Goal: Information Seeking & Learning: Learn about a topic

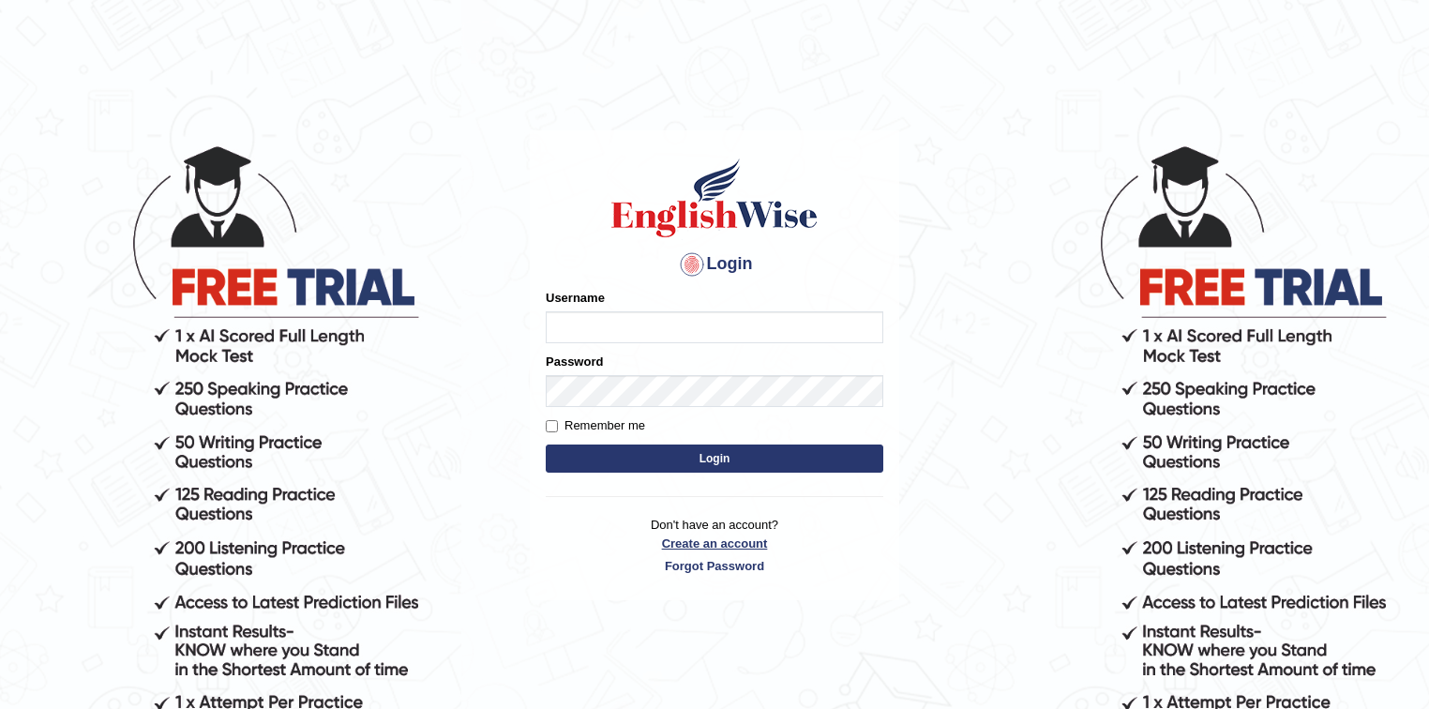
click at [715, 544] on link "Create an account" at bounding box center [715, 544] width 338 height 18
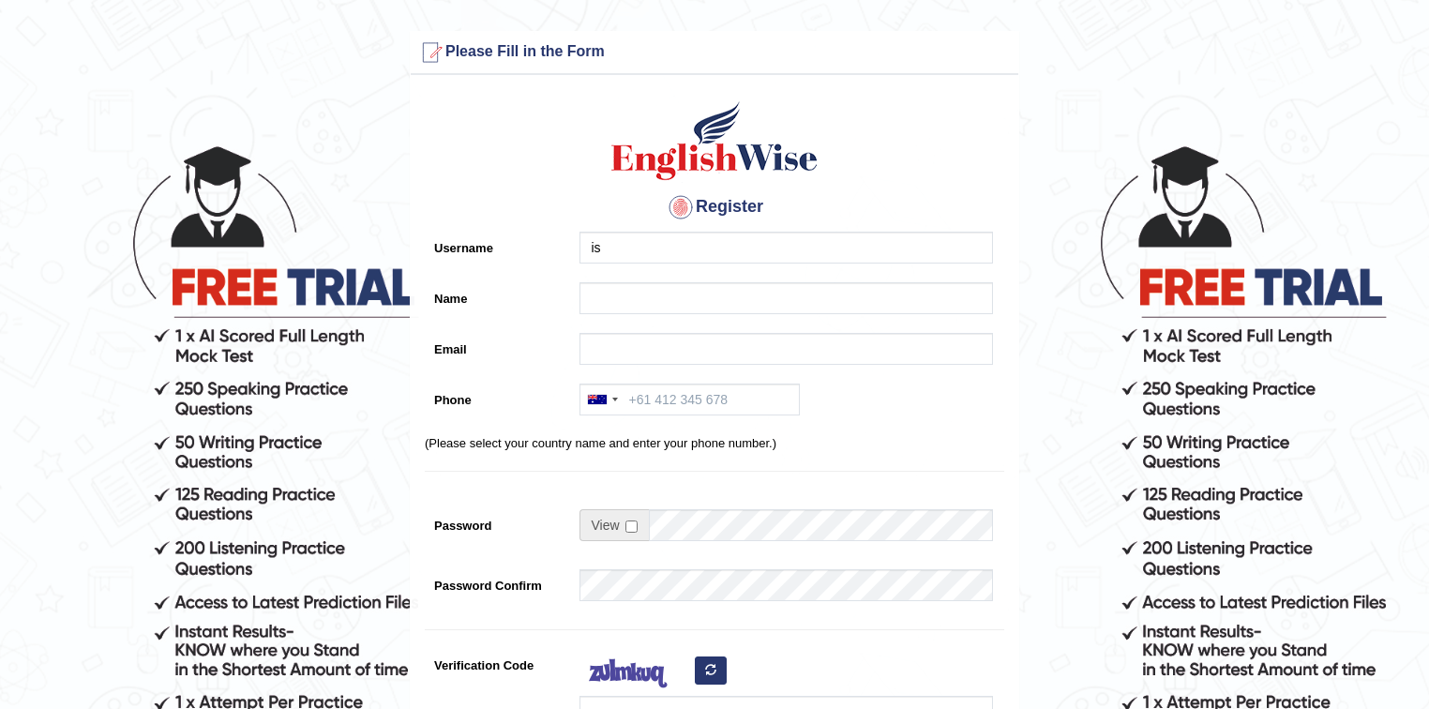
type input "i"
type input "attriishan06"
click at [619, 285] on input "Name" at bounding box center [787, 298] width 414 height 32
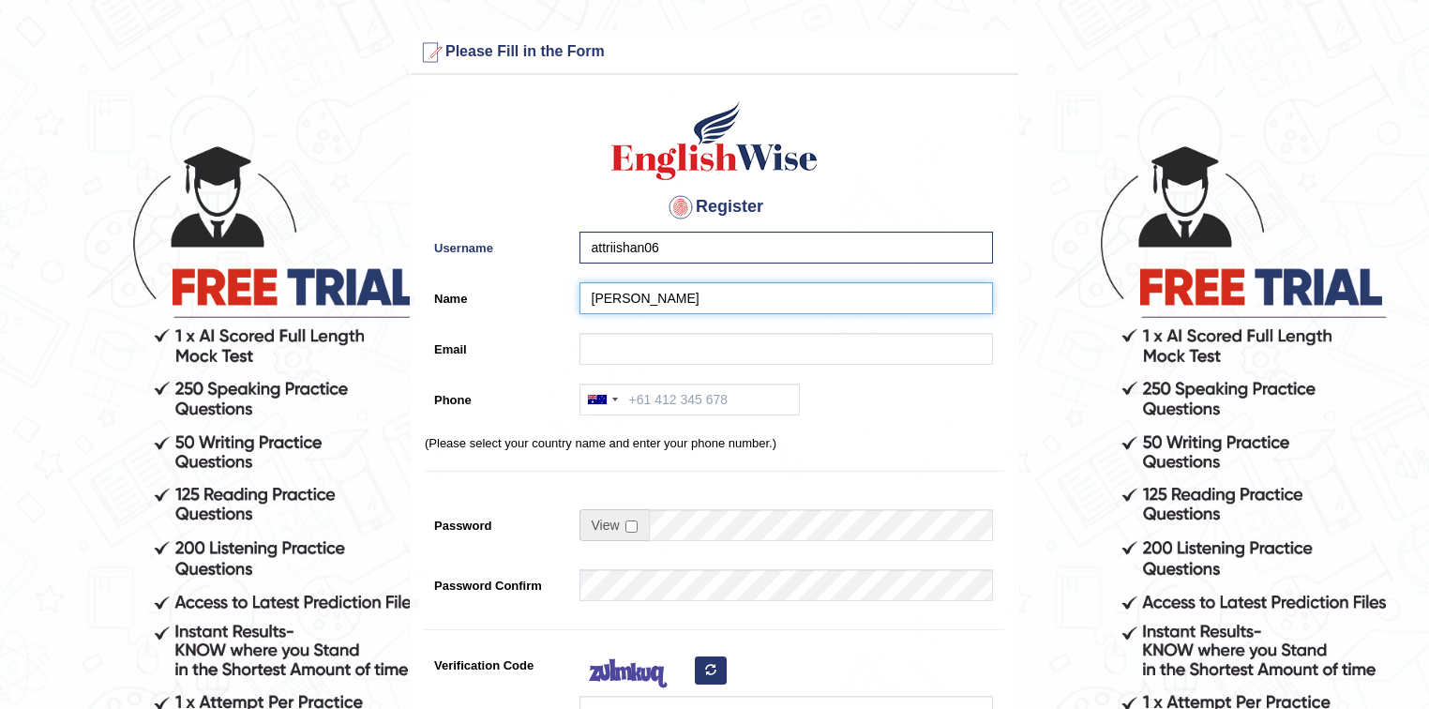
type input "[PERSON_NAME]"
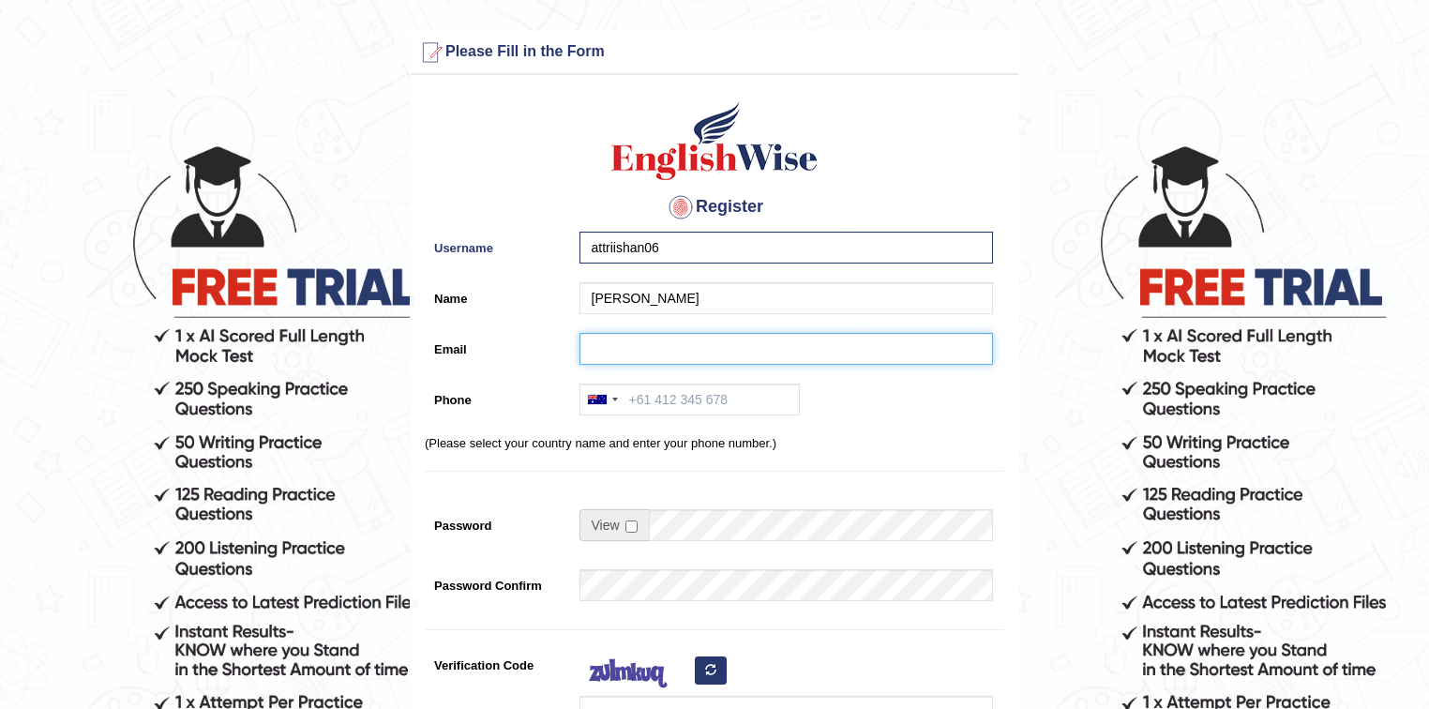
click at [617, 354] on input "Email" at bounding box center [787, 349] width 414 height 32
type input "ishanattri05@gmail.com"
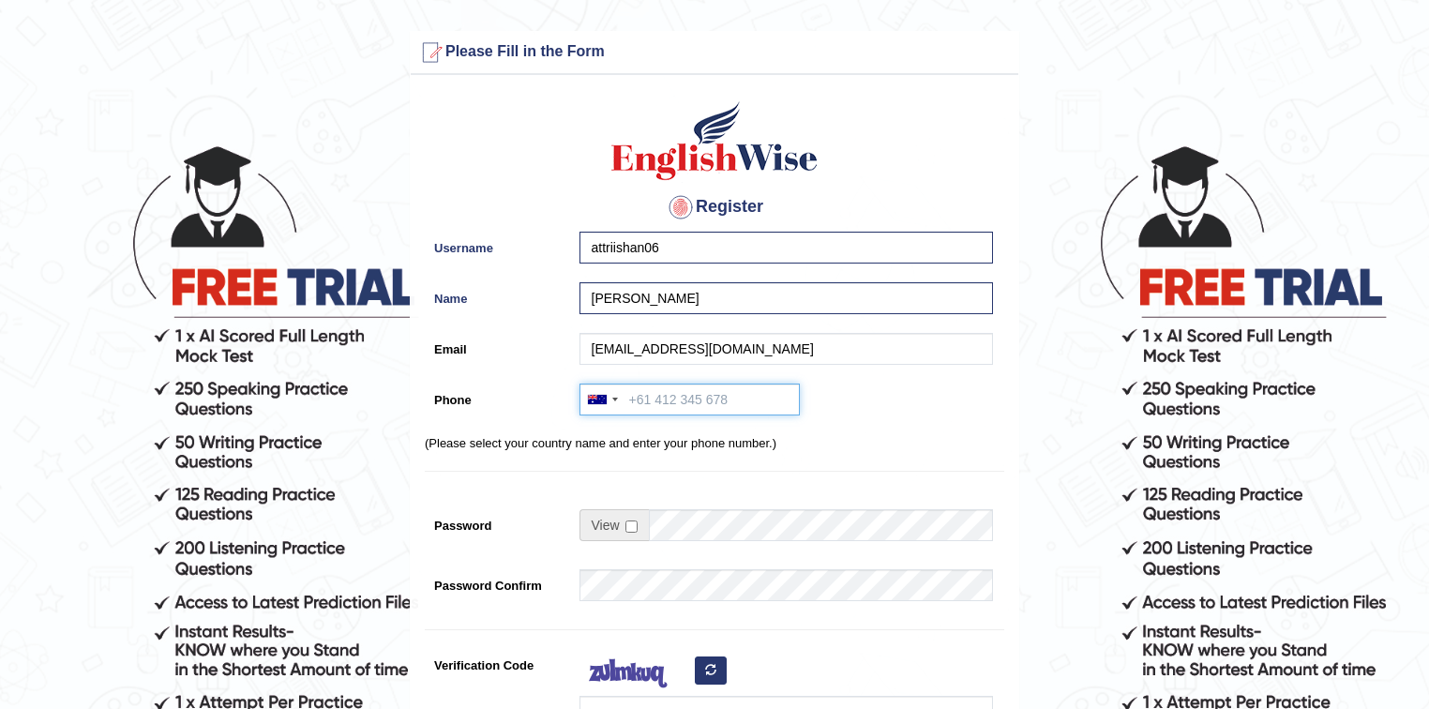
click at [701, 413] on input "Phone" at bounding box center [690, 400] width 220 height 32
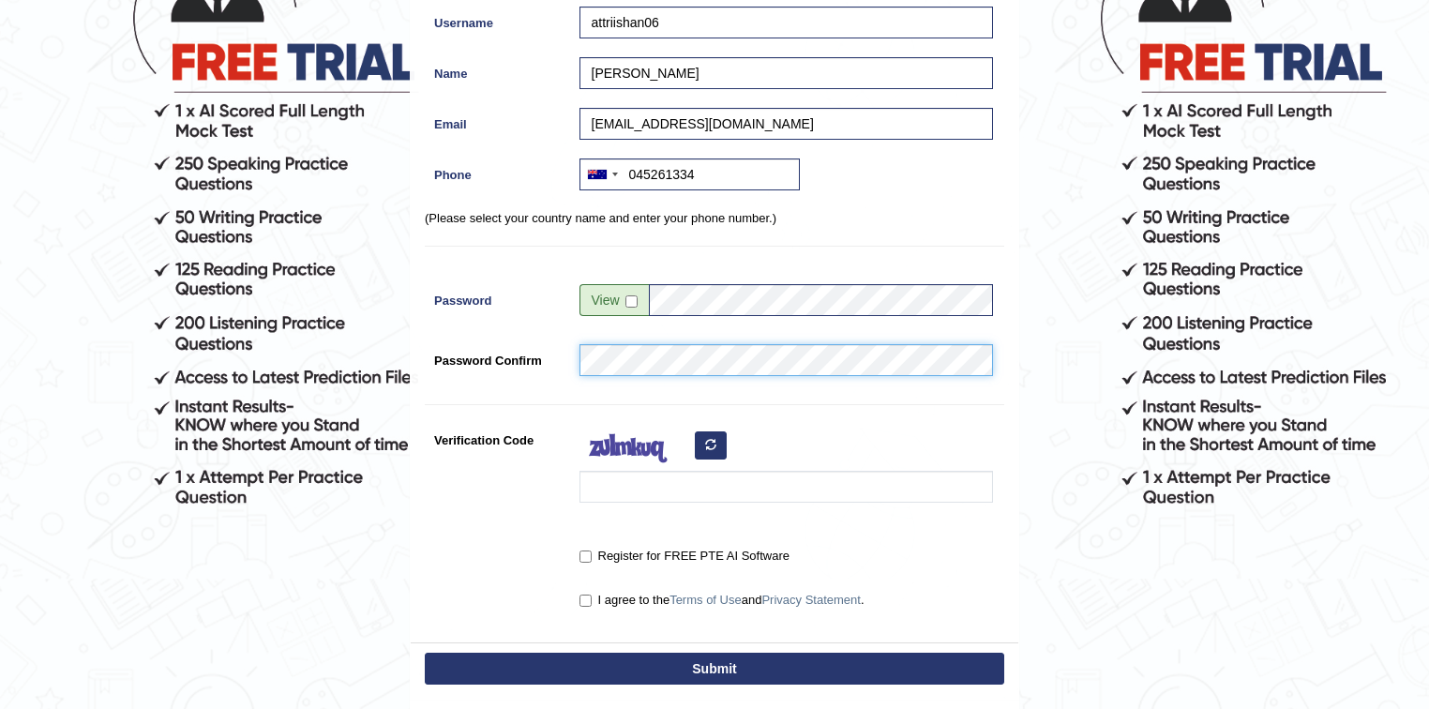
scroll to position [150, 0]
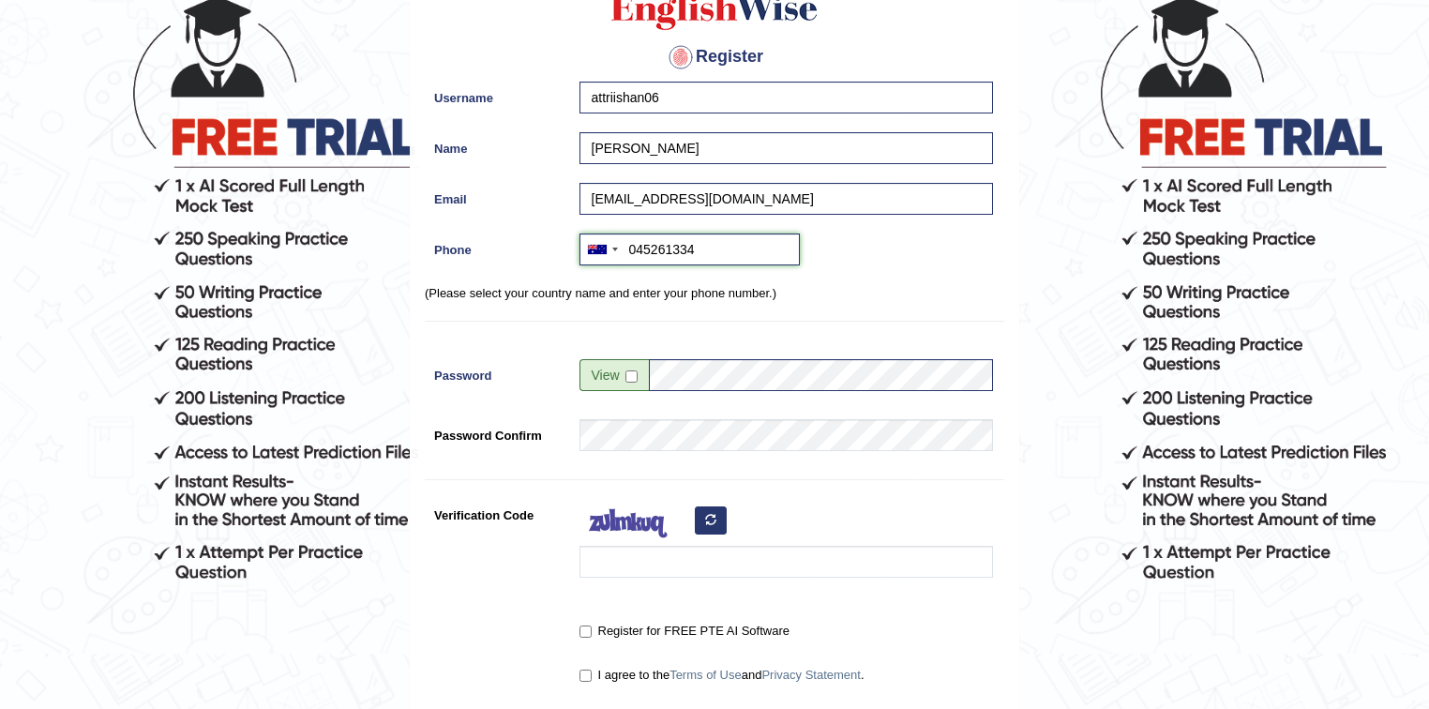
click at [686, 247] on input "045261334" at bounding box center [690, 250] width 220 height 32
click at [700, 247] on input "04526134" at bounding box center [690, 250] width 220 height 32
type input "0452613448"
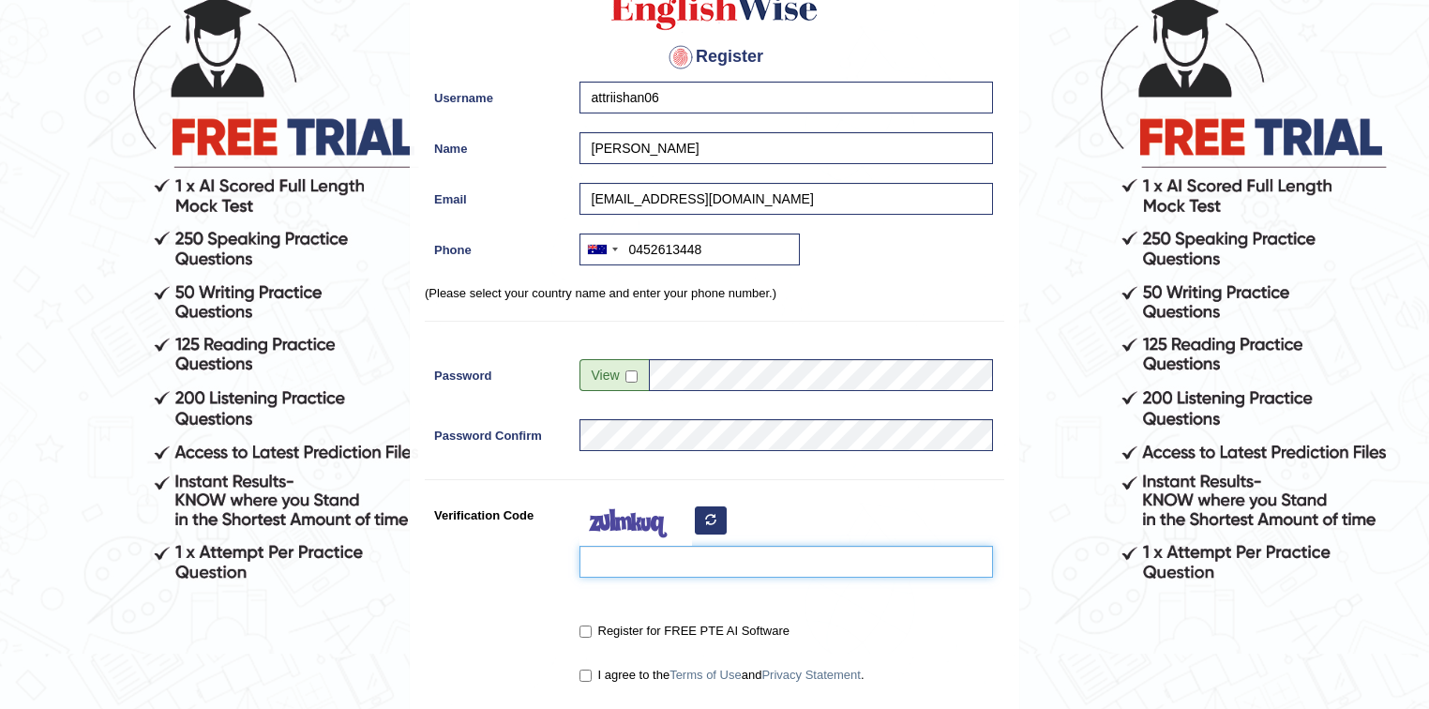
click at [664, 563] on input "Verification Code" at bounding box center [787, 562] width 414 height 32
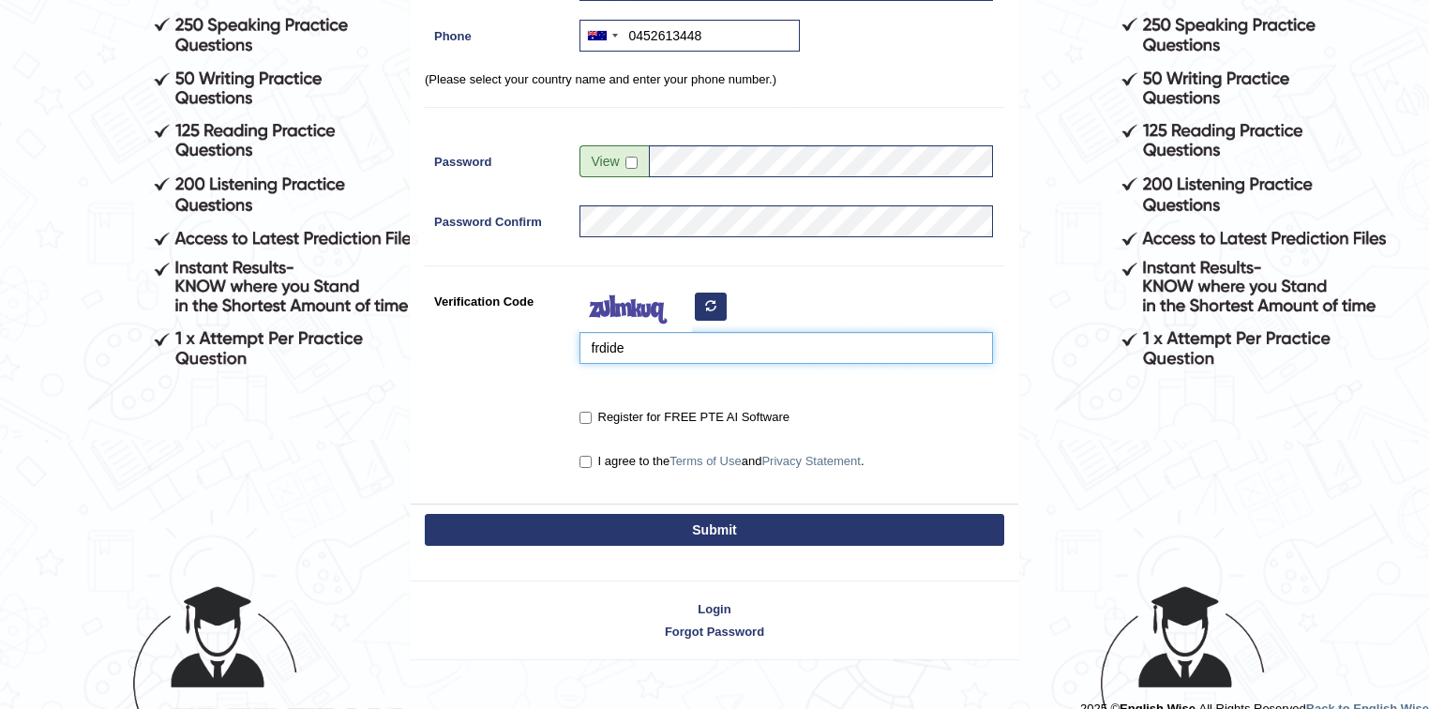
scroll to position [388, 0]
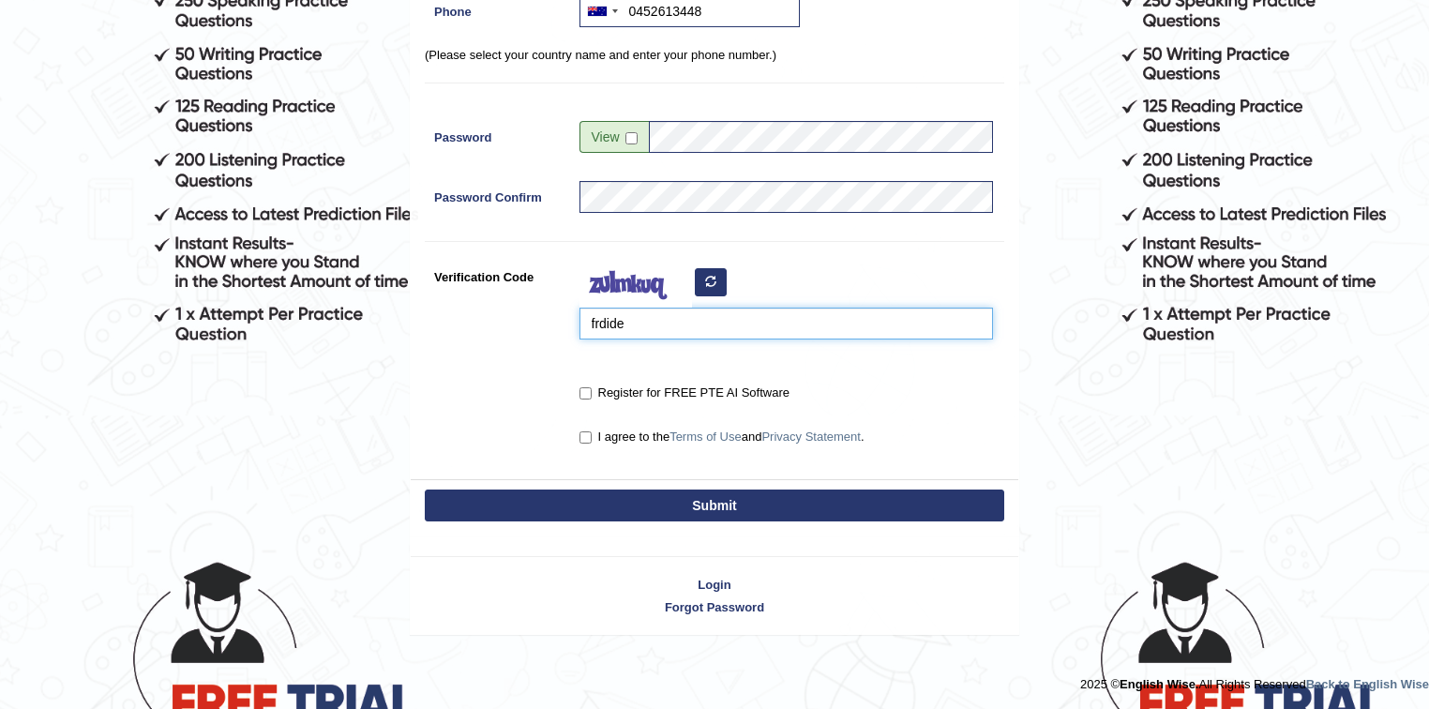
type input "frdide"
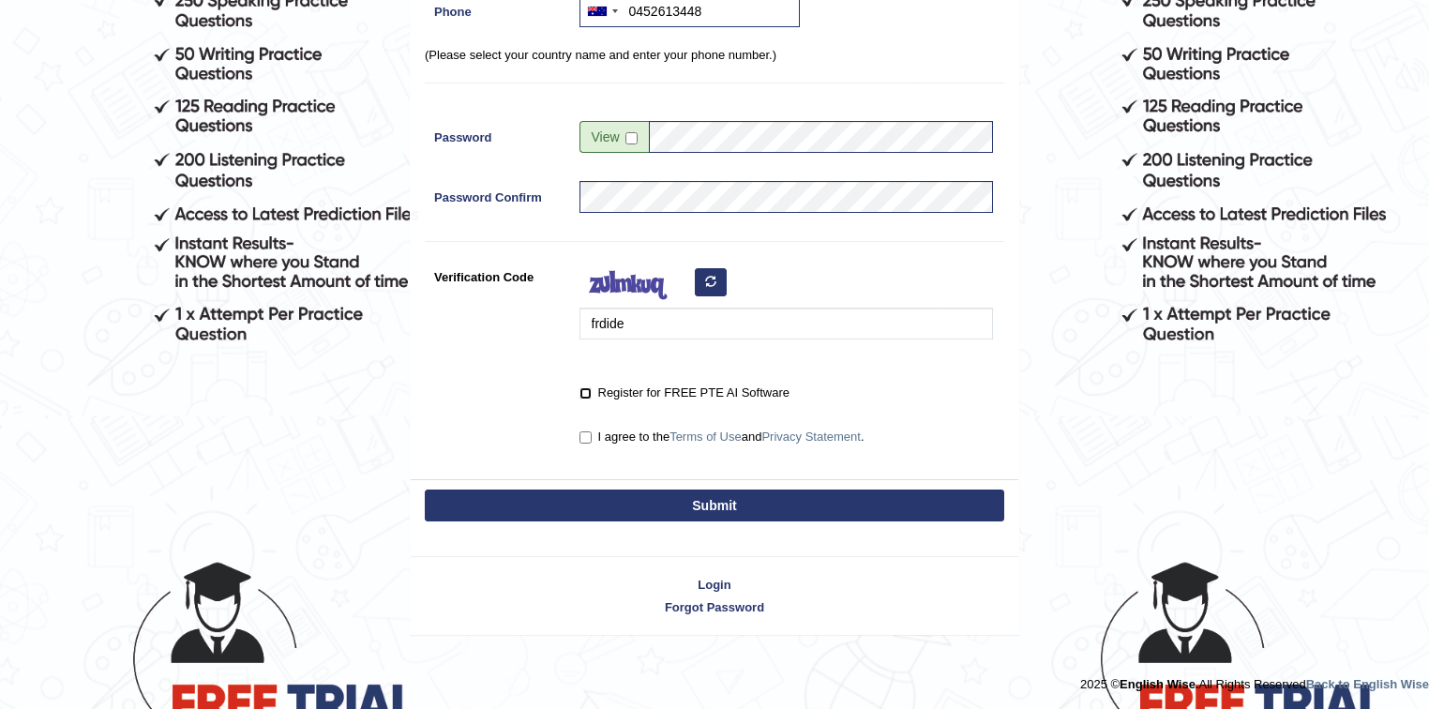
click at [590, 390] on input "Register for FREE PTE AI Software" at bounding box center [586, 393] width 12 height 12
checkbox input "true"
click at [587, 431] on input "I agree to the Terms of Use and Privacy Statement ." at bounding box center [586, 437] width 12 height 12
checkbox input "true"
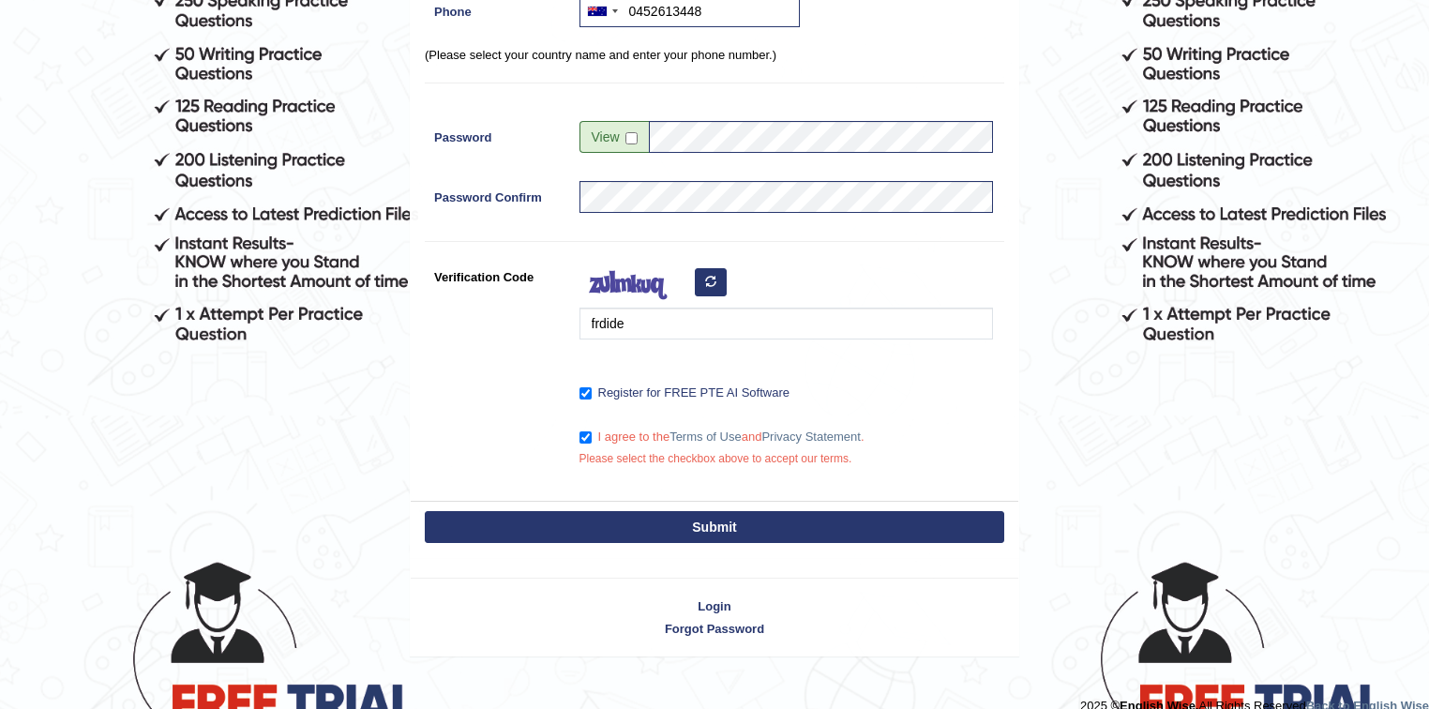
click at [656, 526] on button "Submit" at bounding box center [715, 527] width 580 height 32
type input "+61452613448"
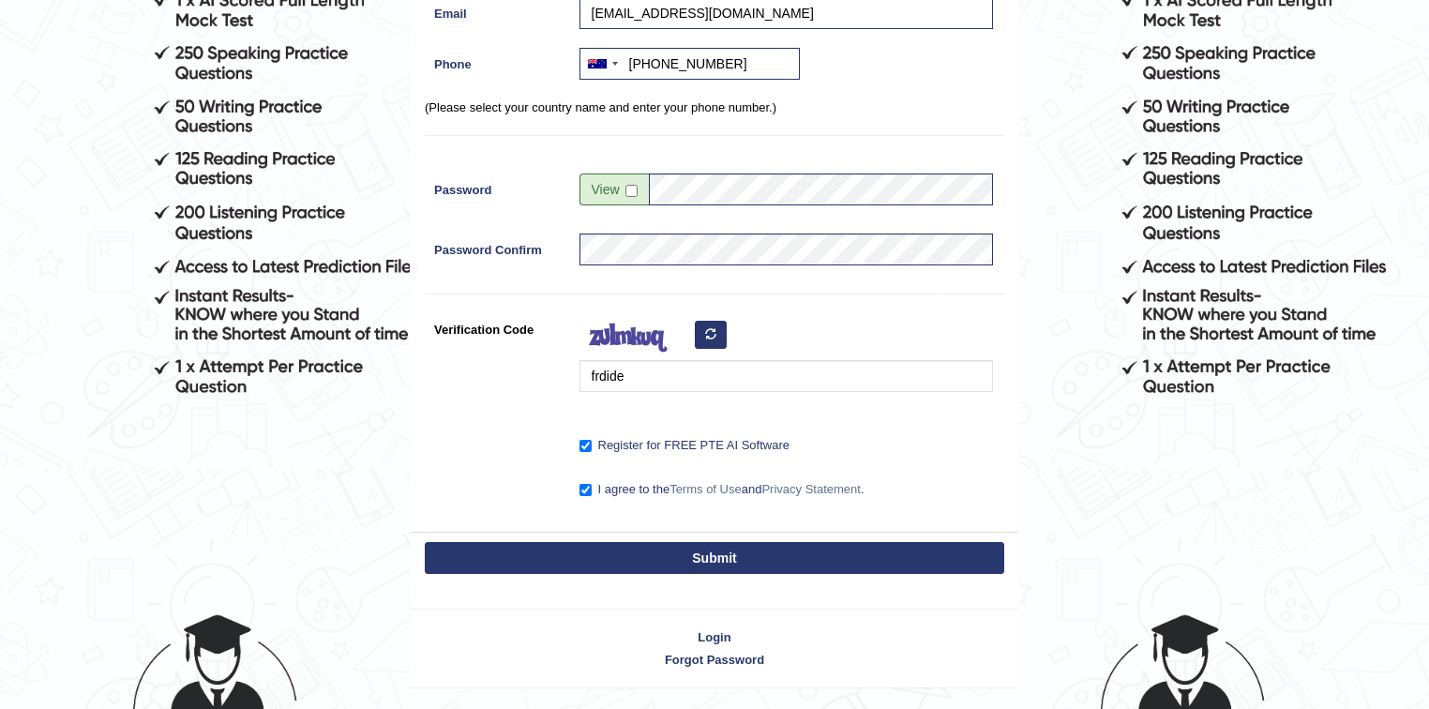
scroll to position [313, 0]
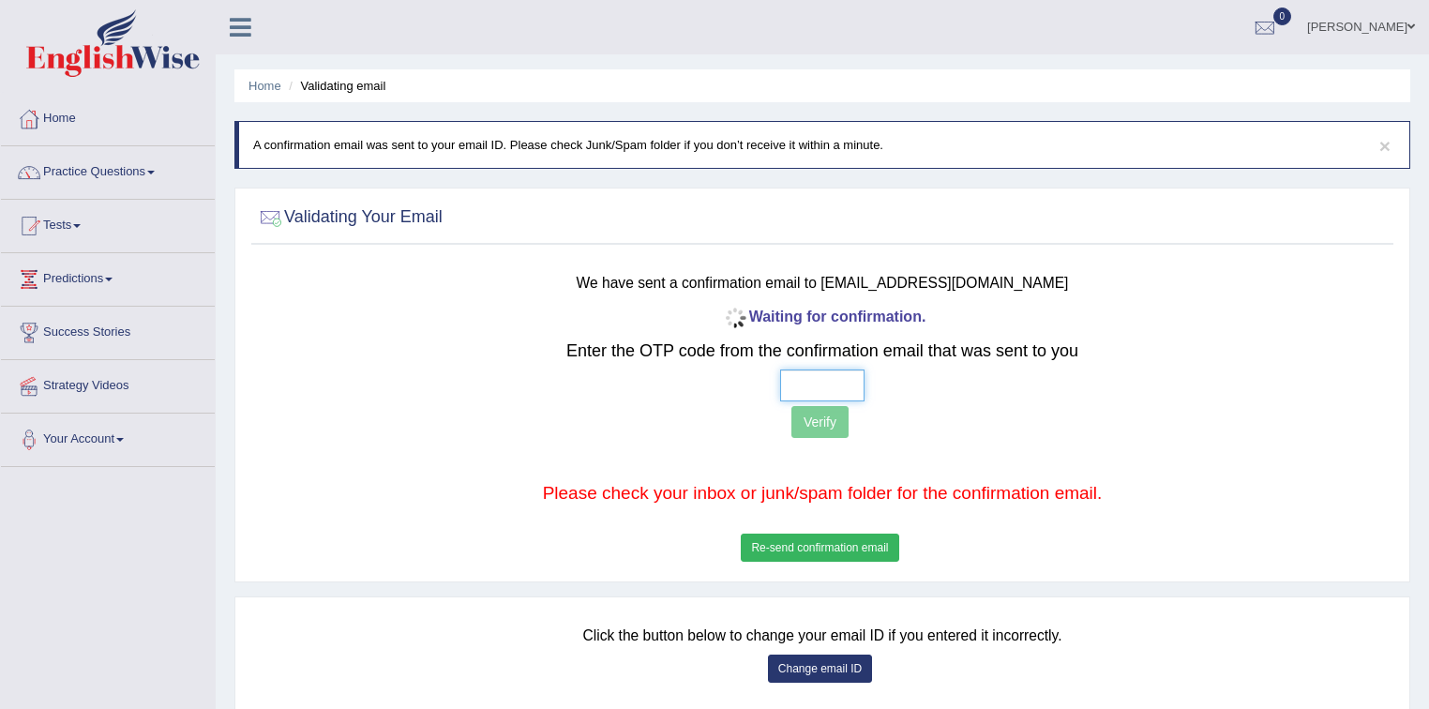
click at [823, 385] on input "text" at bounding box center [822, 385] width 84 height 32
type input "4 2 7 1"
click at [838, 422] on button "Verify" at bounding box center [819, 422] width 57 height 32
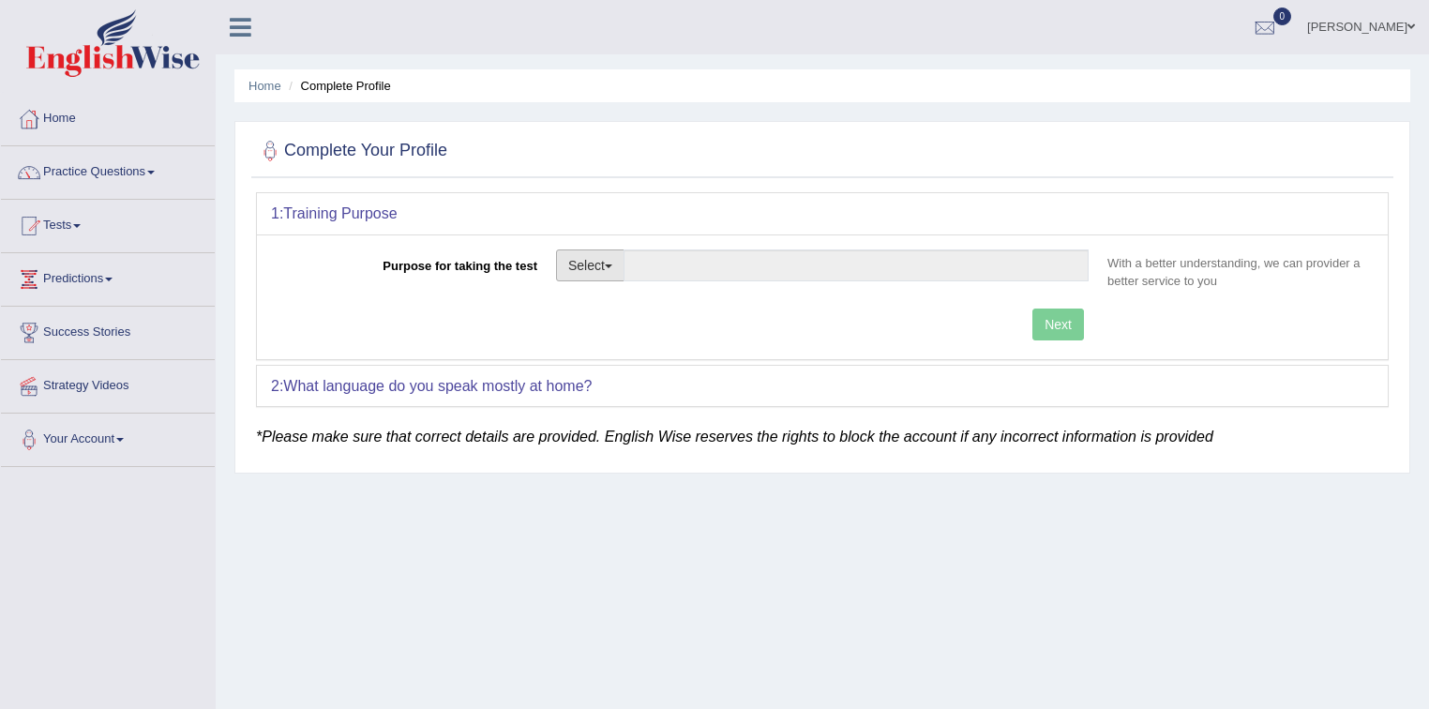
click at [602, 255] on button "Select" at bounding box center [590, 265] width 68 height 32
click at [610, 345] on link "Nursing" at bounding box center [640, 354] width 167 height 24
type input "Nursing"
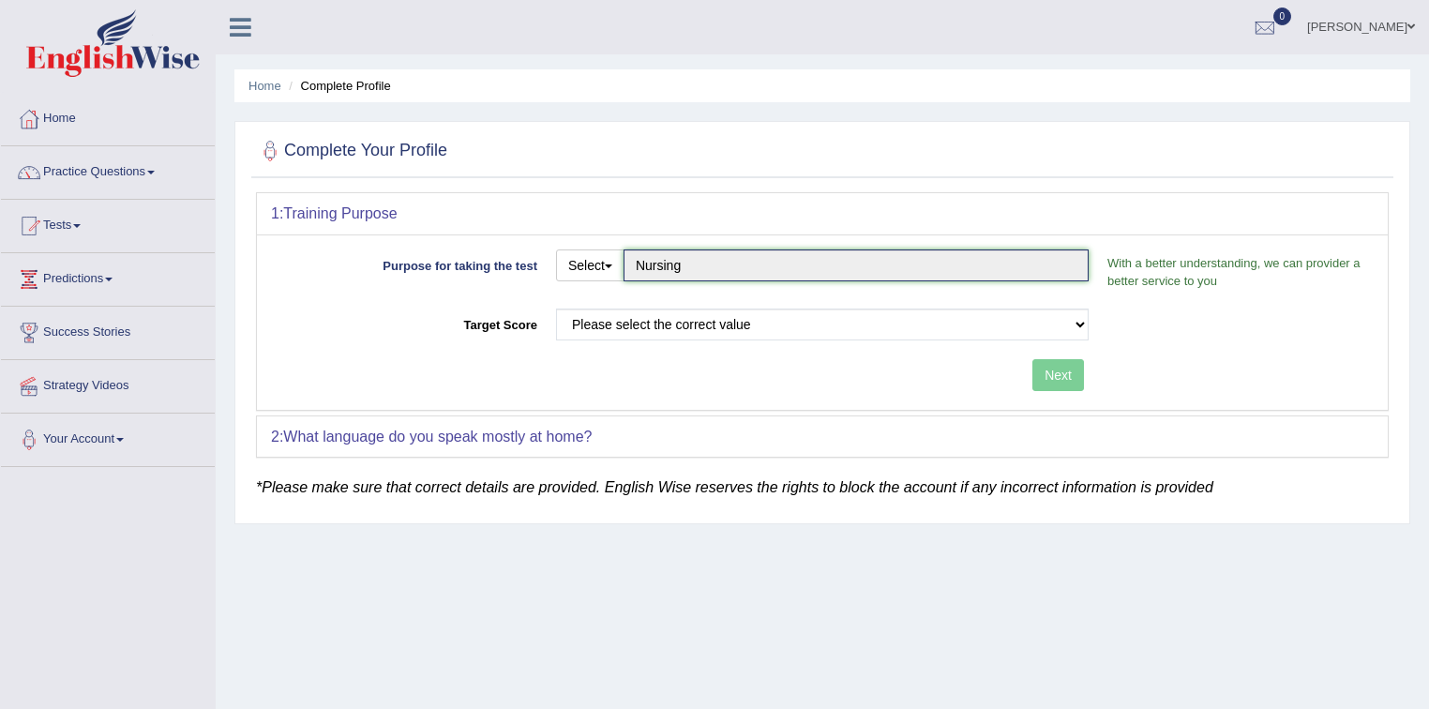
click at [915, 267] on input "Nursing" at bounding box center [856, 265] width 465 height 32
click at [596, 255] on button "Select" at bounding box center [590, 265] width 68 height 32
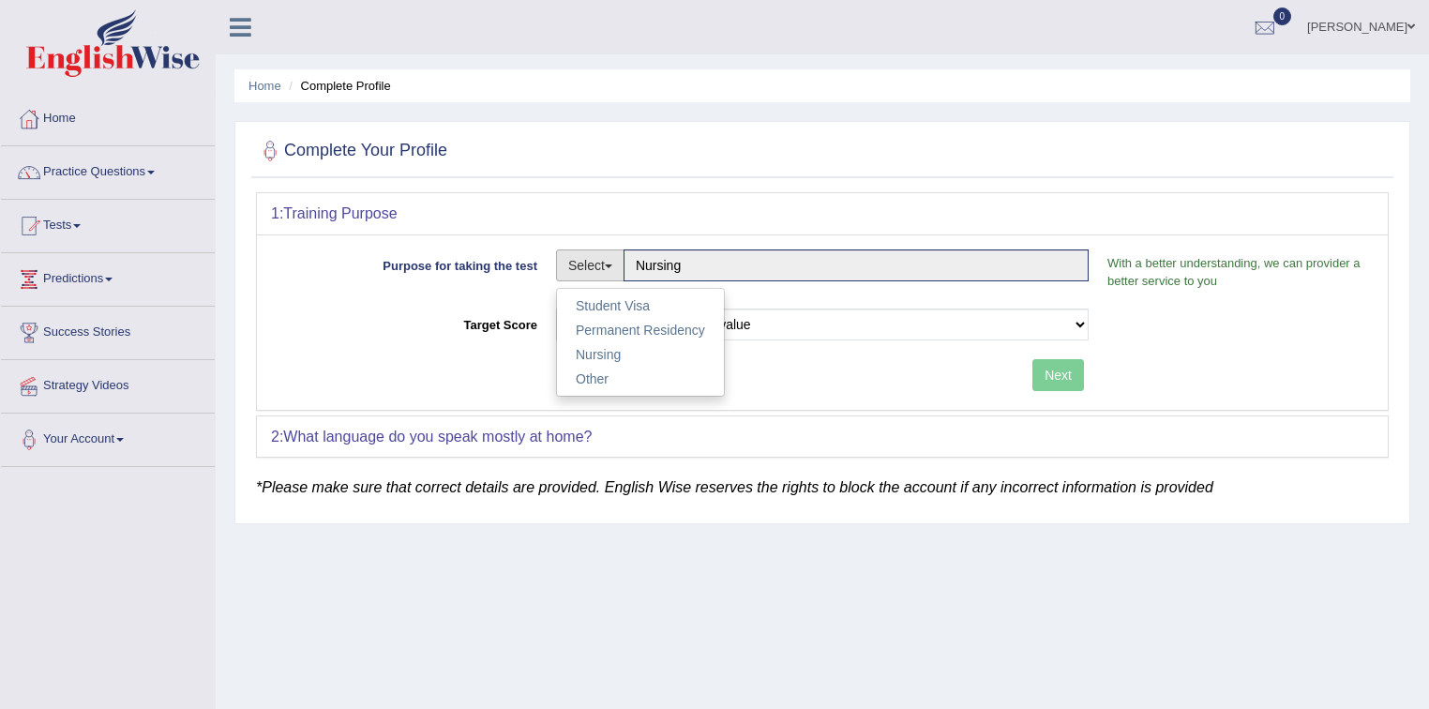
click at [596, 255] on button "Select" at bounding box center [590, 265] width 68 height 32
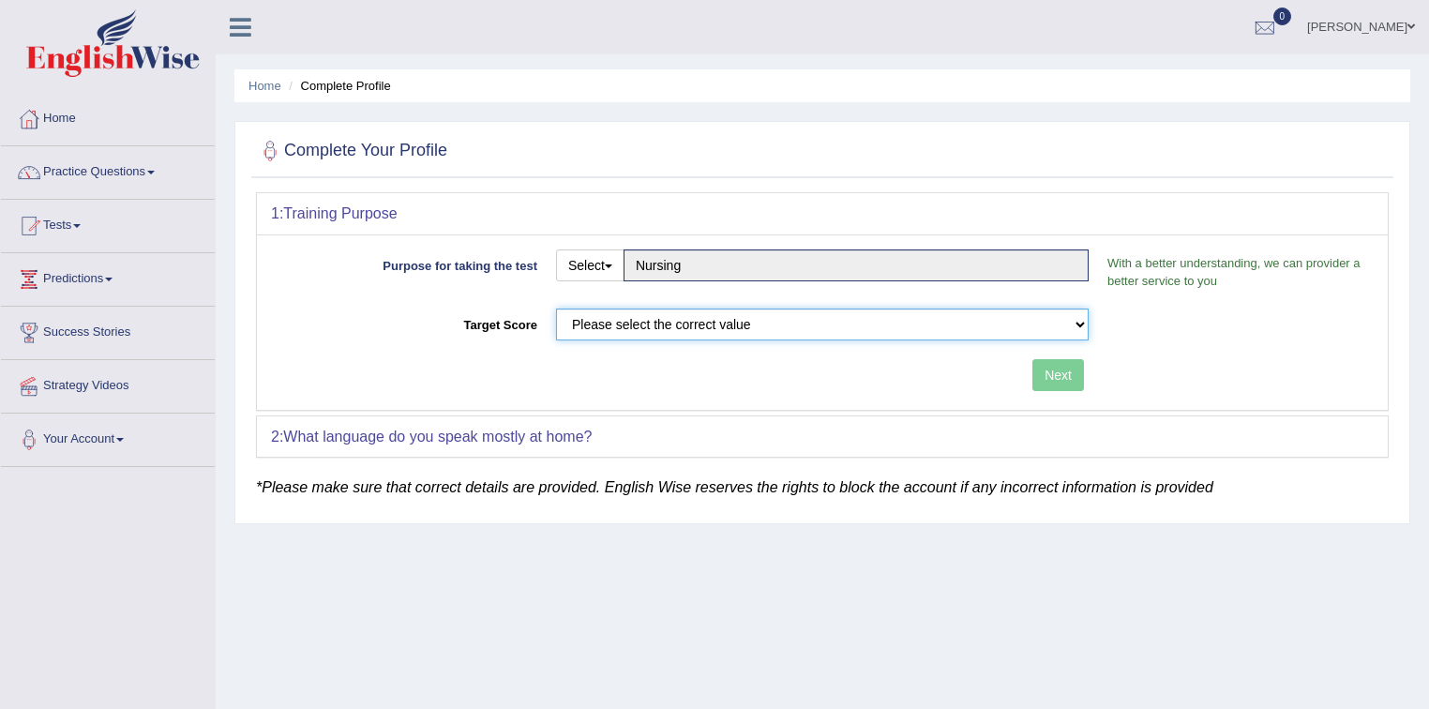
click at [953, 327] on select "Please select the correct value 50 (6 bands) 58 (6.5 bands) 65 (7 bands) 79 (8 …" at bounding box center [822, 325] width 533 height 32
select select "79"
click at [556, 309] on select "Please select the correct value 50 (6 bands) 58 (6.5 bands) 65 (7 bands) 79 (8 …" at bounding box center [822, 325] width 533 height 32
click at [1044, 369] on button "Next" at bounding box center [1058, 375] width 52 height 32
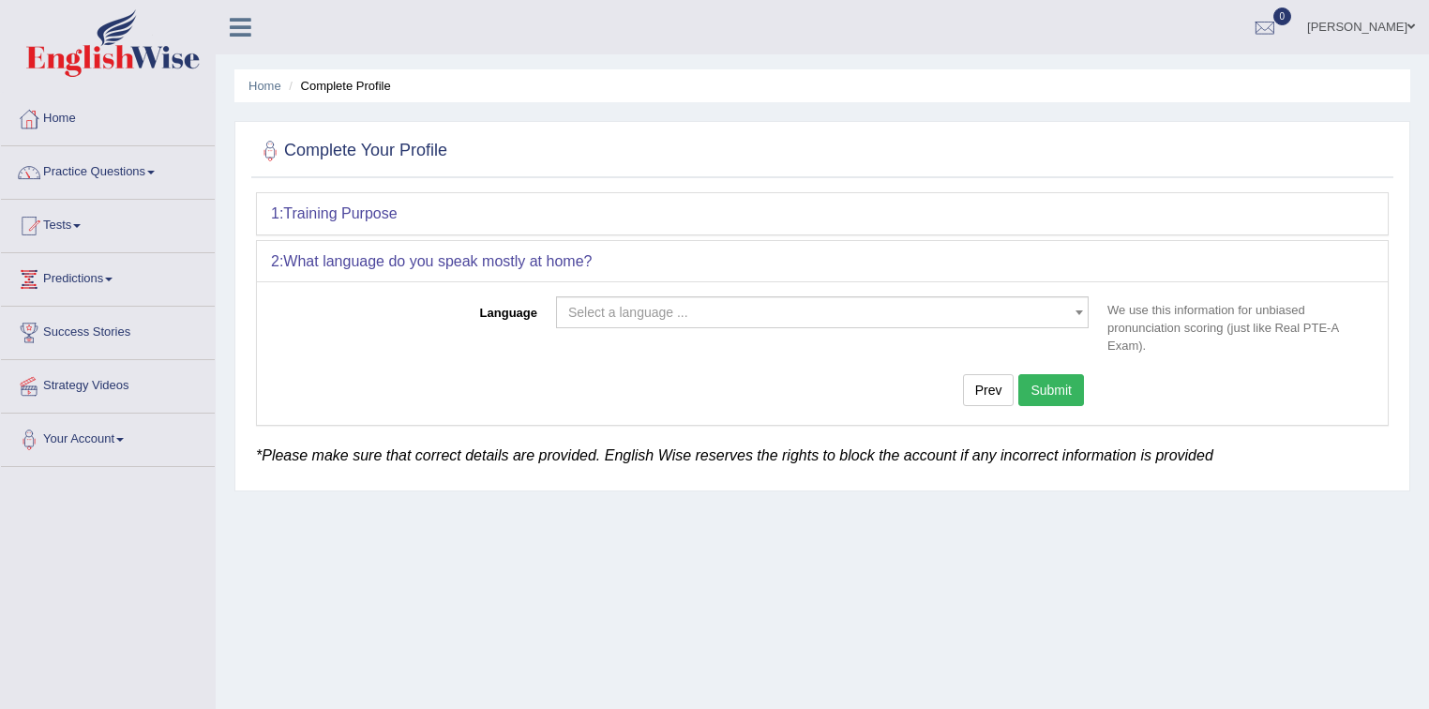
click at [742, 307] on span "Select a language ..." at bounding box center [816, 312] width 497 height 19
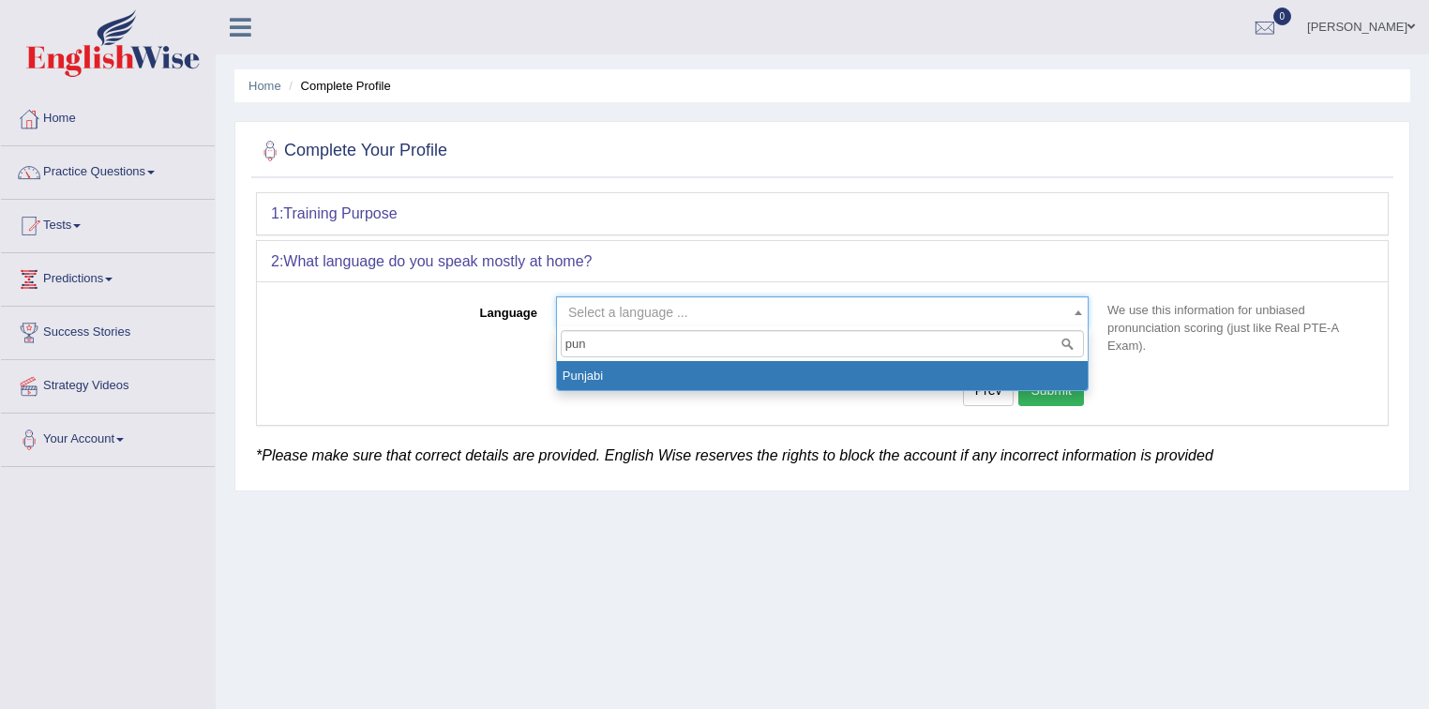
type input "pun"
select select "Punjabi"
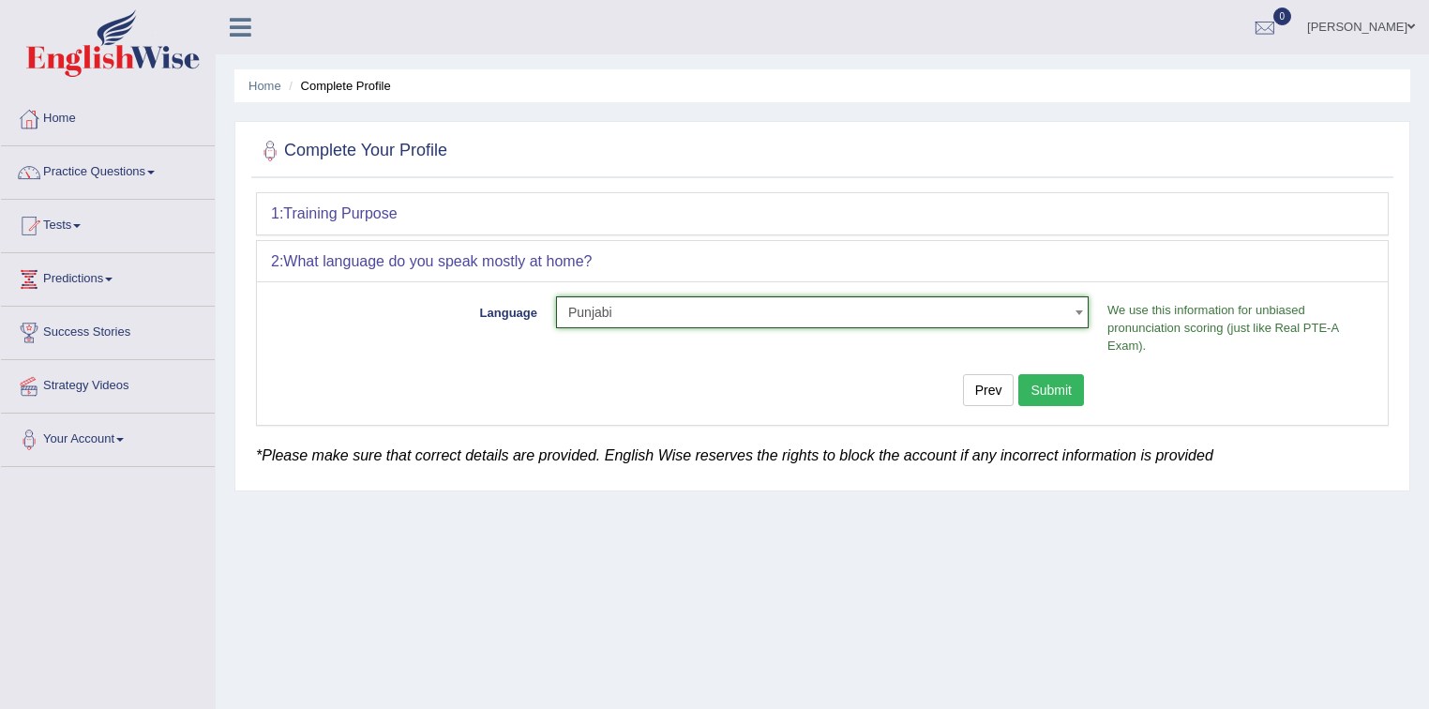
click at [1060, 385] on button "Submit" at bounding box center [1051, 390] width 66 height 32
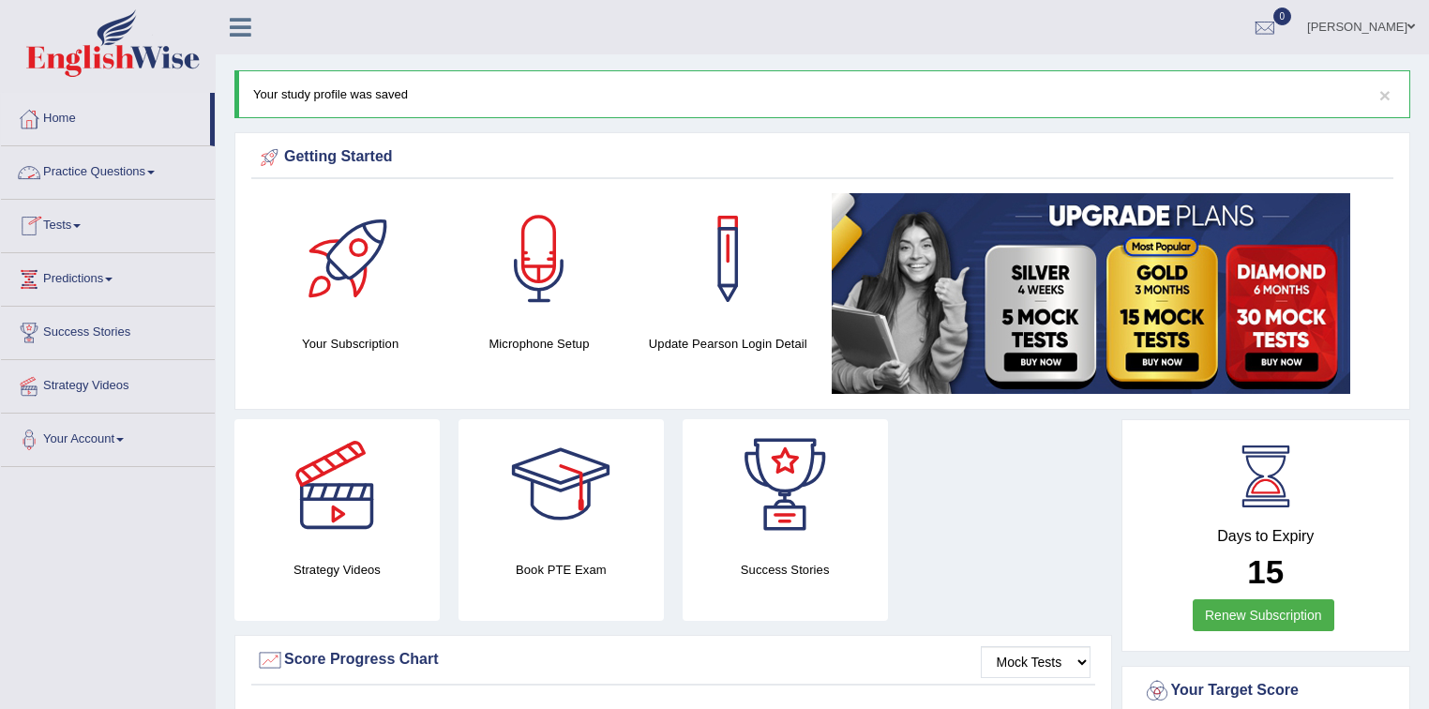
click at [157, 176] on link "Practice Questions" at bounding box center [108, 169] width 214 height 47
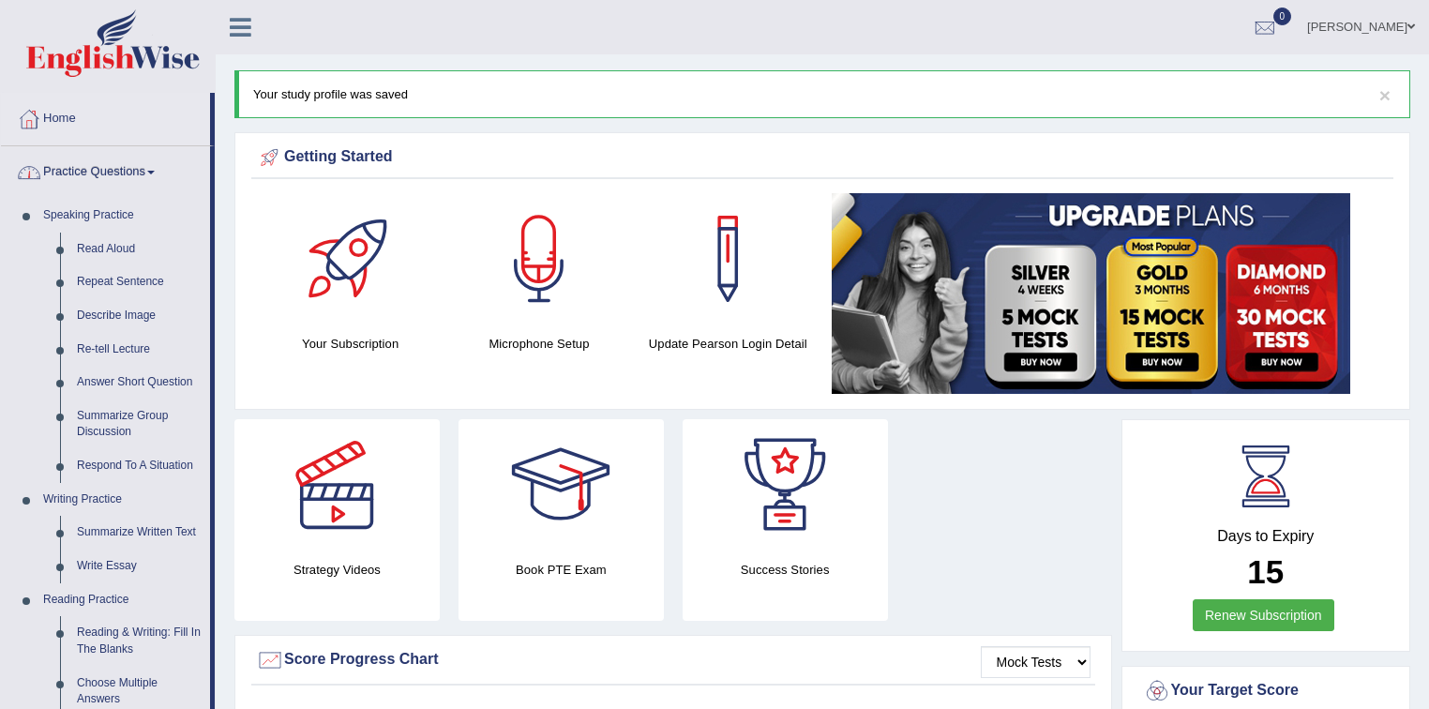
click at [165, 169] on link "Practice Questions" at bounding box center [105, 169] width 209 height 47
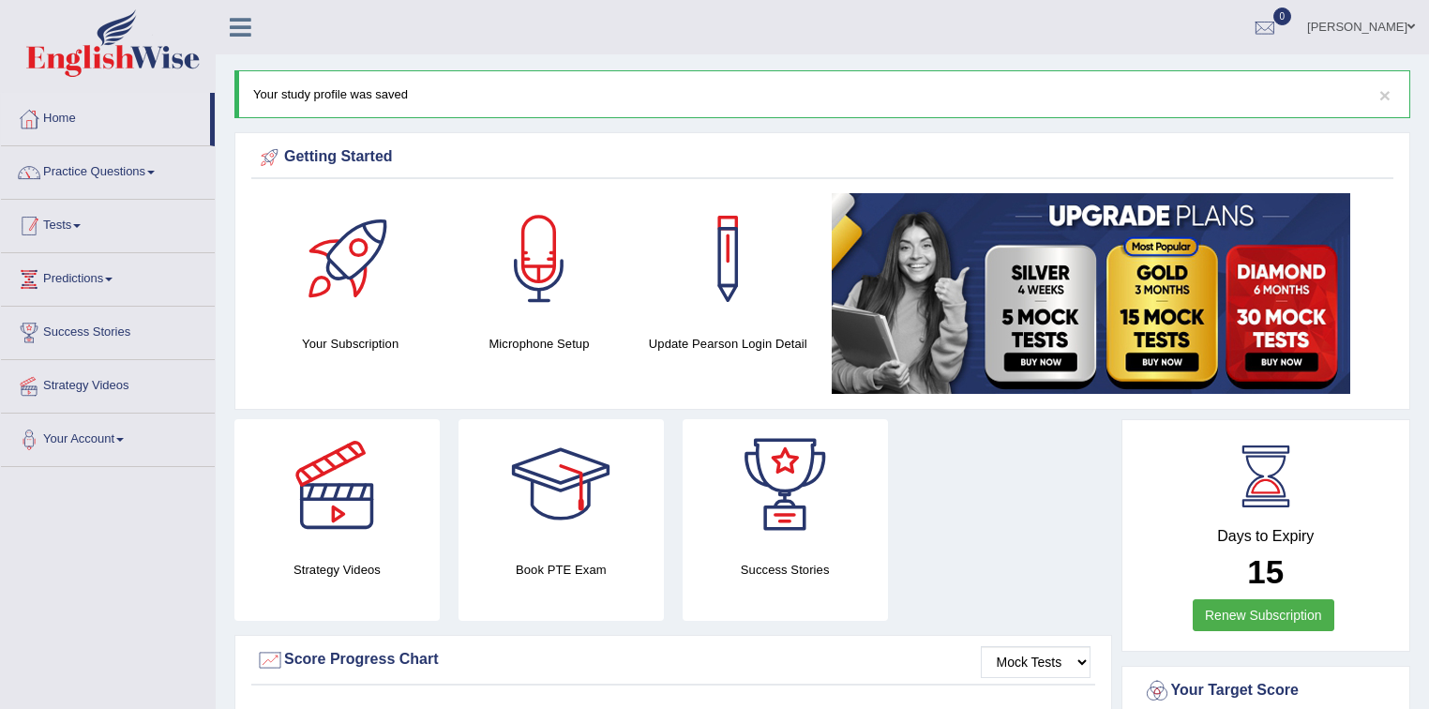
click at [127, 208] on link "Tests" at bounding box center [108, 223] width 214 height 47
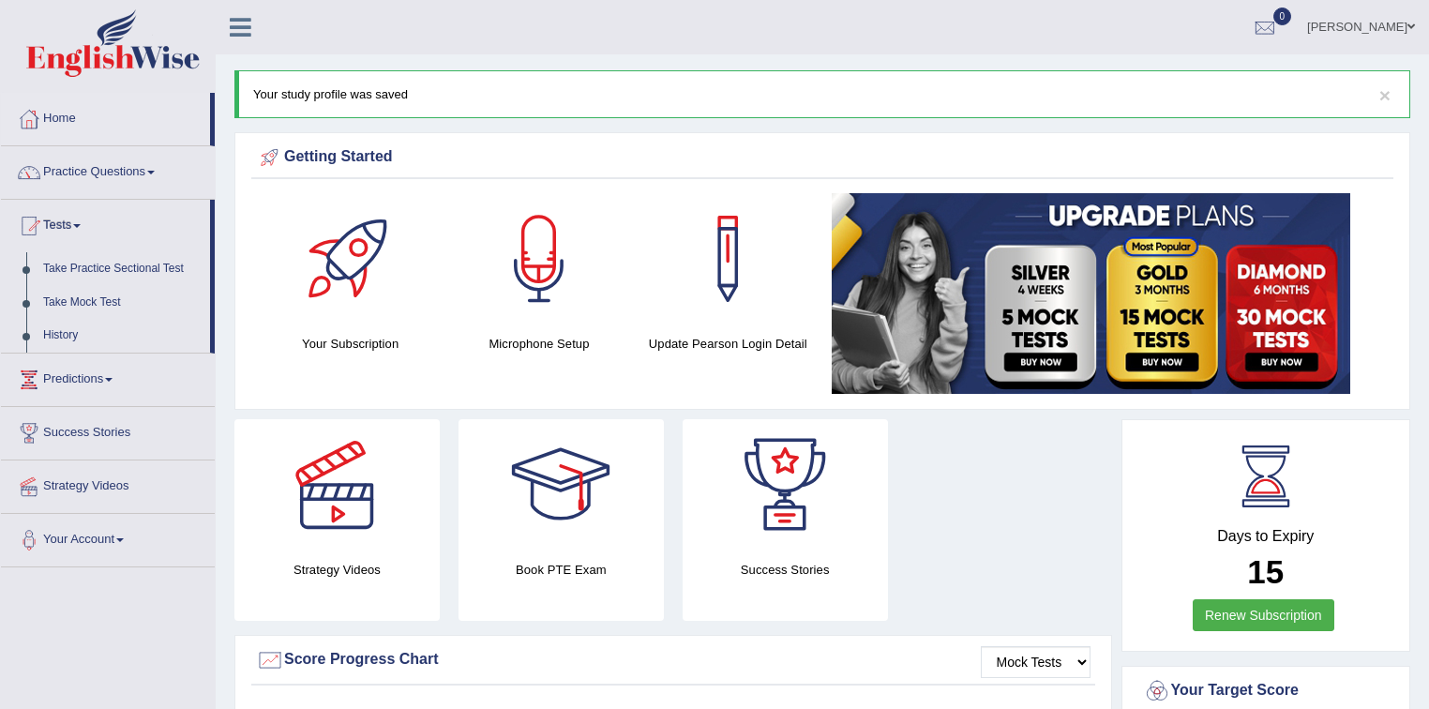
click at [1351, 29] on link "ishan attri" at bounding box center [1361, 24] width 136 height 49
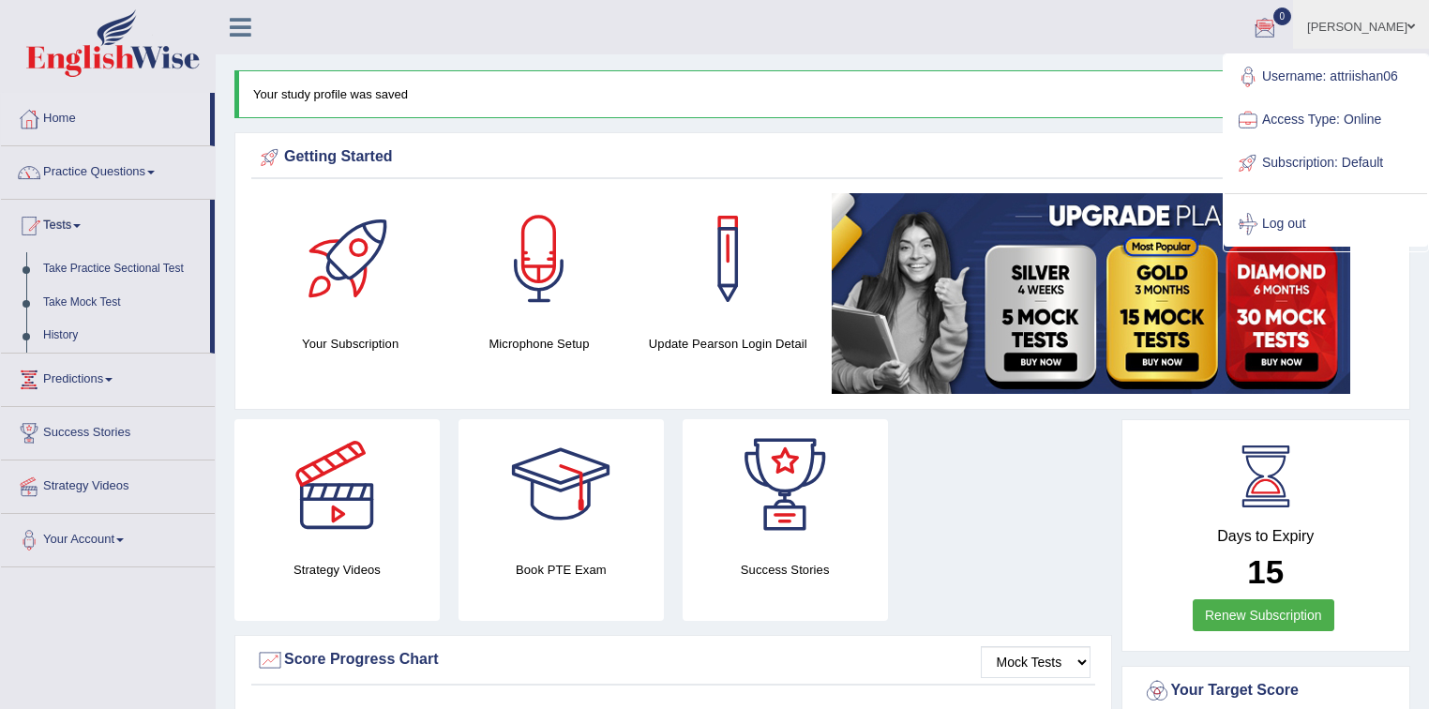
click at [1361, 26] on link "ishan attri" at bounding box center [1361, 24] width 136 height 49
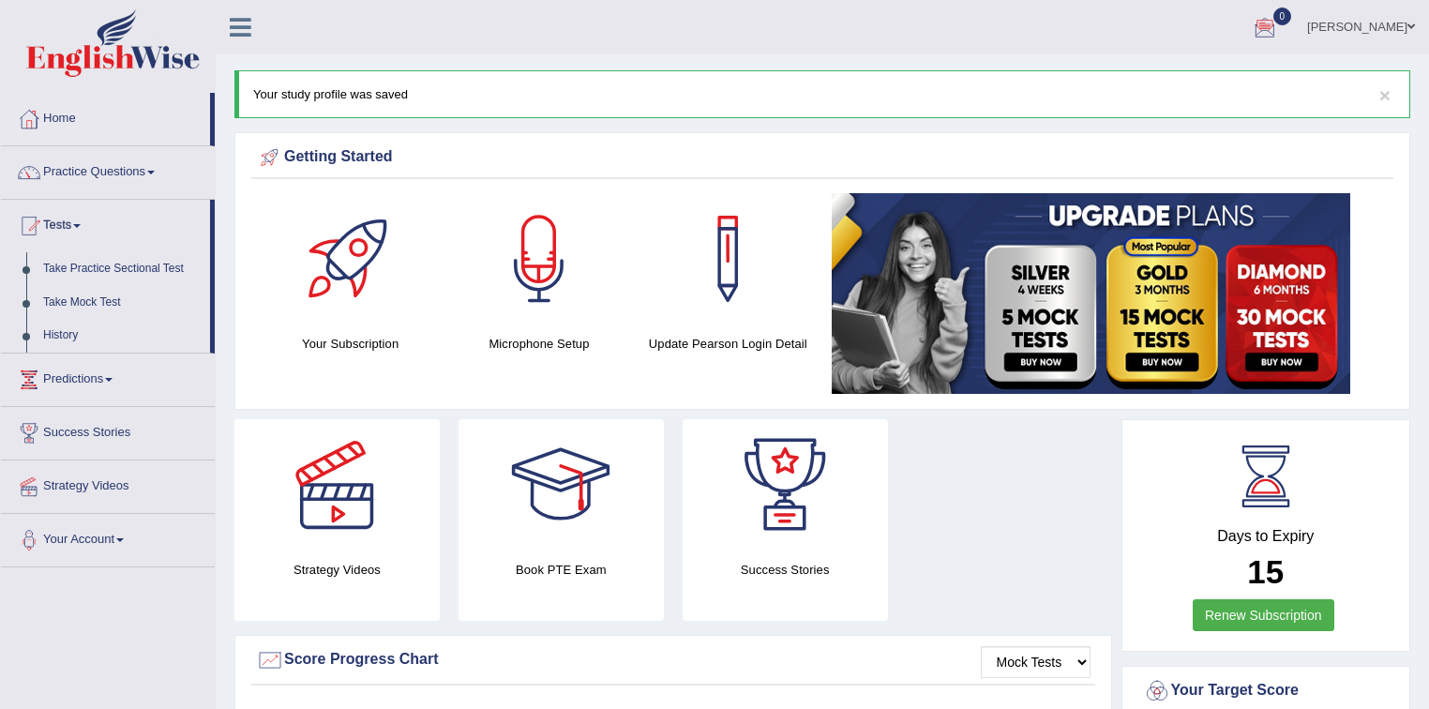
click at [1394, 49] on li "ishan attri Toggle navigation Username: attriishan06 Access Type: Online Subscr…" at bounding box center [1361, 26] width 136 height 53
click at [1395, 34] on link "ishan attri" at bounding box center [1361, 24] width 136 height 49
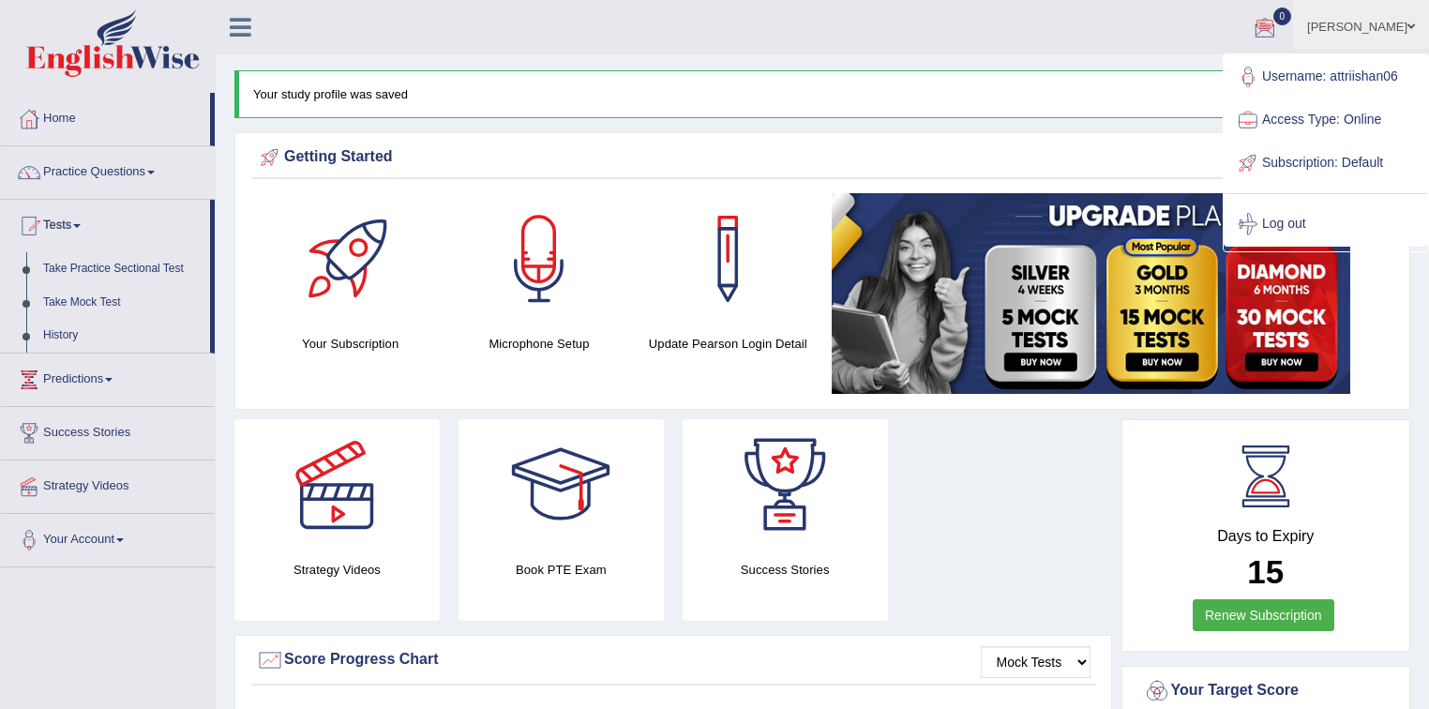
click at [1293, 221] on link "Log out" at bounding box center [1326, 224] width 203 height 43
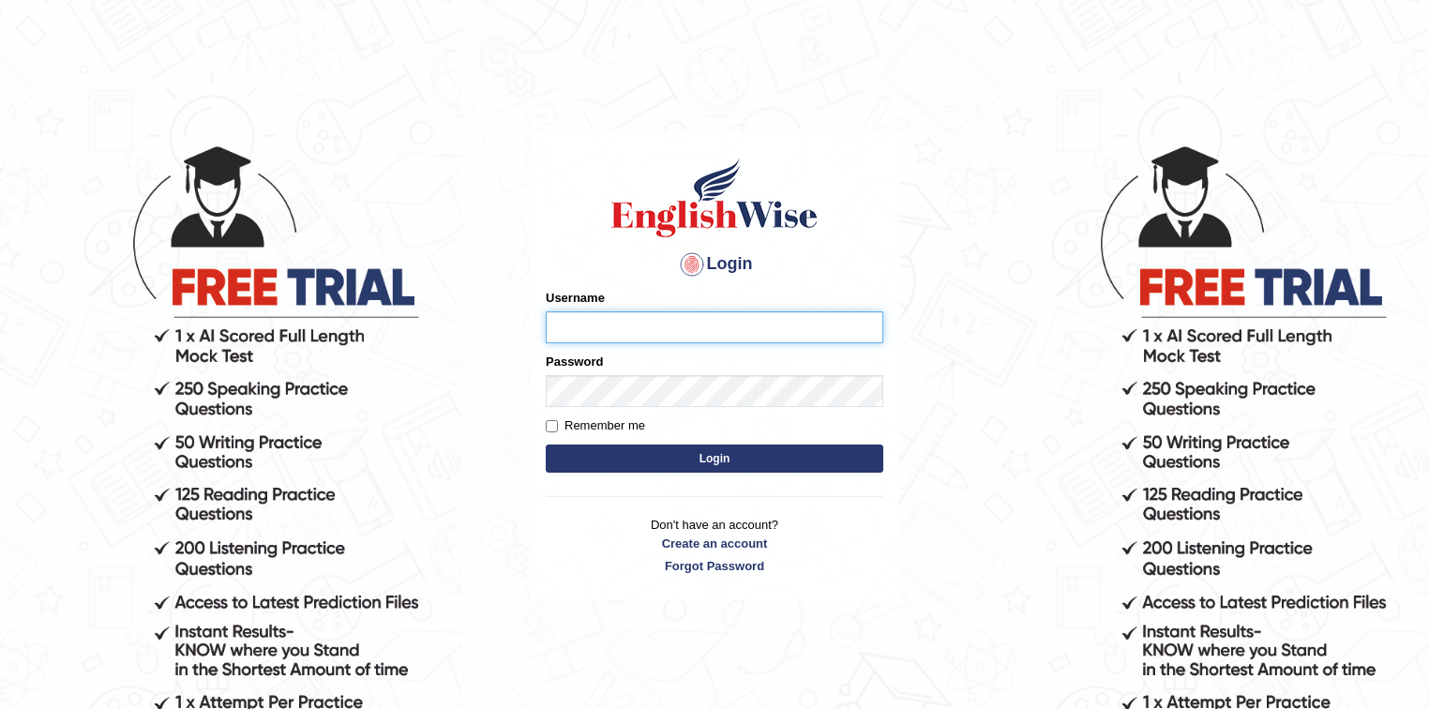
click at [642, 327] on input "Username" at bounding box center [715, 327] width 338 height 32
type input "Ken32"
click at [546, 445] on button "Login" at bounding box center [715, 459] width 338 height 28
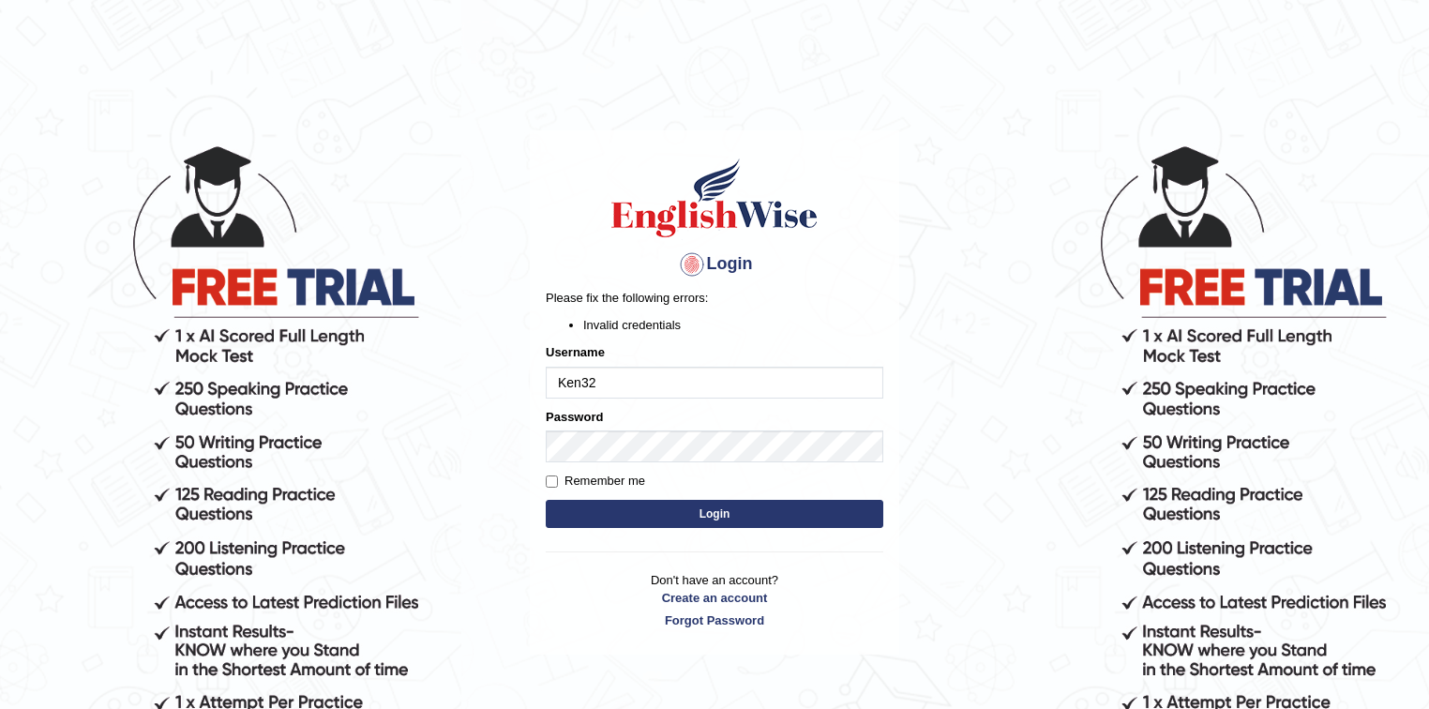
click at [783, 508] on button "Login" at bounding box center [715, 514] width 338 height 28
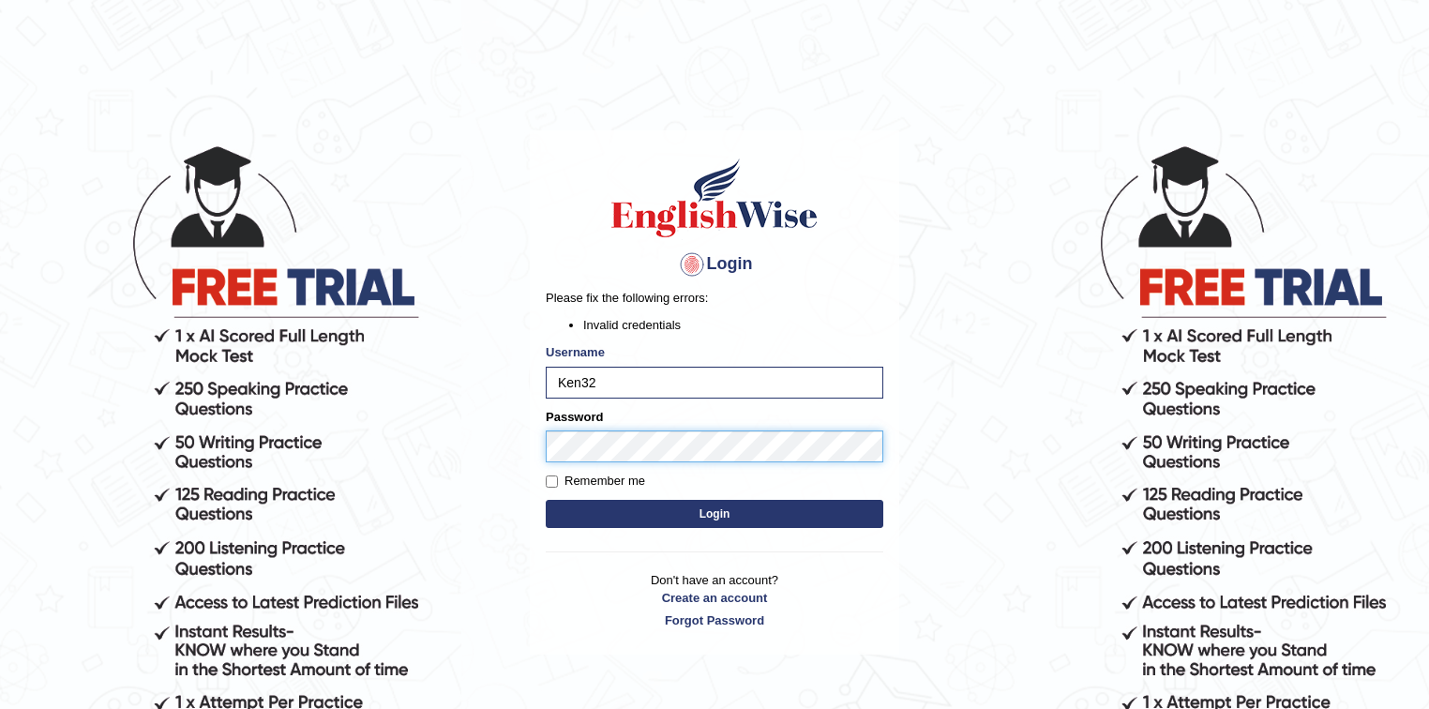
click at [546, 500] on button "Login" at bounding box center [715, 514] width 338 height 28
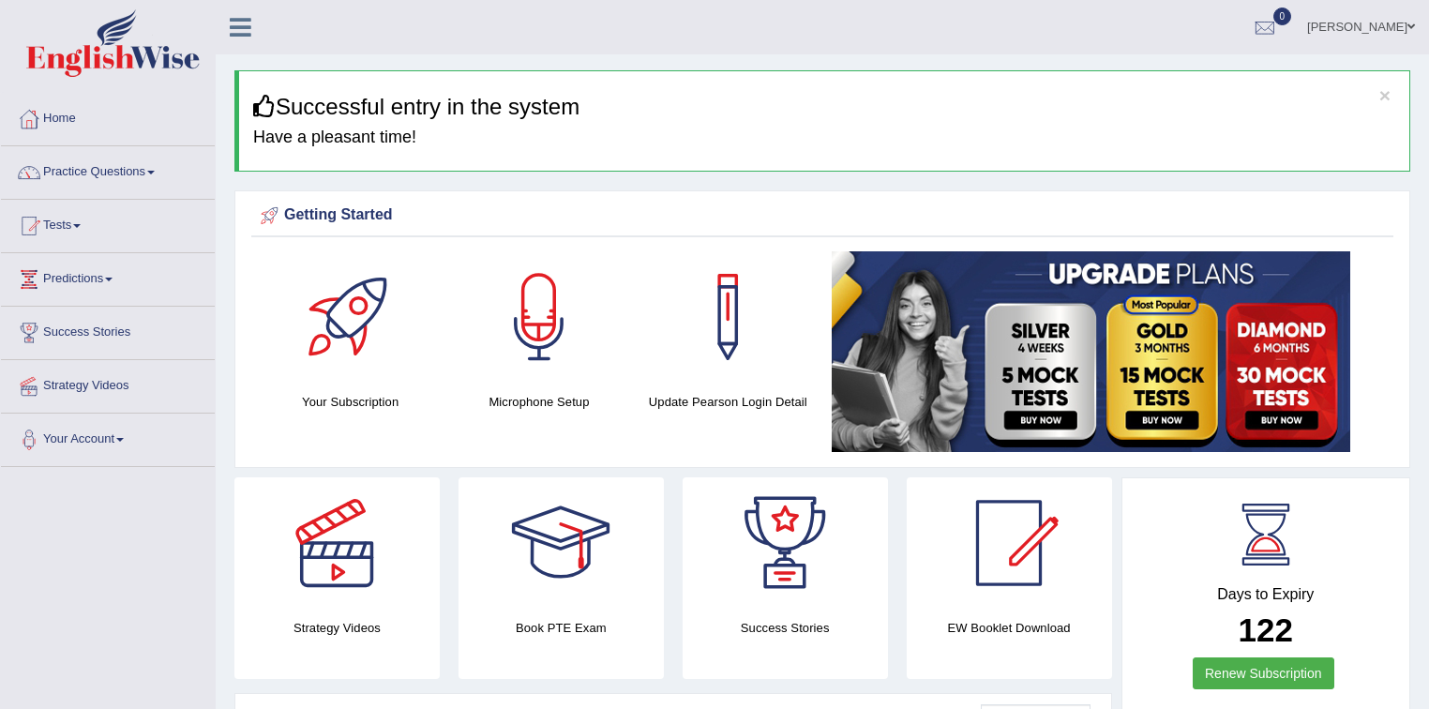
drag, startPoint x: 1439, startPoint y: 0, endPoint x: 1005, endPoint y: 105, distance: 446.7
click at [921, 123] on div "× Successful entry in the system Have a pleasant time!" at bounding box center [822, 120] width 1176 height 101
click at [129, 187] on link "Practice Questions" at bounding box center [108, 169] width 214 height 47
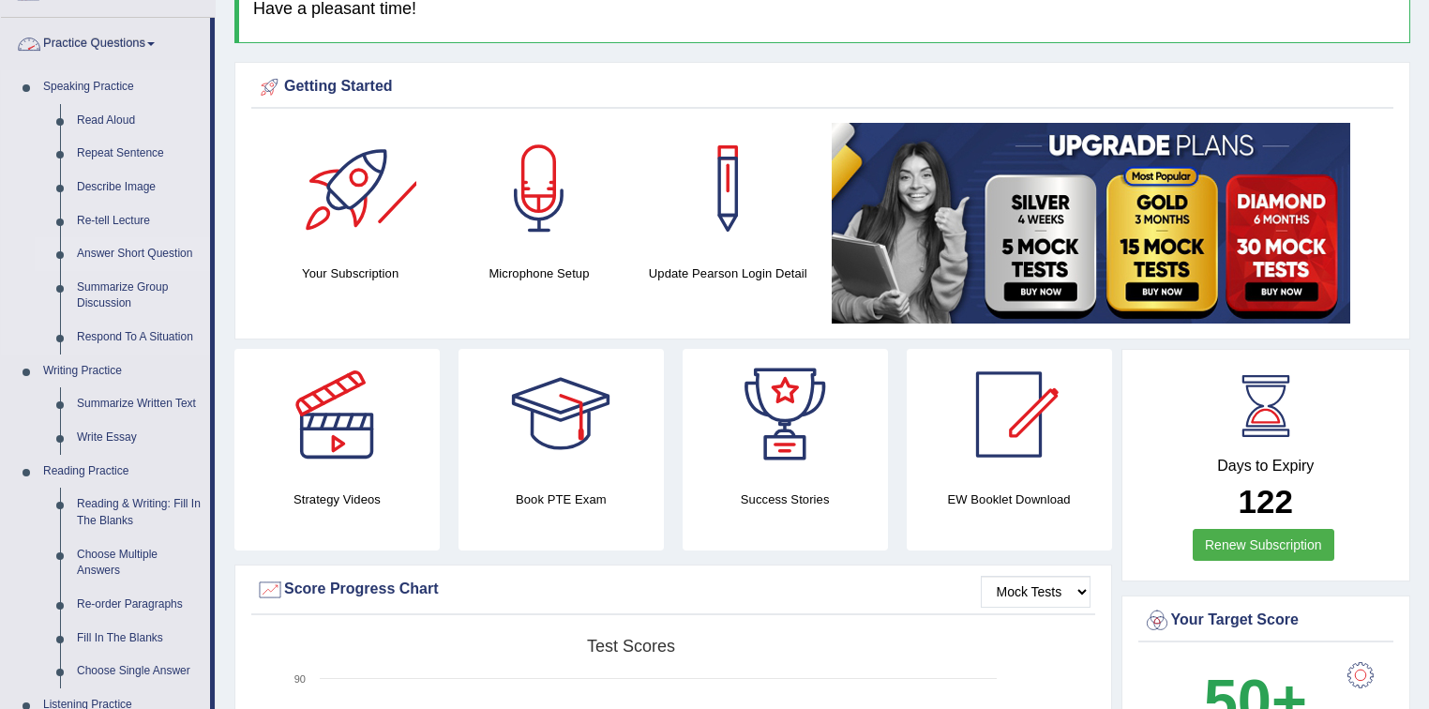
scroll to position [150, 0]
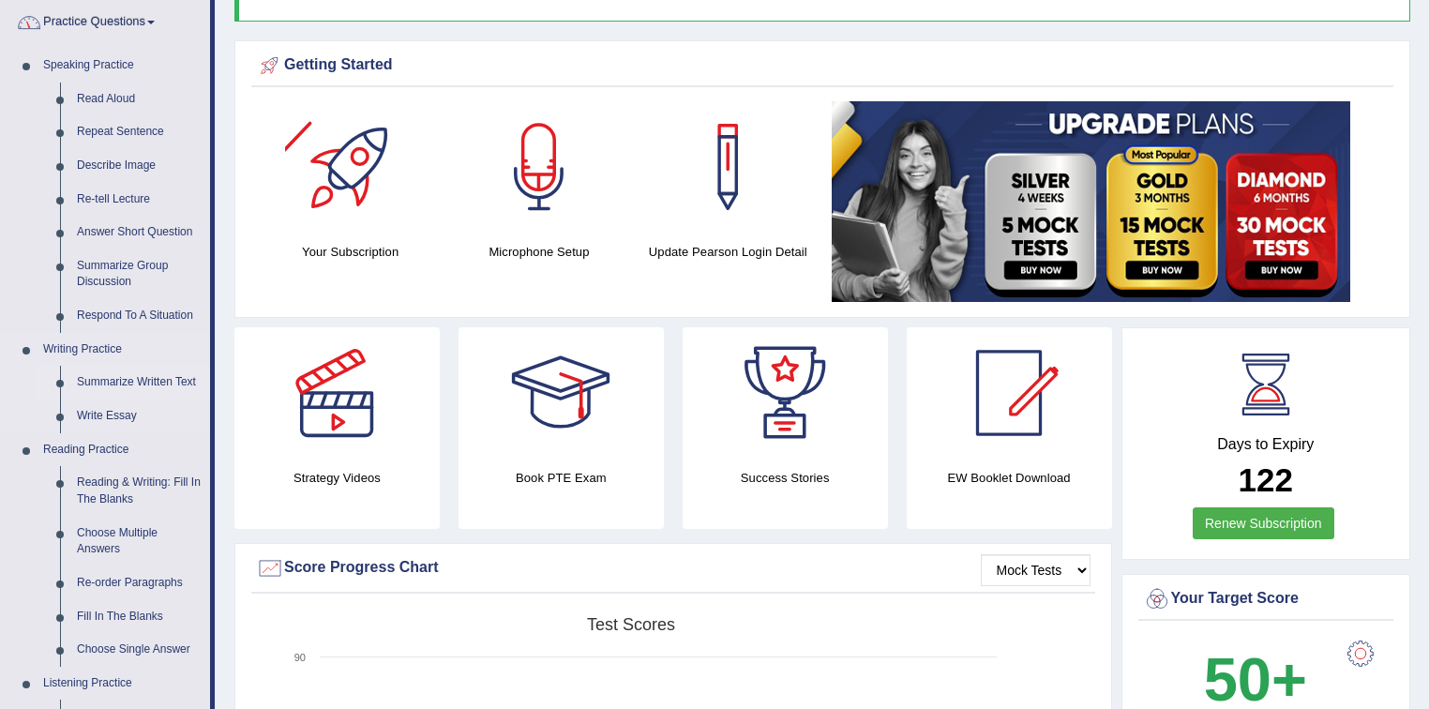
click at [143, 378] on link "Summarize Written Text" at bounding box center [139, 383] width 142 height 34
click at [143, 378] on ul "Speaking Practice Read Aloud Repeat Sentence Describe Image Re-tell Lecture Ans…" at bounding box center [105, 549] width 209 height 1000
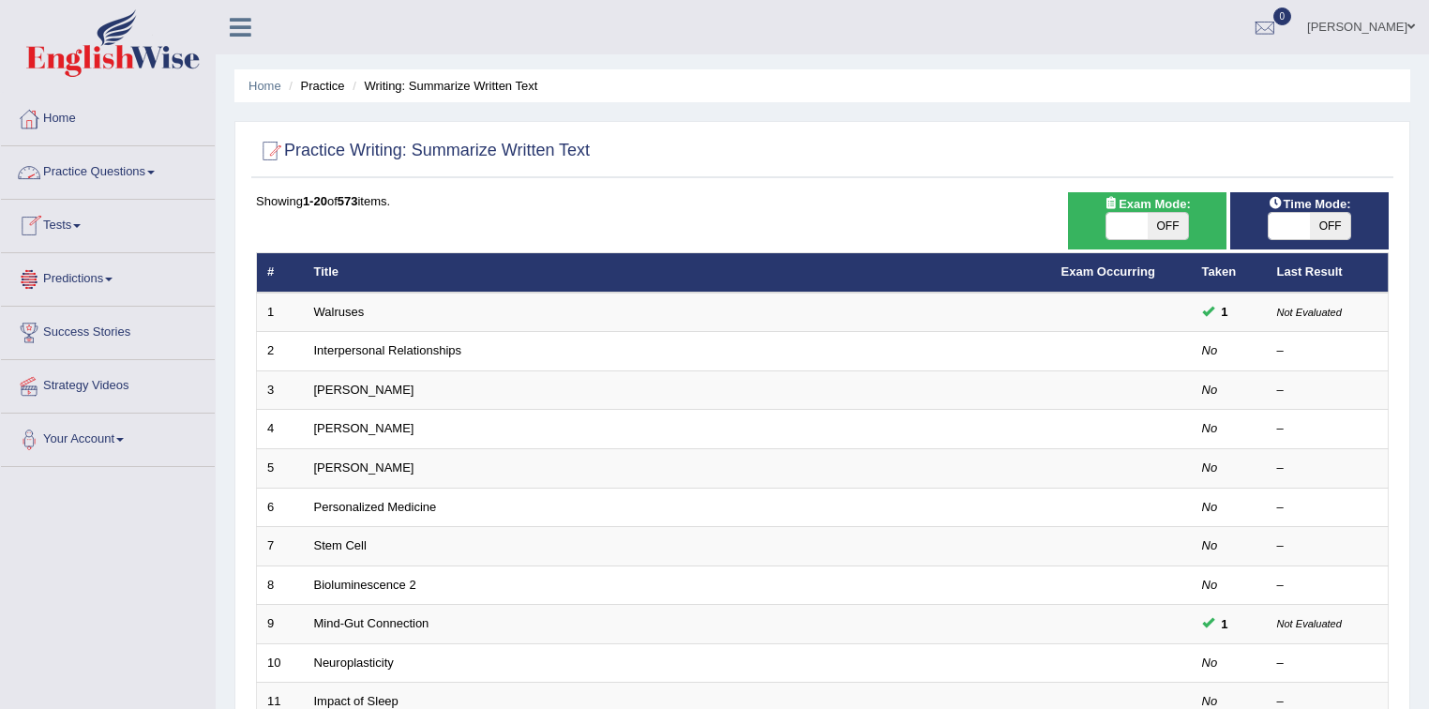
click at [78, 168] on link "Practice Questions" at bounding box center [108, 169] width 214 height 47
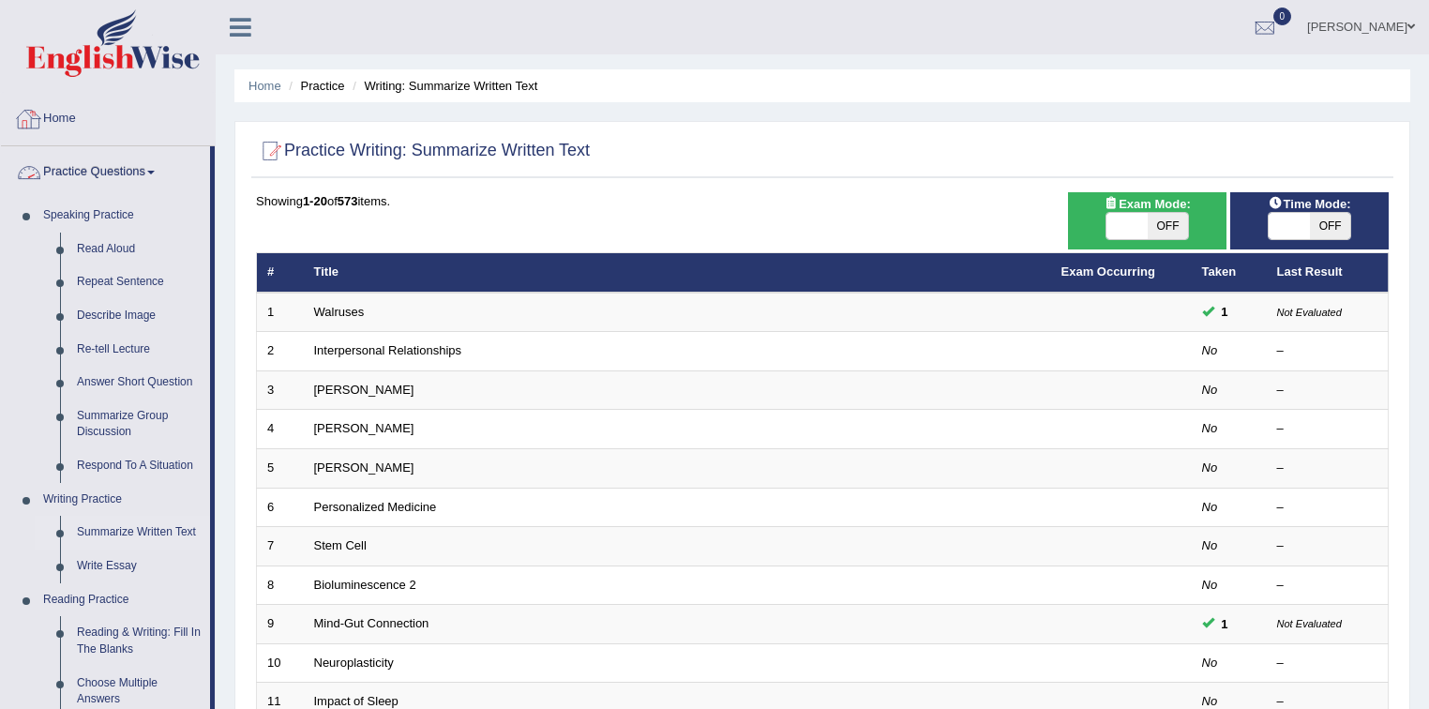
click at [67, 117] on link "Home" at bounding box center [108, 116] width 214 height 47
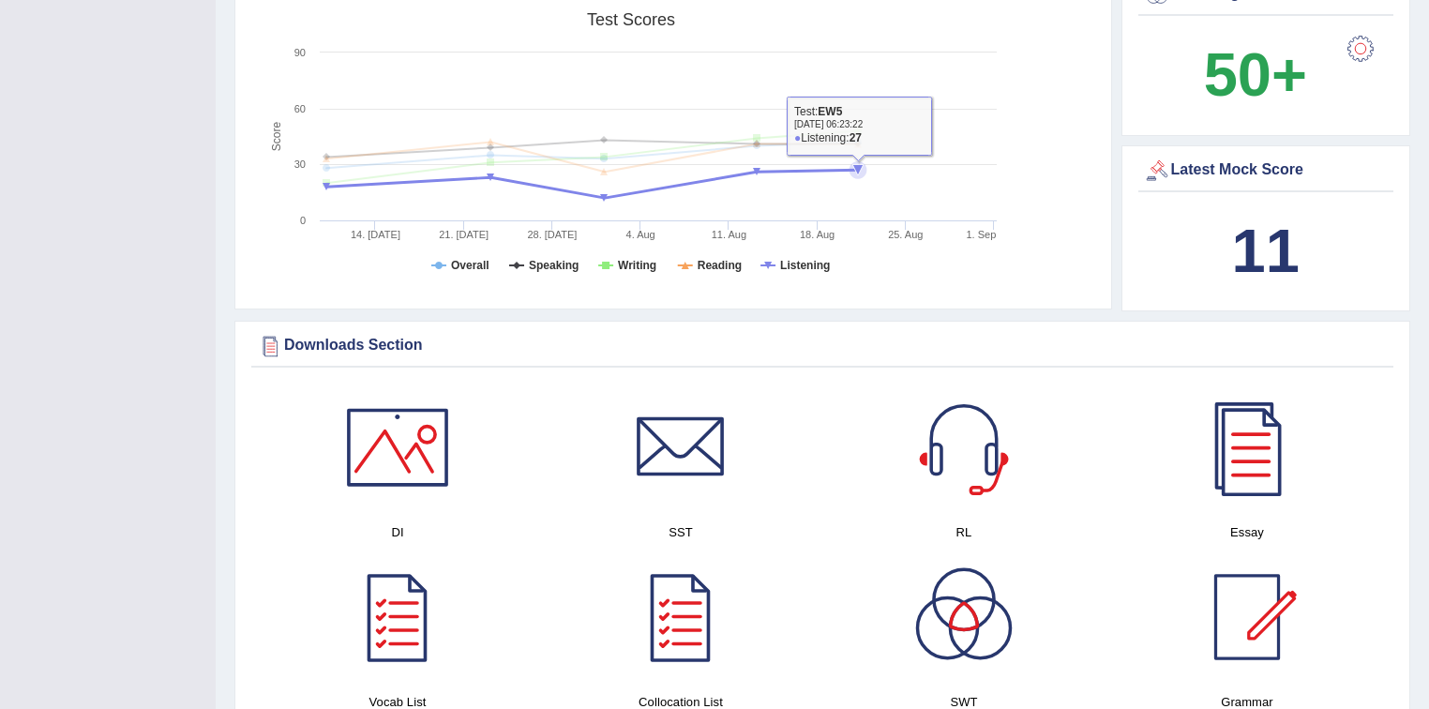
scroll to position [785, 0]
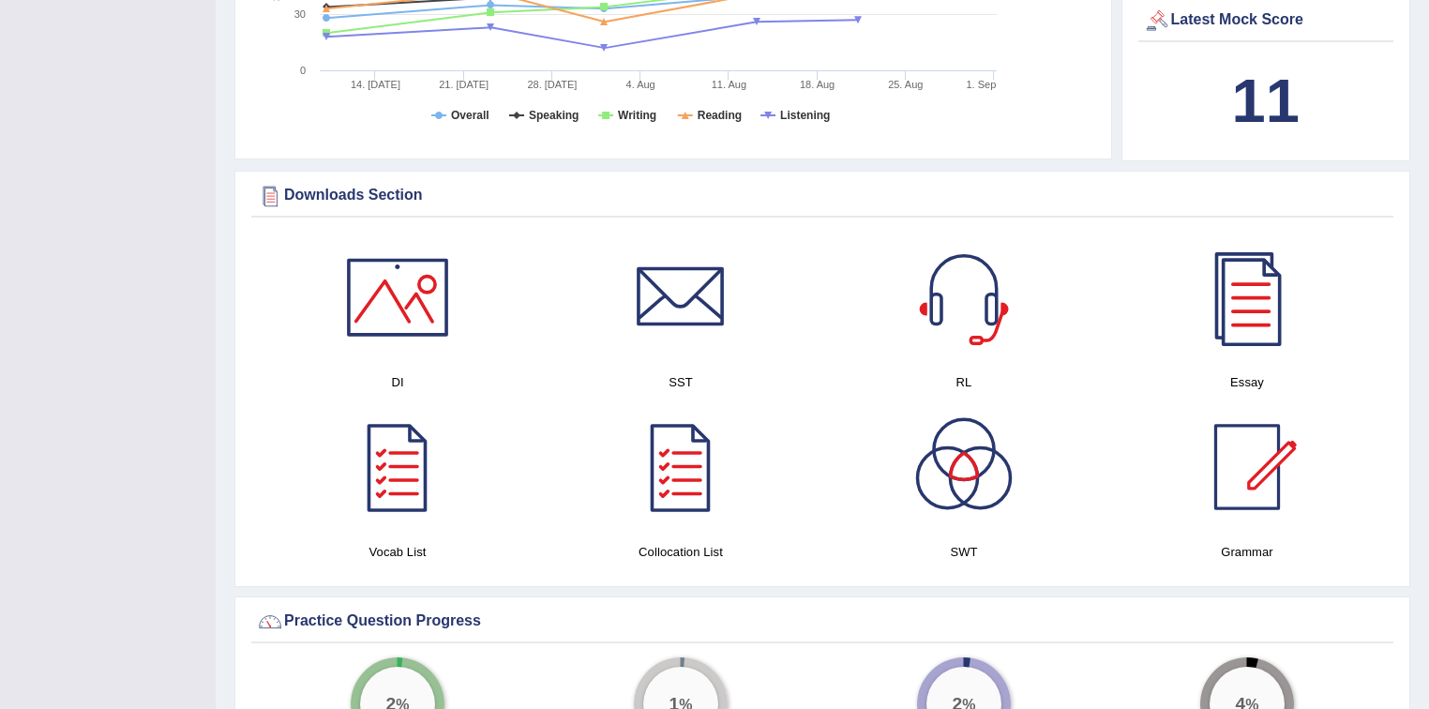
click at [962, 461] on div at bounding box center [963, 466] width 131 height 131
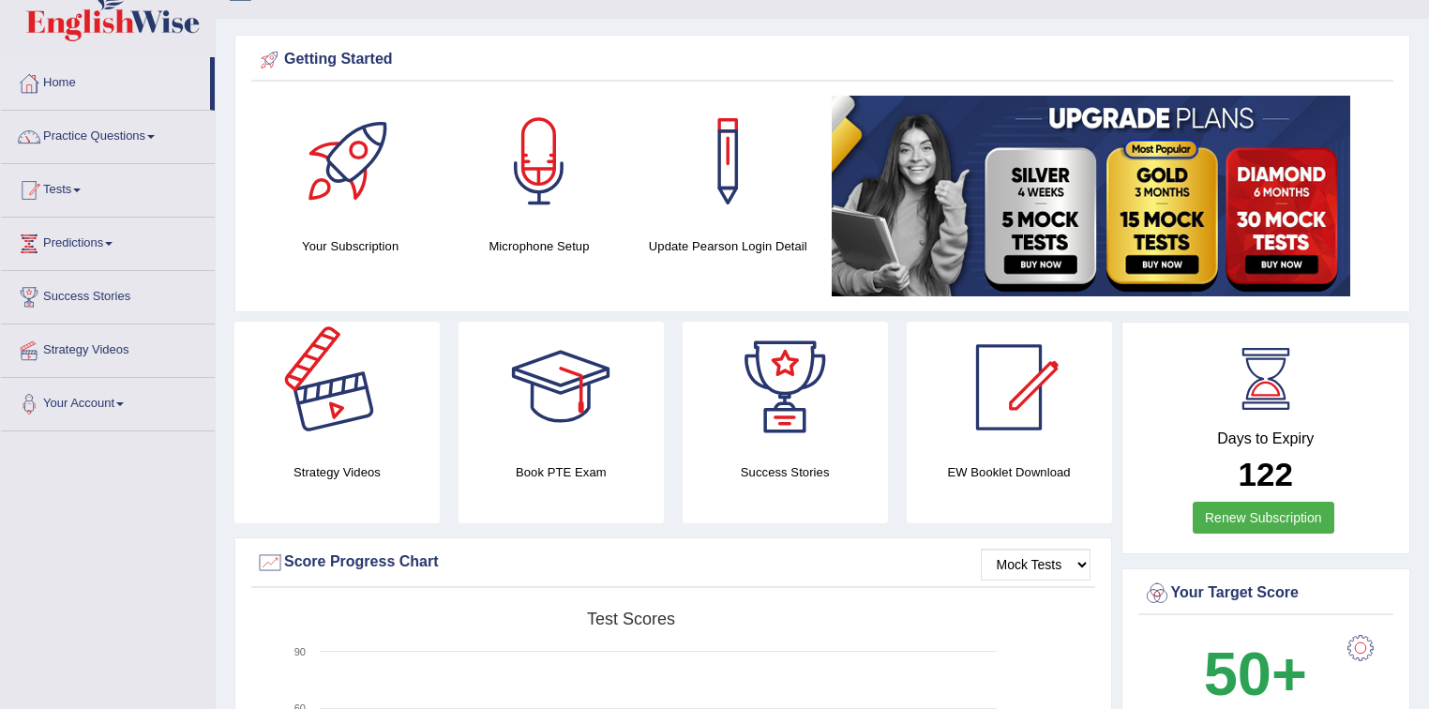
scroll to position [35, 0]
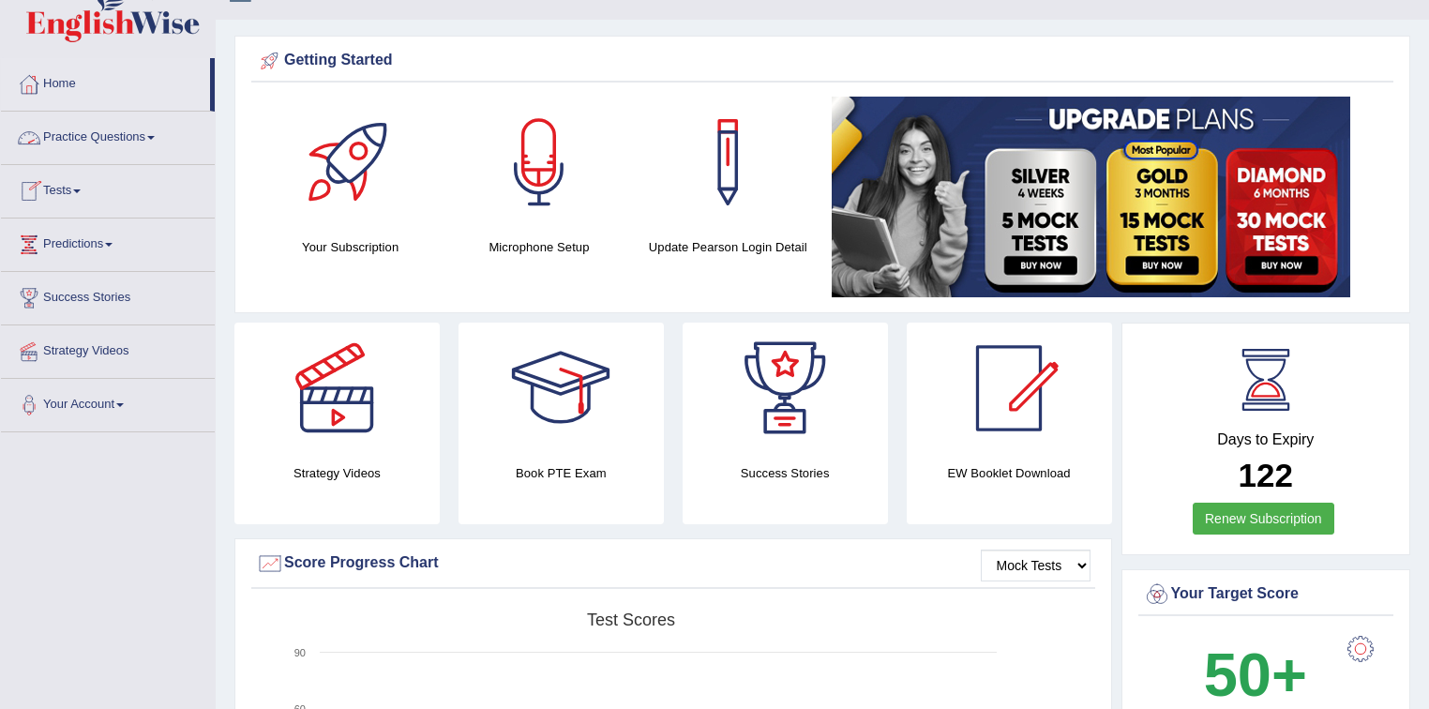
click at [150, 130] on link "Practice Questions" at bounding box center [108, 135] width 214 height 47
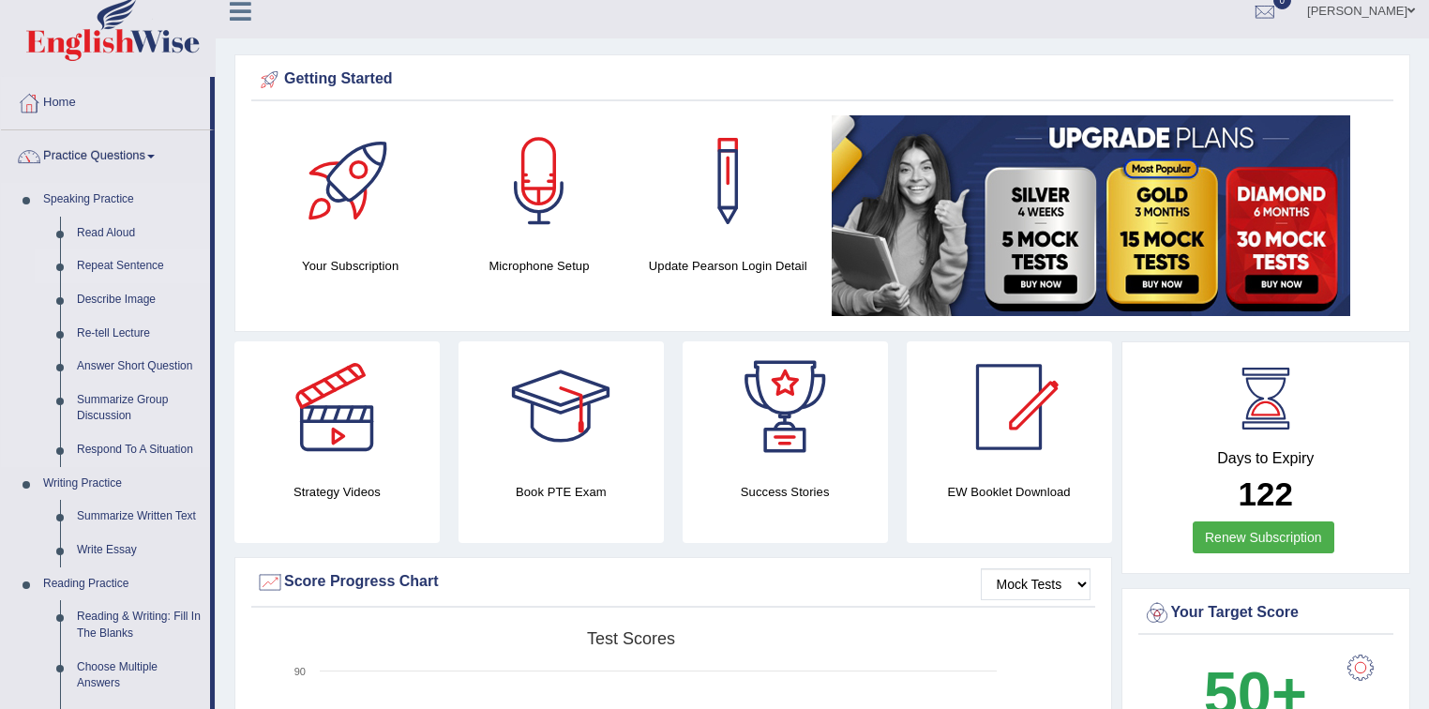
scroll to position [0, 0]
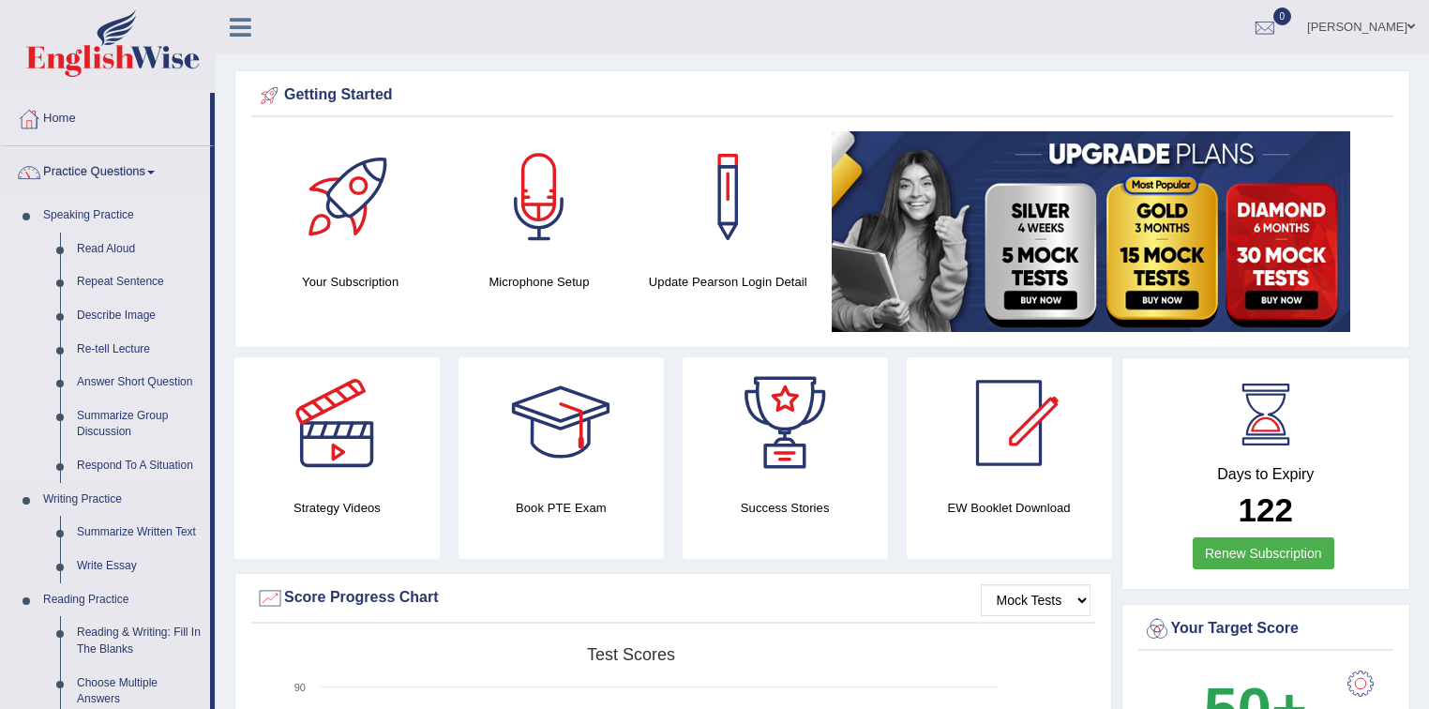
click at [122, 281] on link "Repeat Sentence" at bounding box center [139, 282] width 142 height 34
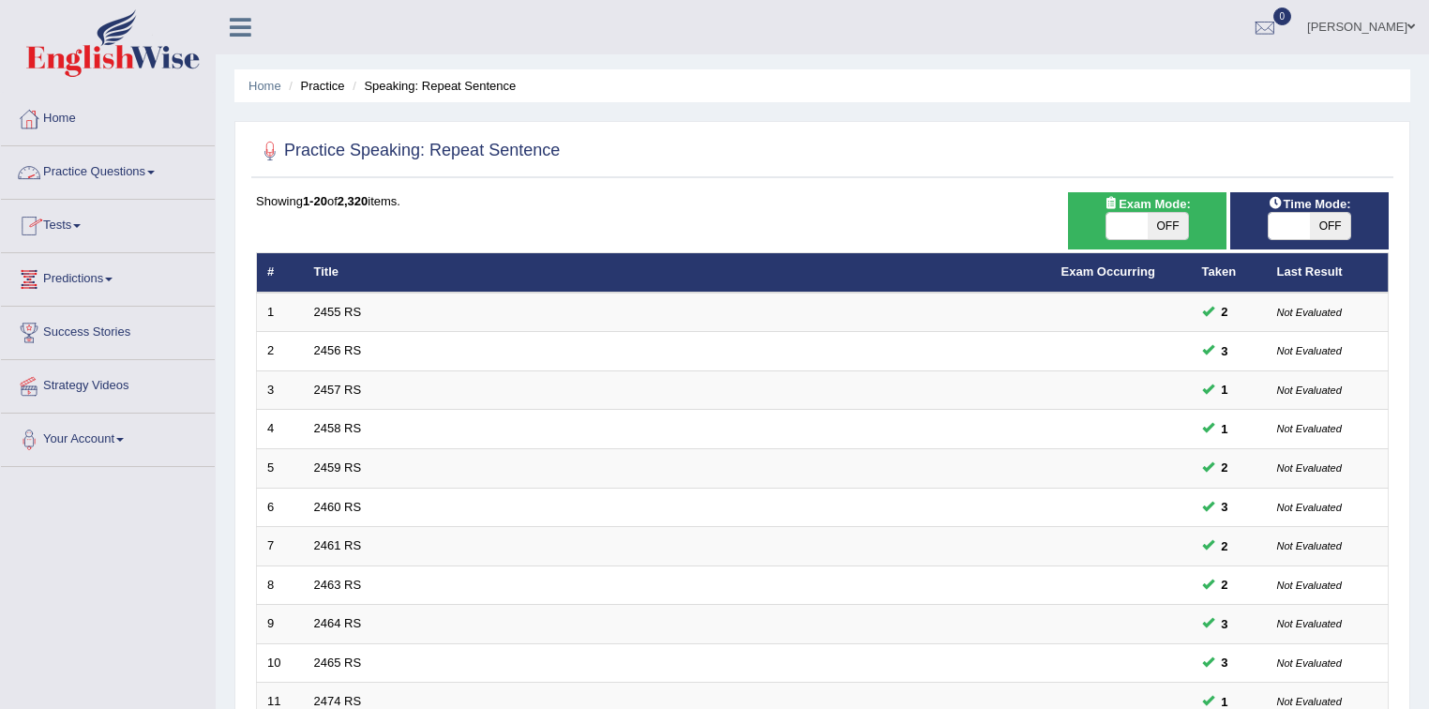
click at [110, 170] on link "Practice Questions" at bounding box center [108, 169] width 214 height 47
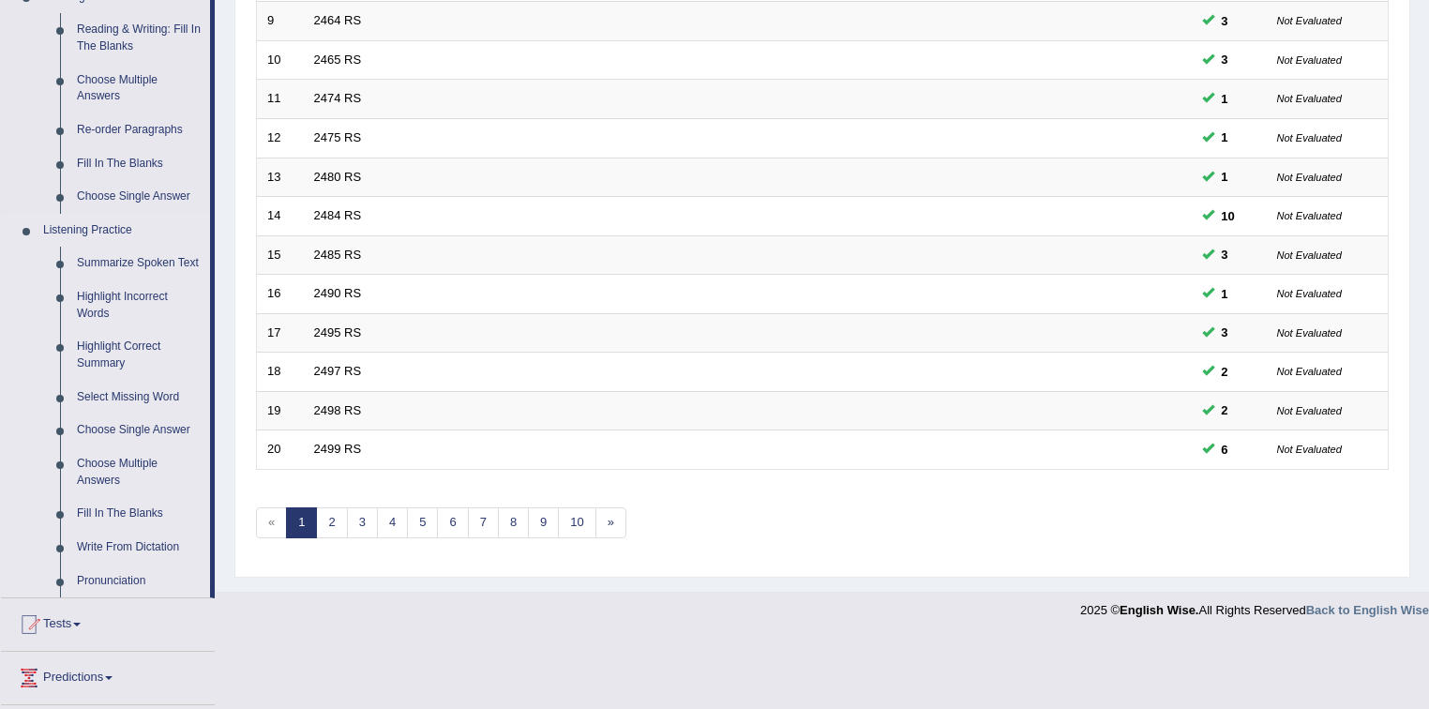
scroll to position [675, 0]
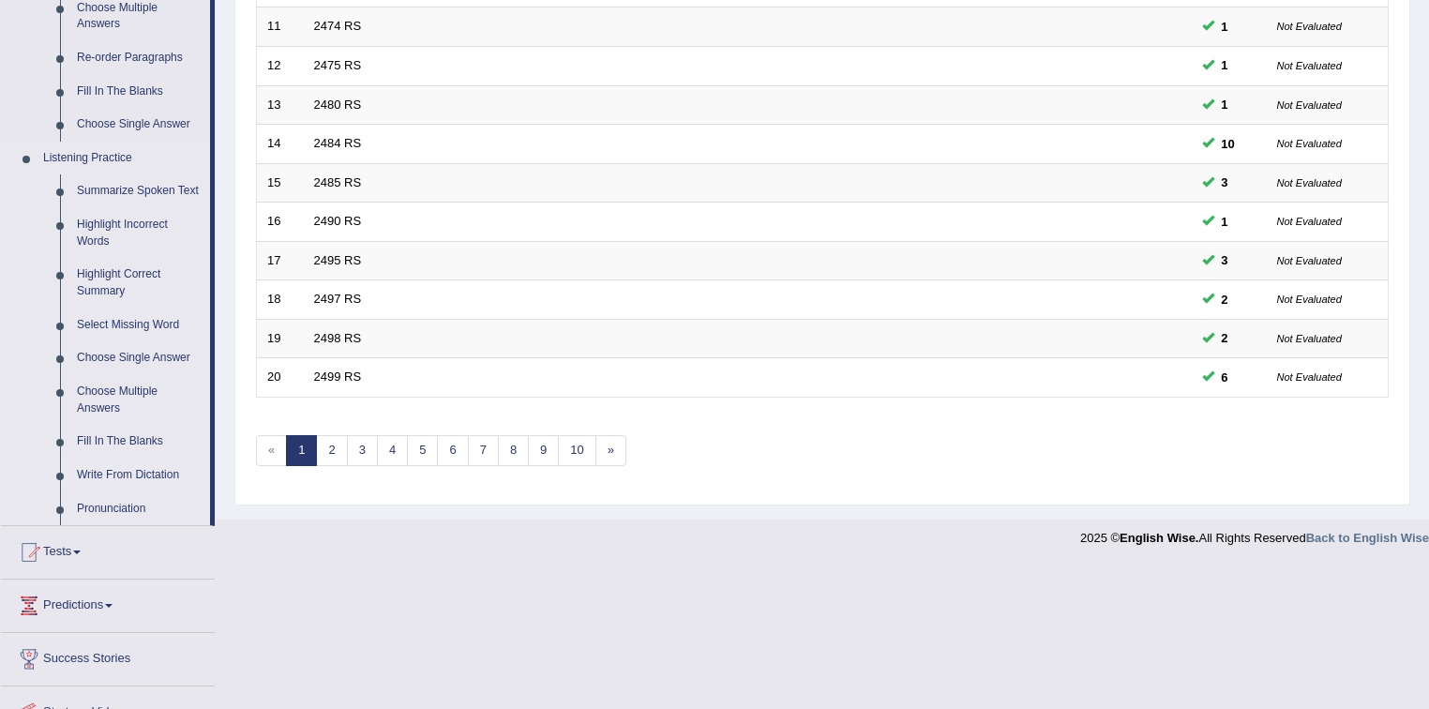
click at [135, 475] on link "Write From Dictation" at bounding box center [139, 476] width 142 height 34
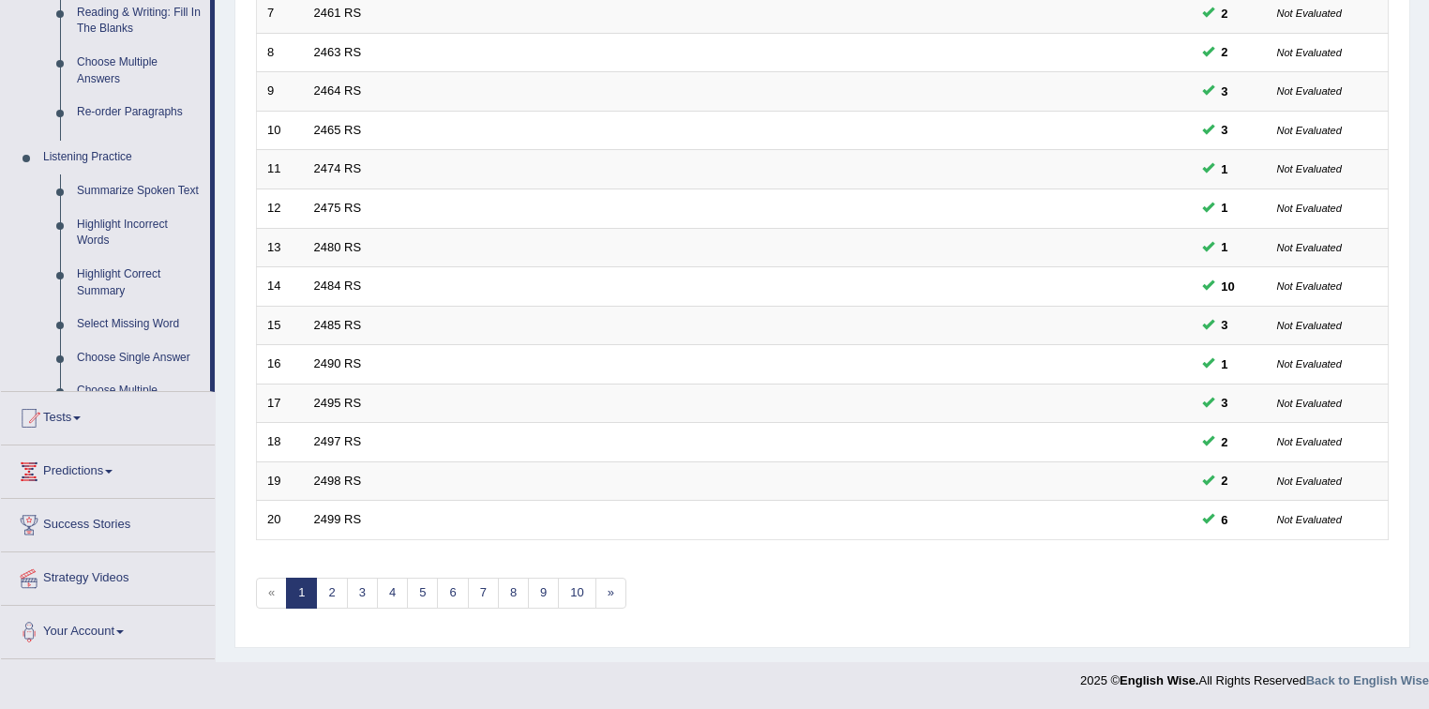
scroll to position [527, 0]
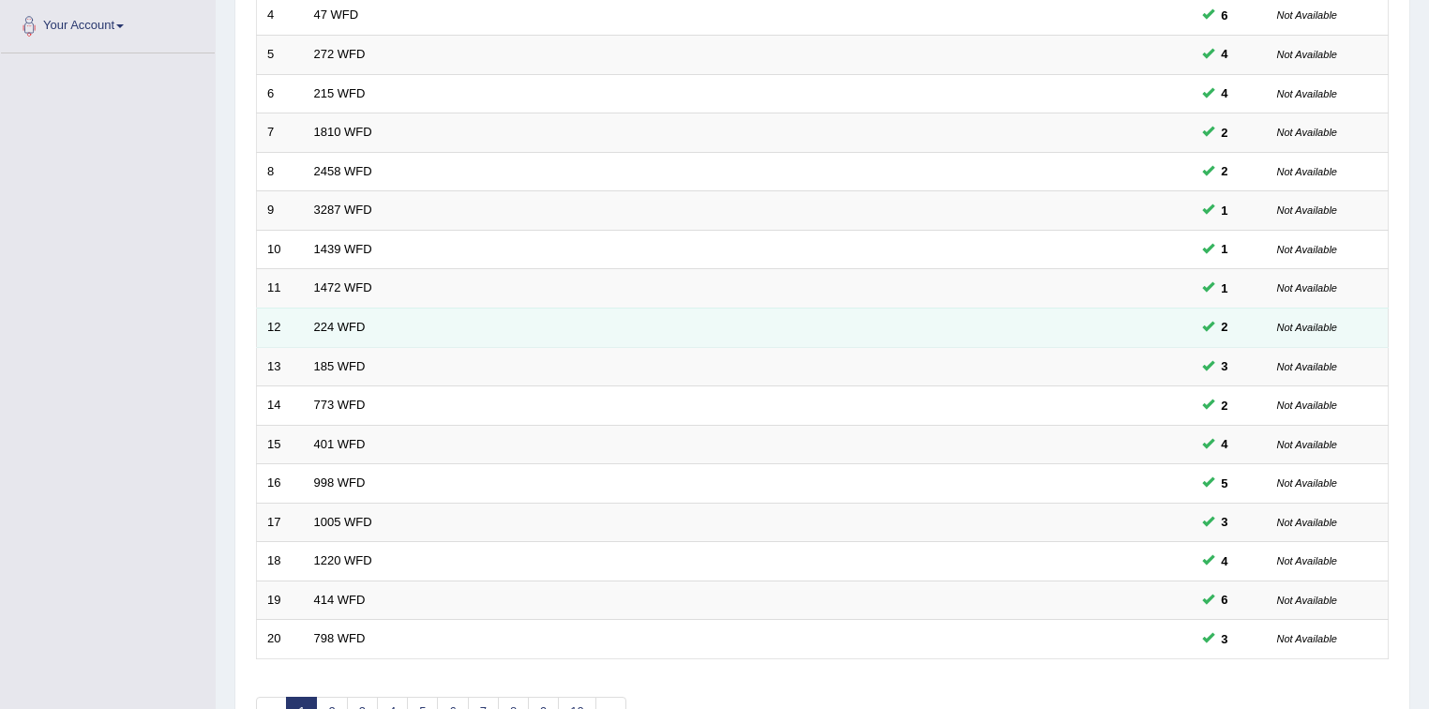
scroll to position [525, 0]
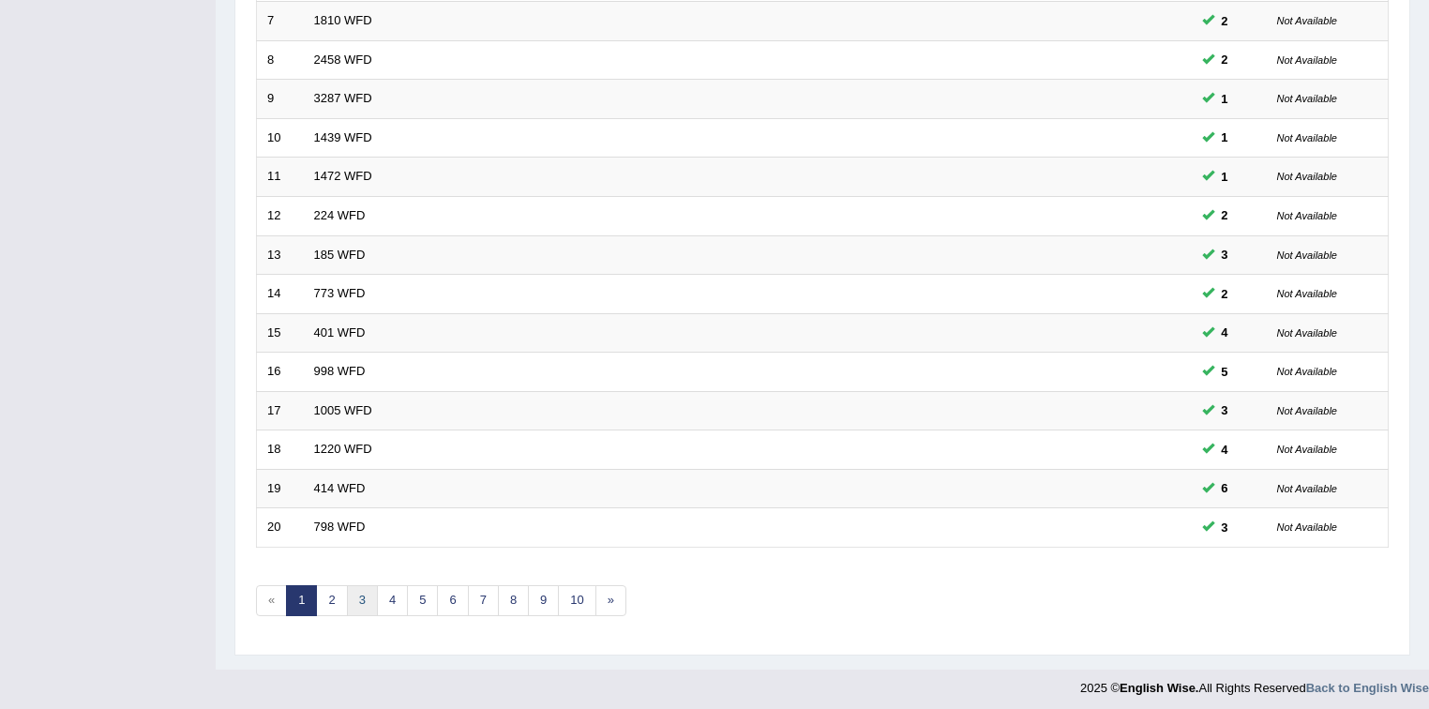
click at [364, 603] on link "3" at bounding box center [362, 600] width 31 height 31
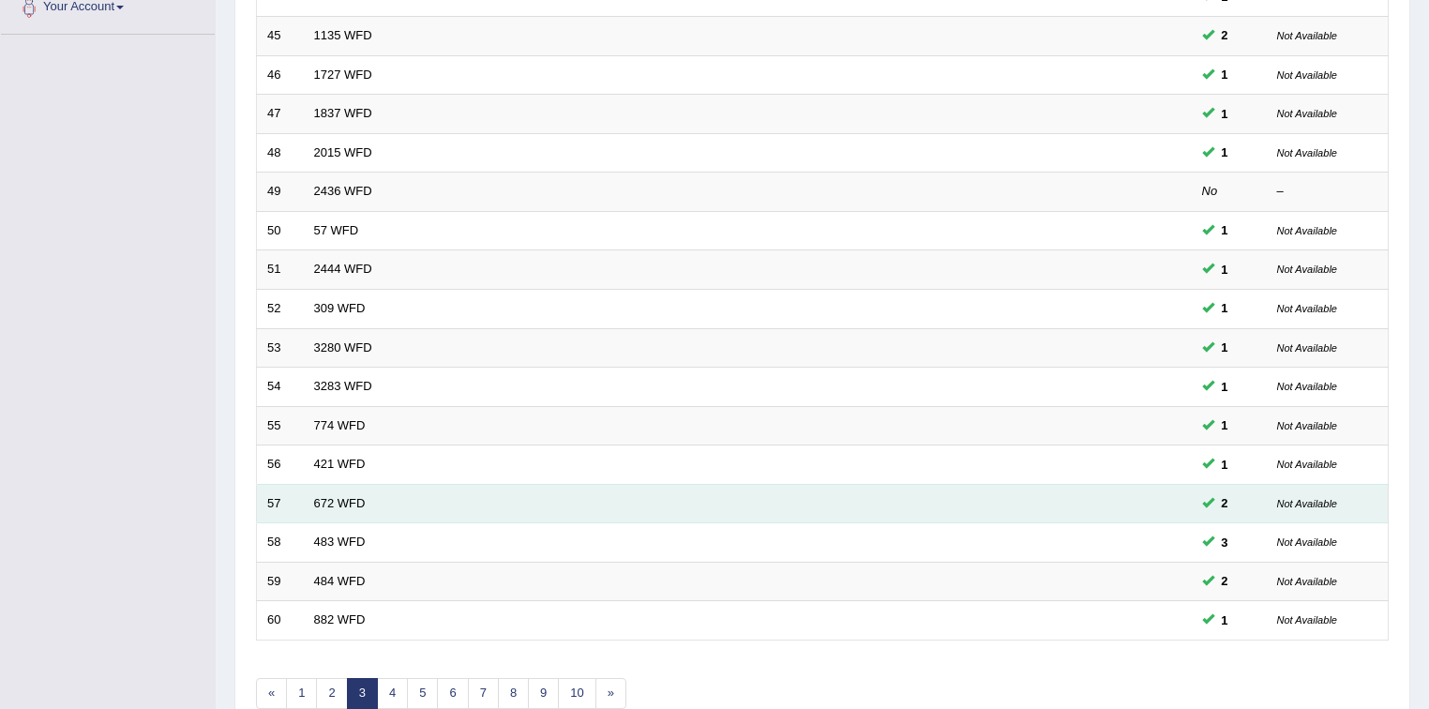
scroll to position [527, 0]
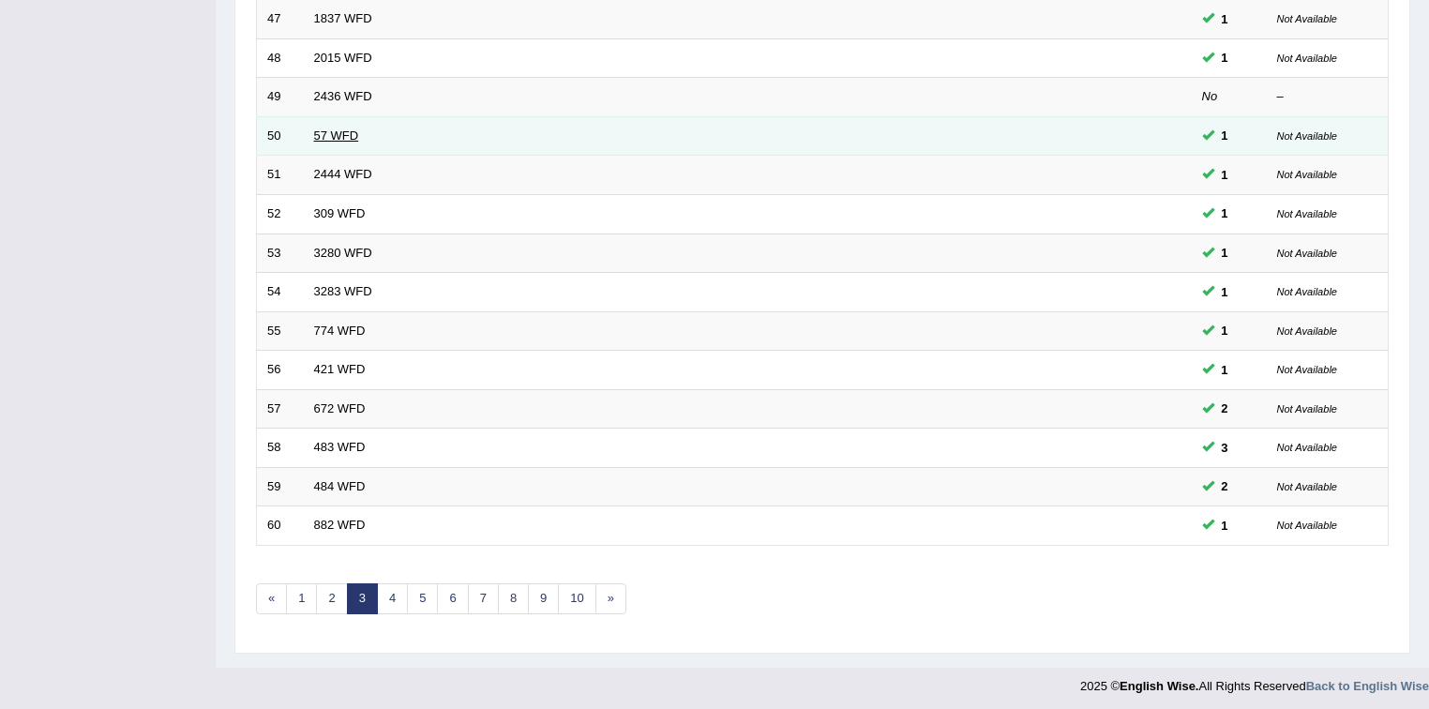
click at [337, 132] on link "57 WFD" at bounding box center [336, 135] width 45 height 14
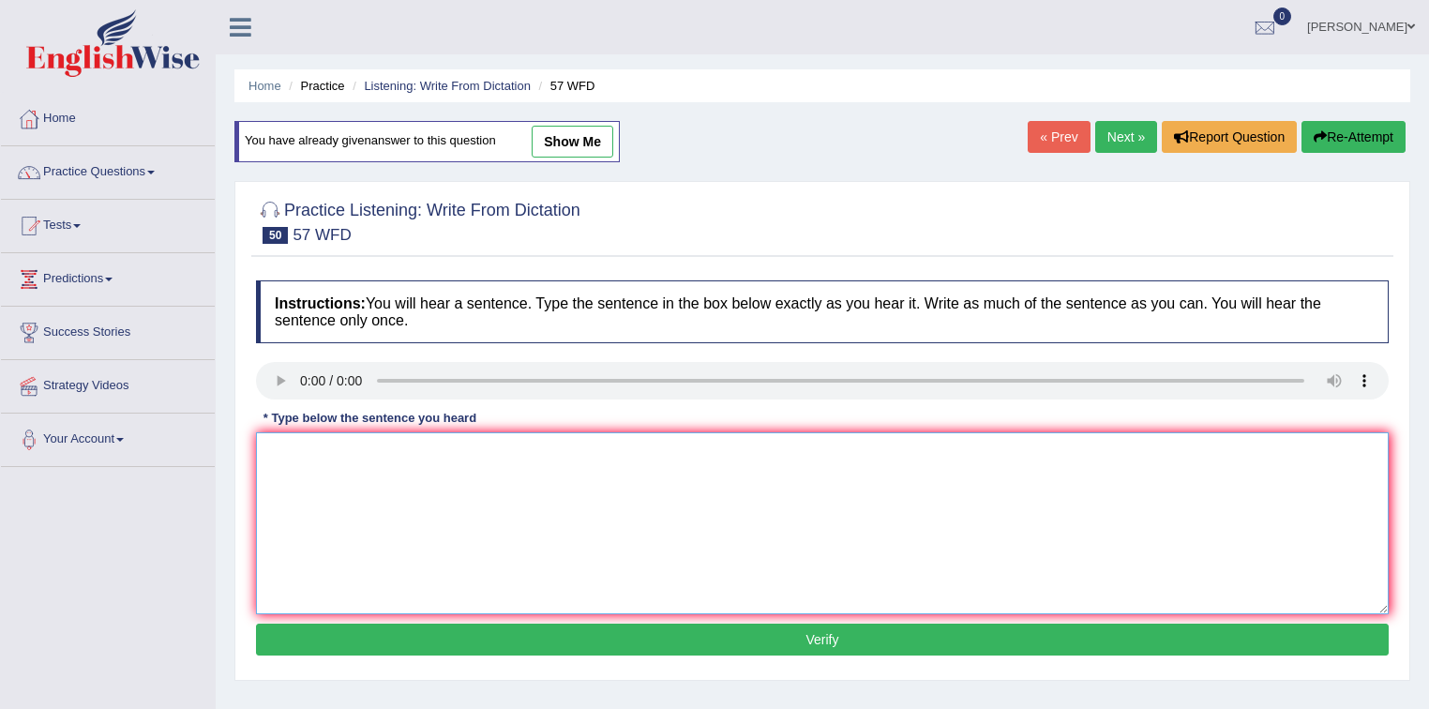
click at [285, 452] on textarea at bounding box center [822, 523] width 1133 height 182
click at [290, 446] on textarea at bounding box center [822, 523] width 1133 height 182
click at [519, 517] on textarea at bounding box center [822, 523] width 1133 height 182
click at [334, 449] on textarea "Ricerchers experience and createvity" at bounding box center [822, 523] width 1133 height 182
click at [330, 448] on textarea "Ricerchers and experience and createvity" at bounding box center [822, 523] width 1133 height 182
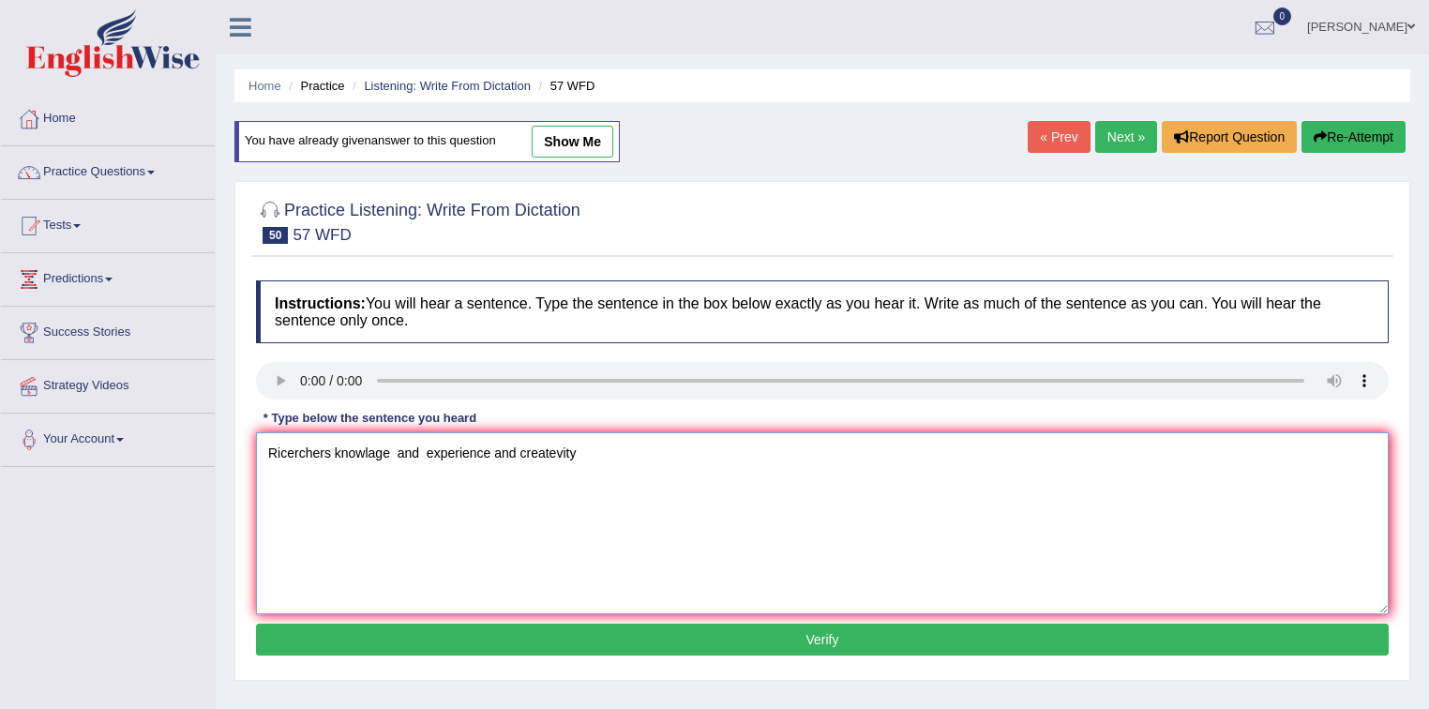
click at [398, 446] on textarea "Ricerchers knowlage and experience and createvity" at bounding box center [822, 523] width 1133 height 182
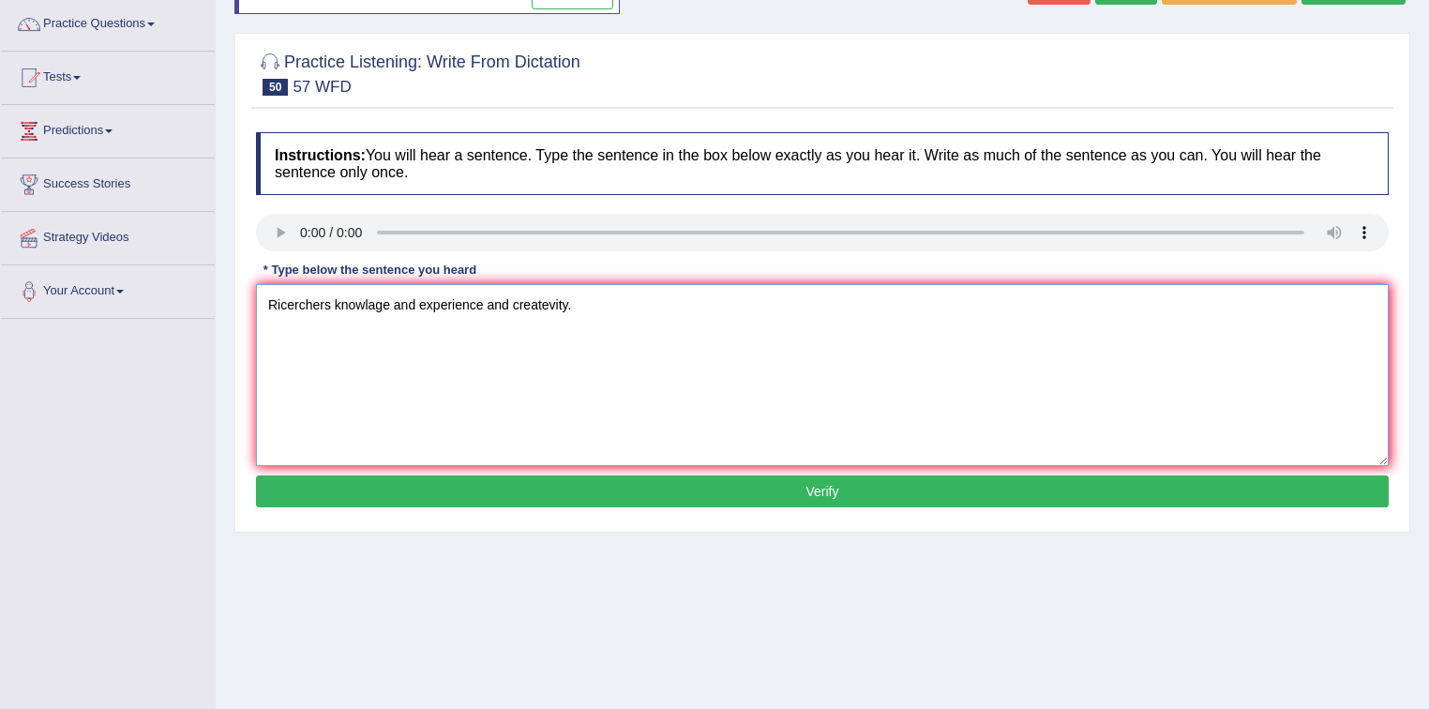
scroll to position [150, 0]
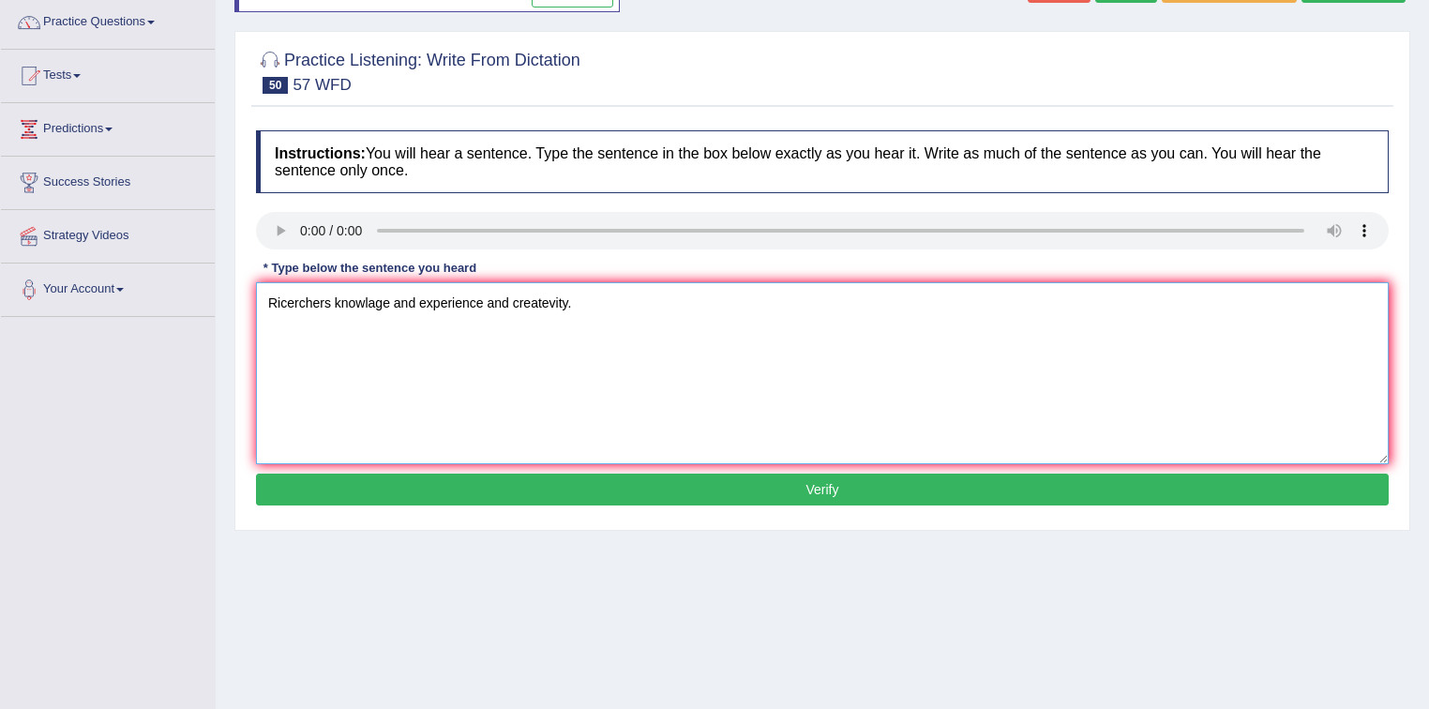
type textarea "Ricerchers knowlage and experience and createvity."
click at [659, 488] on button "Verify" at bounding box center [822, 490] width 1133 height 32
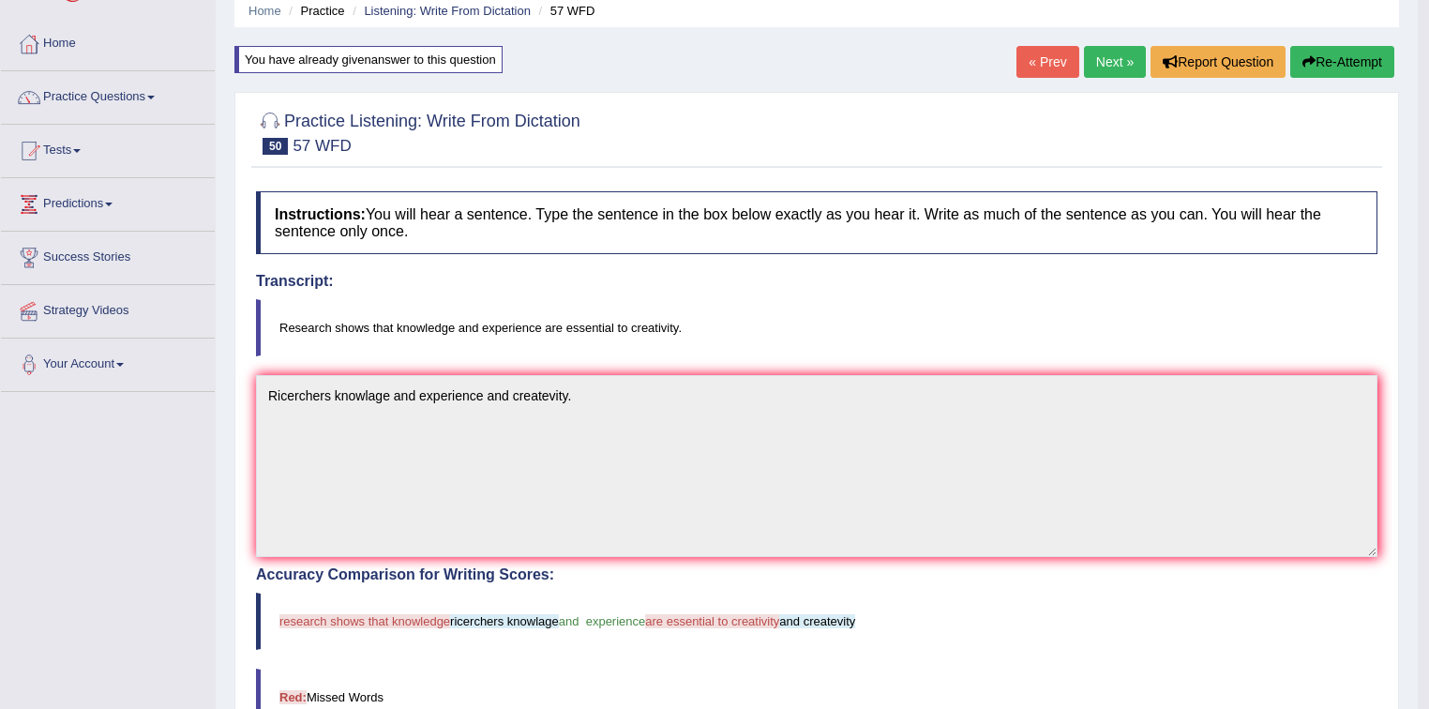
scroll to position [0, 0]
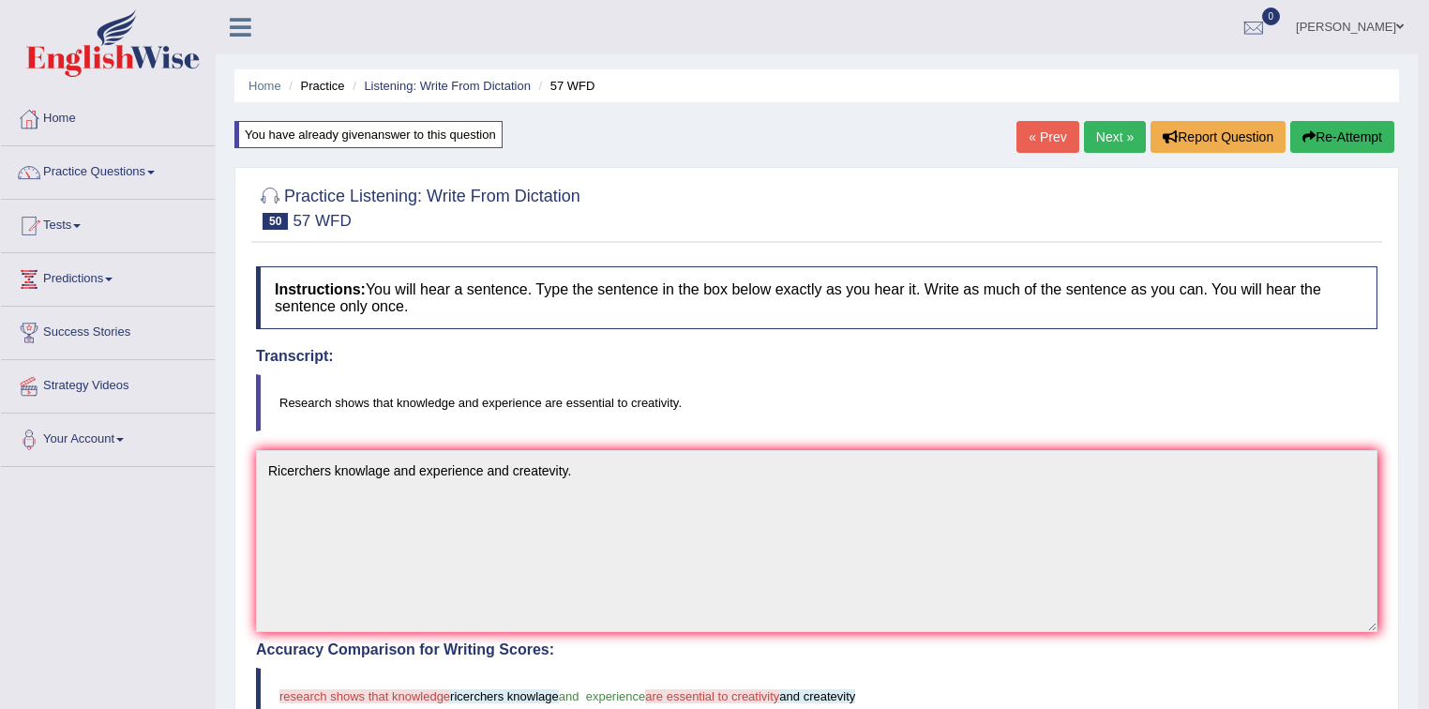
click at [1329, 135] on button "Re-Attempt" at bounding box center [1342, 137] width 104 height 32
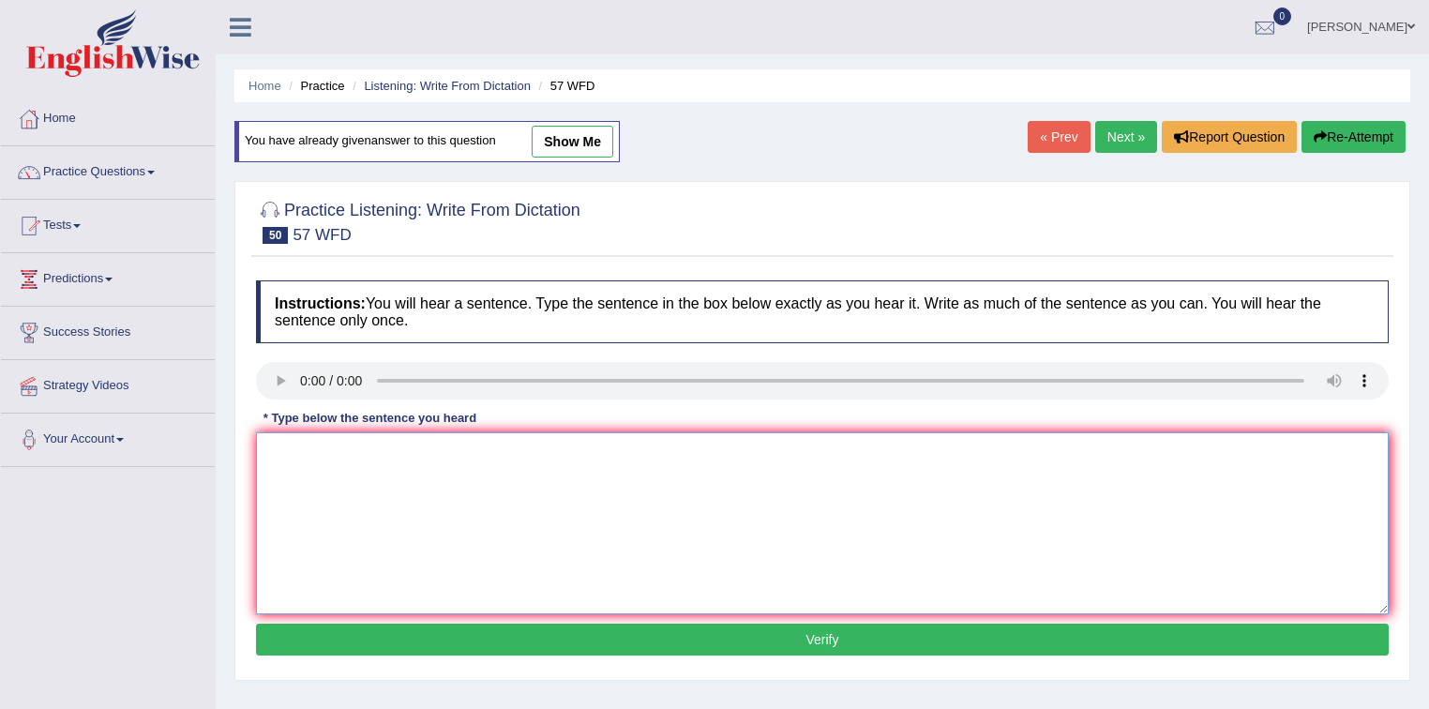
click at [289, 441] on textarea at bounding box center [822, 523] width 1133 height 182
click at [309, 450] on textarea "Ricerch show" at bounding box center [822, 523] width 1133 height 182
click at [356, 456] on textarea "Ricerch show" at bounding box center [822, 523] width 1133 height 182
click at [519, 456] on textarea "Ricerch show the knowlage and responci" at bounding box center [822, 523] width 1133 height 182
click at [492, 451] on textarea "Ricerch show the knowlage and" at bounding box center [822, 523] width 1133 height 182
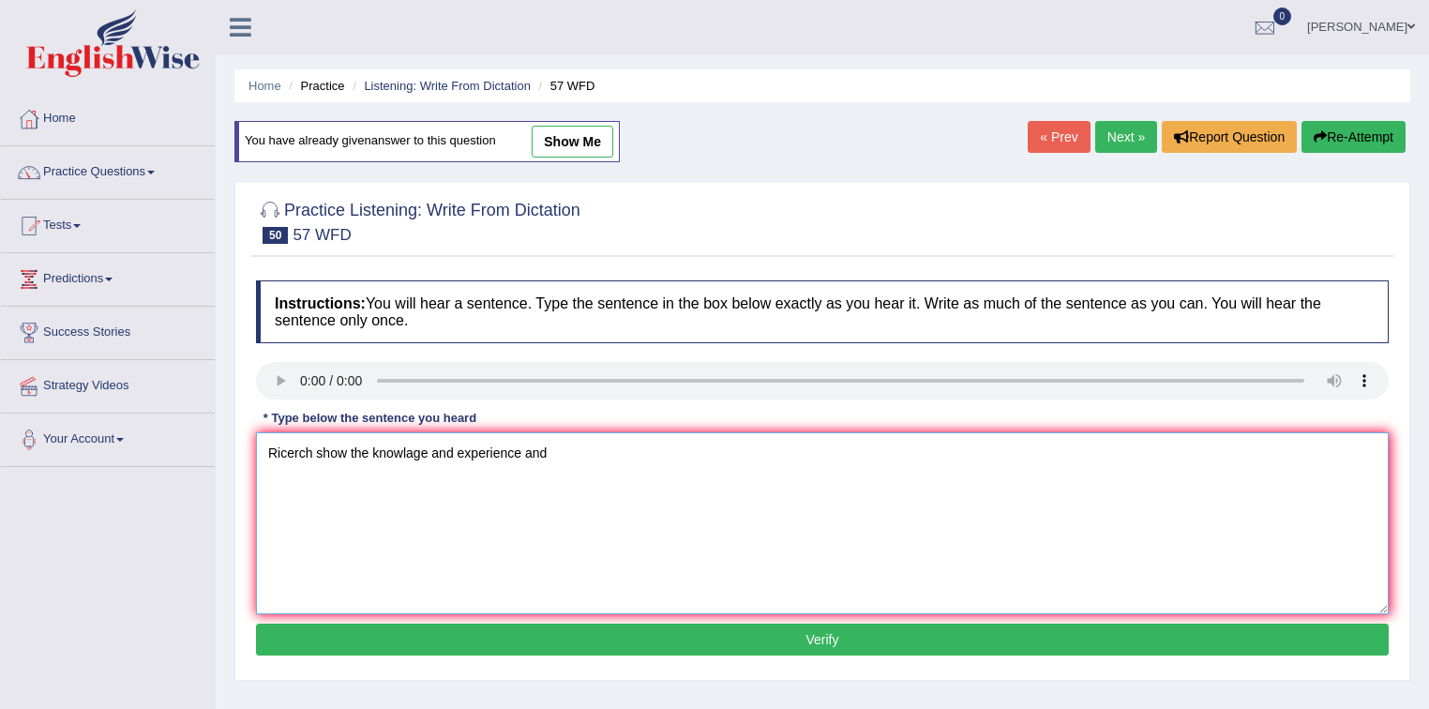
click at [573, 454] on textarea "Ricerch show the knowlage and experience and" at bounding box center [822, 523] width 1133 height 182
click at [603, 450] on textarea "Ricerch show the knowlage and experience and eccencial and creativity." at bounding box center [822, 523] width 1133 height 182
type textarea "Ricerch show the knowlage and experience and essencial and creativity."
click at [645, 630] on button "Verify" at bounding box center [822, 640] width 1133 height 32
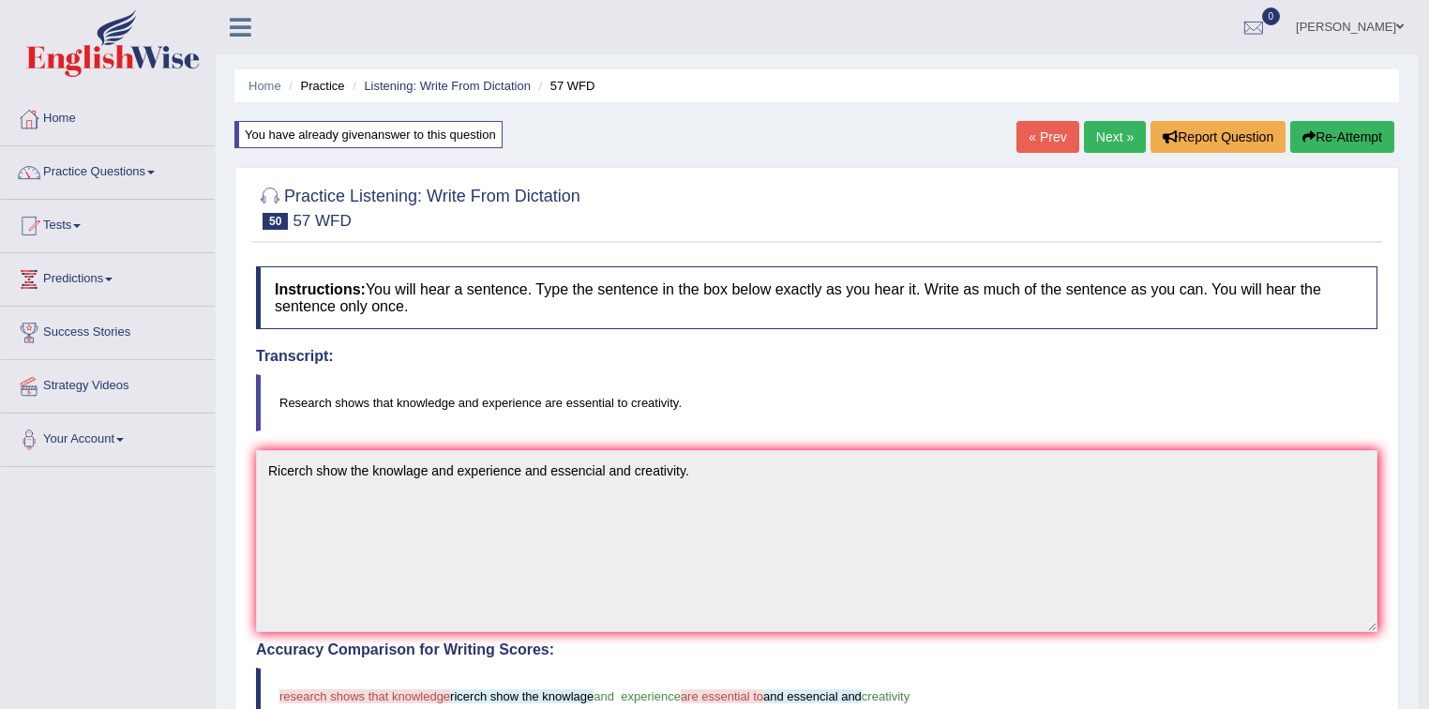
click at [1095, 142] on link "Next »" at bounding box center [1115, 137] width 62 height 32
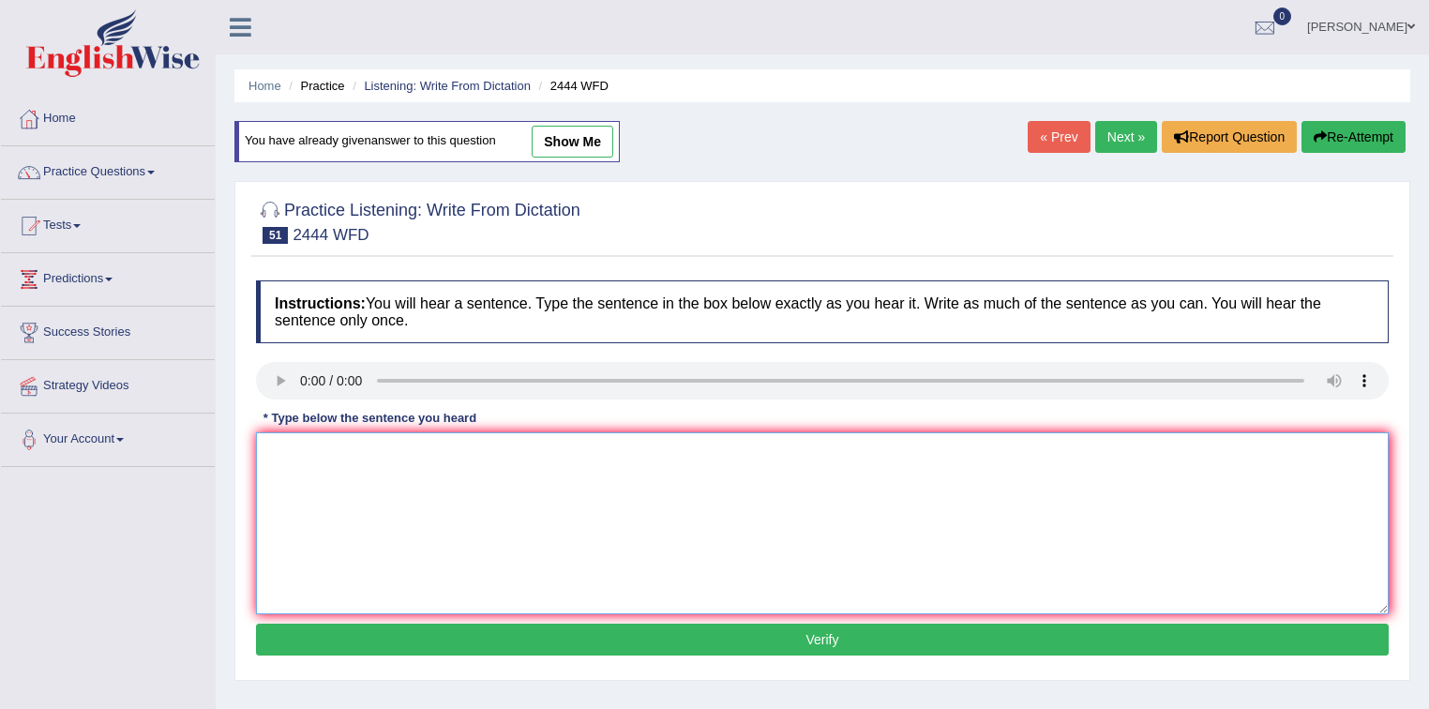
click at [299, 442] on textarea at bounding box center [822, 523] width 1133 height 182
click at [461, 464] on textarea "The residence of the" at bounding box center [822, 523] width 1133 height 182
click at [413, 448] on textarea "The residence holl of the at the end of the semiceter cemister semister." at bounding box center [822, 523] width 1133 height 182
type textarea "The residence holl of the at the end of the semiceter cemister semister."
click at [607, 656] on div "Instructions: You will hear a sentence. Type the sentence in the box below exac…" at bounding box center [822, 470] width 1142 height 399
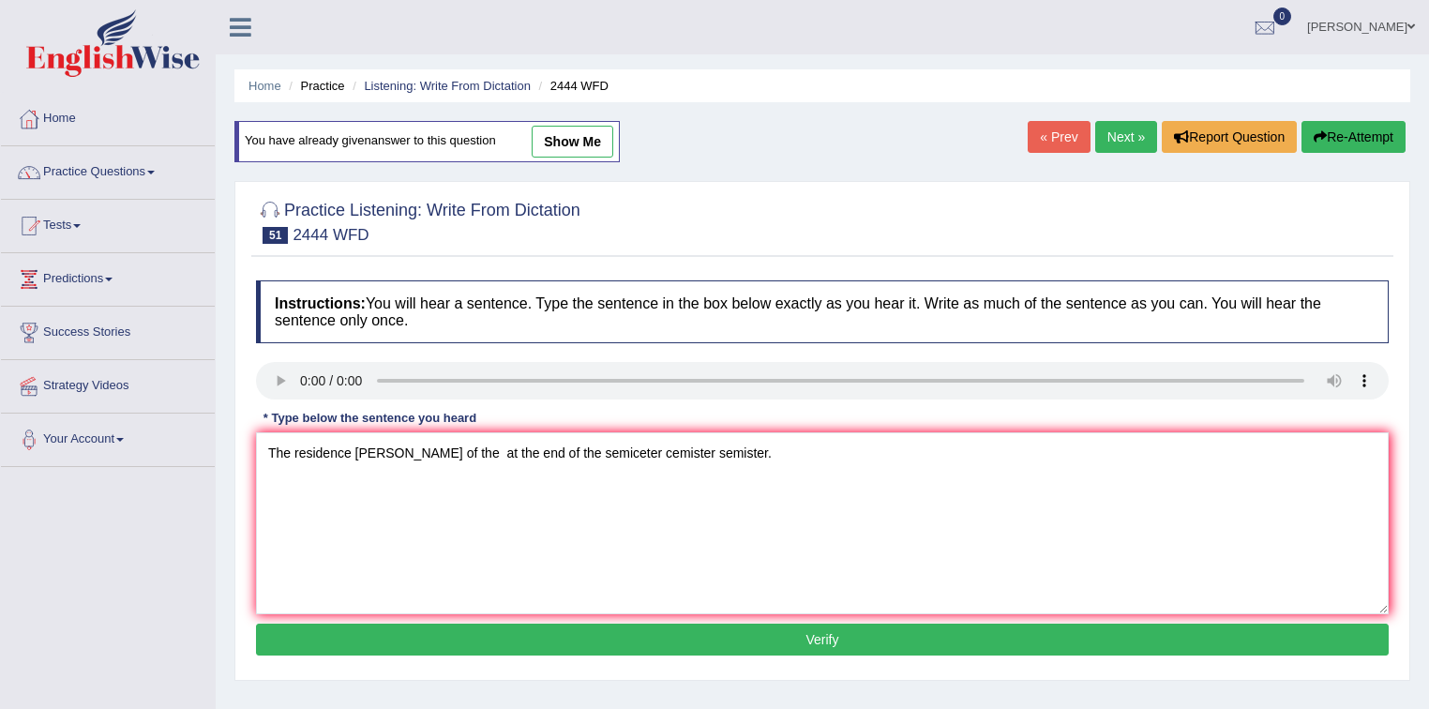
click at [616, 639] on button "Verify" at bounding box center [822, 640] width 1133 height 32
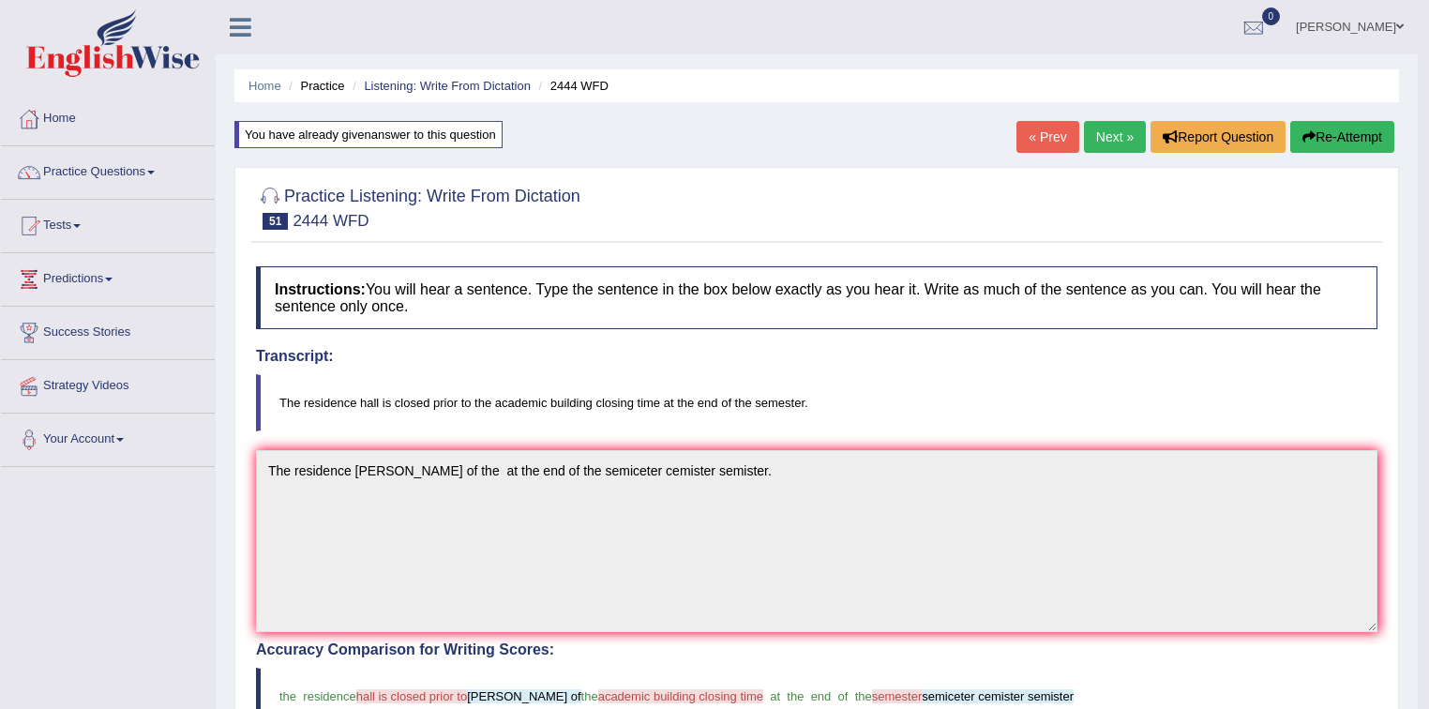
click at [1109, 131] on link "Next »" at bounding box center [1115, 137] width 62 height 32
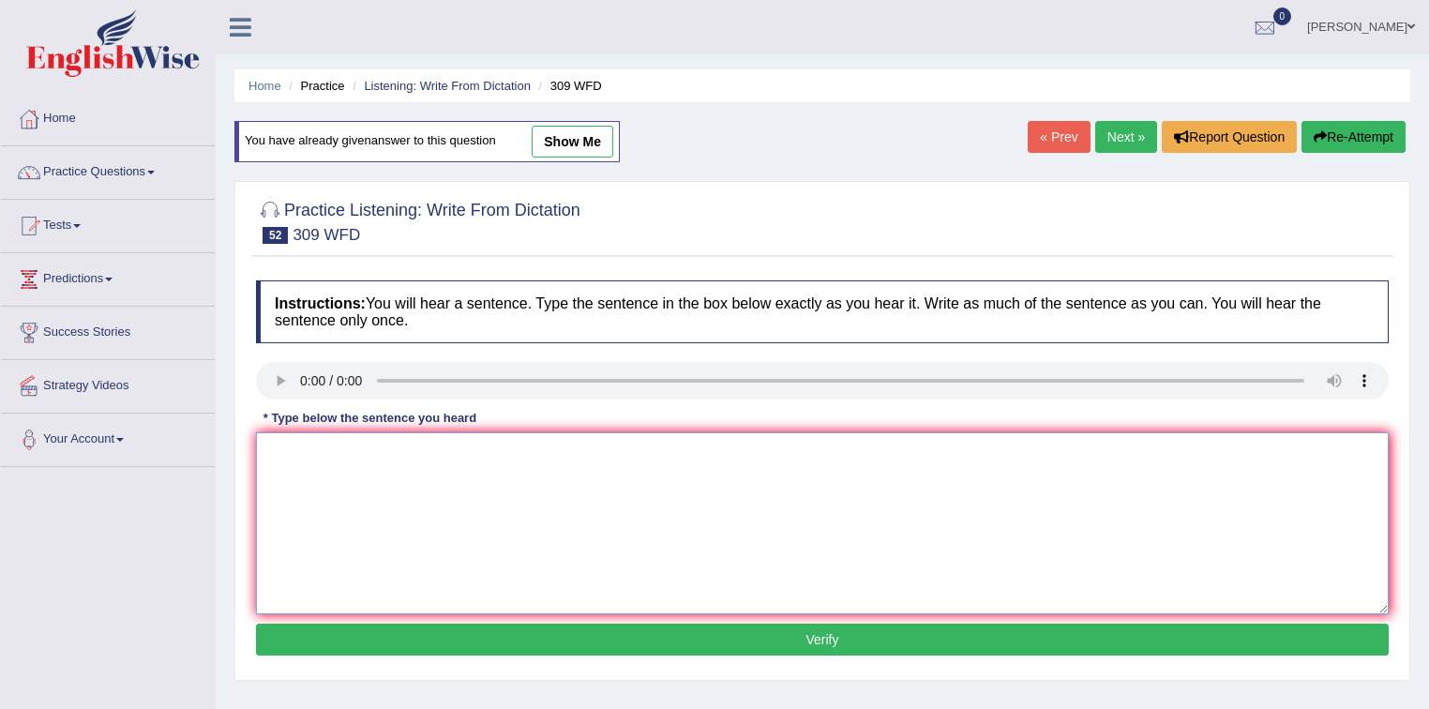
click at [289, 438] on textarea at bounding box center [822, 523] width 1133 height 182
click at [373, 458] on textarea "Tommorrow the" at bounding box center [822, 523] width 1133 height 182
click at [336, 450] on textarea "Tommorrow the" at bounding box center [822, 523] width 1133 height 182
click at [524, 447] on textarea "Tommorrow has been the power cut the" at bounding box center [822, 523] width 1133 height 182
click at [335, 452] on textarea "Tommorrow has been the power cut the" at bounding box center [822, 523] width 1133 height 182
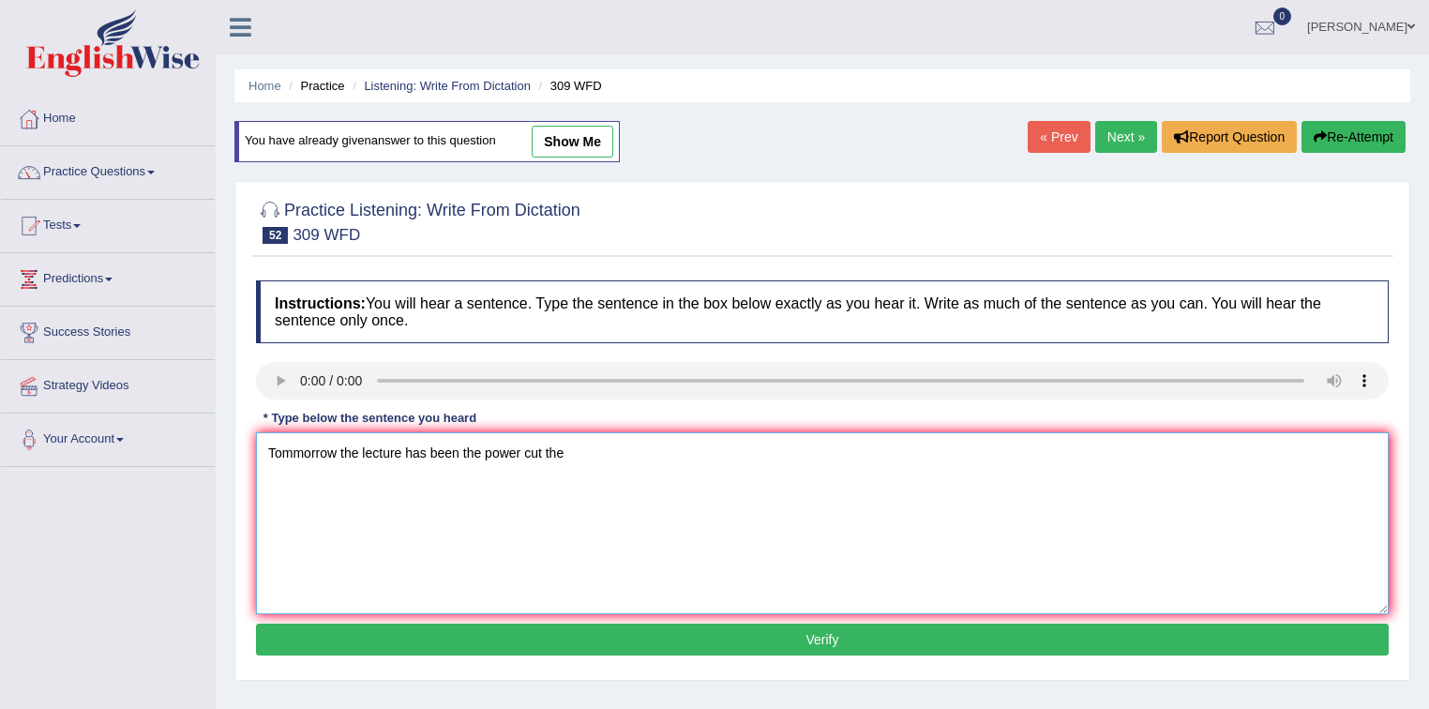
click at [598, 463] on textarea "Tommorrow the lecture has been the power cut the" at bounding box center [822, 523] width 1133 height 182
click at [456, 450] on textarea "Tommorrow the lecture has been the power cut the" at bounding box center [822, 523] width 1133 height 182
click at [653, 448] on textarea "Tommorrow the lecture has been canceled the power cut the" at bounding box center [822, 523] width 1133 height 182
type textarea "Tommorrow the lecture has been canceled the power cut."
click at [563, 624] on button "Verify" at bounding box center [822, 640] width 1133 height 32
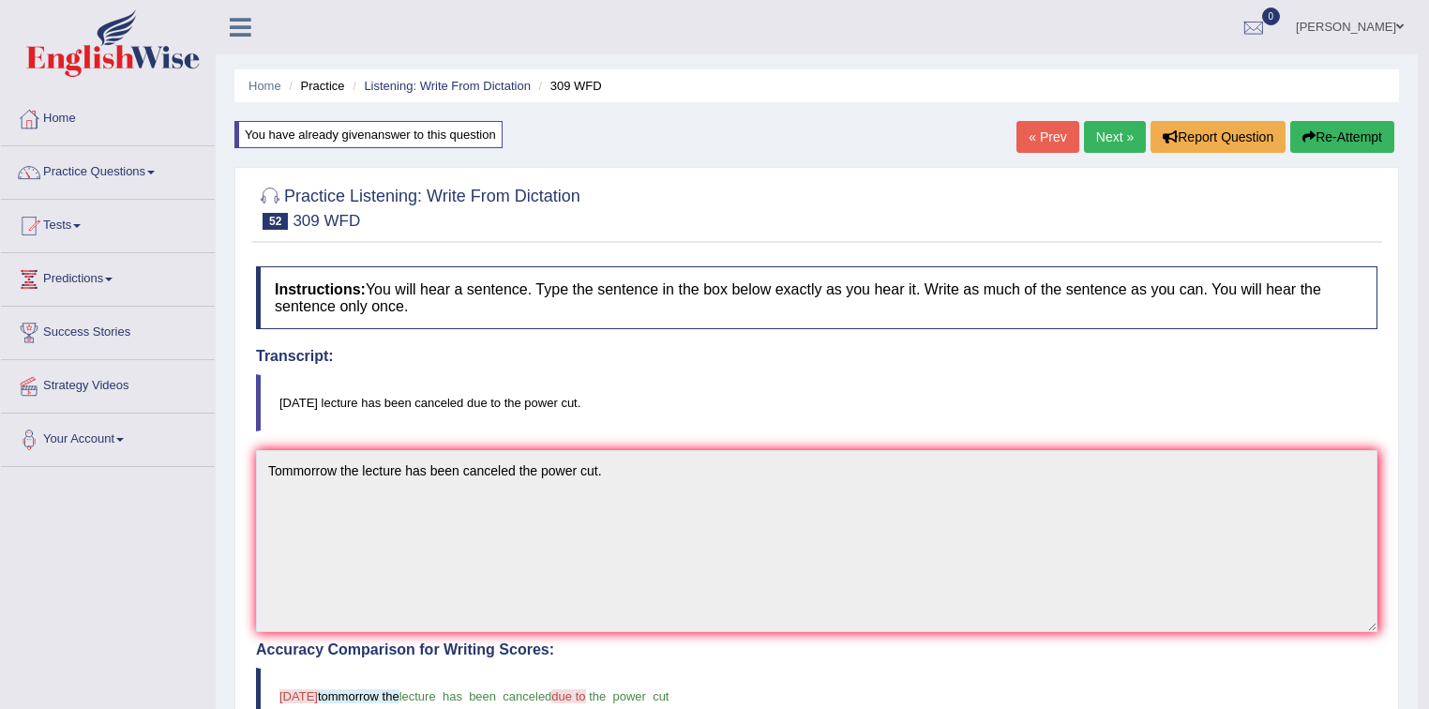
click at [1103, 135] on link "Next »" at bounding box center [1115, 137] width 62 height 32
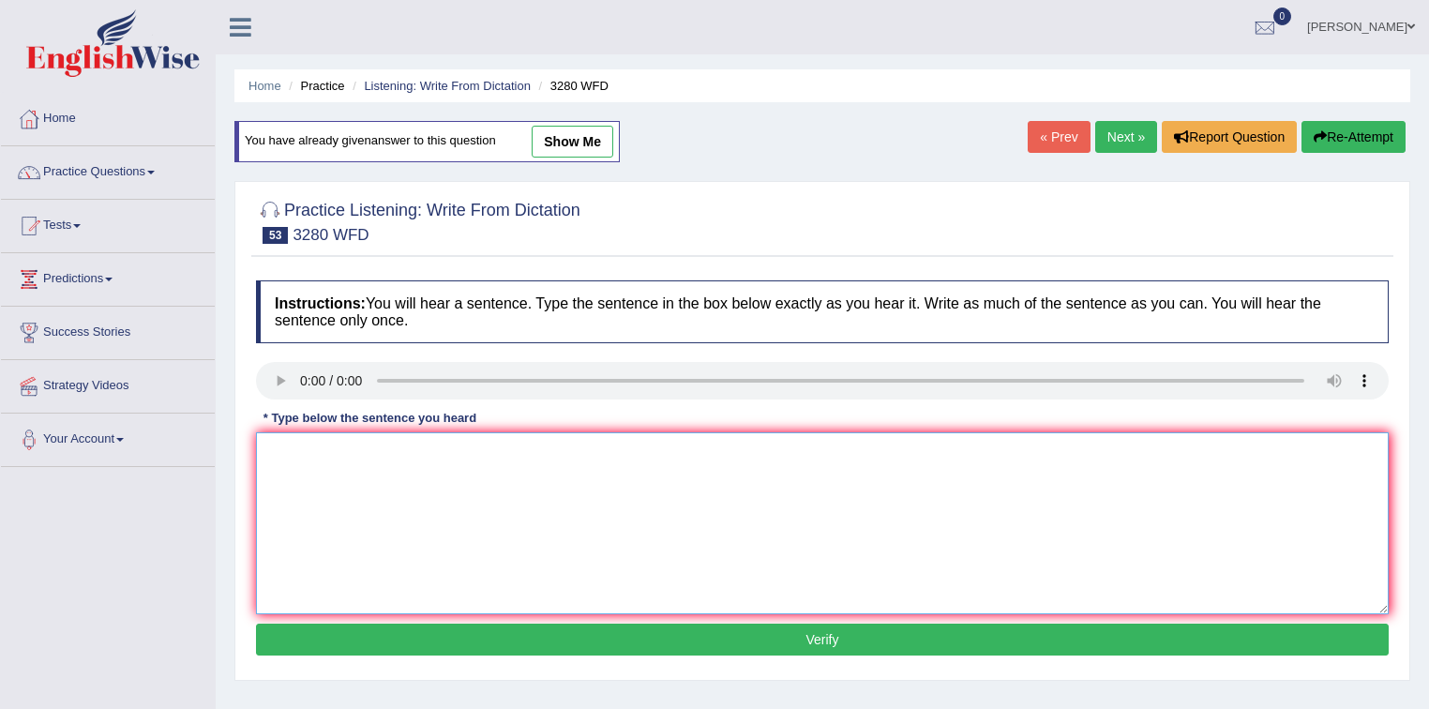
click at [294, 435] on textarea at bounding box center [822, 523] width 1133 height 182
click at [502, 454] on textarea "Are across the univercity accross the" at bounding box center [822, 523] width 1133 height 182
click at [335, 448] on textarea "Are across the univercity accross the" at bounding box center [822, 523] width 1133 height 182
click at [525, 458] on textarea "Are five libraly the univercity accross the" at bounding box center [822, 523] width 1133 height 182
click at [515, 454] on textarea "Are five libraly the univercity accross the" at bounding box center [822, 523] width 1133 height 182
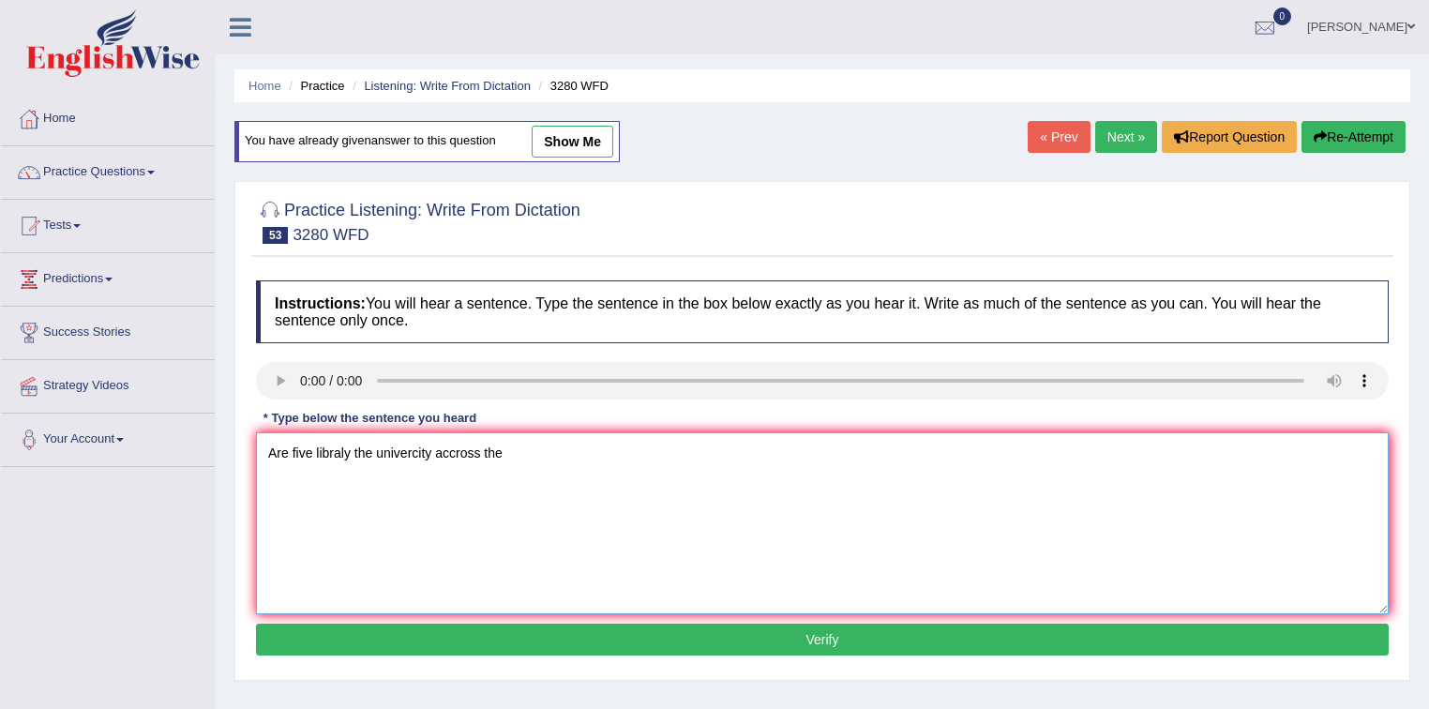
click at [289, 449] on textarea "Are five libraly the univercity accross the" at bounding box center [822, 523] width 1133 height 182
click at [563, 443] on textarea "Are include five libraly the univercity accross the" at bounding box center [822, 523] width 1133 height 182
type textarea "Are include five libraly the univercity accross the univercity."
click at [600, 647] on button "Verify" at bounding box center [822, 640] width 1133 height 32
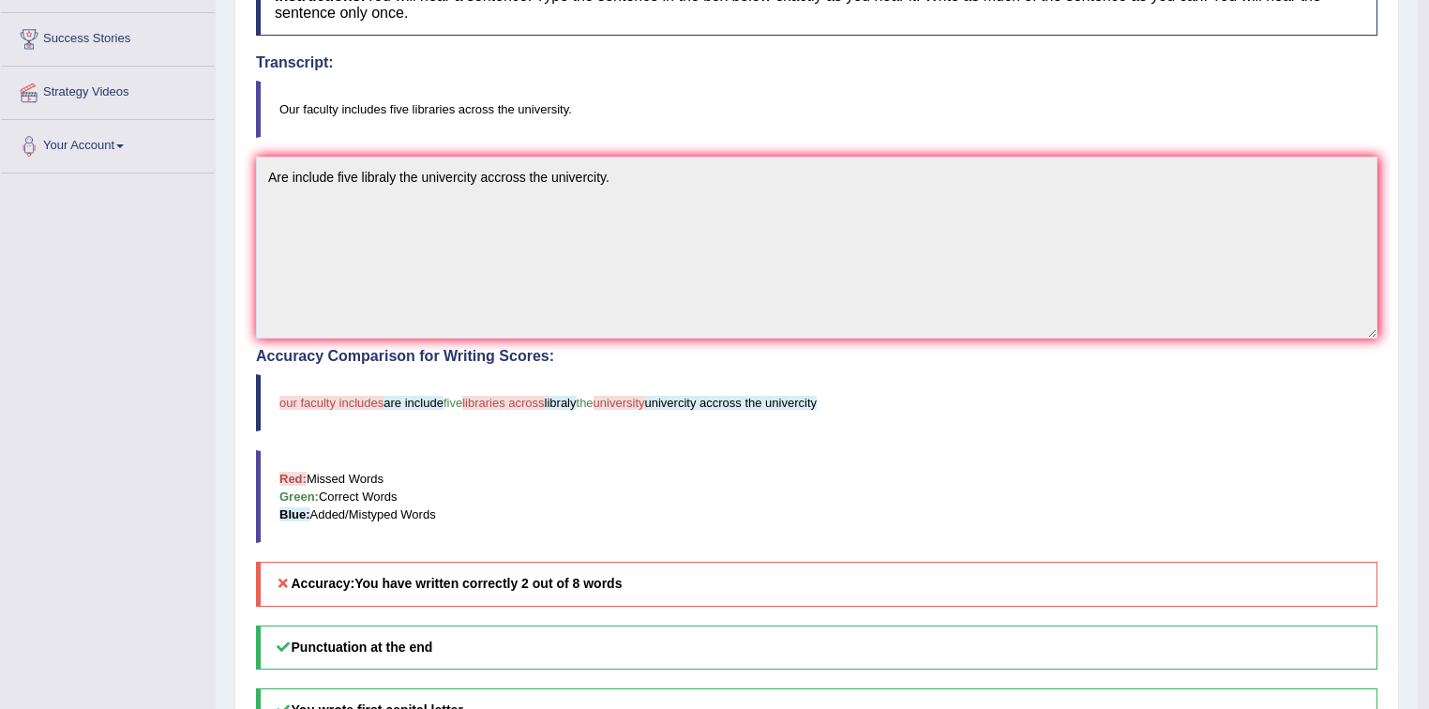
scroll to position [300, 0]
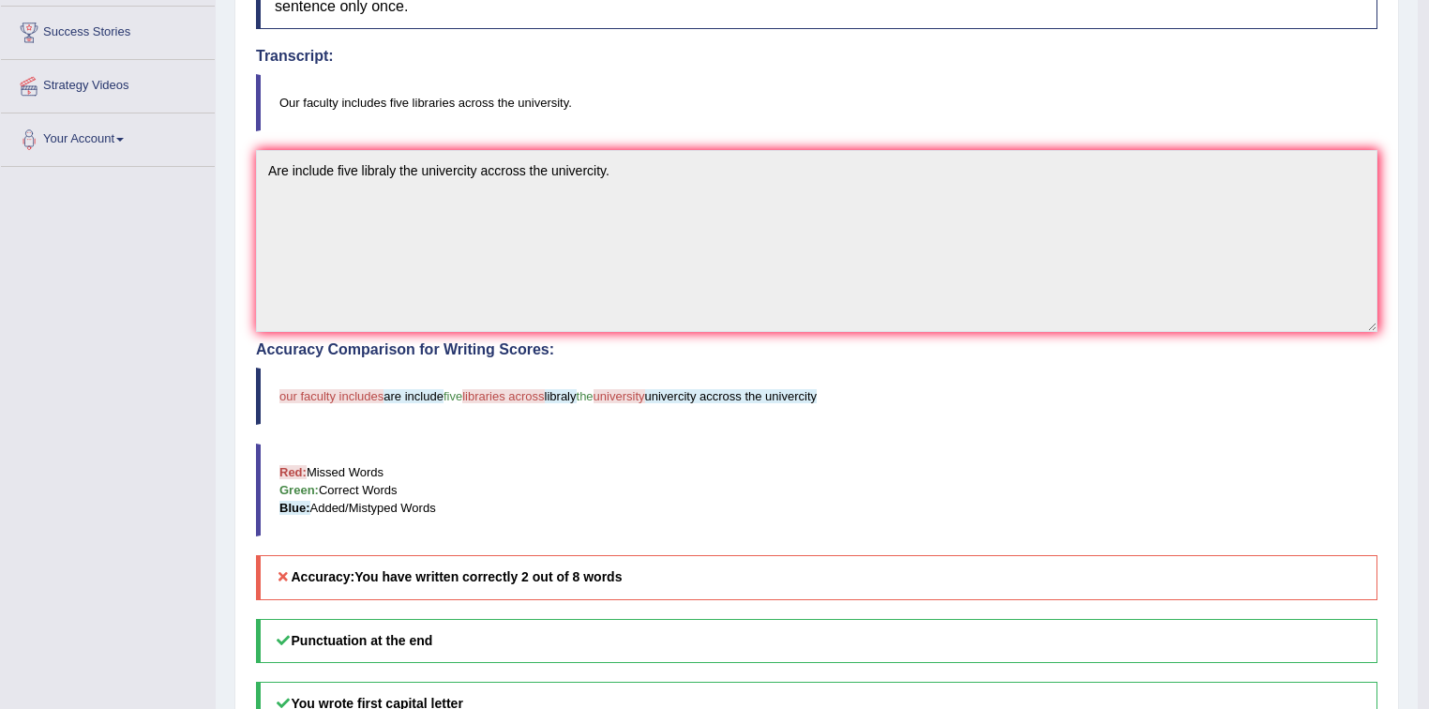
drag, startPoint x: 473, startPoint y: 394, endPoint x: 519, endPoint y: 391, distance: 46.0
click at [544, 395] on span "libraries across" at bounding box center [503, 396] width 82 height 14
drag, startPoint x: 406, startPoint y: 394, endPoint x: 536, endPoint y: 240, distance: 201.6
click at [514, 341] on div "Accuracy Comparison for Writing Scores: our faculty includes are include five l…" at bounding box center [817, 470] width 1122 height 258
drag, startPoint x: 409, startPoint y: 98, endPoint x: 450, endPoint y: 96, distance: 41.3
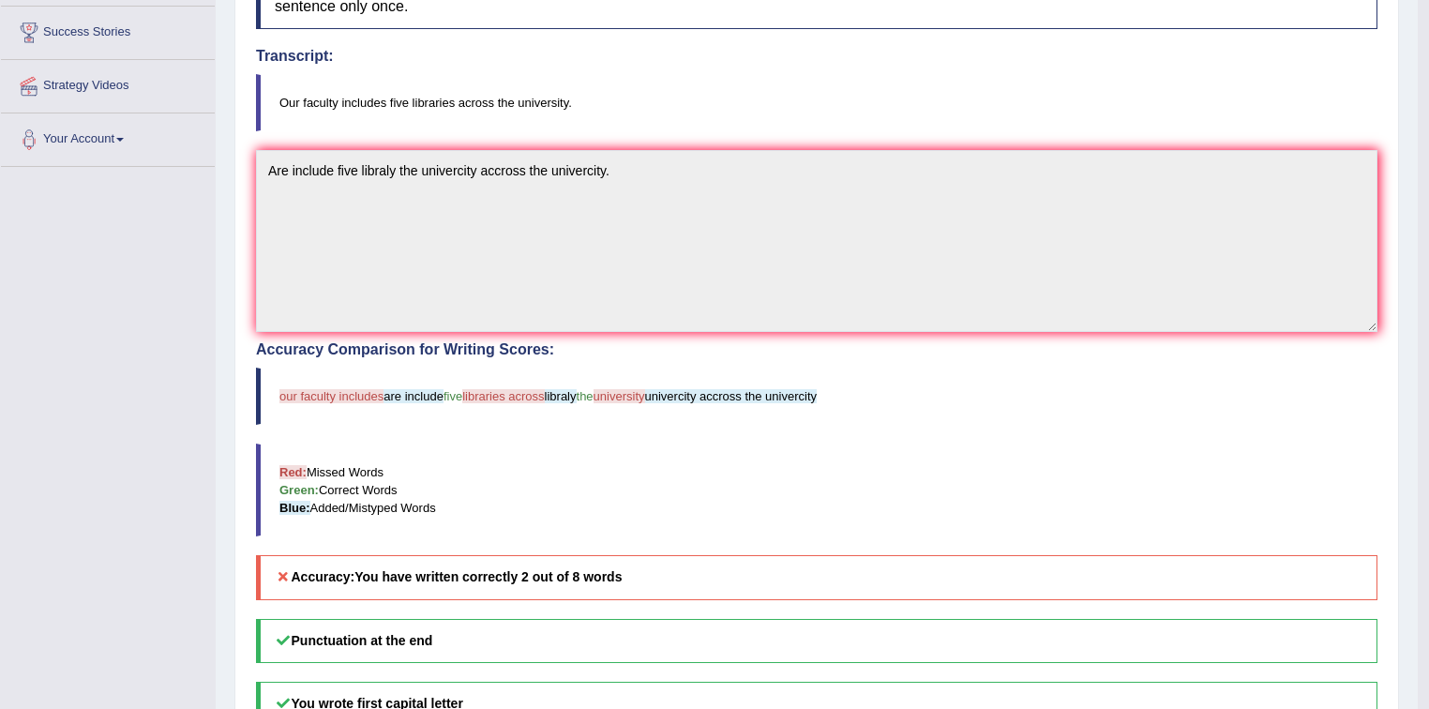
click at [450, 96] on blockquote "Our faculty includes five libraries across the university." at bounding box center [817, 102] width 1122 height 57
drag, startPoint x: 426, startPoint y: 101, endPoint x: 435, endPoint y: 100, distance: 9.4
click at [430, 101] on blockquote "Our faculty includes five libraries across the university." at bounding box center [817, 102] width 1122 height 57
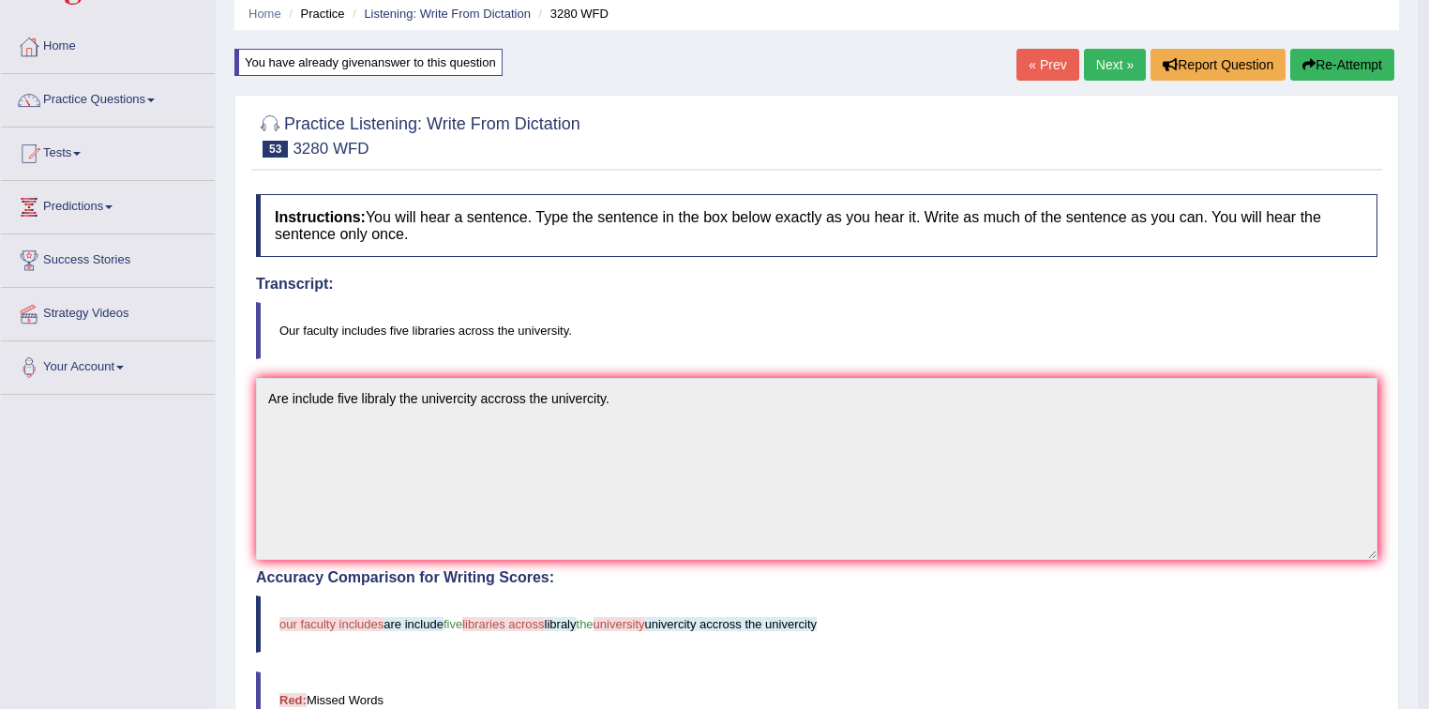
scroll to position [0, 0]
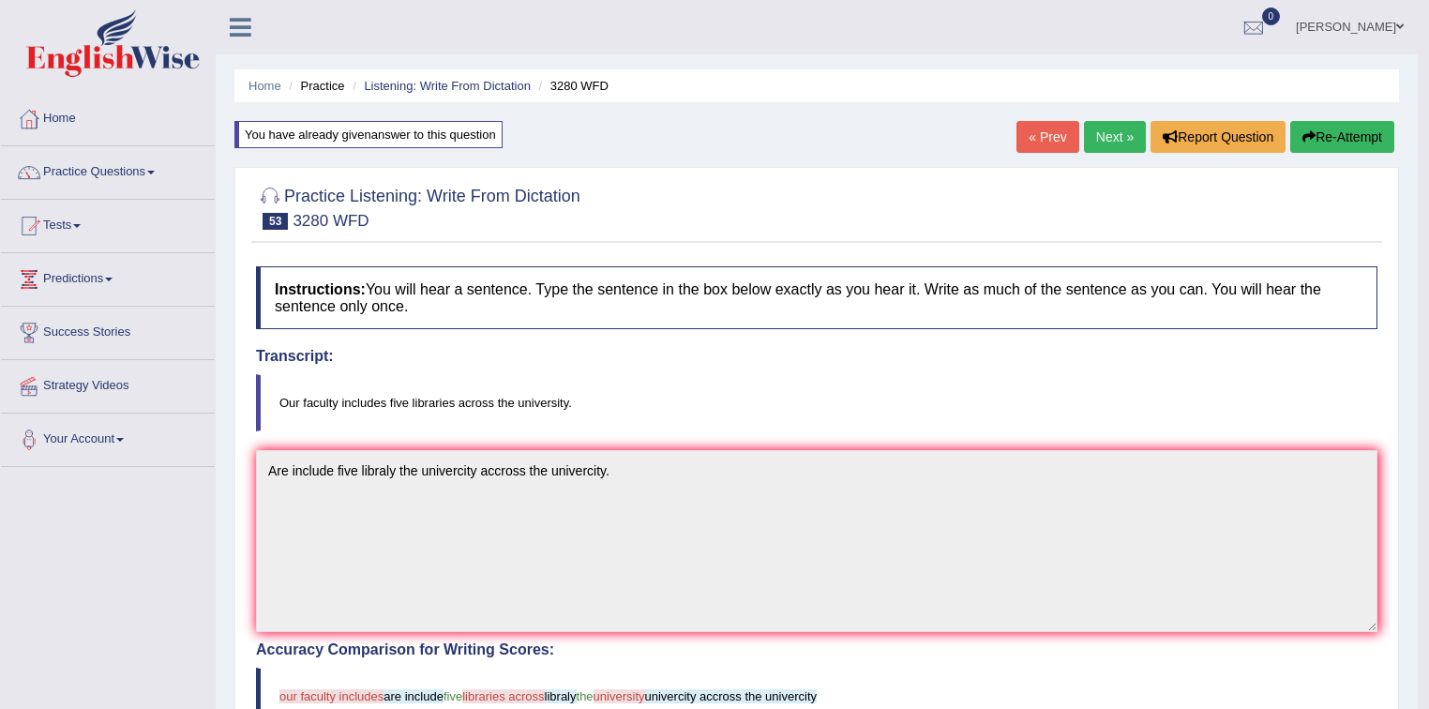
click at [1093, 143] on link "Next »" at bounding box center [1115, 137] width 62 height 32
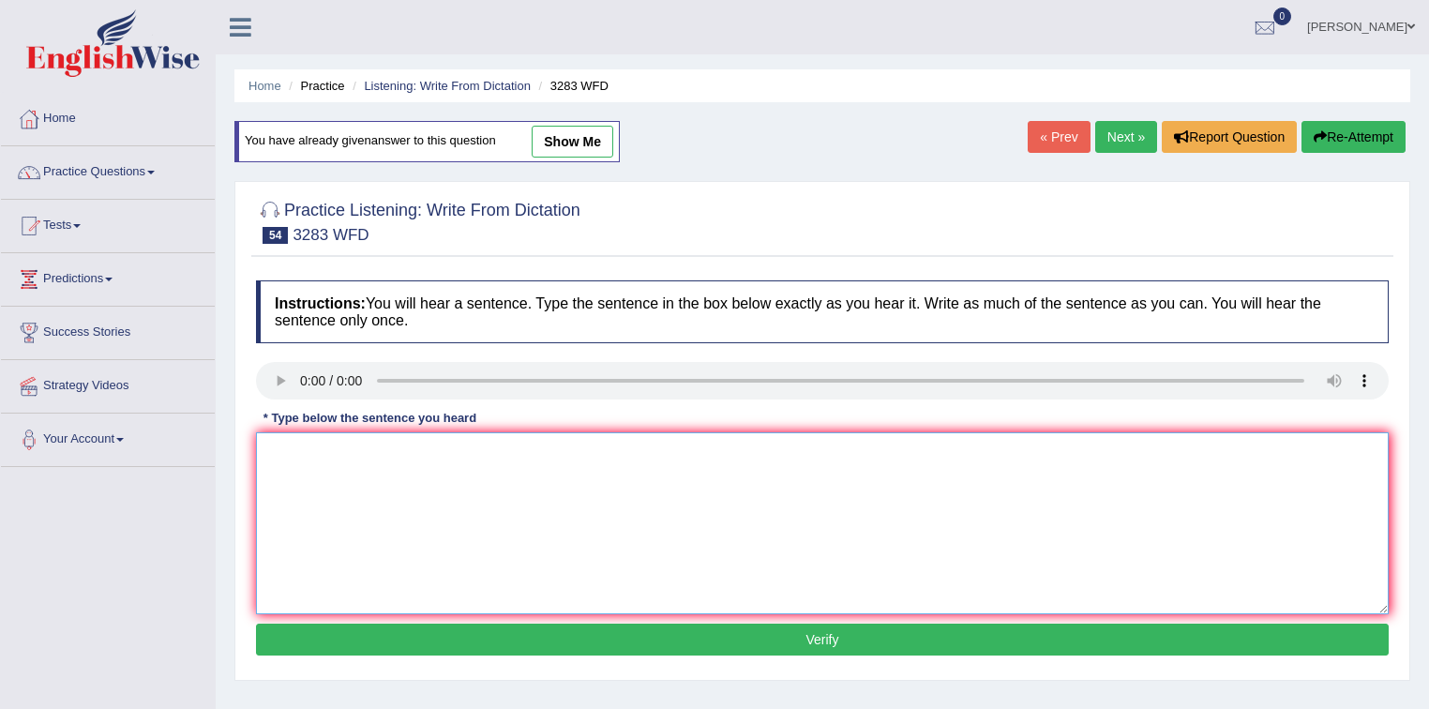
click at [345, 452] on textarea at bounding box center [822, 523] width 1133 height 182
click at [366, 447] on textarea "Social sicology is human bihavior." at bounding box center [822, 523] width 1133 height 182
click at [372, 448] on textarea "Social sicology is human bihavior." at bounding box center [822, 523] width 1133 height 182
click at [434, 448] on textarea "Social sicology is conserned of the human bihavior." at bounding box center [822, 523] width 1133 height 182
click at [431, 450] on textarea "Social sicology is conserned to understand of the human bihavior." at bounding box center [822, 523] width 1133 height 182
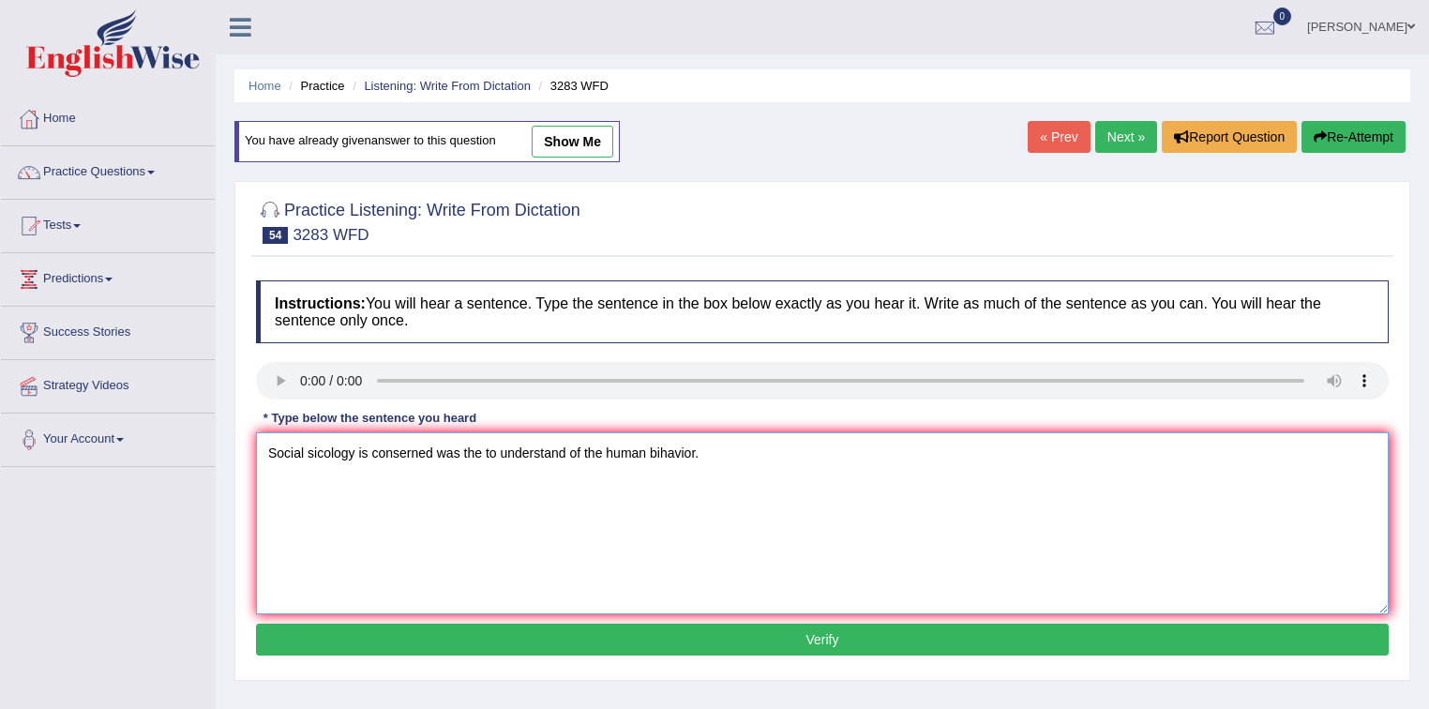
type textarea "Social sicology is conserned was the to understand of the human bihavior."
click at [553, 644] on button "Verify" at bounding box center [822, 640] width 1133 height 32
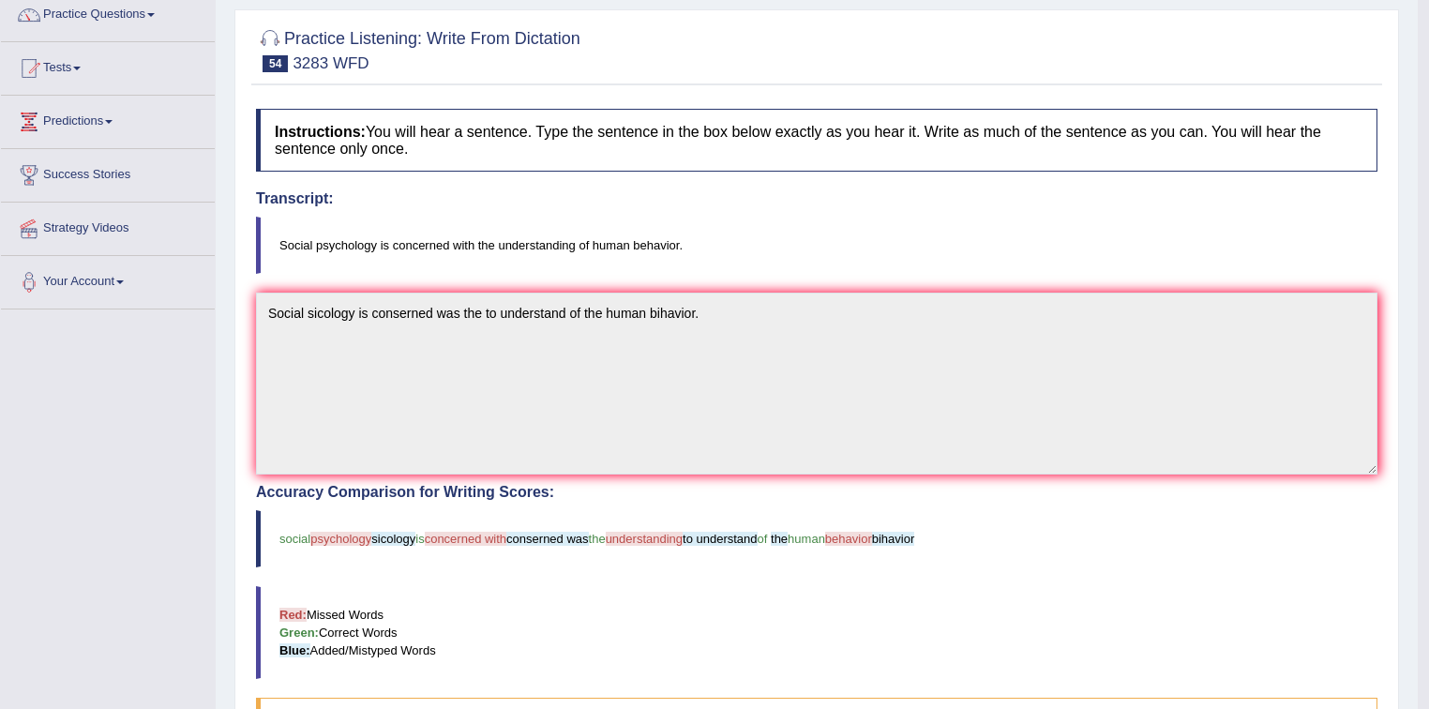
scroll to position [75, 0]
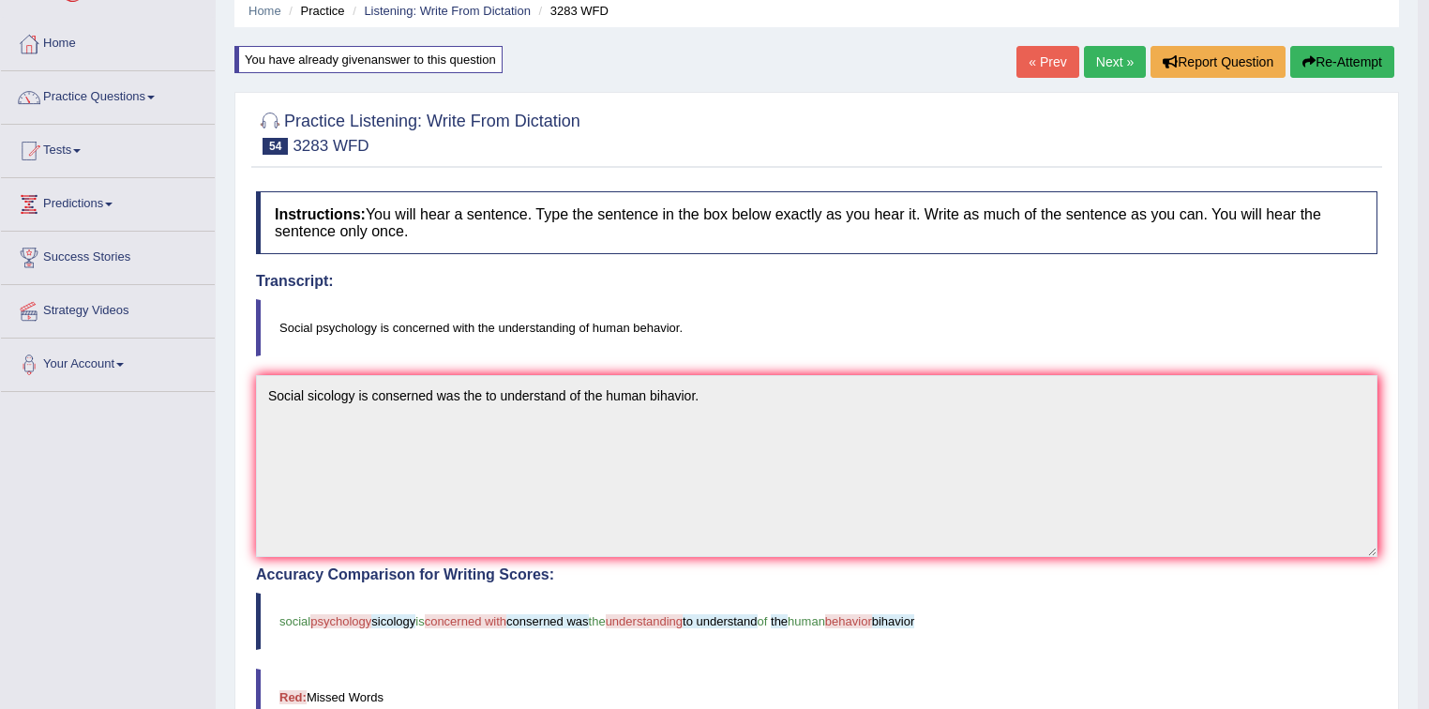
click at [1346, 69] on button "Re-Attempt" at bounding box center [1342, 62] width 104 height 32
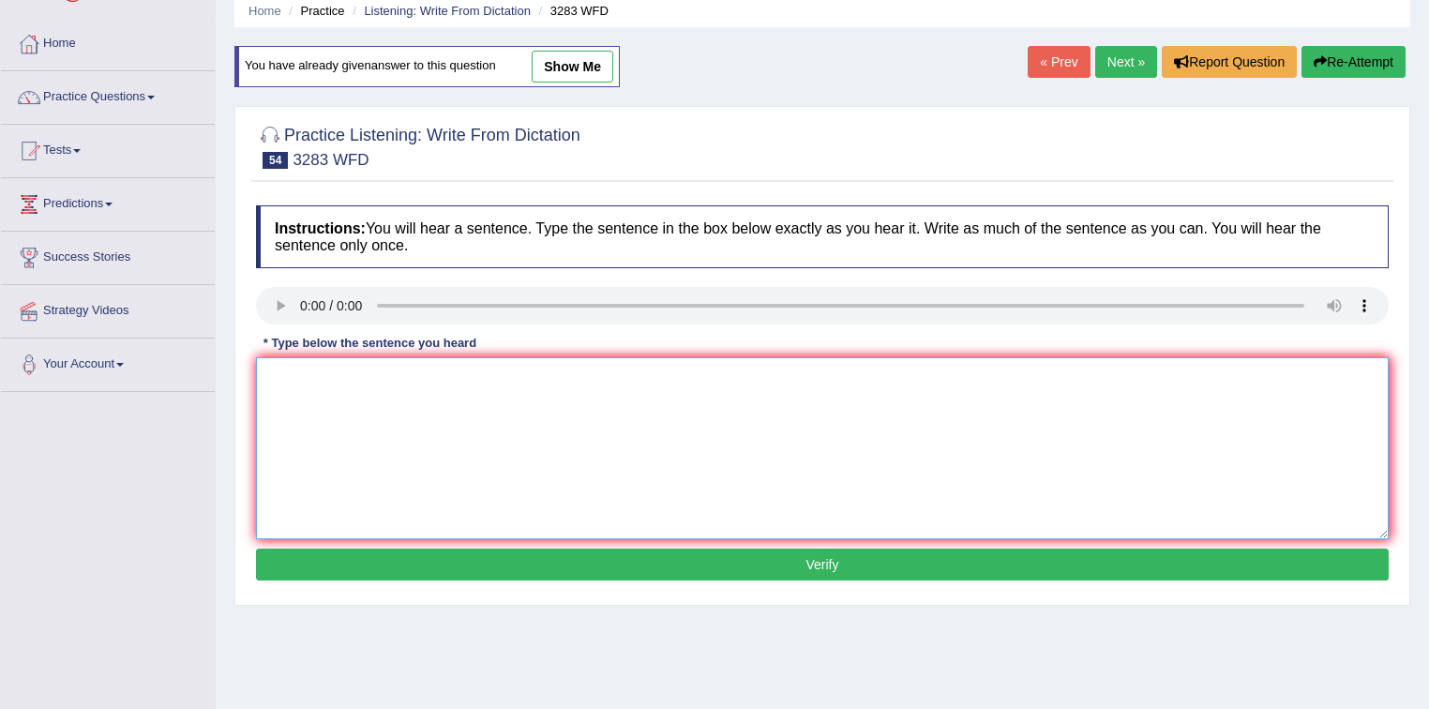
drag, startPoint x: 346, startPoint y: 426, endPoint x: 361, endPoint y: 416, distance: 17.7
click at [348, 425] on textarea at bounding box center [822, 448] width 1133 height 182
click at [281, 376] on textarea at bounding box center [822, 448] width 1133 height 182
click at [426, 383] on textarea "Social sycology has been" at bounding box center [822, 448] width 1133 height 182
click at [359, 377] on textarea "Social sycology has been" at bounding box center [822, 448] width 1133 height 182
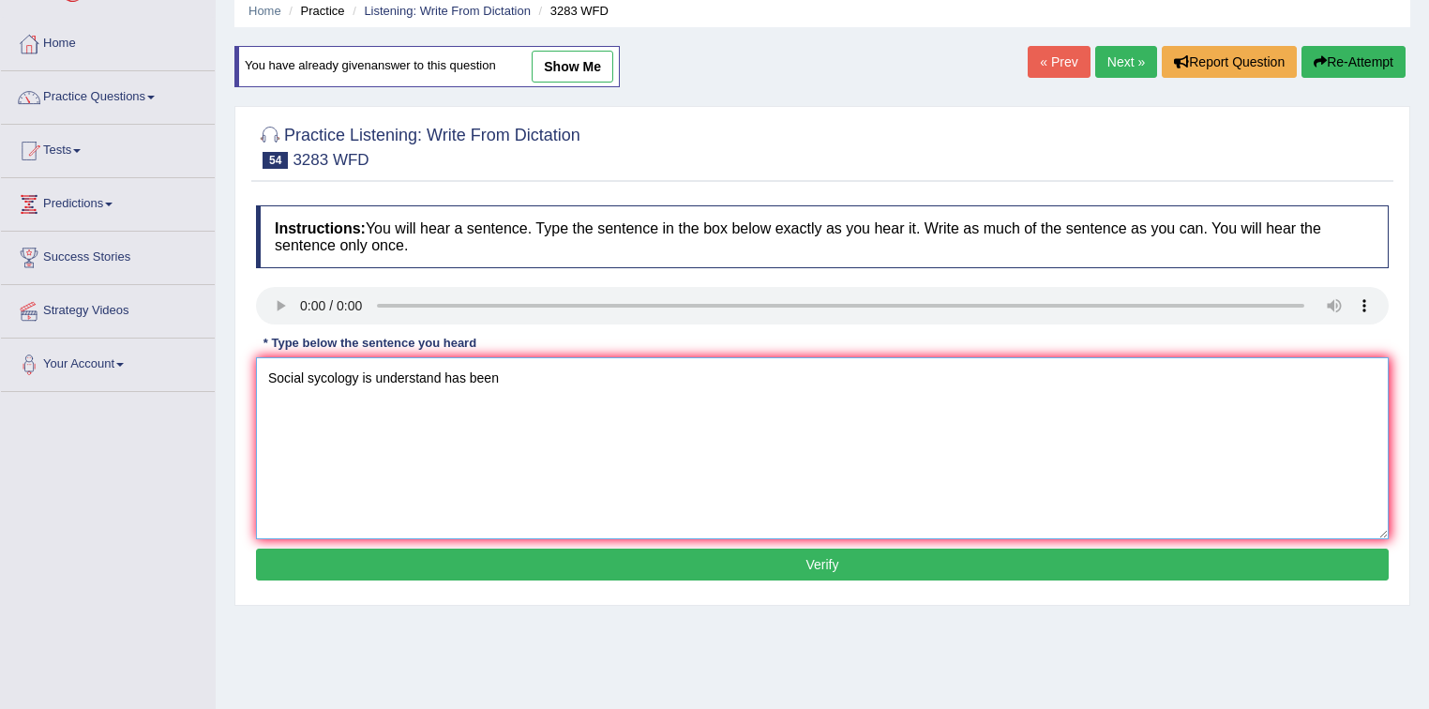
click at [530, 380] on textarea "Social sycology is understand has been" at bounding box center [822, 448] width 1133 height 182
click at [510, 368] on textarea "Social sycology is concerned understand" at bounding box center [822, 448] width 1133 height 182
click at [437, 375] on textarea "Social sycology is concerned understand vehavior." at bounding box center [822, 448] width 1133 height 182
type textarea "Social sycology is concerned was the understand human vehavior."
click at [553, 565] on button "Verify" at bounding box center [822, 565] width 1133 height 32
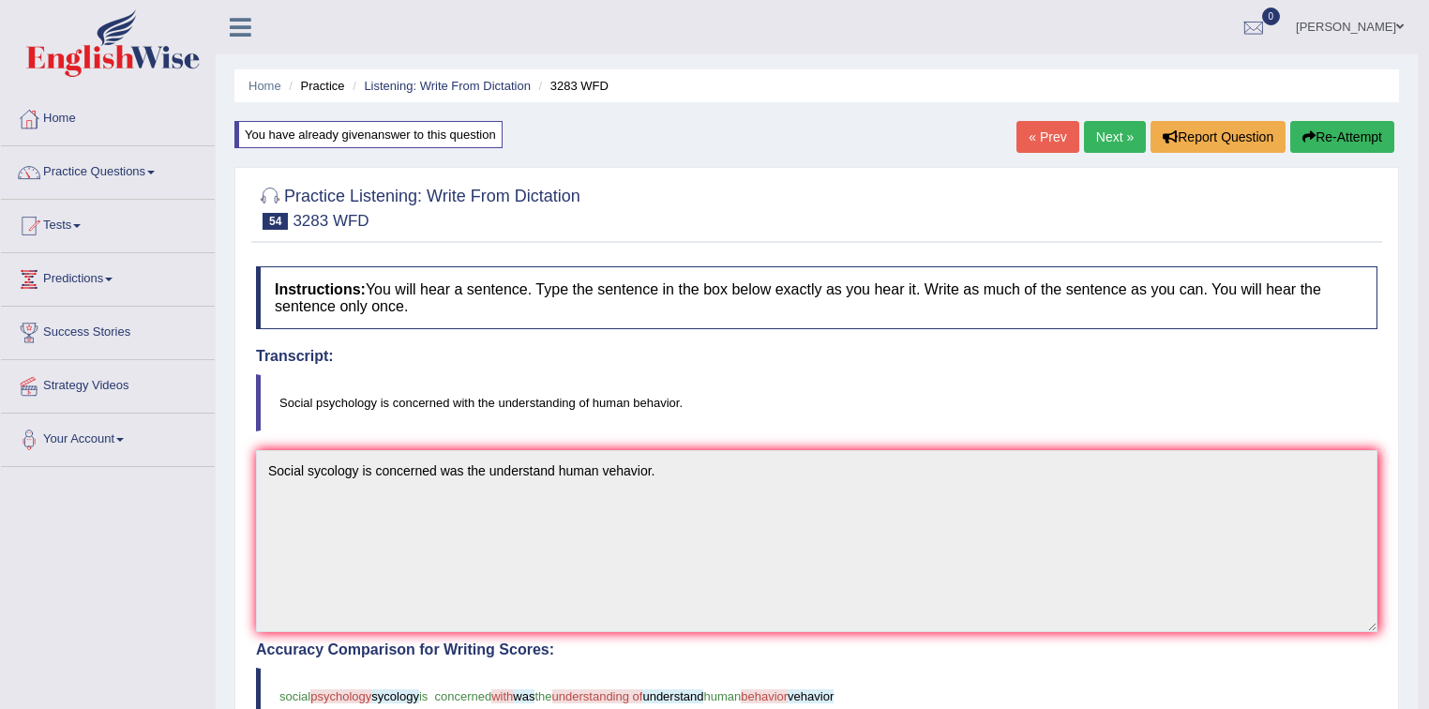
click at [1110, 133] on link "Next »" at bounding box center [1115, 137] width 62 height 32
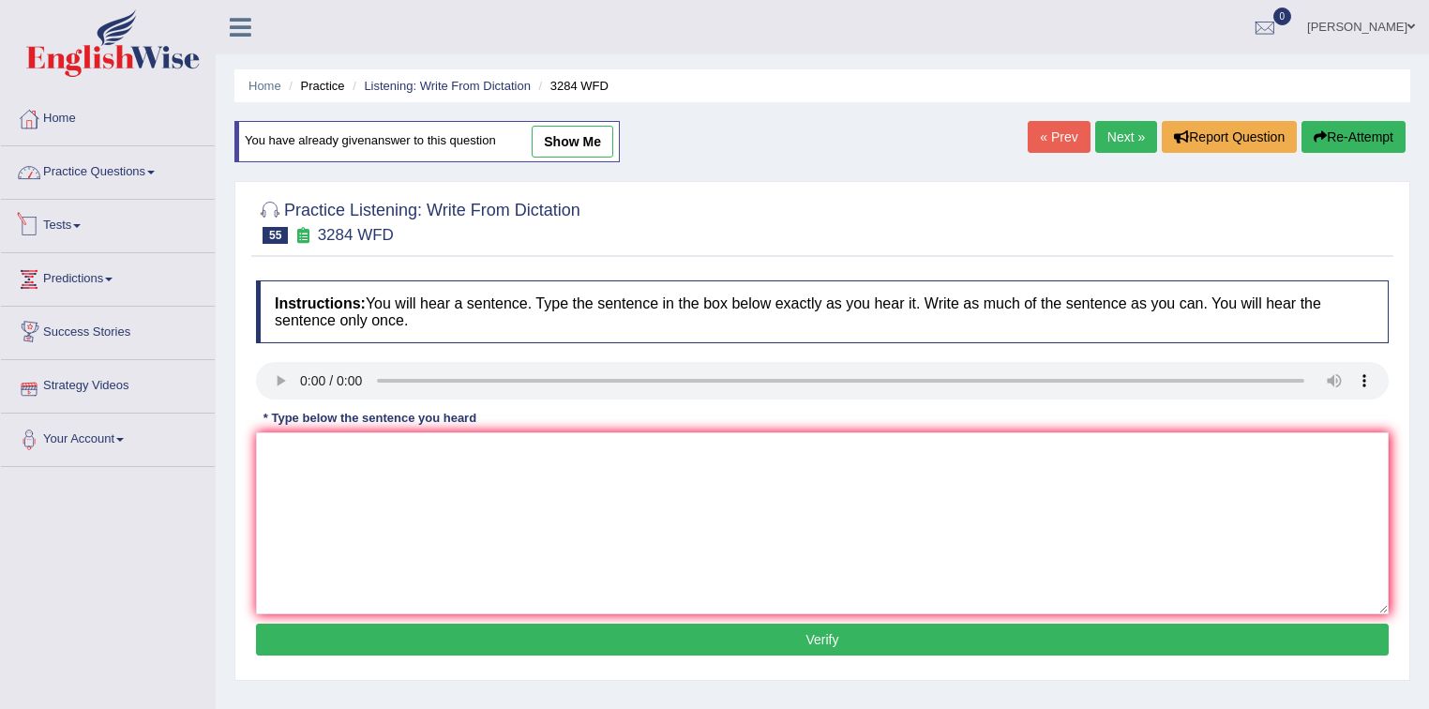
click at [116, 174] on link "Practice Questions" at bounding box center [108, 169] width 214 height 47
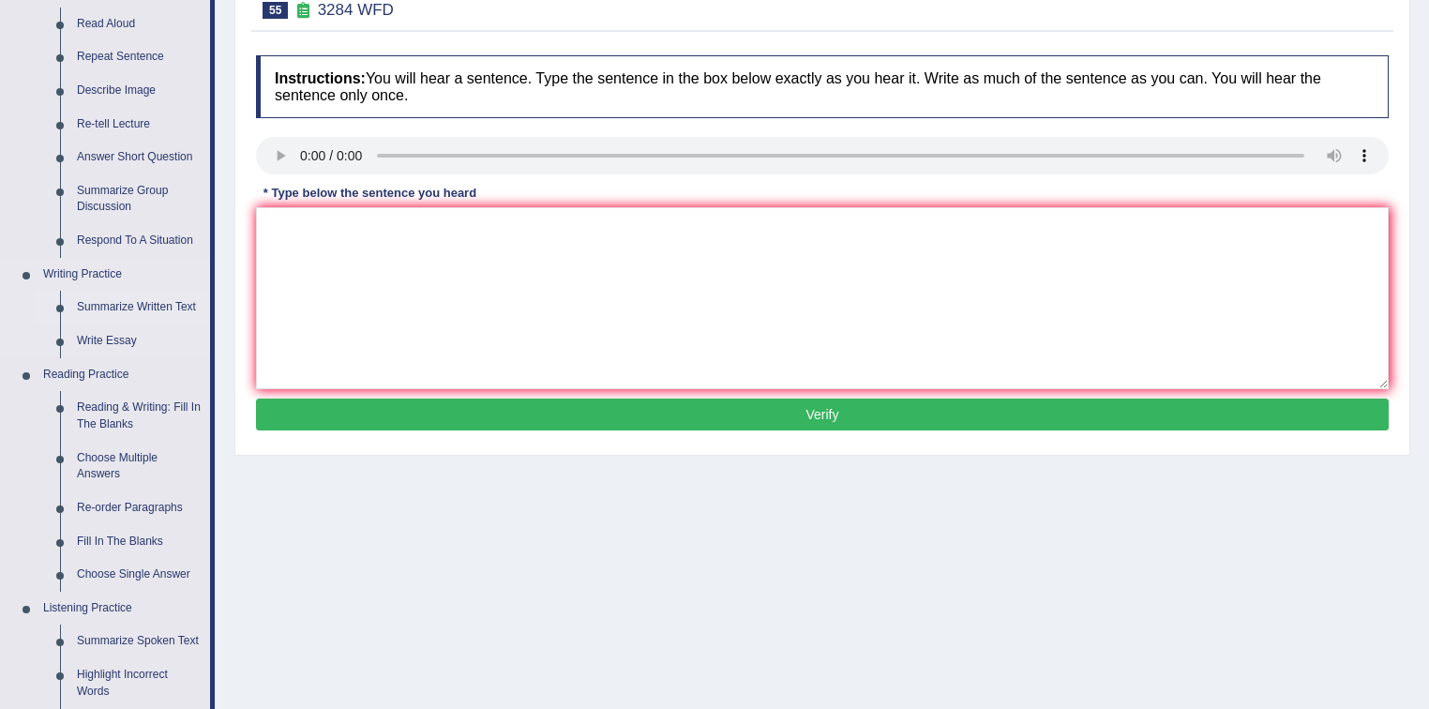
scroll to position [375, 0]
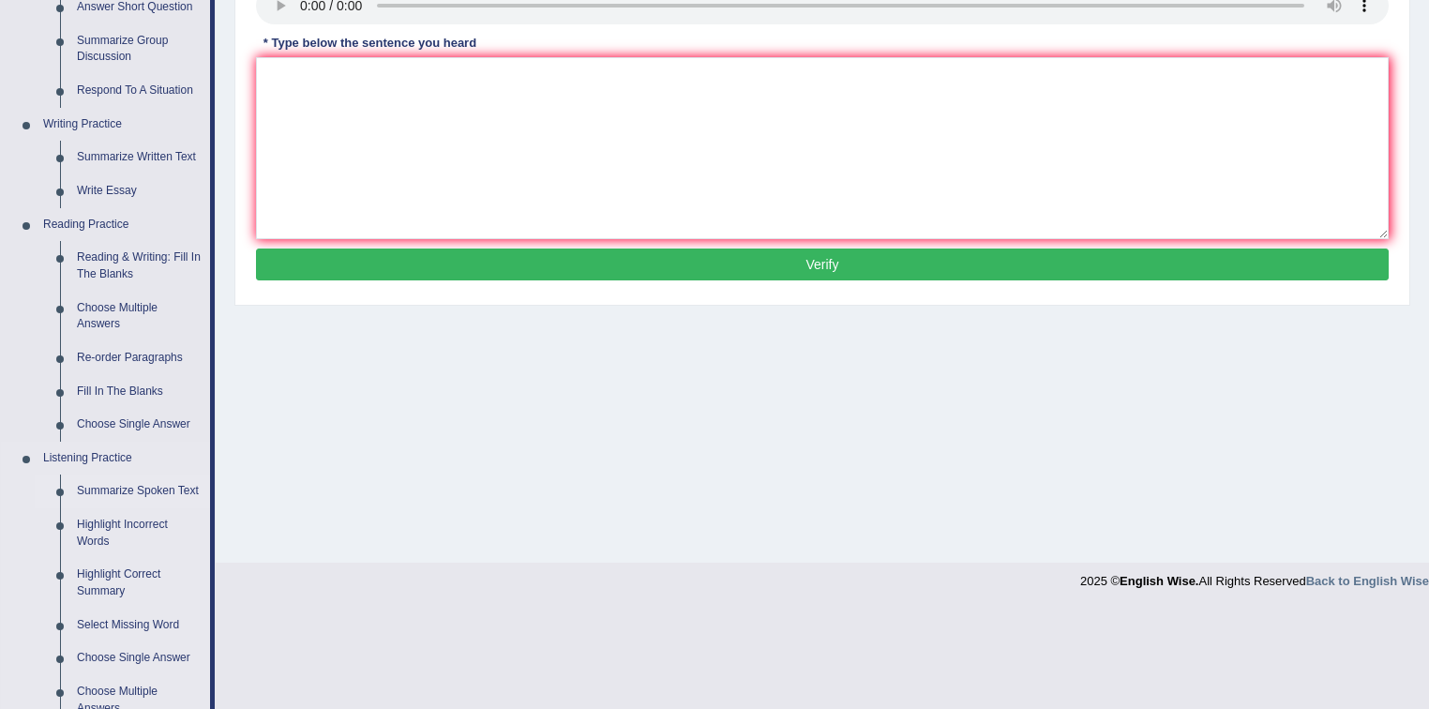
click at [143, 488] on link "Summarize Spoken Text" at bounding box center [139, 492] width 142 height 34
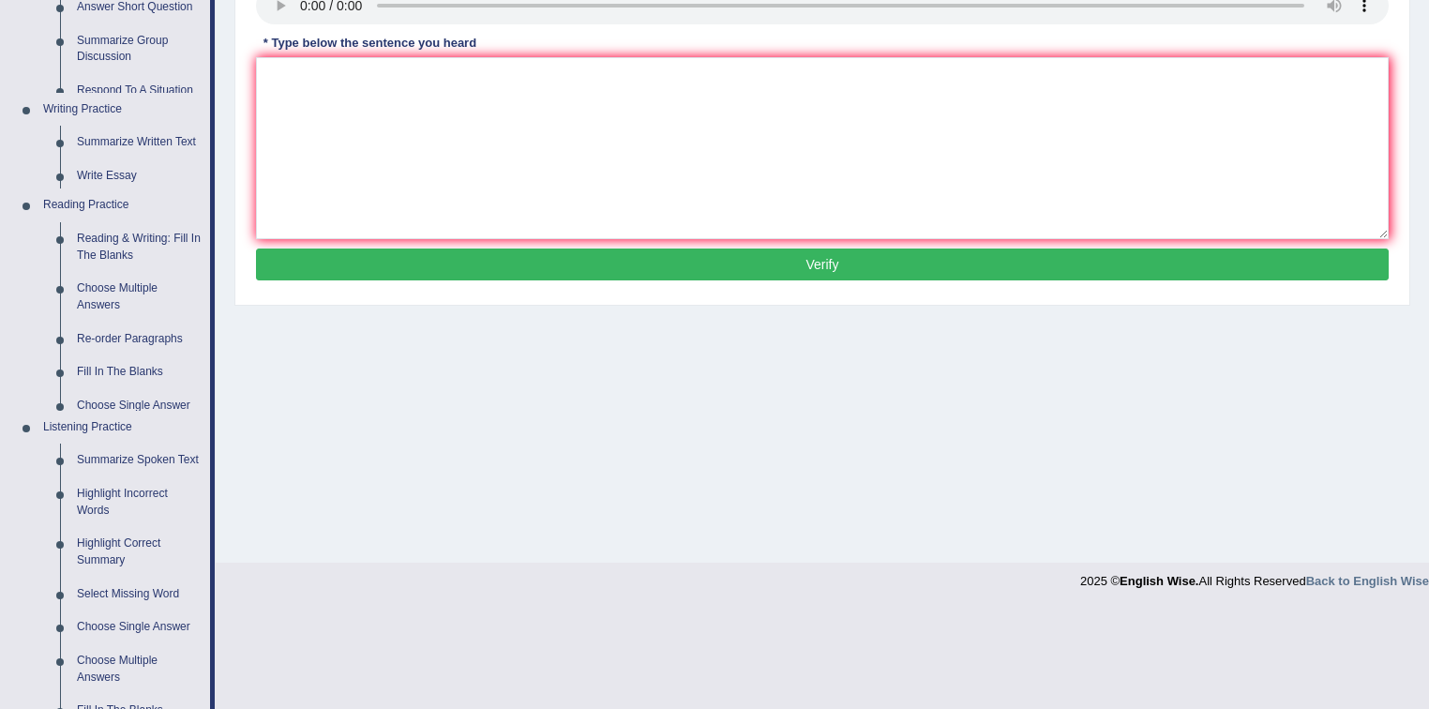
scroll to position [276, 0]
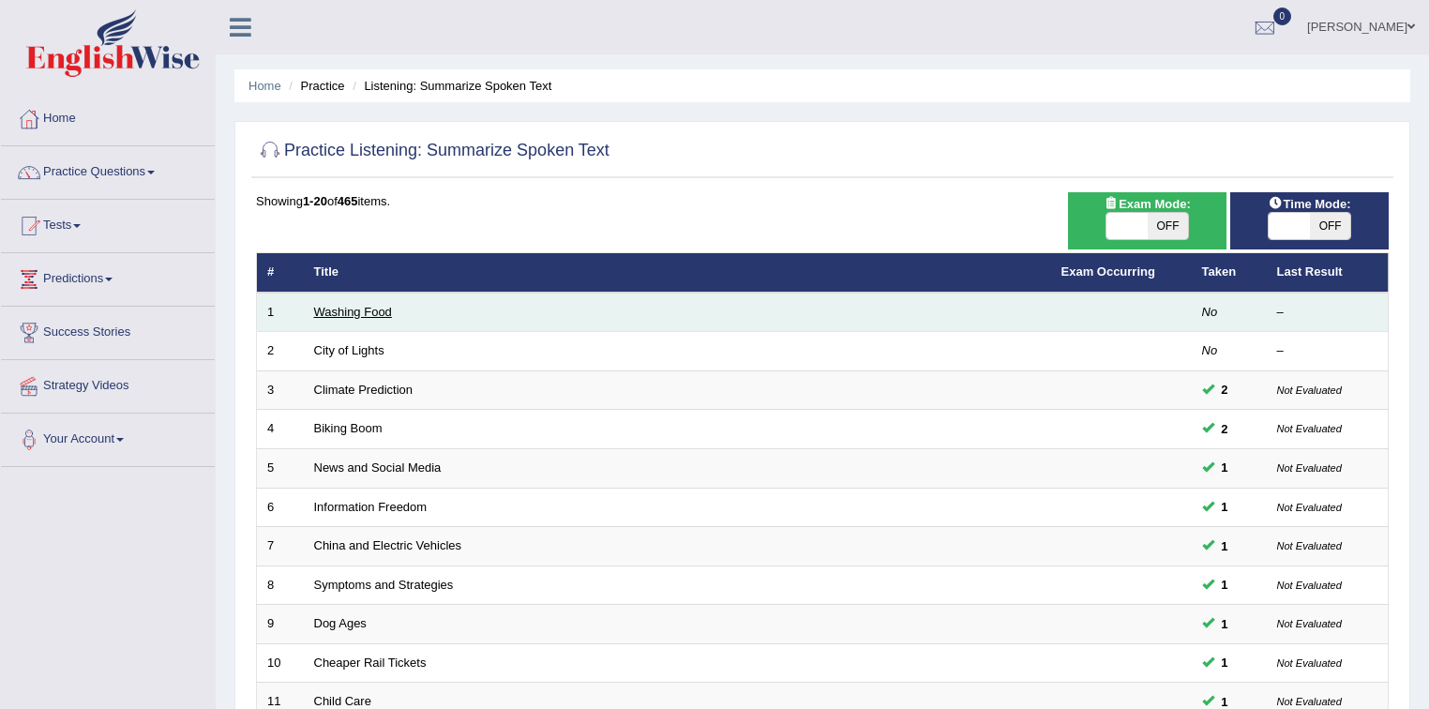
click at [345, 313] on link "Washing Food" at bounding box center [353, 312] width 78 height 14
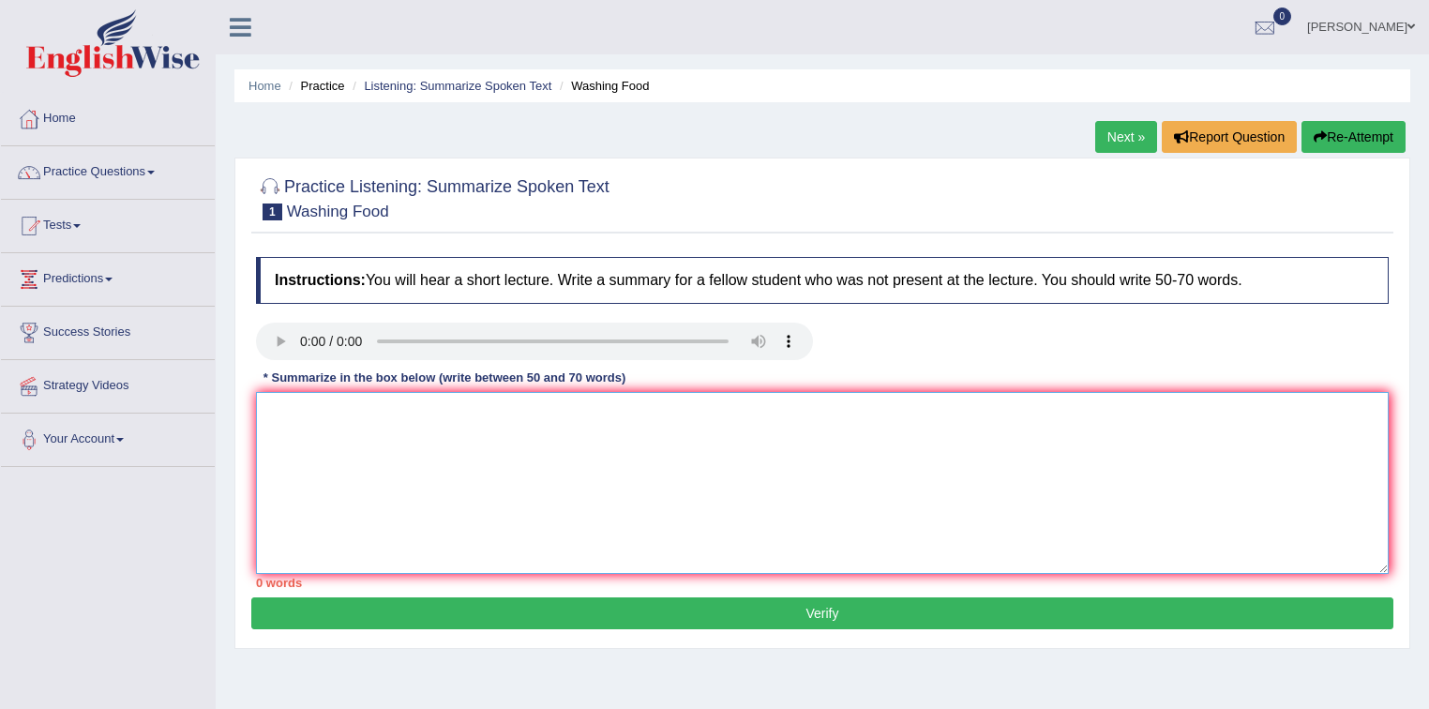
click at [300, 405] on textarea at bounding box center [822, 483] width 1133 height 182
type textarea "t"
click at [687, 411] on textarea "The lecture was based on (),and also mentioned () and explained ()," at bounding box center [822, 483] width 1133 height 182
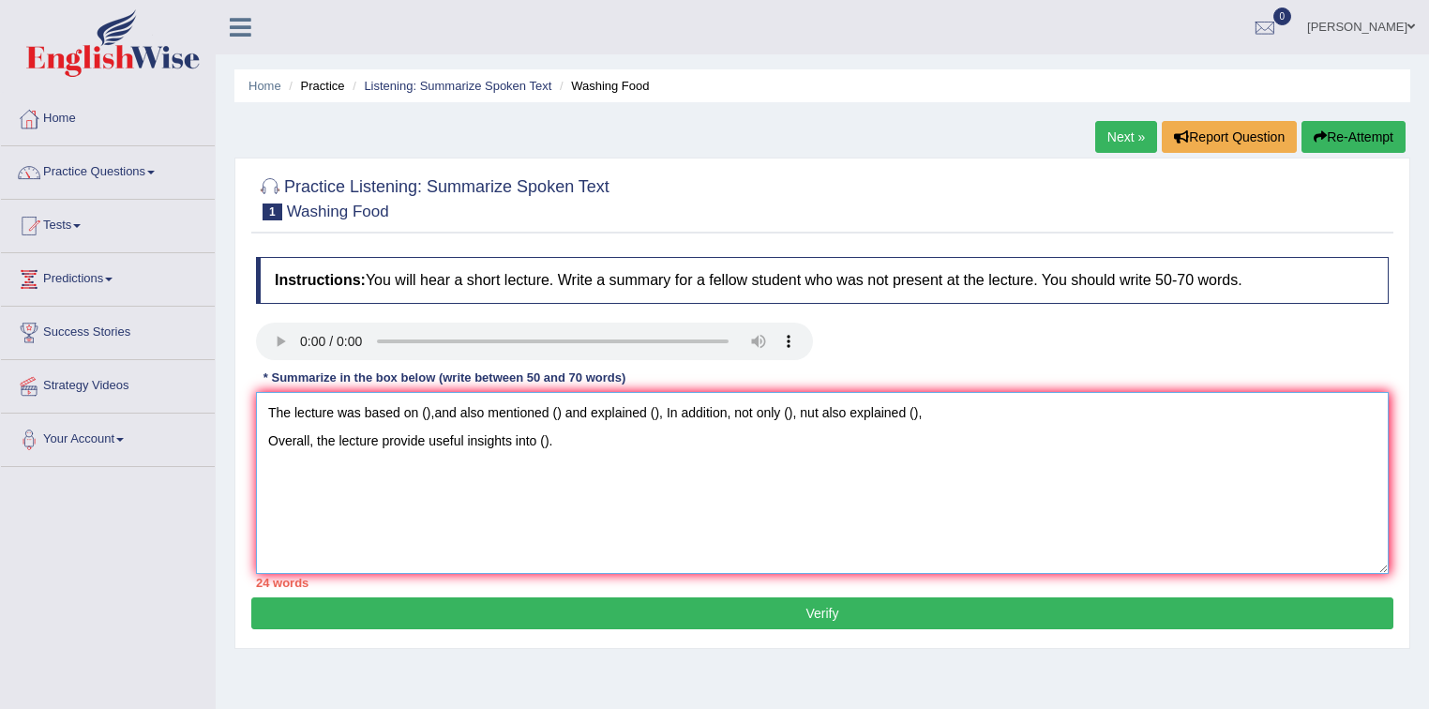
type textarea "The lecture was based on (),and also mentioned () and explained (), In addition…"
click at [421, 413] on textarea "The lecture was based on (),and also mentioned () and explained (), In addition…" at bounding box center [822, 483] width 1133 height 182
click at [431, 409] on textarea "The lecture was based on (),and also mentioned () and explained (), In addition…" at bounding box center [822, 483] width 1133 height 182
click at [425, 411] on textarea "The lecture was based on (),and also mentioned () and explained (), In addition…" at bounding box center [822, 483] width 1133 height 182
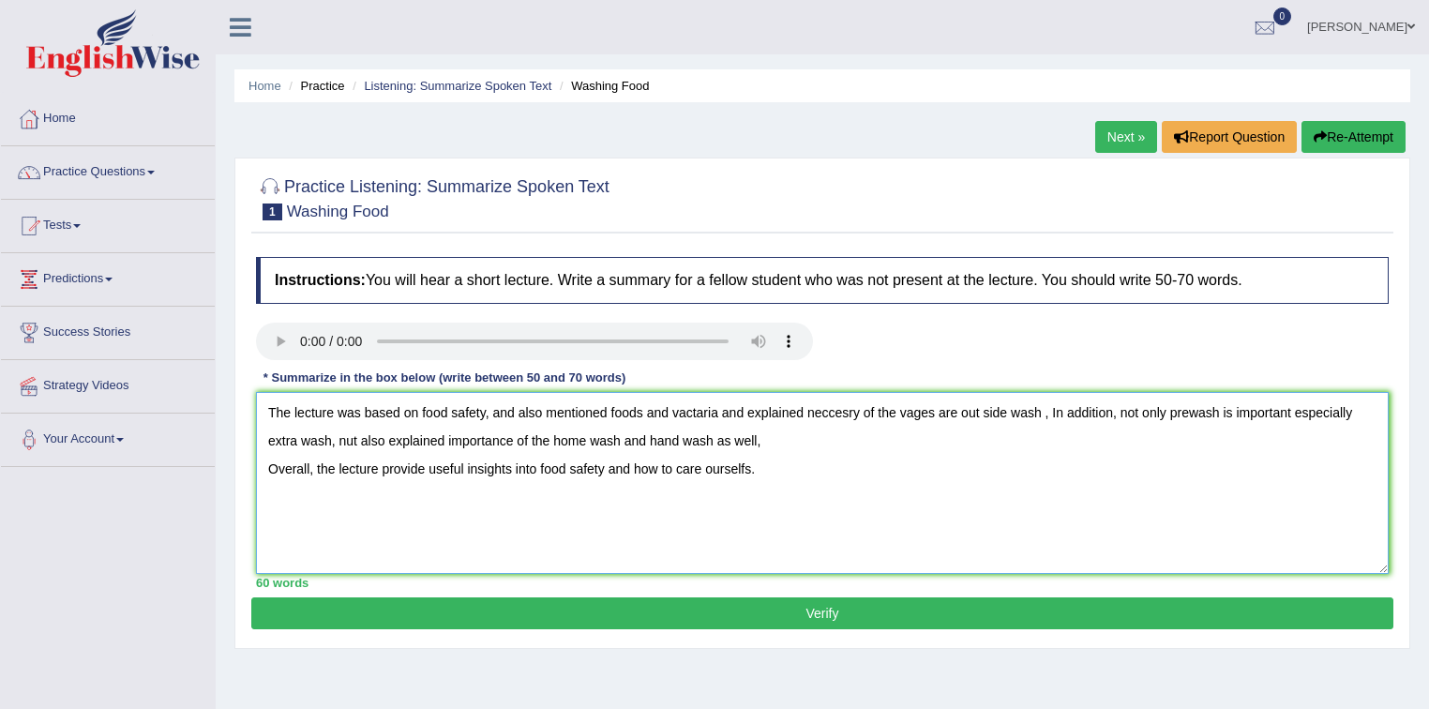
type textarea "The lecture was based on food safety, and also mentioned foods and vactaria and…"
click at [787, 608] on button "Verify" at bounding box center [822, 613] width 1142 height 32
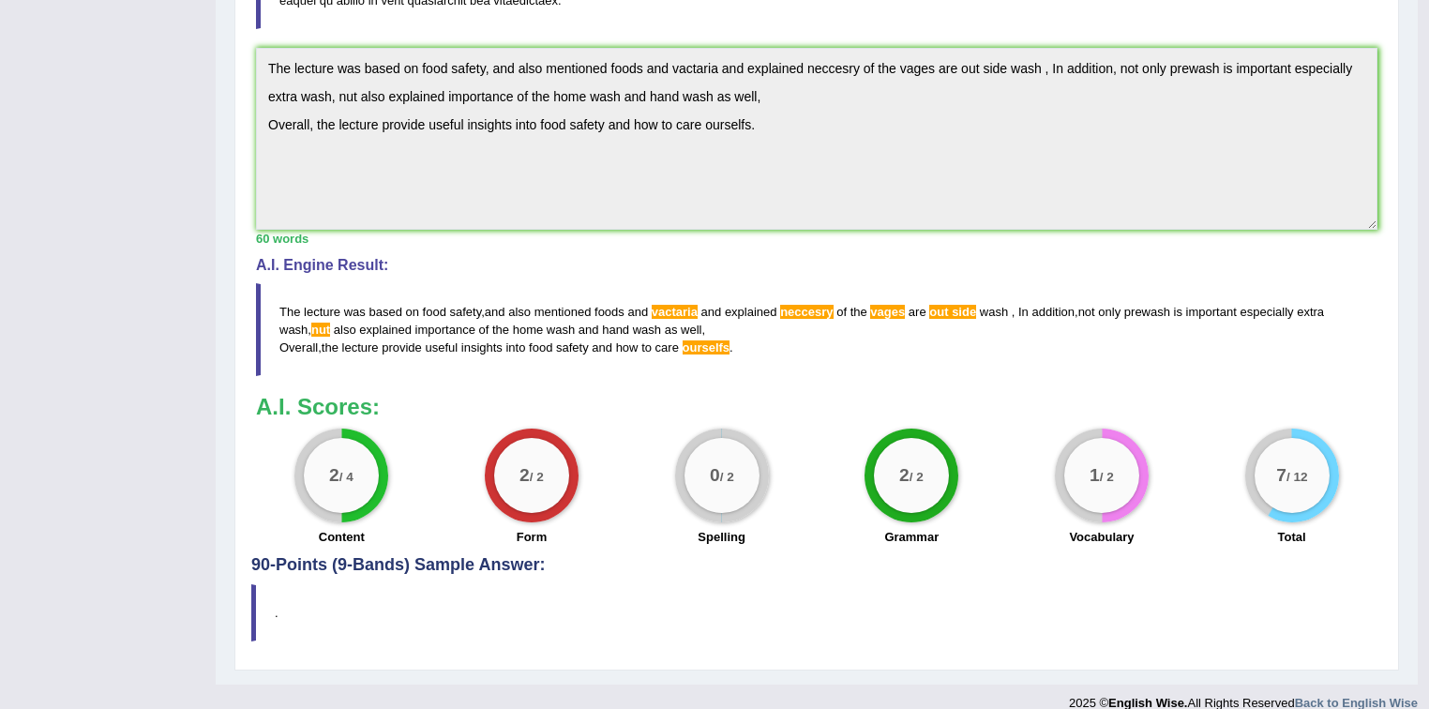
scroll to position [514, 0]
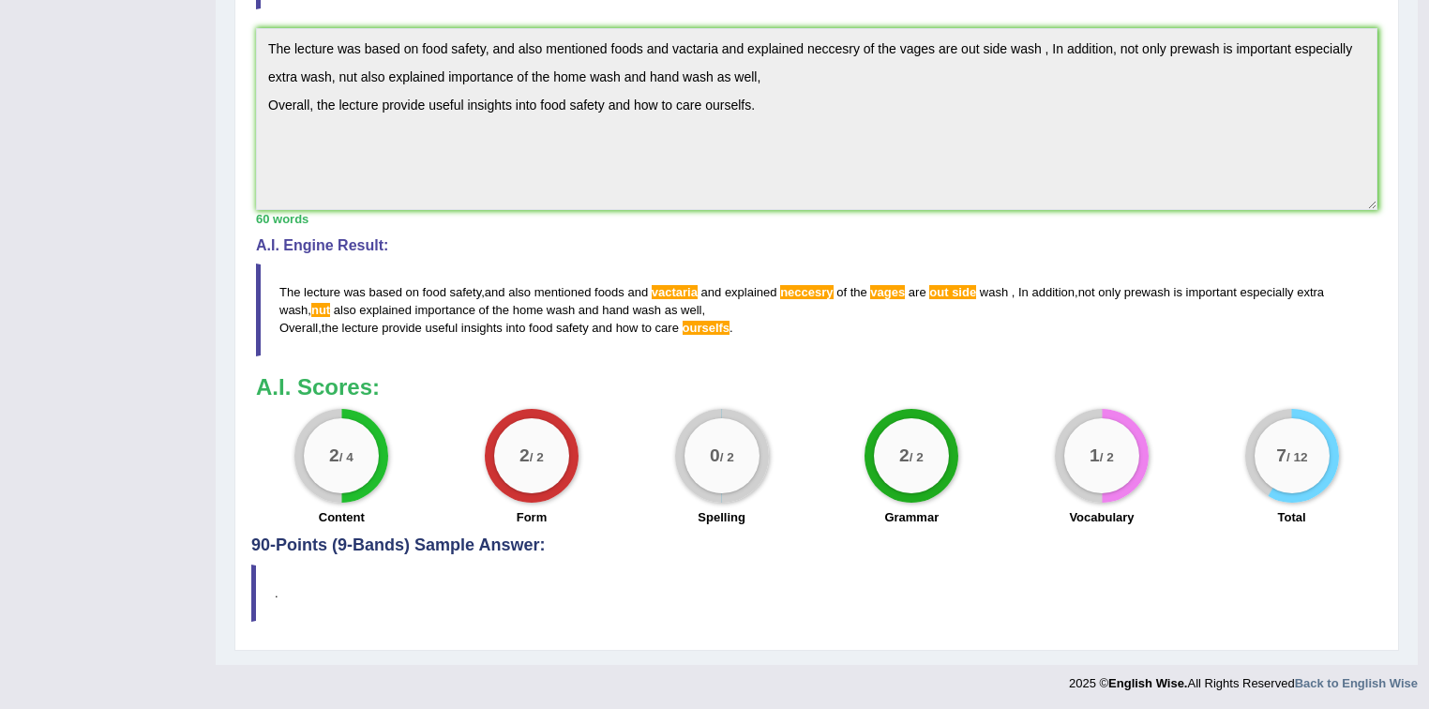
click at [998, 431] on div "2 / 2 Grammar" at bounding box center [912, 469] width 190 height 121
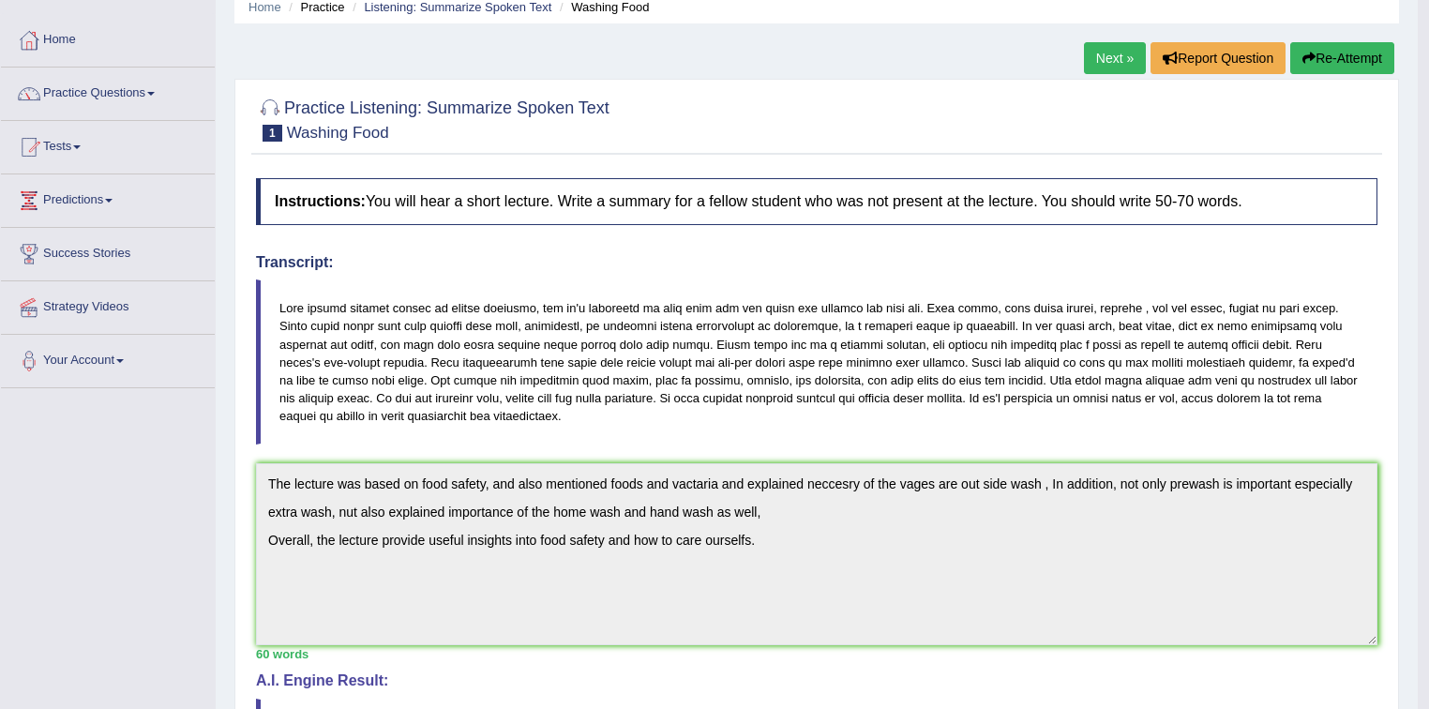
scroll to position [0, 0]
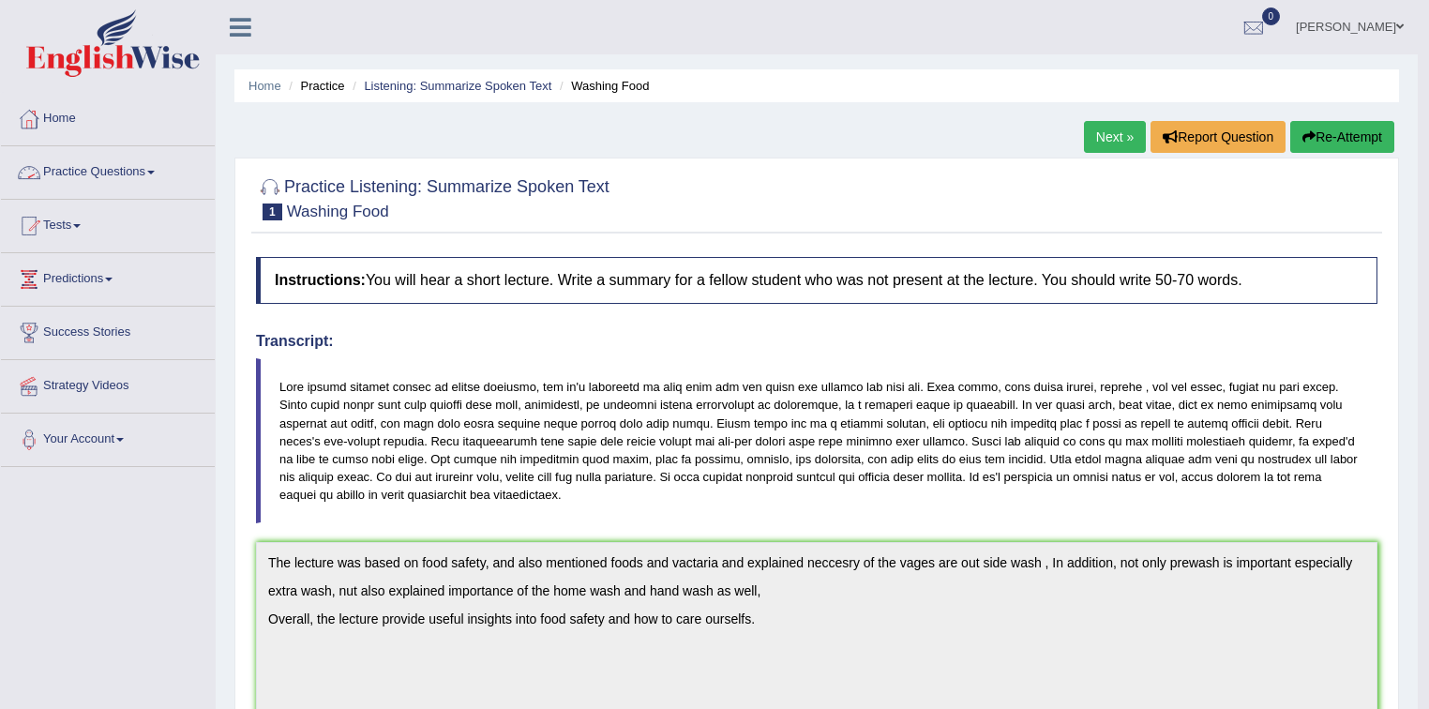
click at [34, 165] on div at bounding box center [29, 172] width 28 height 28
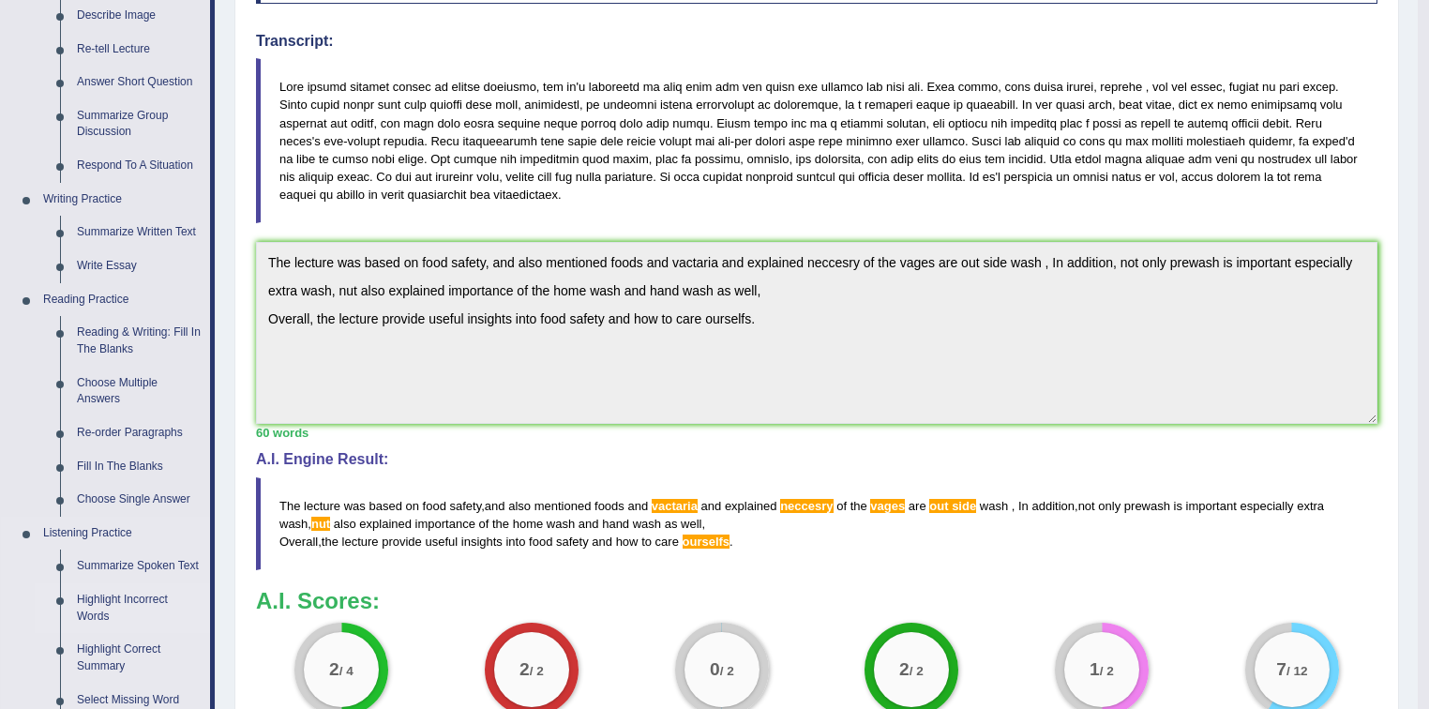
scroll to position [225, 0]
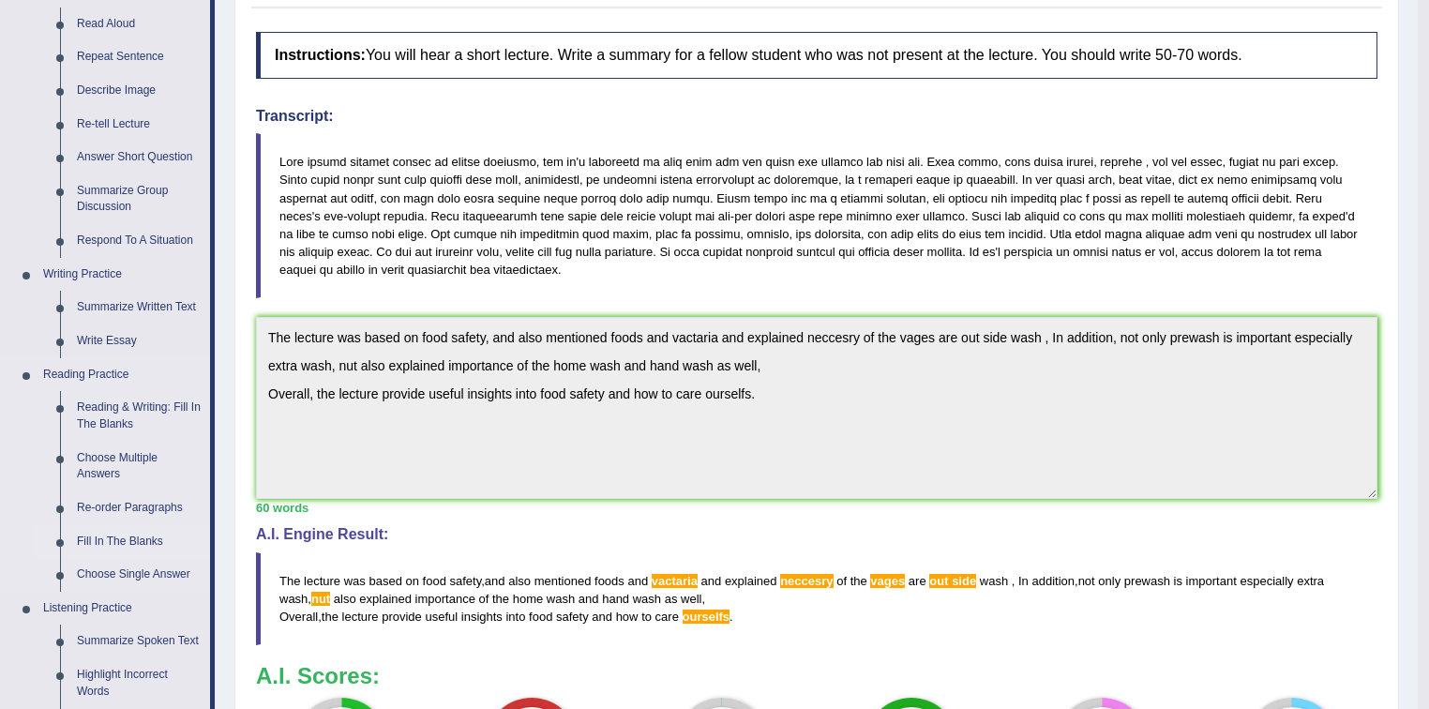
click at [83, 534] on link "Fill In The Blanks" at bounding box center [139, 542] width 142 height 34
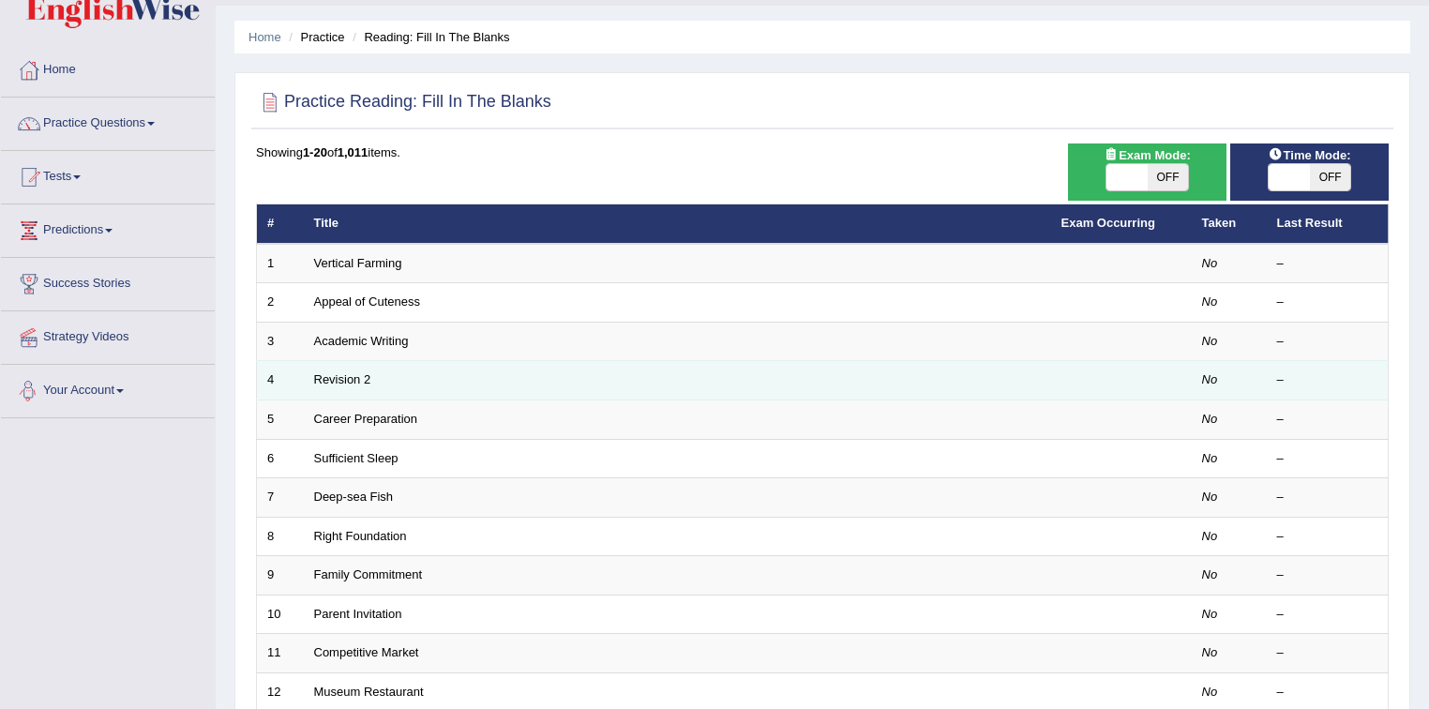
scroll to position [75, 0]
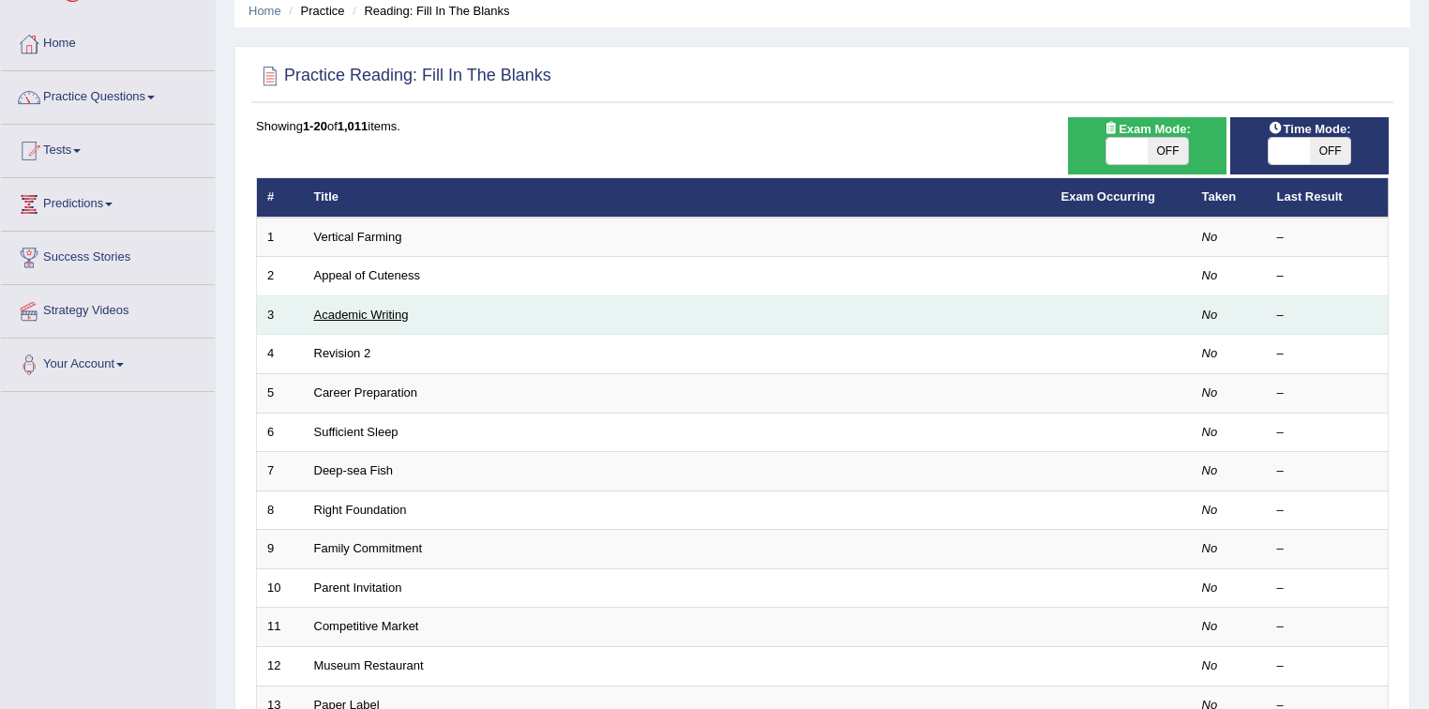
click at [383, 312] on link "Academic Writing" at bounding box center [361, 315] width 95 height 14
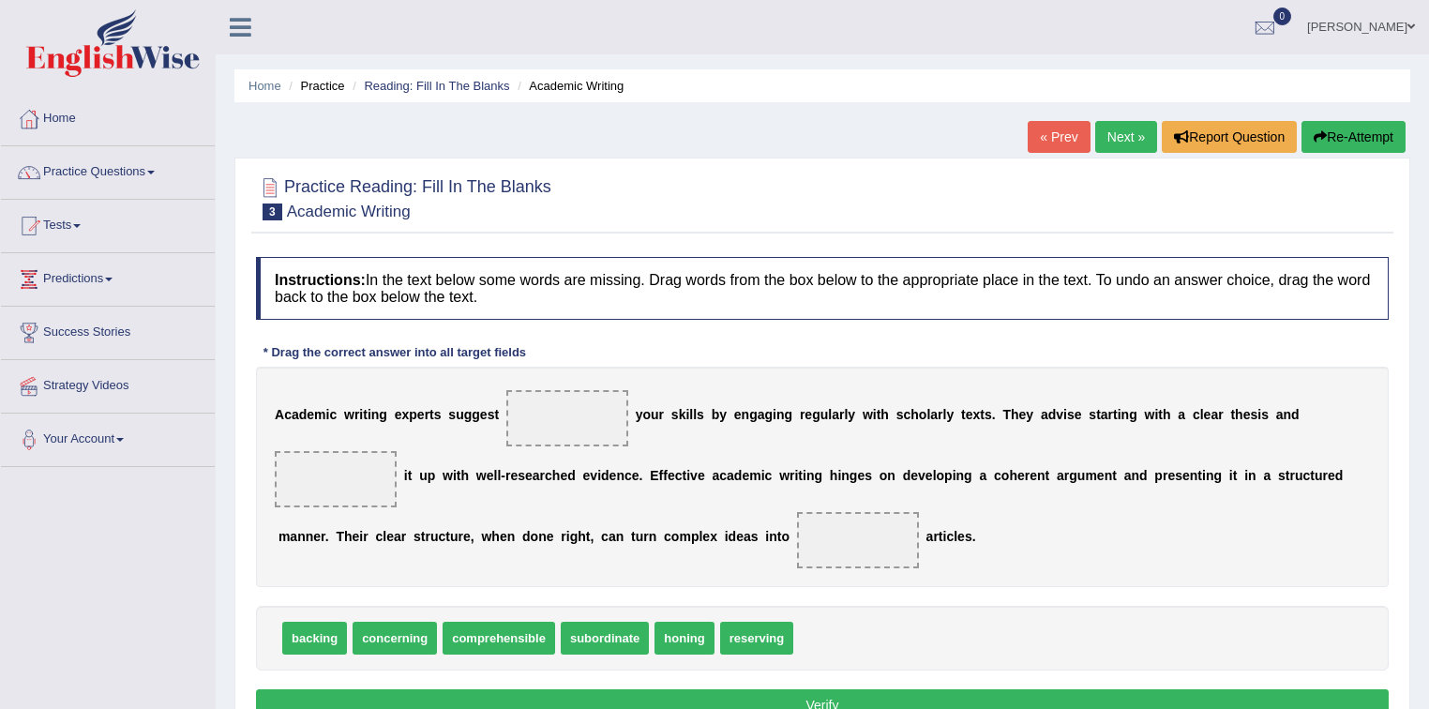
click at [565, 396] on span at bounding box center [567, 418] width 122 height 56
drag, startPoint x: 761, startPoint y: 635, endPoint x: 771, endPoint y: 631, distance: 10.1
drag, startPoint x: 768, startPoint y: 636, endPoint x: 566, endPoint y: 418, distance: 296.6
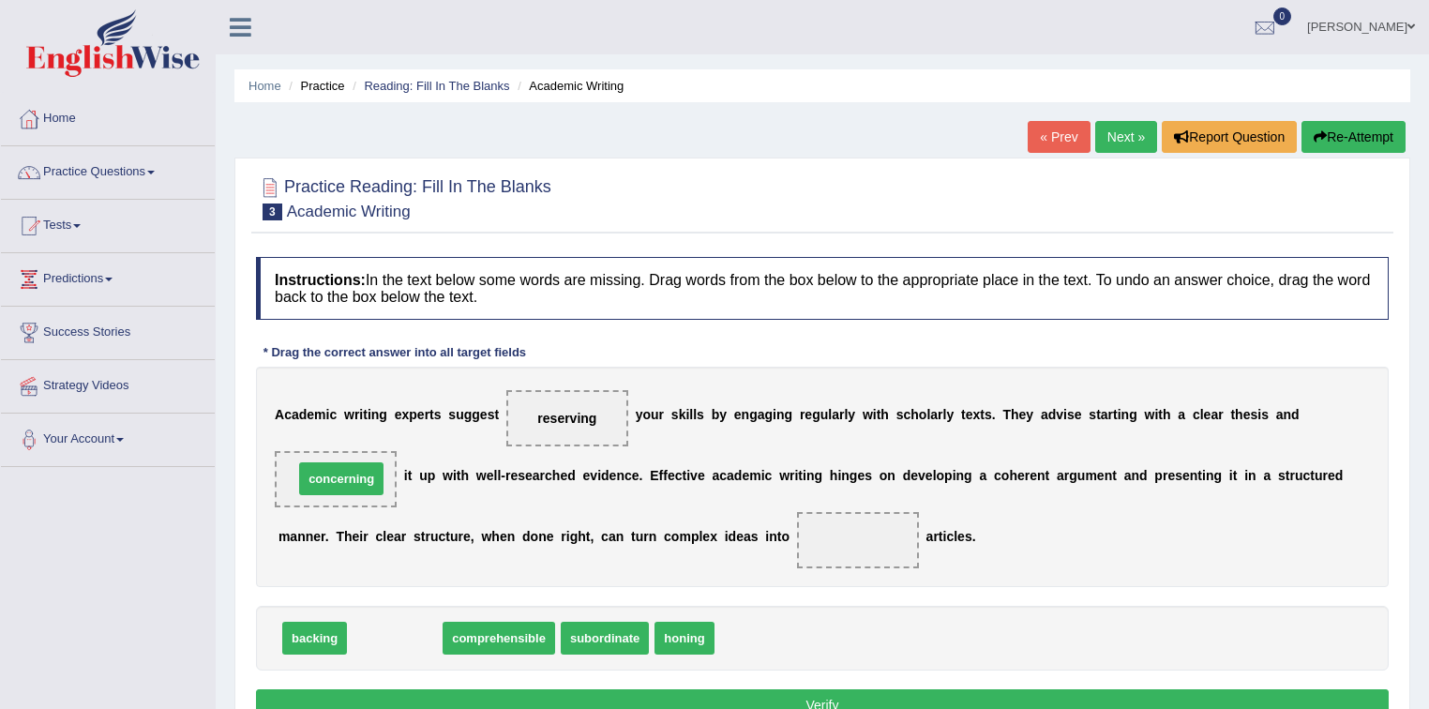
drag, startPoint x: 393, startPoint y: 630, endPoint x: 339, endPoint y: 471, distance: 168.1
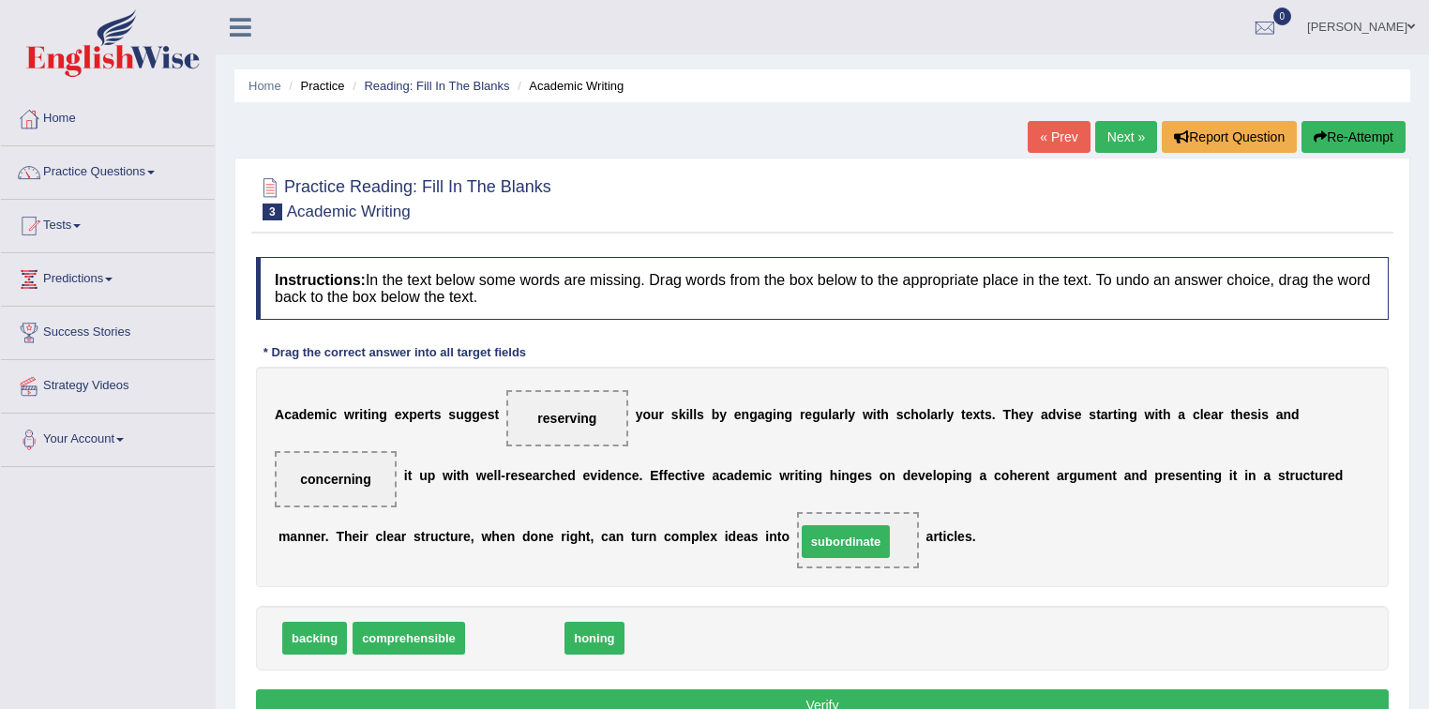
drag, startPoint x: 518, startPoint y: 637, endPoint x: 849, endPoint y: 540, distance: 344.8
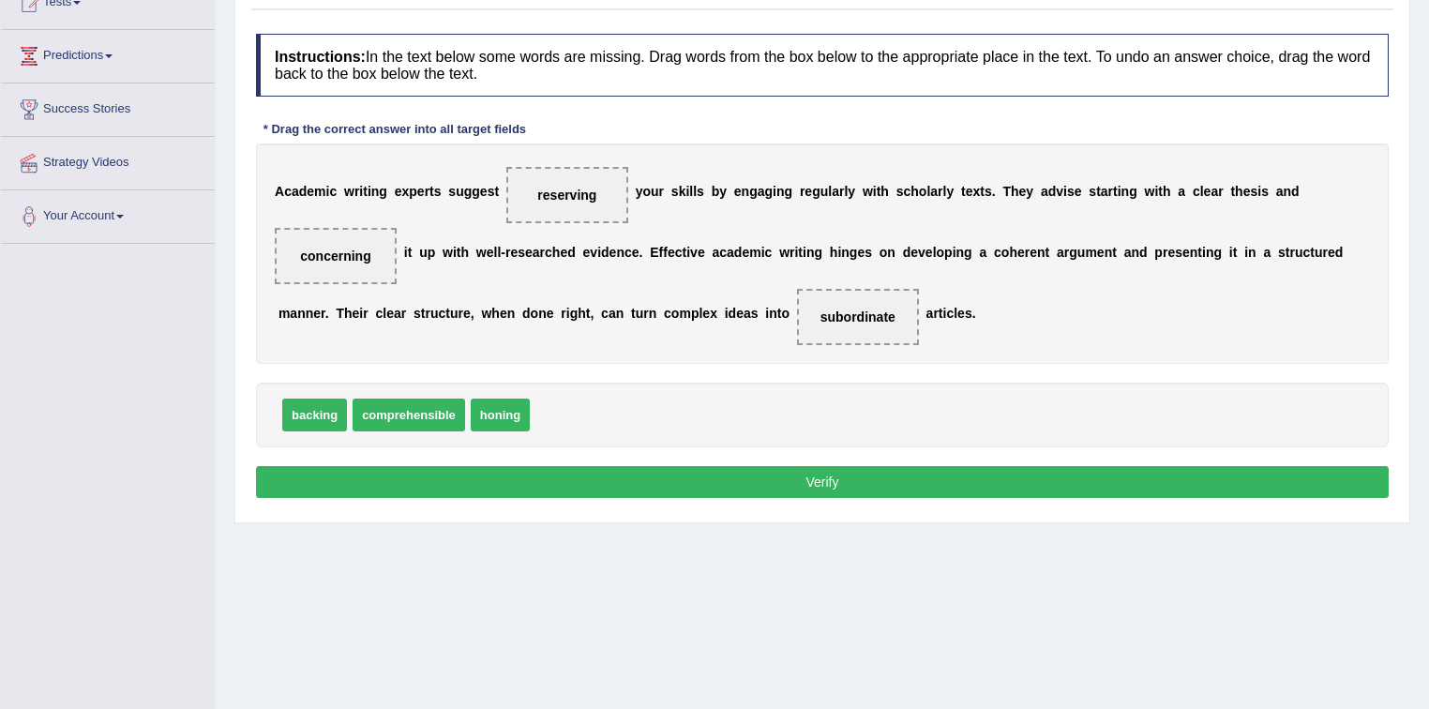
scroll to position [225, 0]
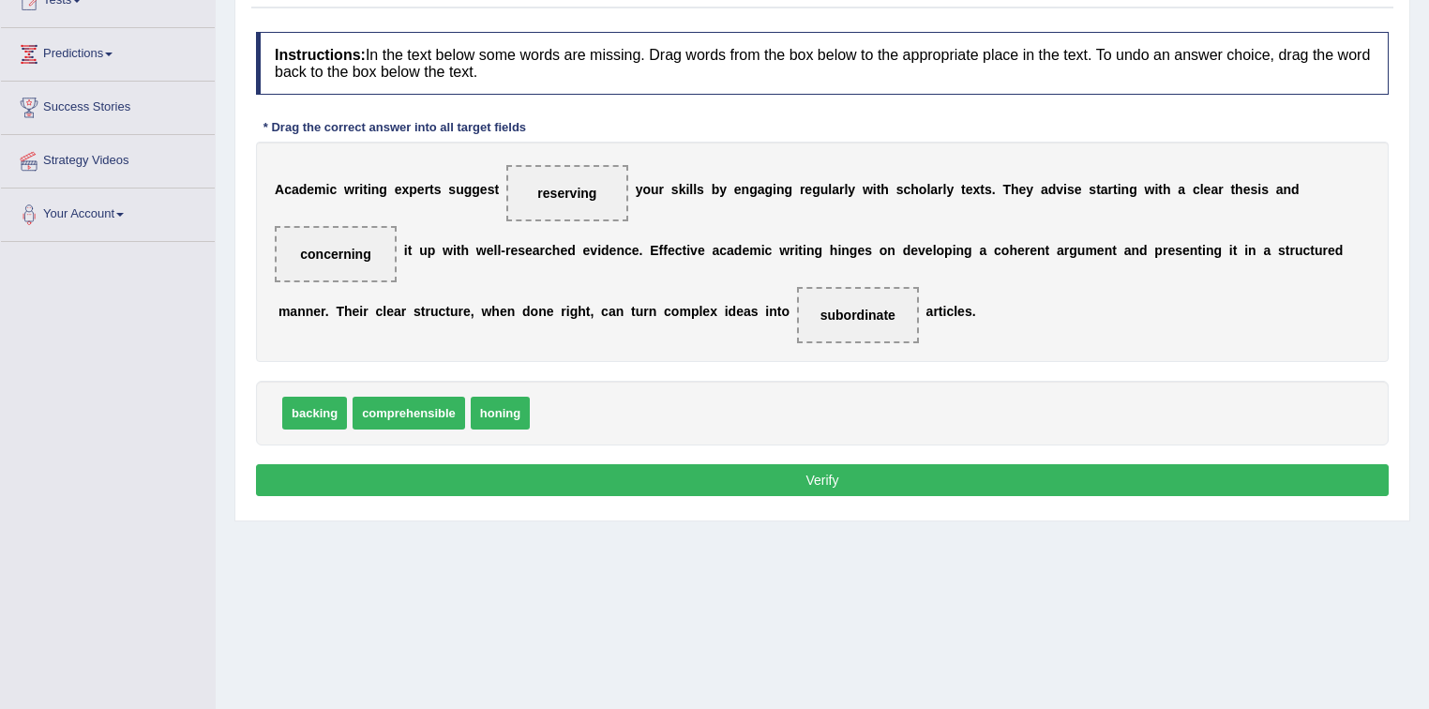
click at [1077, 480] on button "Verify" at bounding box center [822, 480] width 1133 height 32
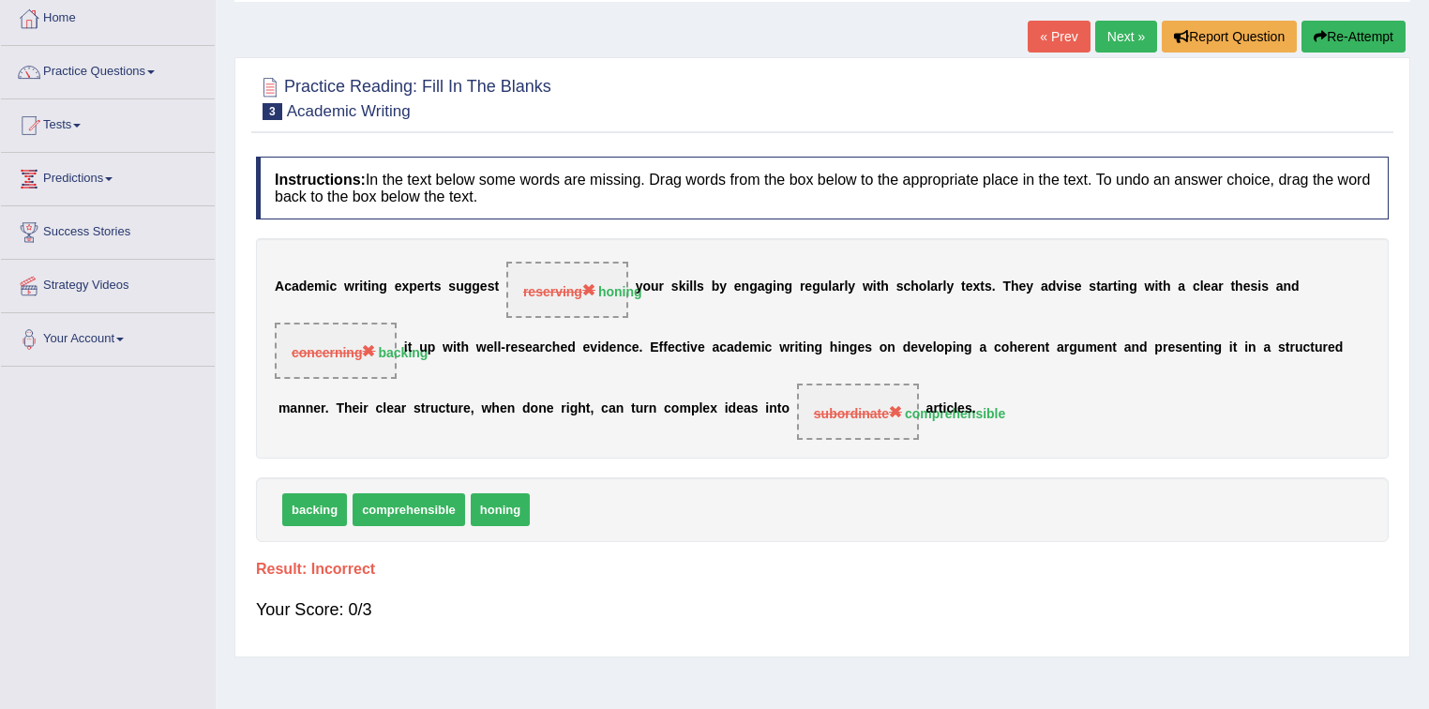
scroll to position [75, 0]
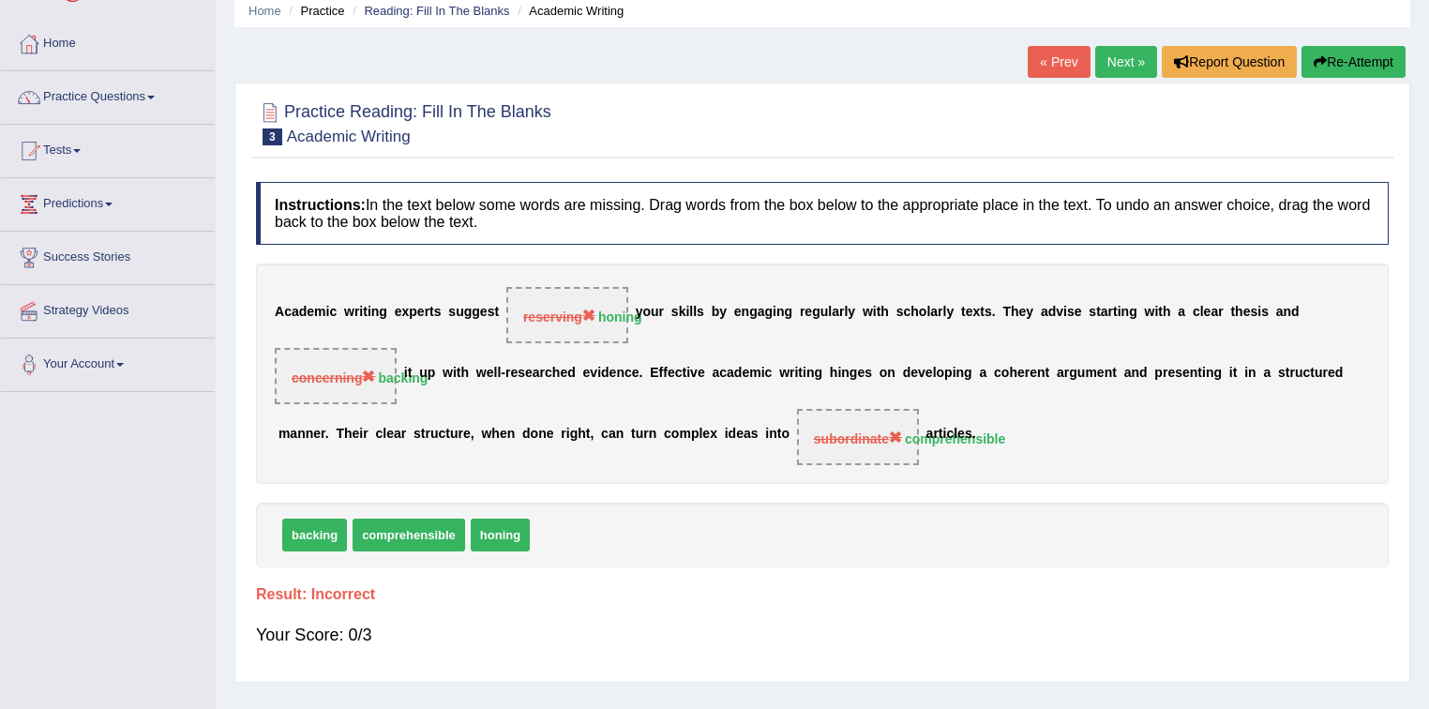
click at [1322, 62] on icon "button" at bounding box center [1320, 61] width 13 height 13
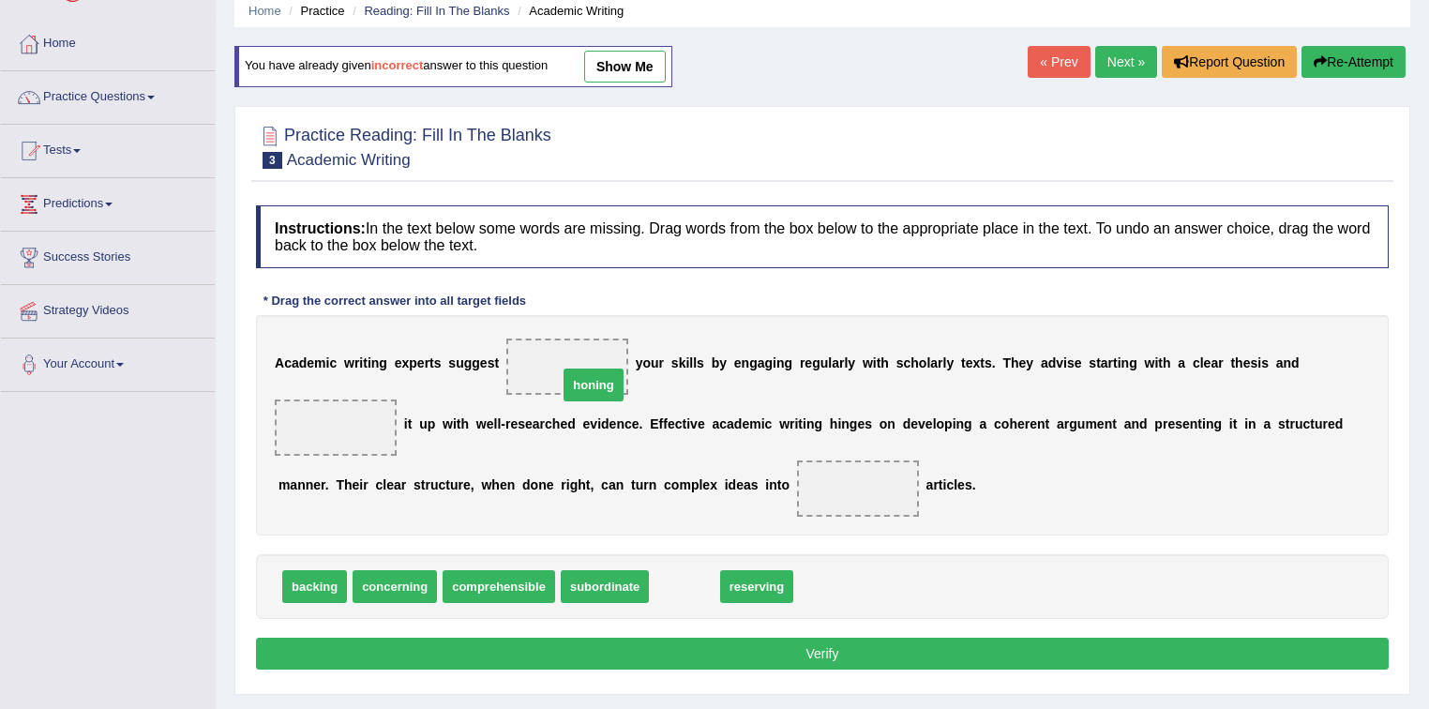
drag, startPoint x: 678, startPoint y: 584, endPoint x: 577, endPoint y: 368, distance: 239.1
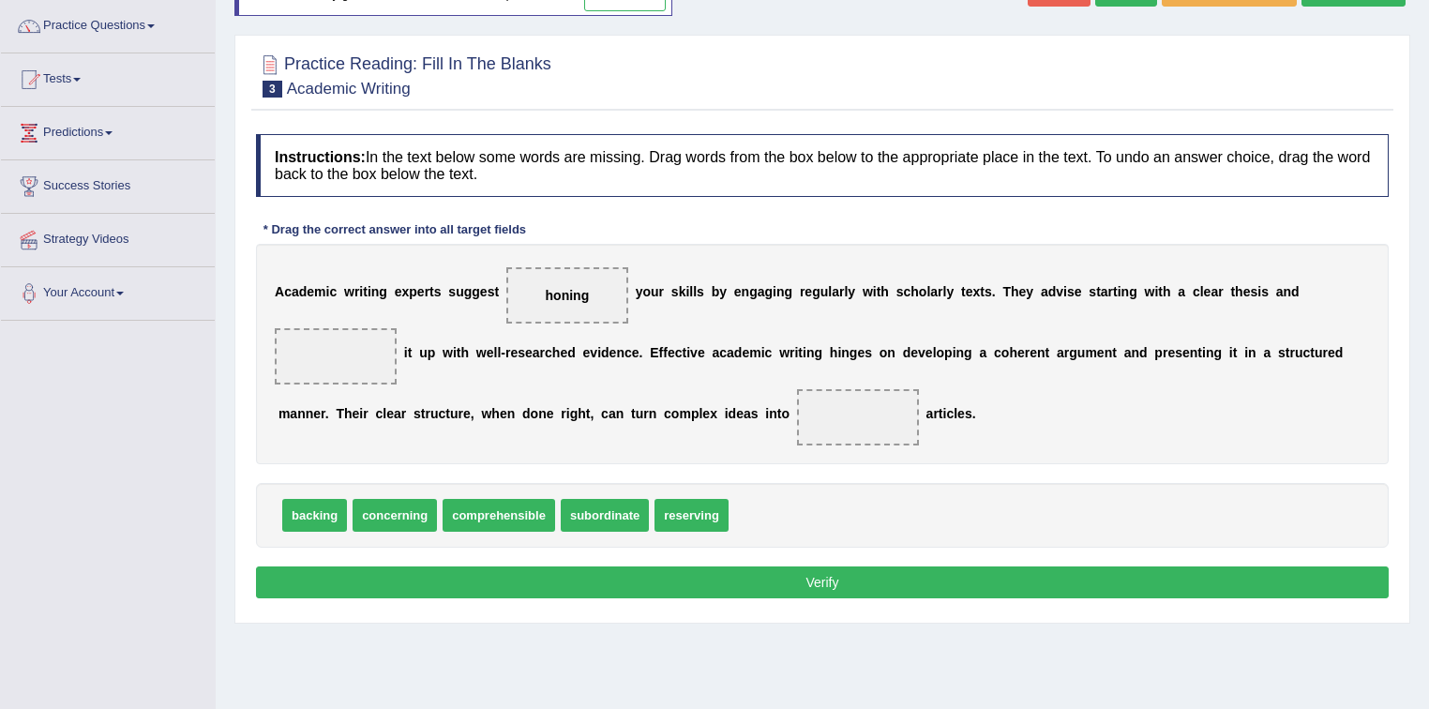
scroll to position [150, 0]
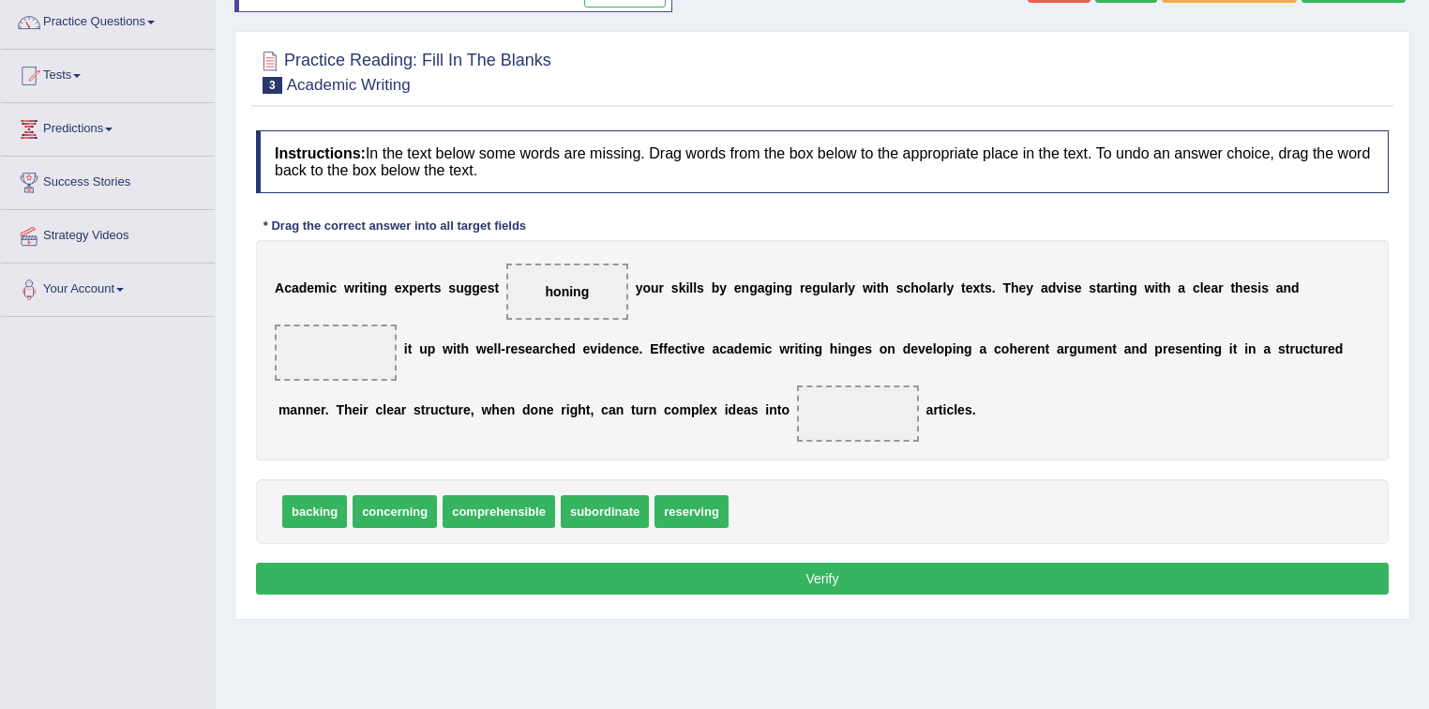
click at [516, 507] on span "comprehensible" at bounding box center [499, 511] width 113 height 33
drag, startPoint x: 491, startPoint y: 506, endPoint x: 409, endPoint y: 358, distance: 169.6
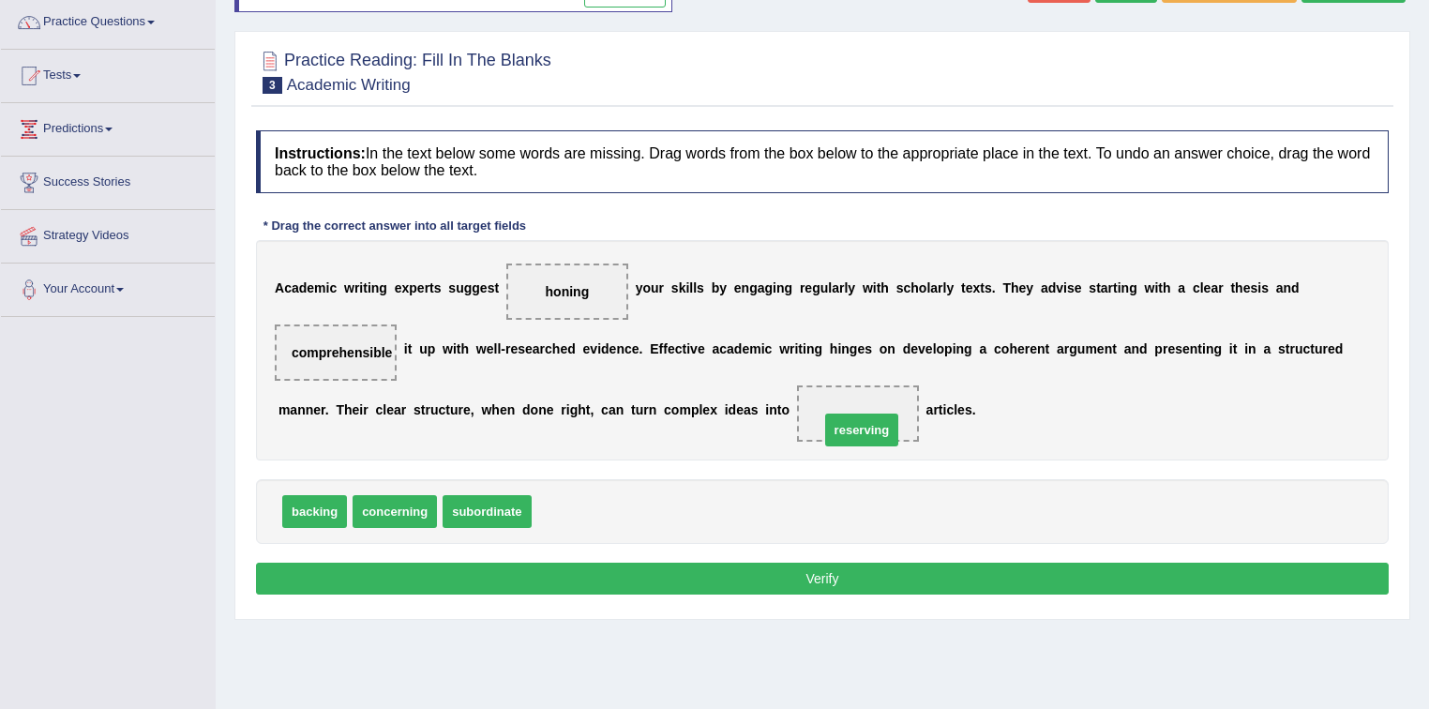
drag, startPoint x: 563, startPoint y: 511, endPoint x: 858, endPoint y: 414, distance: 311.1
drag, startPoint x: 401, startPoint y: 485, endPoint x: 862, endPoint y: 421, distance: 464.8
click at [852, 576] on button "Verify" at bounding box center [822, 579] width 1133 height 32
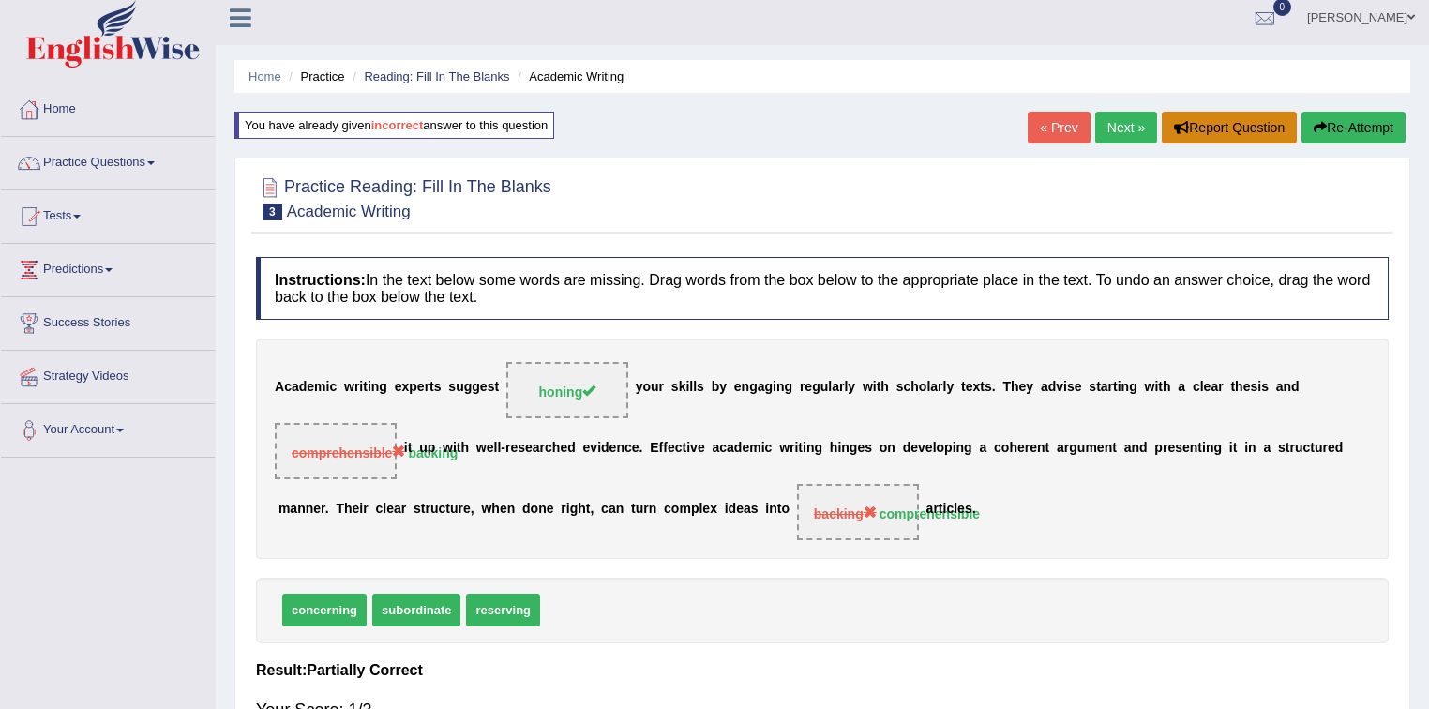
scroll to position [0, 0]
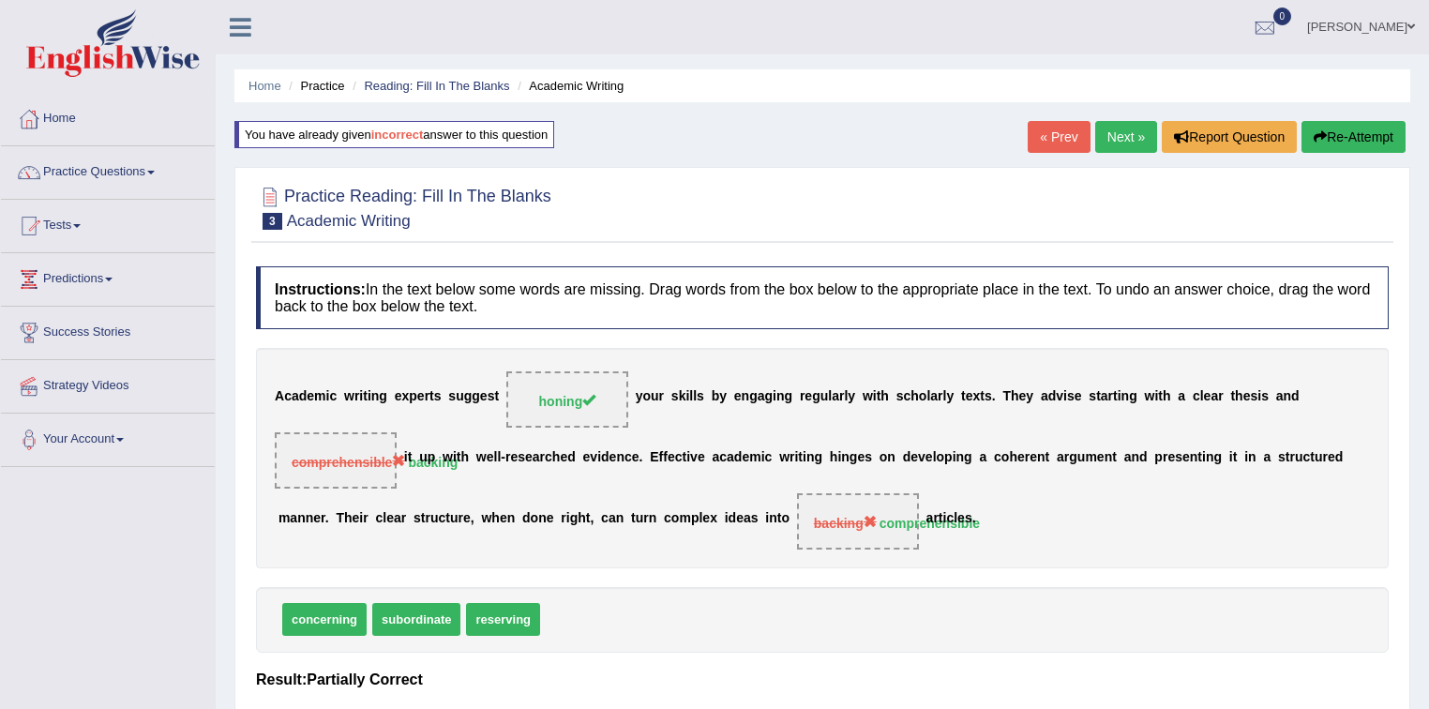
click at [1335, 140] on button "Re-Attempt" at bounding box center [1354, 137] width 104 height 32
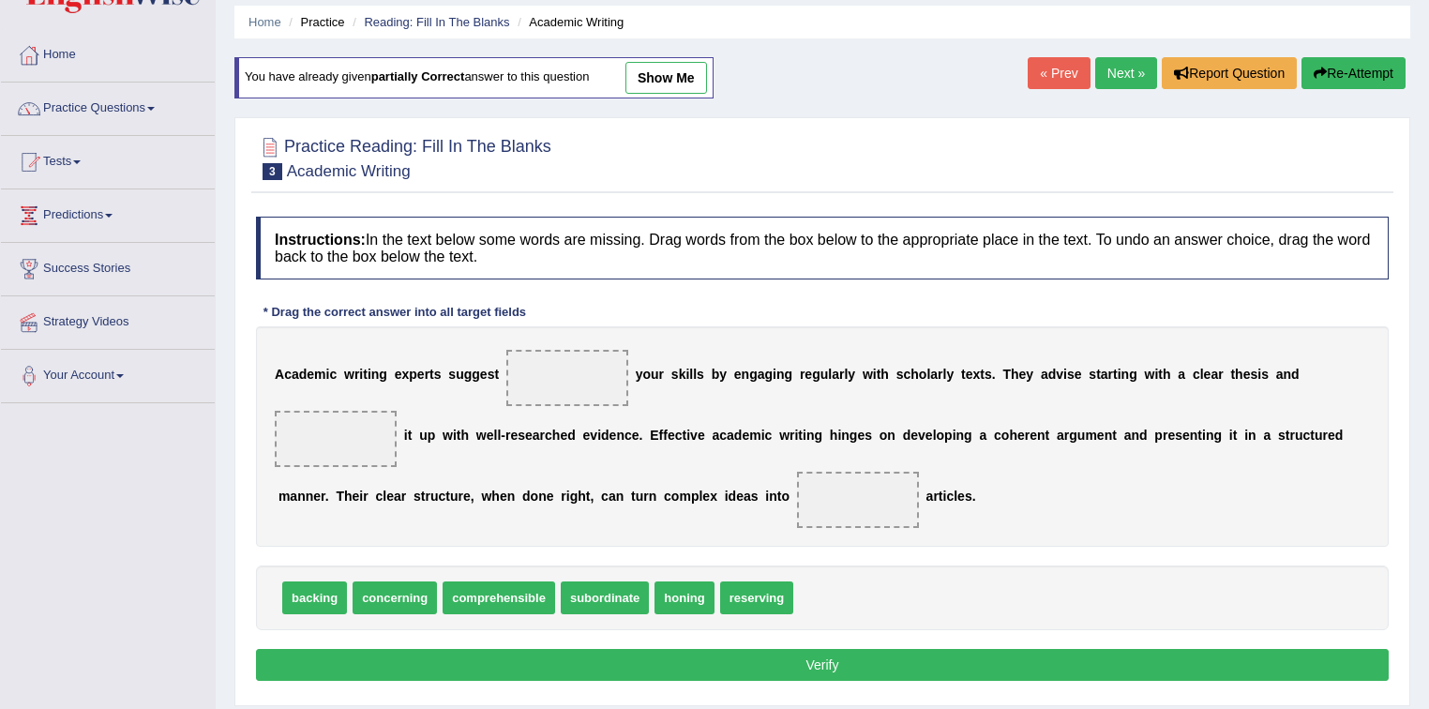
scroll to position [150, 0]
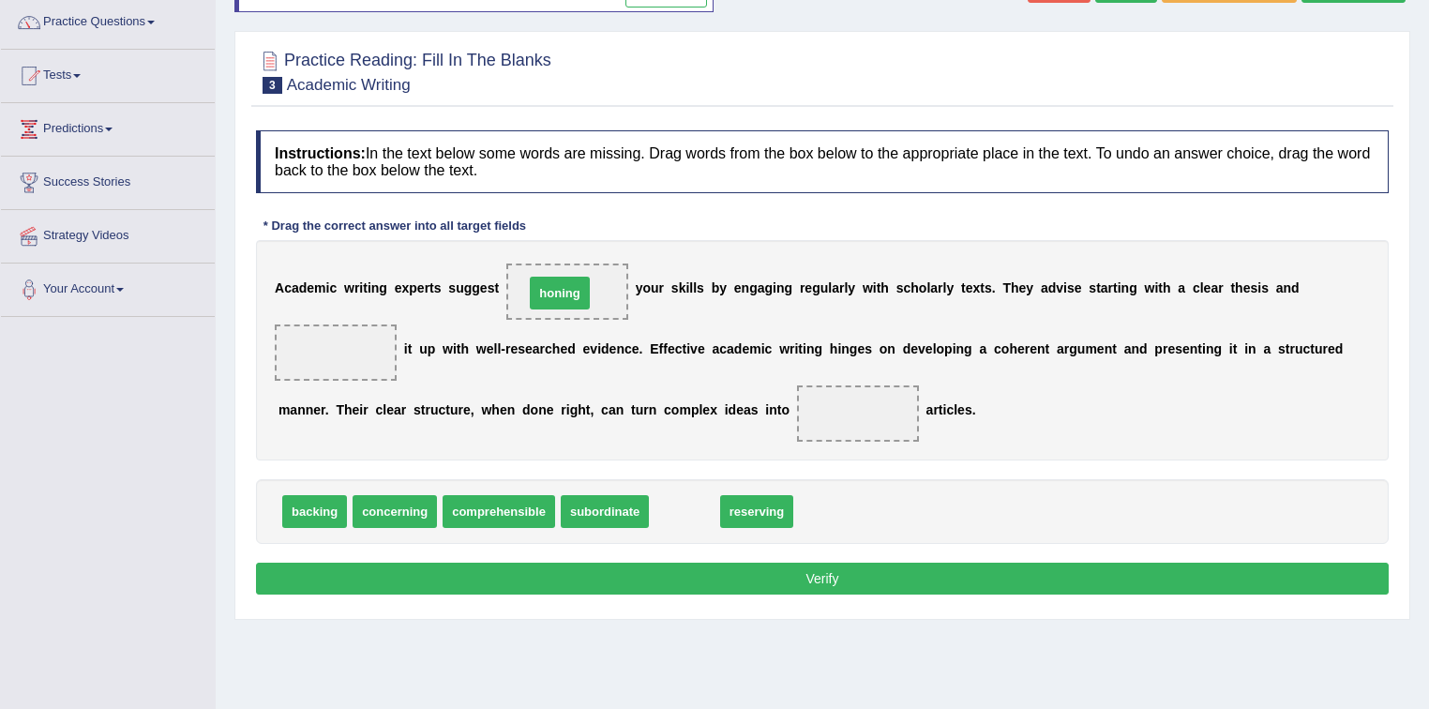
drag, startPoint x: 687, startPoint y: 515, endPoint x: 563, endPoint y: 296, distance: 251.6
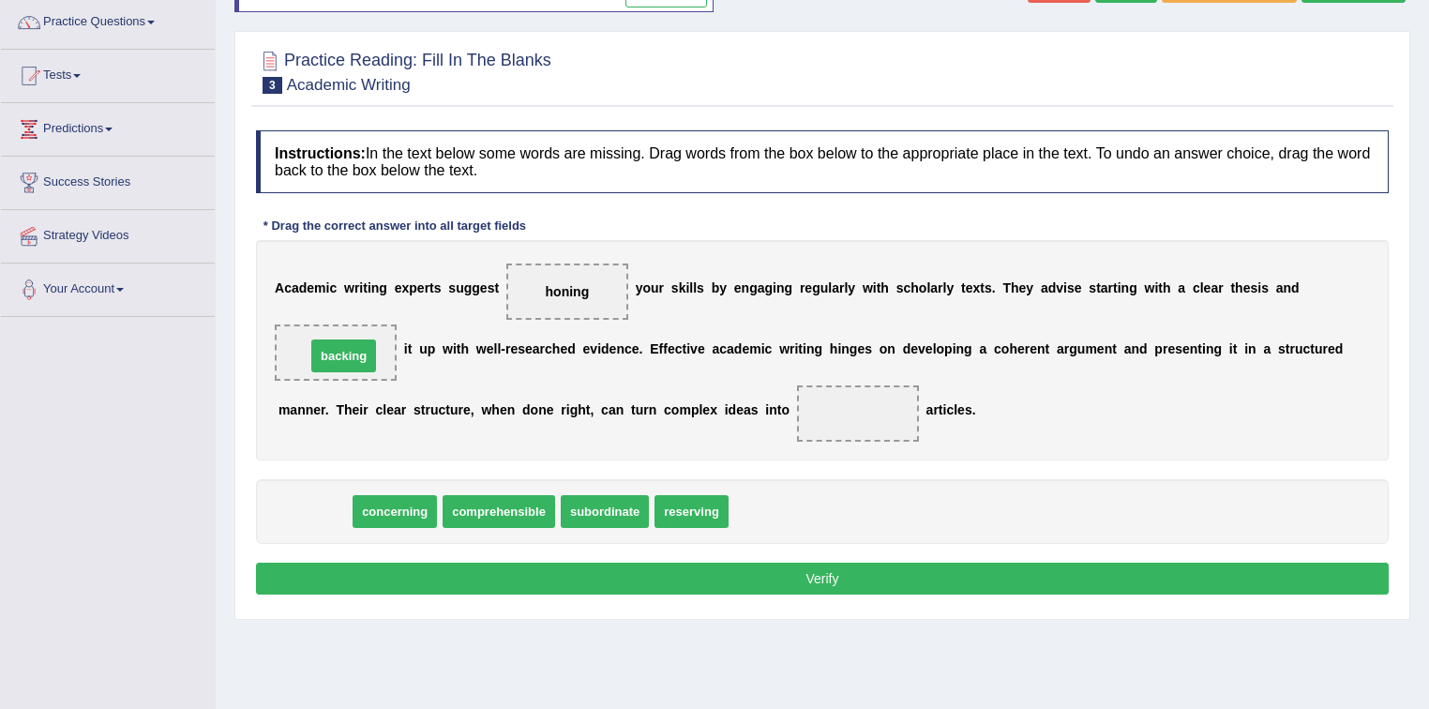
drag, startPoint x: 309, startPoint y: 496, endPoint x: 338, endPoint y: 351, distance: 148.2
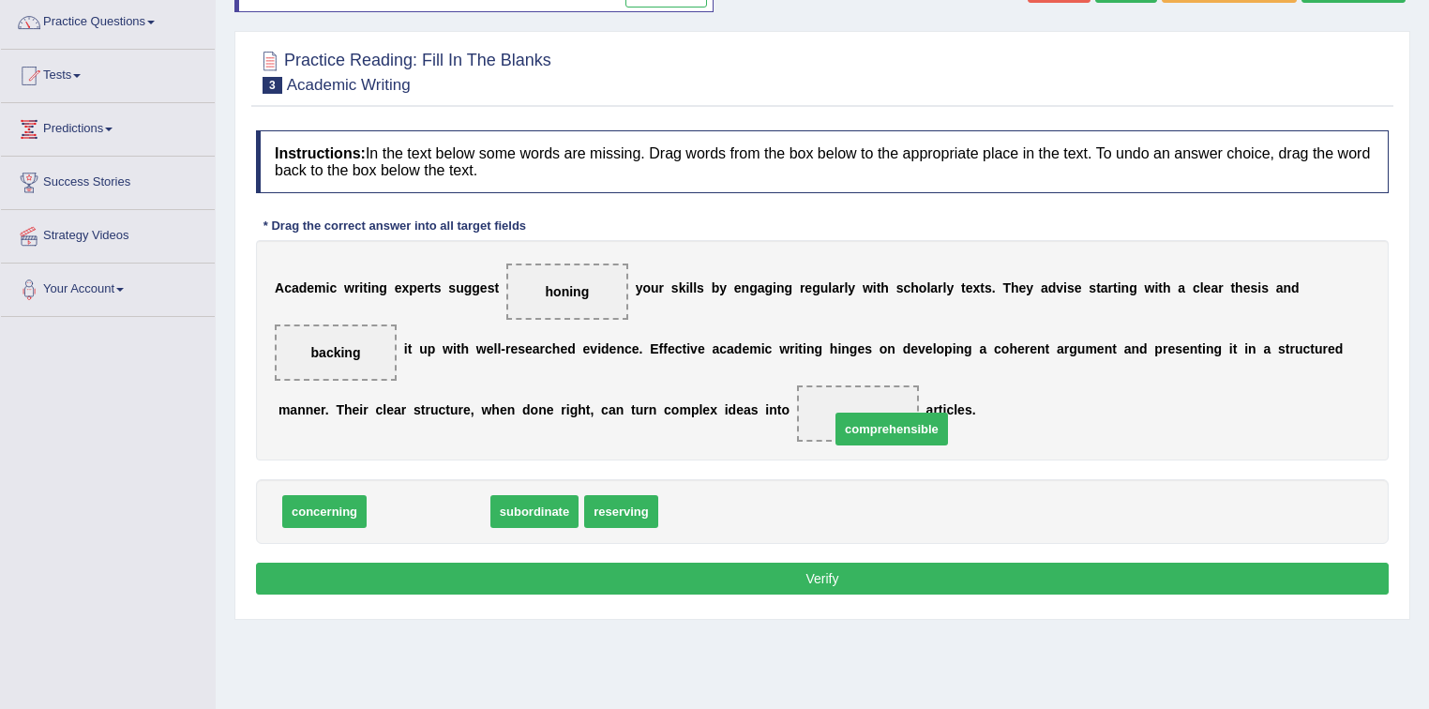
drag, startPoint x: 435, startPoint y: 505, endPoint x: 897, endPoint y: 412, distance: 470.6
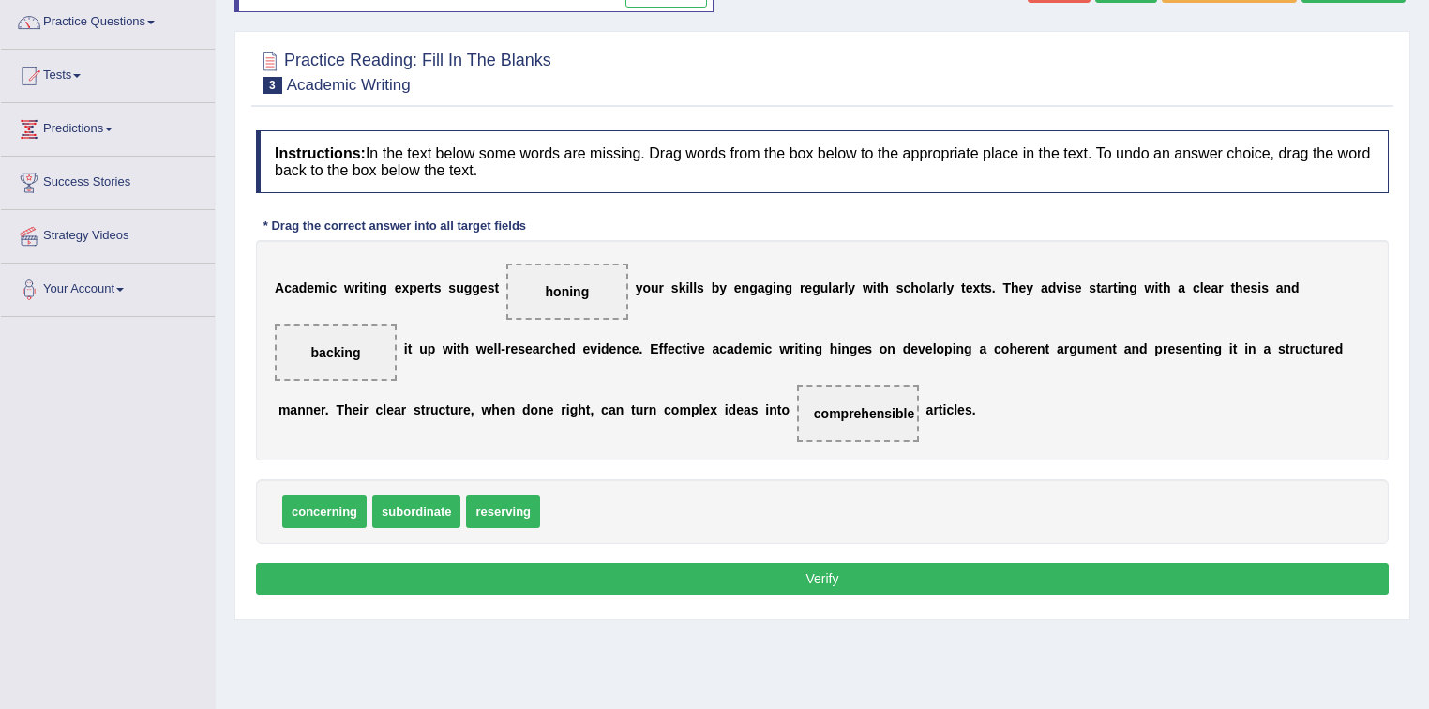
click at [757, 568] on button "Verify" at bounding box center [822, 579] width 1133 height 32
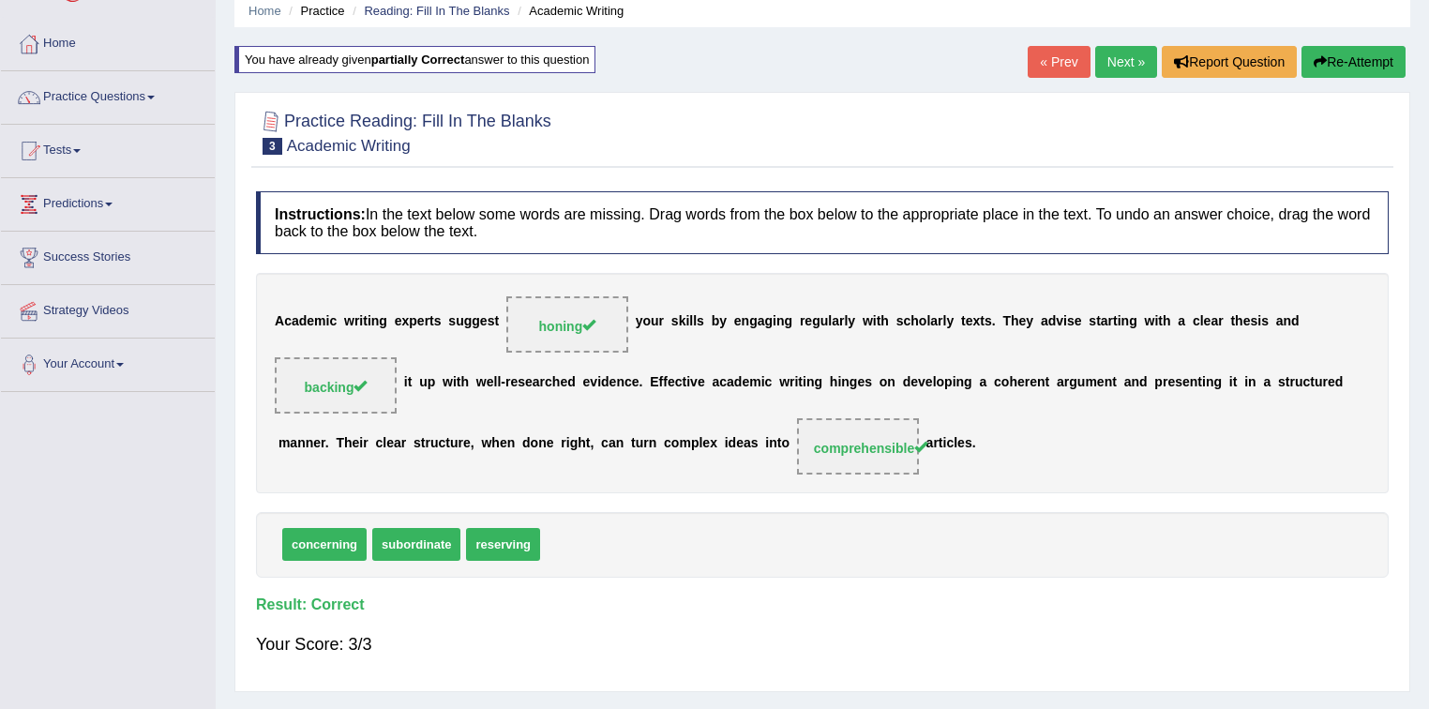
scroll to position [0, 0]
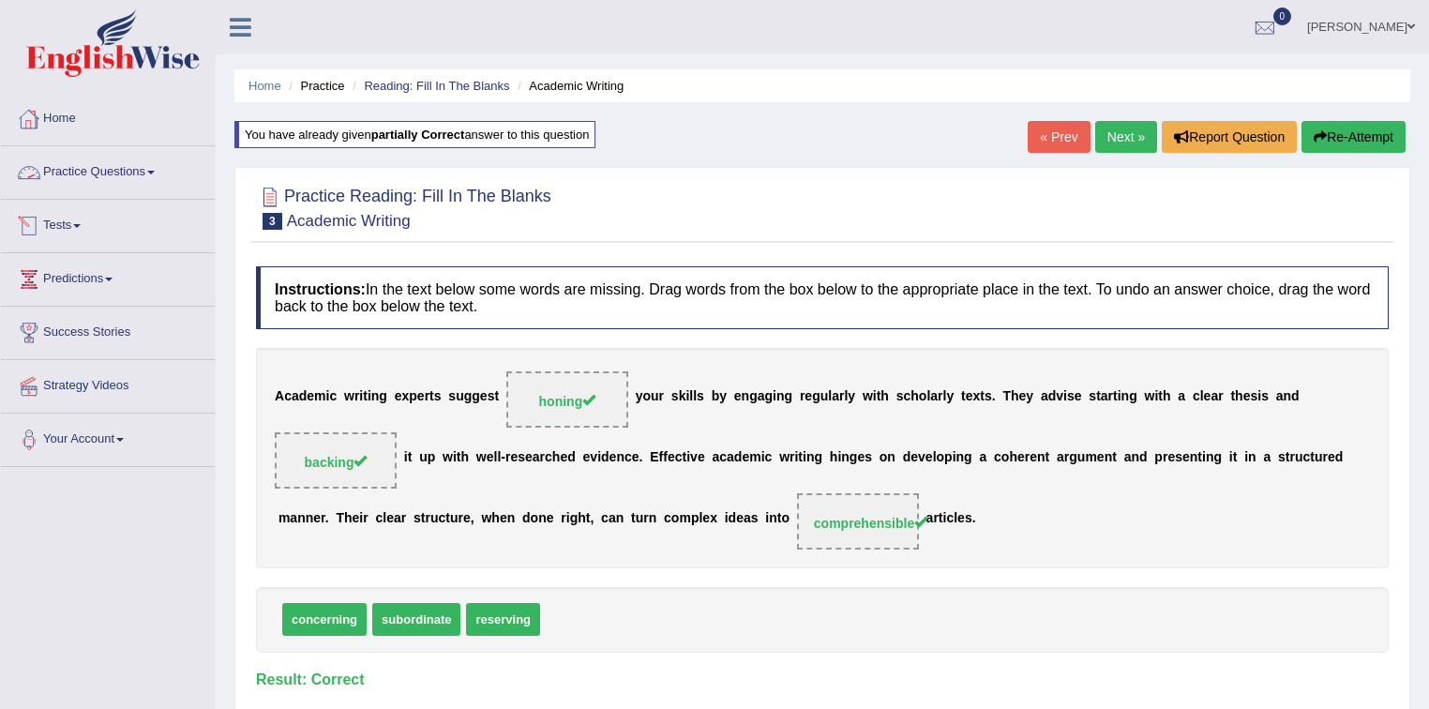
click at [116, 176] on link "Practice Questions" at bounding box center [108, 169] width 214 height 47
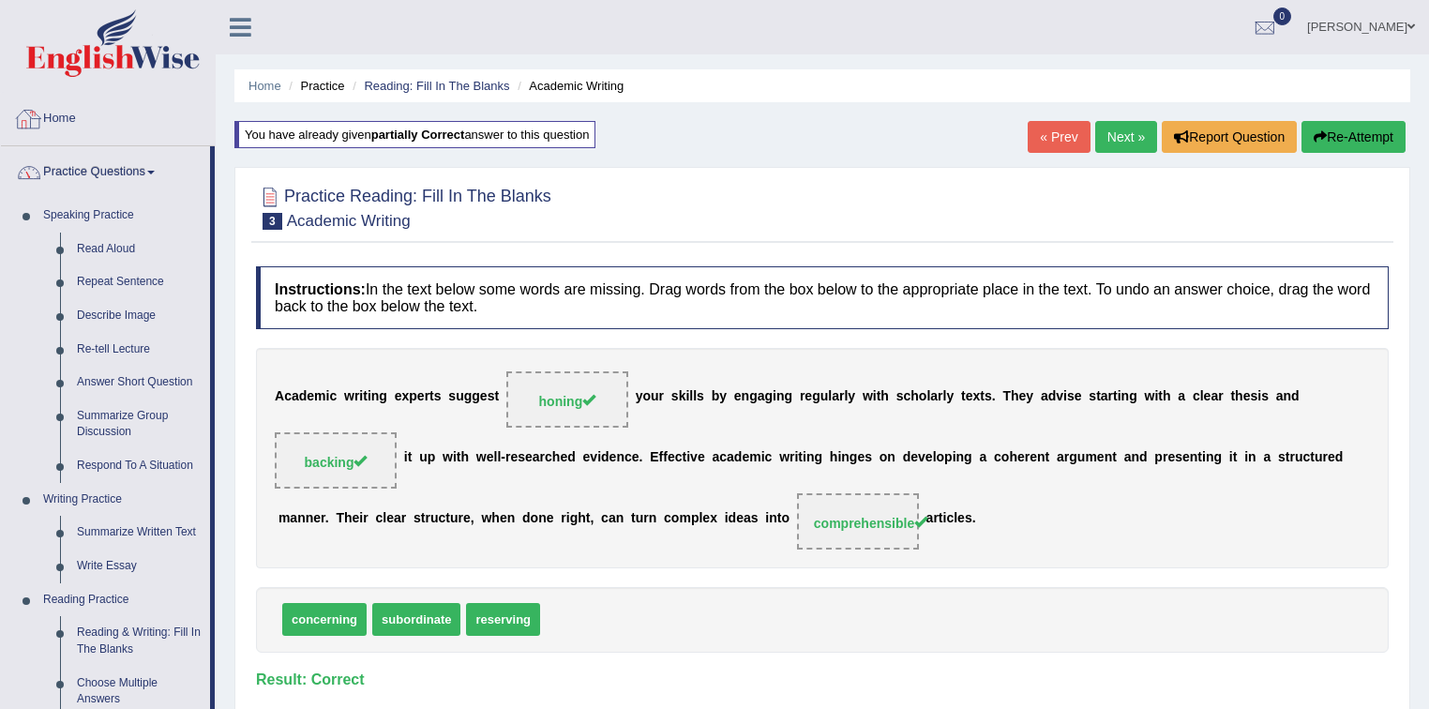
click at [71, 119] on link "Home" at bounding box center [108, 116] width 214 height 47
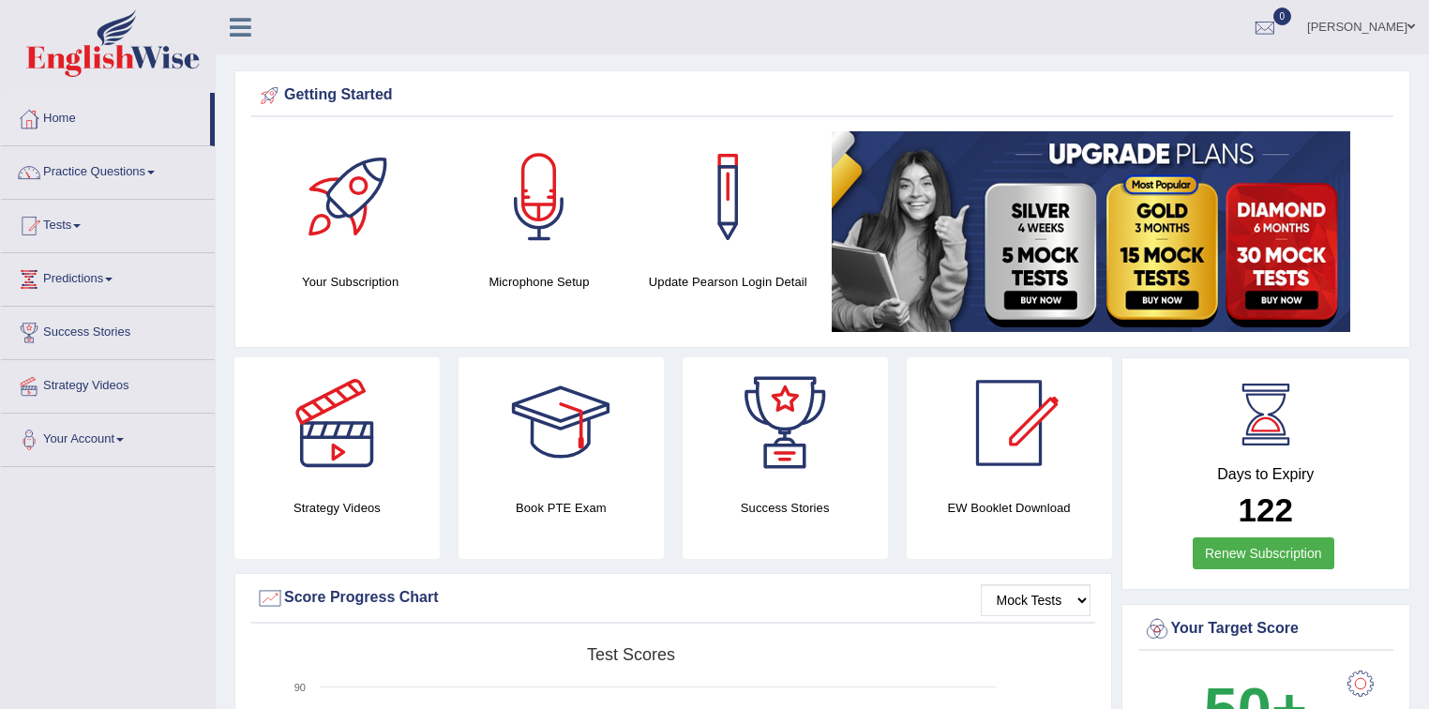
click at [575, 440] on div at bounding box center [560, 422] width 131 height 131
click at [89, 170] on link "Practice Questions" at bounding box center [108, 169] width 214 height 47
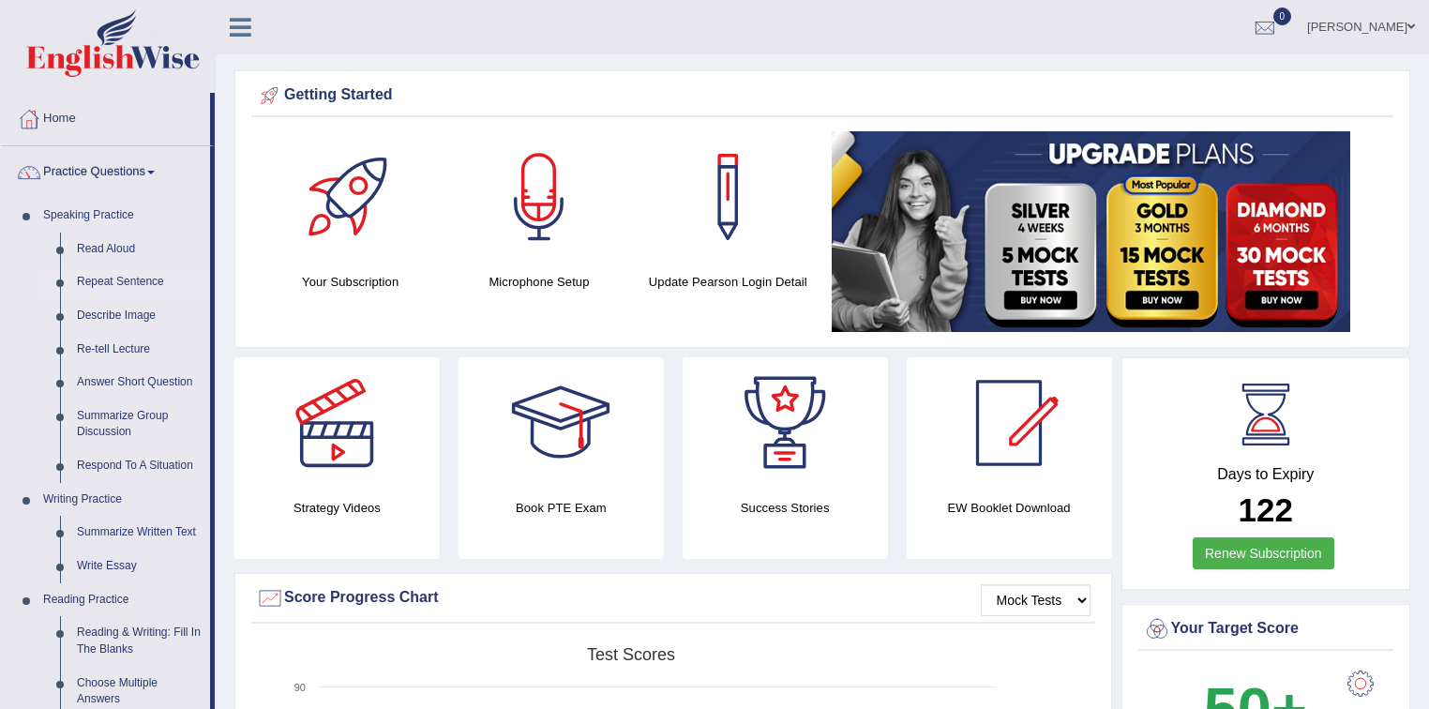
scroll to position [75, 0]
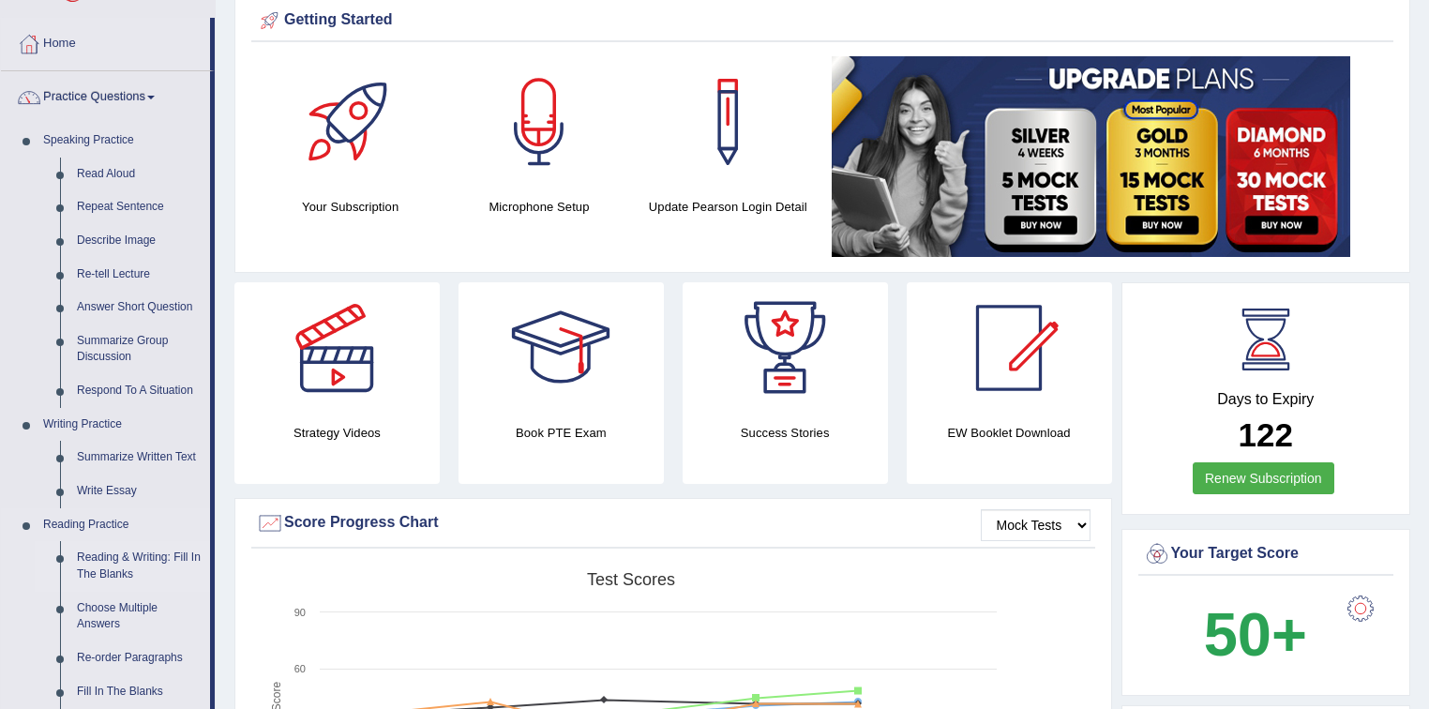
click at [124, 566] on link "Reading & Writing: Fill In The Blanks" at bounding box center [139, 566] width 142 height 50
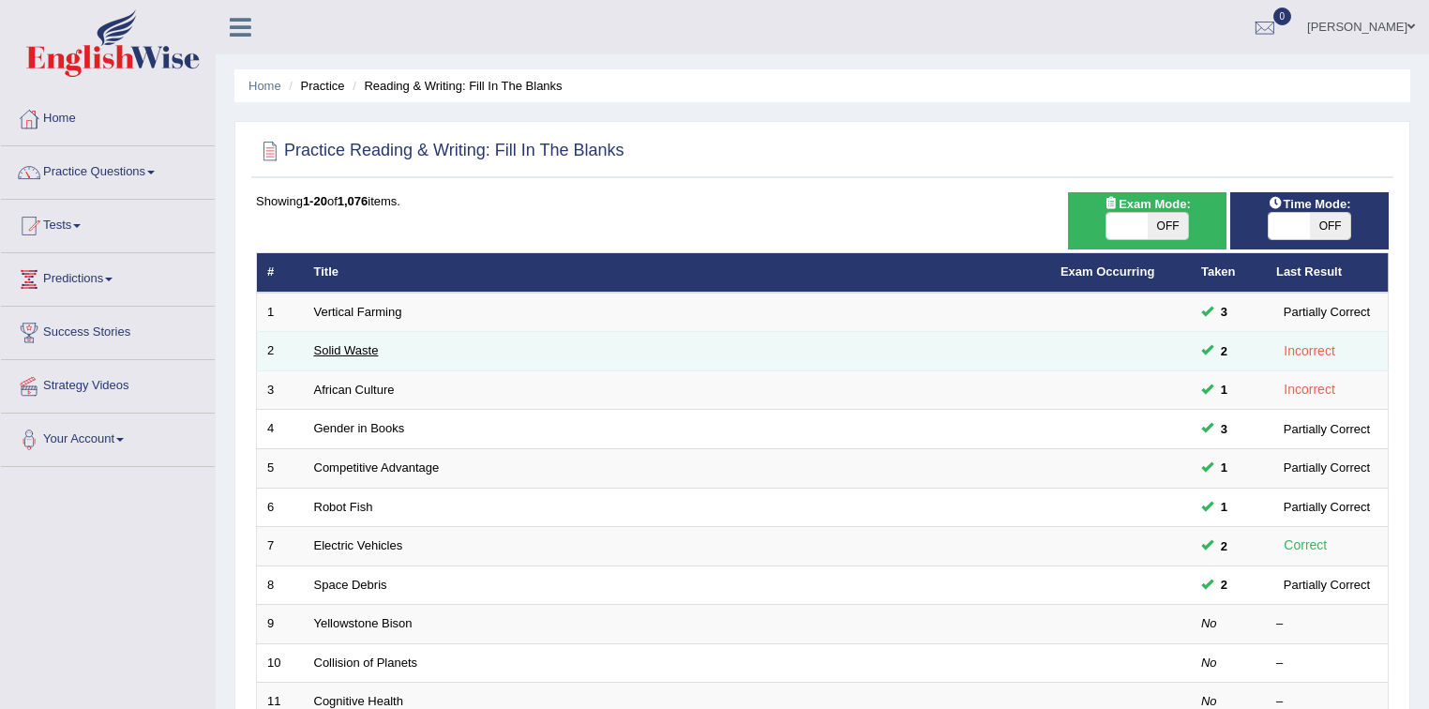
click at [356, 351] on link "Solid Waste" at bounding box center [346, 350] width 65 height 14
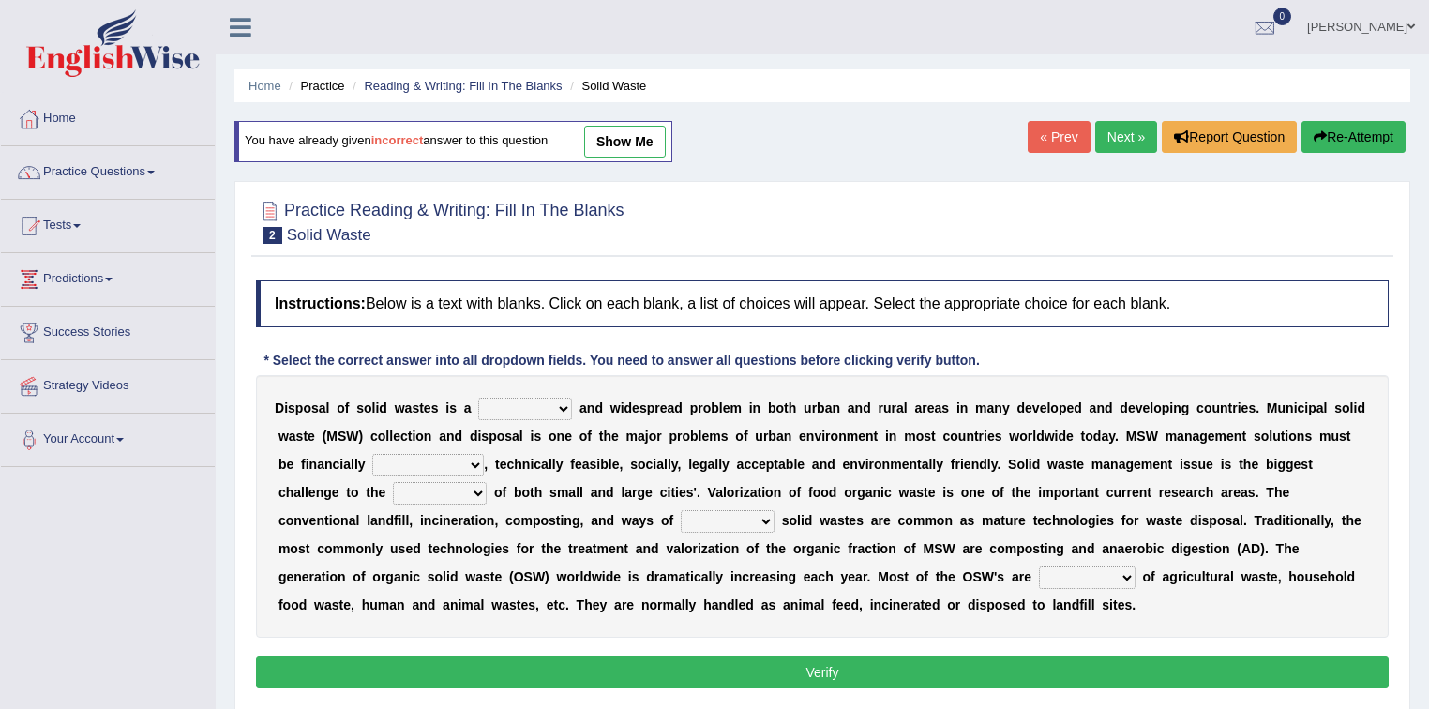
scroll to position [75, 0]
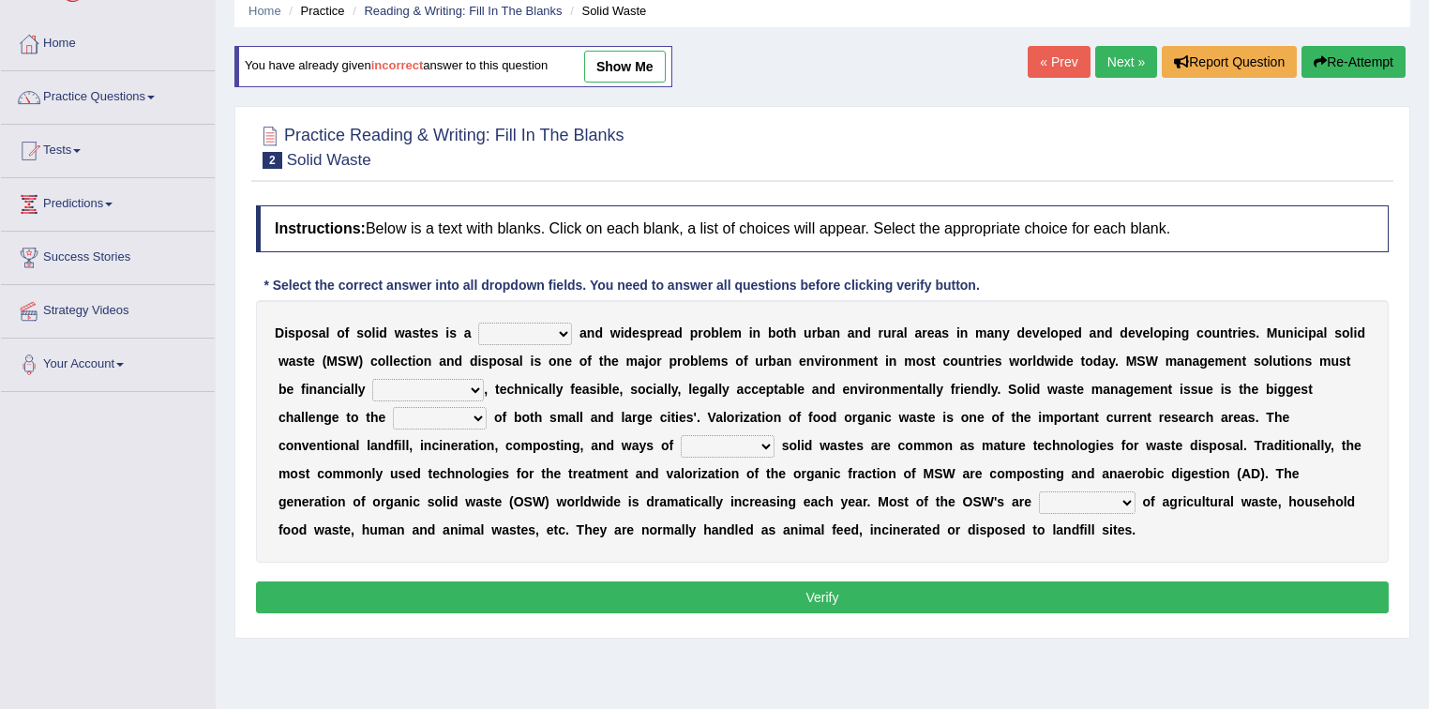
click at [560, 333] on select "slanting stinging stalling shafting" at bounding box center [525, 334] width 94 height 23
select select "slanting"
click at [478, 323] on select "slanting stinging stalling shafting" at bounding box center [525, 334] width 94 height 23
click at [467, 387] on select "unattainable sustainable objectionable treasonable" at bounding box center [428, 390] width 112 height 23
select select "sustainable"
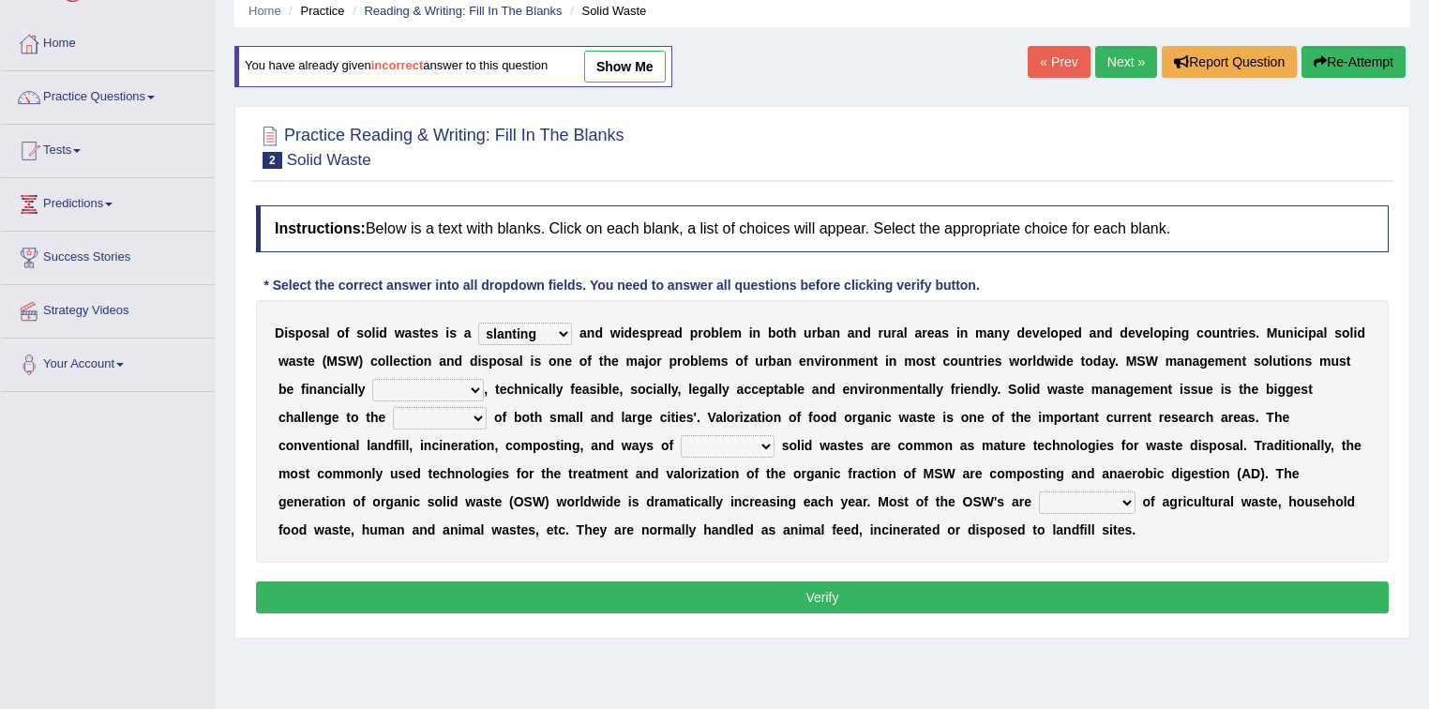
click at [372, 379] on select "unattainable sustainable objectionable treasonable" at bounding box center [428, 390] width 112 height 23
click at [465, 419] on select "plants culture authorities history" at bounding box center [440, 418] width 94 height 23
select select "culture"
click at [393, 407] on select "plants culture authorities history" at bounding box center [440, 418] width 94 height 23
click at [701, 446] on select "reserving preserving deserving handling" at bounding box center [728, 446] width 94 height 23
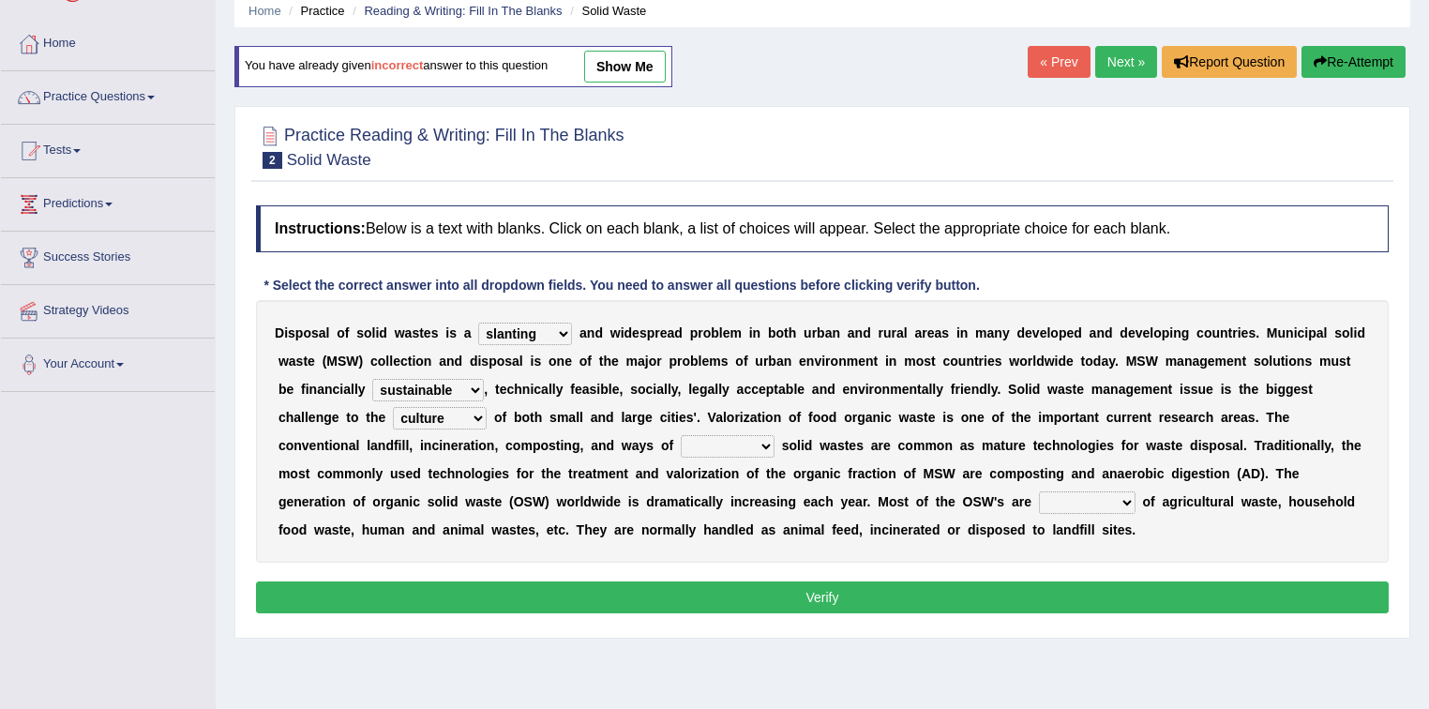
select select "preserving"
click at [681, 435] on select "reserving preserving deserving handling" at bounding box center [728, 446] width 94 height 23
click at [1068, 497] on select "composed disposed composing disposing" at bounding box center [1087, 502] width 97 height 23
select select "disposed"
click at [1039, 491] on select "composed disposed composing disposing" at bounding box center [1087, 502] width 97 height 23
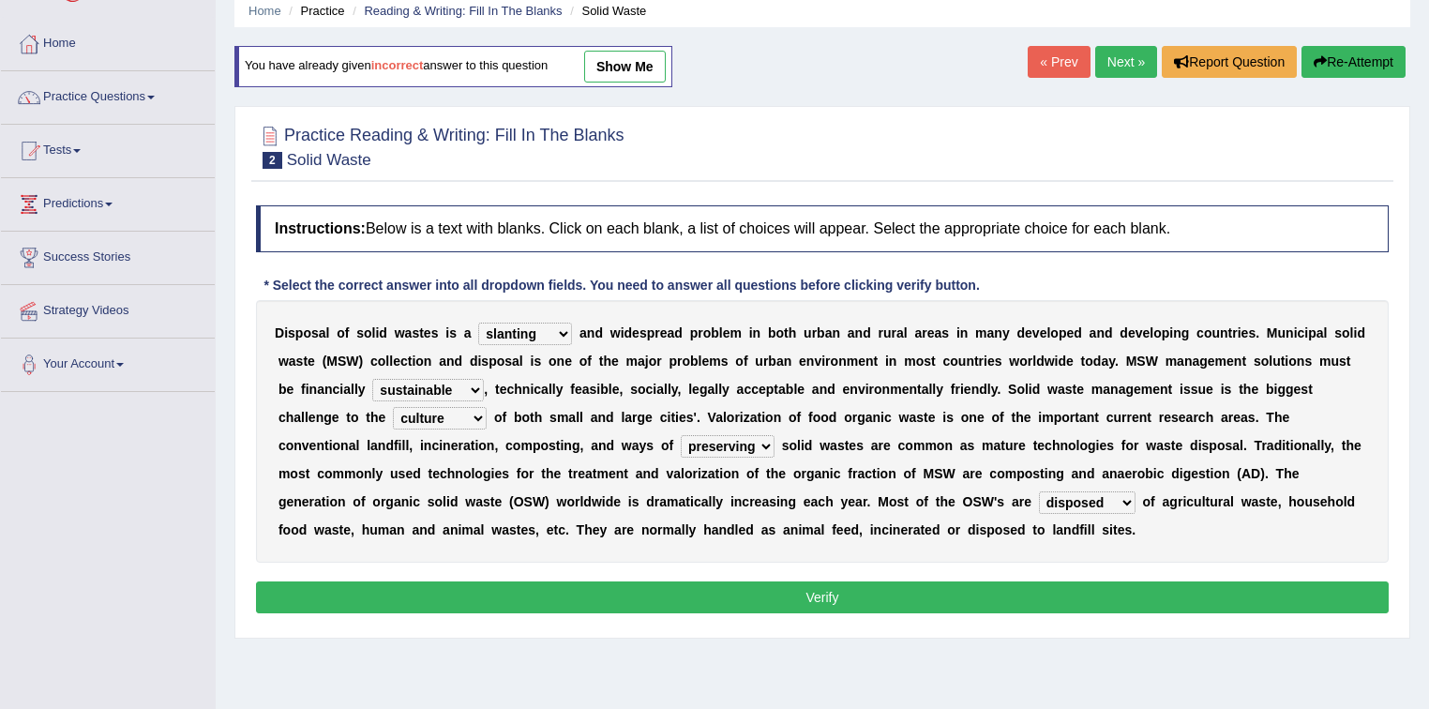
click at [1088, 594] on button "Verify" at bounding box center [822, 597] width 1133 height 32
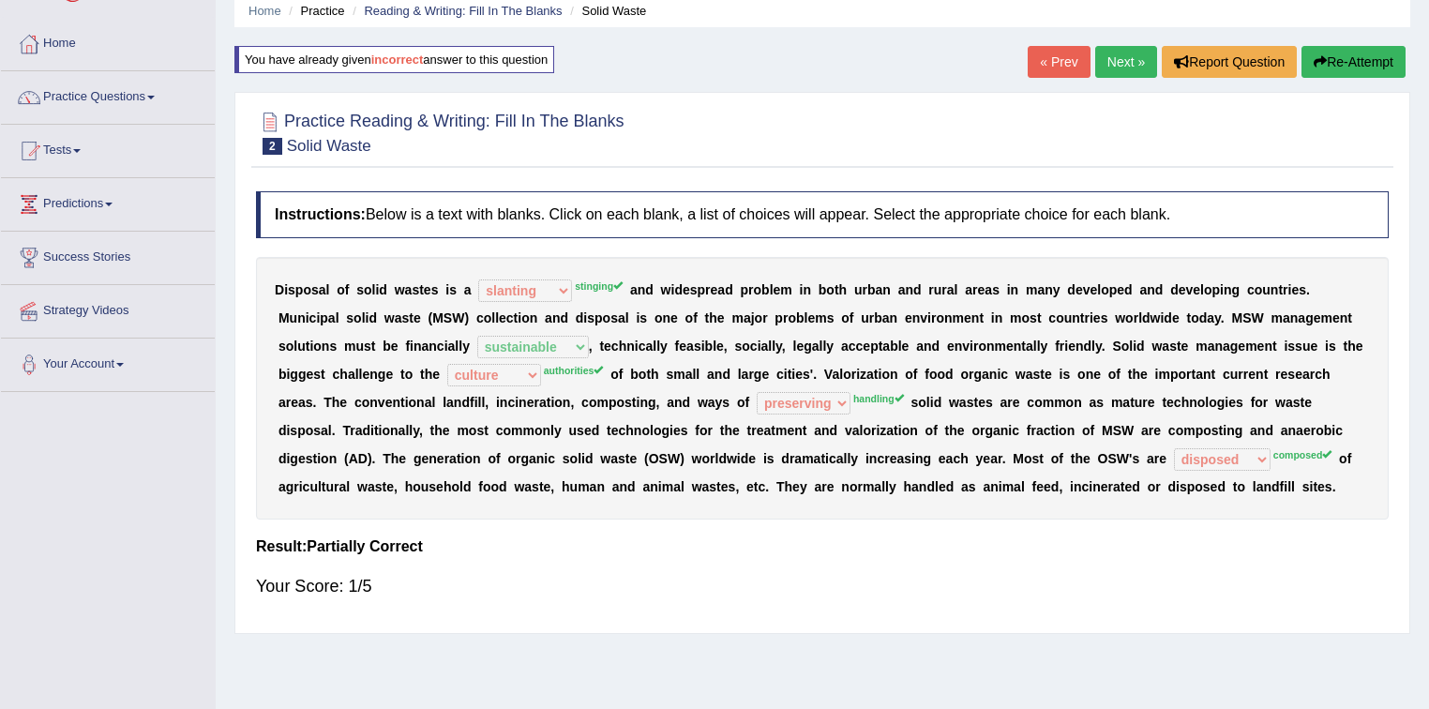
click at [1321, 55] on icon "button" at bounding box center [1320, 61] width 13 height 13
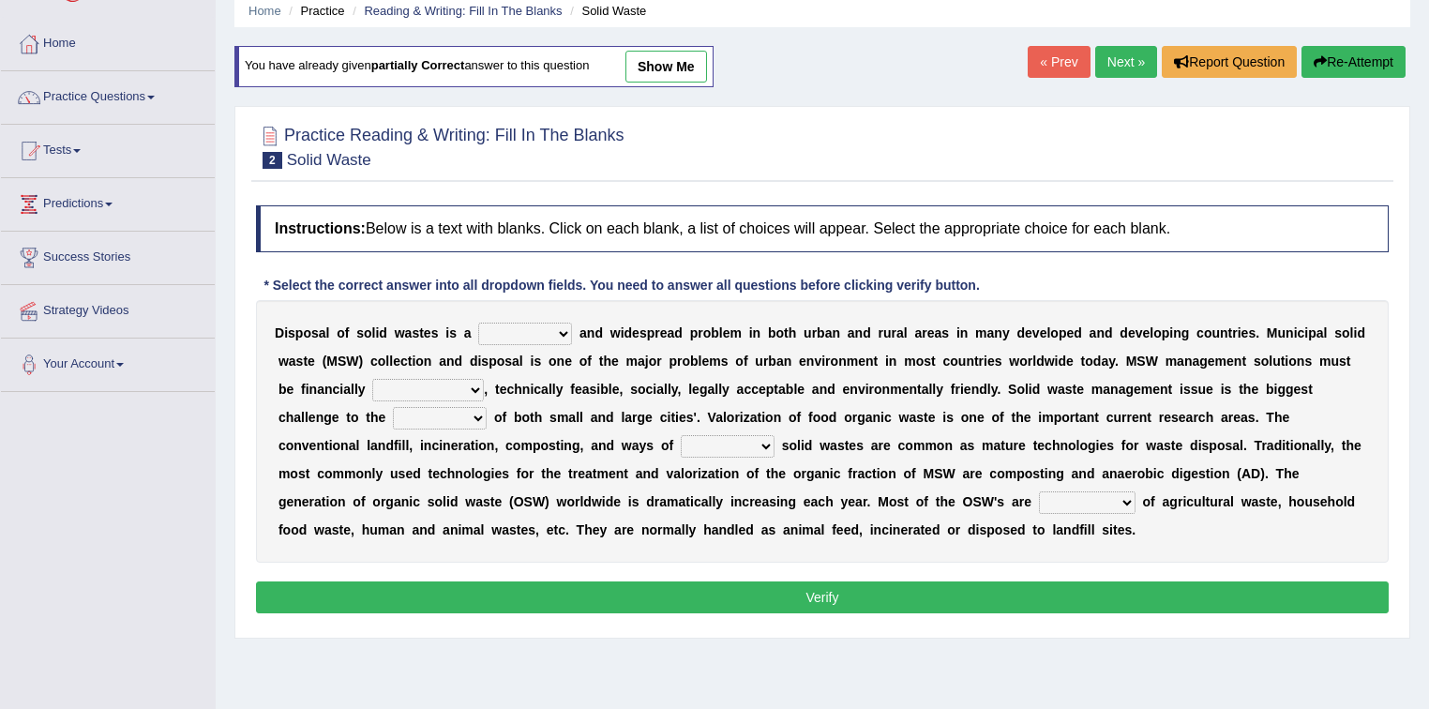
click at [559, 333] on select "slanting stinging stalling shafting" at bounding box center [525, 334] width 94 height 23
select select "stinging"
click at [478, 323] on select "slanting stinging stalling shafting" at bounding box center [525, 334] width 94 height 23
click at [466, 387] on select "unattainable sustainable objectionable treasonable" at bounding box center [428, 390] width 112 height 23
select select "sustainable"
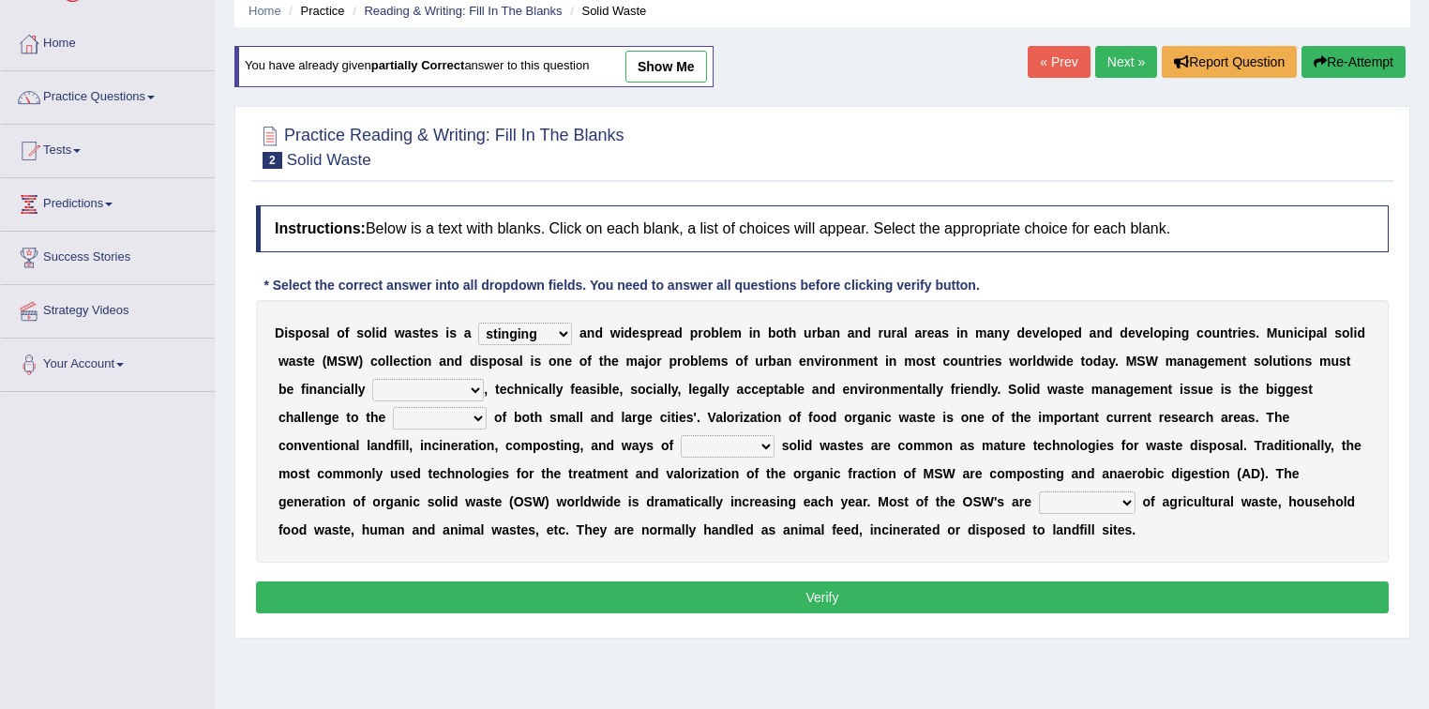
click at [372, 379] on select "unattainable sustainable objectionable treasonable" at bounding box center [428, 390] width 112 height 23
click at [460, 411] on select "plants culture authorities history" at bounding box center [440, 418] width 94 height 23
select select "authorities"
click at [393, 407] on select "plants culture authorities history" at bounding box center [440, 418] width 94 height 23
click at [707, 439] on select "reserving preserving deserving handling" at bounding box center [728, 446] width 94 height 23
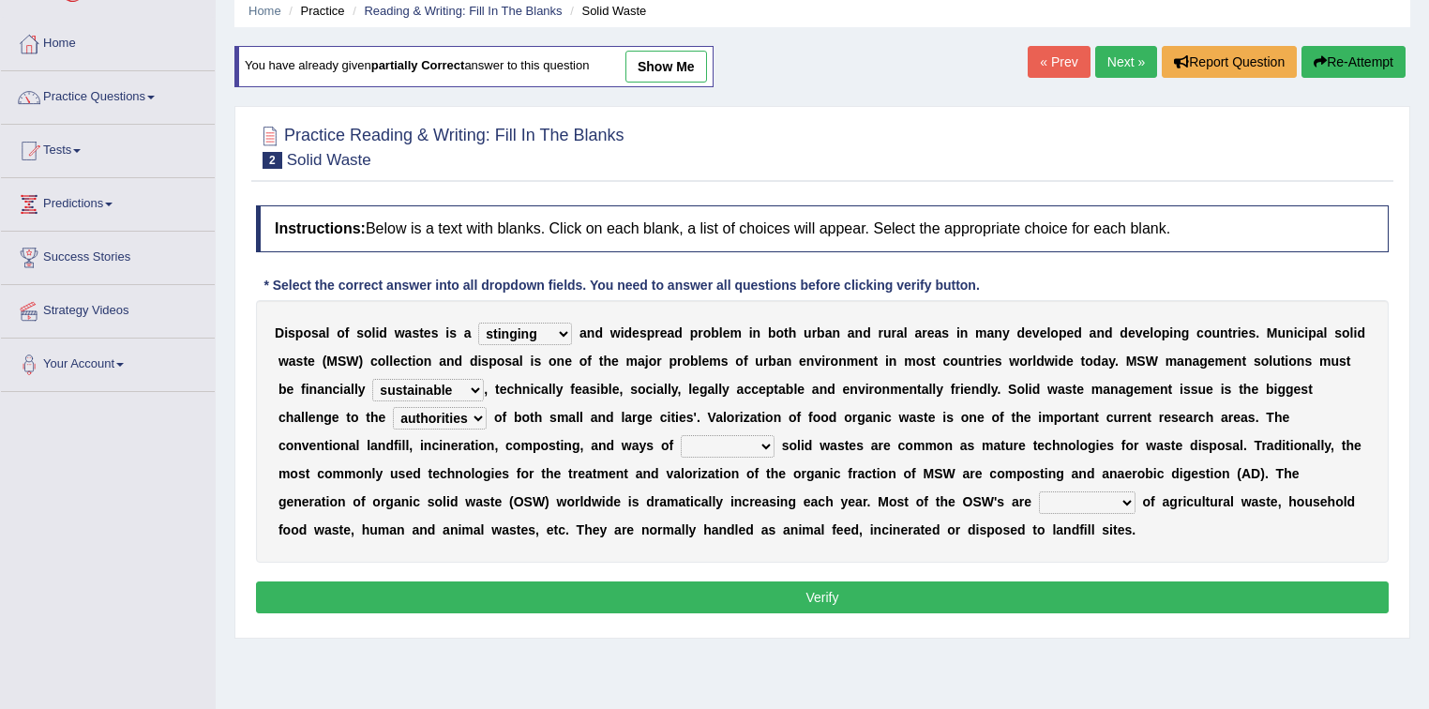
select select "preserving"
click at [681, 435] on select "reserving preserving deserving handling" at bounding box center [728, 446] width 94 height 23
click at [1068, 504] on select "composed disposed composing disposing" at bounding box center [1087, 502] width 97 height 23
select select "disposed"
click at [1039, 491] on select "composed disposed composing disposing" at bounding box center [1087, 502] width 97 height 23
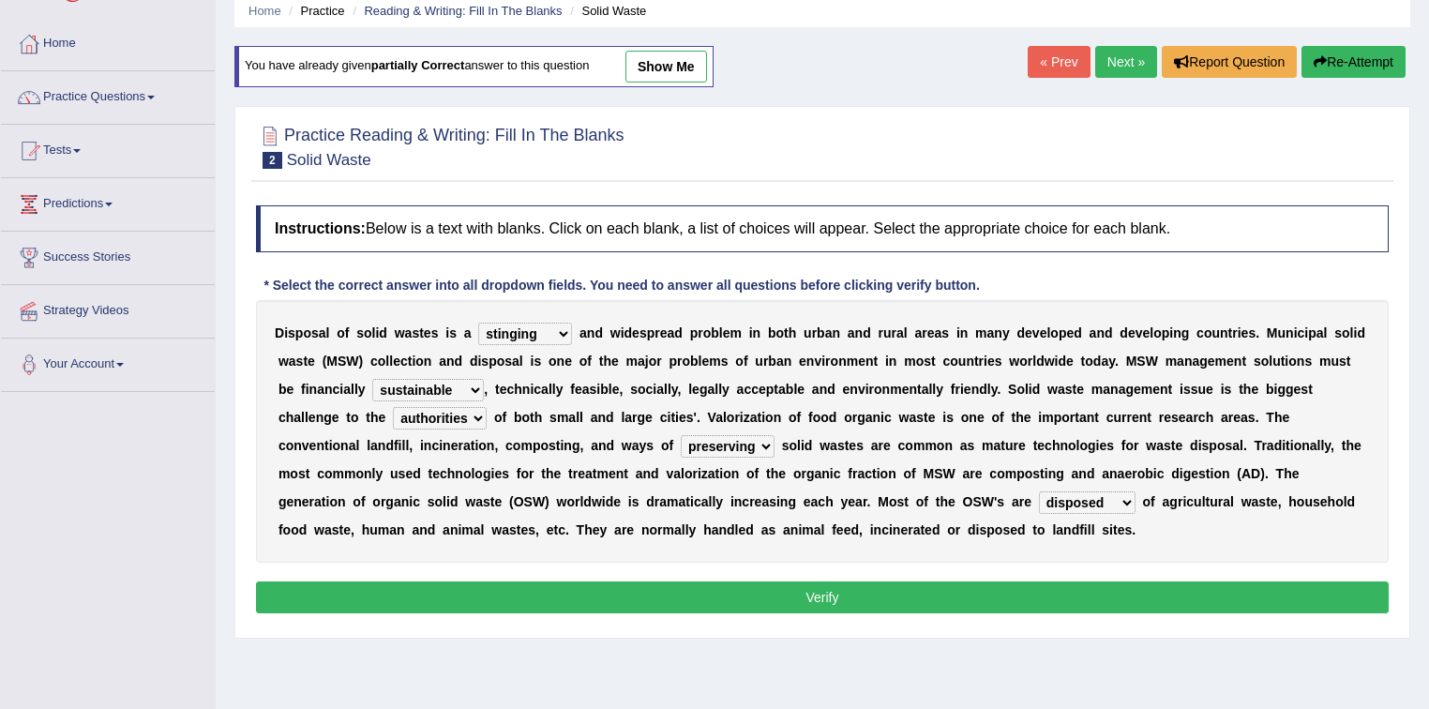
click at [990, 593] on button "Verify" at bounding box center [822, 597] width 1133 height 32
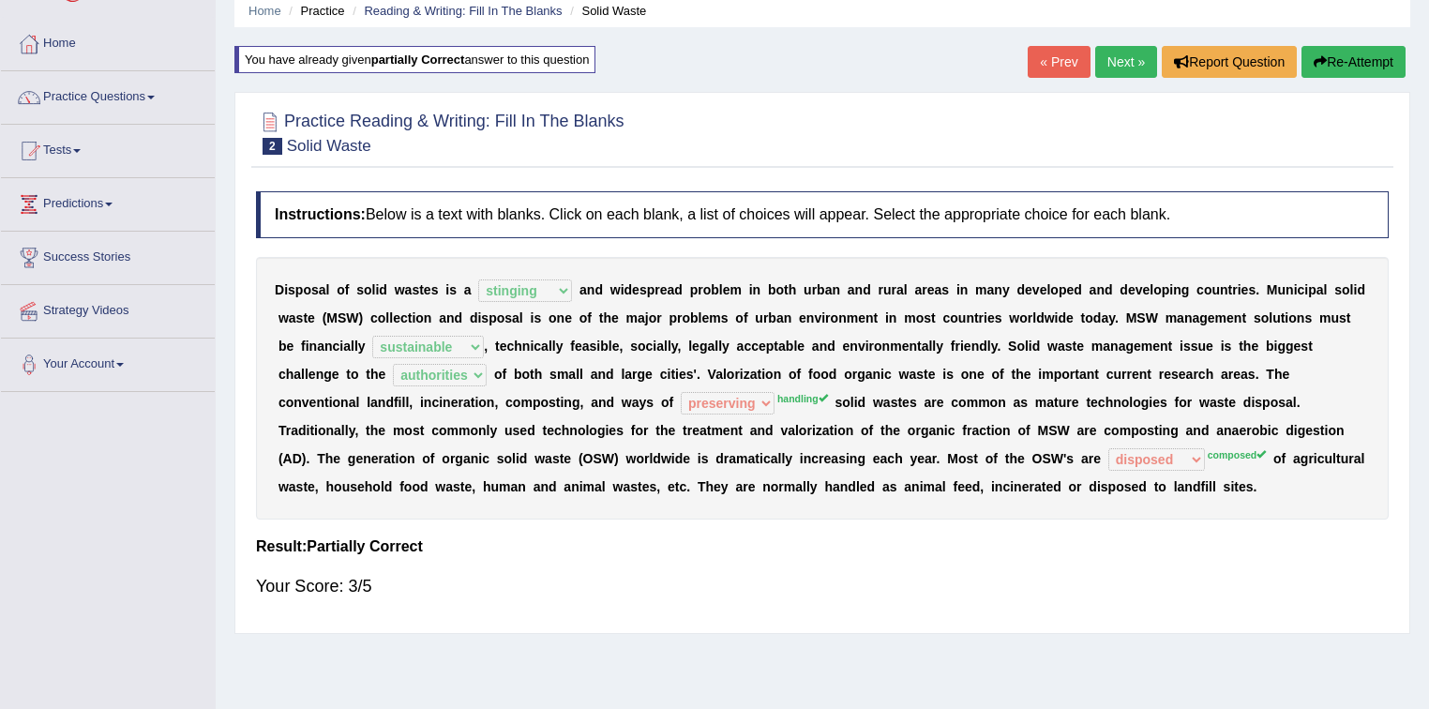
click at [1133, 62] on link "Next »" at bounding box center [1126, 62] width 62 height 32
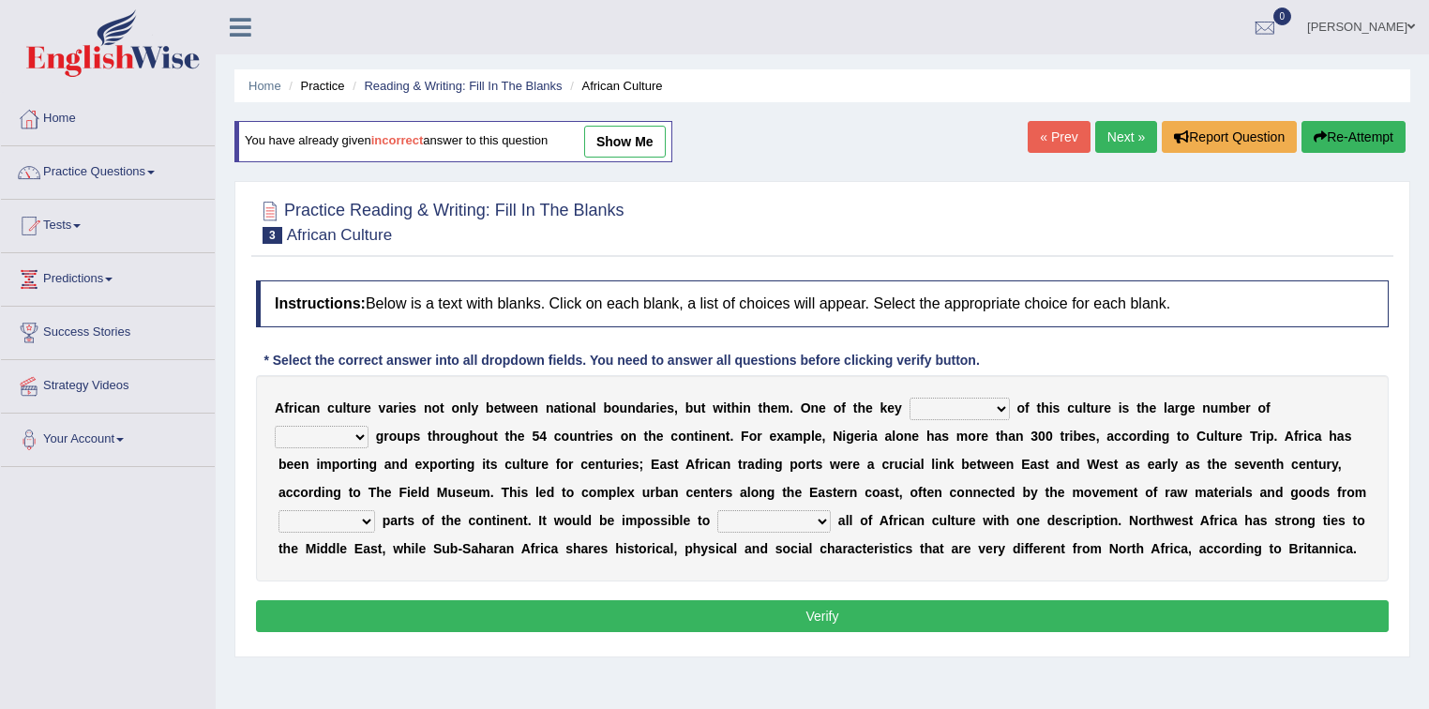
click at [948, 407] on select "conjectures features issues doubts" at bounding box center [960, 409] width 100 height 23
click at [999, 407] on select "conjectures features issues doubts" at bounding box center [960, 409] width 100 height 23
click at [980, 407] on select "conjectures features issues doubts" at bounding box center [960, 409] width 100 height 23
select select "conjectures"
click at [910, 398] on select "conjectures features issues doubts" at bounding box center [960, 409] width 100 height 23
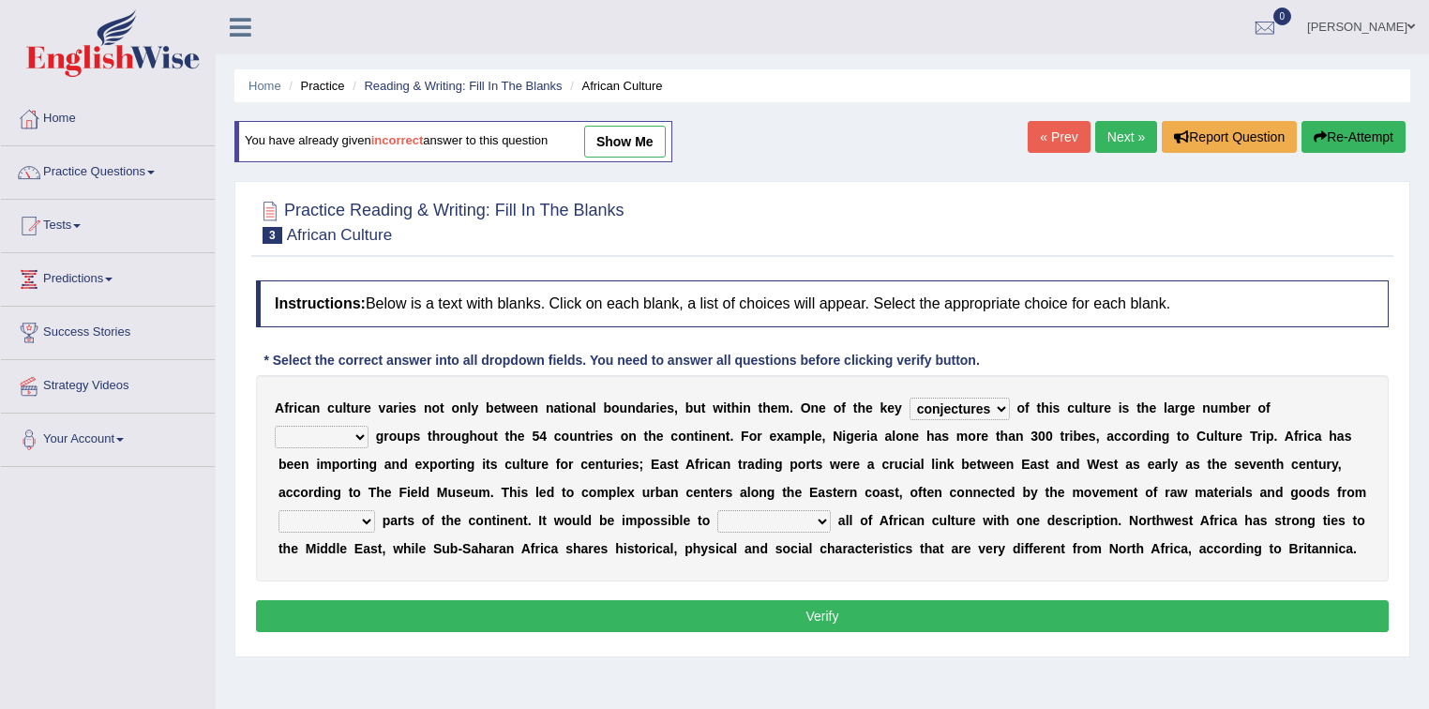
click at [352, 430] on select "ethic ethnic eugenic epic" at bounding box center [322, 437] width 94 height 23
click at [275, 426] on select "ethic ethnic eugenic epic" at bounding box center [322, 437] width 94 height 23
click at [354, 437] on select "ethic ethnic eugenic epic" at bounding box center [322, 437] width 94 height 23
select select "eugenic"
click at [275, 426] on select "ethic ethnic eugenic epic" at bounding box center [322, 437] width 94 height 23
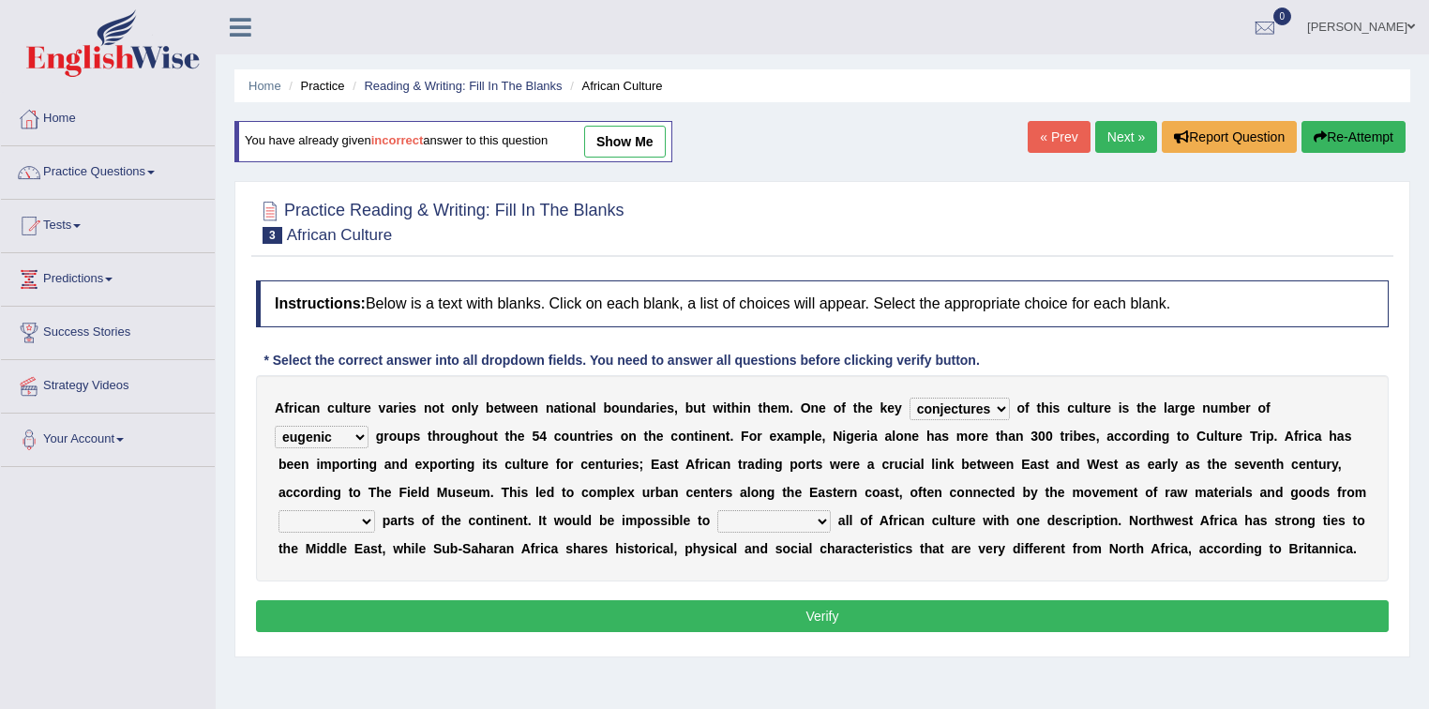
click at [363, 523] on select "forelocked interlocked unlocked landlocked" at bounding box center [327, 521] width 97 height 23
click at [279, 510] on select "forelocked interlocked unlocked landlocked" at bounding box center [327, 521] width 97 height 23
click at [346, 519] on select "forelocked interlocked unlocked landlocked" at bounding box center [327, 521] width 97 height 23
select select "unlocked"
click at [279, 510] on select "forelocked interlocked unlocked landlocked" at bounding box center [327, 521] width 97 height 23
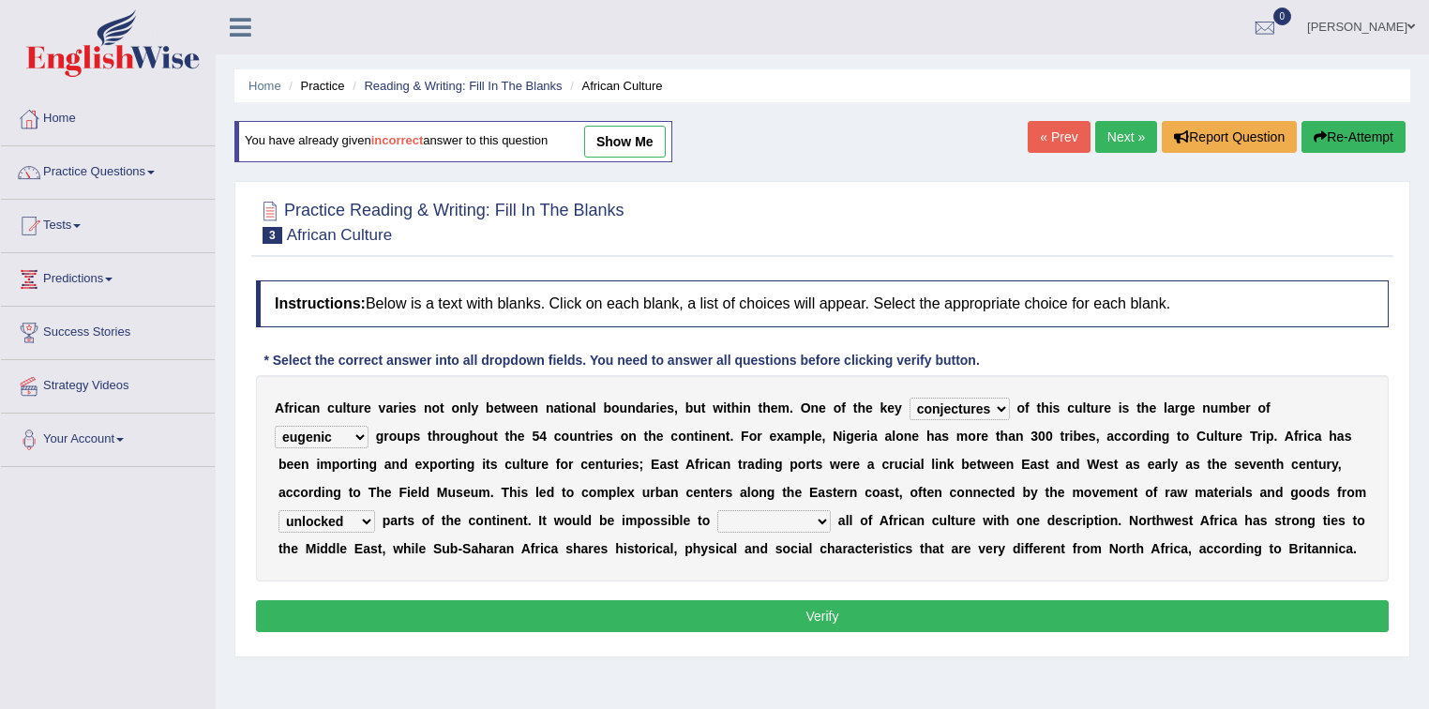
click at [803, 520] on select "characterize conceptualize symbolize synthesize" at bounding box center [773, 521] width 113 height 23
select select "synthesize"
click at [717, 510] on select "characterize conceptualize symbolize synthesize" at bounding box center [773, 521] width 113 height 23
click at [795, 604] on button "Verify" at bounding box center [822, 616] width 1133 height 32
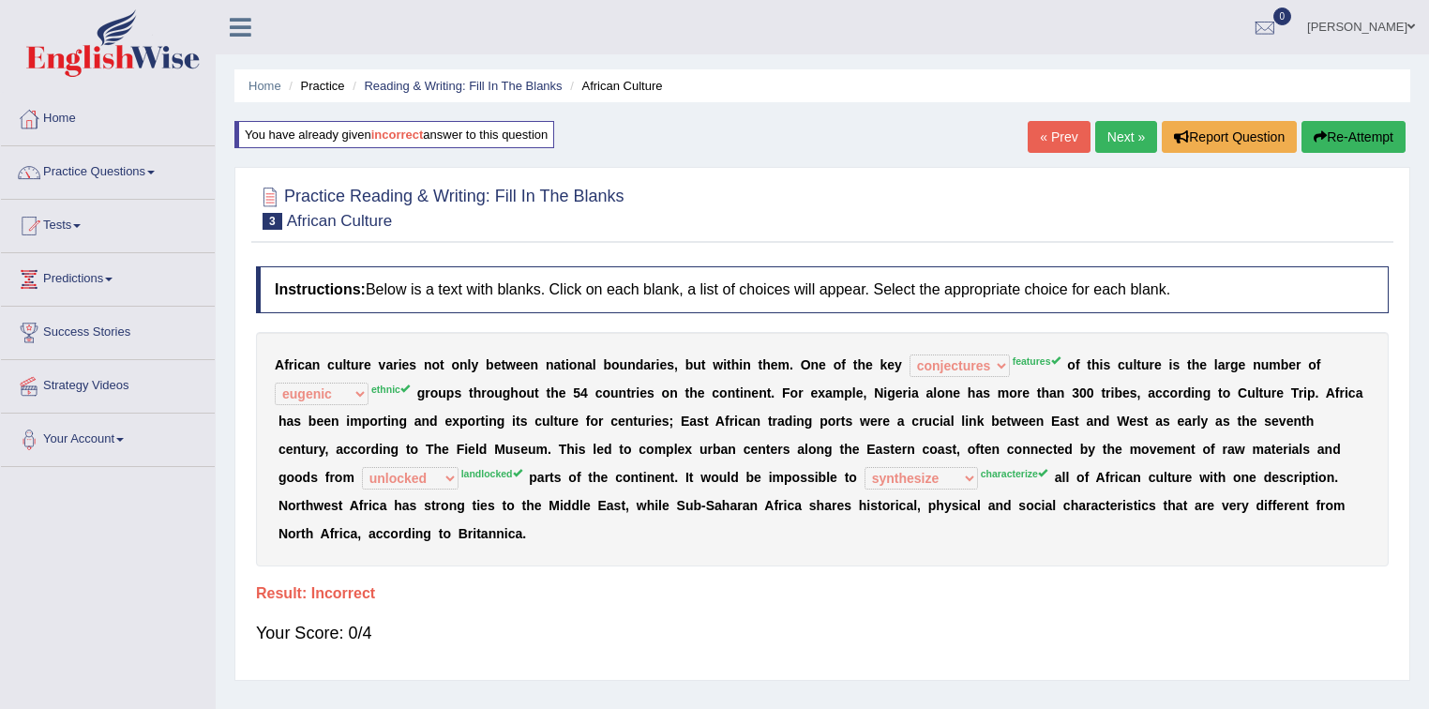
click at [1343, 131] on button "Re-Attempt" at bounding box center [1354, 137] width 104 height 32
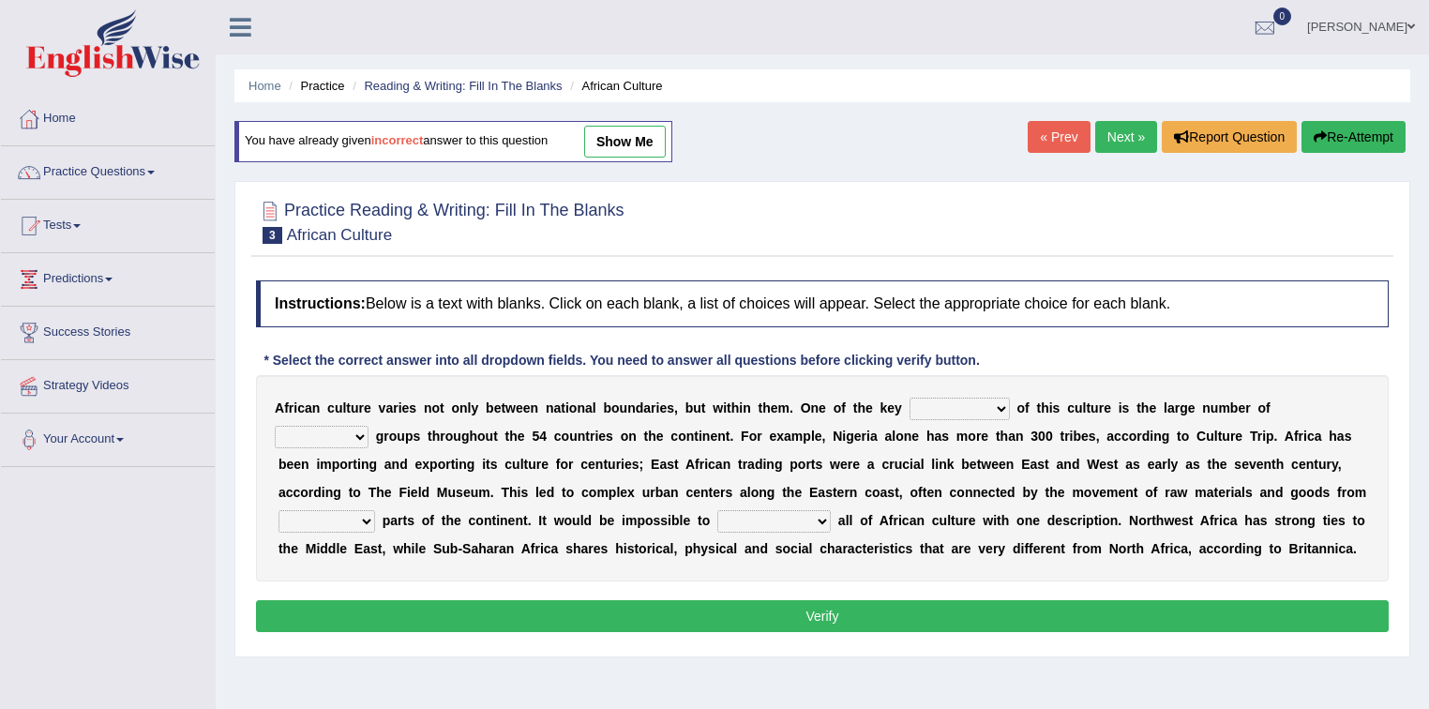
click at [947, 401] on select "conjectures features issues doubts" at bounding box center [960, 409] width 100 height 23
select select "features"
click at [910, 398] on select "conjectures features issues doubts" at bounding box center [960, 409] width 100 height 23
click at [355, 435] on select "ethic ethnic eugenic epic" at bounding box center [322, 437] width 94 height 23
select select "ethic"
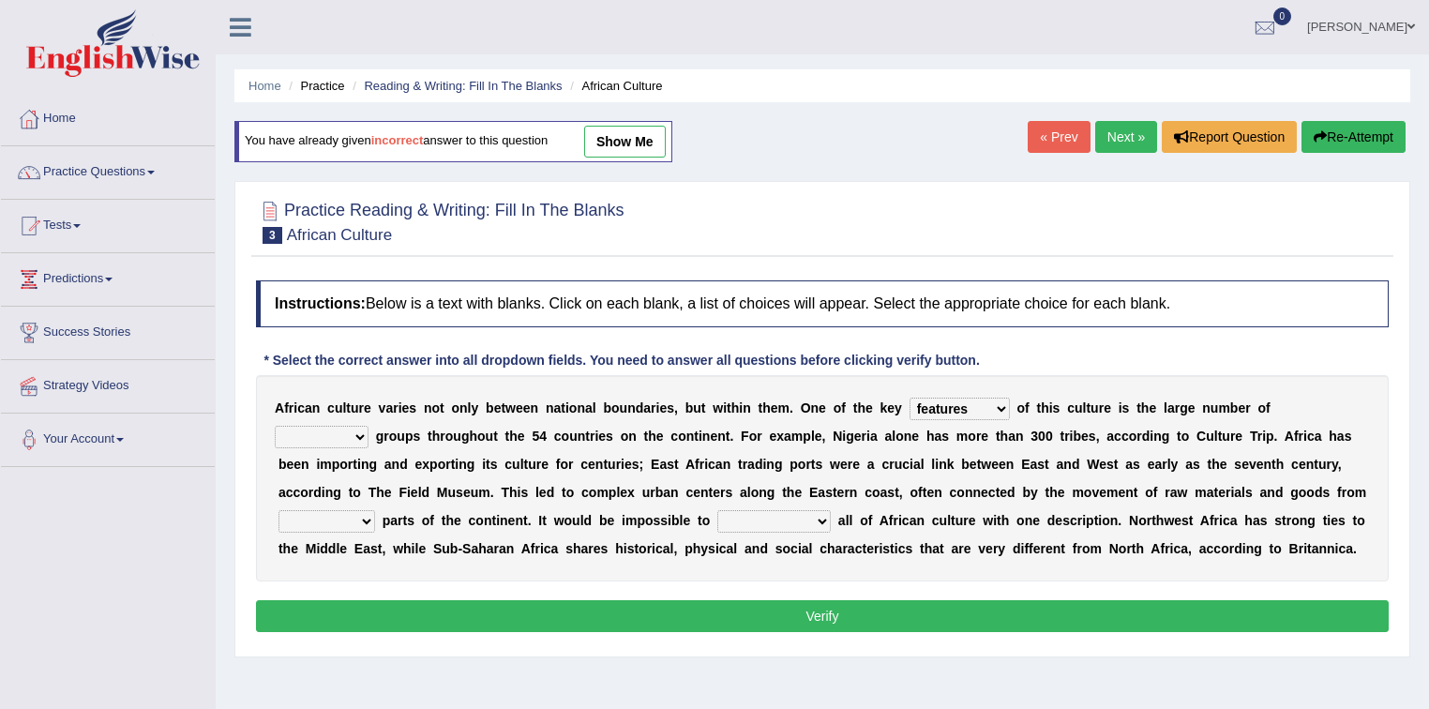
click at [275, 426] on select "ethic ethnic eugenic epic" at bounding box center [322, 437] width 94 height 23
click at [355, 512] on select "forelocked interlocked unlocked landlocked" at bounding box center [327, 521] width 97 height 23
select select "landlocked"
click at [279, 510] on select "forelocked interlocked unlocked landlocked" at bounding box center [327, 521] width 97 height 23
click at [746, 520] on select "characterize conceptualize symbolize synthesize" at bounding box center [773, 521] width 113 height 23
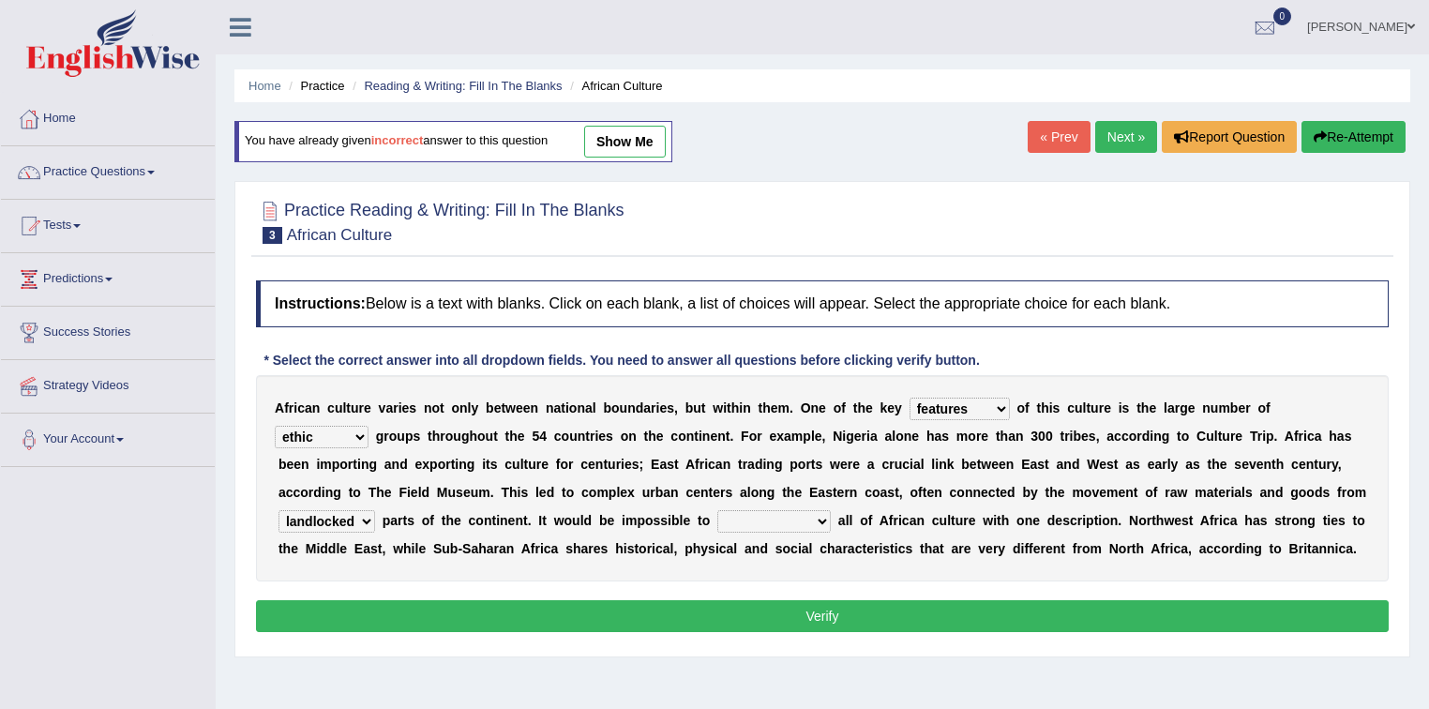
select select "characterize"
click at [717, 510] on select "characterize conceptualize symbolize synthesize" at bounding box center [773, 521] width 113 height 23
click at [764, 618] on button "Verify" at bounding box center [822, 616] width 1133 height 32
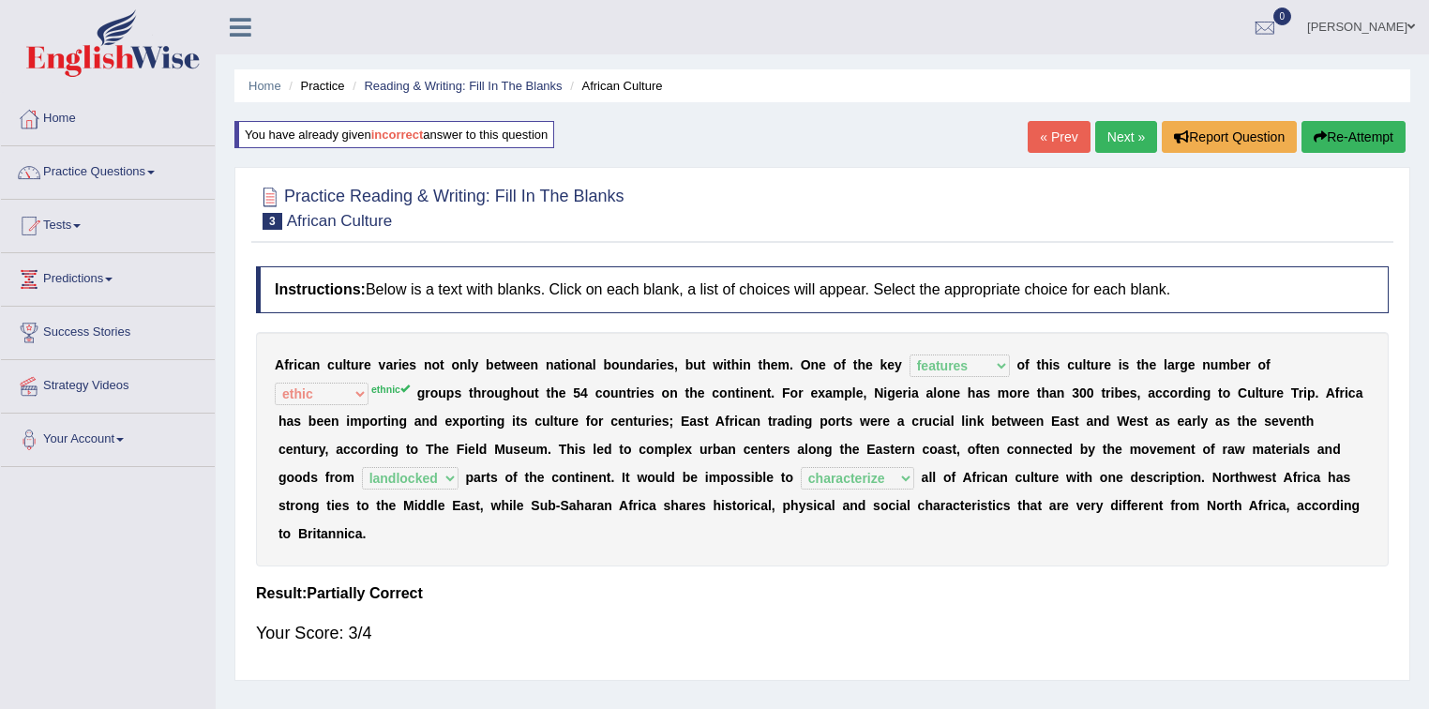
click at [1130, 137] on link "Next »" at bounding box center [1126, 137] width 62 height 32
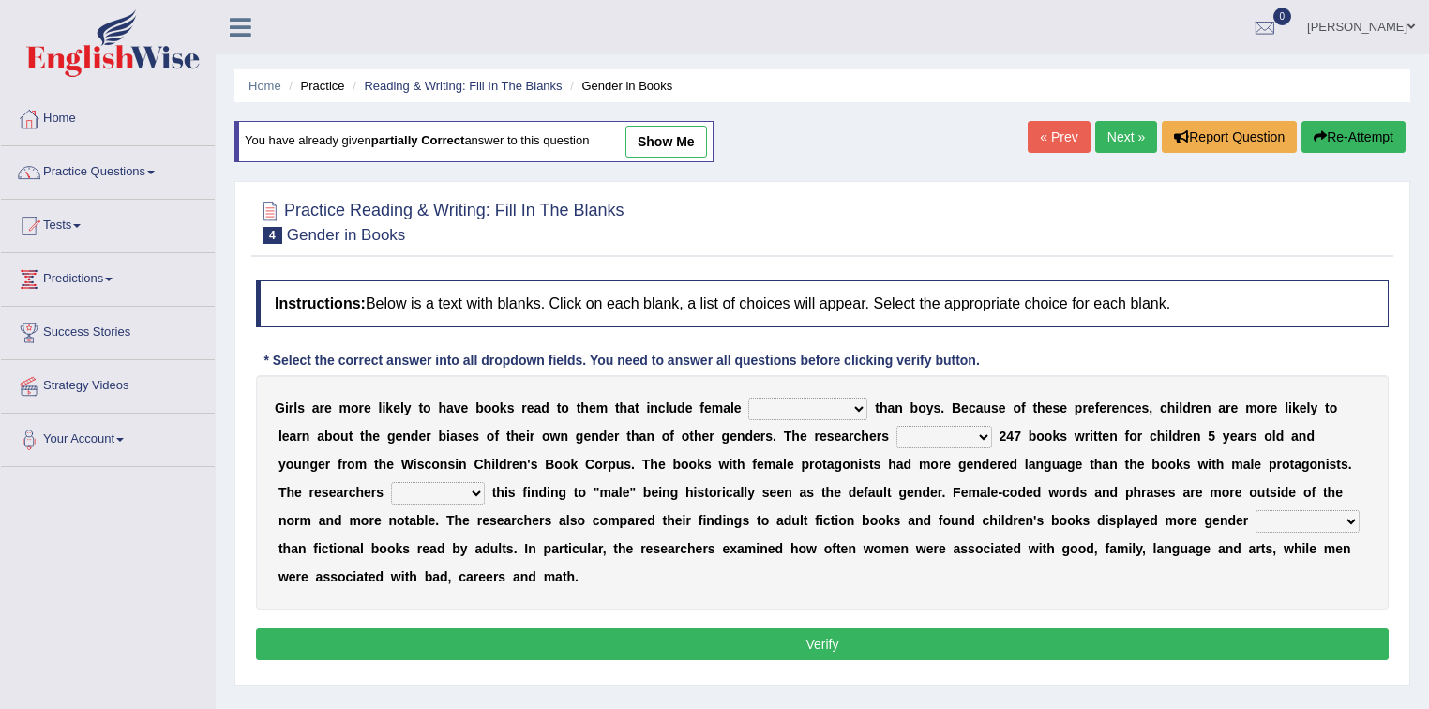
click at [800, 406] on select "protagonists cosmogonists agonists expressionists" at bounding box center [807, 409] width 119 height 23
click at [748, 398] on select "protagonists cosmogonists agonists expressionists" at bounding box center [807, 409] width 119 height 23
click at [842, 408] on select "protagonists cosmogonists agonists expressionists" at bounding box center [807, 409] width 119 height 23
select select "protagonists"
click at [748, 398] on select "protagonists cosmogonists agonists expressionists" at bounding box center [807, 409] width 119 height 23
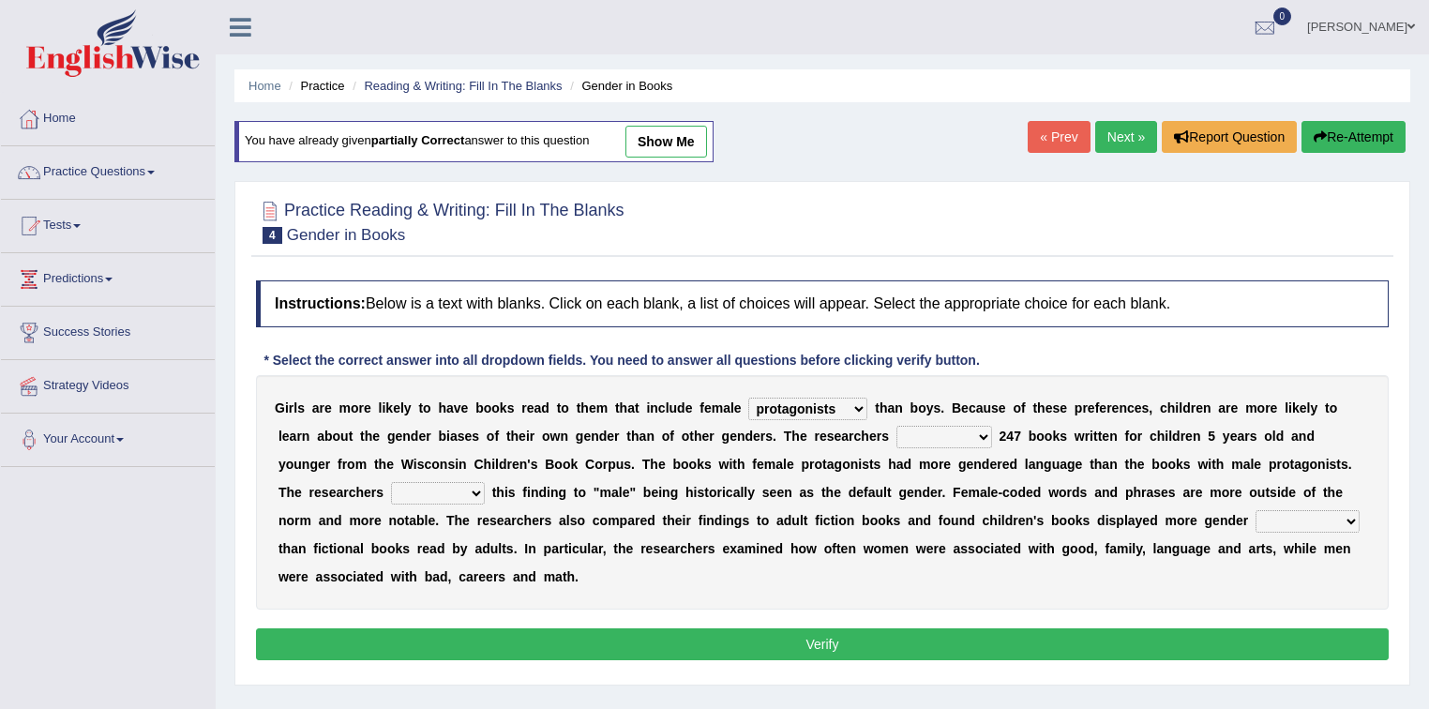
click at [951, 436] on select "hydrolyzed paralyzed catalyzed analyzed" at bounding box center [945, 437] width 96 height 23
click at [897, 426] on select "hydrolyzed paralyzed catalyzed analyzed" at bounding box center [945, 437] width 96 height 23
click at [949, 430] on select "hydrolyzed paralyzed catalyzed analyzed" at bounding box center [945, 437] width 96 height 23
select select "analyzed"
click at [897, 426] on select "hydrolyzed paralyzed catalyzed analyzed" at bounding box center [945, 437] width 96 height 23
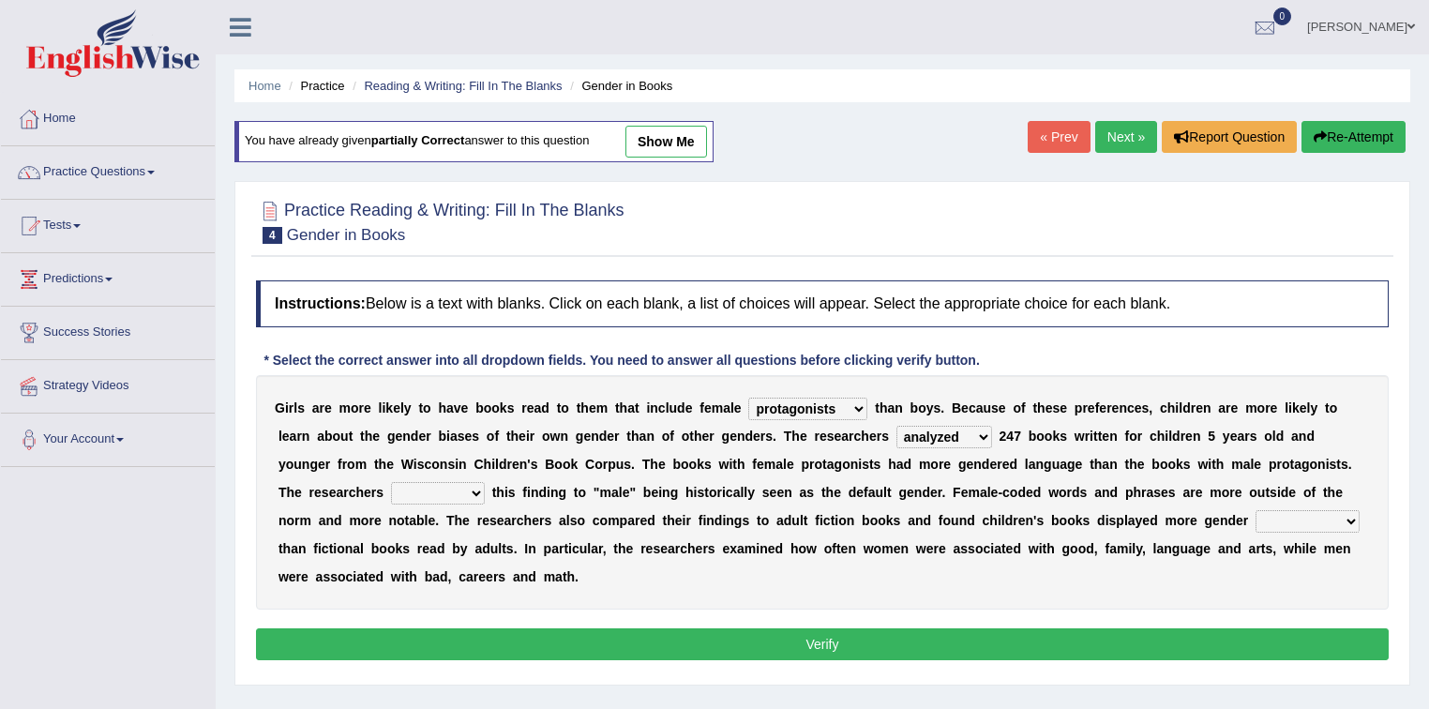
click at [465, 488] on select "contribute tribute distribute attribute" at bounding box center [438, 493] width 94 height 23
select select "contribute"
click at [391, 482] on select "contribute tribute distribute attribute" at bounding box center [438, 493] width 94 height 23
click at [1270, 517] on select "stereotypes teletypes prototypes electrotypes" at bounding box center [1308, 521] width 104 height 23
select select "teletypes"
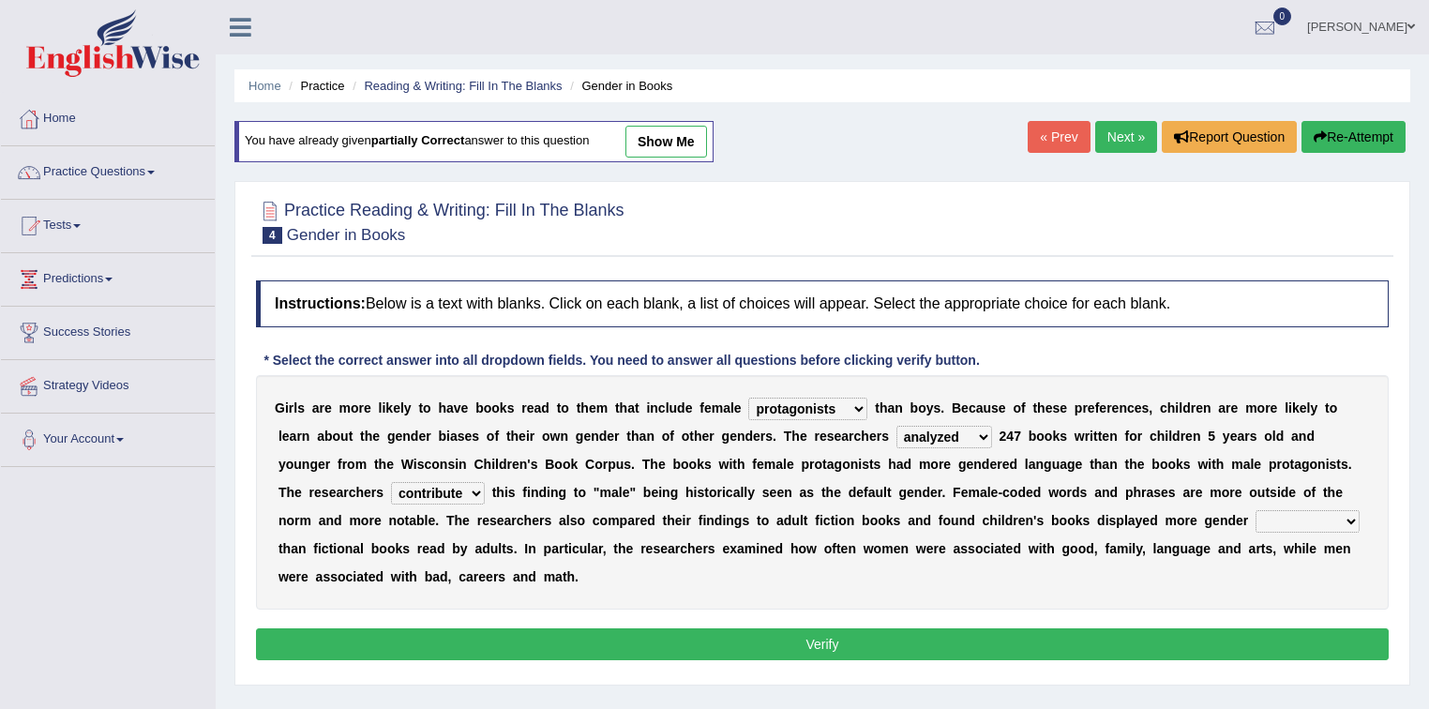
click at [1256, 510] on select "stereotypes teletypes prototypes electrotypes" at bounding box center [1308, 521] width 104 height 23
click at [1206, 628] on button "Verify" at bounding box center [822, 644] width 1133 height 32
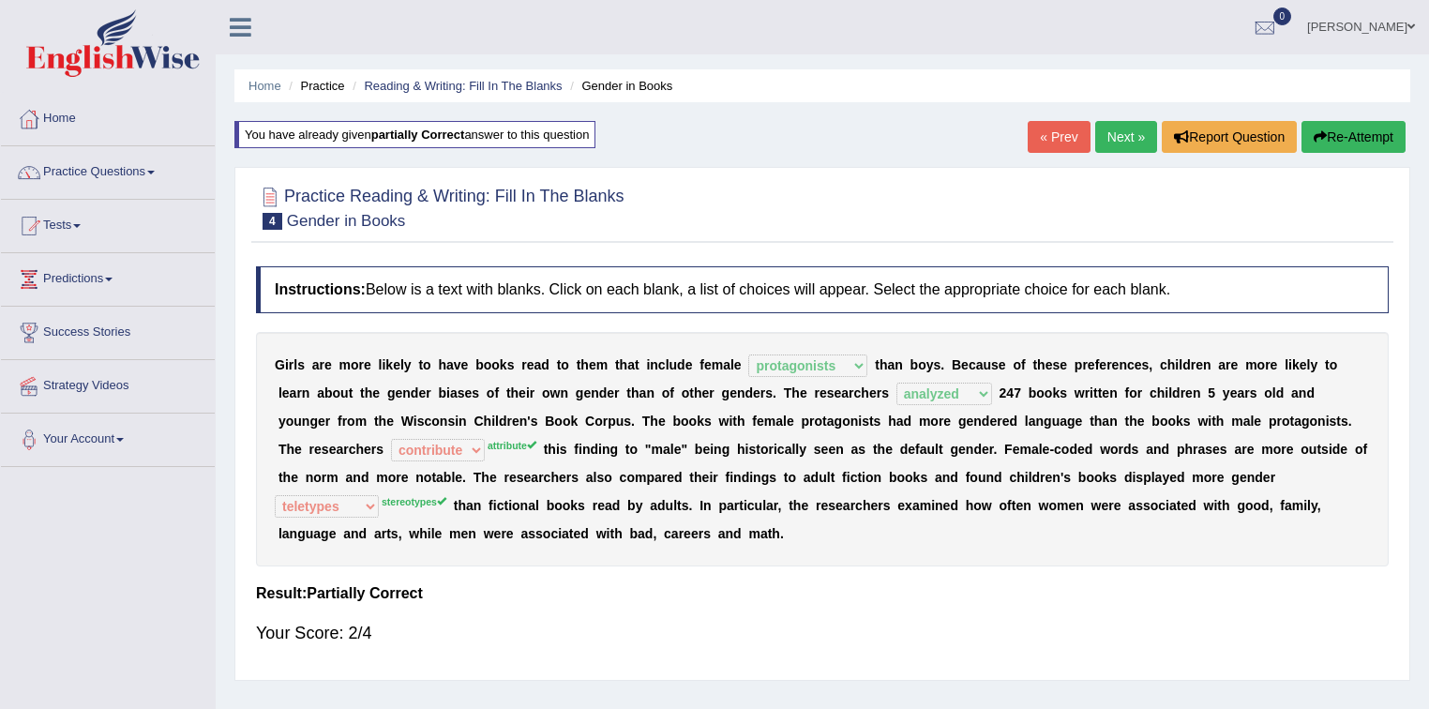
click at [1122, 143] on link "Next »" at bounding box center [1126, 137] width 62 height 32
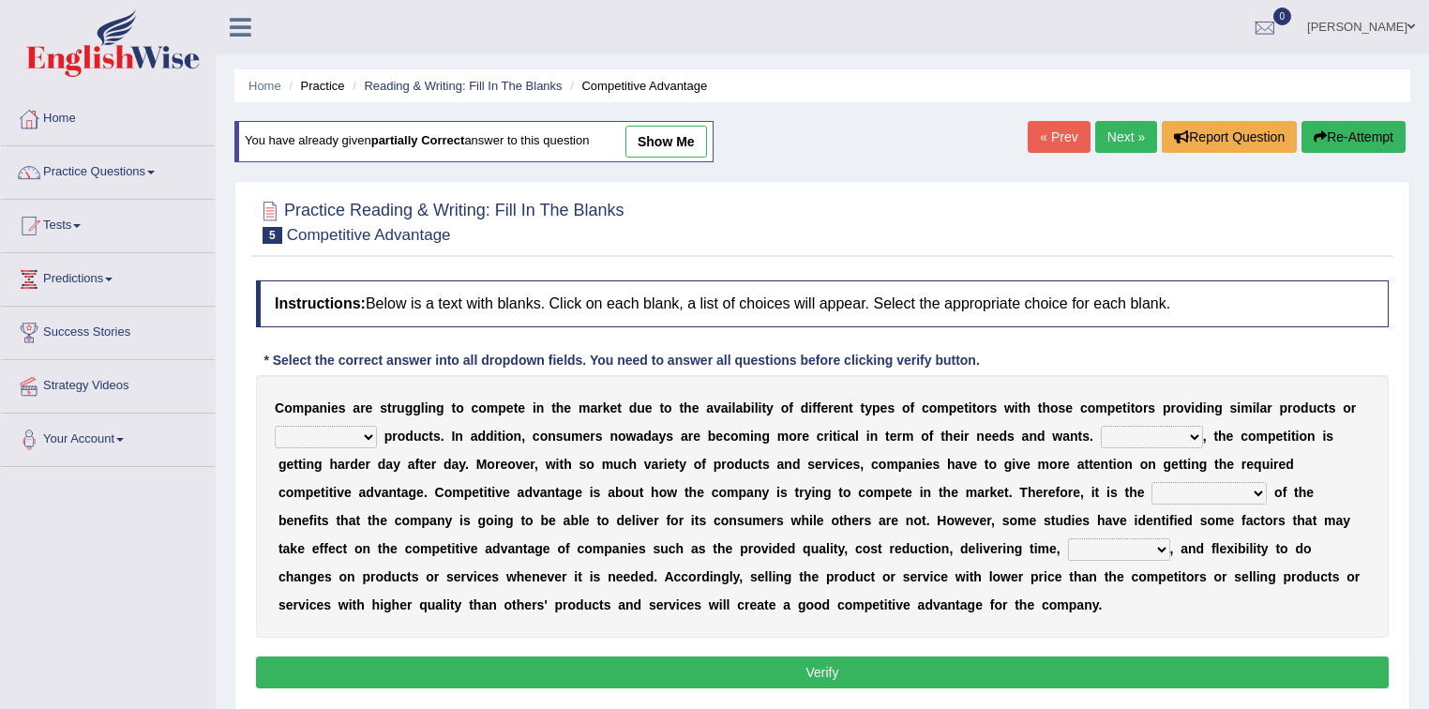
click at [1062, 136] on link "« Prev" at bounding box center [1059, 137] width 62 height 32
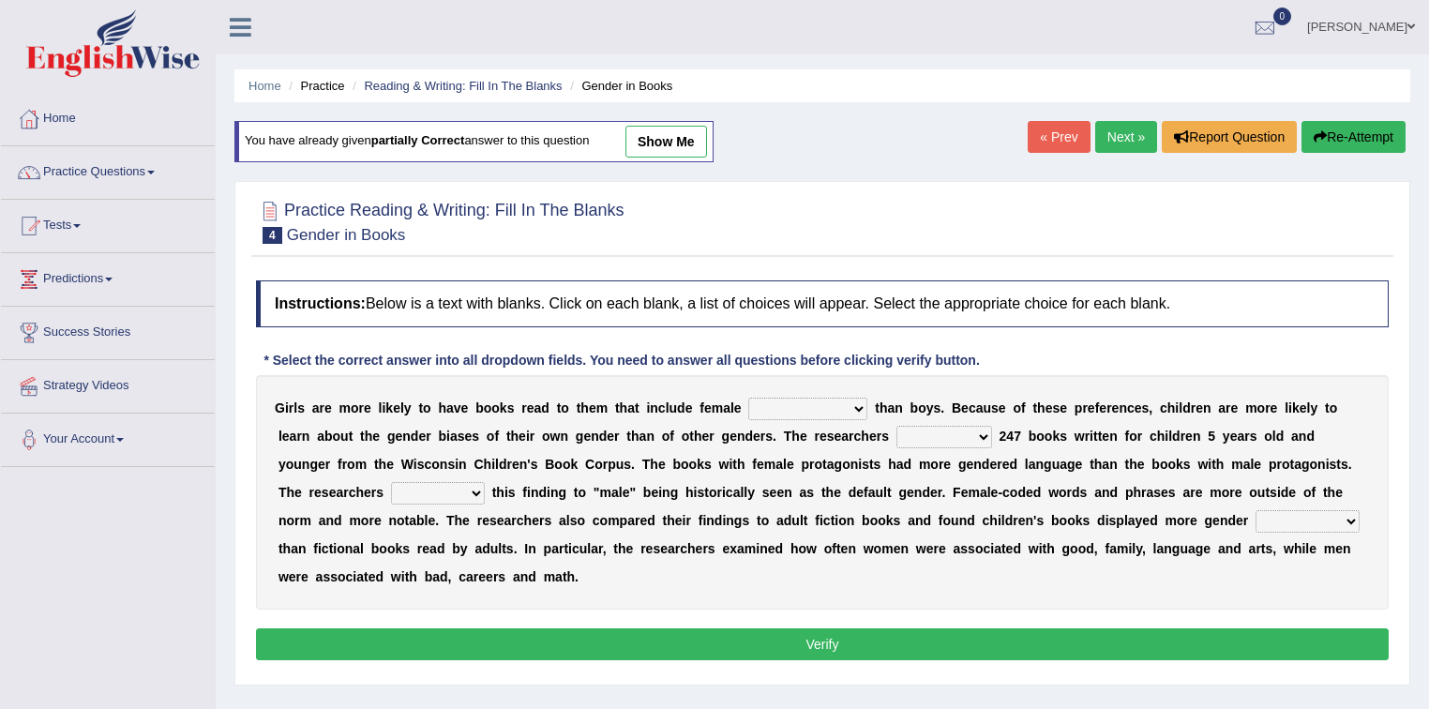
click at [833, 407] on select "protagonists cosmogonists agonists expressionists" at bounding box center [807, 409] width 119 height 23
select select "expressionists"
click at [748, 398] on select "protagonists cosmogonists agonists expressionists" at bounding box center [807, 409] width 119 height 23
click at [982, 433] on select "hydrolyzed paralyzed catalyzed analyzed" at bounding box center [945, 437] width 96 height 23
select select "analyzed"
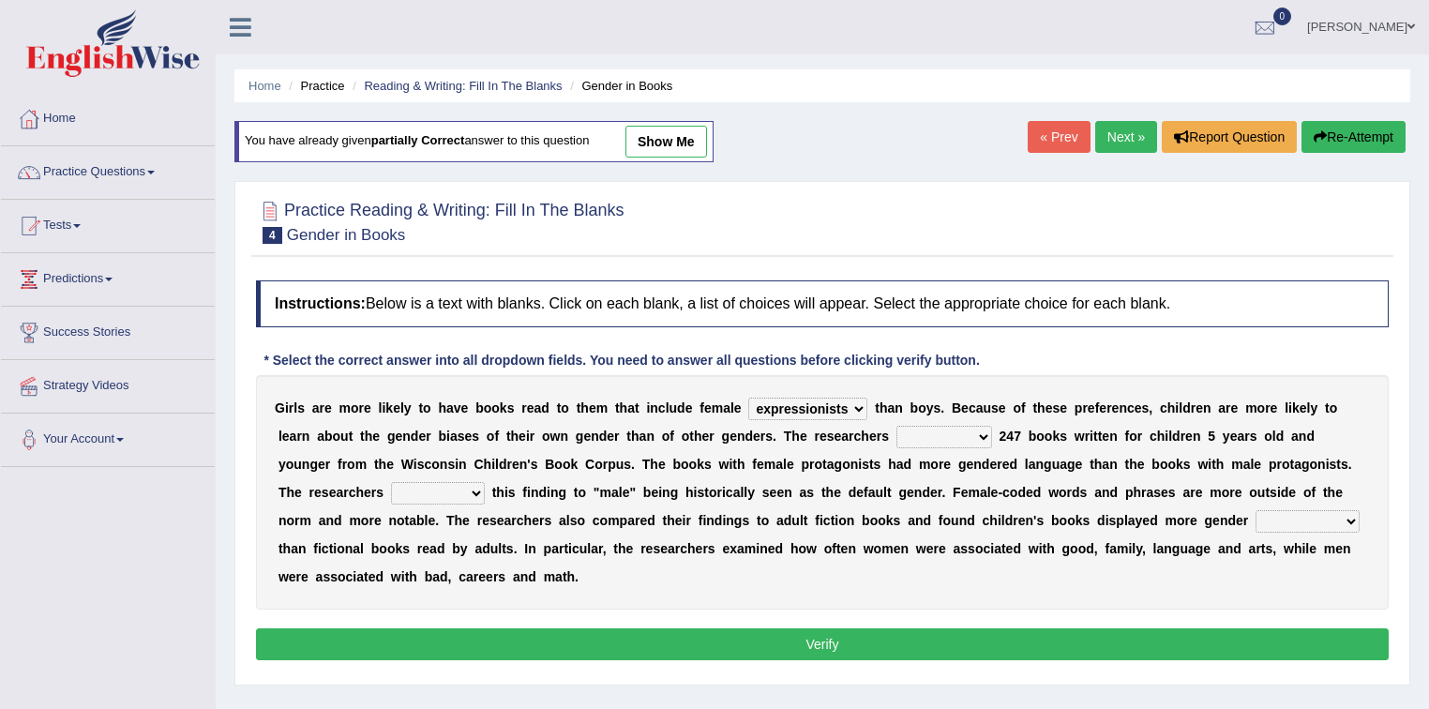
click at [897, 426] on select "hydrolyzed paralyzed catalyzed analyzed" at bounding box center [945, 437] width 96 height 23
click at [462, 491] on select "contribute tribute distribute attribute" at bounding box center [438, 493] width 94 height 23
select select "distribute"
click at [391, 482] on select "contribute tribute distribute attribute" at bounding box center [438, 493] width 94 height 23
click at [1264, 513] on select "stereotypes teletypes prototypes electrotypes" at bounding box center [1308, 521] width 104 height 23
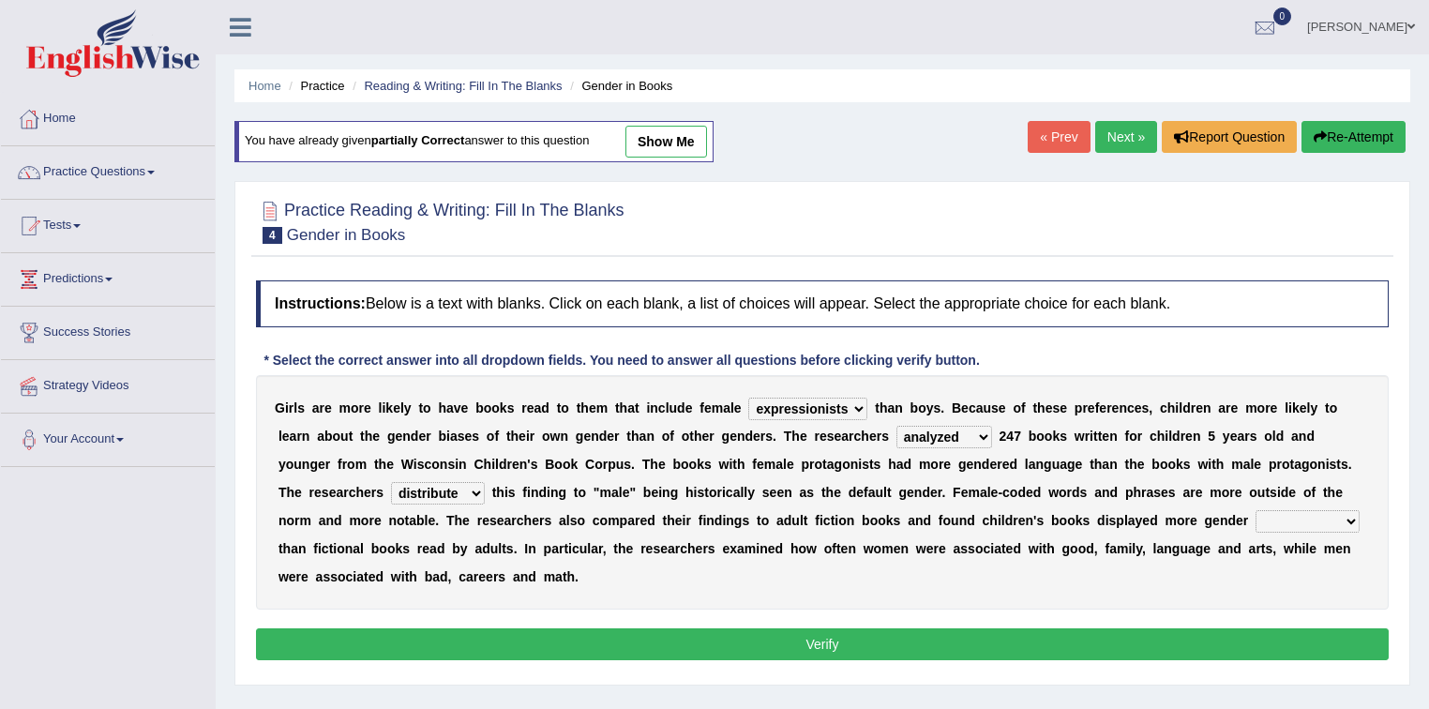
select select "teletypes"
click at [1256, 510] on select "stereotypes teletypes prototypes electrotypes" at bounding box center [1308, 521] width 104 height 23
click at [1264, 634] on button "Verify" at bounding box center [822, 644] width 1133 height 32
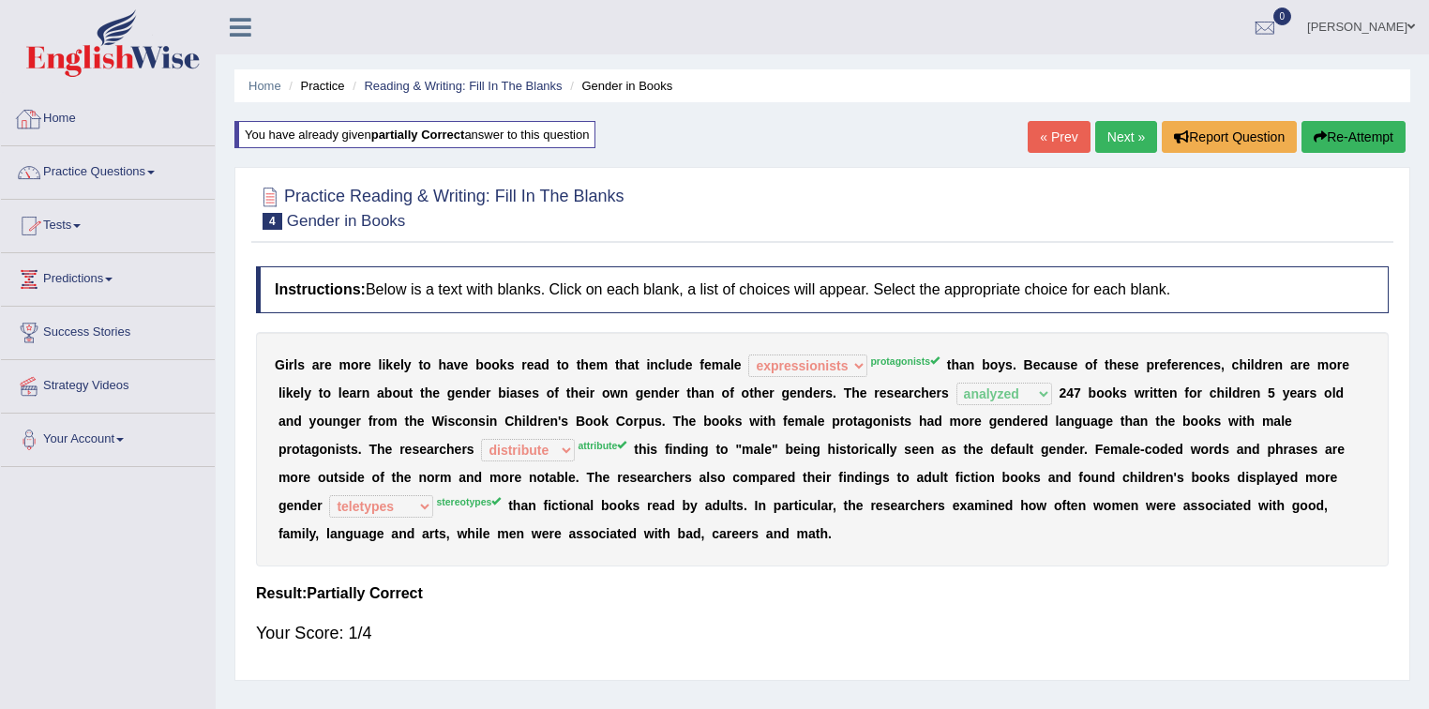
drag, startPoint x: 66, startPoint y: 114, endPoint x: 126, endPoint y: 196, distance: 101.3
click at [66, 115] on link "Home" at bounding box center [108, 116] width 214 height 47
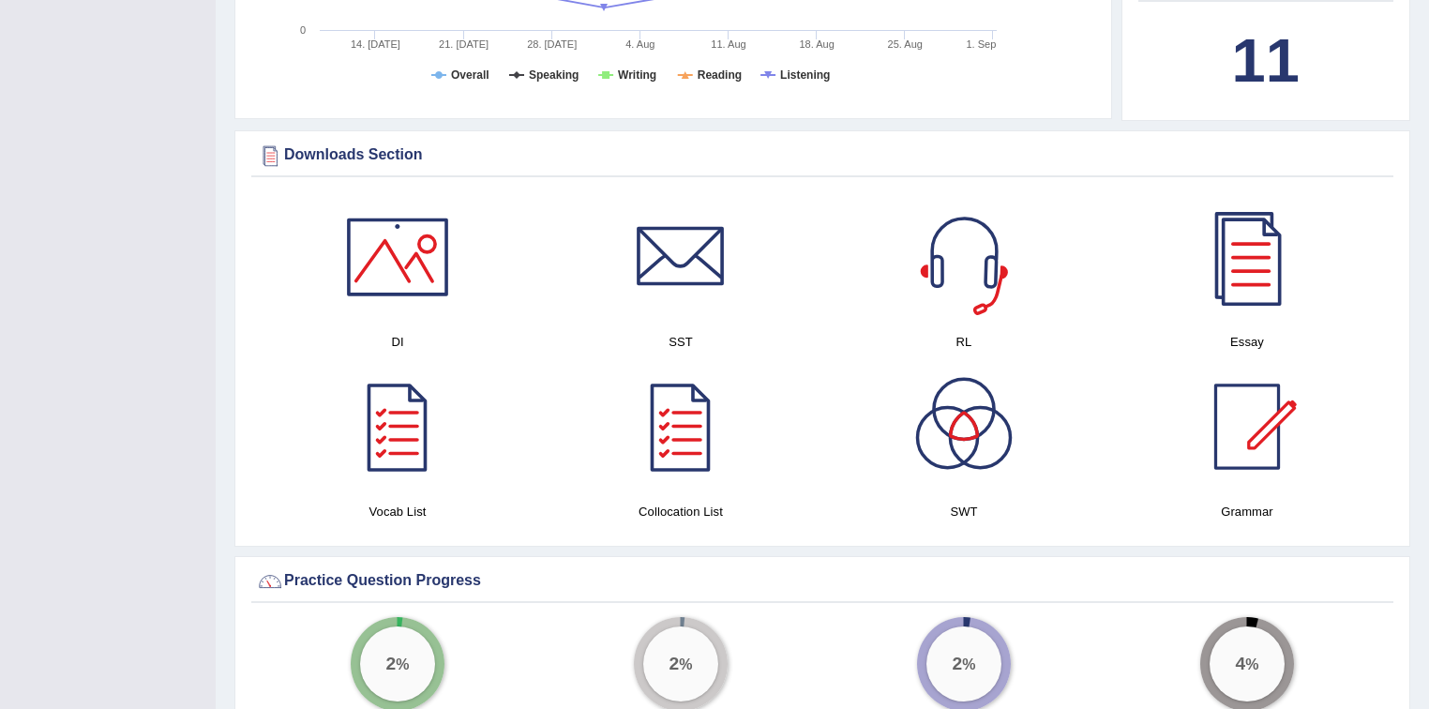
scroll to position [900, 0]
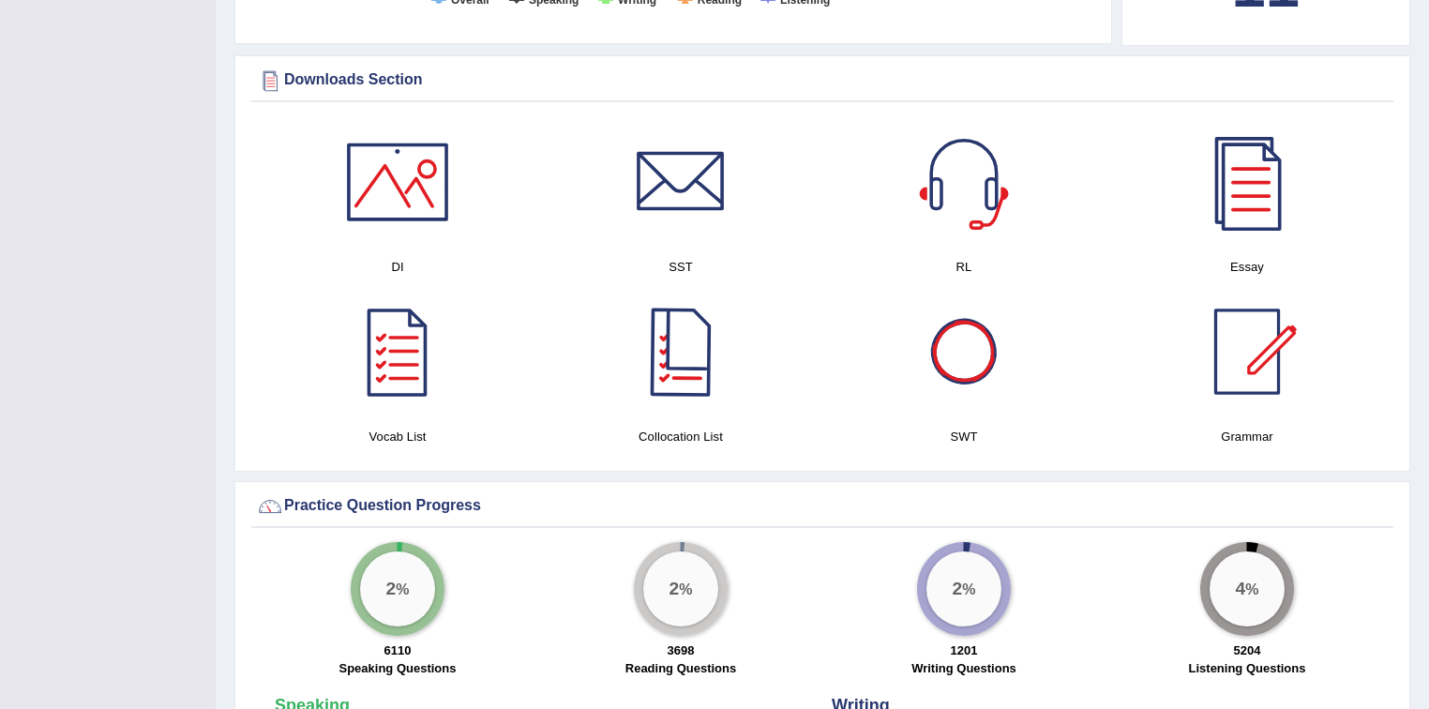
click at [686, 398] on div at bounding box center [680, 351] width 131 height 131
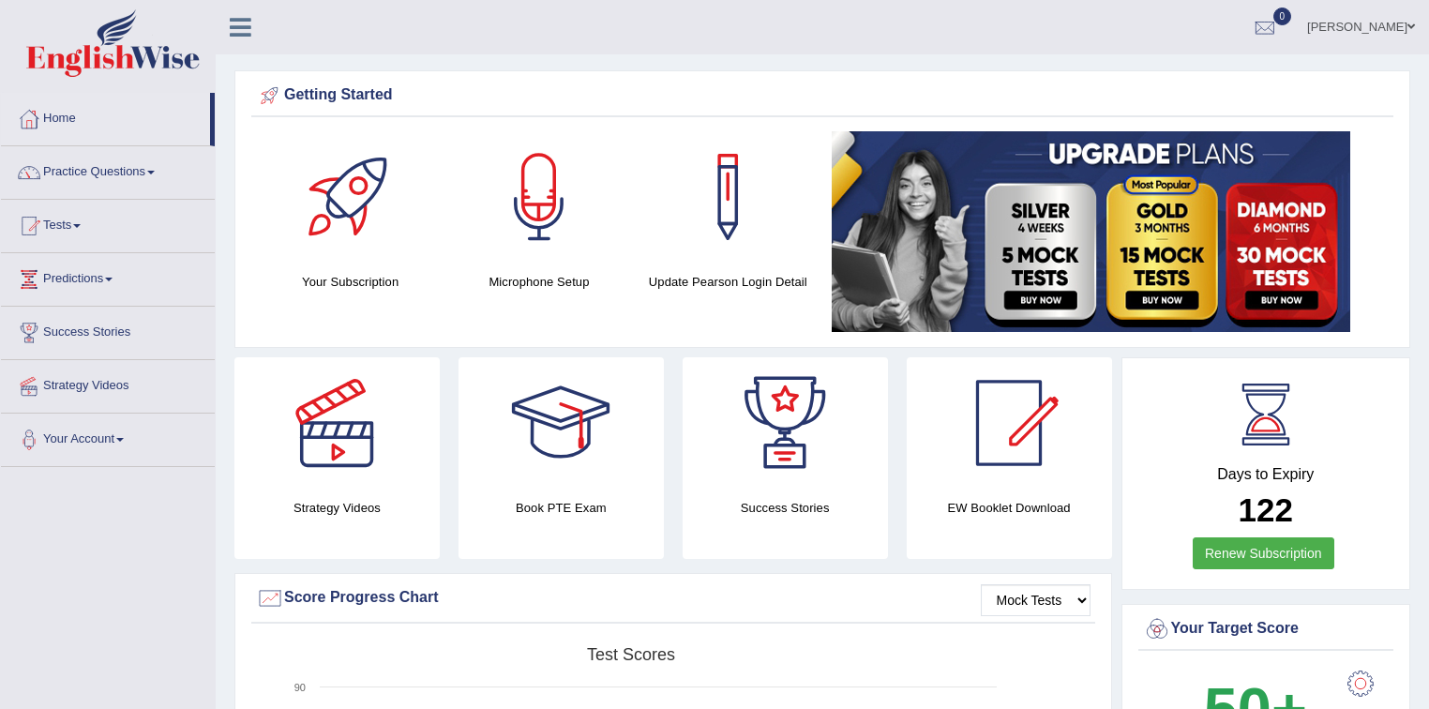
scroll to position [0, 0]
click at [148, 170] on link "Practice Questions" at bounding box center [108, 169] width 214 height 47
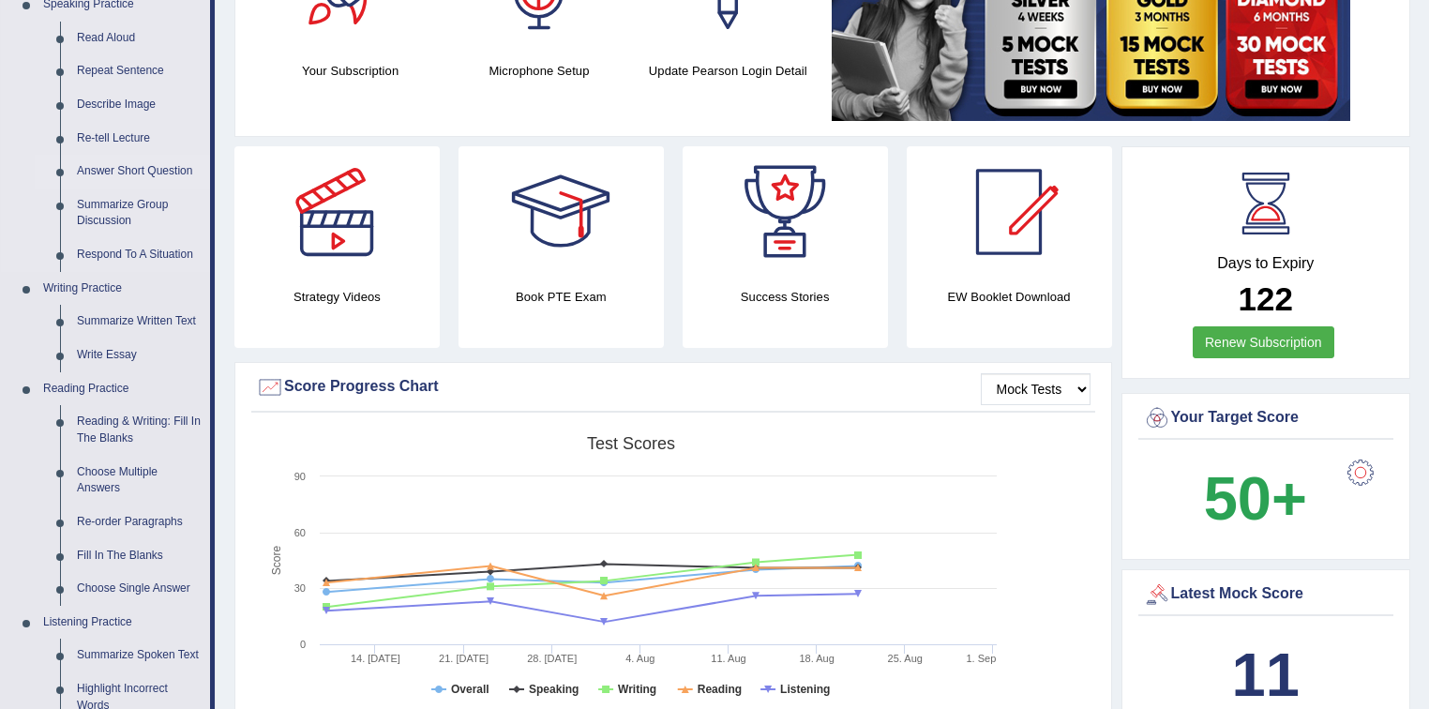
scroll to position [225, 0]
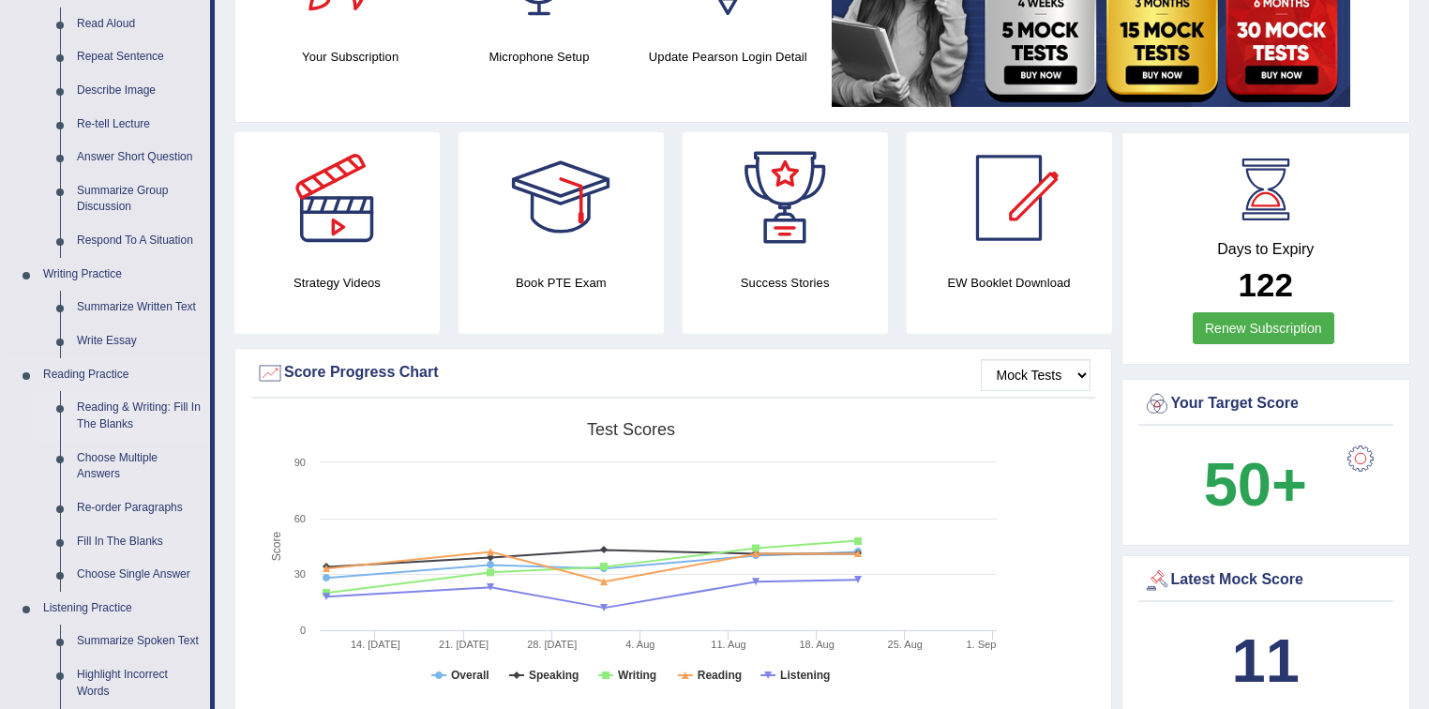
click at [117, 409] on link "Reading & Writing: Fill In The Blanks" at bounding box center [139, 416] width 142 height 50
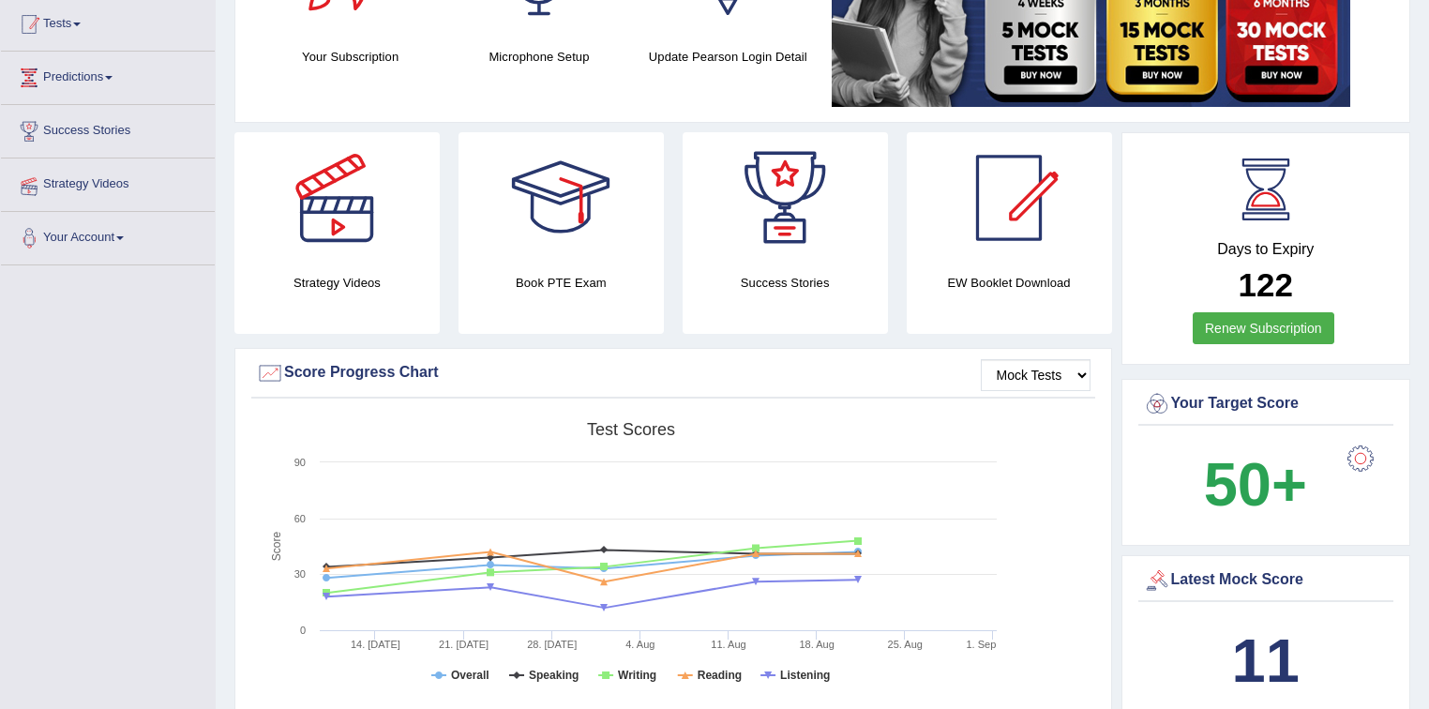
scroll to position [310, 0]
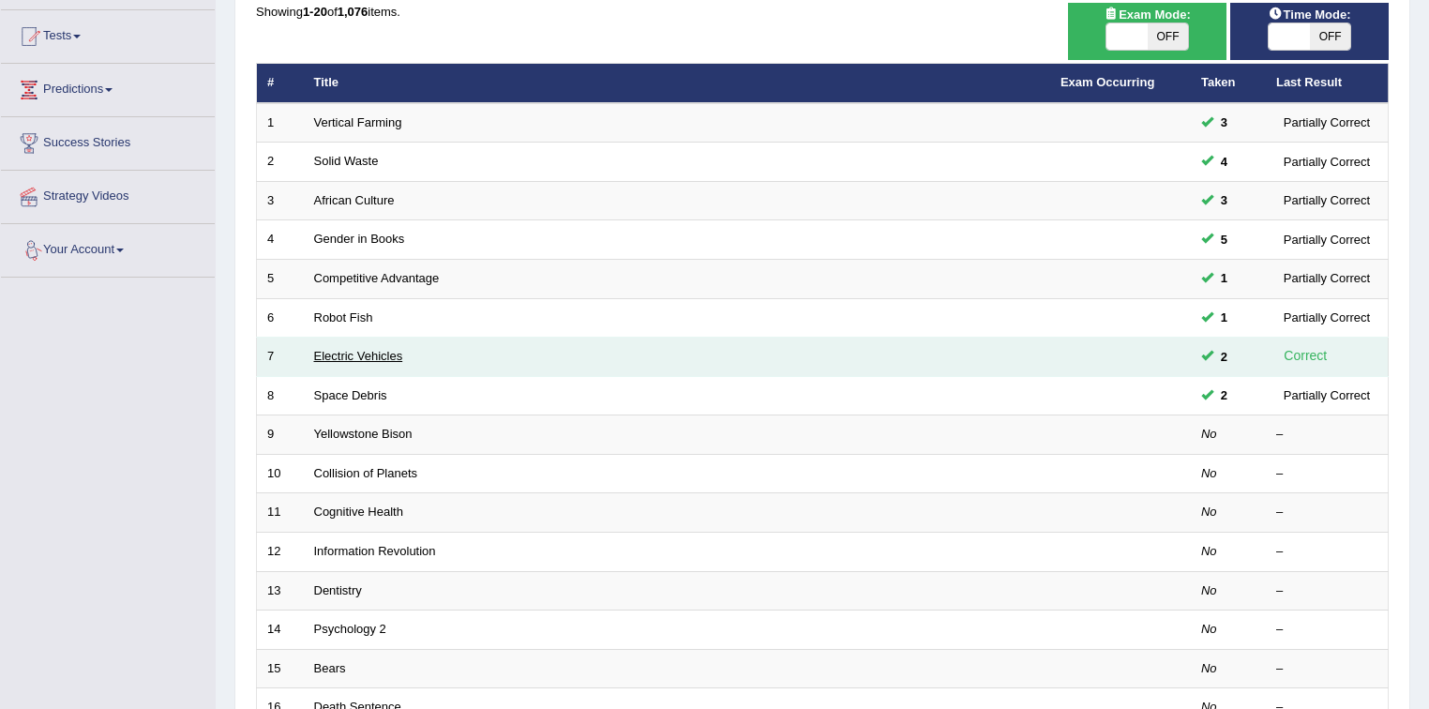
scroll to position [225, 0]
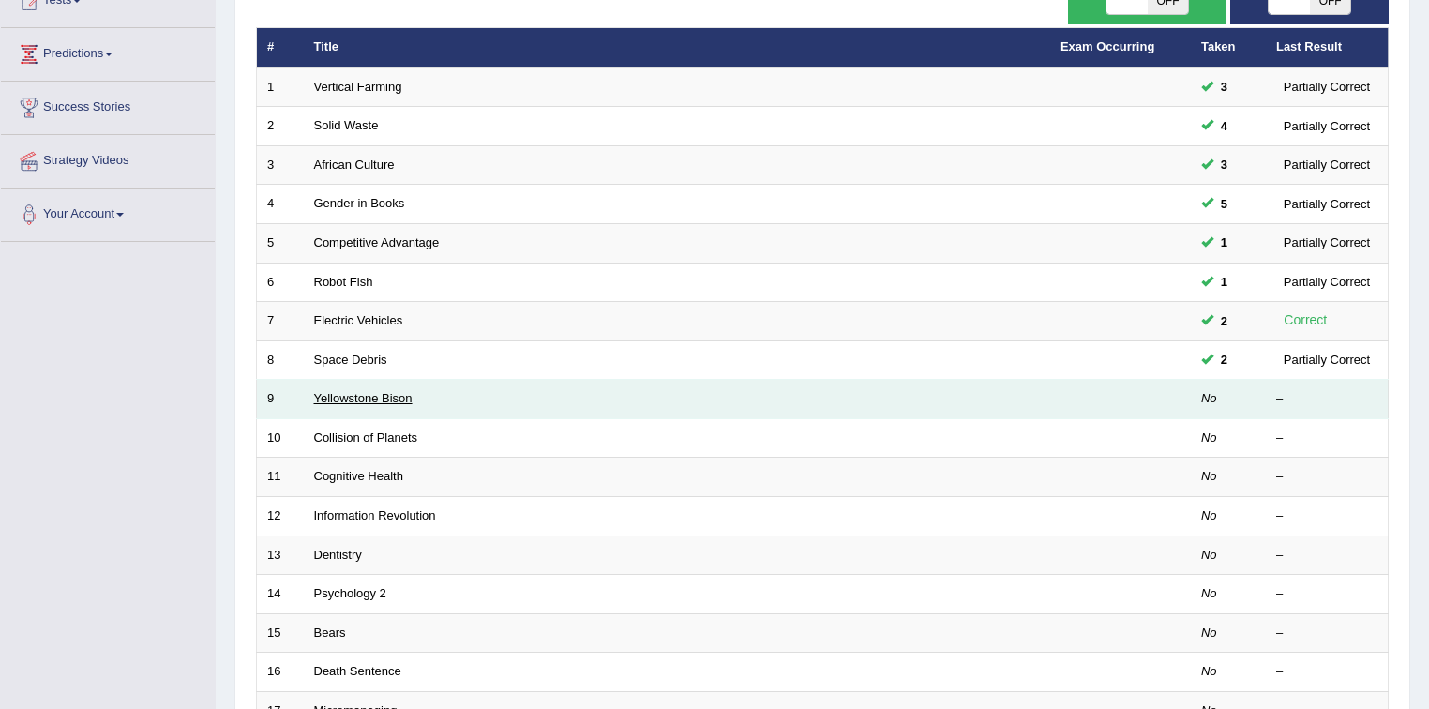
click at [328, 392] on link "Yellowstone Bison" at bounding box center [363, 398] width 98 height 14
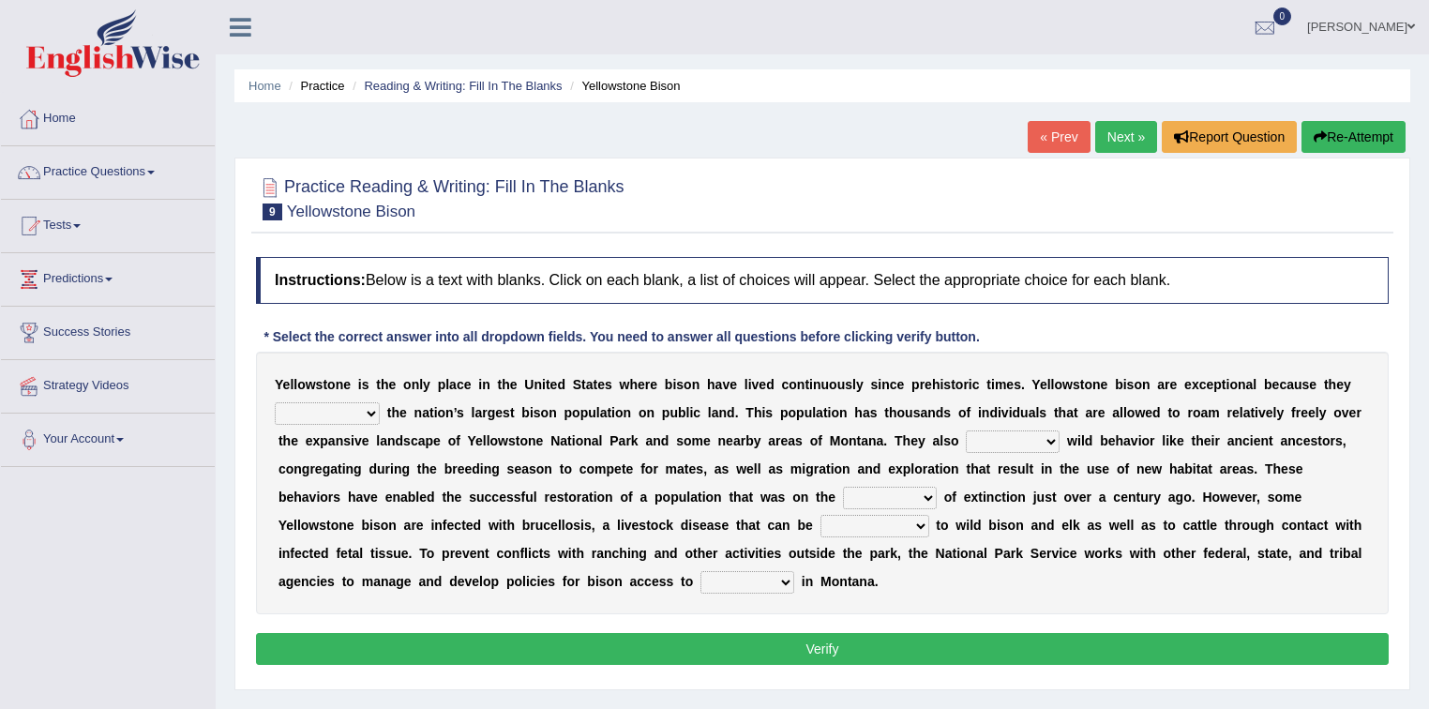
click at [338, 410] on select "congregate comprise consist compromise" at bounding box center [327, 413] width 105 height 23
select select "comprise"
click at [275, 402] on select "congregate comprise consist compromise" at bounding box center [327, 413] width 105 height 23
click at [1024, 442] on select "exhibit disregard resist encourage" at bounding box center [1013, 441] width 94 height 23
select select "exhibit"
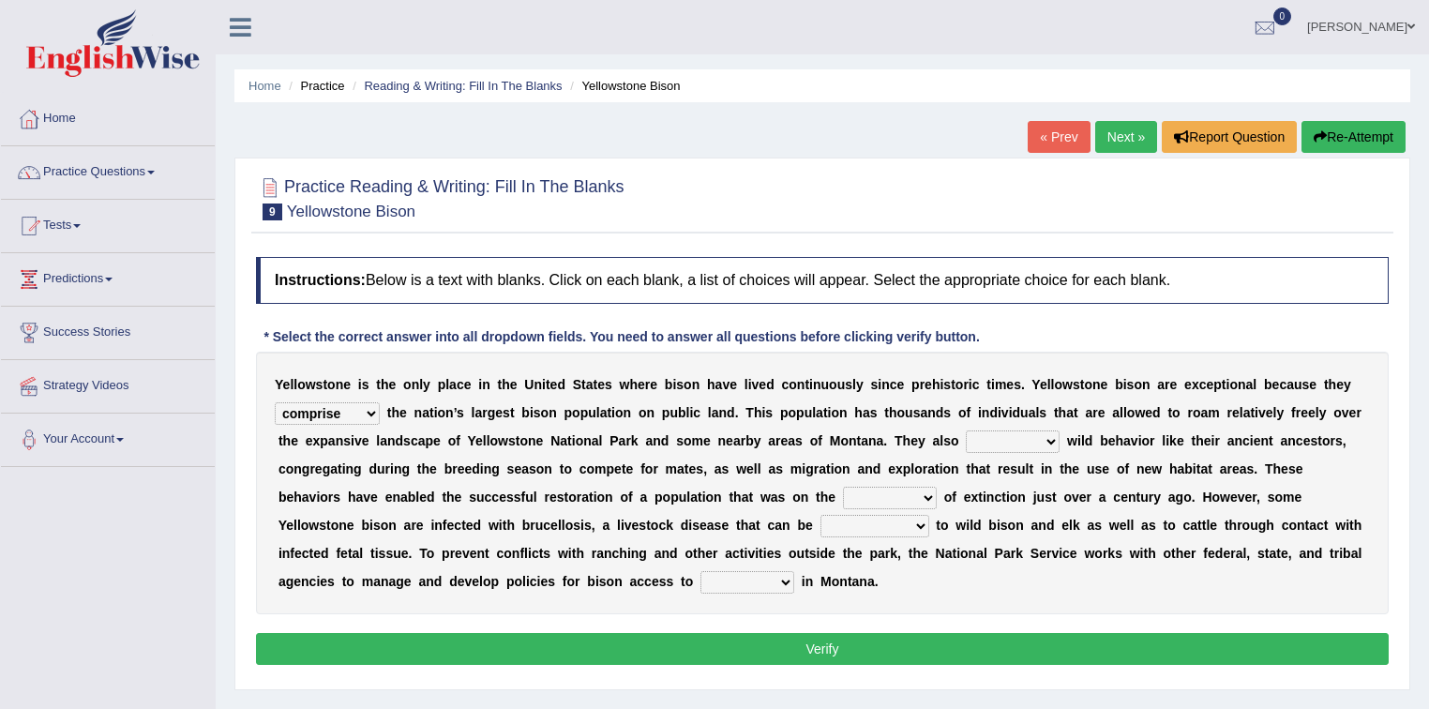
click at [966, 430] on select "exhibit disregard resist encourage" at bounding box center [1013, 441] width 94 height 23
click at [906, 493] on select "brine brink danger brindle" at bounding box center [890, 498] width 94 height 23
select select "brink"
click at [843, 487] on select "brine brink danger brindle" at bounding box center [890, 498] width 94 height 23
click at [906, 520] on select "transplanted transported transgressed transmitted" at bounding box center [875, 526] width 109 height 23
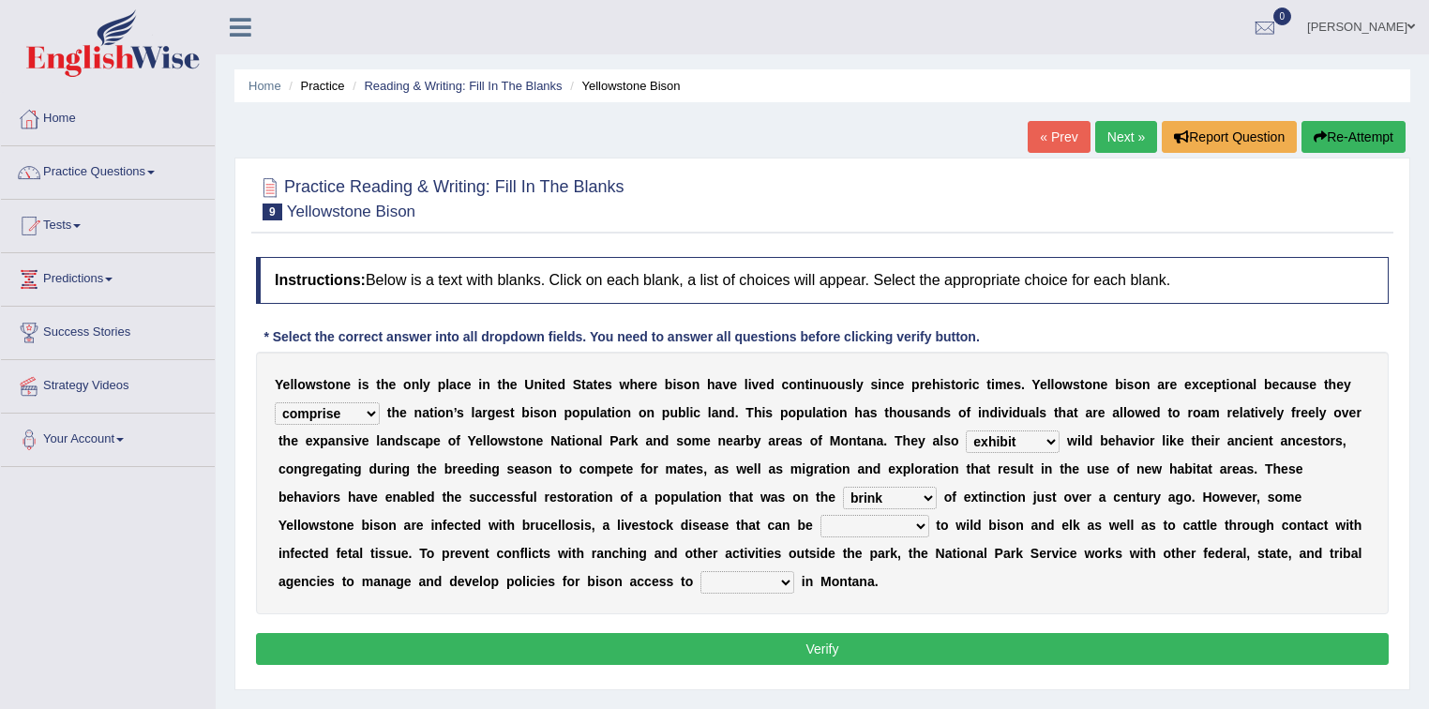
select select "transported"
click at [821, 515] on select "transplanted transported transgressed transmitted" at bounding box center [875, 526] width 109 height 23
click at [791, 574] on select "habitat habitat habitant food" at bounding box center [748, 582] width 94 height 23
select select "habitant"
click at [701, 571] on select "habitat habitat habitant food" at bounding box center [748, 582] width 94 height 23
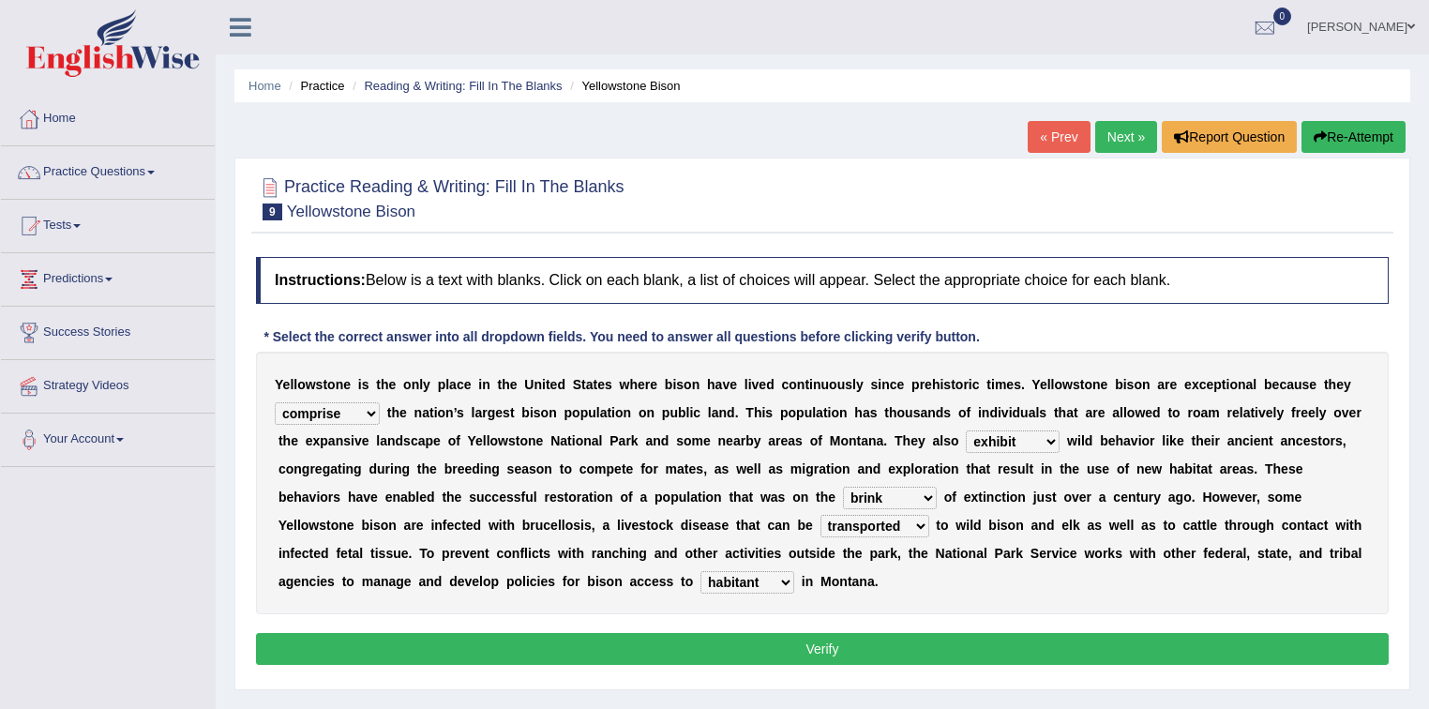
click at [798, 634] on button "Verify" at bounding box center [822, 649] width 1133 height 32
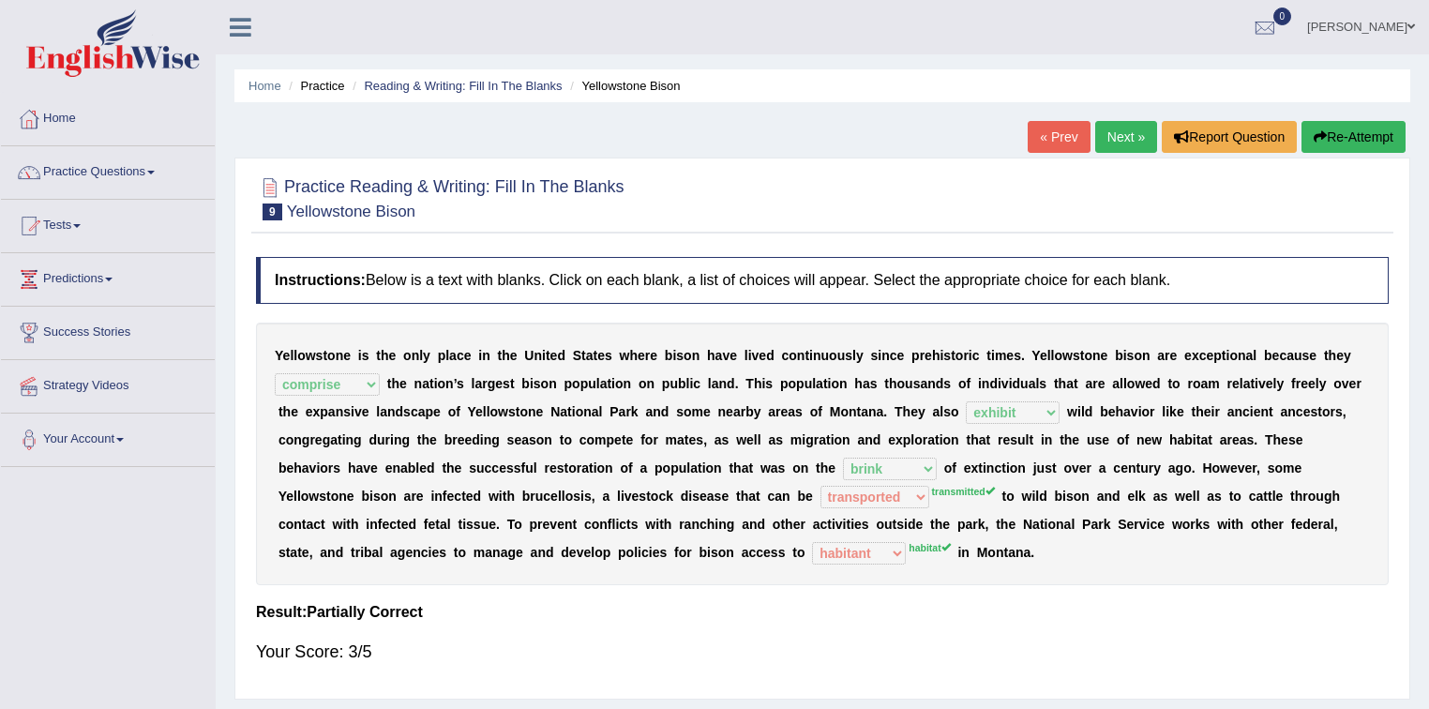
click at [976, 488] on div "Y e l l o w s t o n e i s t h e o n l y p l a c e i n t h e U n i t e d S t a t…" at bounding box center [822, 454] width 1133 height 263
click at [1362, 131] on button "Re-Attempt" at bounding box center [1354, 137] width 104 height 32
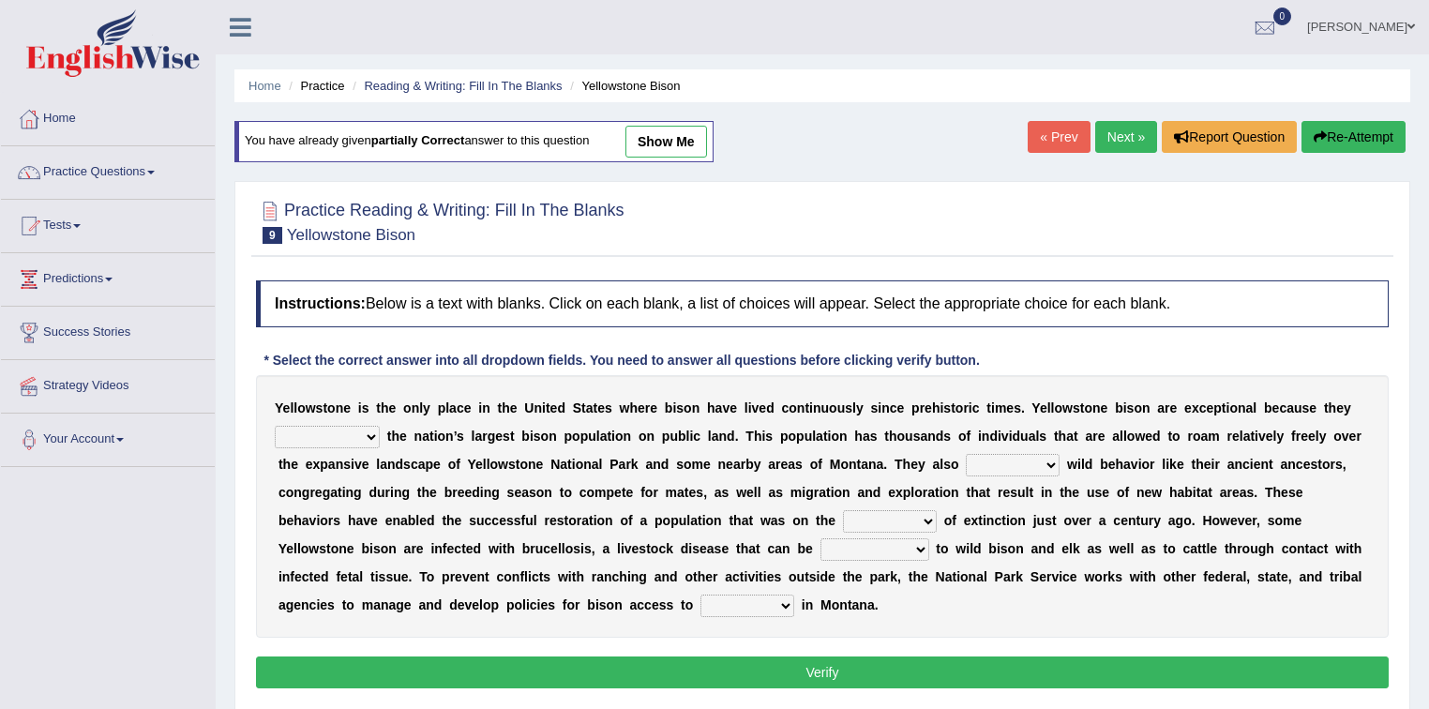
click at [893, 520] on select "brine brink danger brindle" at bounding box center [890, 521] width 94 height 23
select select "brink"
click at [843, 510] on select "brine brink danger brindle" at bounding box center [890, 521] width 94 height 23
click at [988, 459] on select "exhibit disregard resist encourage" at bounding box center [1013, 465] width 94 height 23
click at [351, 434] on select "congregate comprise consist compromise" at bounding box center [327, 437] width 105 height 23
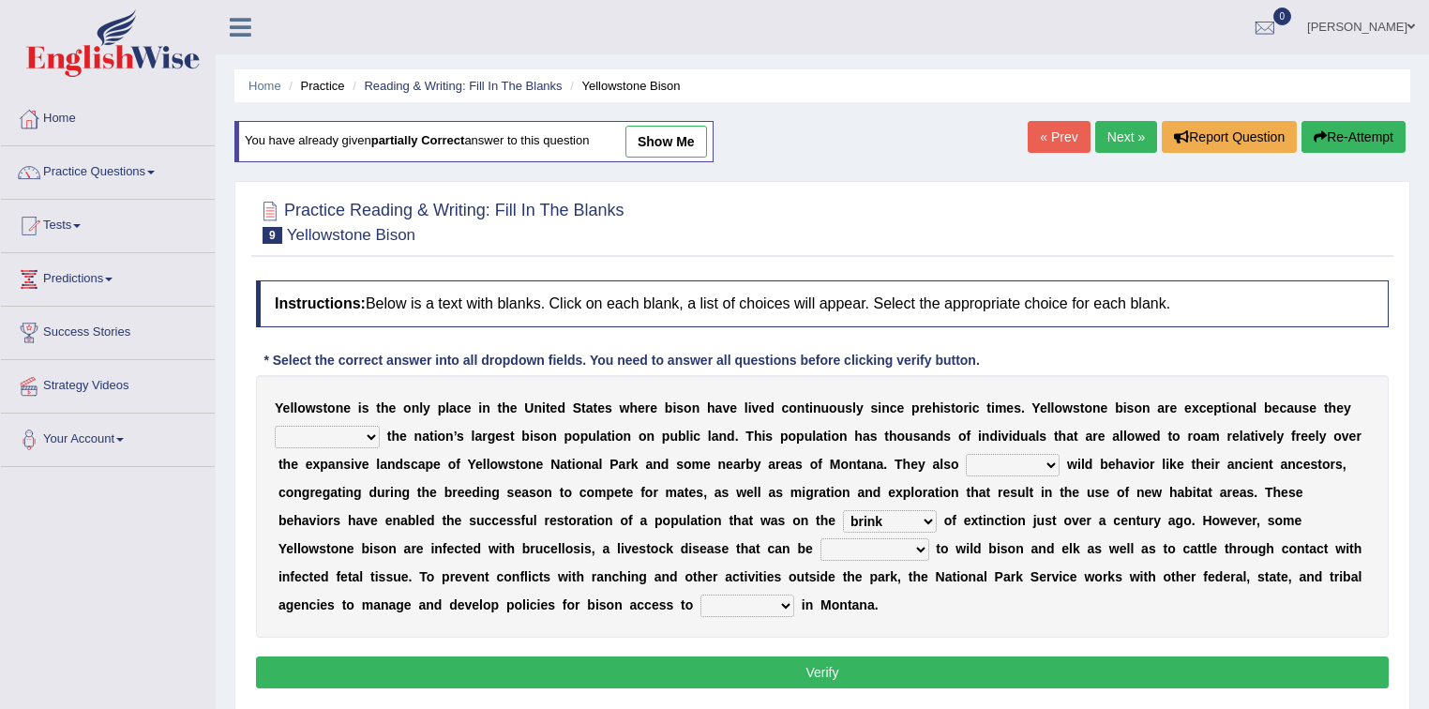
select select "congregate"
click at [275, 426] on select "congregate comprise consist compromise" at bounding box center [327, 437] width 105 height 23
click at [1052, 460] on select "exhibit disregard resist encourage" at bounding box center [1013, 465] width 94 height 23
select select "exhibit"
click at [966, 454] on select "exhibit disregard resist encourage" at bounding box center [1013, 465] width 94 height 23
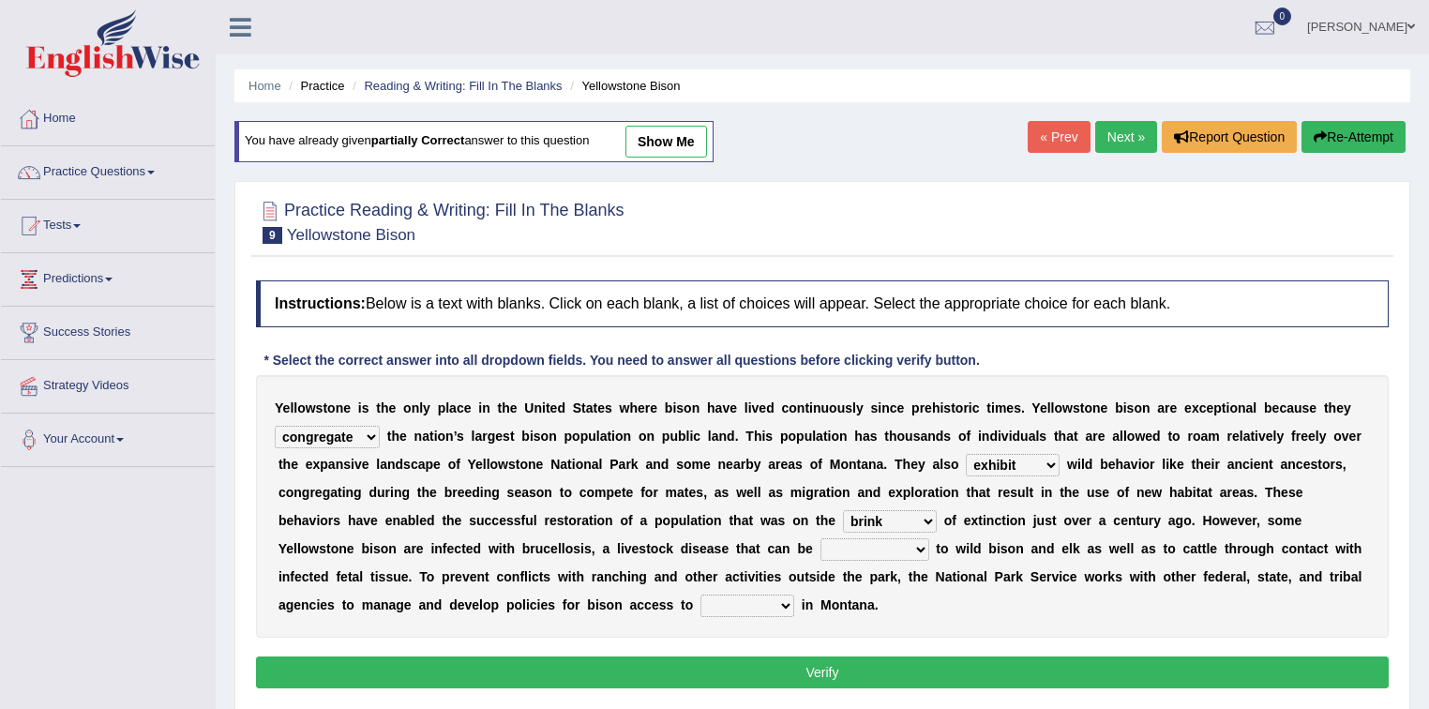
click at [902, 545] on select "transplanted transported transgressed transmitted" at bounding box center [875, 549] width 109 height 23
select select "transmitted"
click at [821, 538] on select "transplanted transported transgressed transmitted" at bounding box center [875, 549] width 109 height 23
click at [785, 599] on select "habitat habitat habitant food" at bounding box center [748, 606] width 94 height 23
select select "habitat"
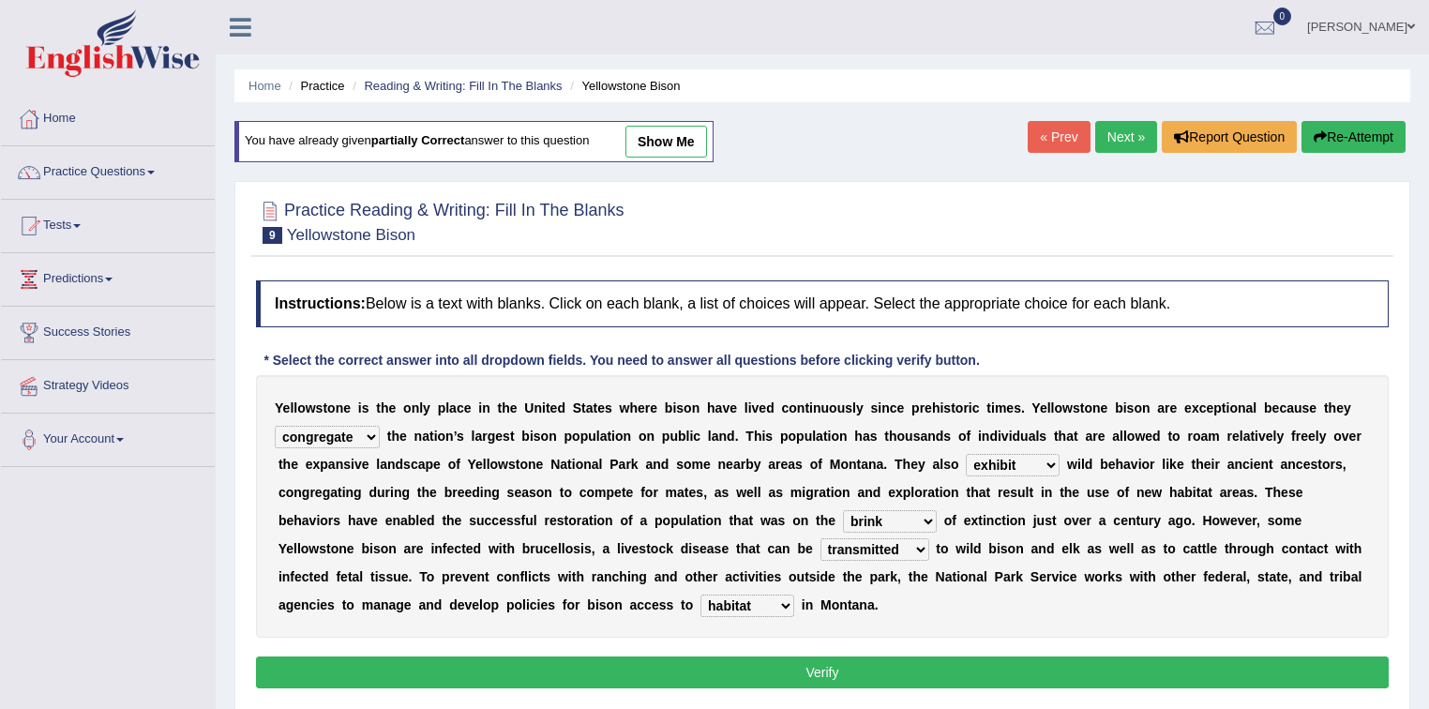
click at [701, 595] on select "habitat habitat habitant food" at bounding box center [748, 606] width 94 height 23
click at [801, 668] on button "Verify" at bounding box center [822, 672] width 1133 height 32
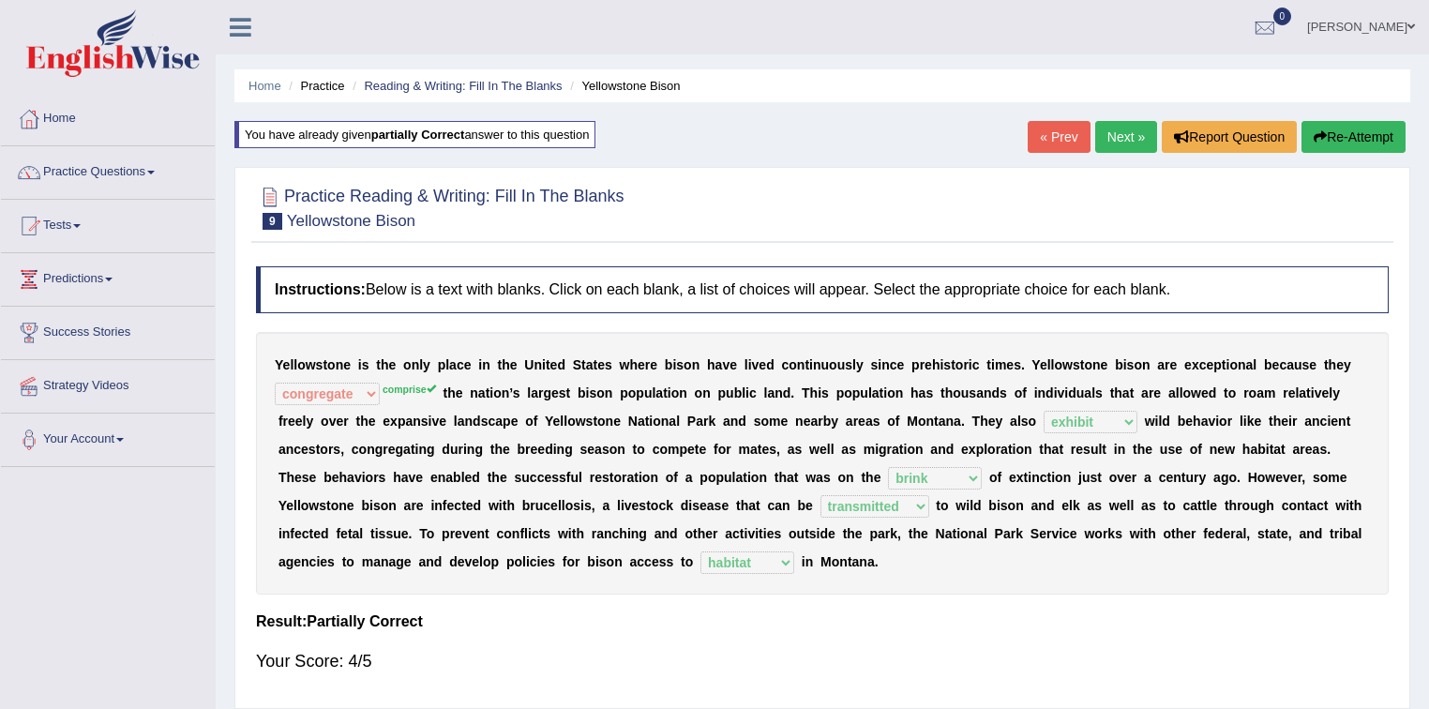
click at [1347, 137] on button "Re-Attempt" at bounding box center [1354, 137] width 104 height 32
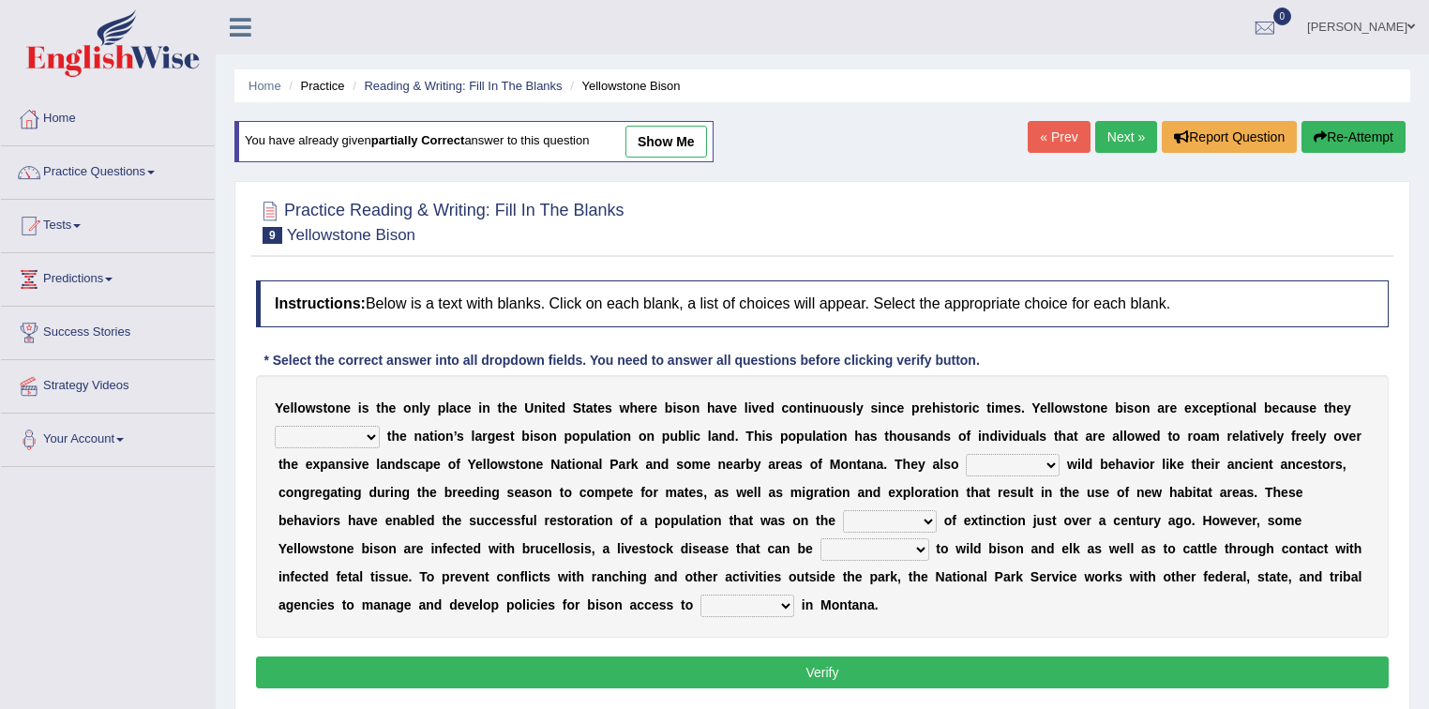
click at [353, 436] on select "congregate comprise consist compromise" at bounding box center [327, 437] width 105 height 23
select select "compromise"
click at [275, 426] on select "congregate comprise consist compromise" at bounding box center [327, 437] width 105 height 23
click at [977, 470] on select "exhibit disregard resist encourage" at bounding box center [1013, 465] width 94 height 23
select select "exhibit"
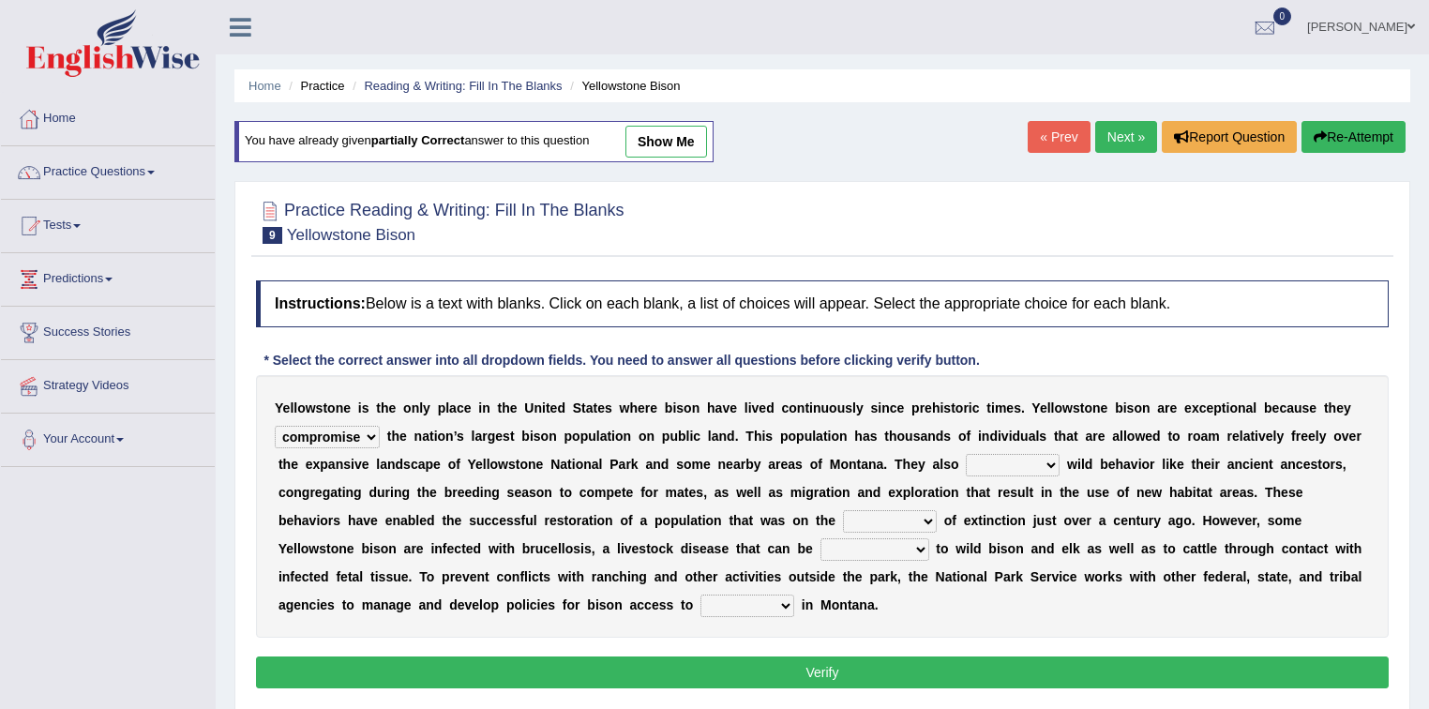
click at [966, 454] on select "exhibit disregard resist encourage" at bounding box center [1013, 465] width 94 height 23
click at [918, 518] on select "brine brink danger brindle" at bounding box center [890, 521] width 94 height 23
select select "brink"
click at [843, 510] on select "brine brink danger brindle" at bounding box center [890, 521] width 94 height 23
click at [878, 553] on select "transplanted transported transgressed transmitted" at bounding box center [875, 549] width 109 height 23
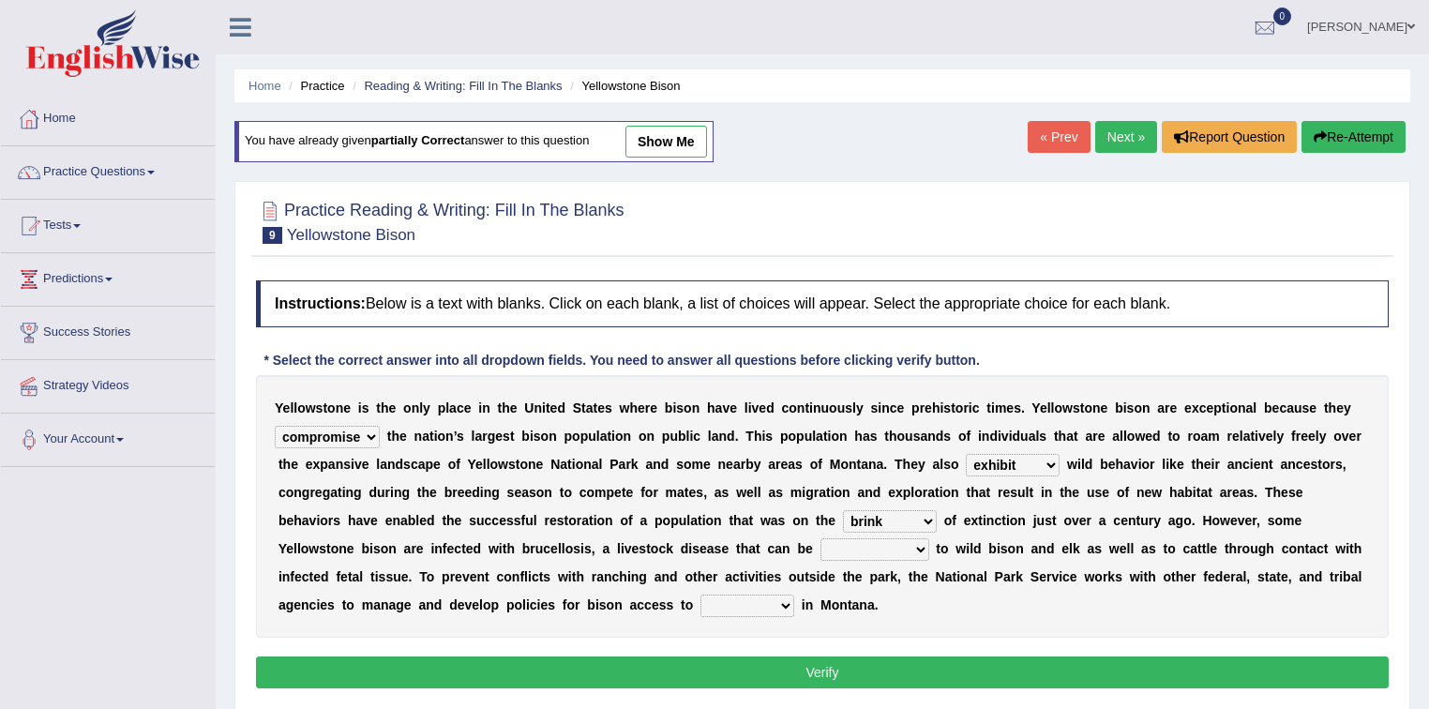
select select "transmitted"
click at [821, 538] on select "transplanted transported transgressed transmitted" at bounding box center [875, 549] width 109 height 23
click at [786, 597] on select "habitat habitat habitant food" at bounding box center [748, 606] width 94 height 23
select select "habitat"
click at [701, 595] on select "habitat habitat habitant food" at bounding box center [748, 606] width 94 height 23
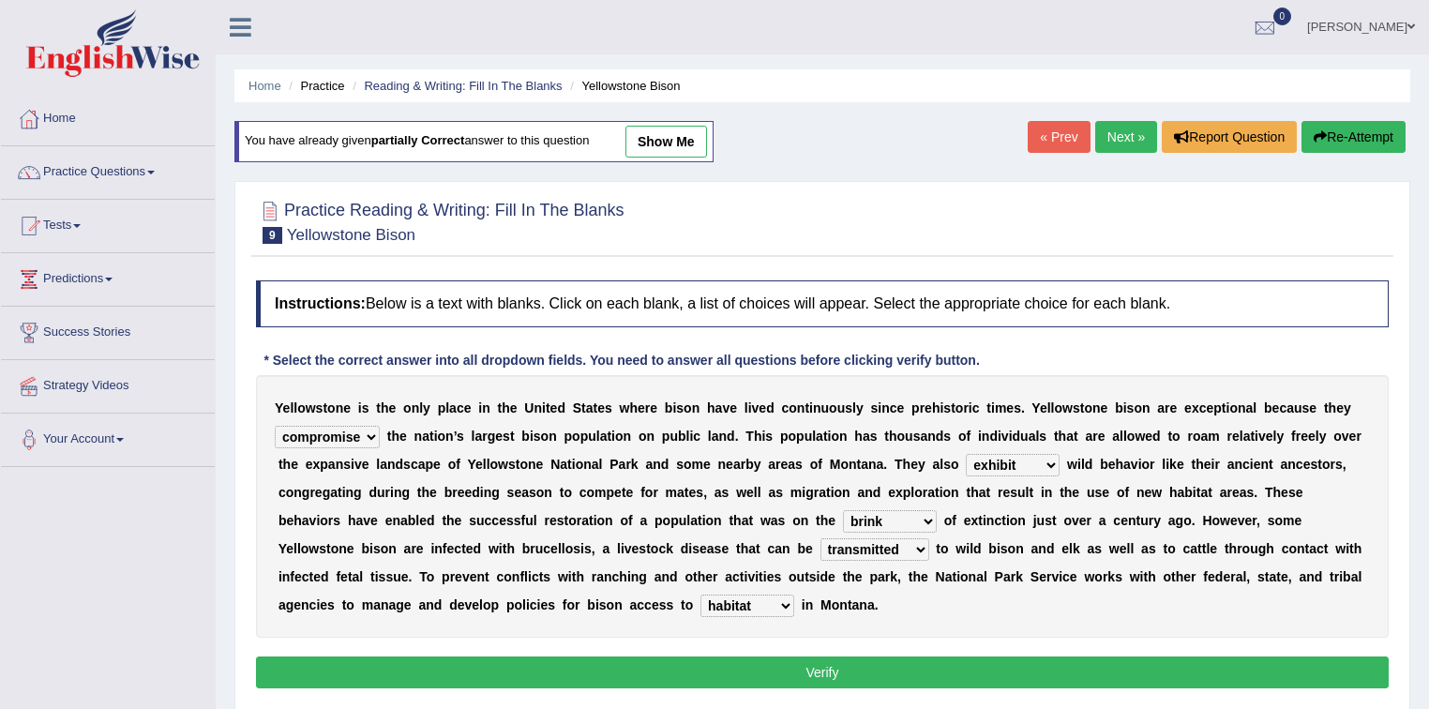
click at [742, 664] on button "Verify" at bounding box center [822, 672] width 1133 height 32
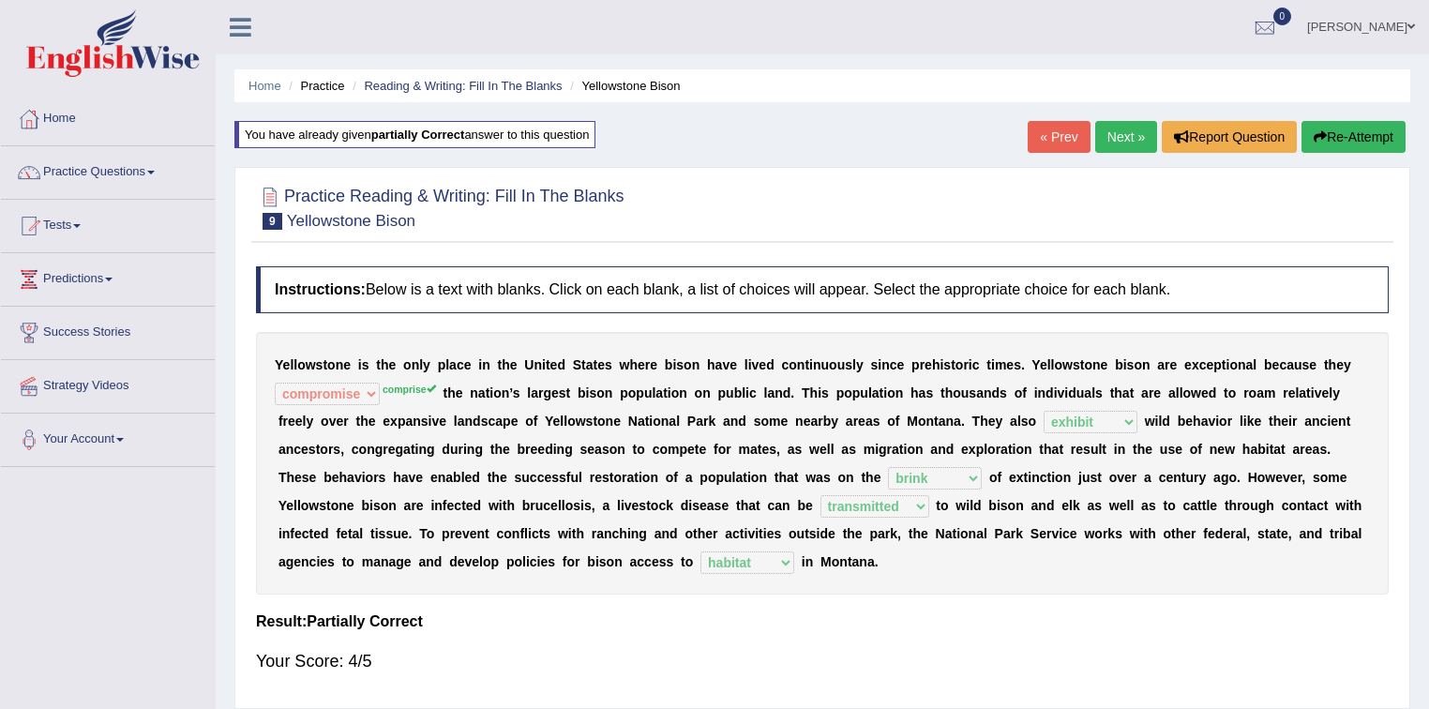
click at [1328, 138] on button "Re-Attempt" at bounding box center [1354, 137] width 104 height 32
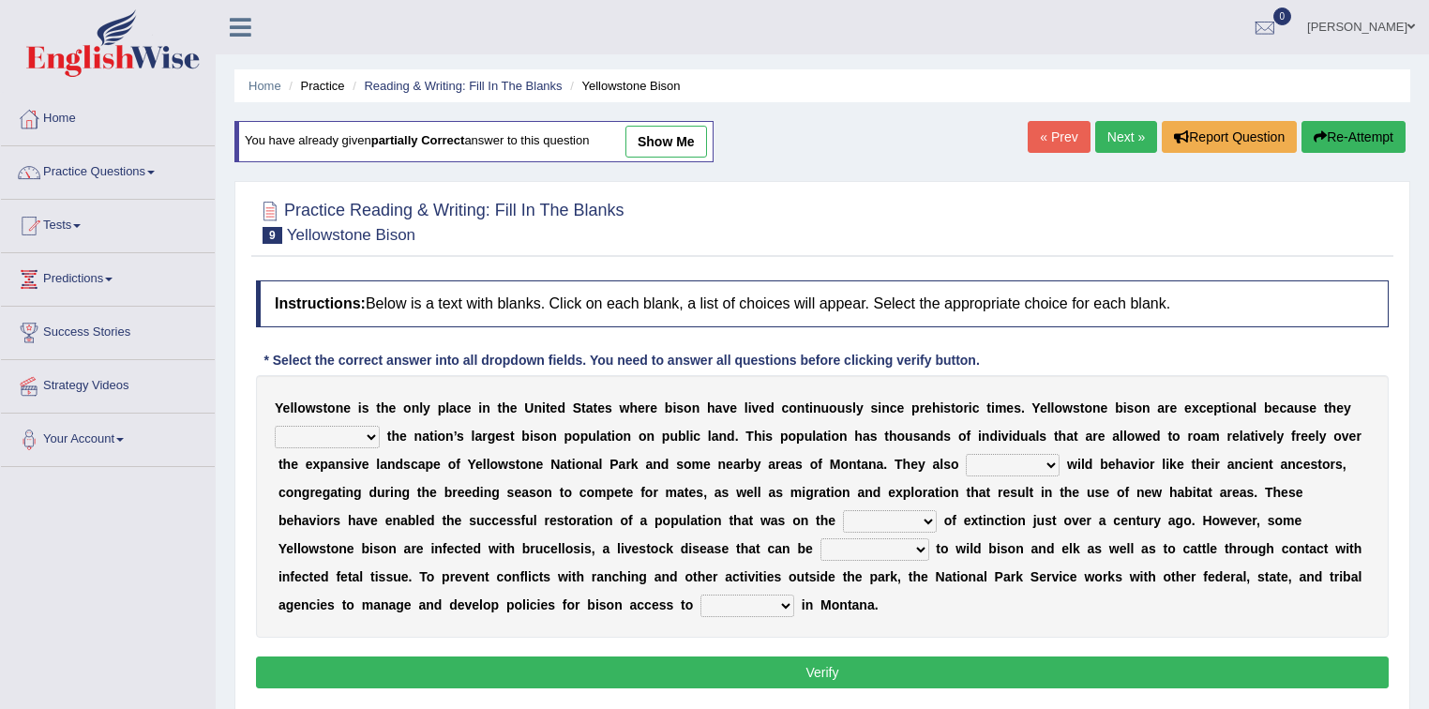
click at [344, 431] on select "congregate comprise consist compromise" at bounding box center [327, 437] width 105 height 23
select select "comprise"
click at [275, 426] on select "congregate comprise consist compromise" at bounding box center [327, 437] width 105 height 23
click at [990, 466] on select "exhibit disregard resist encourage" at bounding box center [1013, 465] width 94 height 23
select select "exhibit"
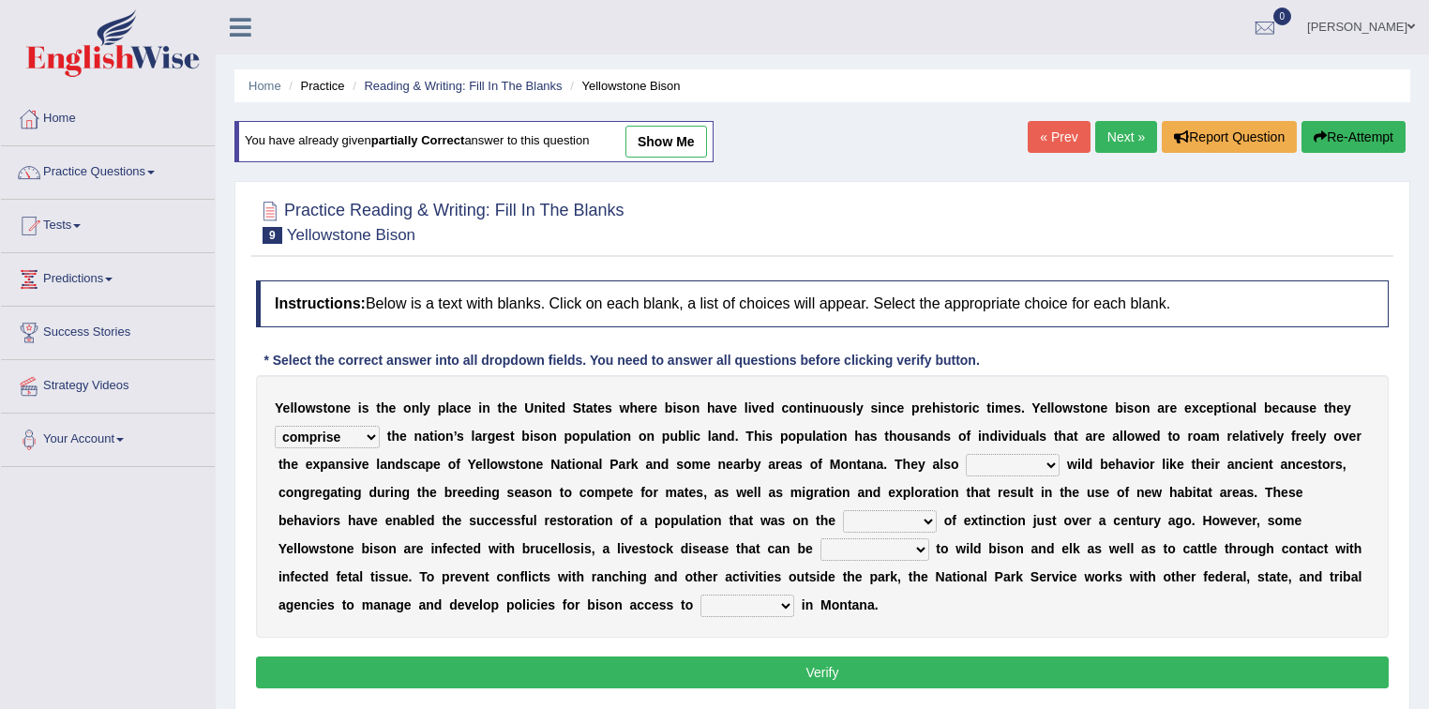
click at [966, 454] on select "exhibit disregard resist encourage" at bounding box center [1013, 465] width 94 height 23
click at [919, 528] on select "brine brink danger brindle" at bounding box center [890, 521] width 94 height 23
select select "brink"
click at [843, 510] on select "brine brink danger brindle" at bounding box center [890, 521] width 94 height 23
click at [891, 548] on select "transplanted transported transgressed transmitted" at bounding box center [875, 549] width 109 height 23
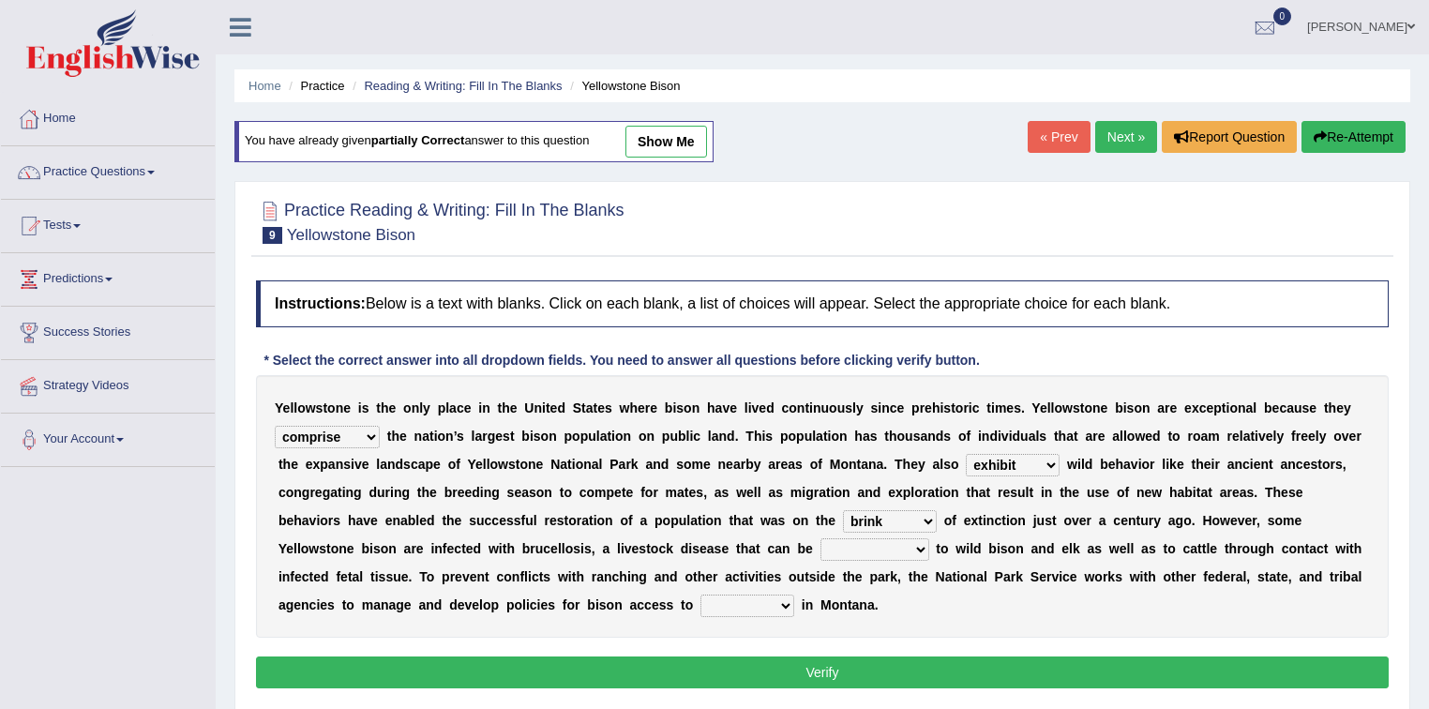
select select "transmitted"
click at [821, 538] on select "transplanted transported transgressed transmitted" at bounding box center [875, 549] width 109 height 23
click at [769, 604] on select "habitat habitat habitant food" at bounding box center [748, 606] width 94 height 23
select select "habitat"
click at [701, 595] on select "habitat habitat habitant food" at bounding box center [748, 606] width 94 height 23
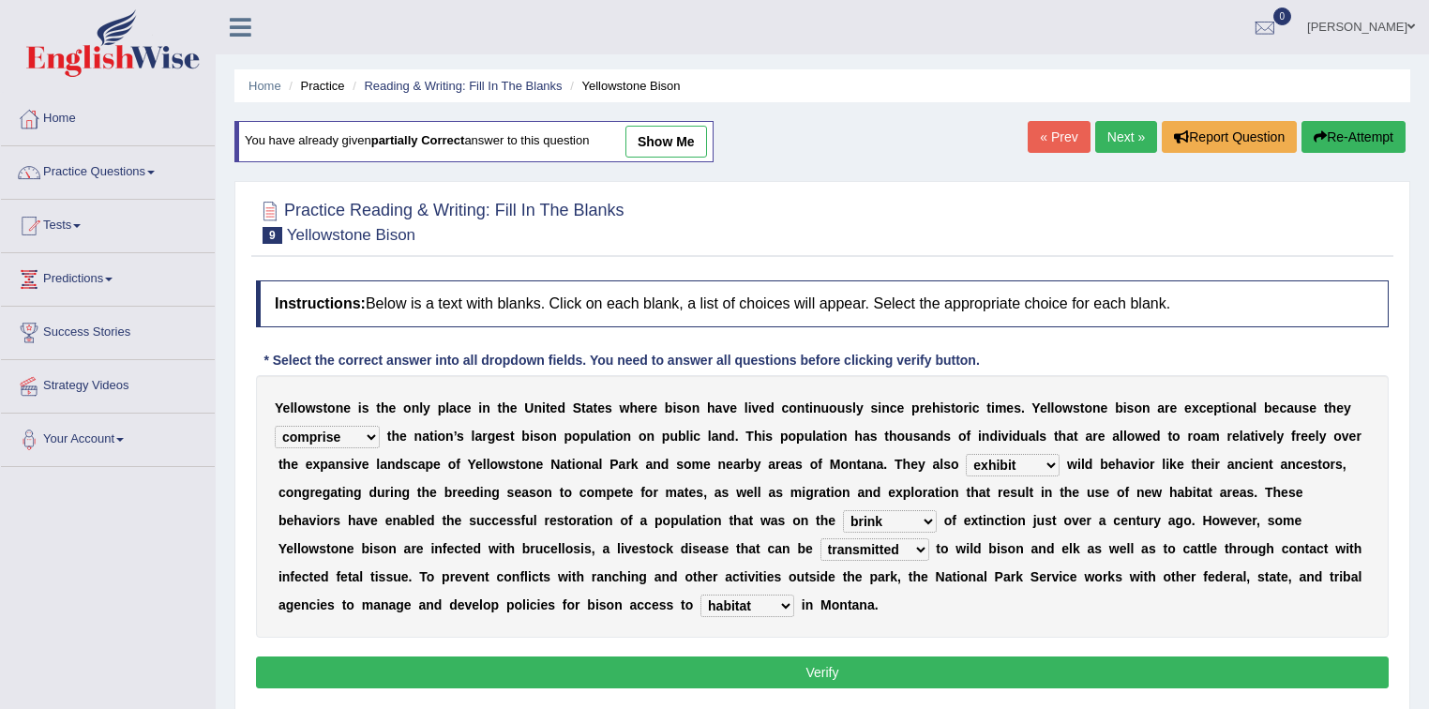
click at [754, 668] on button "Verify" at bounding box center [822, 672] width 1133 height 32
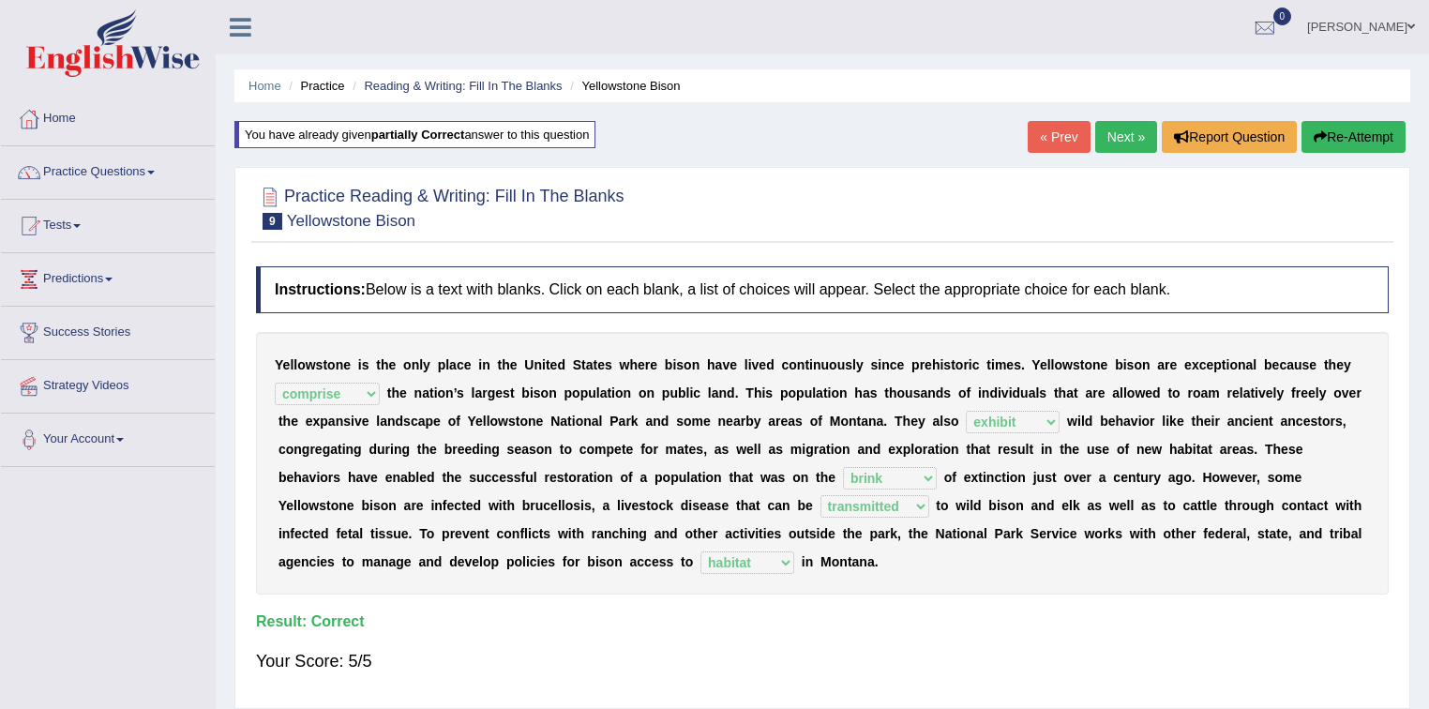
click at [1104, 135] on link "Next »" at bounding box center [1126, 137] width 62 height 32
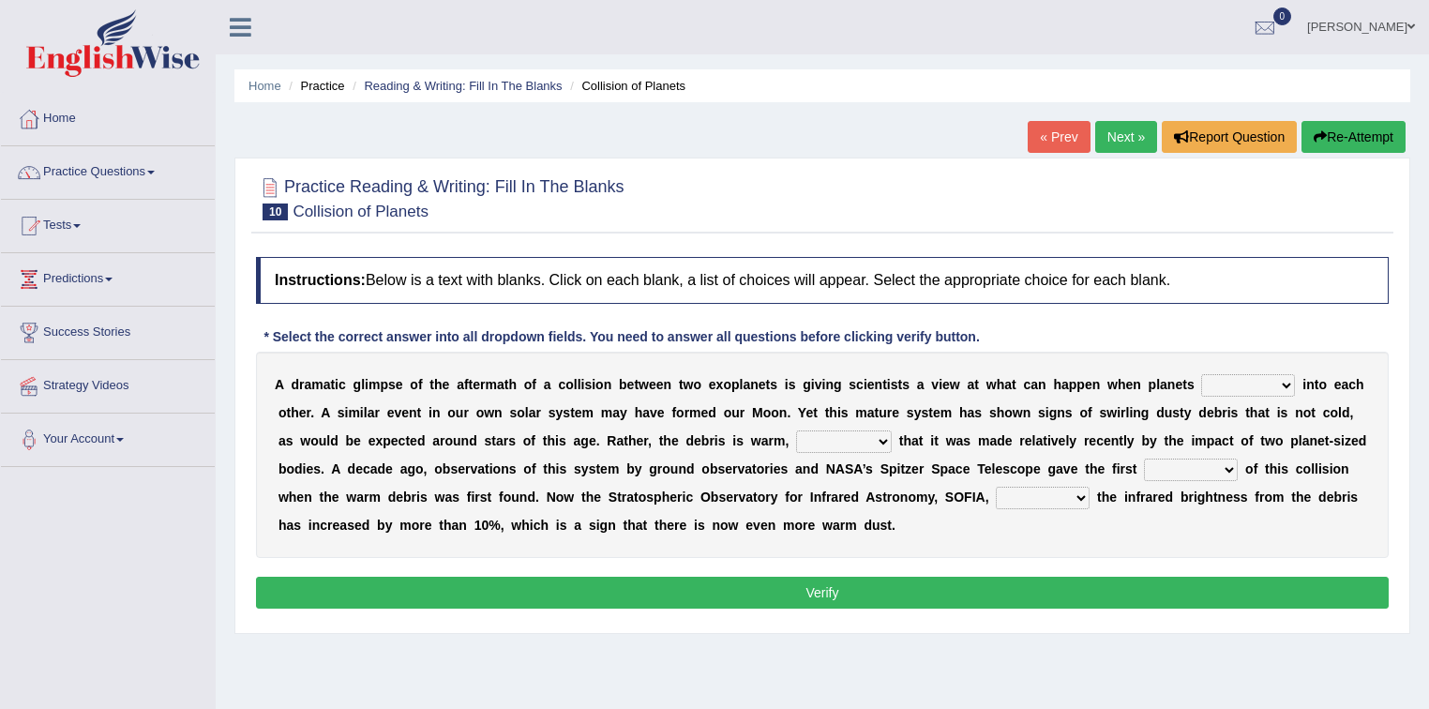
click at [1287, 383] on select "crash explore roam implode" at bounding box center [1248, 385] width 94 height 23
click at [1201, 374] on select "crash explore roam implode" at bounding box center [1248, 385] width 94 height 23
click at [1268, 386] on select "crash explore roam implode" at bounding box center [1248, 385] width 94 height 23
select select "crash"
click at [1201, 374] on select "crash explore roam implode" at bounding box center [1248, 385] width 94 height 23
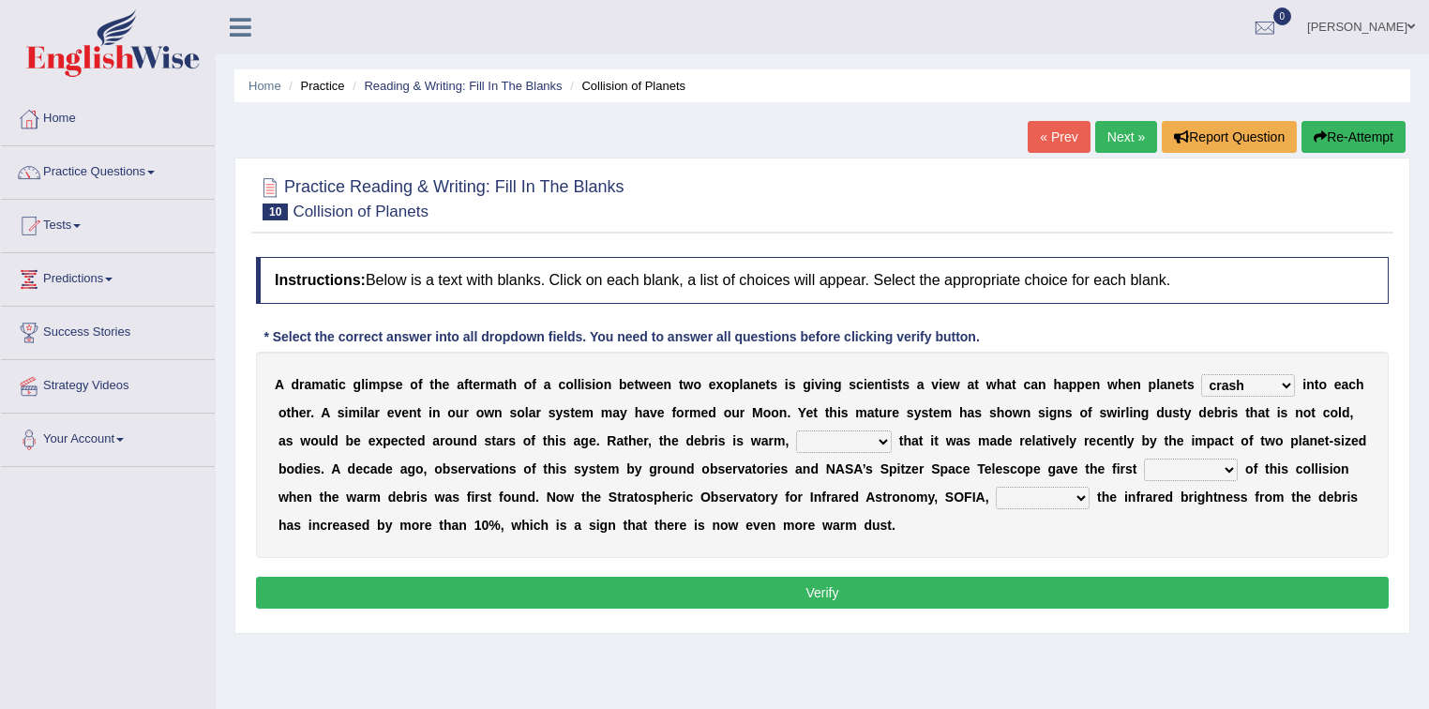
click at [1240, 390] on select "crash explore roam implode" at bounding box center [1248, 385] width 94 height 23
click at [923, 409] on b "s" at bounding box center [925, 412] width 8 height 15
click at [880, 441] on select "reinforcing sentencing forging conducing" at bounding box center [844, 441] width 96 height 23
select select "reinforcing"
click at [796, 430] on select "reinforcing sentencing forging conducing" at bounding box center [844, 441] width 96 height 23
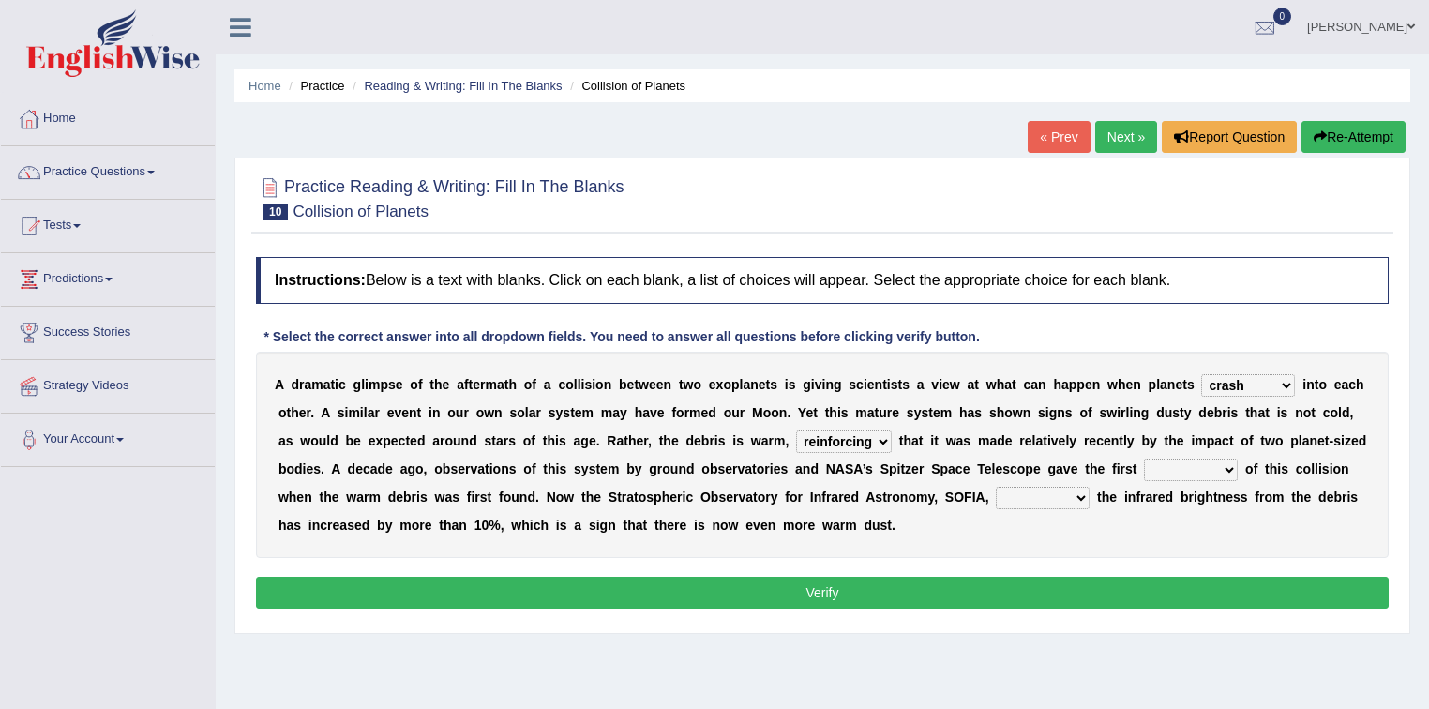
click at [1155, 468] on select "pints faints hints taints" at bounding box center [1191, 470] width 94 height 23
click at [1152, 472] on select "pints faints hints taints" at bounding box center [1191, 470] width 94 height 23
click at [1183, 461] on select "pints faints hints taints" at bounding box center [1191, 470] width 94 height 23
select select "hints"
click at [1144, 459] on select "pints faints hints taints" at bounding box center [1191, 470] width 94 height 23
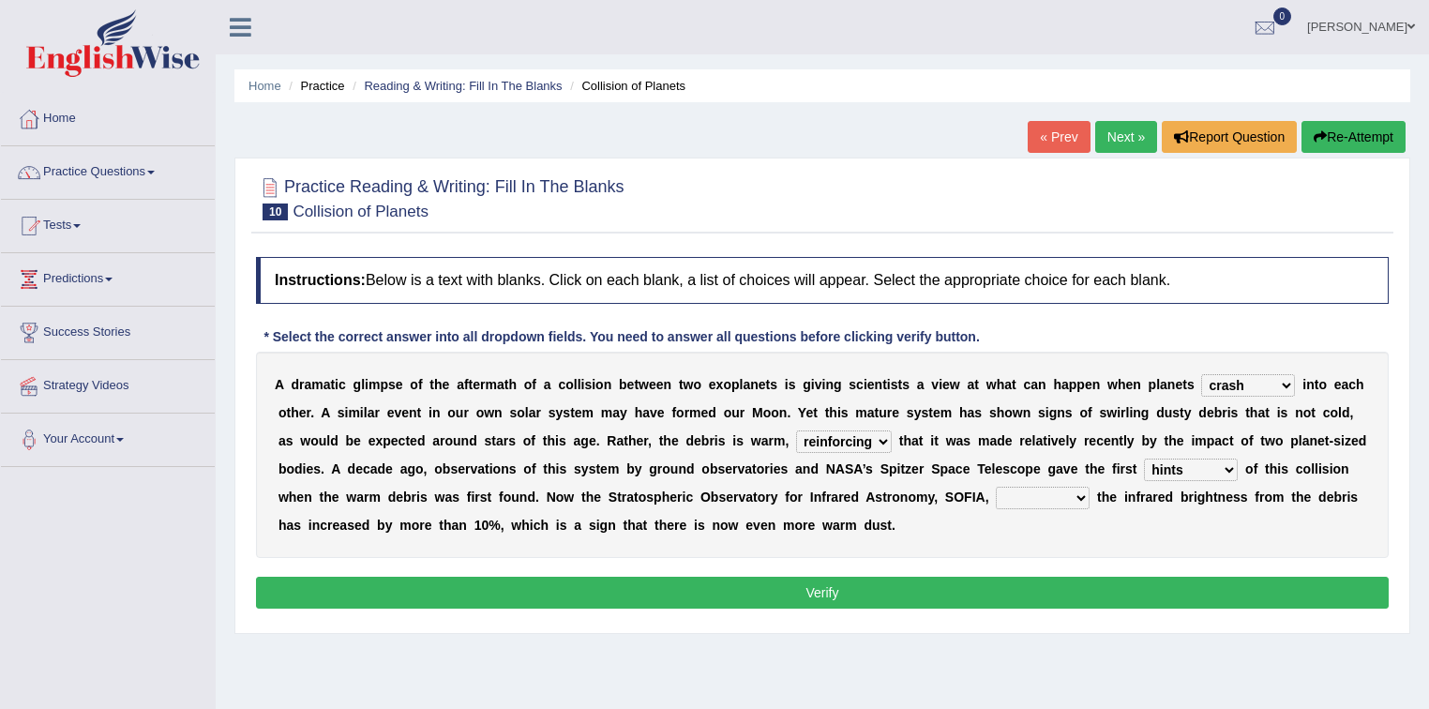
click at [1077, 491] on select "concealed revealed repealed unsealed" at bounding box center [1043, 498] width 94 height 23
select select "concealed"
click at [996, 487] on select "concealed revealed repealed unsealed" at bounding box center [1043, 498] width 94 height 23
click at [1013, 589] on button "Verify" at bounding box center [822, 593] width 1133 height 32
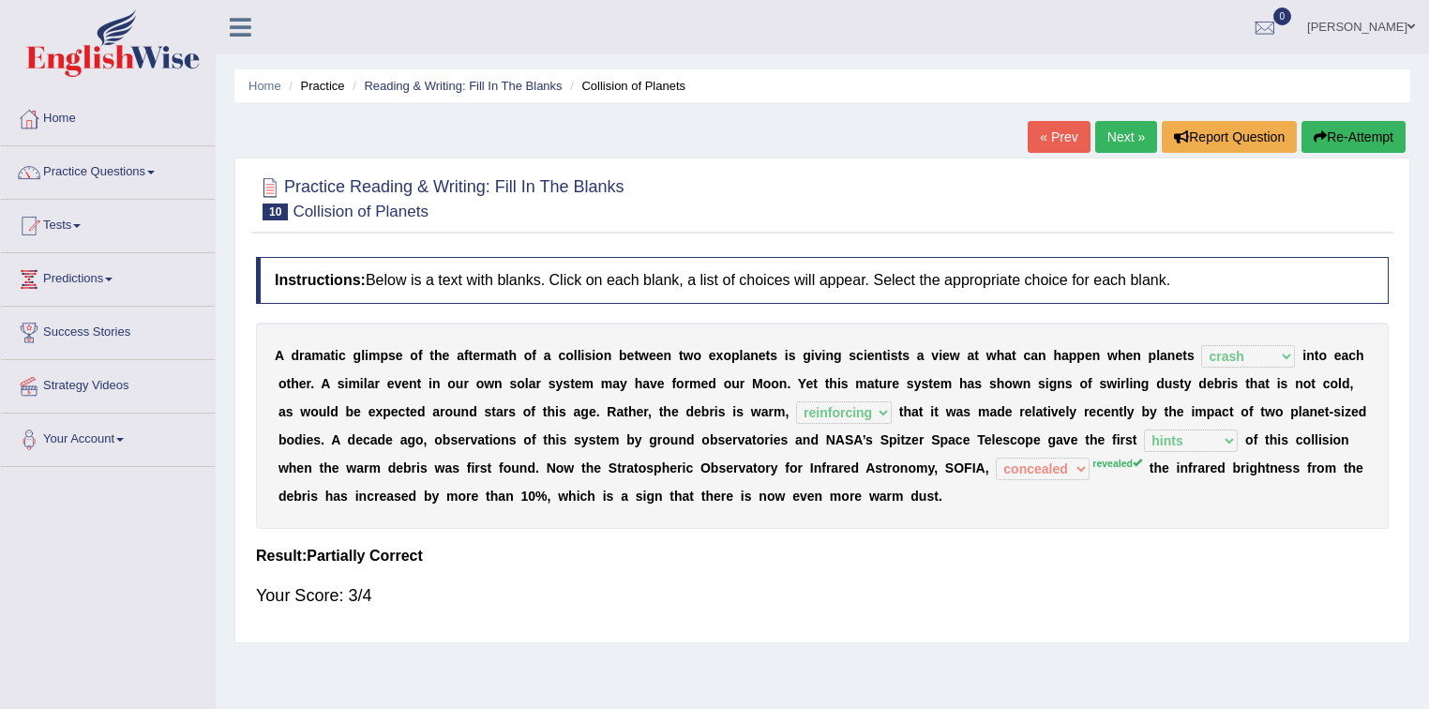
click at [1354, 136] on button "Re-Attempt" at bounding box center [1354, 137] width 104 height 32
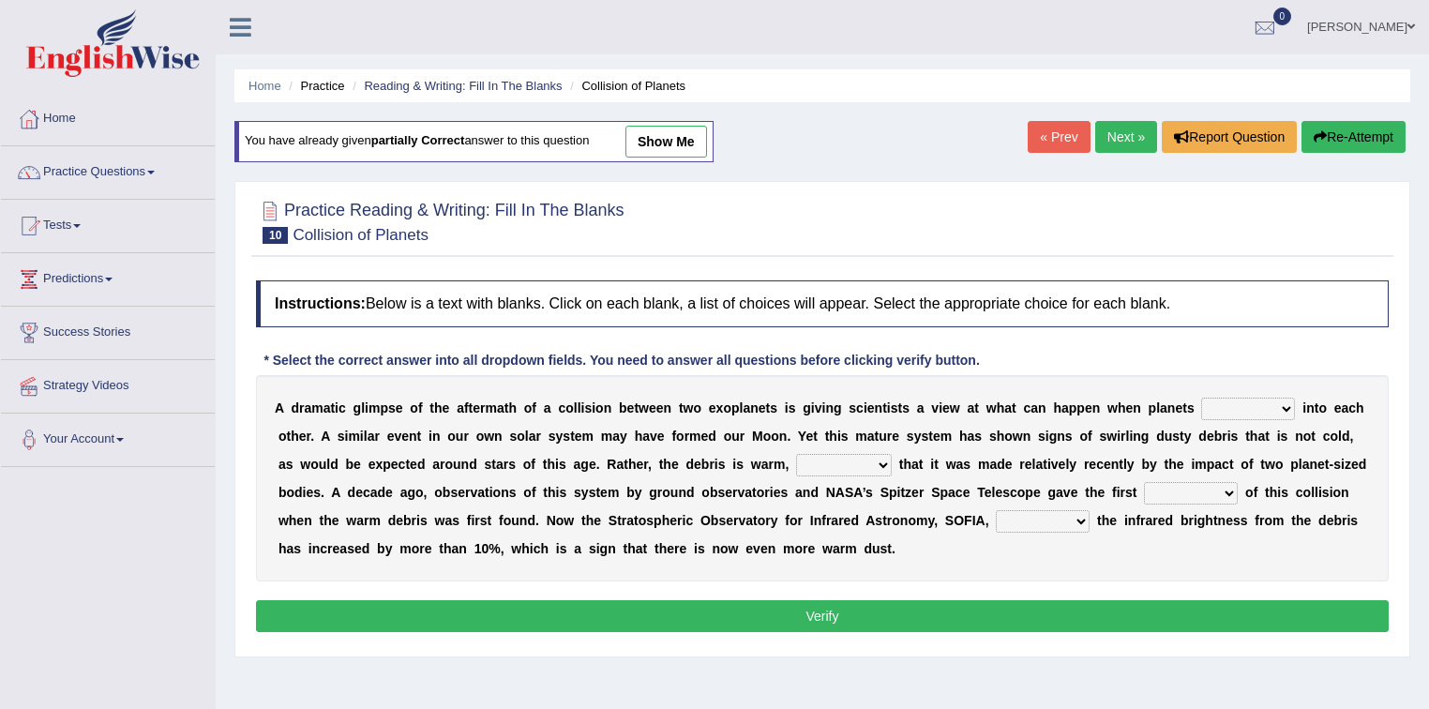
click at [1234, 407] on select "crash explore roam implode" at bounding box center [1248, 409] width 94 height 23
select select "crash"
click at [1201, 398] on select "crash explore roam implode" at bounding box center [1248, 409] width 94 height 23
click at [870, 465] on select "reinforcing sentencing forging conducing" at bounding box center [844, 465] width 96 height 23
select select "conducing"
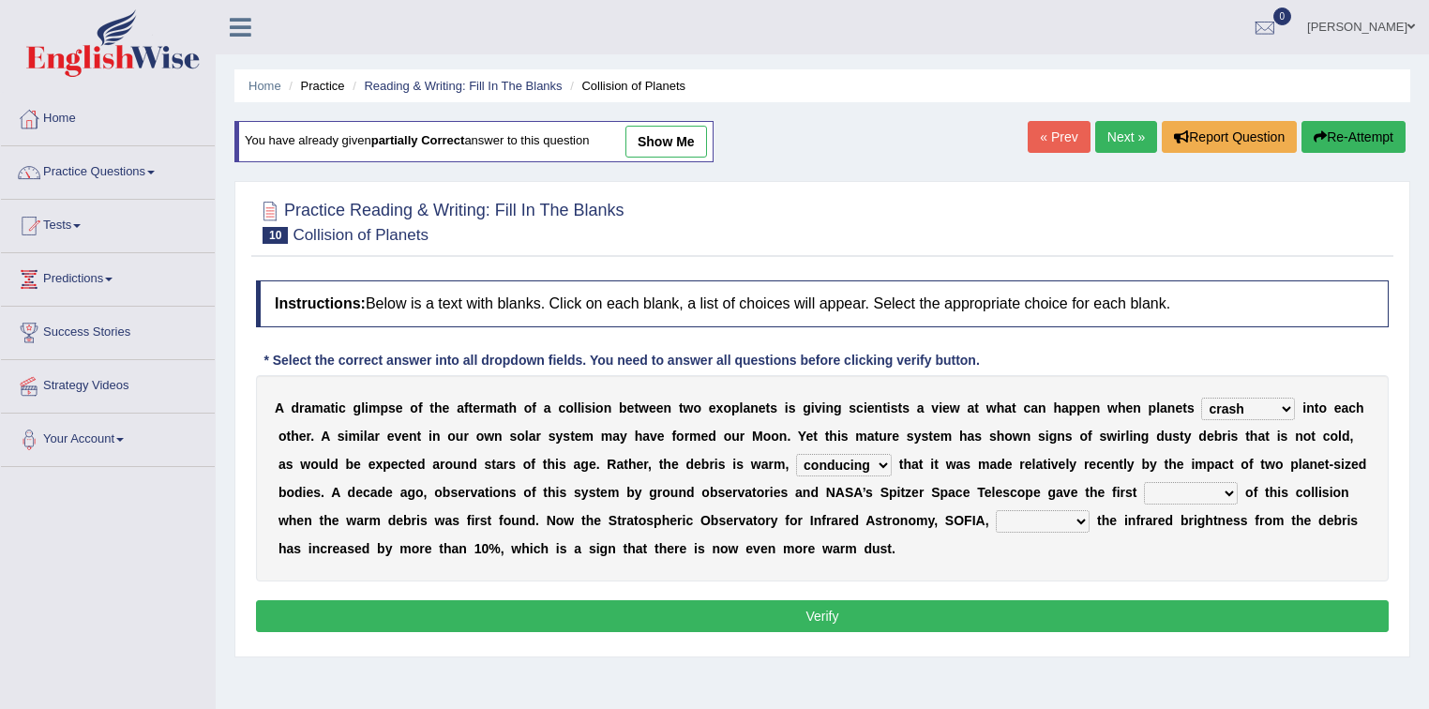
click at [796, 454] on select "reinforcing sentencing forging conducing" at bounding box center [844, 465] width 96 height 23
click at [1169, 490] on select "pints faints hints taints" at bounding box center [1191, 493] width 94 height 23
select select "hints"
click at [1144, 482] on select "pints faints hints taints" at bounding box center [1191, 493] width 94 height 23
click at [1073, 514] on select "concealed revealed repealed unsealed" at bounding box center [1043, 521] width 94 height 23
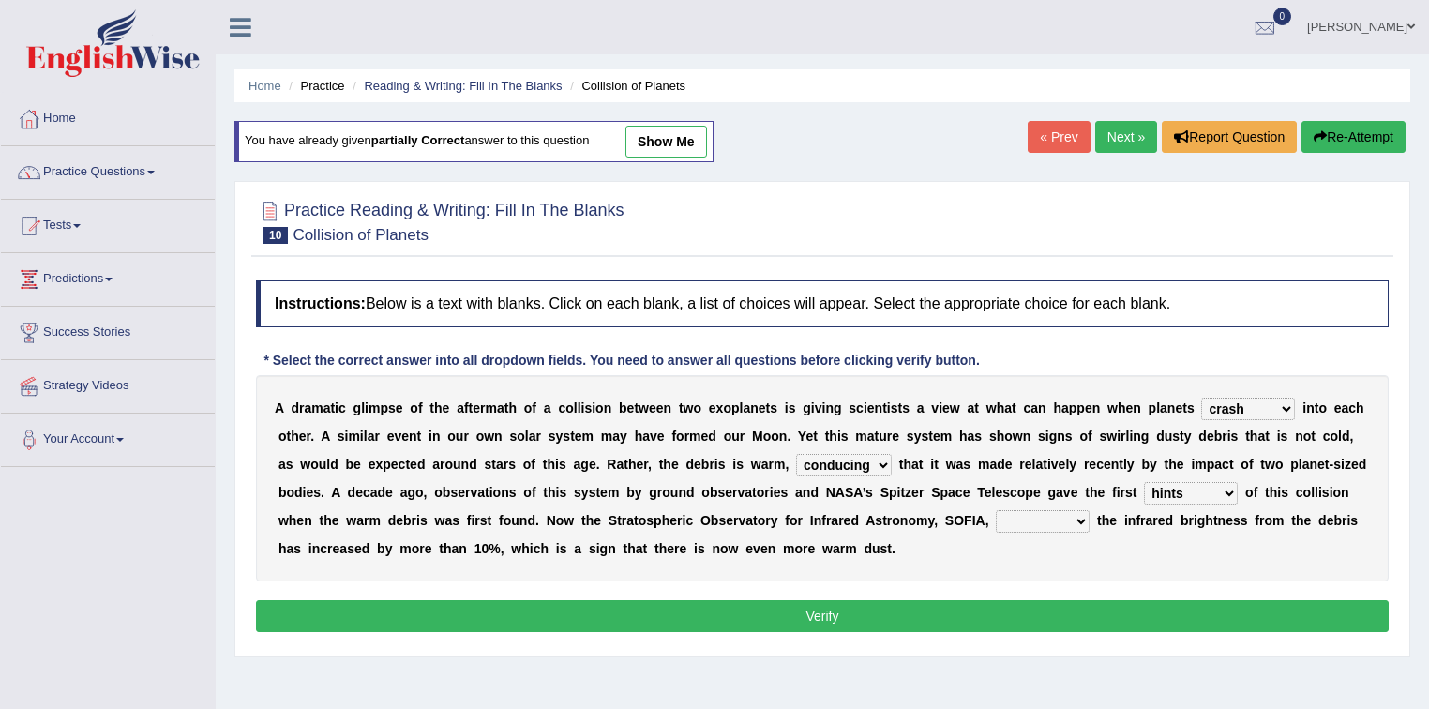
select select "revealed"
click at [996, 510] on select "concealed revealed repealed unsealed" at bounding box center [1043, 521] width 94 height 23
click at [797, 604] on button "Verify" at bounding box center [822, 616] width 1133 height 32
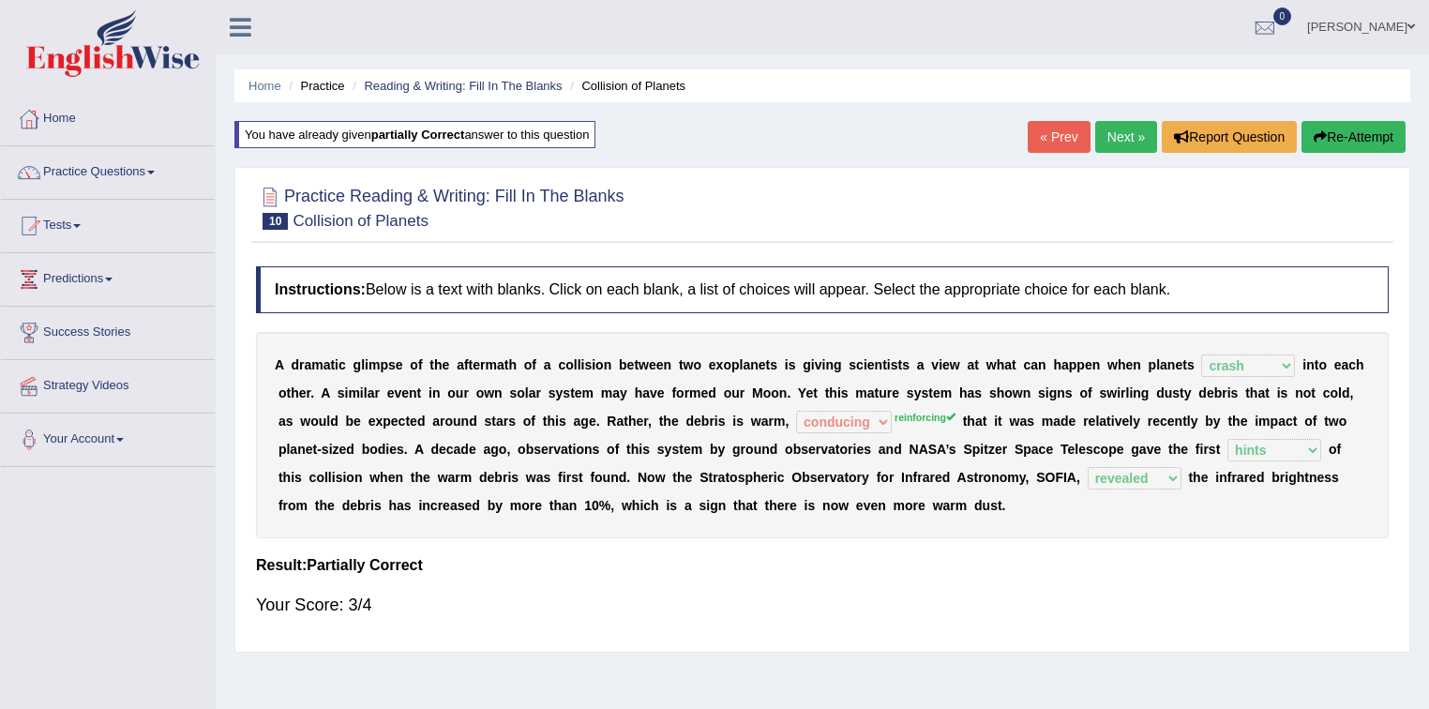
click at [1114, 132] on link "Next »" at bounding box center [1126, 137] width 62 height 32
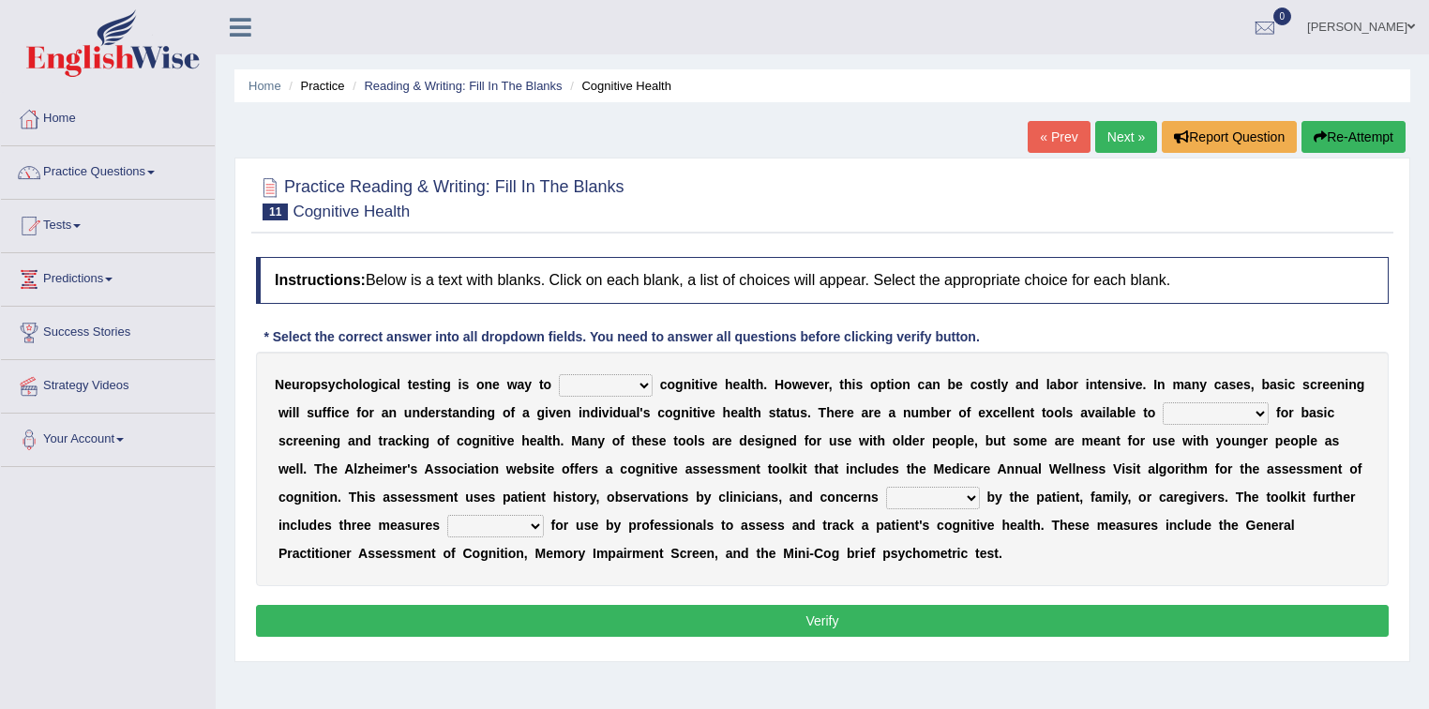
click at [1042, 135] on link "« Prev" at bounding box center [1059, 137] width 62 height 32
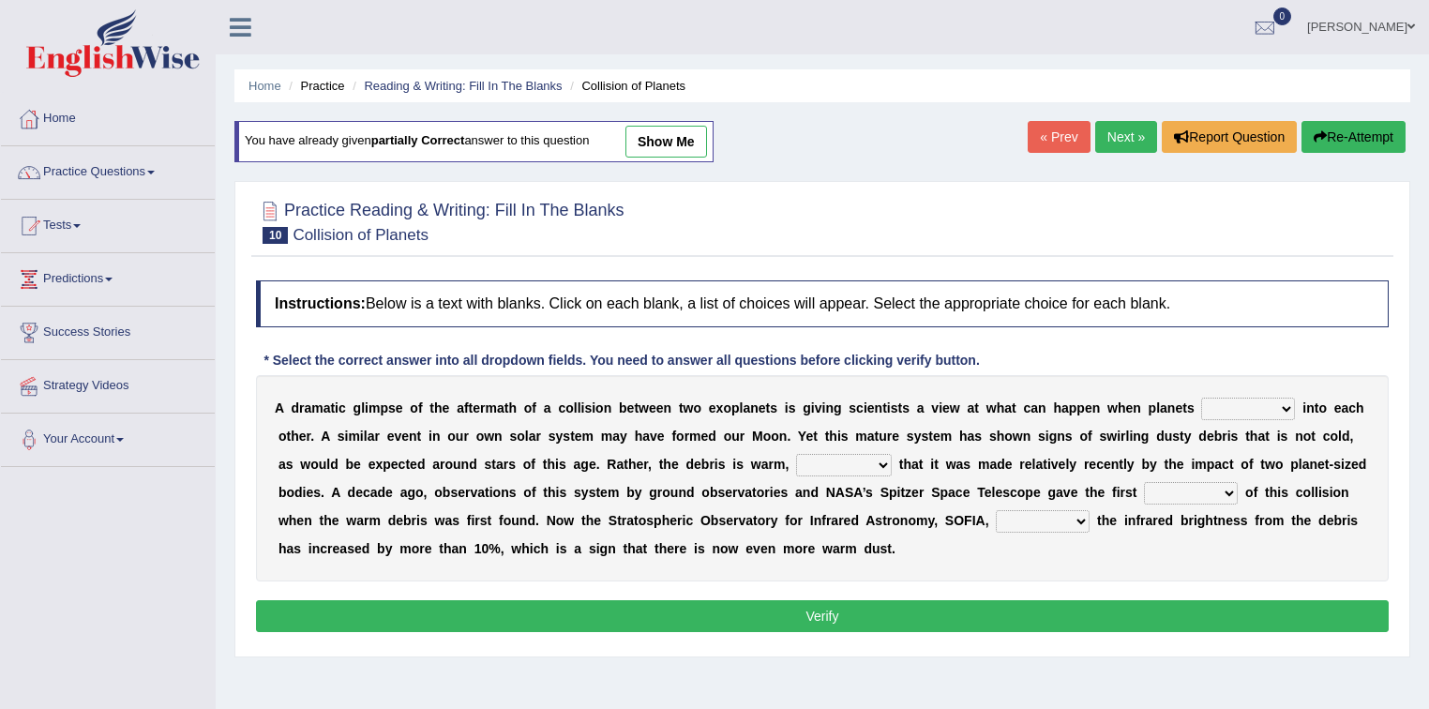
click at [1222, 401] on select "crash explore roam implode" at bounding box center [1248, 409] width 94 height 23
select select "crash"
click at [1201, 398] on select "crash explore roam implode" at bounding box center [1248, 409] width 94 height 23
click at [874, 464] on select "reinforcing sentencing forging conducing" at bounding box center [844, 465] width 96 height 23
select select "reinforcing"
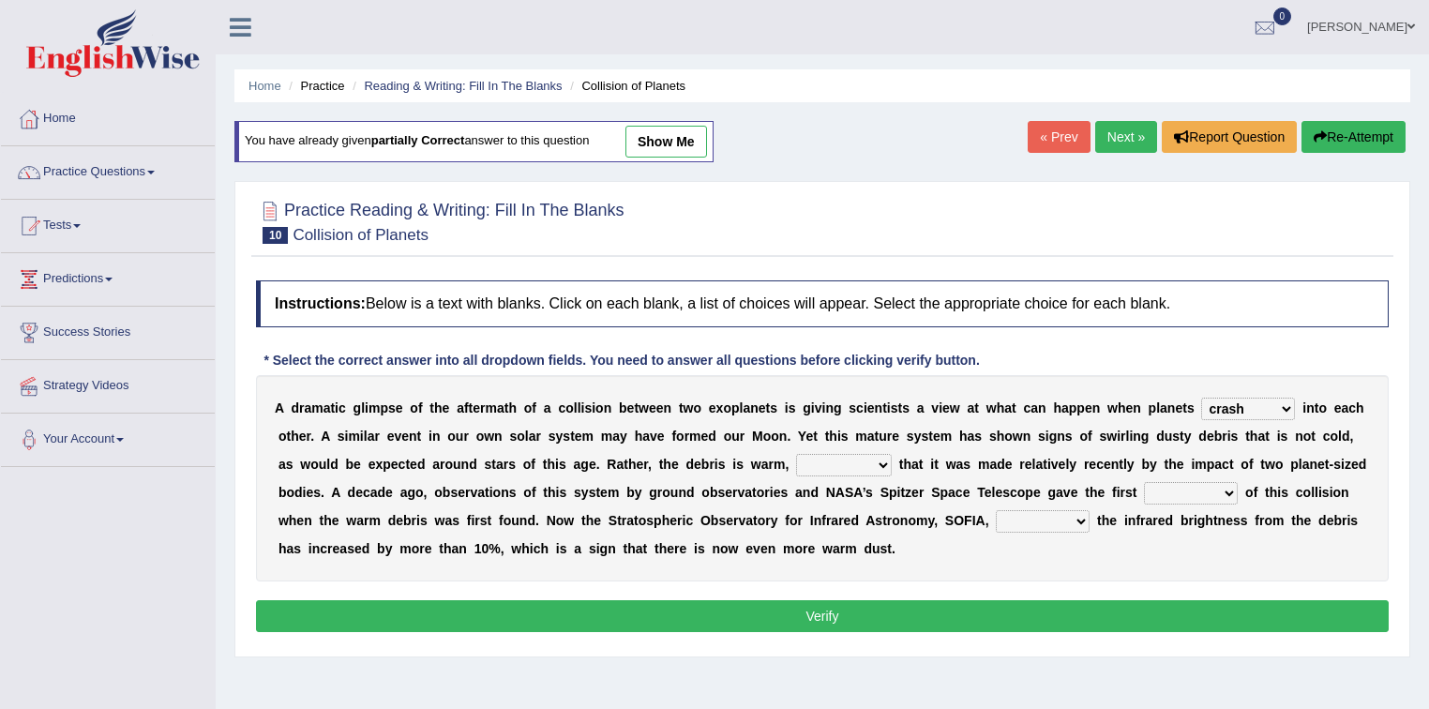
click at [796, 454] on select "reinforcing sentencing forging conducing" at bounding box center [844, 465] width 96 height 23
click at [1176, 487] on select "pints faints hints taints" at bounding box center [1191, 493] width 94 height 23
select select "hints"
click at [1144, 482] on select "pints faints hints taints" at bounding box center [1191, 493] width 94 height 23
click at [1076, 524] on select "concealed revealed repealed unsealed" at bounding box center [1043, 521] width 94 height 23
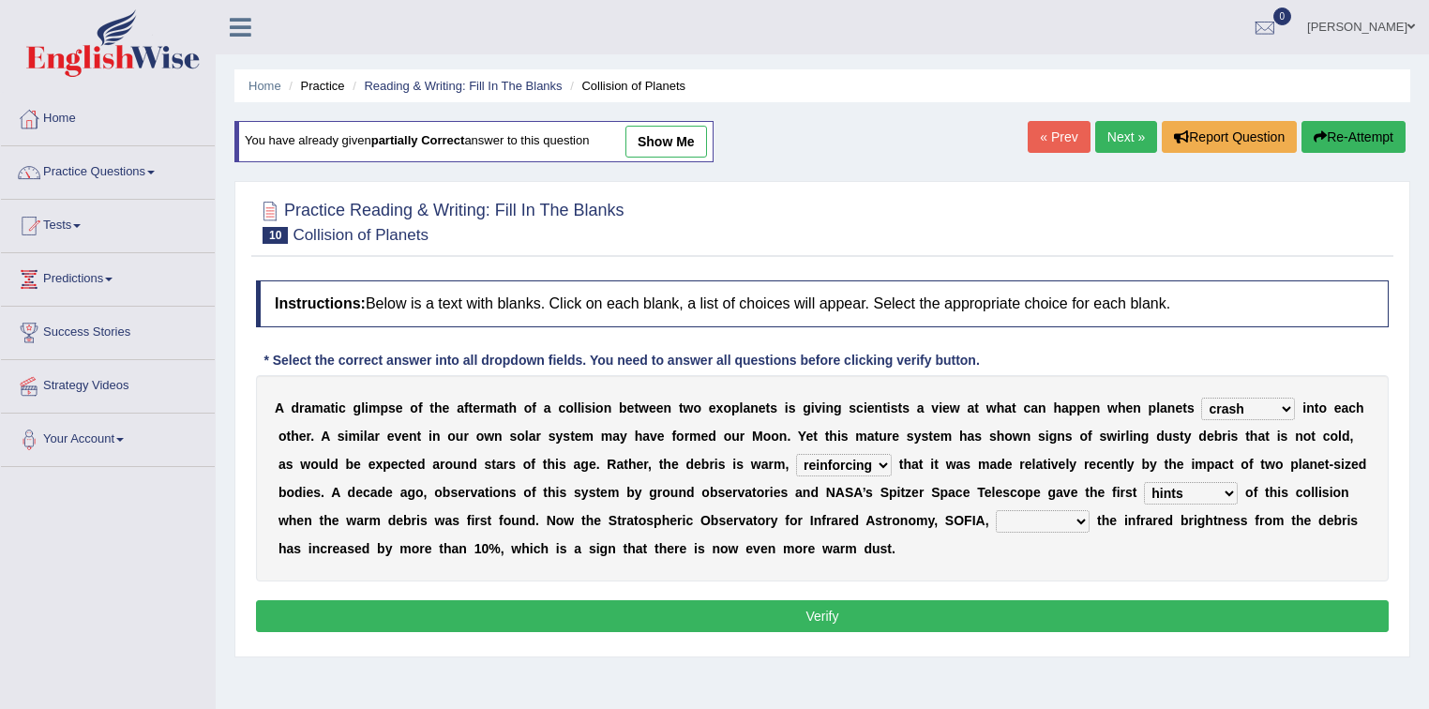
select select "revealed"
click at [996, 510] on select "concealed revealed repealed unsealed" at bounding box center [1043, 521] width 94 height 23
click at [974, 605] on button "Verify" at bounding box center [822, 616] width 1133 height 32
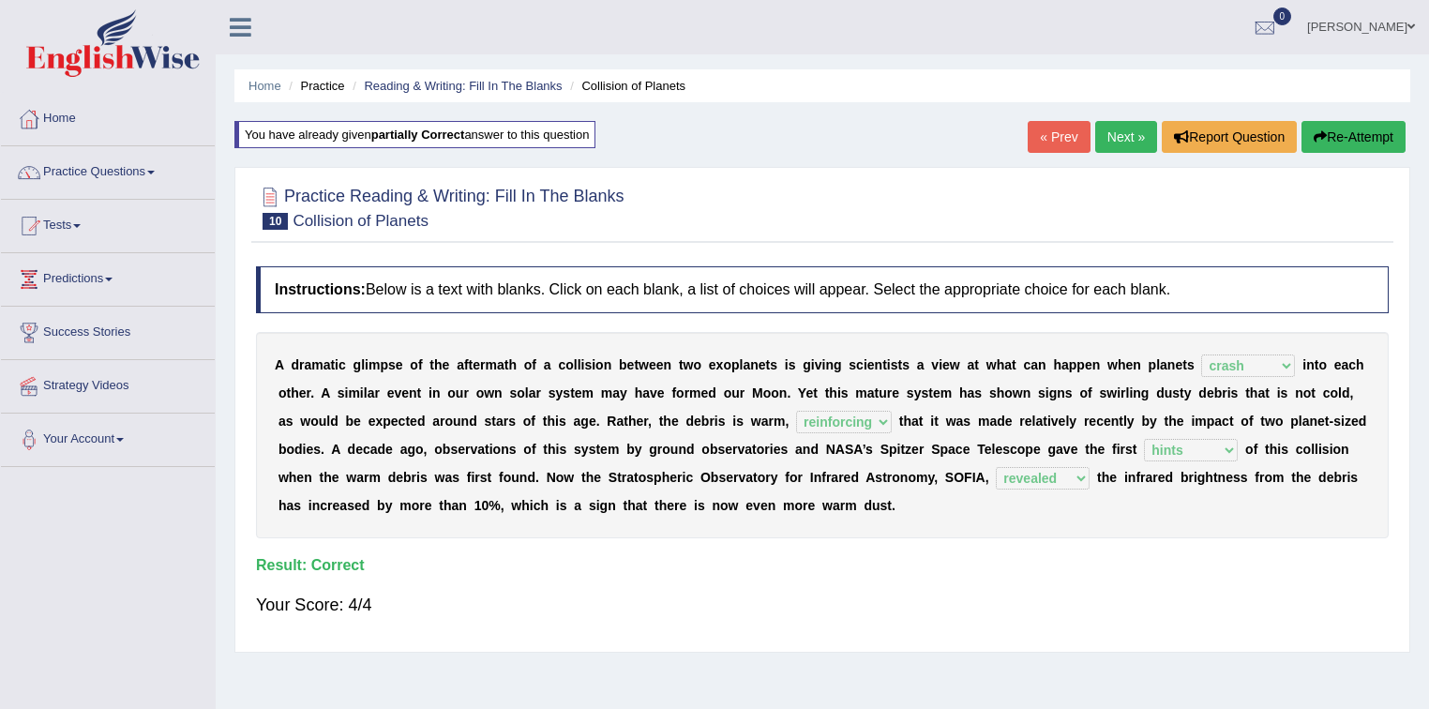
click at [1113, 136] on link "Next »" at bounding box center [1126, 137] width 62 height 32
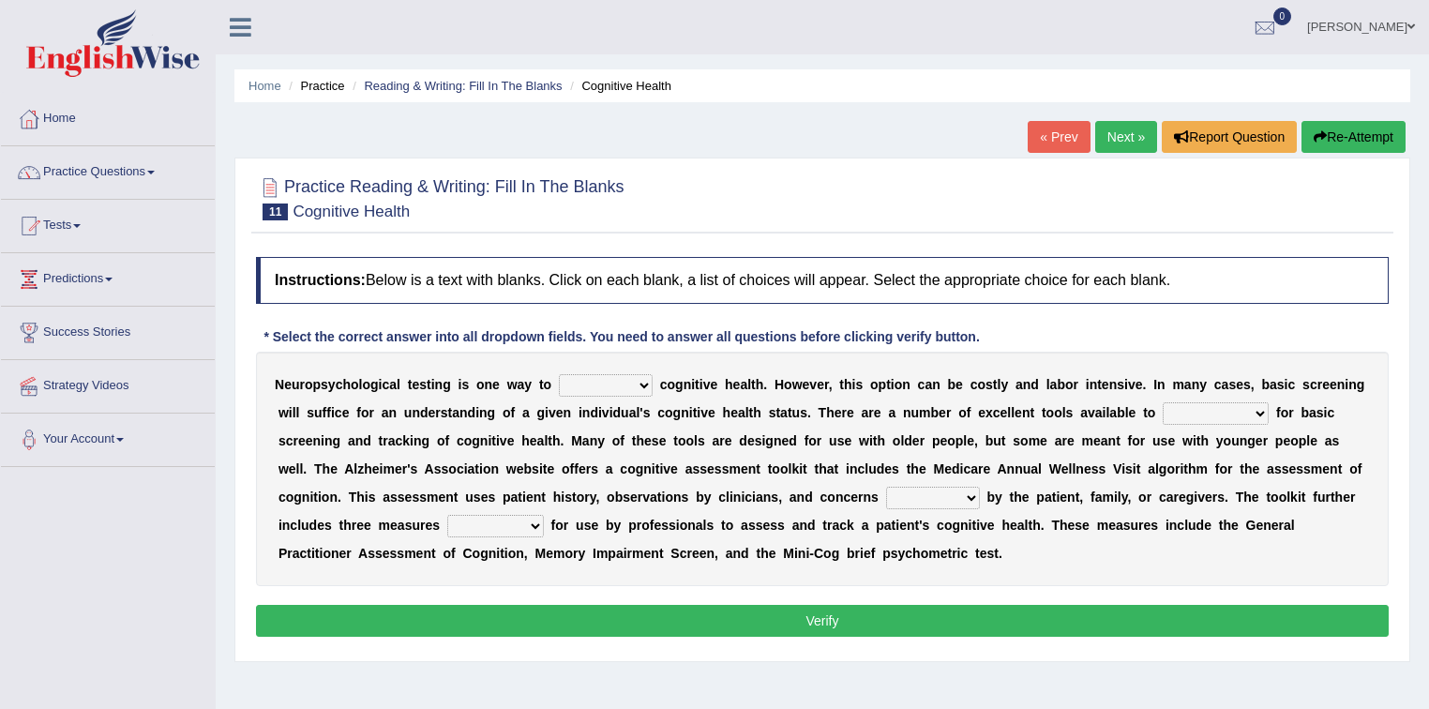
click at [1051, 125] on link "« Prev" at bounding box center [1059, 137] width 62 height 32
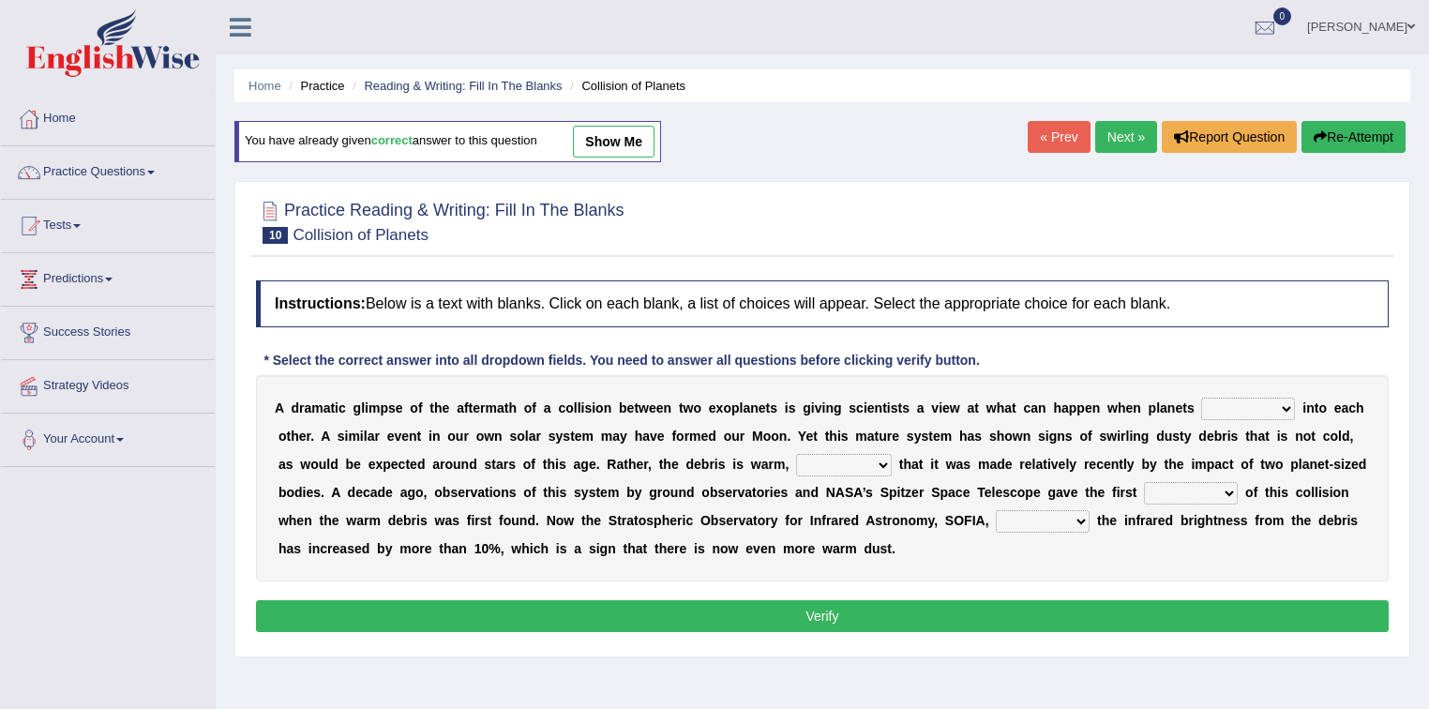
click at [1047, 133] on link "« Prev" at bounding box center [1059, 137] width 62 height 32
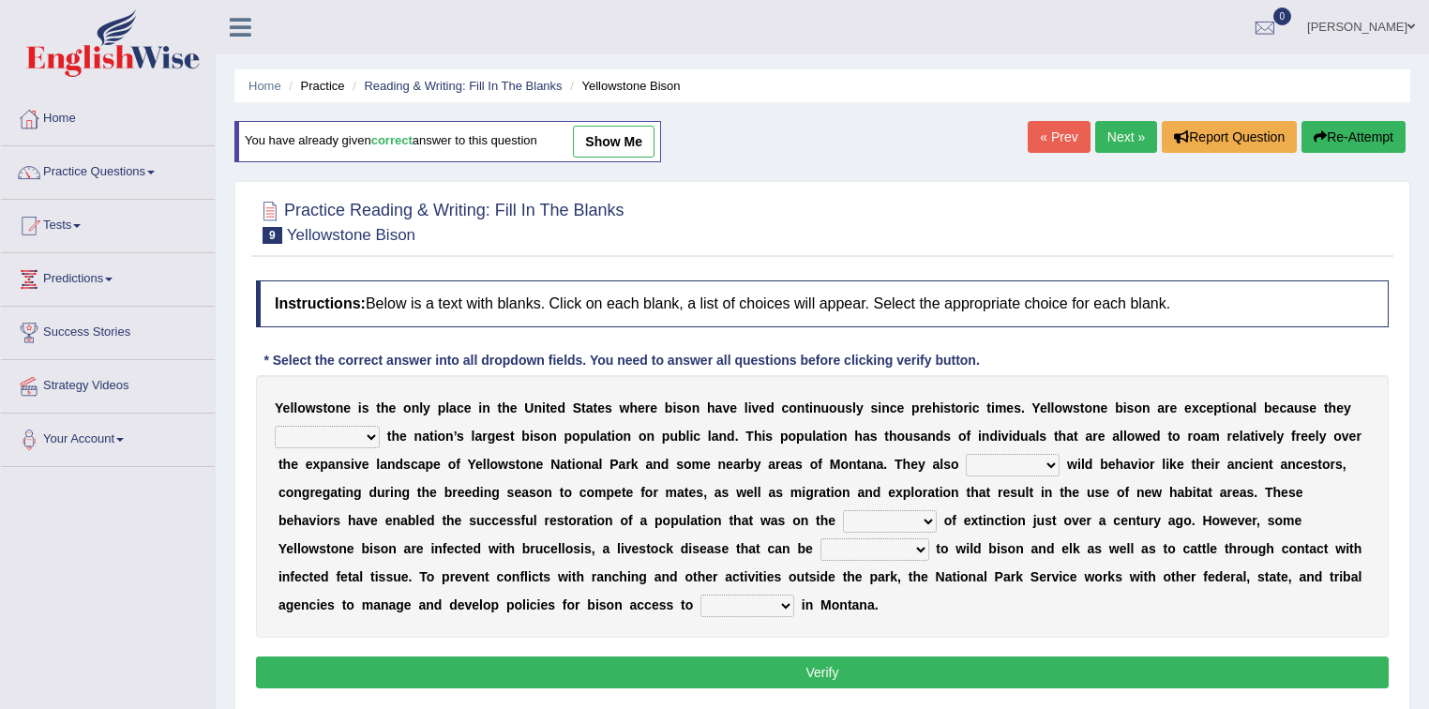
click at [352, 426] on select "congregate comprise consist compromise" at bounding box center [327, 437] width 105 height 23
select select "compromise"
click at [275, 426] on select "congregate comprise consist compromise" at bounding box center [327, 437] width 105 height 23
click at [1019, 464] on select "exhibit disregard resist encourage" at bounding box center [1013, 465] width 94 height 23
select select "exhibit"
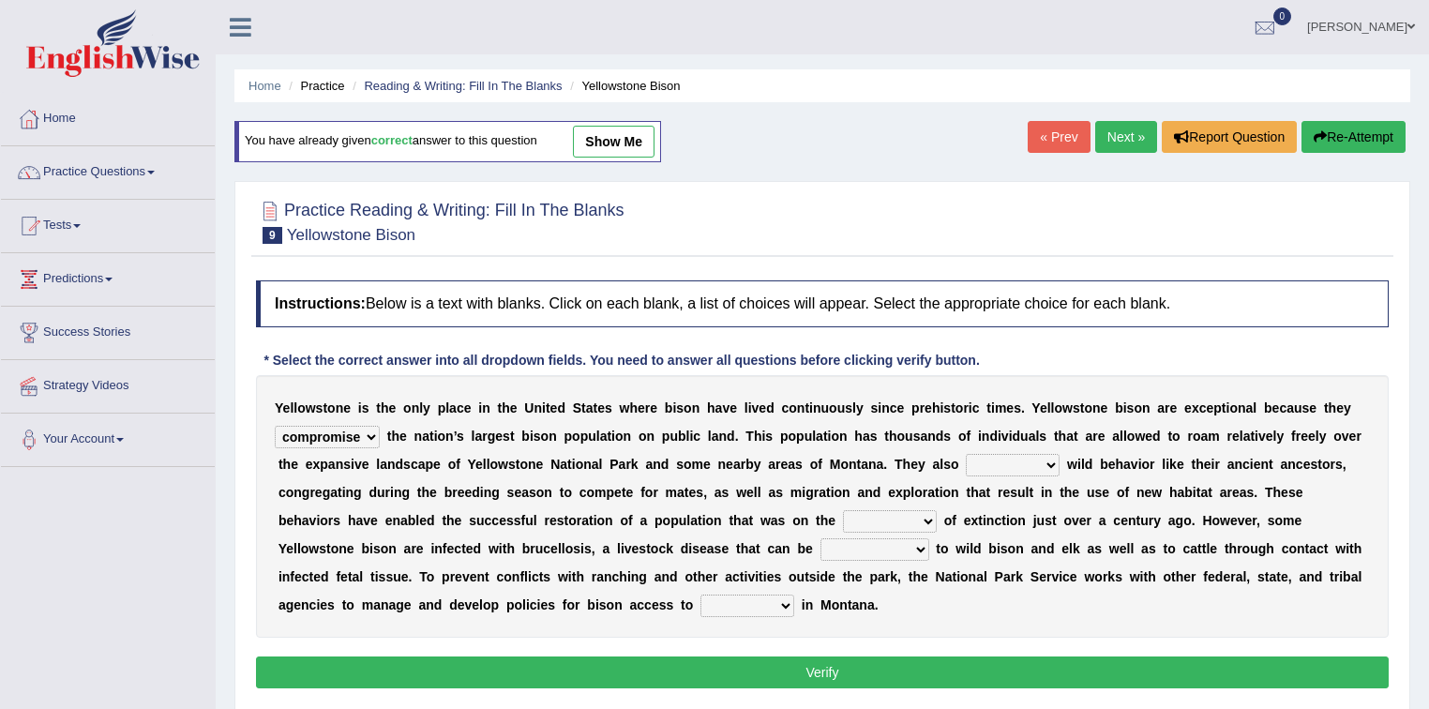
click at [966, 454] on select "exhibit disregard resist encourage" at bounding box center [1013, 465] width 94 height 23
click at [905, 518] on select "brine brink danger brindle" at bounding box center [890, 521] width 94 height 23
select select "brink"
click at [843, 510] on select "brine brink danger brindle" at bounding box center [890, 521] width 94 height 23
click at [897, 551] on select "transplanted transported transgressed transmitted" at bounding box center [875, 549] width 109 height 23
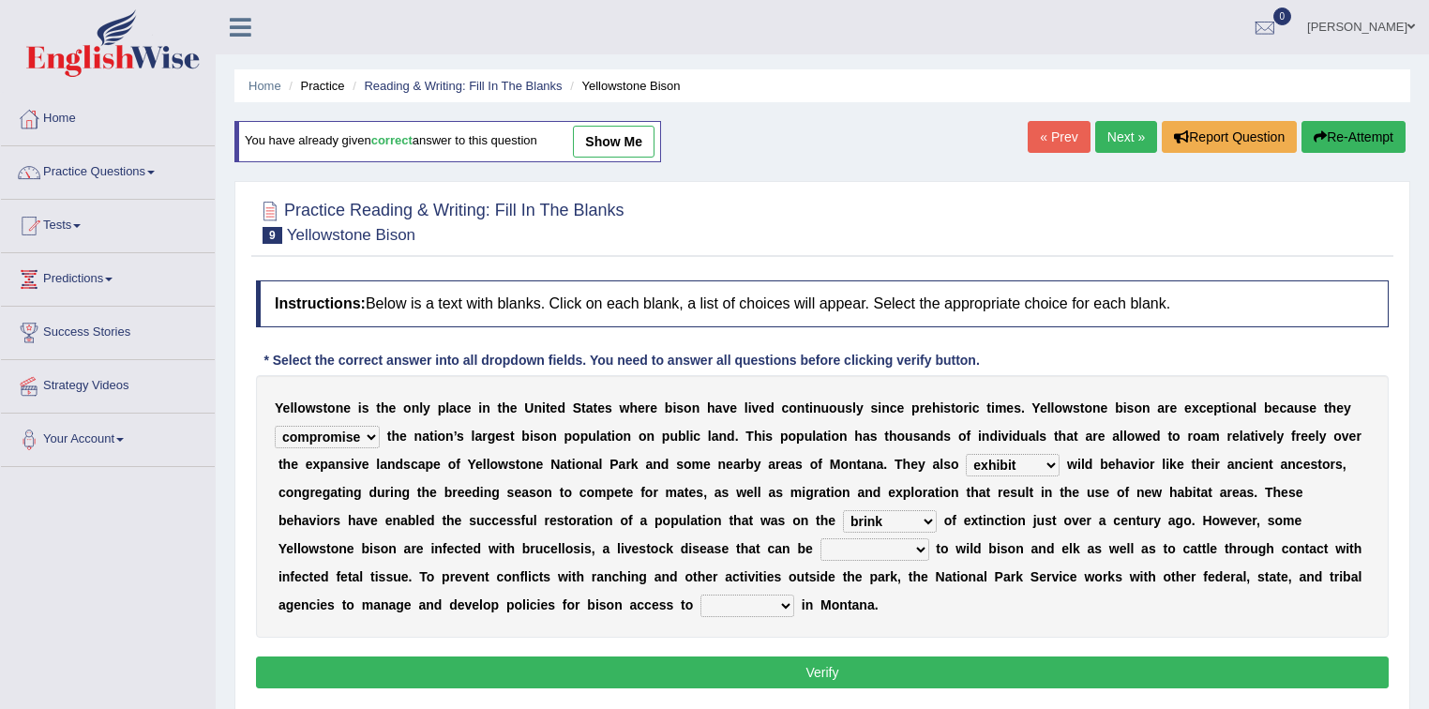
select select "transmitted"
click at [821, 538] on select "transplanted transported transgressed transmitted" at bounding box center [875, 549] width 109 height 23
click at [770, 600] on select "habitat habitat habitant food" at bounding box center [748, 606] width 94 height 23
select select "habitat"
click at [701, 595] on select "habitat habitat habitant food" at bounding box center [748, 606] width 94 height 23
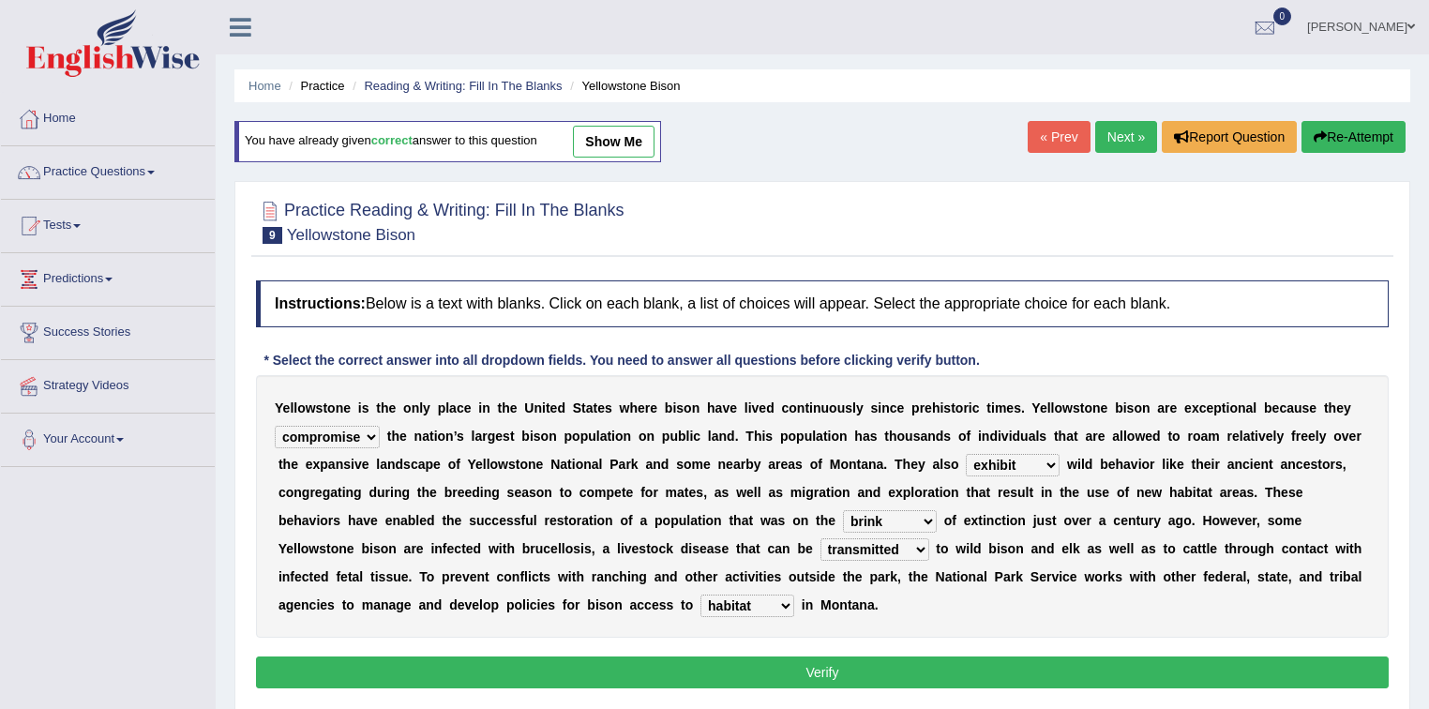
click at [370, 434] on select "congregate comprise consist compromise" at bounding box center [327, 437] width 105 height 23
select select "comprise"
click at [275, 426] on select "congregate comprise consist compromise" at bounding box center [327, 437] width 105 height 23
click at [366, 433] on select "congregate comprise consist compromise" at bounding box center [327, 437] width 105 height 23
click at [467, 665] on button "Verify" at bounding box center [822, 672] width 1133 height 32
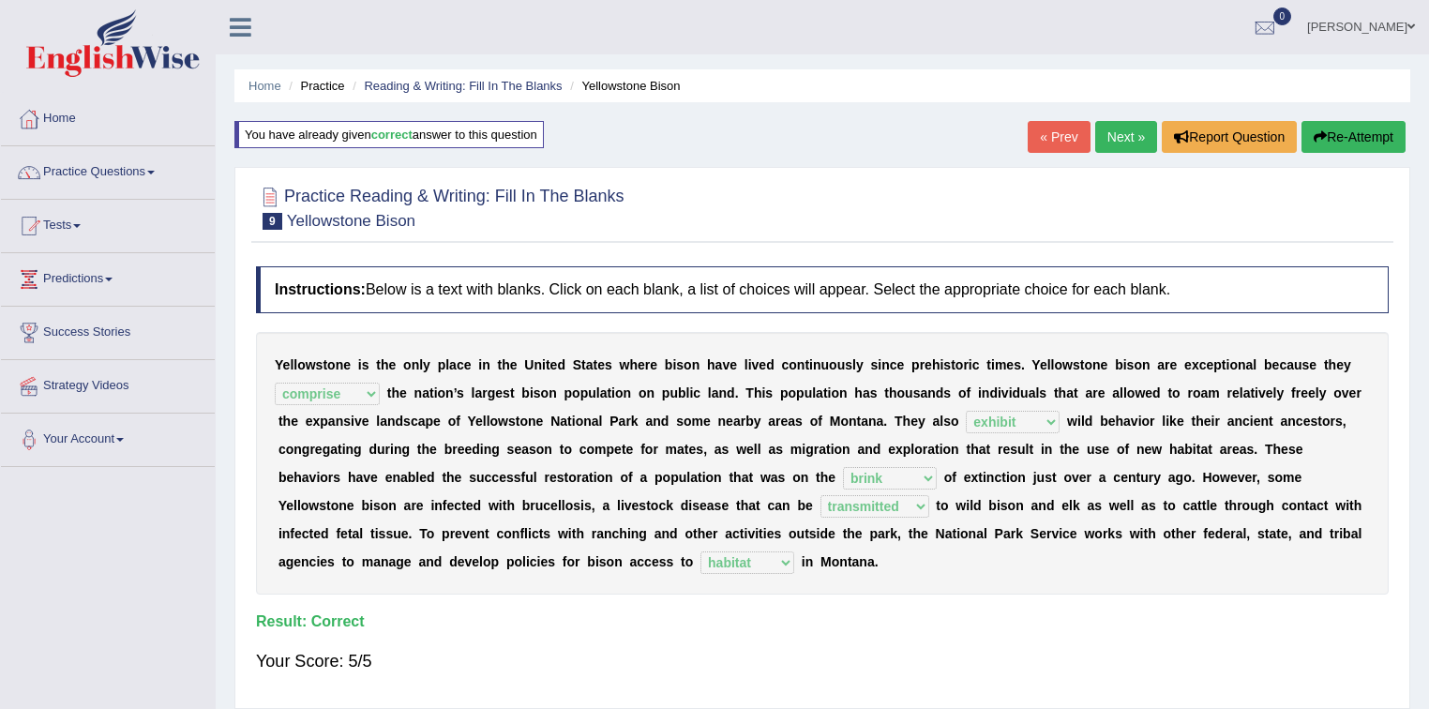
click at [1118, 140] on link "Next »" at bounding box center [1126, 137] width 62 height 32
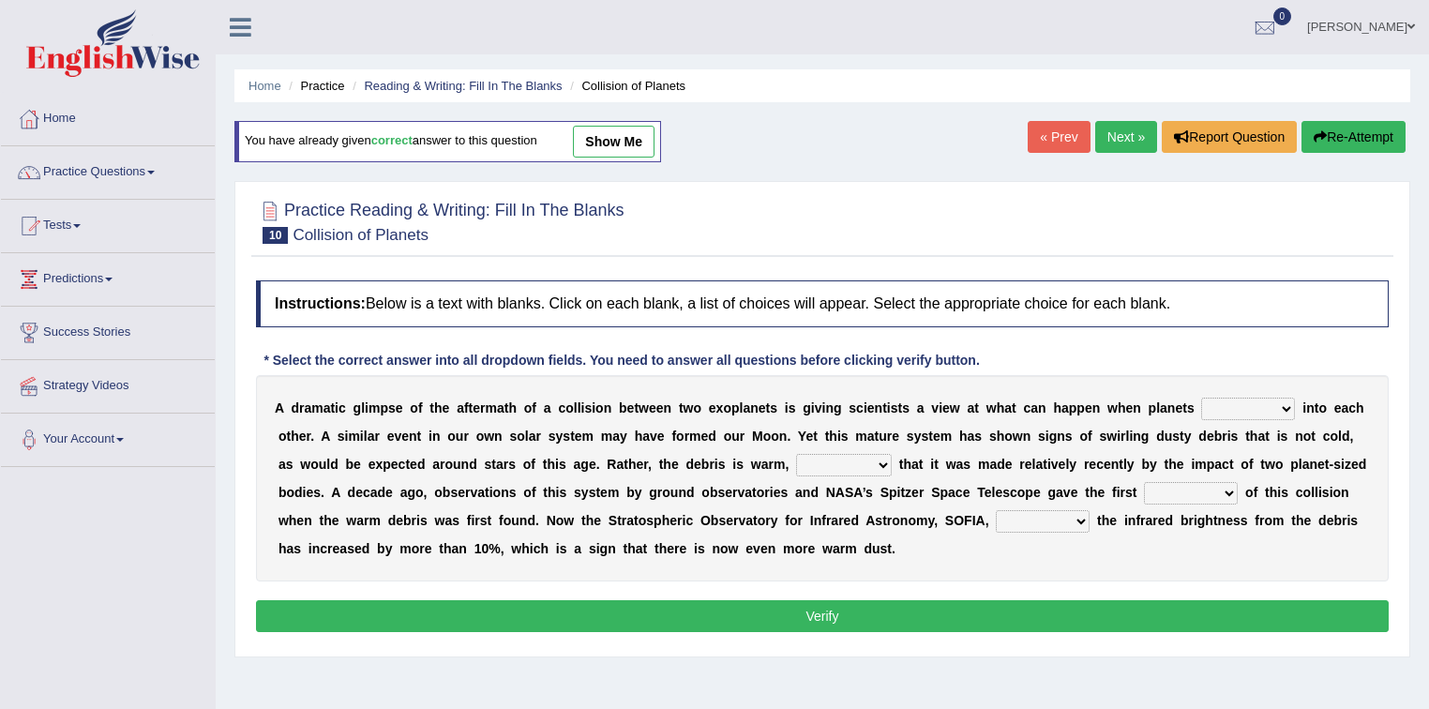
click at [1242, 405] on select "crash explore roam implode" at bounding box center [1248, 409] width 94 height 23
select select "crash"
click at [1201, 398] on select "crash explore roam implode" at bounding box center [1248, 409] width 94 height 23
click at [856, 460] on select "reinforcing sentencing forging conducing" at bounding box center [844, 465] width 96 height 23
select select "reinforcing"
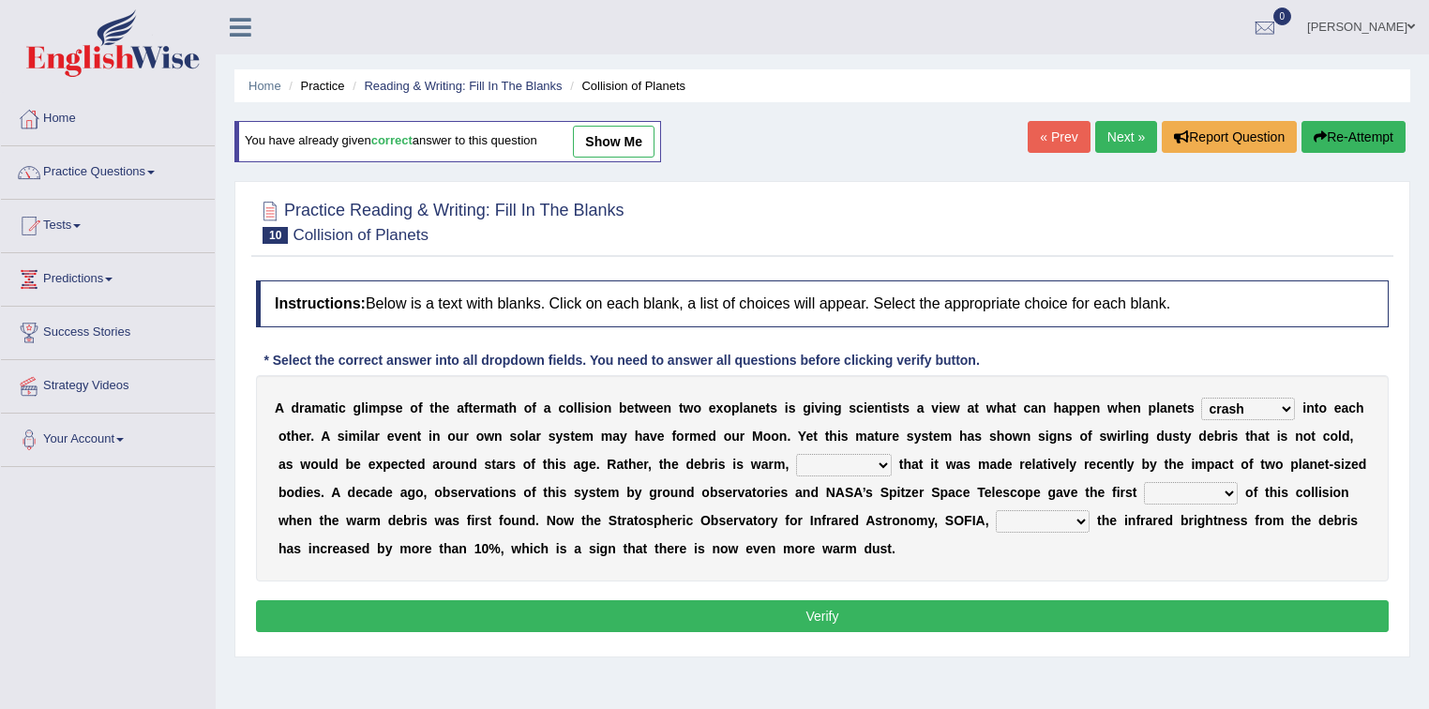
click at [796, 454] on select "reinforcing sentencing forging conducing" at bounding box center [844, 465] width 96 height 23
click at [1183, 493] on select "pints faints hints taints" at bounding box center [1191, 493] width 94 height 23
select select "hints"
click at [1144, 482] on select "pints faints hints taints" at bounding box center [1191, 493] width 94 height 23
click at [1041, 518] on select "concealed revealed repealed unsealed" at bounding box center [1043, 521] width 94 height 23
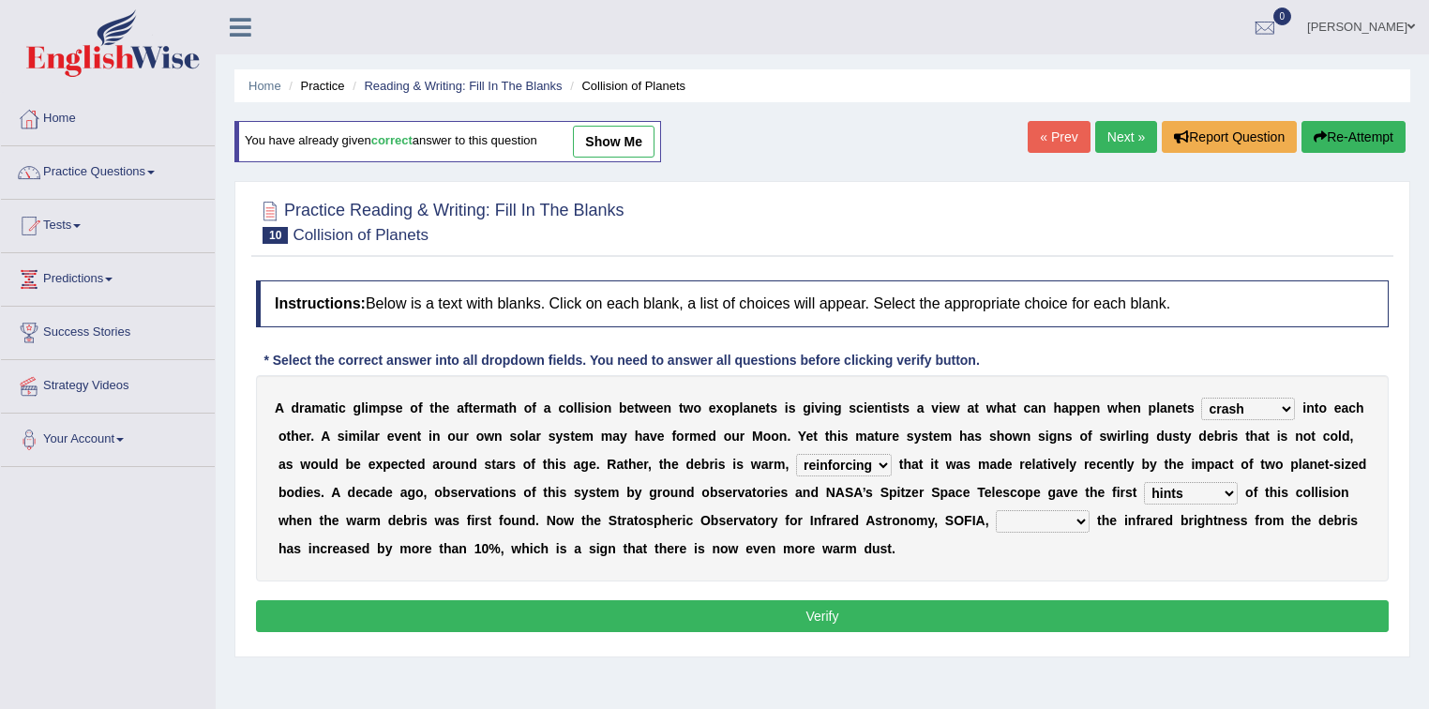
select select "revealed"
click at [996, 510] on select "concealed revealed repealed unsealed" at bounding box center [1043, 521] width 94 height 23
click at [1017, 611] on button "Verify" at bounding box center [822, 616] width 1133 height 32
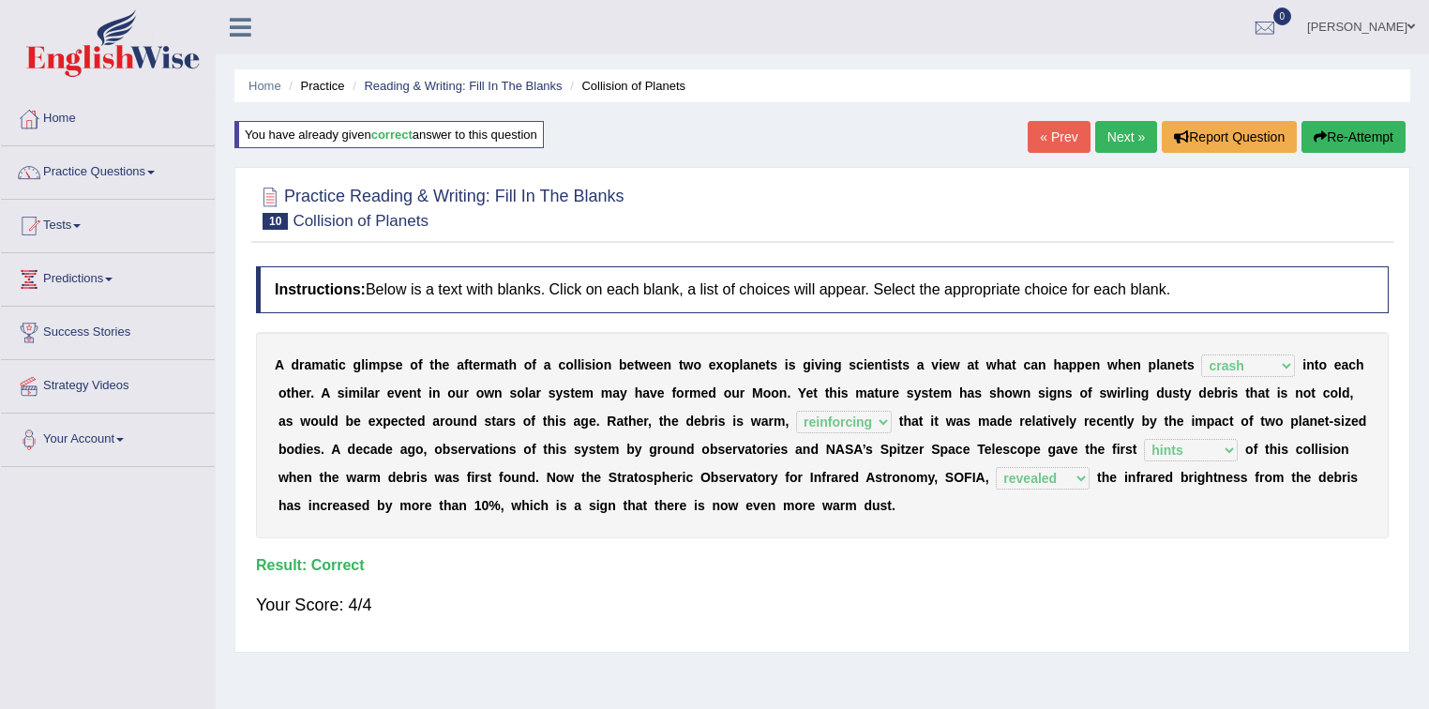
click at [1125, 137] on link "Next »" at bounding box center [1126, 137] width 62 height 32
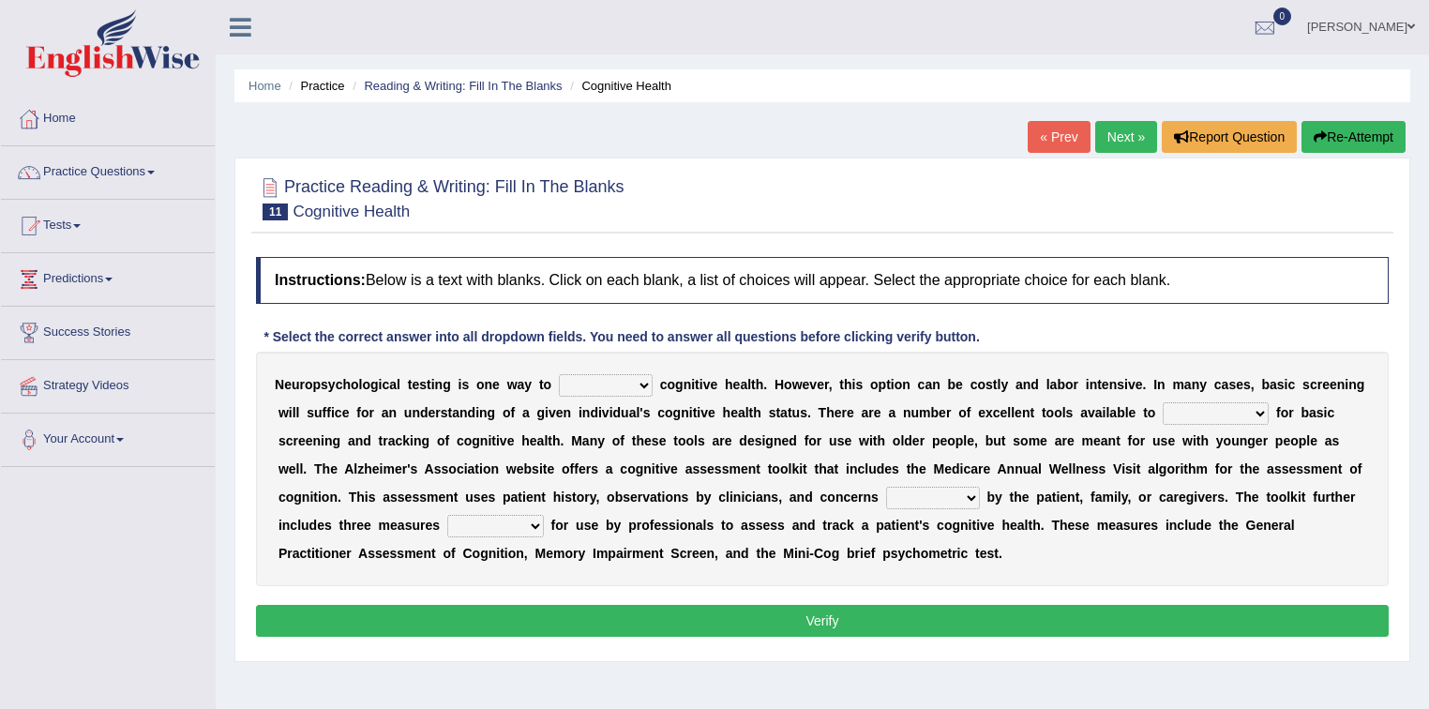
click at [614, 382] on select "obsess assess possess access" at bounding box center [606, 385] width 94 height 23
select select "access"
click at [559, 374] on select "obsess assess possess access" at bounding box center [606, 385] width 94 height 23
click at [1200, 411] on select "stationers practitioners petitioners questioners" at bounding box center [1216, 413] width 106 height 23
select select "questioners"
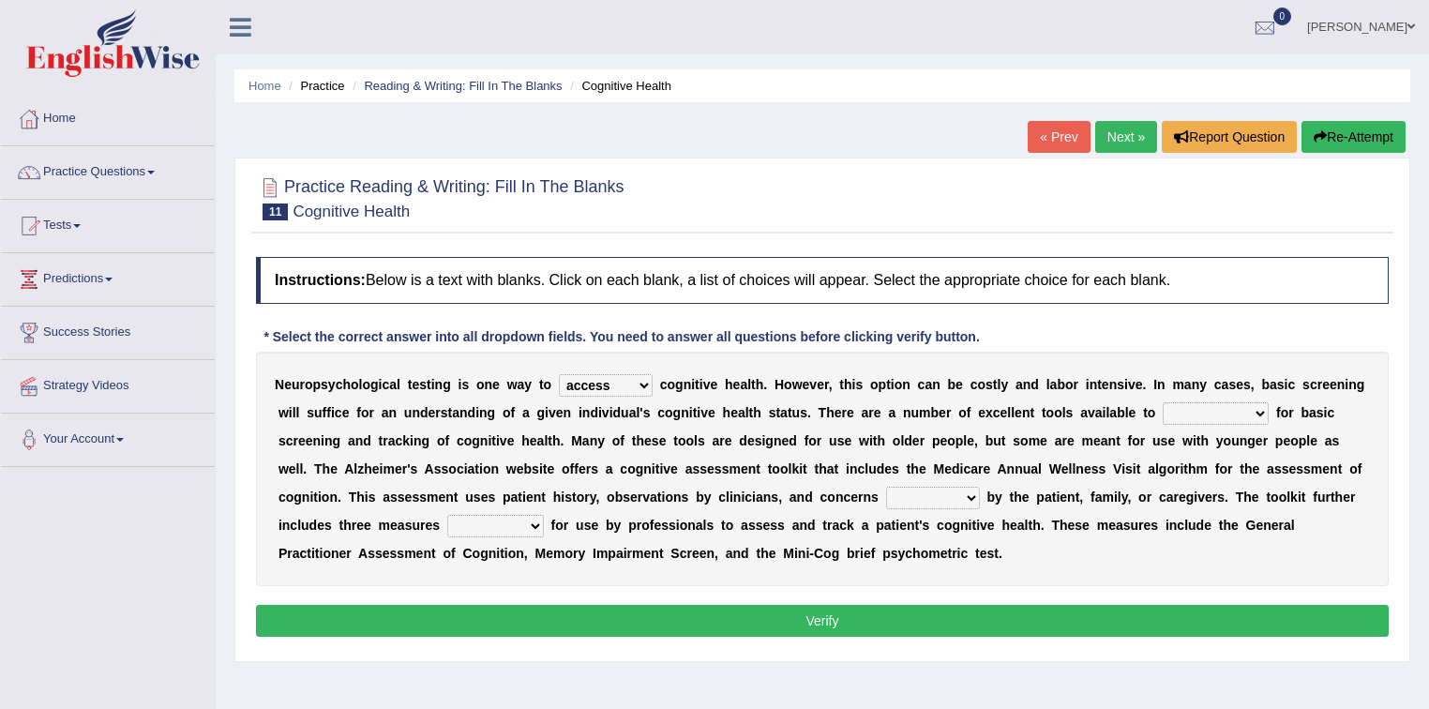
click at [1163, 402] on select "stationers practitioners petitioners questioners" at bounding box center [1216, 413] width 106 height 23
click at [968, 494] on select "raised rising arising praised" at bounding box center [933, 498] width 94 height 23
select select "raised"
click at [886, 487] on select "raised rising arising praised" at bounding box center [933, 498] width 94 height 23
click at [518, 525] on select "validated intimidated dilapidated antedated" at bounding box center [495, 526] width 97 height 23
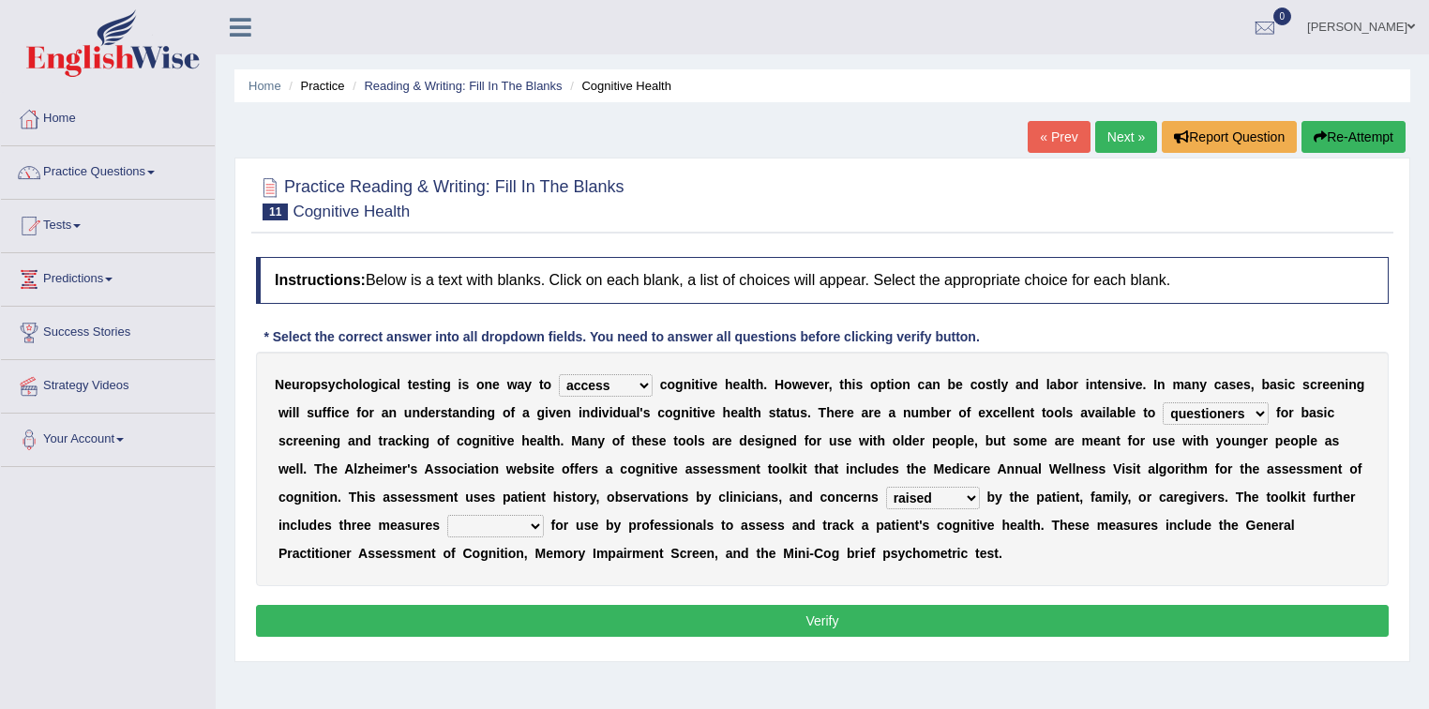
select select "dilapidated"
click at [447, 515] on select "validated intimidated dilapidated antedated" at bounding box center [495, 526] width 97 height 23
click at [574, 622] on button "Verify" at bounding box center [822, 621] width 1133 height 32
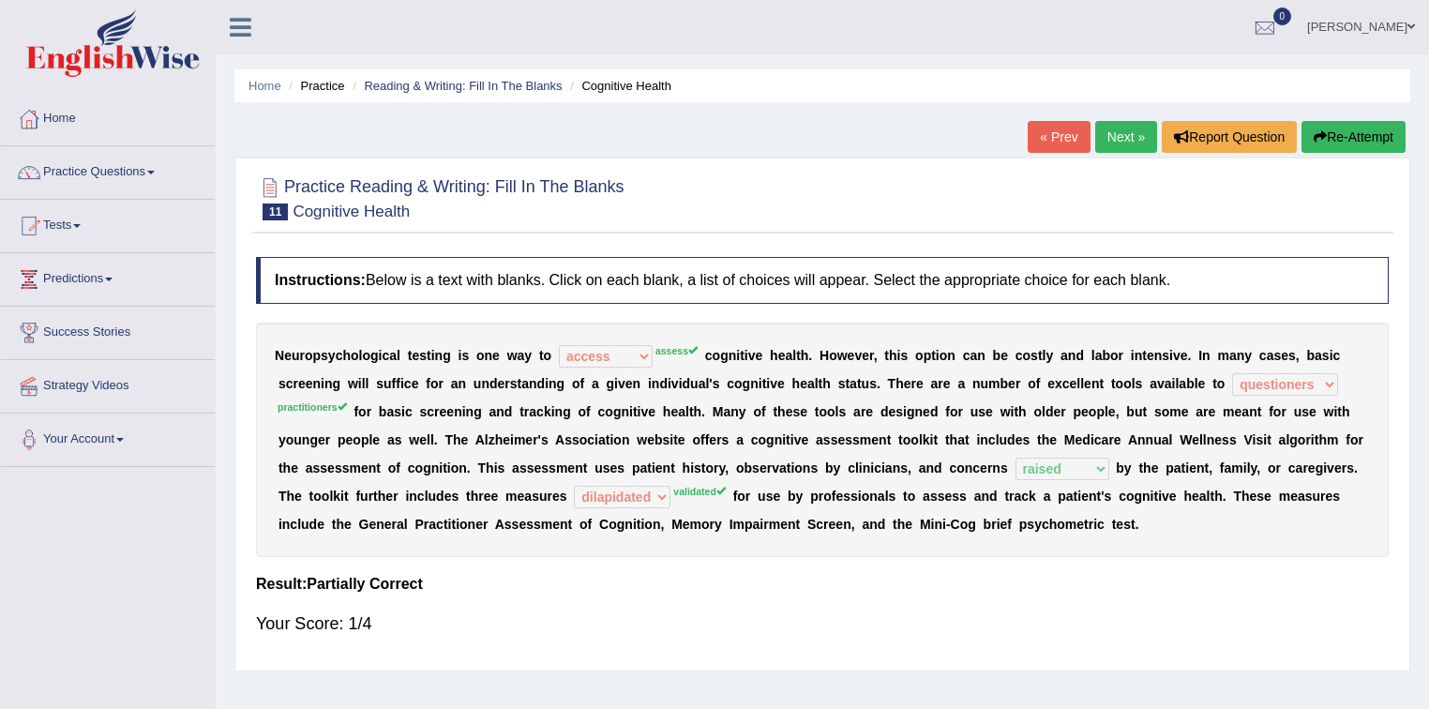
click at [1320, 138] on icon "button" at bounding box center [1320, 136] width 13 height 13
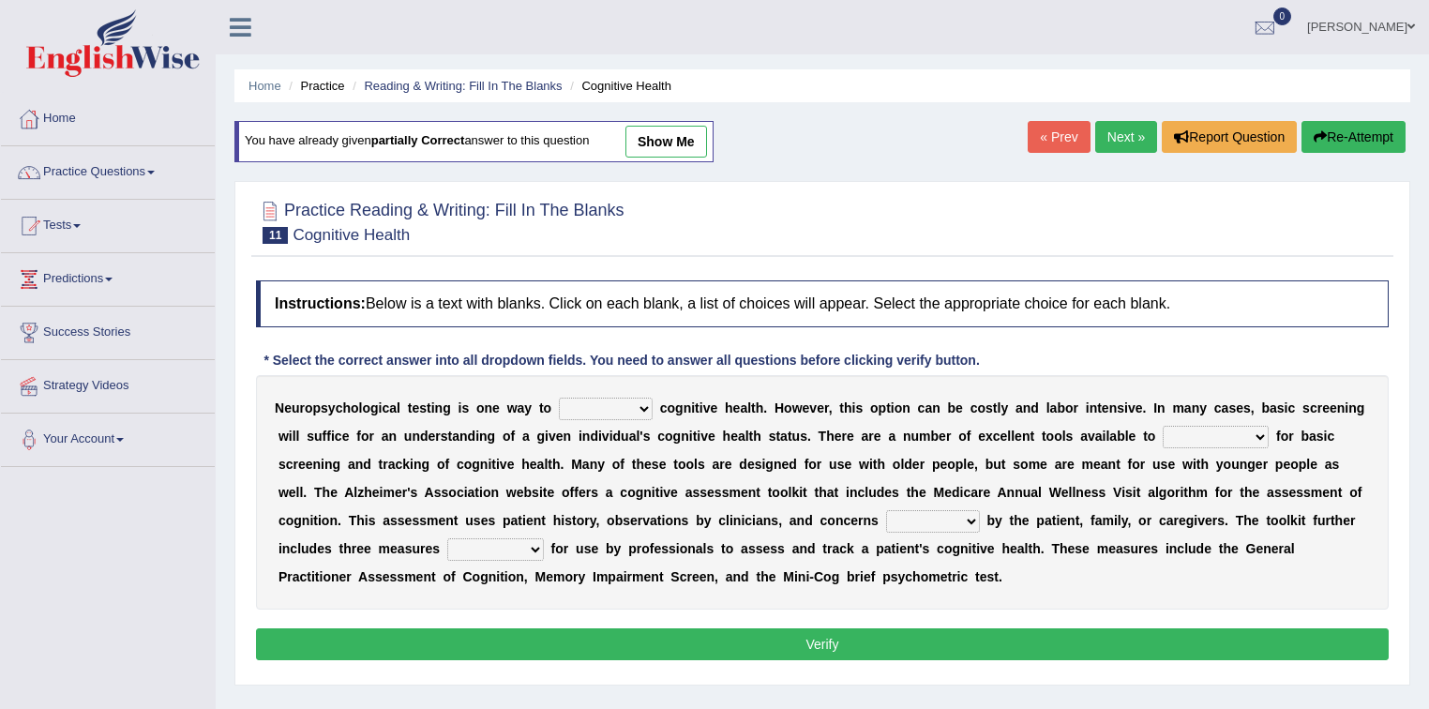
click at [630, 408] on select "obsess assess possess access" at bounding box center [606, 409] width 94 height 23
select select "access"
click at [559, 398] on select "obsess assess possess access" at bounding box center [606, 409] width 94 height 23
click at [1188, 439] on select "stationers practitioners petitioners questioners" at bounding box center [1216, 437] width 106 height 23
select select "practitioners"
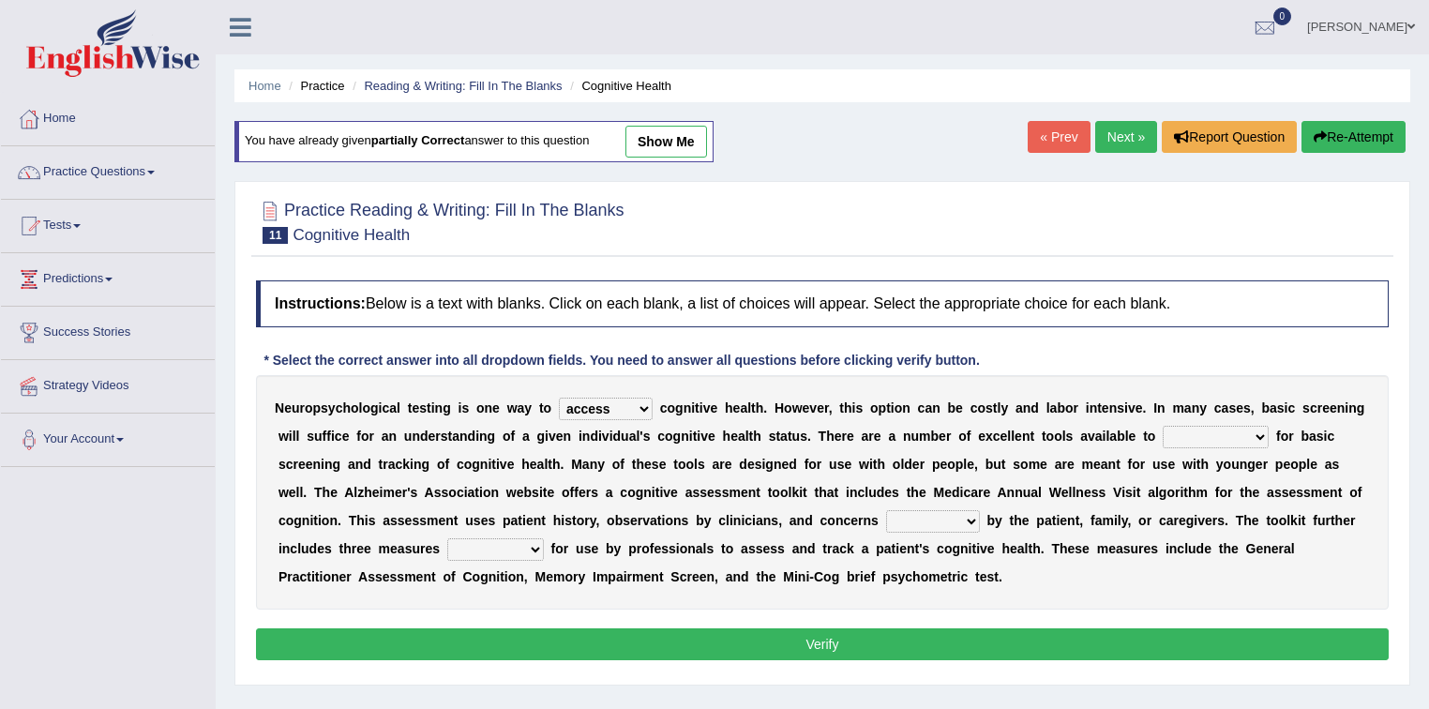
click at [1163, 426] on select "stationers practitioners petitioners questioners" at bounding box center [1216, 437] width 106 height 23
click at [960, 518] on select "raised rising arising praised" at bounding box center [933, 521] width 94 height 23
select select "rising"
click at [886, 510] on select "raised rising arising praised" at bounding box center [933, 521] width 94 height 23
click at [518, 546] on select "validated intimidated dilapidated antedated" at bounding box center [495, 549] width 97 height 23
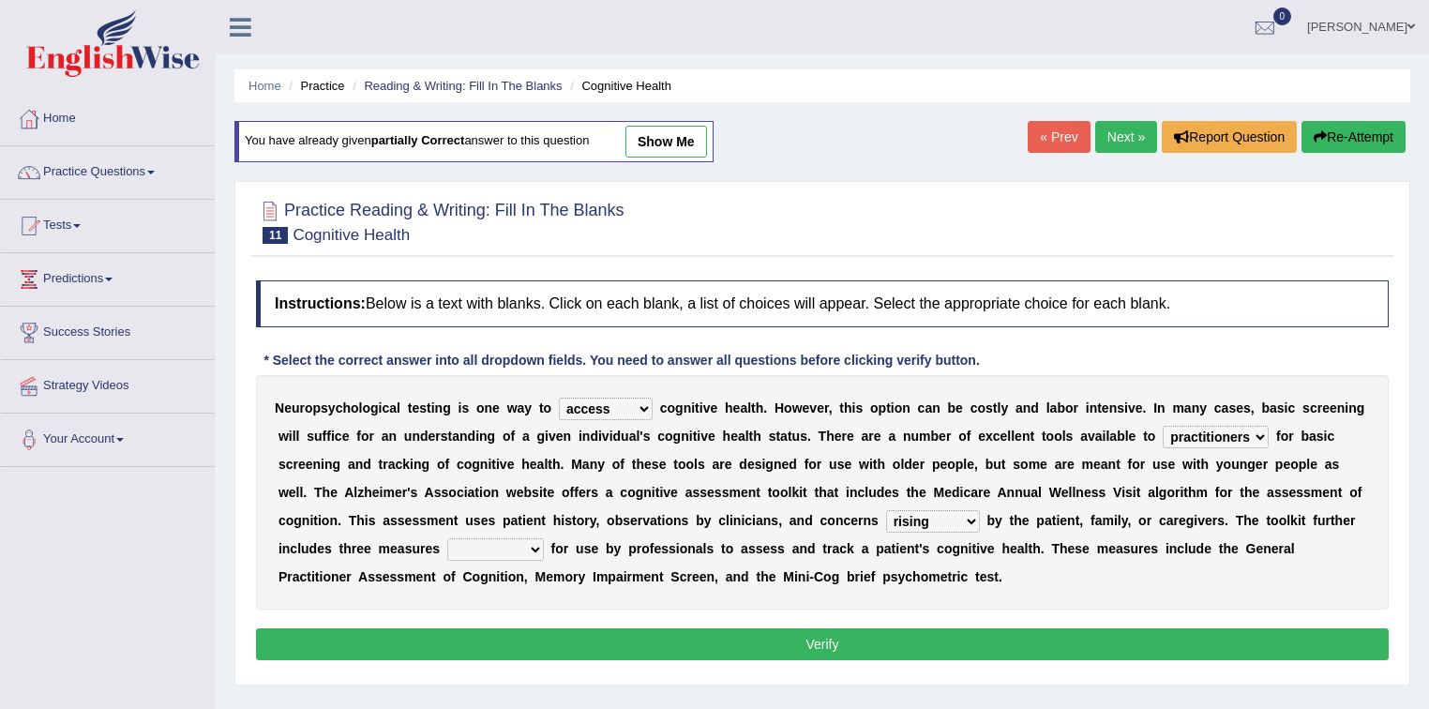
select select "intimidated"
click at [447, 538] on select "validated intimidated dilapidated antedated" at bounding box center [495, 549] width 97 height 23
click at [569, 634] on button "Verify" at bounding box center [822, 644] width 1133 height 32
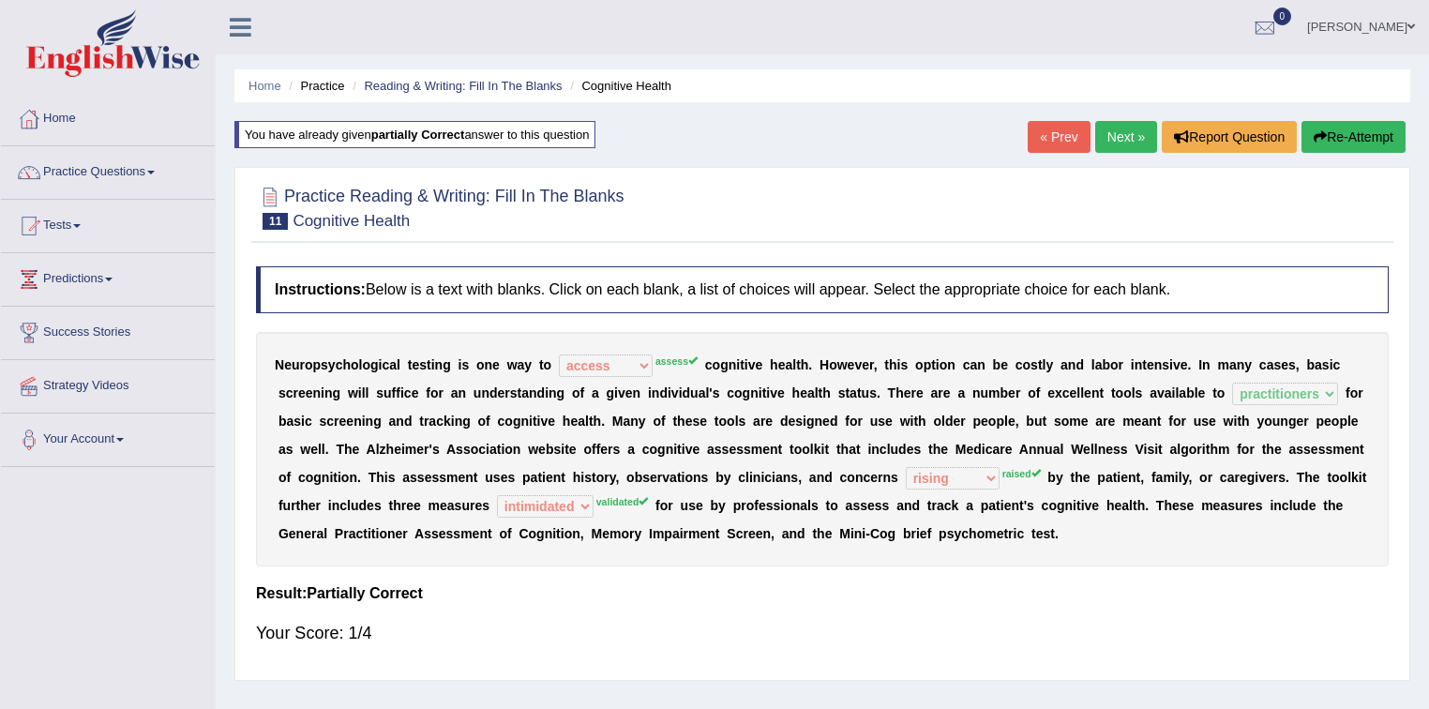
click at [1332, 128] on button "Re-Attempt" at bounding box center [1354, 137] width 104 height 32
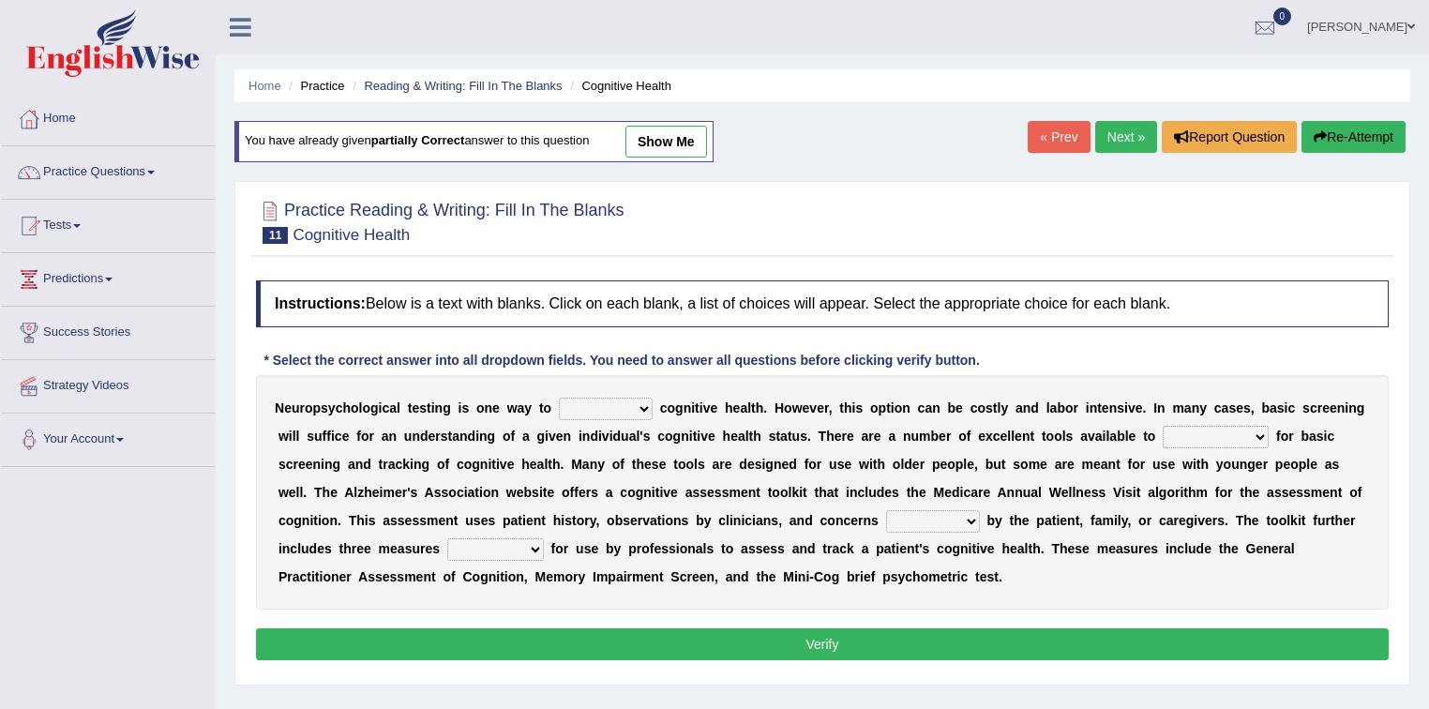
click at [616, 401] on select "obsess assess possess access" at bounding box center [606, 409] width 94 height 23
select select "assess"
click at [559, 398] on select "obsess assess possess access" at bounding box center [606, 409] width 94 height 23
click at [1206, 436] on select "stationers practitioners petitioners questioners" at bounding box center [1216, 437] width 106 height 23
select select "practitioners"
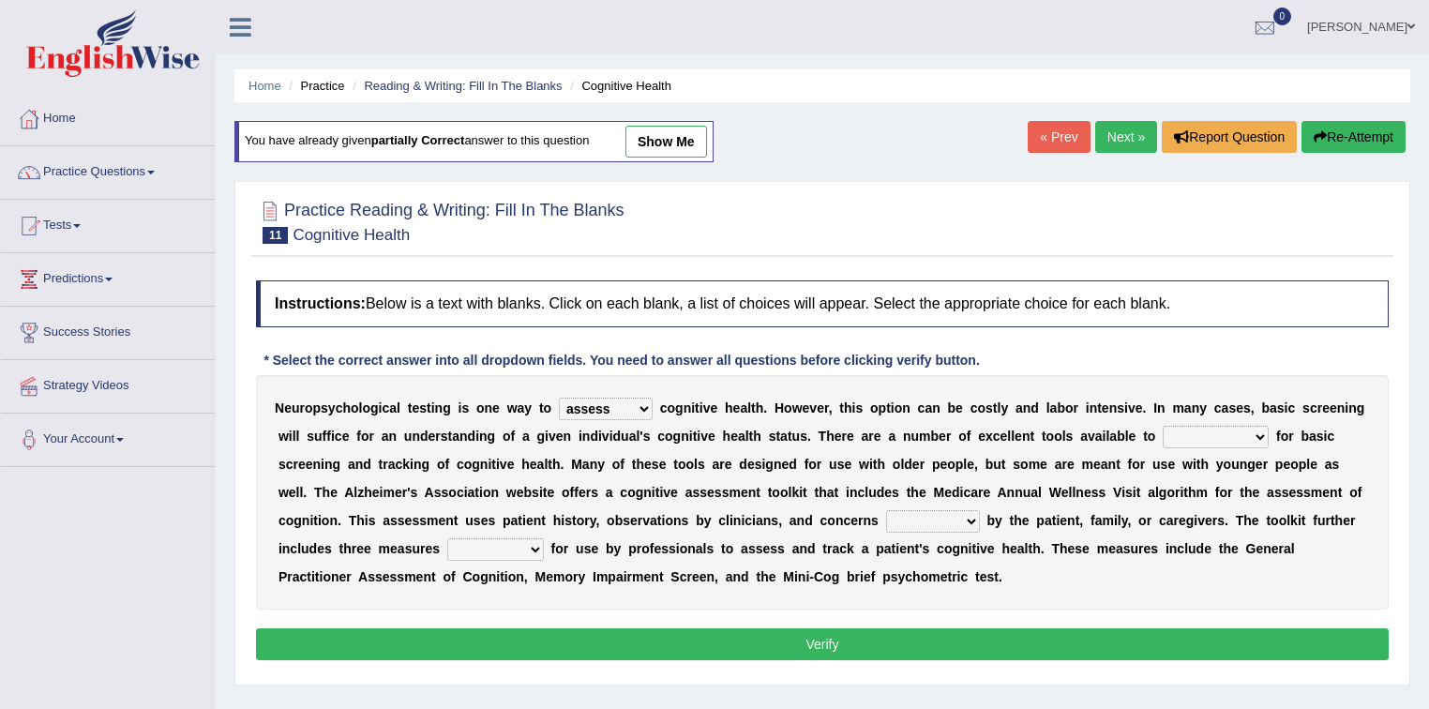
click at [1163, 426] on select "stationers practitioners petitioners questioners" at bounding box center [1216, 437] width 106 height 23
click at [931, 519] on select "raised rising arising praised" at bounding box center [933, 521] width 94 height 23
select select "rising"
click at [886, 510] on select "raised rising arising praised" at bounding box center [933, 521] width 94 height 23
click at [518, 547] on select "validated intimidated dilapidated antedated" at bounding box center [495, 549] width 97 height 23
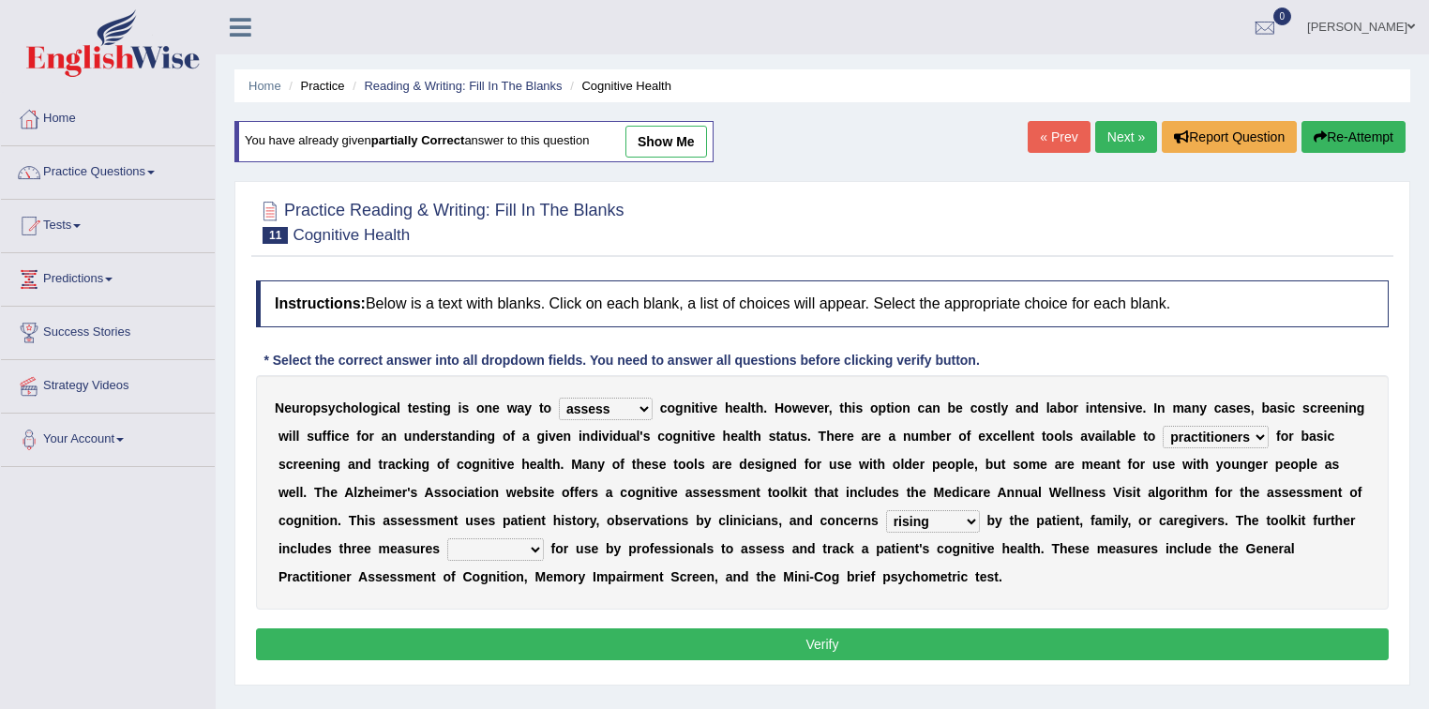
select select "antedated"
click at [447, 538] on select "validated intimidated dilapidated antedated" at bounding box center [495, 549] width 97 height 23
click at [563, 644] on button "Verify" at bounding box center [822, 644] width 1133 height 32
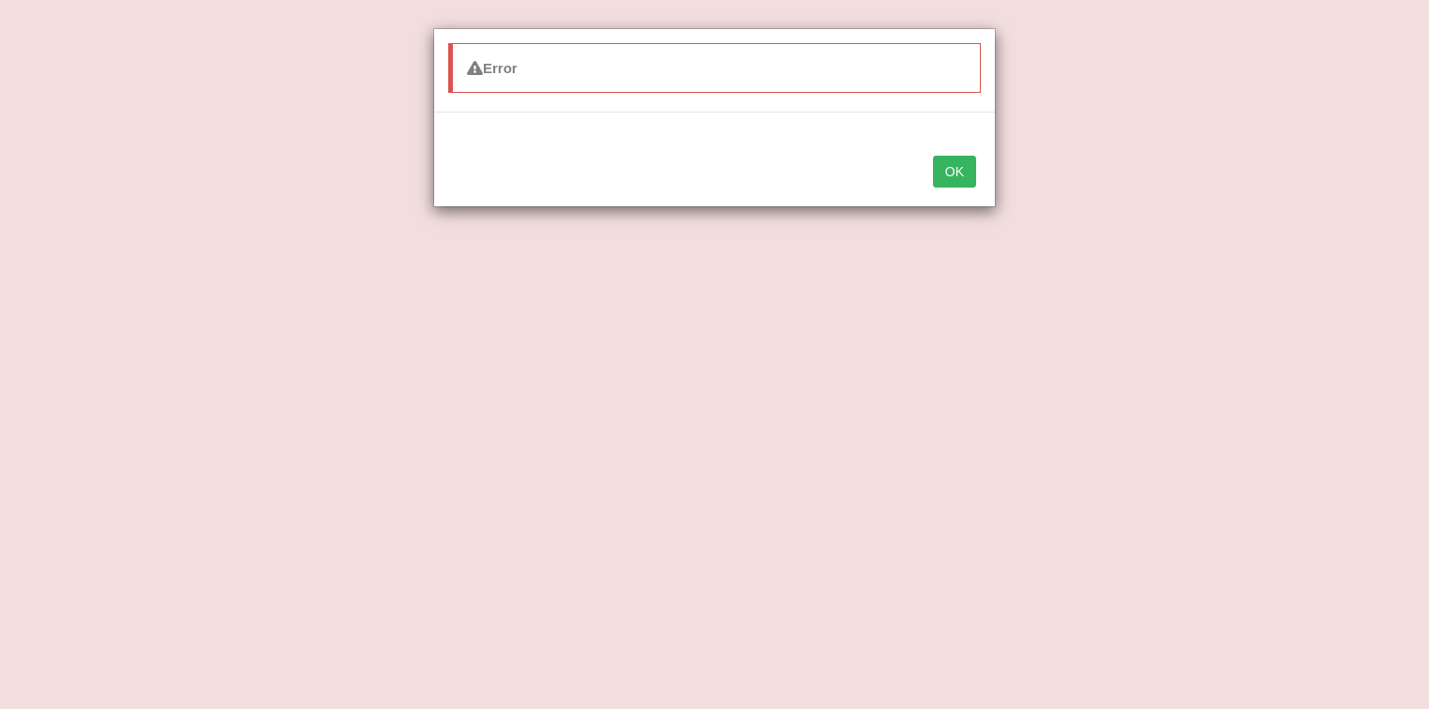
click at [957, 172] on button "OK" at bounding box center [954, 172] width 43 height 32
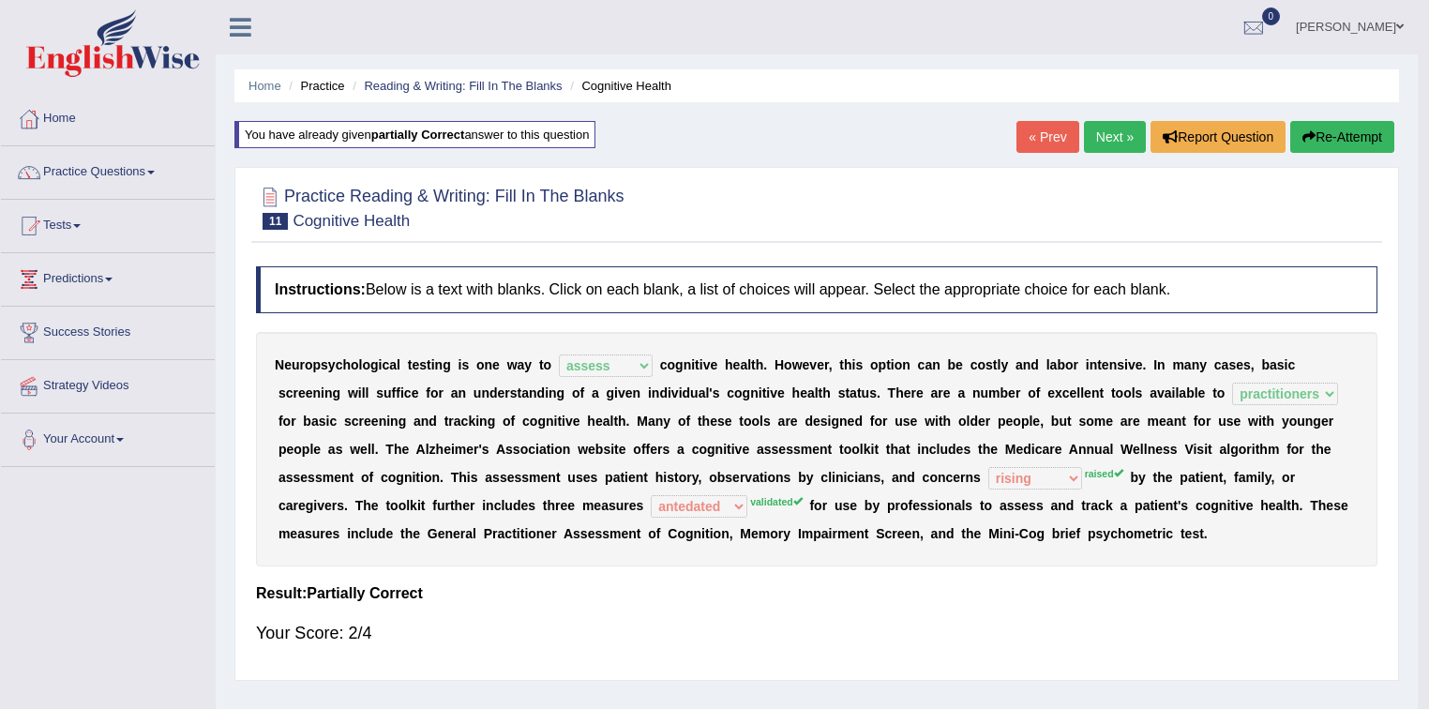
click at [1309, 128] on button "Re-Attempt" at bounding box center [1342, 137] width 104 height 32
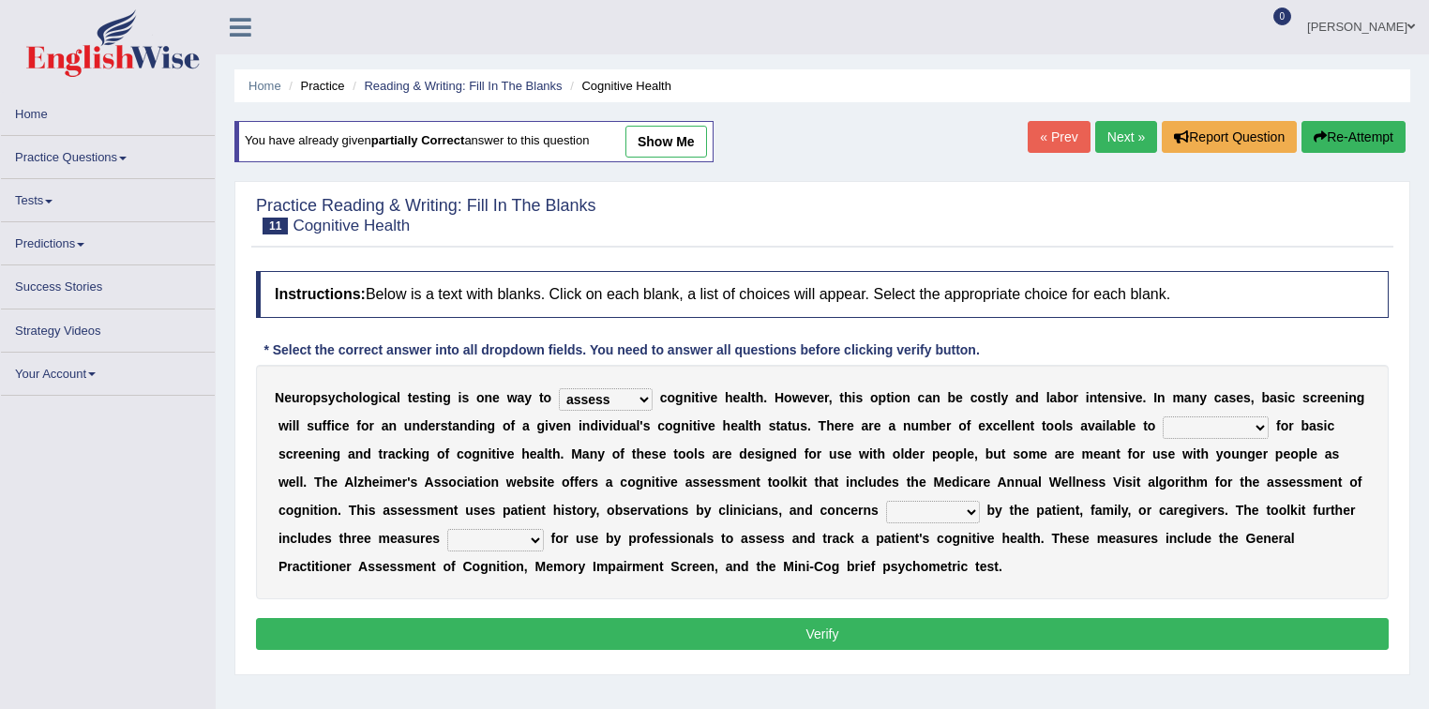
select select "assess"
click at [1204, 421] on select "stationers practitioners petitioners questioners" at bounding box center [1216, 427] width 106 height 23
select select "practitioners"
click at [1163, 416] on select "stationers practitioners petitioners questioners" at bounding box center [1216, 427] width 106 height 23
click at [950, 506] on select "raised rising arising praised" at bounding box center [933, 512] width 94 height 23
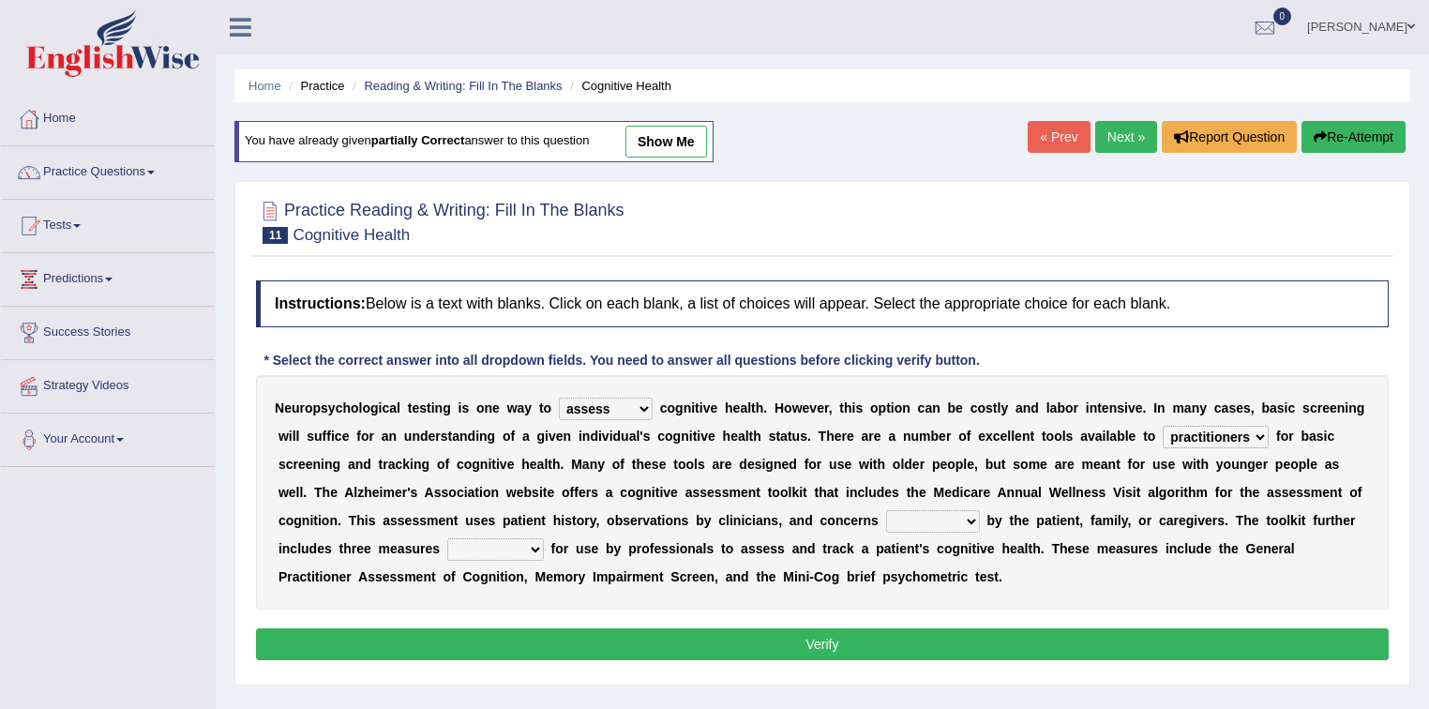
select select "raised"
click at [886, 510] on select "raised rising arising praised" at bounding box center [933, 521] width 94 height 23
click at [524, 549] on select "validated intimidated dilapidated antedated" at bounding box center [495, 549] width 97 height 23
select select "antedated"
click at [447, 538] on select "validated intimidated dilapidated antedated" at bounding box center [495, 549] width 97 height 23
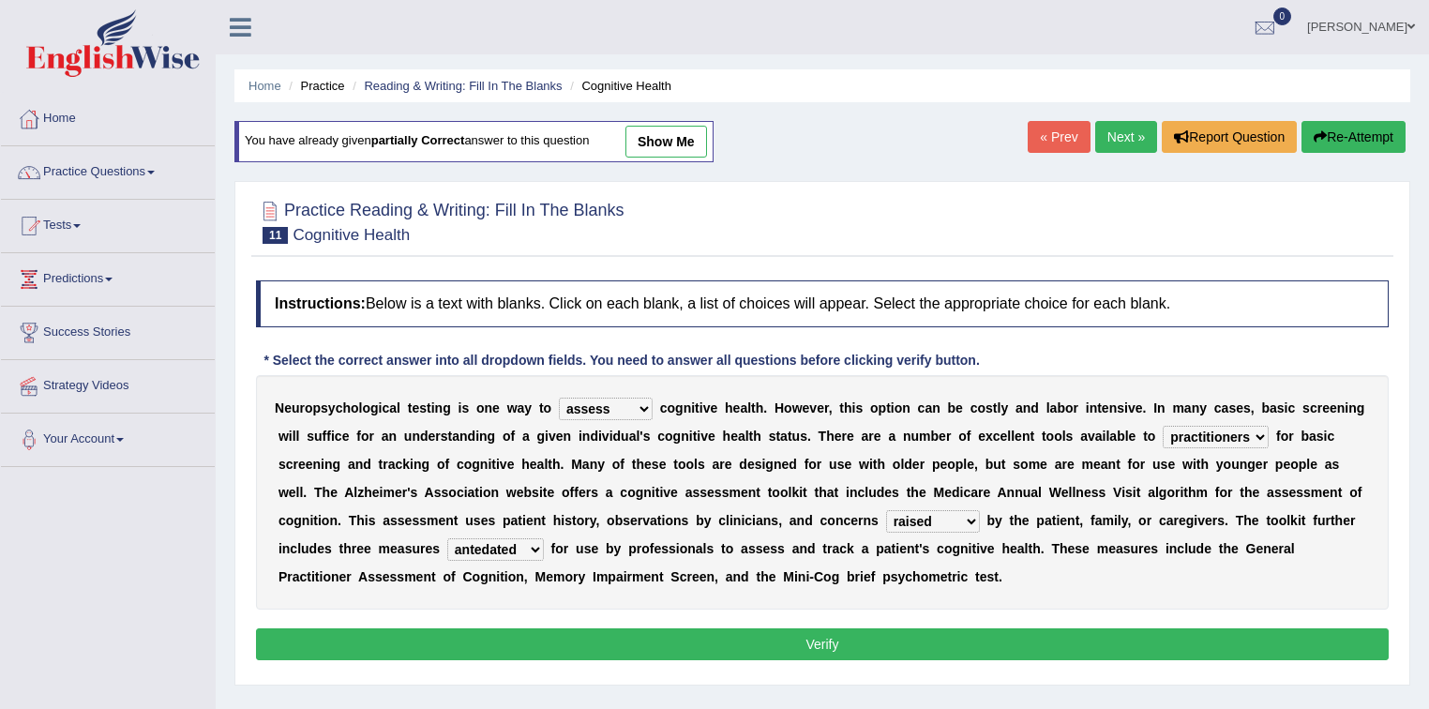
click at [531, 628] on button "Verify" at bounding box center [822, 644] width 1133 height 32
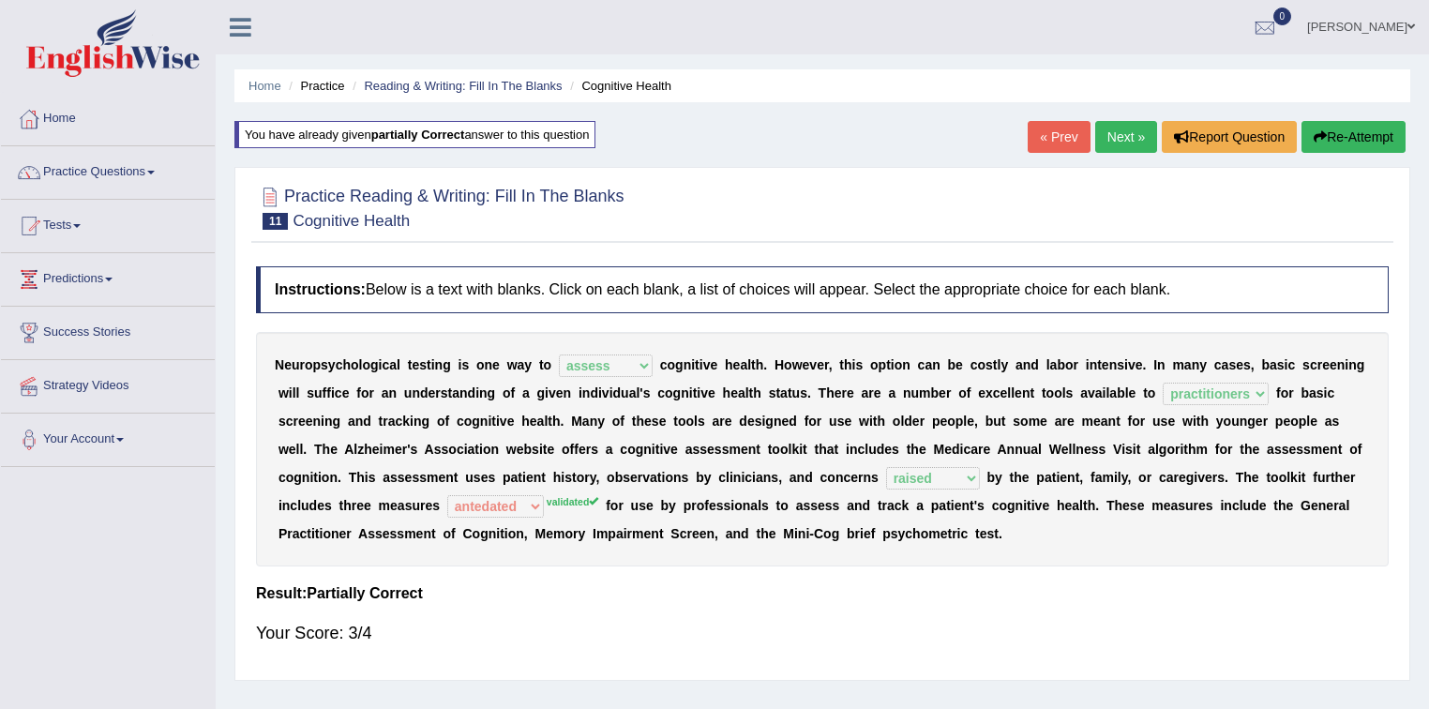
drag, startPoint x: 1343, startPoint y: 125, endPoint x: 1329, endPoint y: 124, distance: 14.1
click at [1343, 125] on button "Re-Attempt" at bounding box center [1354, 137] width 104 height 32
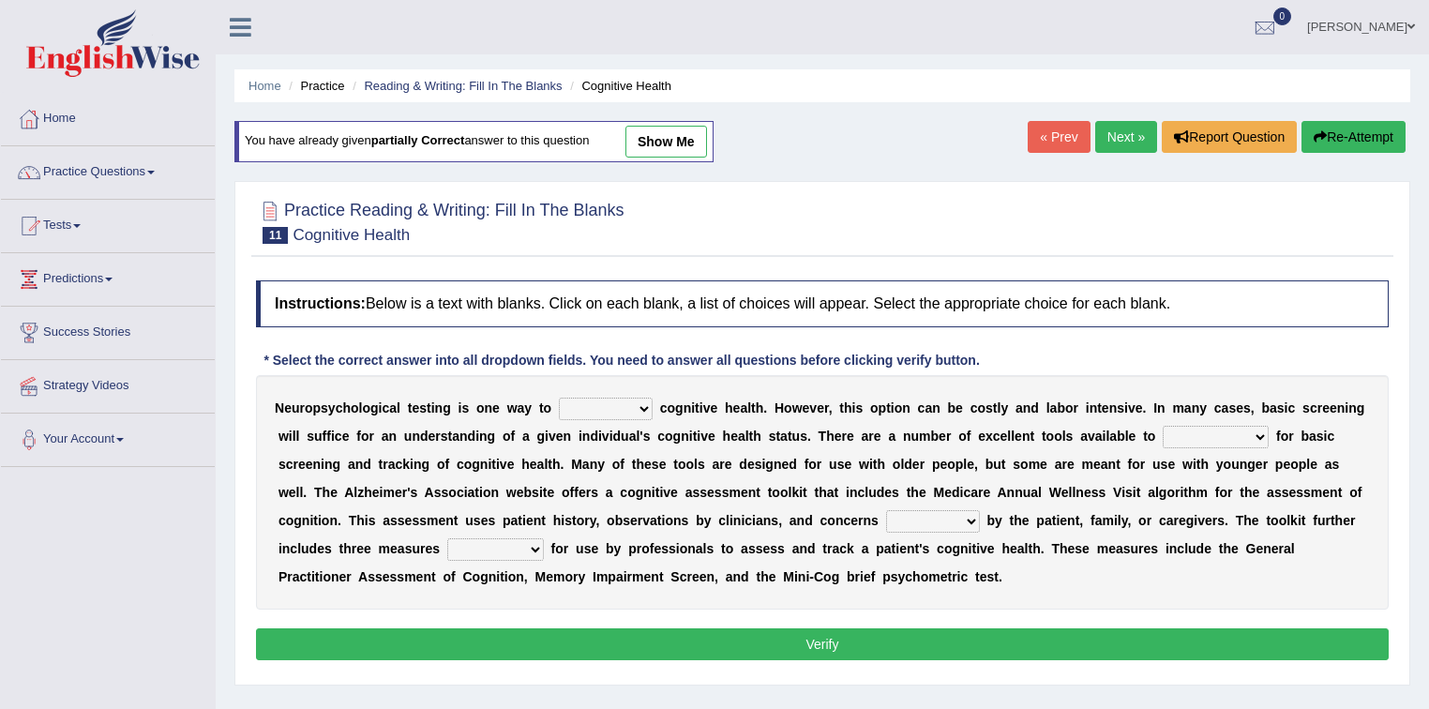
click at [485, 543] on select "validated intimidated dilapidated antedated" at bounding box center [495, 549] width 97 height 23
select select "antedated"
click at [447, 538] on select "validated intimidated dilapidated antedated" at bounding box center [495, 549] width 97 height 23
click at [596, 405] on select "obsess assess possess access" at bounding box center [606, 409] width 94 height 23
select select "assess"
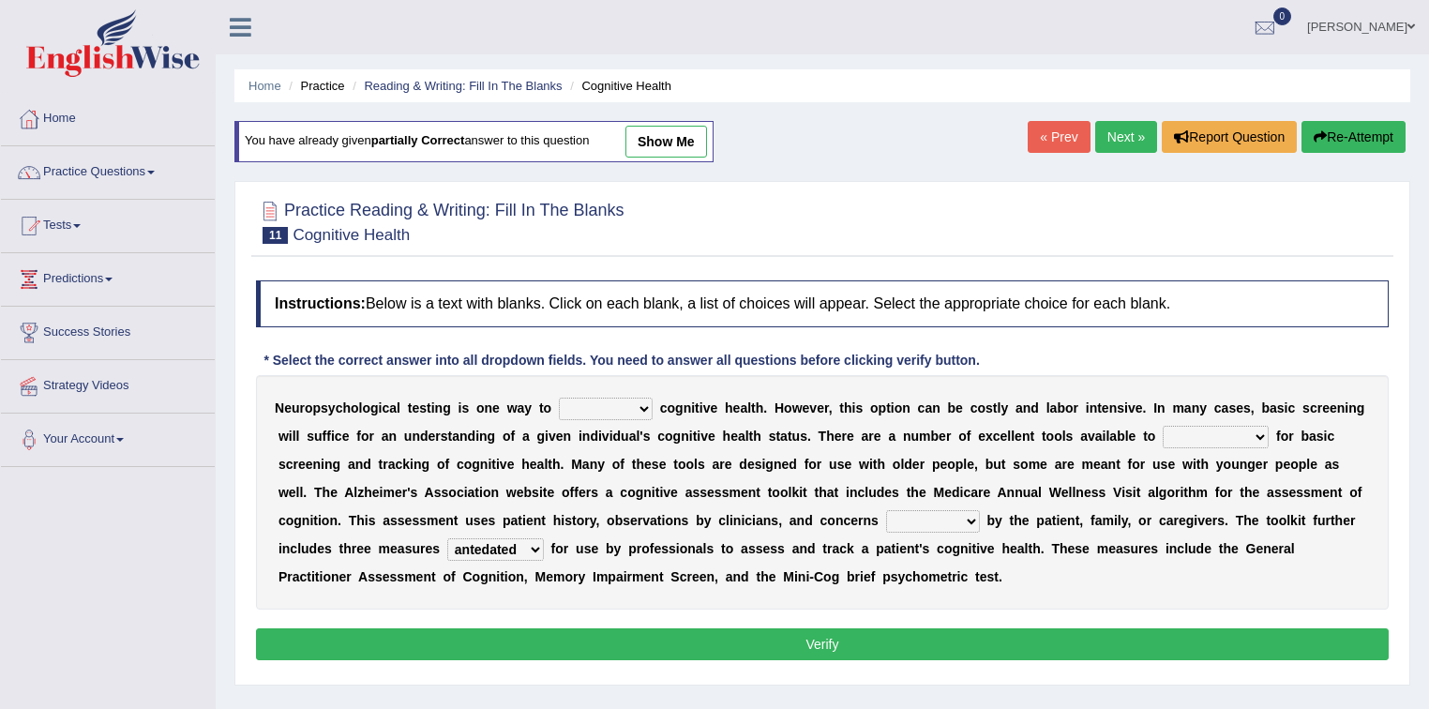
click at [559, 398] on select "obsess assess possess access" at bounding box center [606, 409] width 94 height 23
click at [1178, 431] on select "stationers practitioners petitioners questioners" at bounding box center [1216, 437] width 106 height 23
select select "practitioners"
click at [1163, 426] on select "stationers practitioners petitioners questioners" at bounding box center [1216, 437] width 106 height 23
click at [954, 514] on select "raised rising arising praised" at bounding box center [933, 521] width 94 height 23
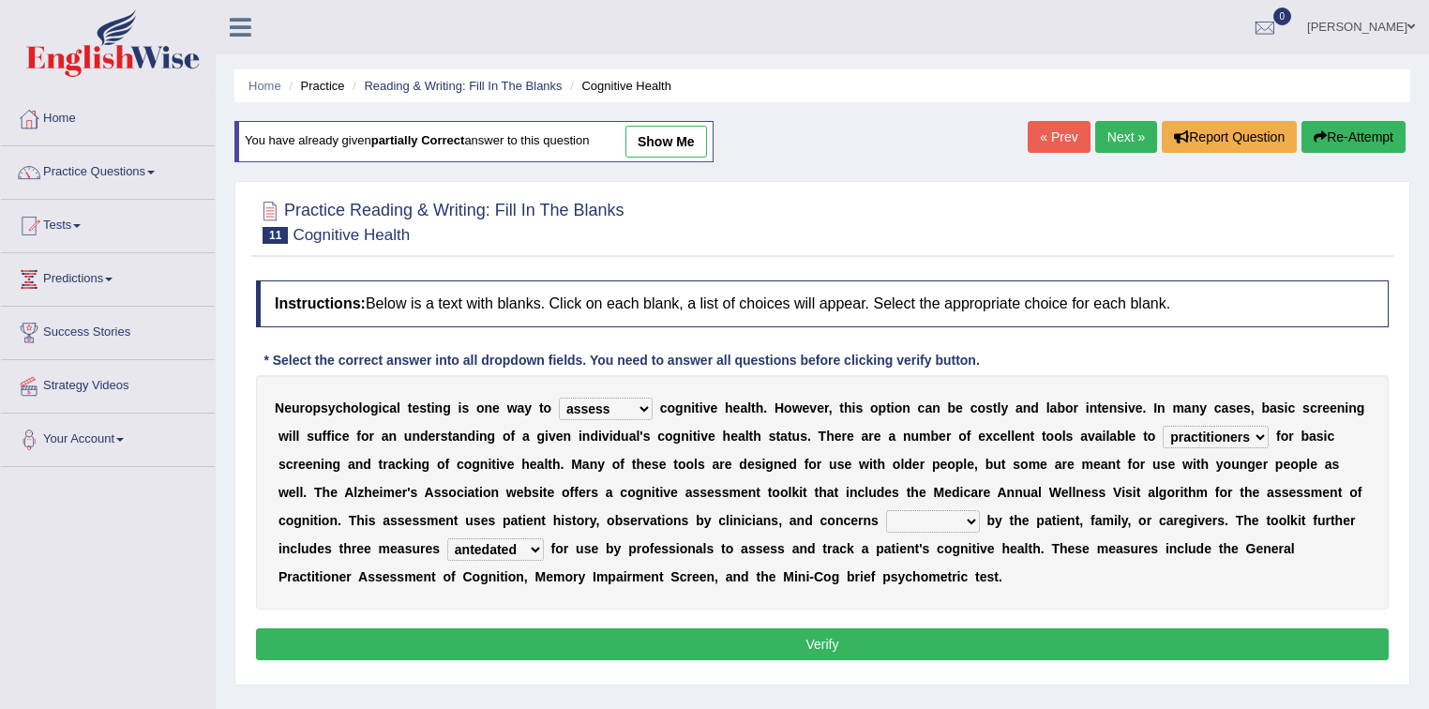
select select "raised"
click at [886, 510] on select "raised rising arising praised" at bounding box center [933, 521] width 94 height 23
click at [881, 634] on button "Verify" at bounding box center [822, 644] width 1133 height 32
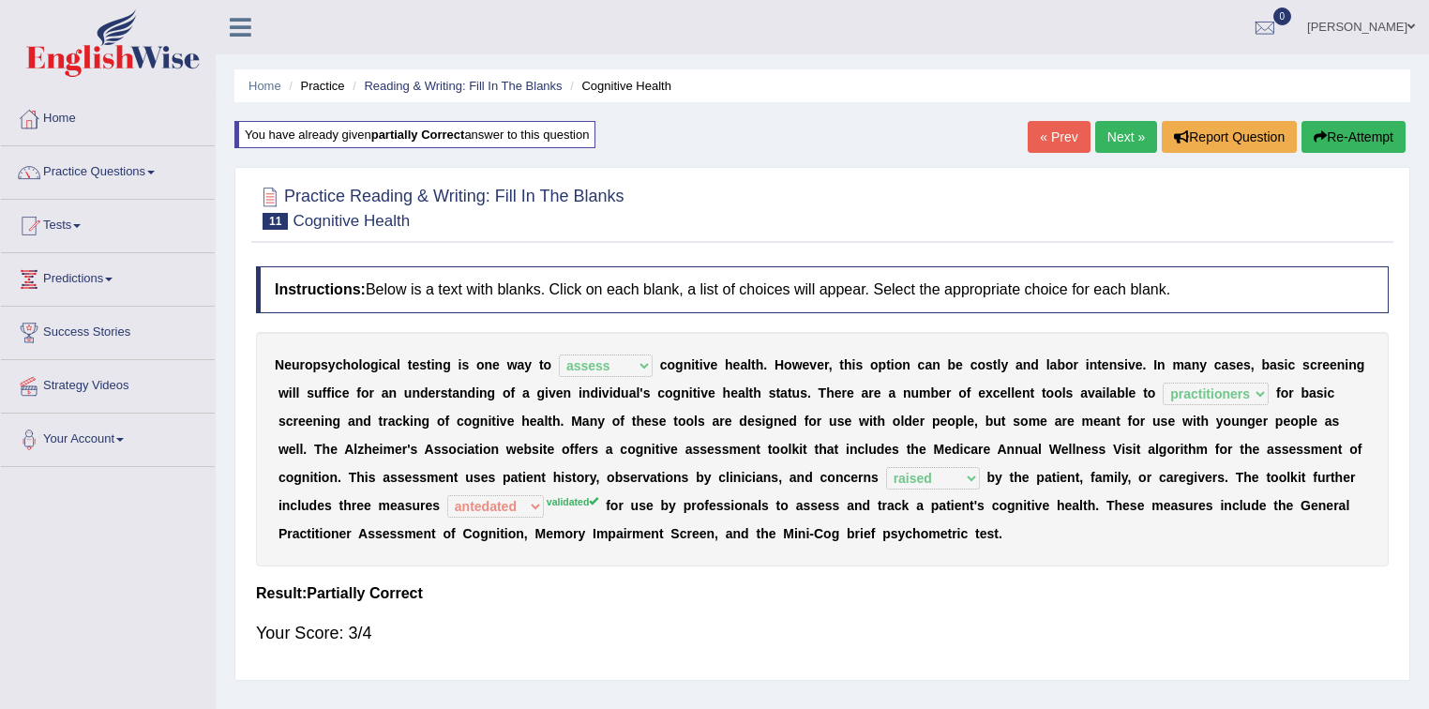
drag, startPoint x: 1349, startPoint y: 129, endPoint x: 1339, endPoint y: 131, distance: 10.5
click at [1349, 129] on button "Re-Attempt" at bounding box center [1354, 137] width 104 height 32
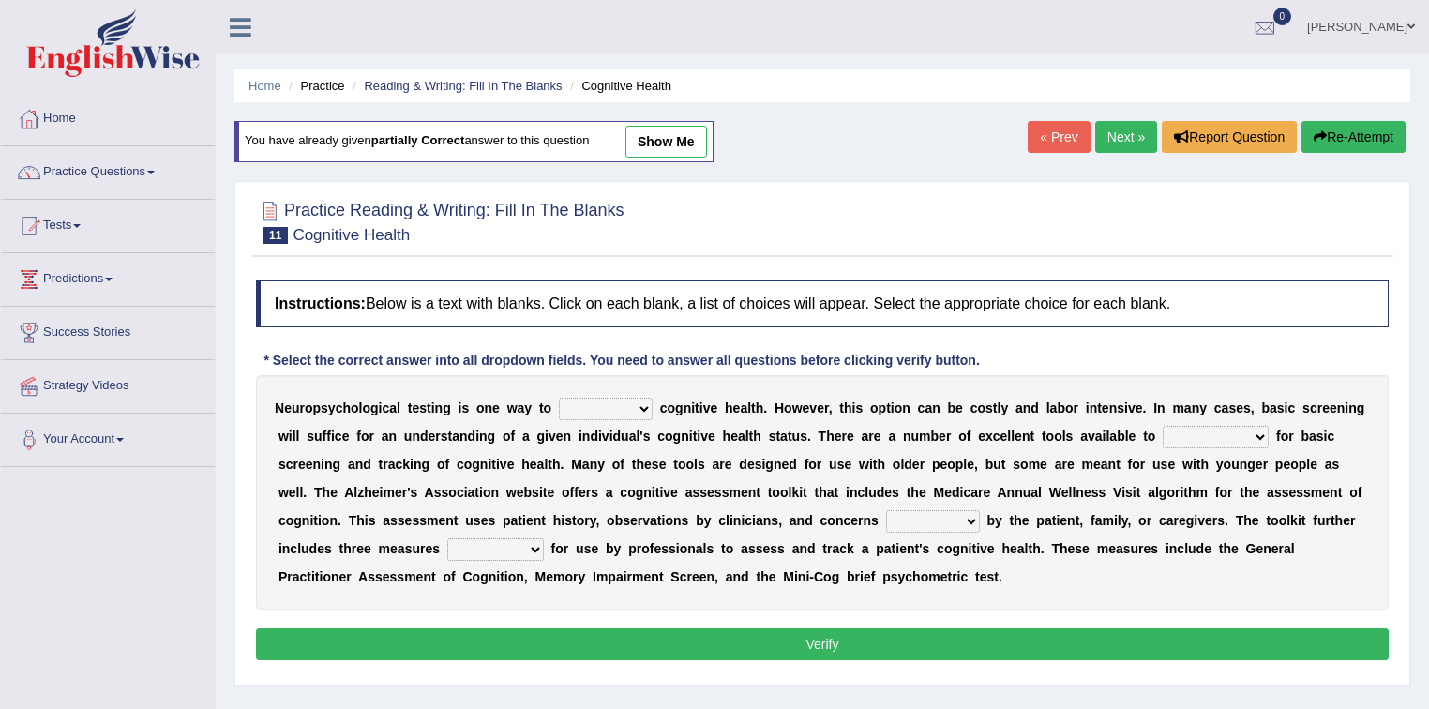
select select "assess"
click at [559, 398] on select "obsess assess possess access" at bounding box center [606, 409] width 94 height 23
click at [1188, 429] on select "stationers practitioners petitioners questioners" at bounding box center [1216, 437] width 106 height 23
select select "practitioners"
click at [1163, 426] on select "stationers practitioners petitioners questioners" at bounding box center [1216, 437] width 106 height 23
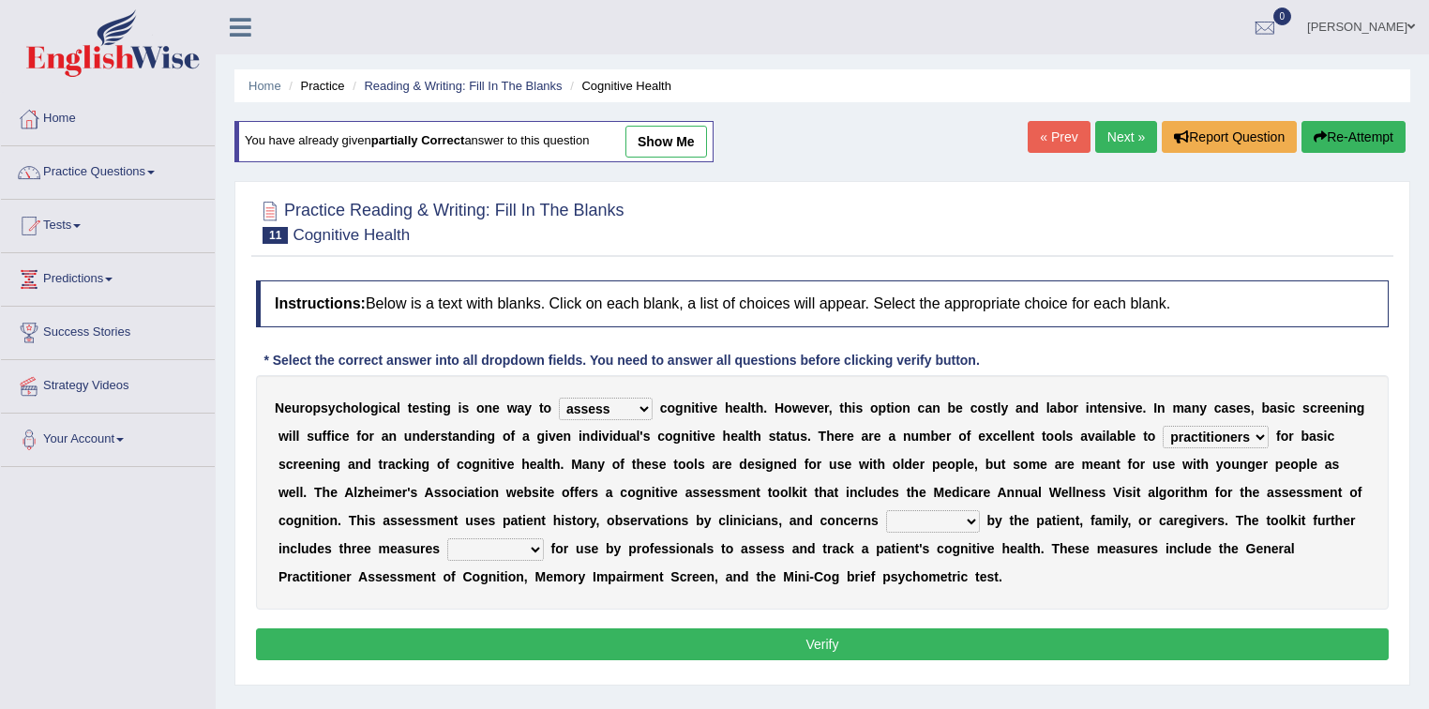
click at [971, 518] on select "raised rising arising praised" at bounding box center [933, 521] width 94 height 23
select select "raised"
click at [886, 510] on select "raised rising arising praised" at bounding box center [933, 521] width 94 height 23
click at [512, 538] on select "validated intimidated dilapidated antedated" at bounding box center [495, 549] width 97 height 23
select select "validated"
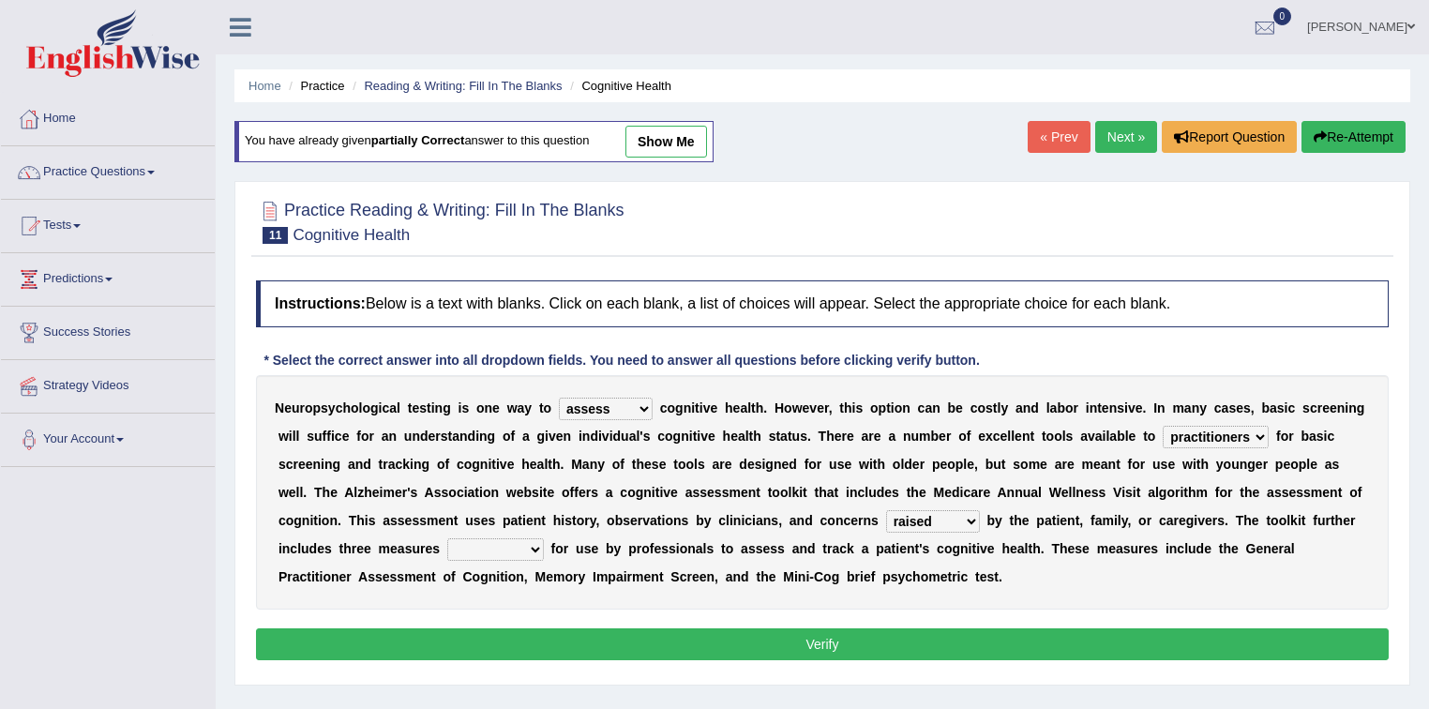
click at [447, 538] on select "validated intimidated dilapidated antedated" at bounding box center [495, 549] width 97 height 23
click at [555, 634] on button "Verify" at bounding box center [822, 644] width 1133 height 32
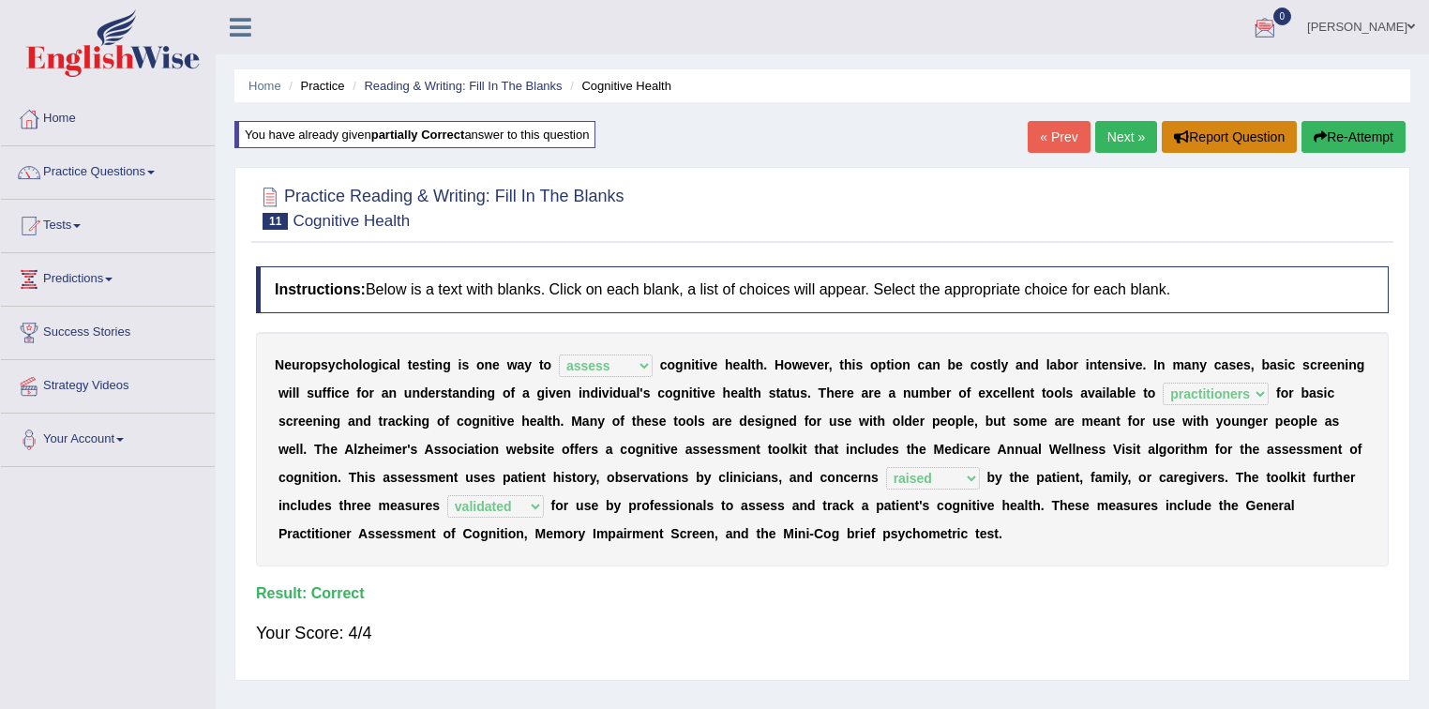
drag, startPoint x: 1136, startPoint y: 135, endPoint x: 1158, endPoint y: 150, distance: 27.0
click at [1135, 135] on link "Next »" at bounding box center [1126, 137] width 62 height 32
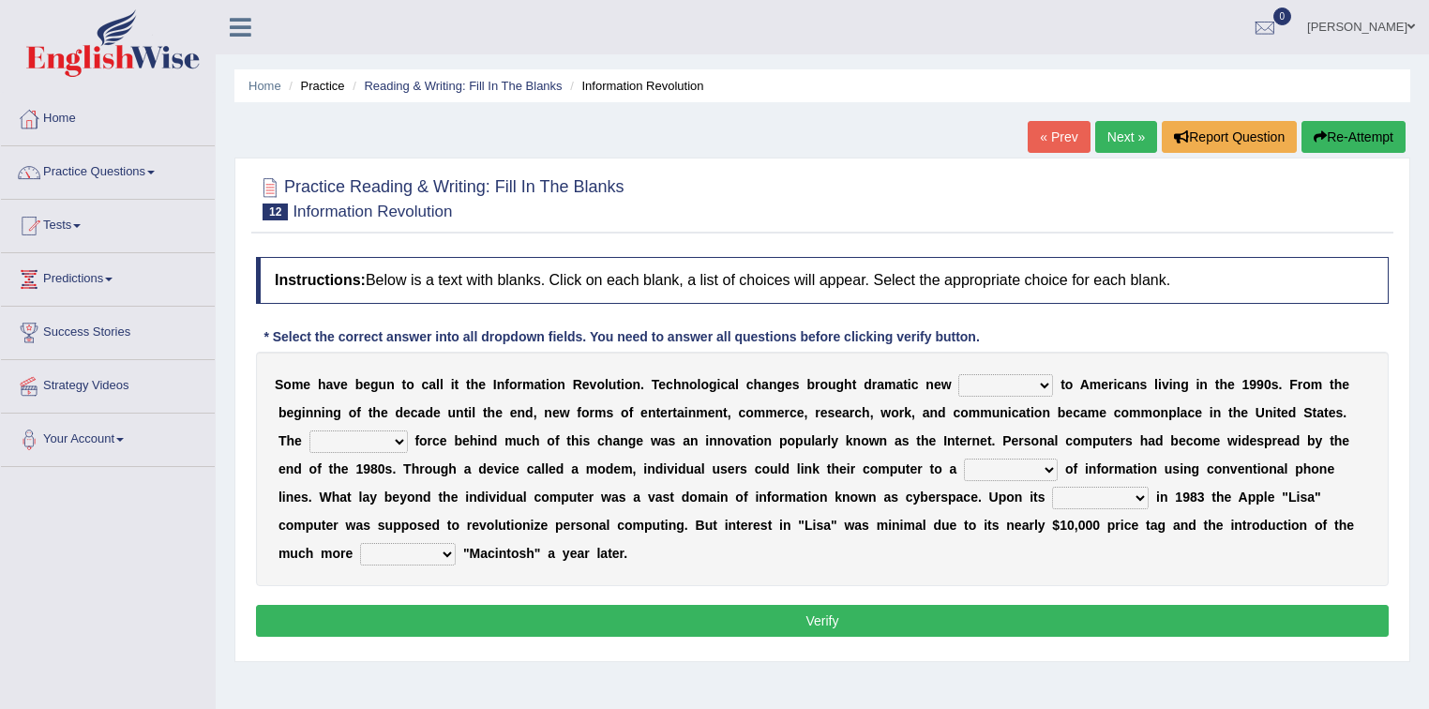
click at [1024, 383] on select "challenges puzzles options confusion" at bounding box center [1005, 385] width 95 height 23
click at [958, 374] on select "challenges puzzles options confusion" at bounding box center [1005, 385] width 95 height 23
click at [1024, 385] on select "challenges puzzles options confusion" at bounding box center [1005, 385] width 95 height 23
select select "options"
click at [958, 374] on select "challenges puzzles options confusion" at bounding box center [1005, 385] width 95 height 23
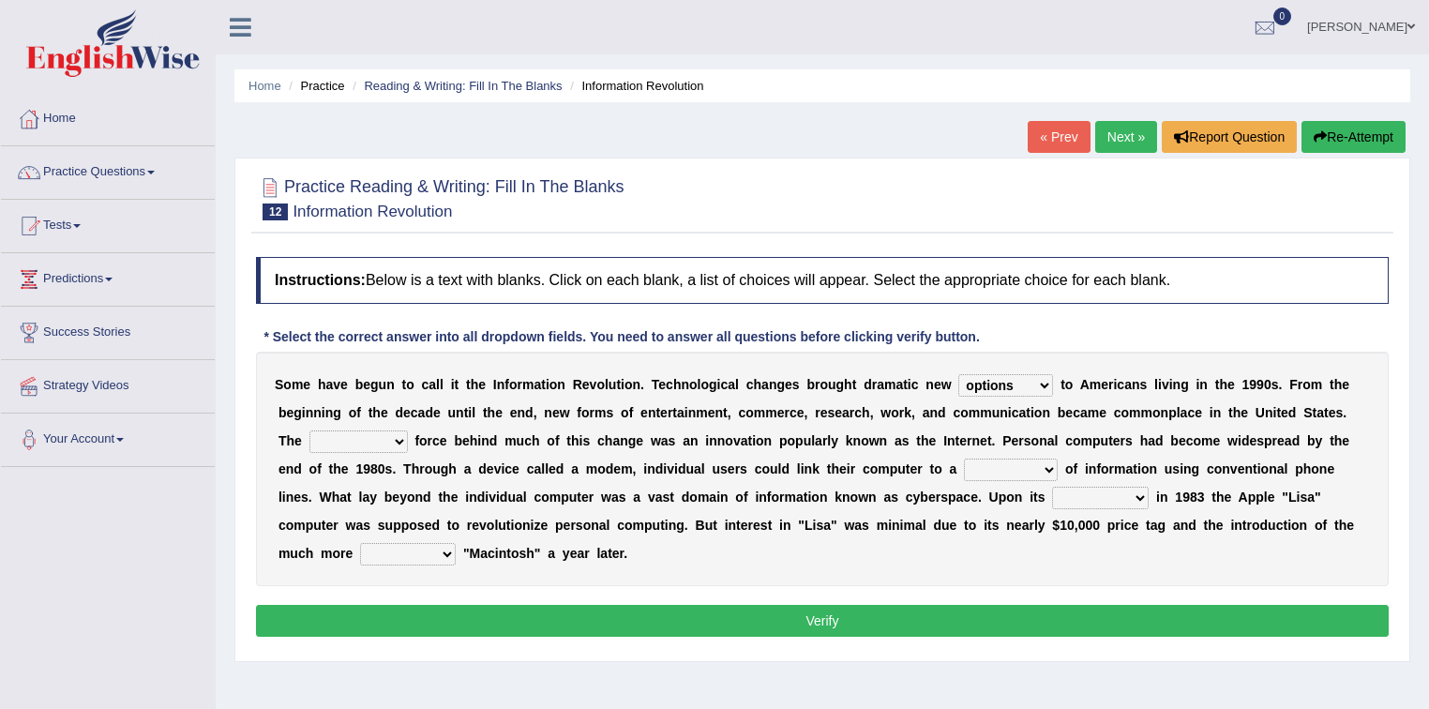
click at [1024, 389] on select "challenges puzzles options confusion" at bounding box center [1005, 385] width 95 height 23
click at [958, 374] on select "challenges puzzles options confusion" at bounding box center [1005, 385] width 95 height 23
click at [395, 437] on select "unremitting uninspiring driving insinuating" at bounding box center [358, 441] width 98 height 23
select select "driving"
click at [309, 430] on select "unremitting uninspiring driving insinuating" at bounding box center [358, 441] width 98 height 23
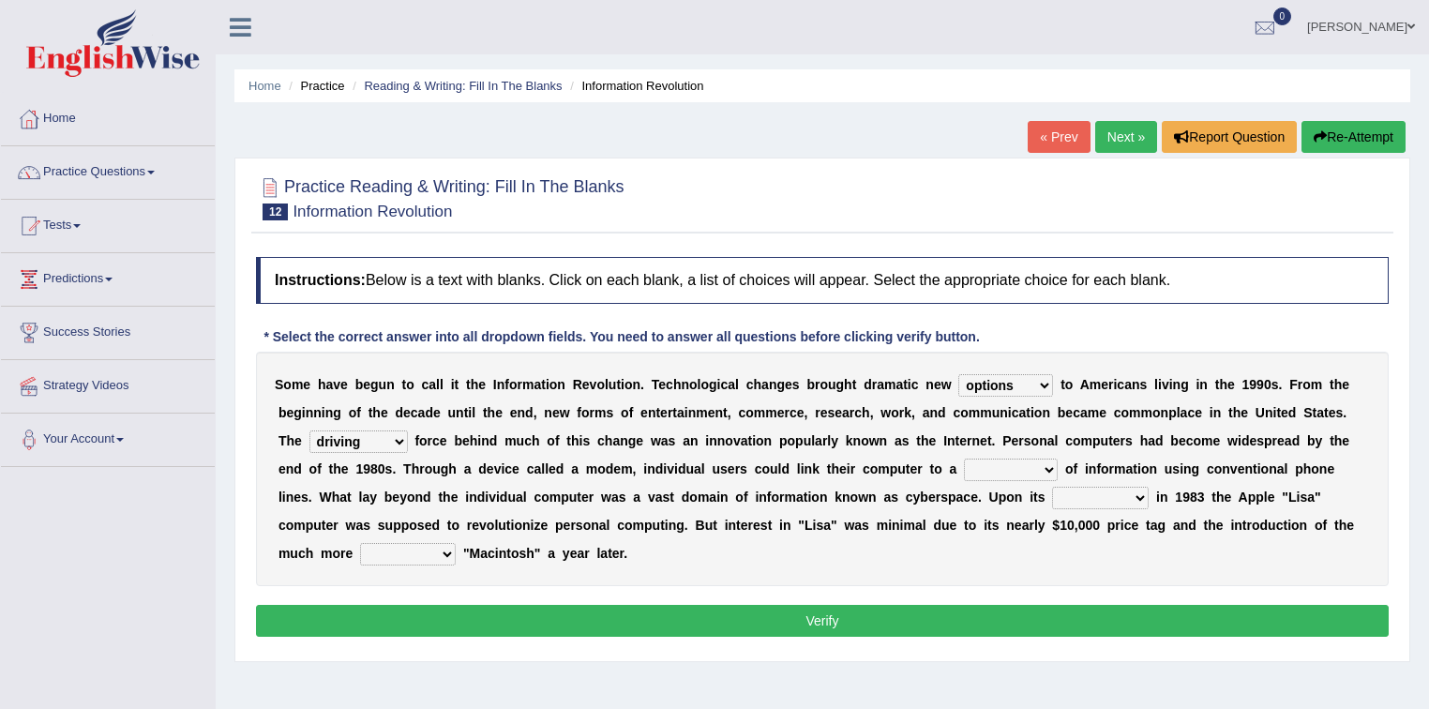
click at [998, 470] on select "magnitude bulk wealth volume" at bounding box center [1011, 470] width 94 height 23
select select "wealth"
click at [964, 459] on select "magnitude bulk wealth volume" at bounding box center [1011, 470] width 94 height 23
click at [1123, 491] on select "relief release publication emission" at bounding box center [1100, 498] width 97 height 23
select select "release"
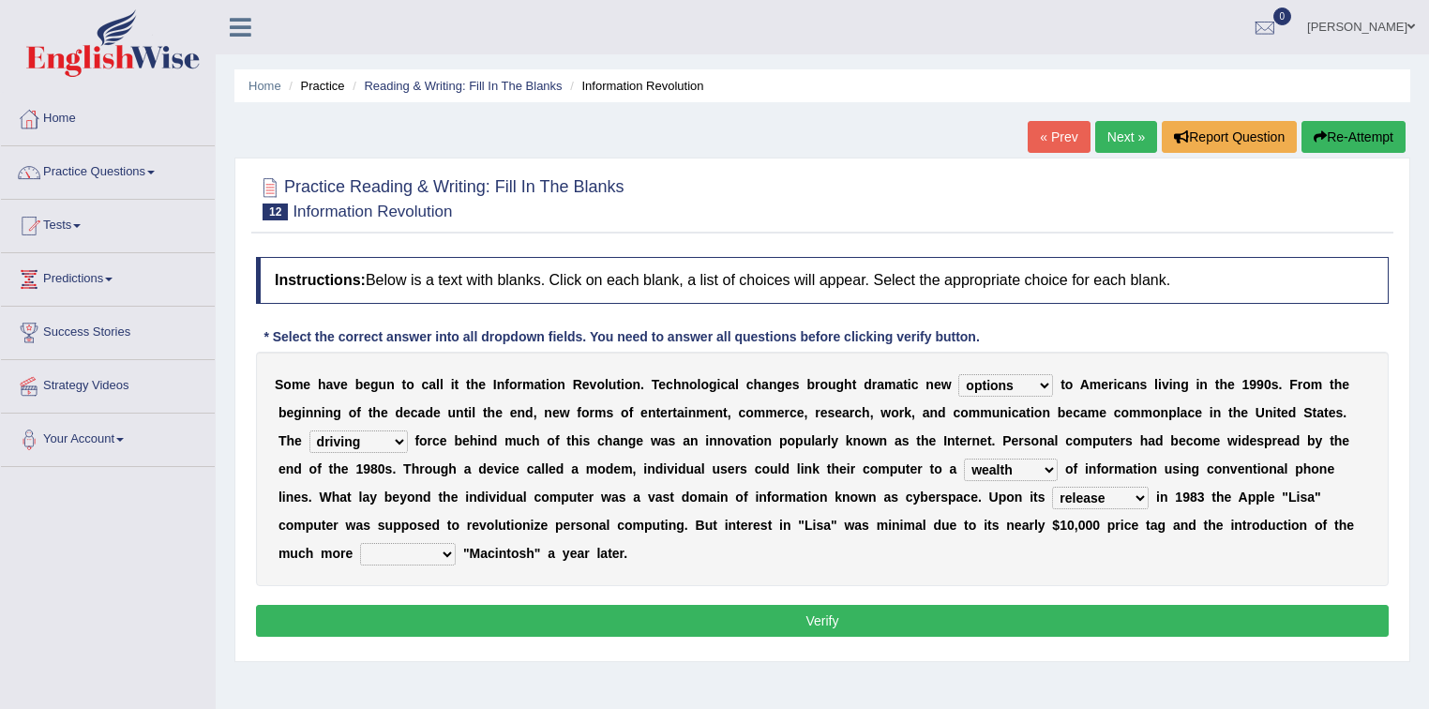
click at [1052, 487] on select "relief release publication emission" at bounding box center [1100, 498] width 97 height 23
click at [1128, 495] on select "relief release publication emission" at bounding box center [1100, 498] width 97 height 23
click at [951, 558] on div "S o m e h a v e b e g u n t o c a l l i t t h e I n f o r m a t i o n R e v o l…" at bounding box center [822, 469] width 1133 height 234
click at [444, 548] on select "convenient affordable advanced formidable" at bounding box center [408, 554] width 96 height 23
click at [360, 543] on select "convenient affordable advanced formidable" at bounding box center [408, 554] width 96 height 23
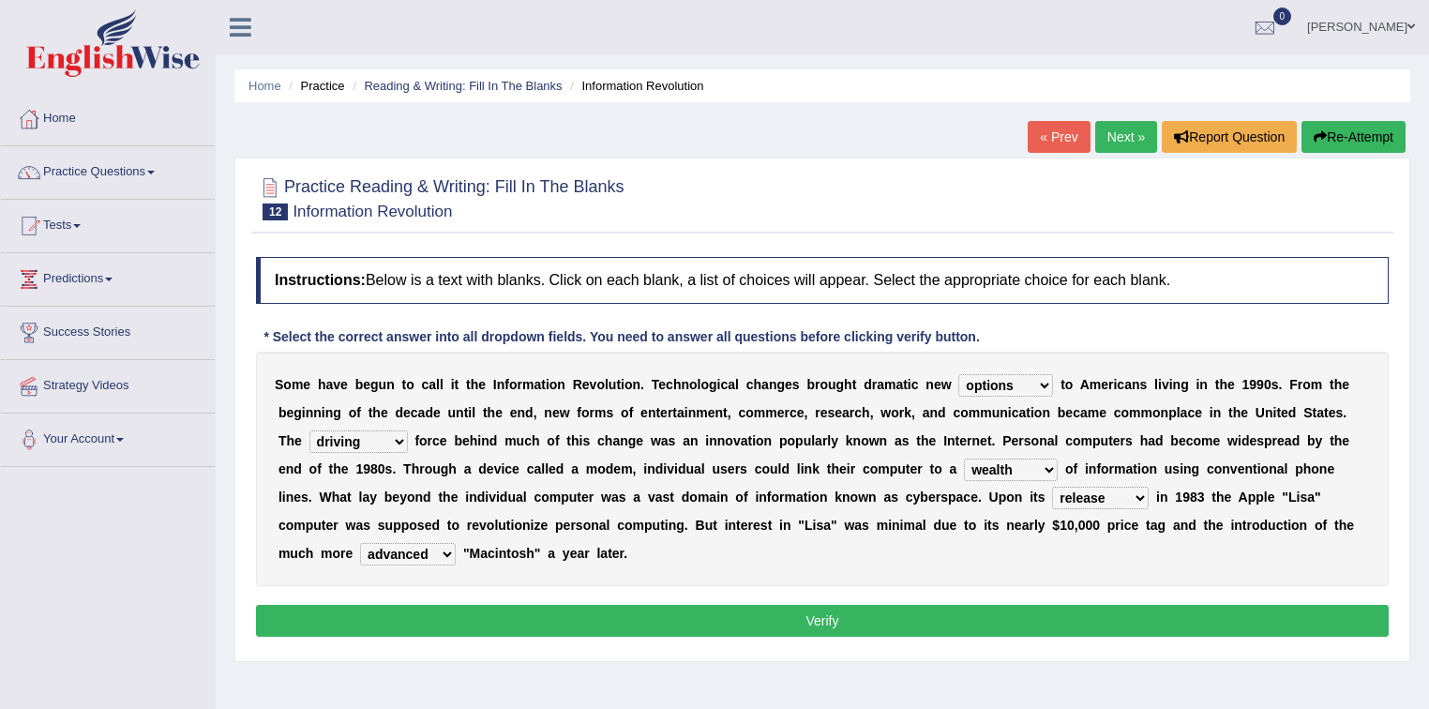
click at [444, 554] on select "convenient affordable advanced formidable" at bounding box center [408, 554] width 96 height 23
select select "convenient"
click at [360, 543] on select "convenient affordable advanced formidable" at bounding box center [408, 554] width 96 height 23
click at [456, 608] on button "Verify" at bounding box center [822, 621] width 1133 height 32
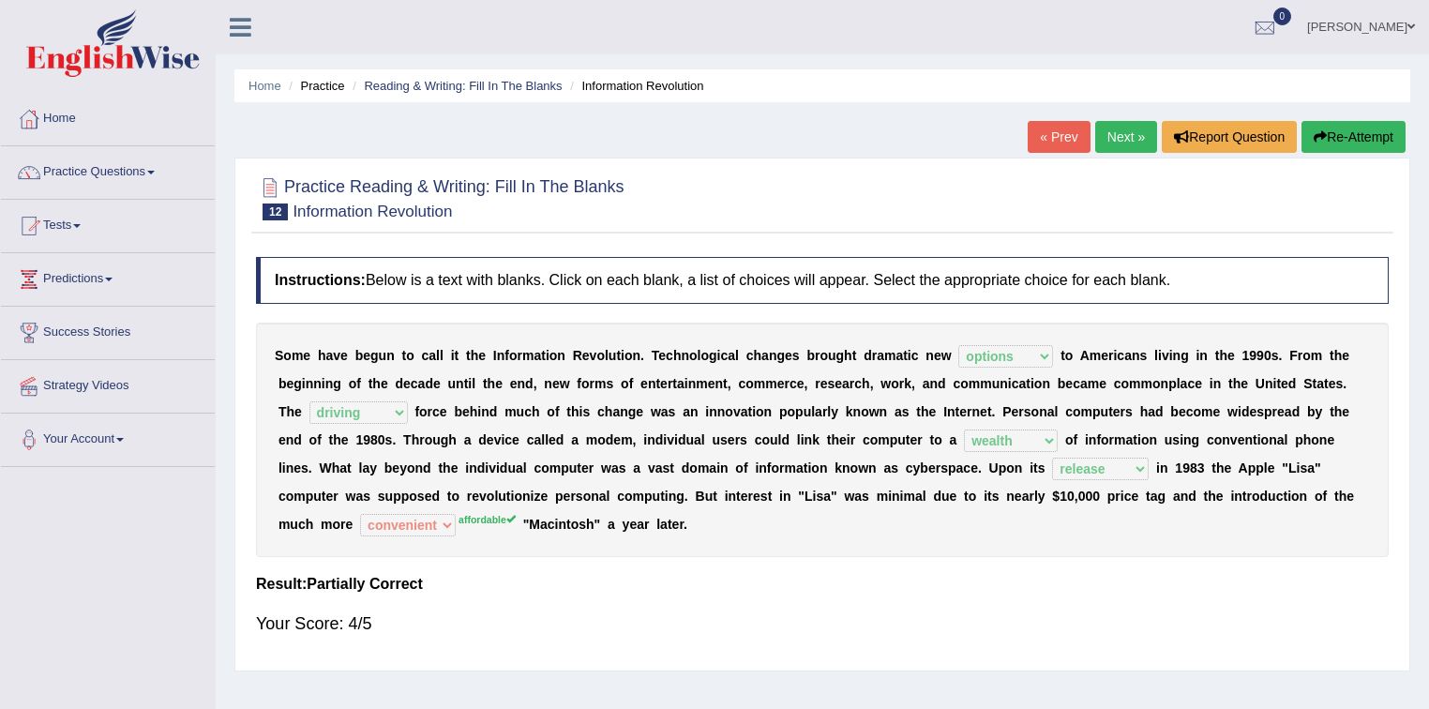
click at [1354, 132] on button "Re-Attempt" at bounding box center [1354, 137] width 104 height 32
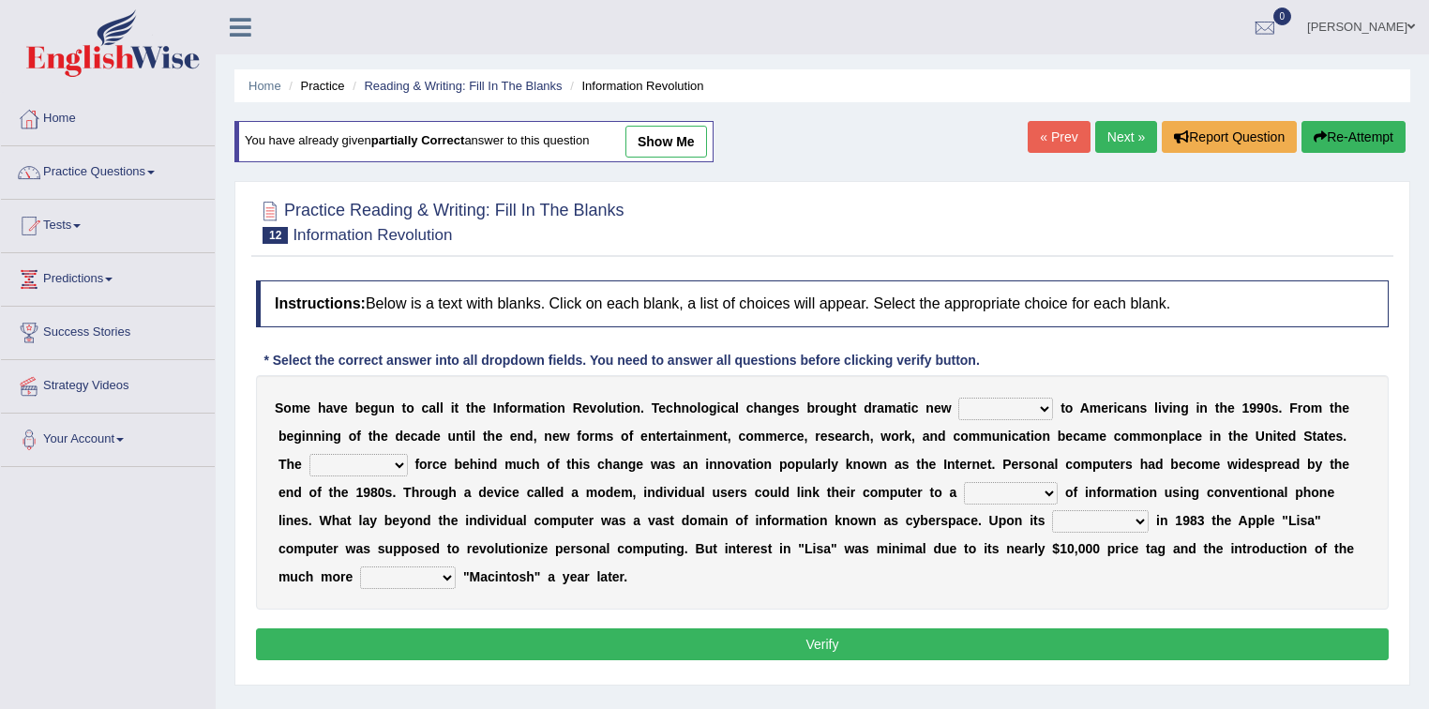
click at [430, 571] on select "convenient affordable advanced formidable" at bounding box center [408, 577] width 96 height 23
select select "convenient"
click at [360, 566] on select "convenient affordable advanced formidable" at bounding box center [408, 577] width 96 height 23
click at [1021, 406] on select "challenges puzzles options confusion" at bounding box center [1005, 409] width 95 height 23
select select "options"
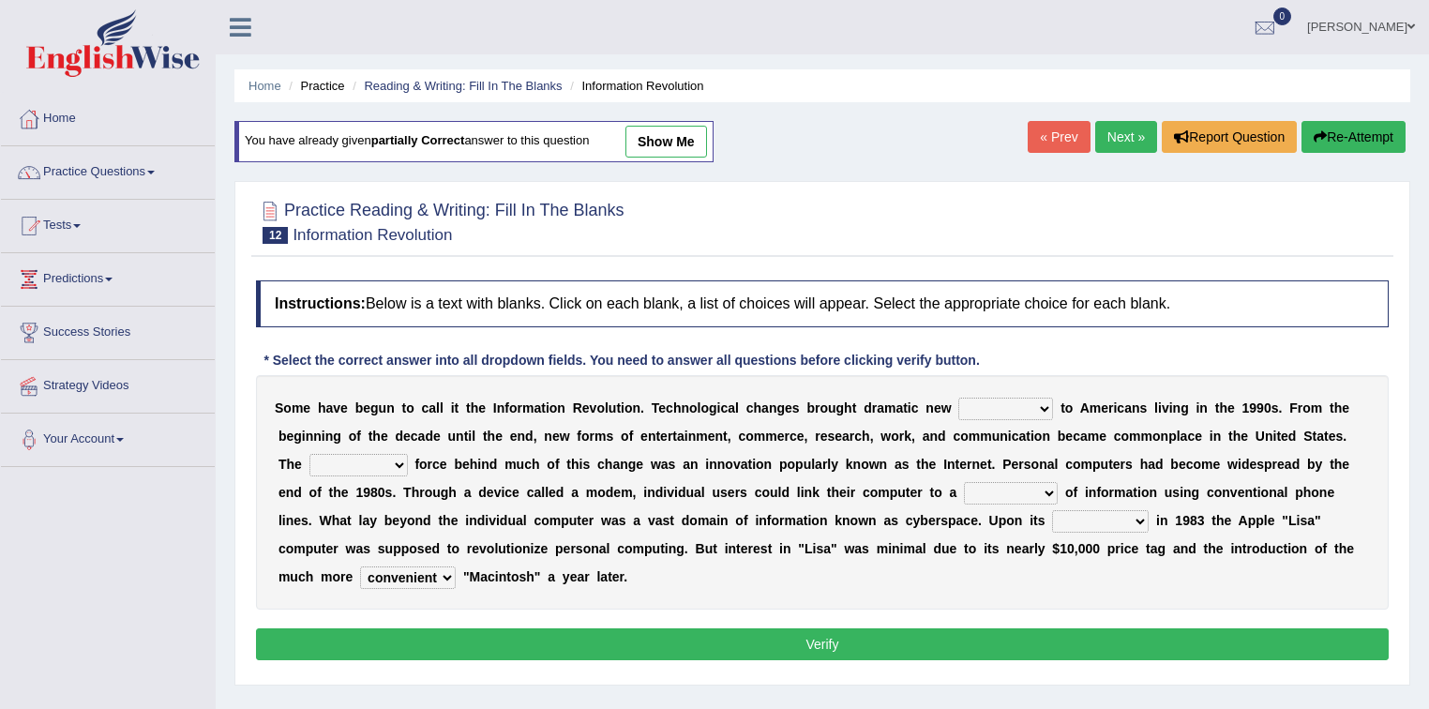
click at [958, 398] on select "challenges puzzles options confusion" at bounding box center [1005, 409] width 95 height 23
click at [391, 464] on select "unremitting uninspiring driving insinuating" at bounding box center [358, 465] width 98 height 23
select select "unremitting"
click at [309, 454] on select "unremitting uninspiring driving insinuating" at bounding box center [358, 465] width 98 height 23
click at [1016, 495] on select "magnitude bulk wealth volume" at bounding box center [1011, 493] width 94 height 23
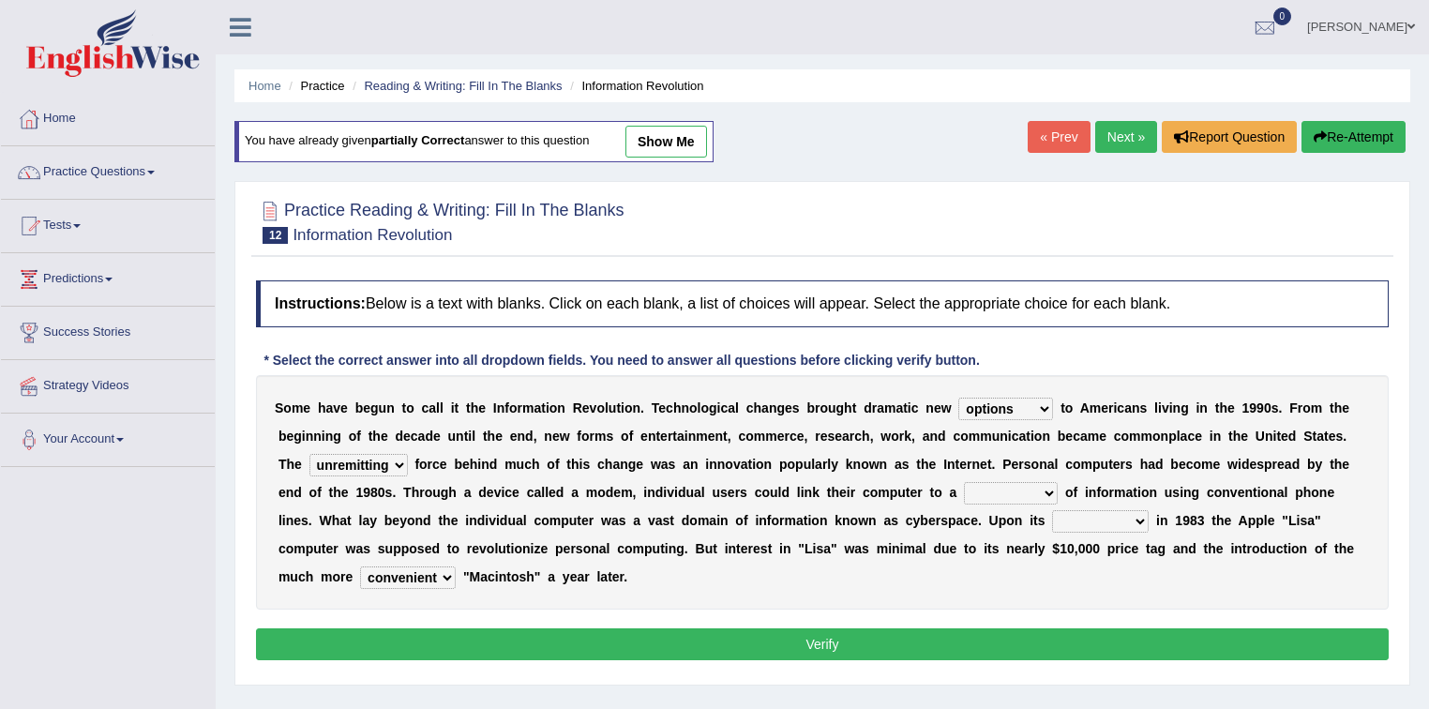
select select "wealth"
click at [964, 482] on select "magnitude bulk wealth volume" at bounding box center [1011, 493] width 94 height 23
click at [1117, 521] on select "relief release publication emission" at bounding box center [1100, 521] width 97 height 23
select select "release"
click at [1052, 510] on select "relief release publication emission" at bounding box center [1100, 521] width 97 height 23
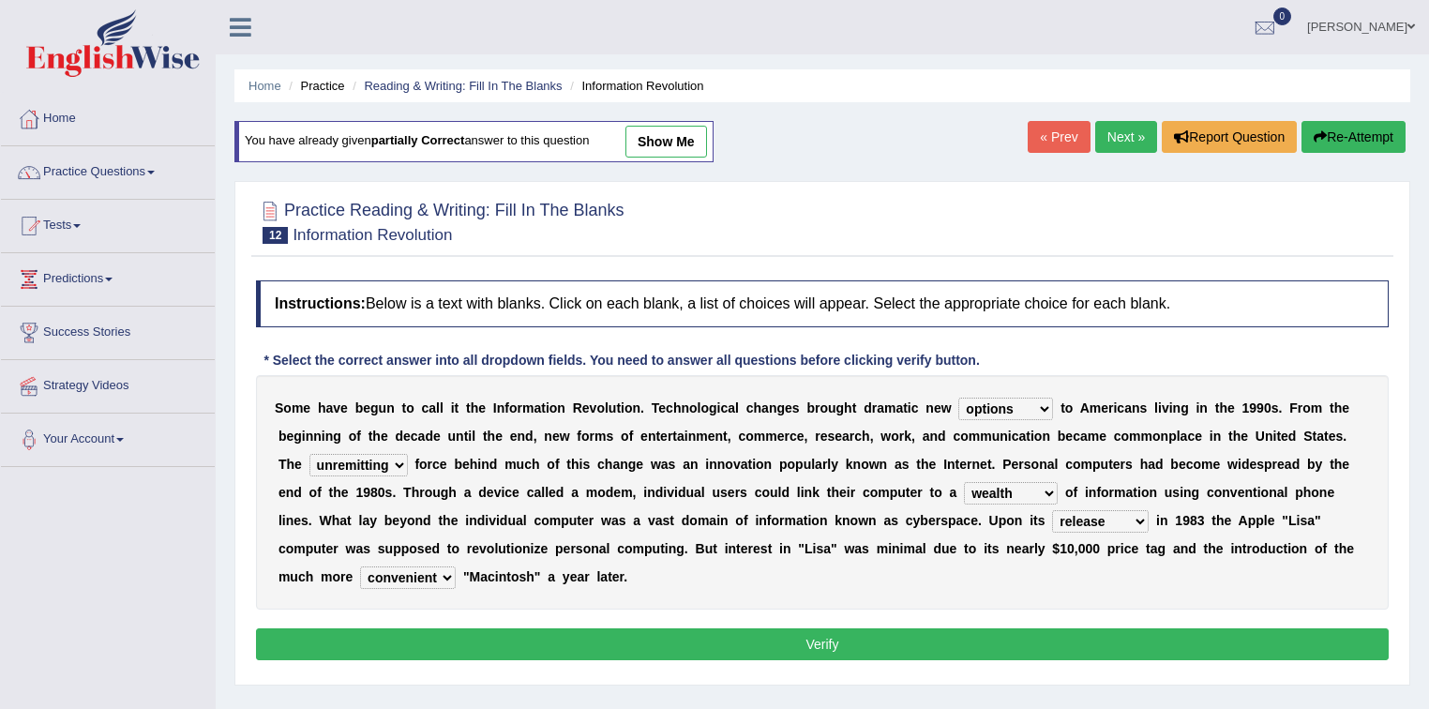
click at [998, 639] on button "Verify" at bounding box center [822, 644] width 1133 height 32
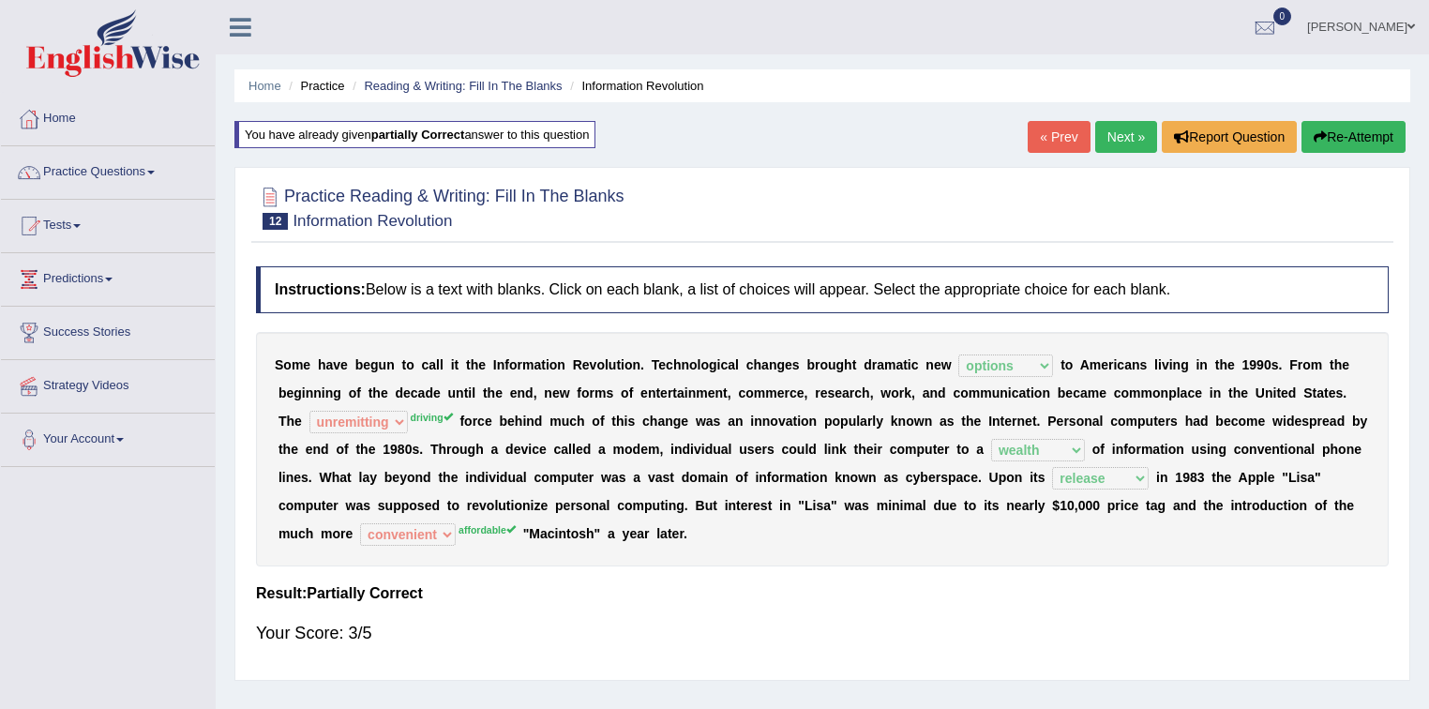
click at [1317, 128] on button "Re-Attempt" at bounding box center [1354, 137] width 104 height 32
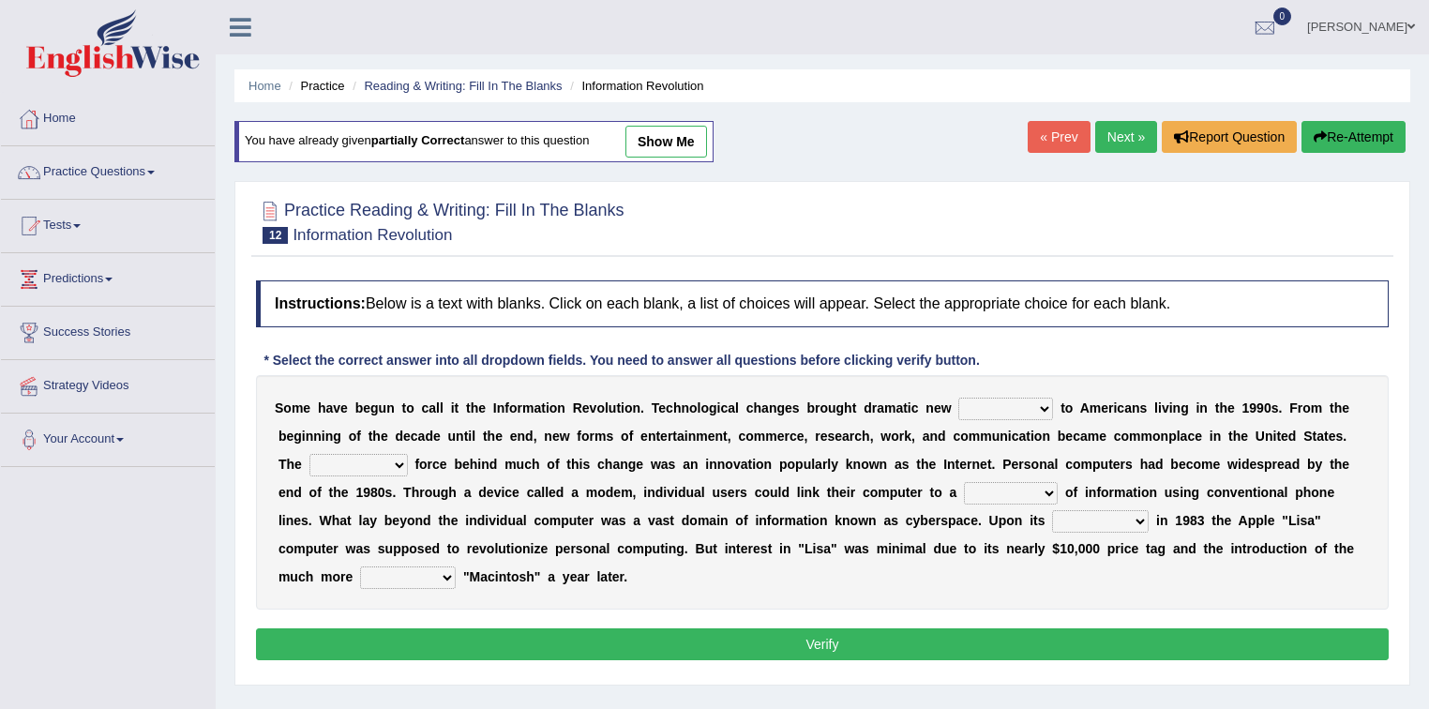
click at [430, 566] on select "convenient affordable advanced formidable" at bounding box center [408, 577] width 96 height 23
select select "affordable"
click at [360, 566] on select "convenient affordable advanced formidable" at bounding box center [408, 577] width 96 height 23
click at [381, 467] on select "unremitting uninspiring driving insinuating" at bounding box center [358, 465] width 98 height 23
select select "driving"
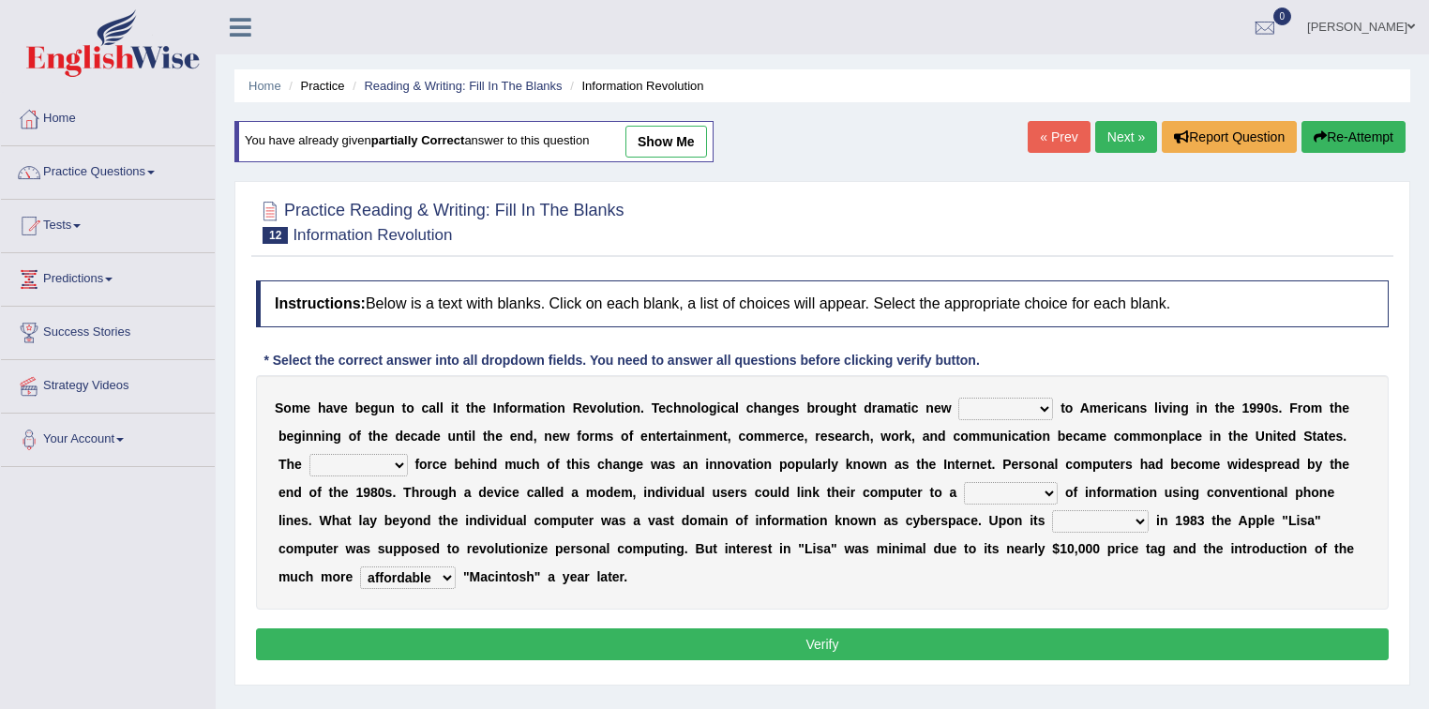
click at [309, 454] on select "unremitting uninspiring driving insinuating" at bounding box center [358, 465] width 98 height 23
click at [1032, 409] on select "challenges puzzles options confusion" at bounding box center [1005, 409] width 95 height 23
select select "options"
click at [958, 398] on select "challenges puzzles options confusion" at bounding box center [1005, 409] width 95 height 23
click at [1035, 489] on select "magnitude bulk wealth volume" at bounding box center [1011, 493] width 94 height 23
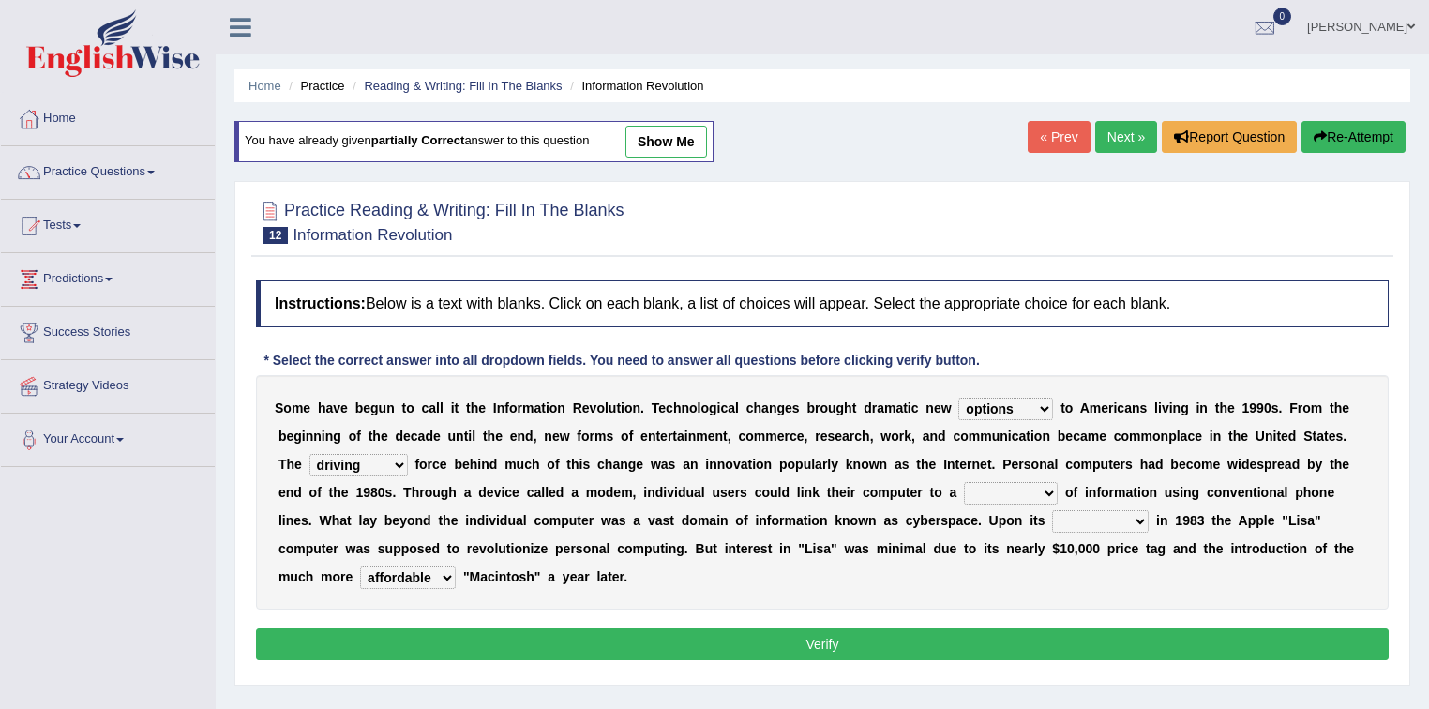
select select "wealth"
click at [964, 482] on select "magnitude bulk wealth volume" at bounding box center [1011, 493] width 94 height 23
click at [1122, 511] on select "relief release publication emission" at bounding box center [1100, 521] width 97 height 23
select select "release"
click at [1052, 510] on select "relief release publication emission" at bounding box center [1100, 521] width 97 height 23
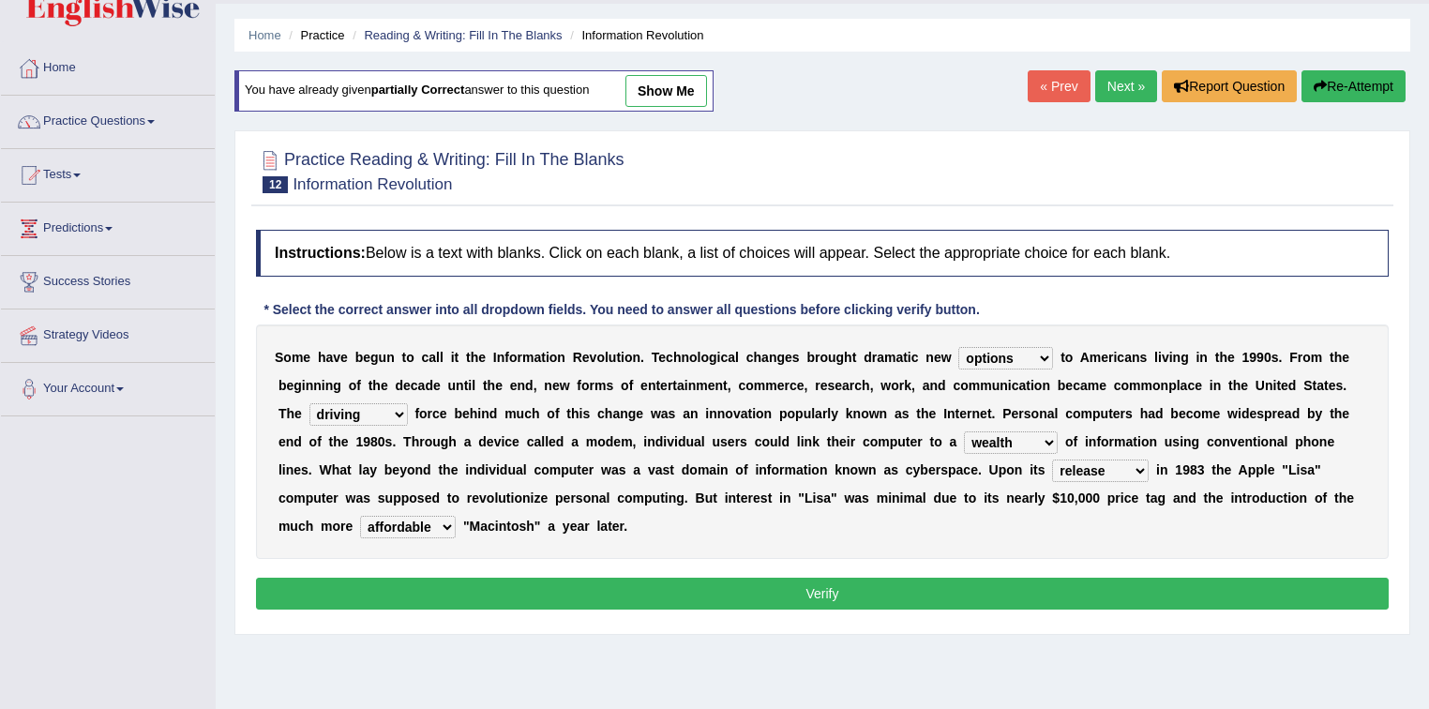
scroll to position [75, 0]
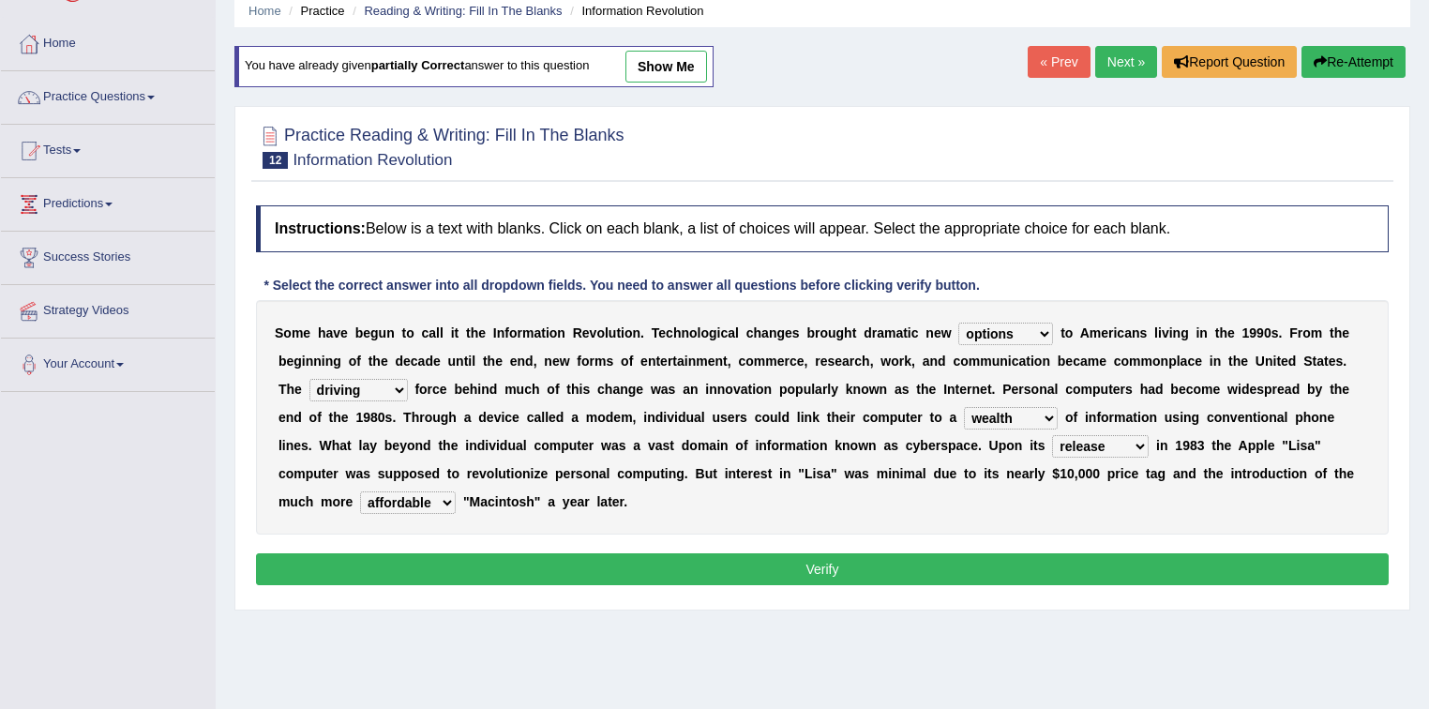
click at [952, 569] on button "Verify" at bounding box center [822, 569] width 1133 height 32
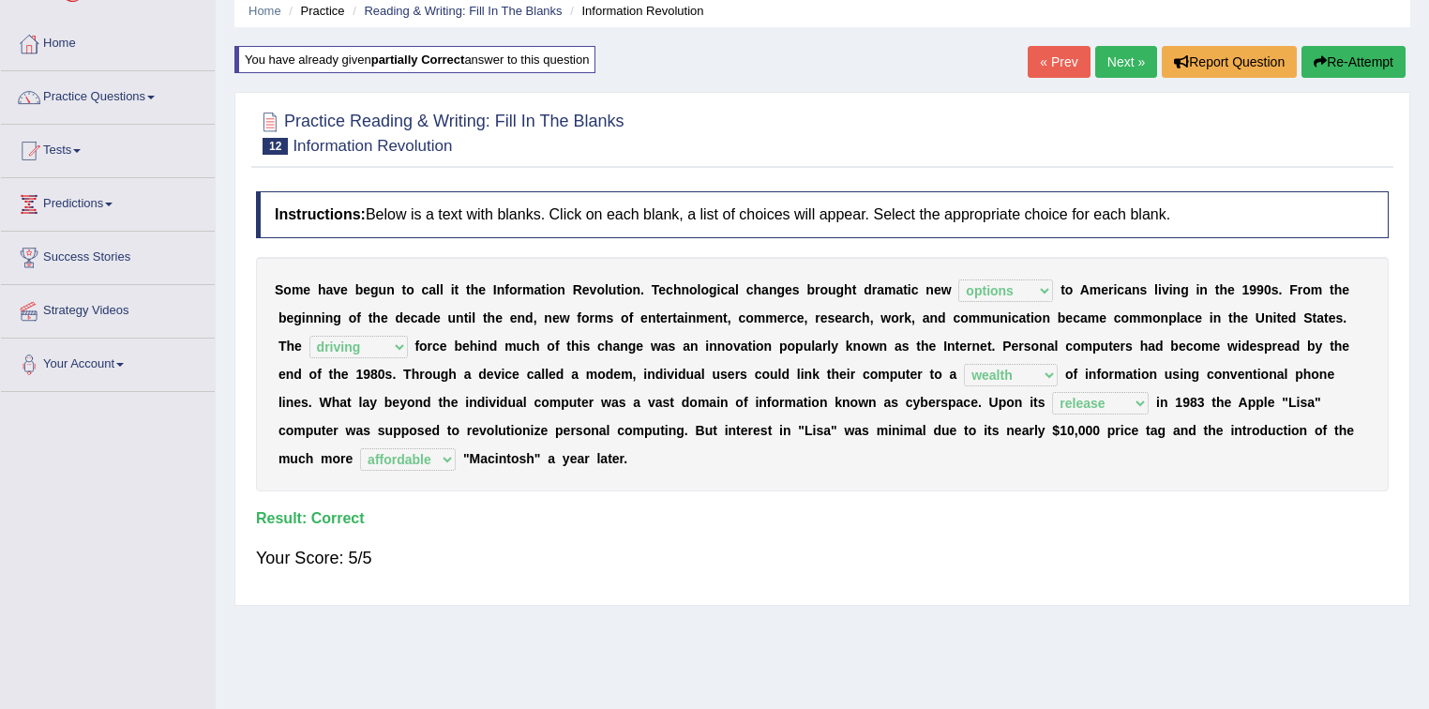
click at [790, 391] on div "S o m e h a v e b e g u n t o c a l l i t t h e I n f o r m a t i o n R e v o l…" at bounding box center [822, 374] width 1133 height 234
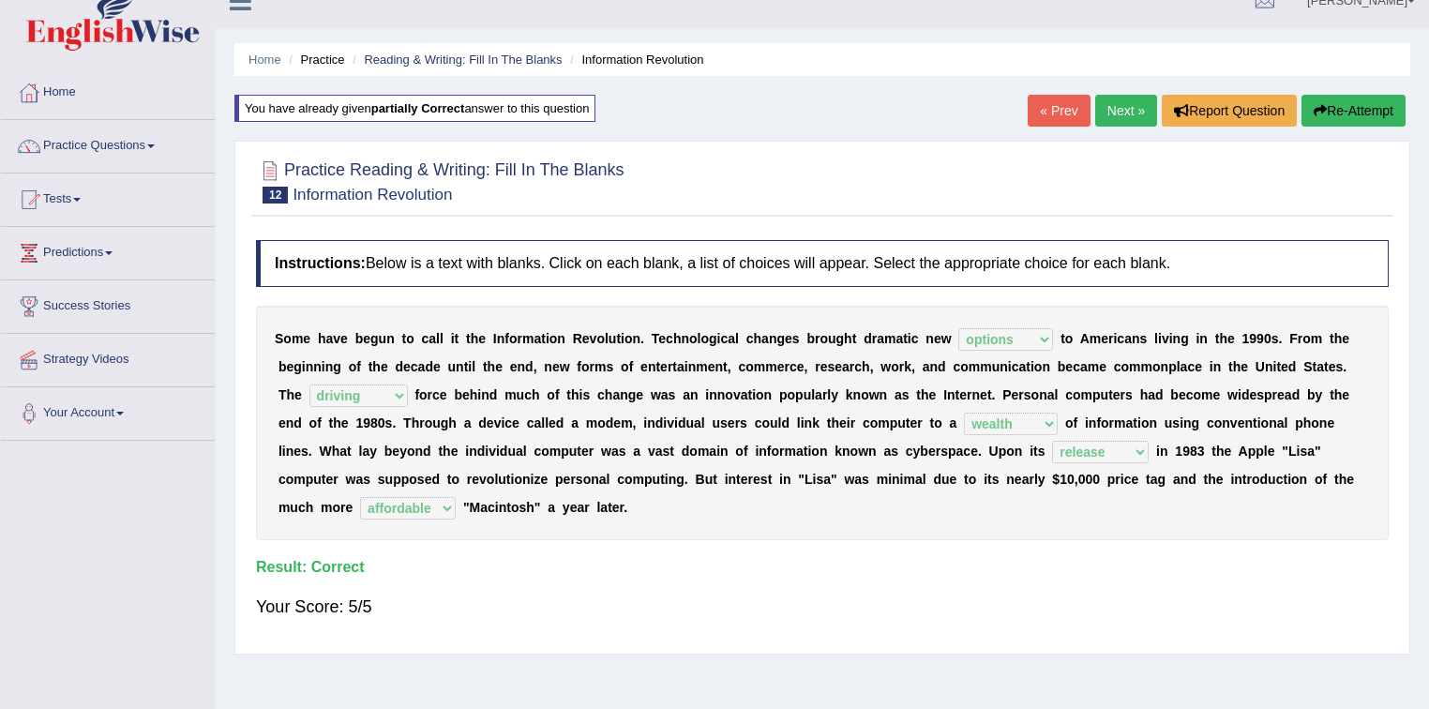
scroll to position [0, 0]
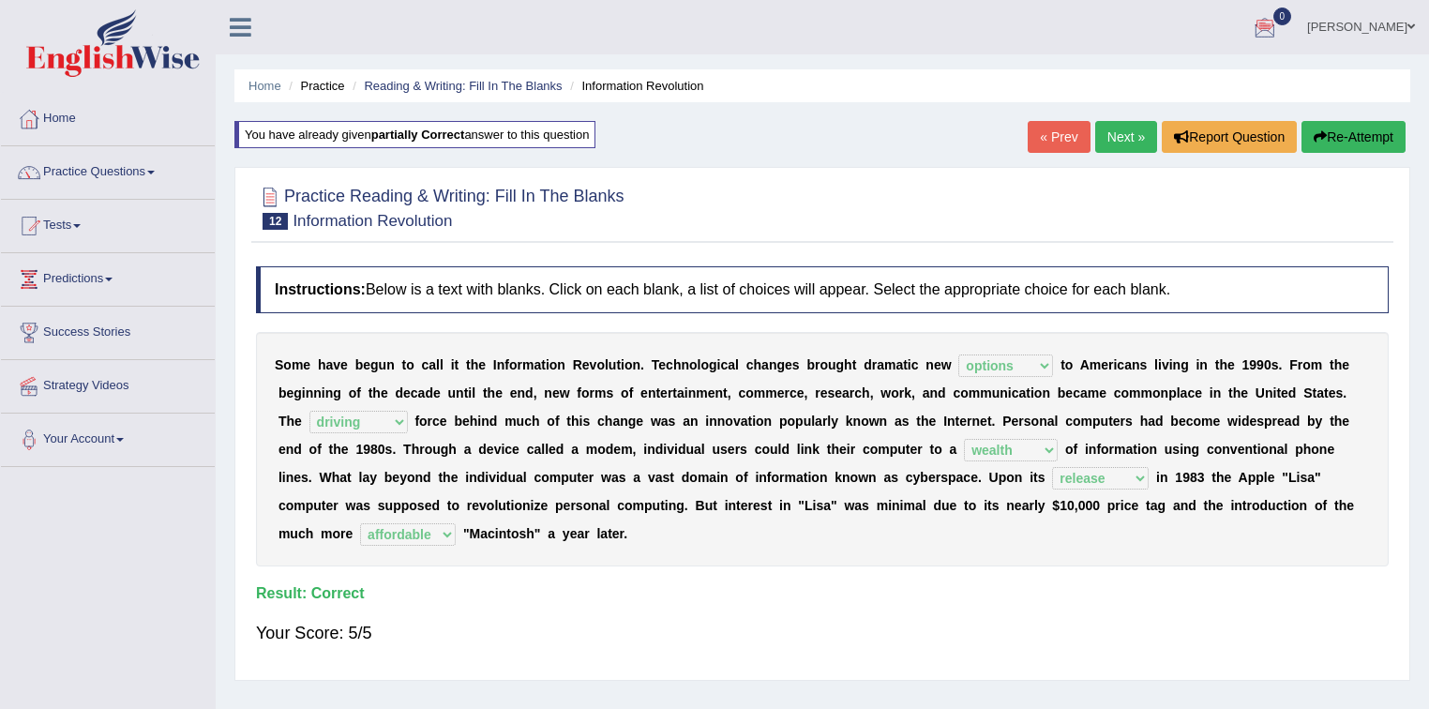
click at [1358, 132] on button "Re-Attempt" at bounding box center [1354, 137] width 104 height 32
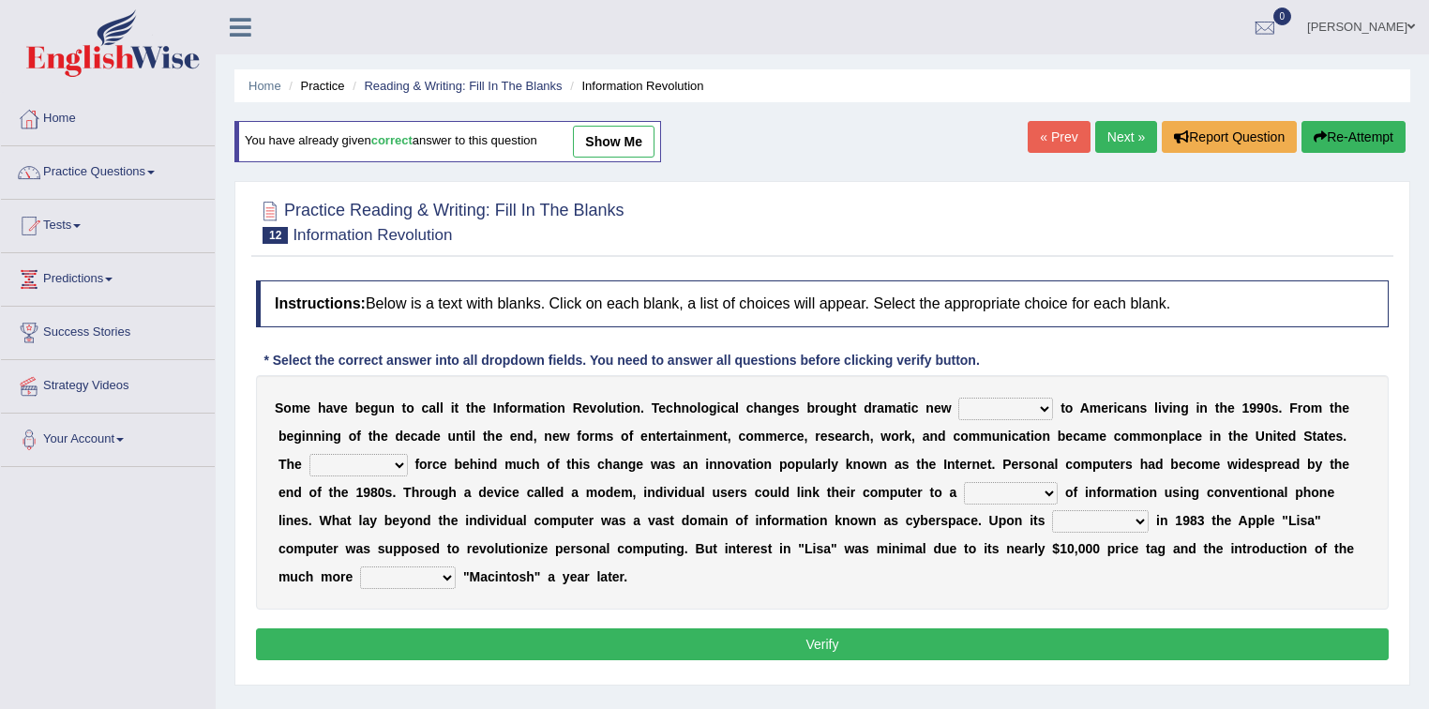
drag, startPoint x: 0, startPoint y: 0, endPoint x: 994, endPoint y: 398, distance: 1070.6
click at [994, 398] on select "challenges puzzles options confusion" at bounding box center [1005, 409] width 95 height 23
select select "options"
click at [958, 398] on select "challenges puzzles options confusion" at bounding box center [1005, 409] width 95 height 23
click at [1016, 409] on select "challenges puzzles options confusion" at bounding box center [1005, 409] width 95 height 23
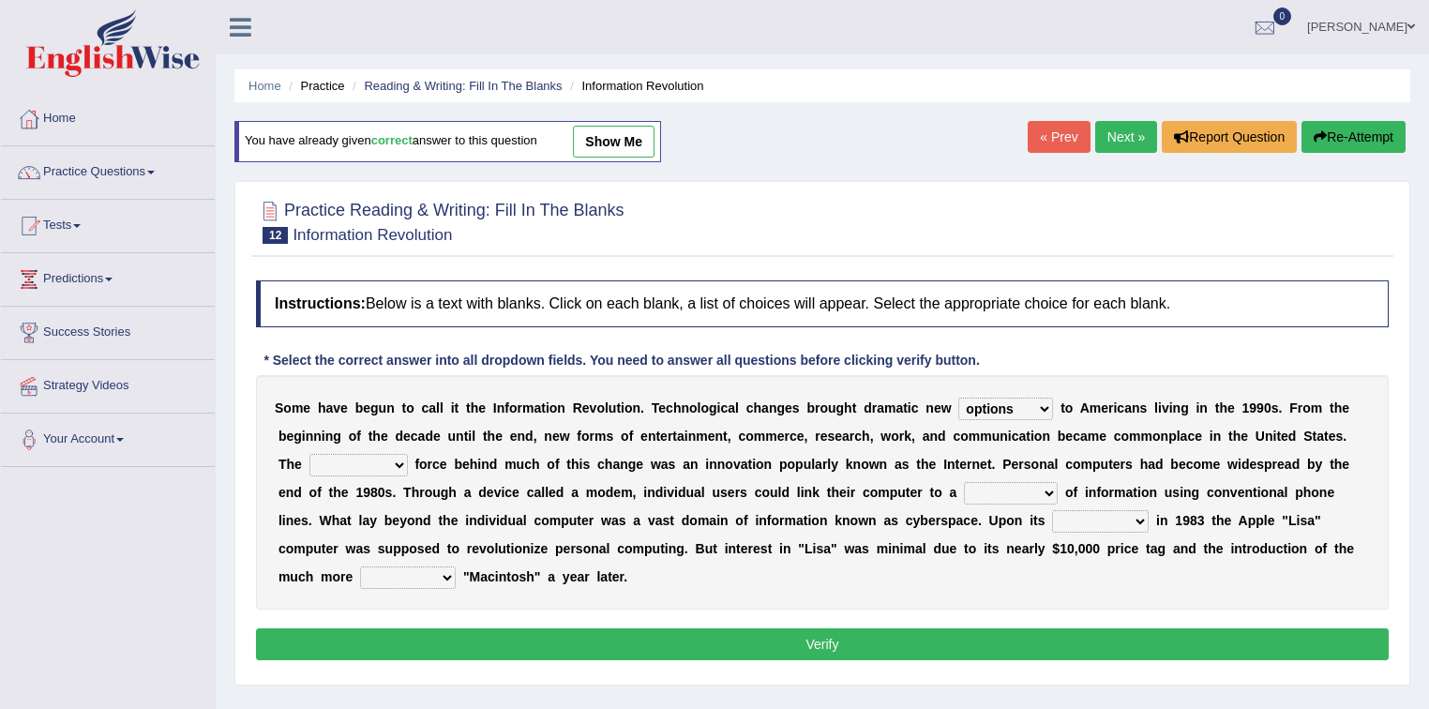
drag, startPoint x: 1133, startPoint y: 484, endPoint x: 1123, endPoint y: 489, distance: 11.3
click at [1129, 487] on div "S o m e h a v e b e g u n t o c a l l i t t h e I n f o r m a t i o n R e v o l…" at bounding box center [822, 492] width 1133 height 234
click at [369, 460] on select "unremitting uninspiring driving insinuating" at bounding box center [358, 465] width 98 height 23
select select "driving"
click at [309, 454] on select "unremitting uninspiring driving insinuating" at bounding box center [358, 465] width 98 height 23
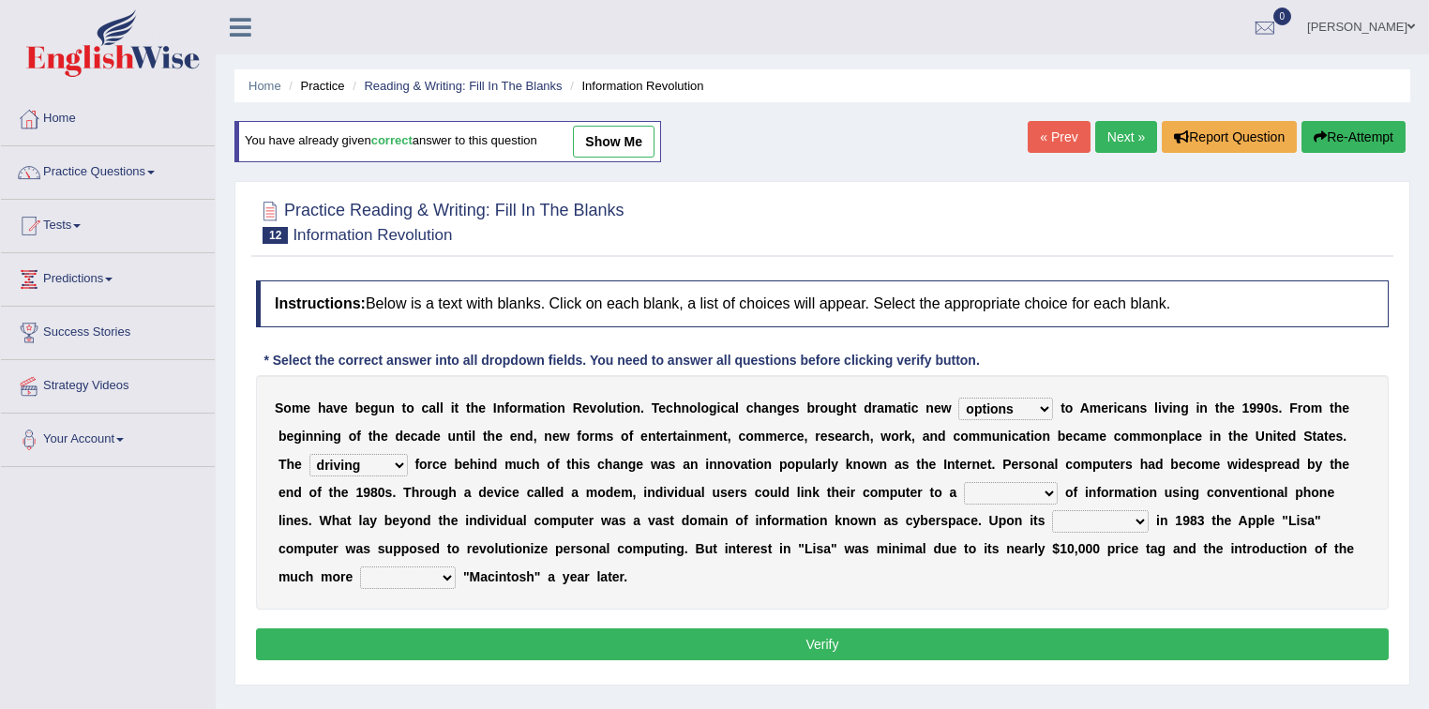
click at [988, 485] on select "magnitude bulk wealth volume" at bounding box center [1011, 493] width 94 height 23
select select "wealth"
click at [964, 482] on select "magnitude bulk wealth volume" at bounding box center [1011, 493] width 94 height 23
click at [1121, 521] on select "relief release publication emission" at bounding box center [1100, 521] width 97 height 23
select select "release"
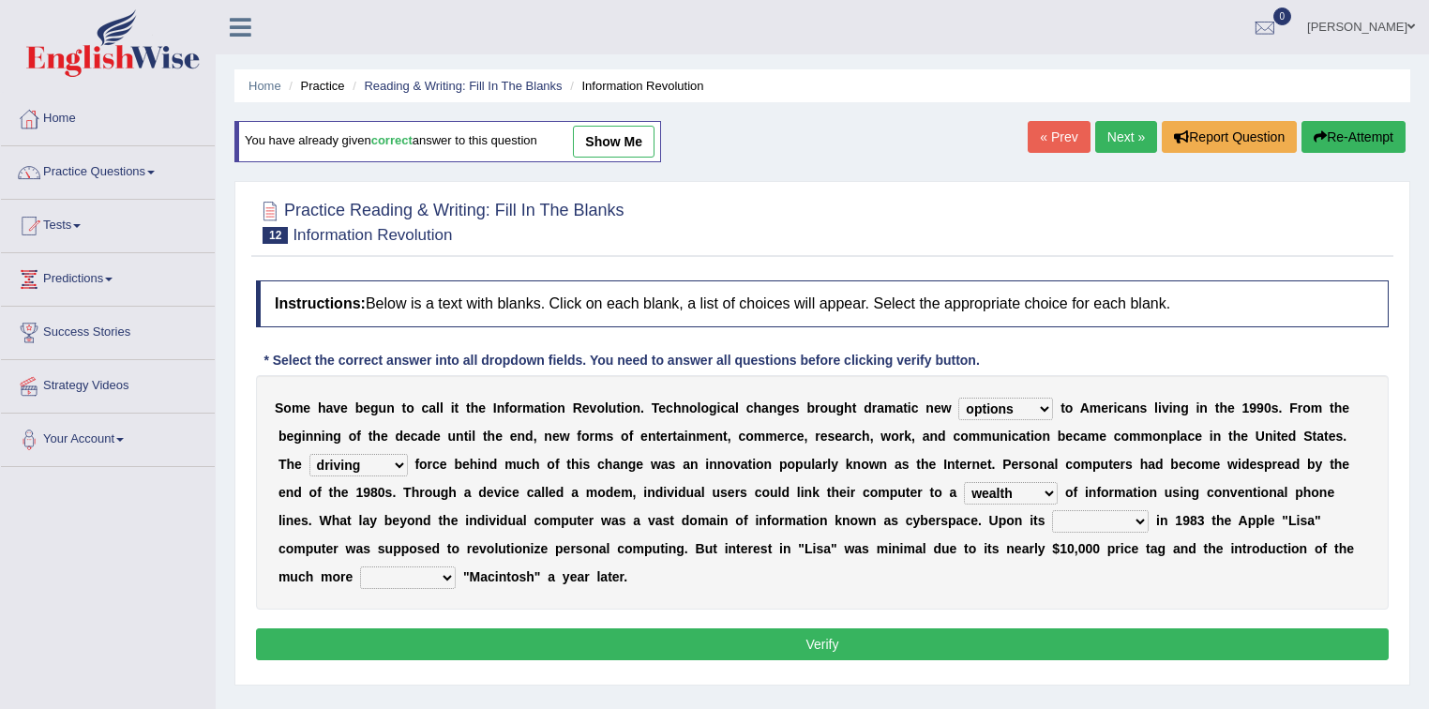
click at [1052, 510] on select "relief release publication emission" at bounding box center [1100, 521] width 97 height 23
click at [442, 576] on select "convenient affordable advanced formidable" at bounding box center [408, 577] width 96 height 23
select select "advanced"
click at [360, 566] on select "convenient affordable advanced formidable" at bounding box center [408, 577] width 96 height 23
click at [459, 645] on button "Verify" at bounding box center [822, 644] width 1133 height 32
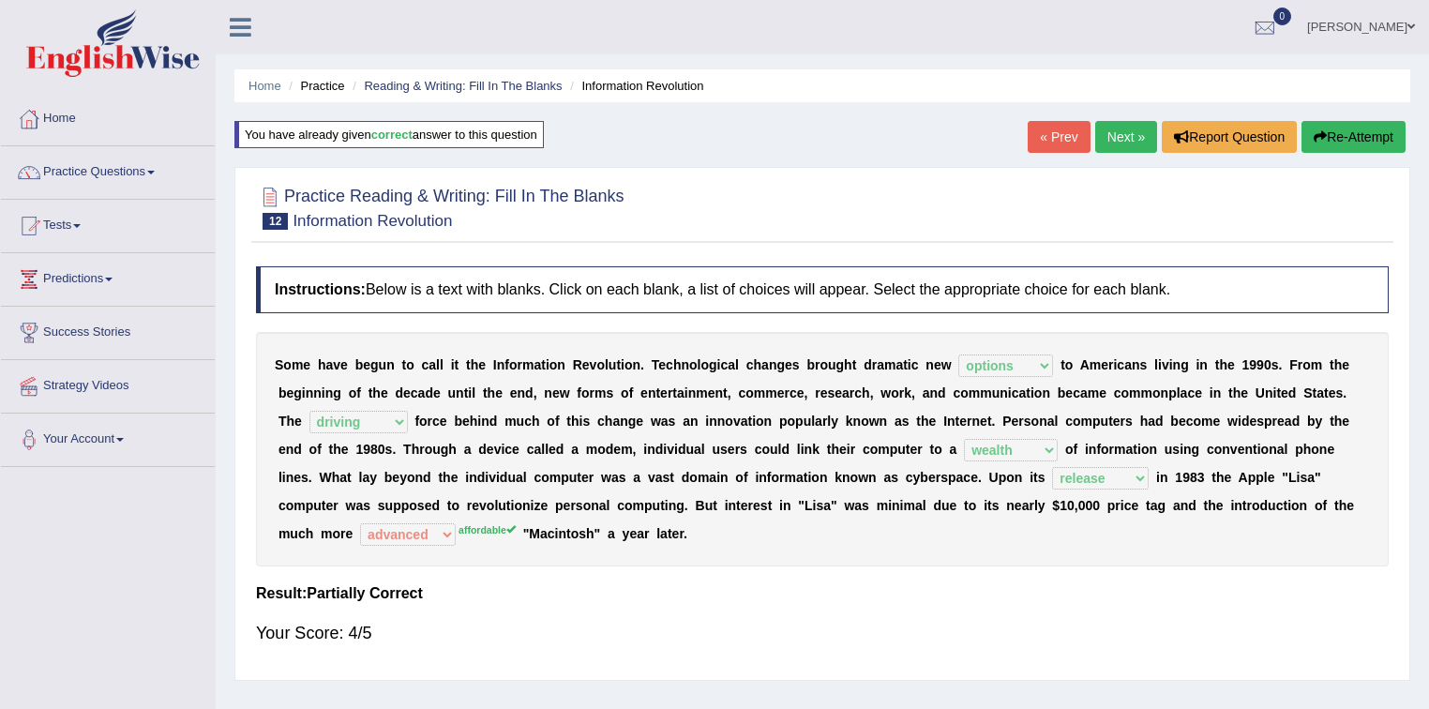
click at [1107, 139] on link "Next »" at bounding box center [1126, 137] width 62 height 32
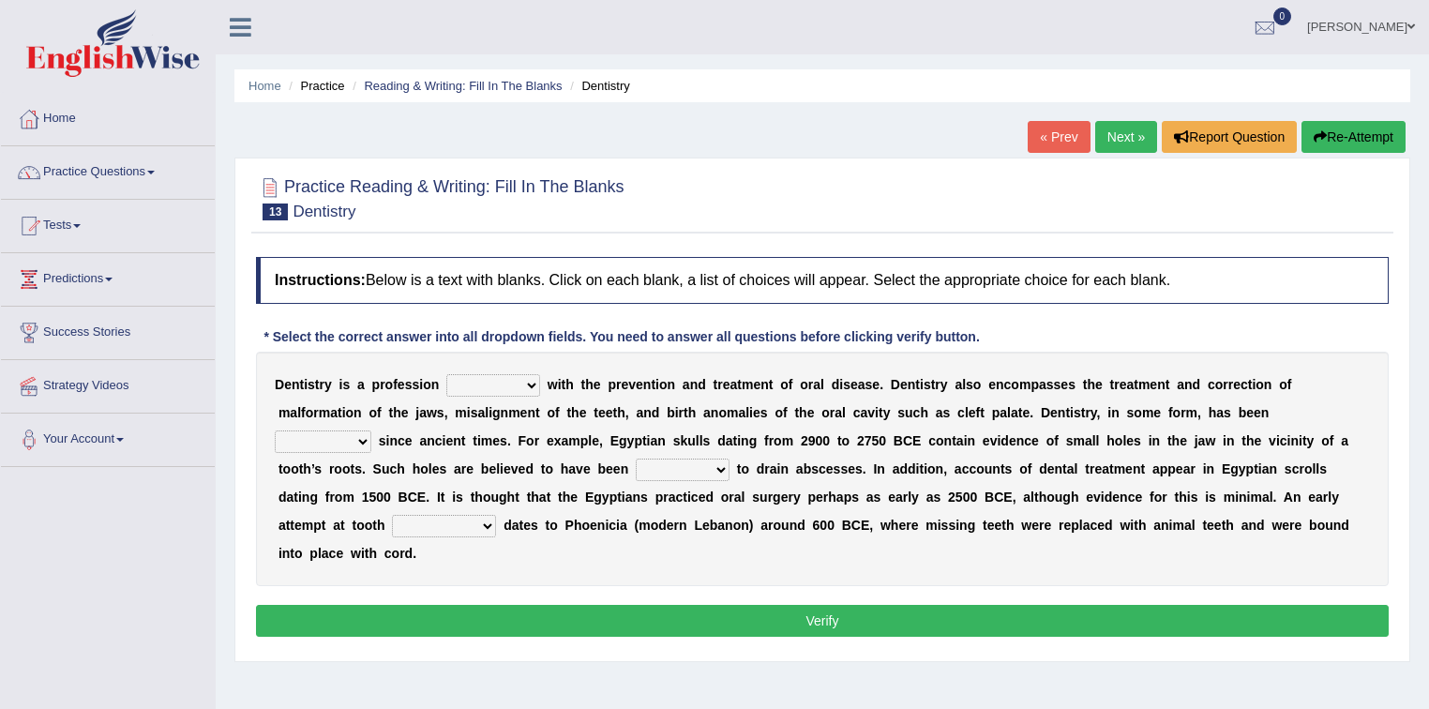
click at [510, 382] on select "agreed dealt concerned taken" at bounding box center [493, 385] width 94 height 23
select select "concerned"
click at [446, 374] on select "agreed dealt concerned taken" at bounding box center [493, 385] width 94 height 23
click at [345, 438] on select "criticized replaced practiced abandoned" at bounding box center [323, 441] width 97 height 23
select select "practiced"
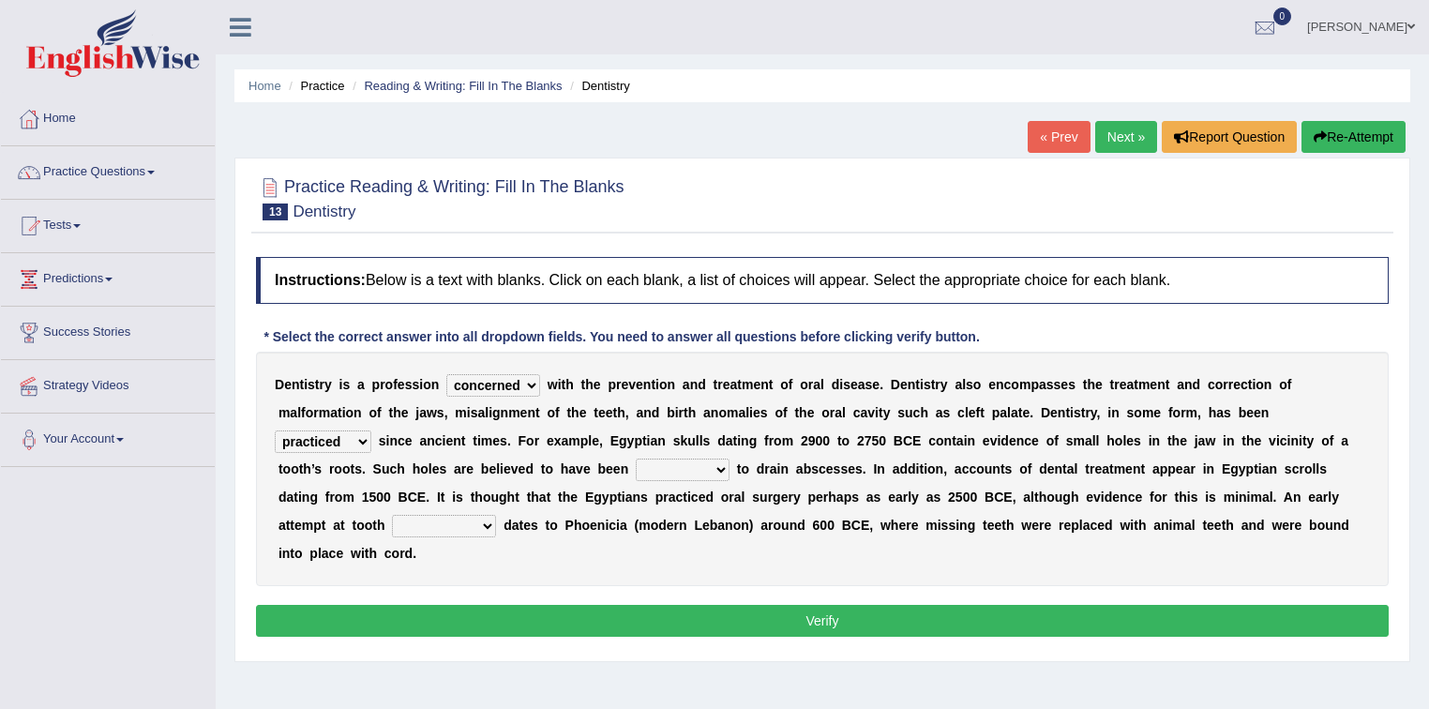
click at [275, 430] on select "criticized replaced practiced abandoned" at bounding box center [323, 441] width 97 height 23
click at [645, 468] on select "fluctuated laminated drilled sealed" at bounding box center [683, 470] width 94 height 23
select select "sealed"
click at [636, 459] on select "fluctuated laminated drilled sealed" at bounding box center [683, 470] width 94 height 23
click at [480, 522] on select "reparation sacrament restitution replacement" at bounding box center [444, 526] width 104 height 23
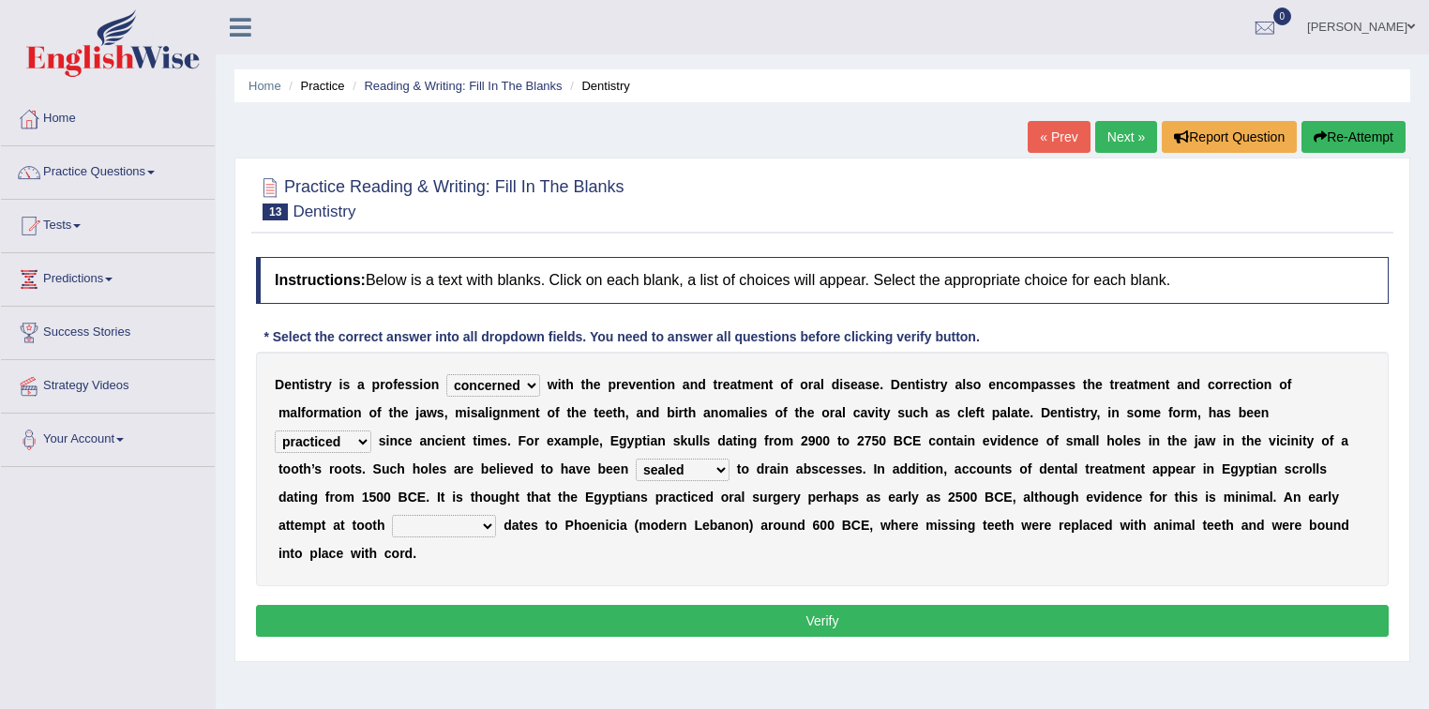
click at [559, 557] on div "D e n t i s t r y i s a p r o f e s s i o n agreed dealt concerned taken w i t …" at bounding box center [822, 469] width 1133 height 234
click at [473, 525] on select "reparation sacrament restitution replacement" at bounding box center [444, 526] width 104 height 23
select select "replacement"
click at [392, 515] on select "reparation sacrament restitution replacement" at bounding box center [444, 526] width 104 height 23
click at [492, 609] on button "Verify" at bounding box center [822, 621] width 1133 height 32
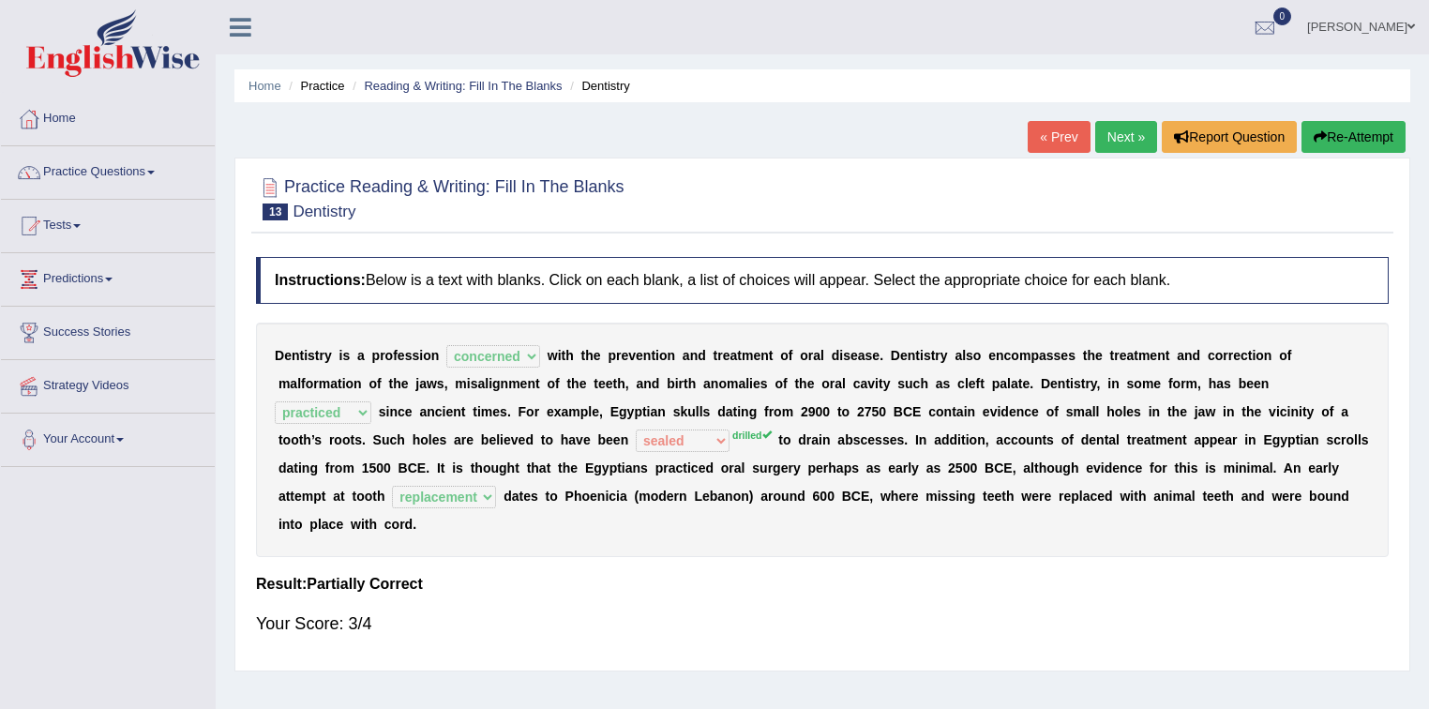
click at [1334, 138] on button "Re-Attempt" at bounding box center [1354, 137] width 104 height 32
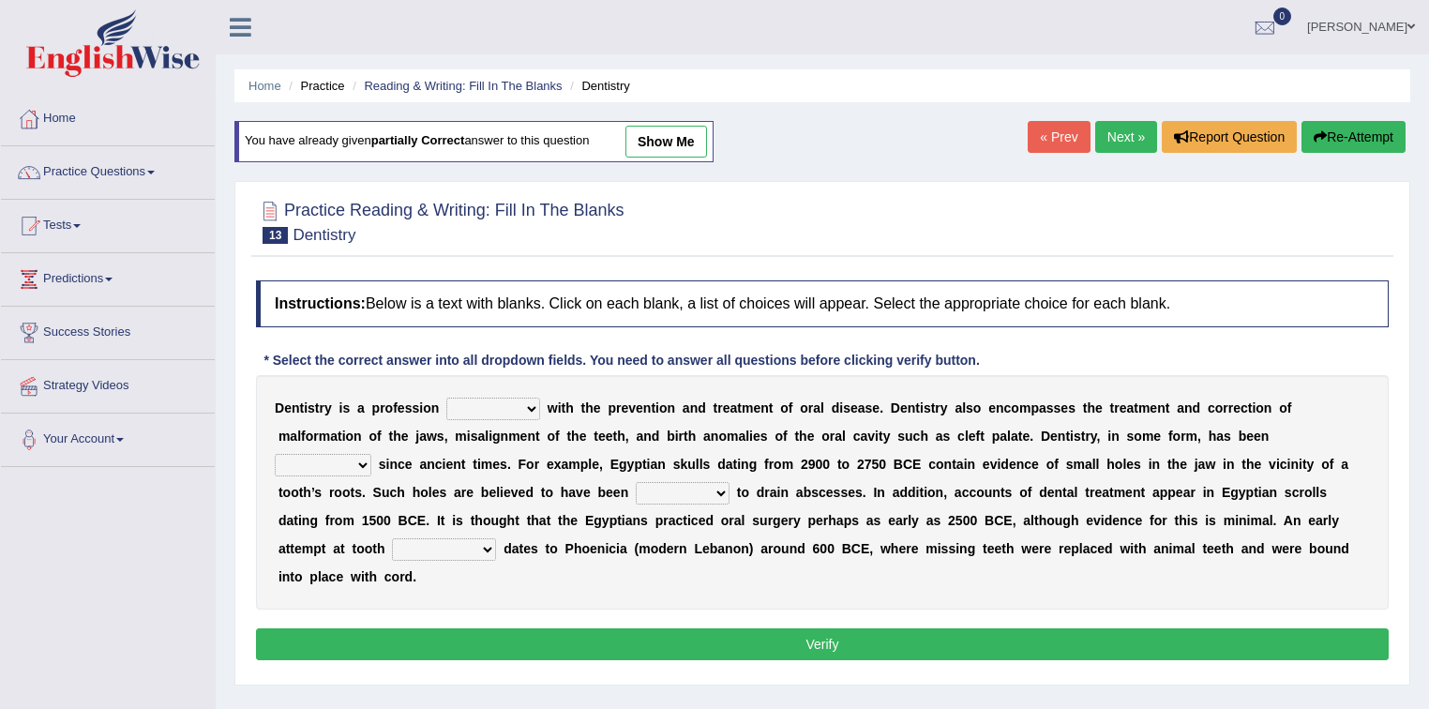
click at [519, 401] on select "agreed dealt concerned taken" at bounding box center [493, 409] width 94 height 23
select select "concerned"
click at [446, 398] on select "agreed dealt concerned taken" at bounding box center [493, 409] width 94 height 23
click at [369, 464] on select "criticized replaced practiced abandoned" at bounding box center [323, 465] width 97 height 23
select select "replaced"
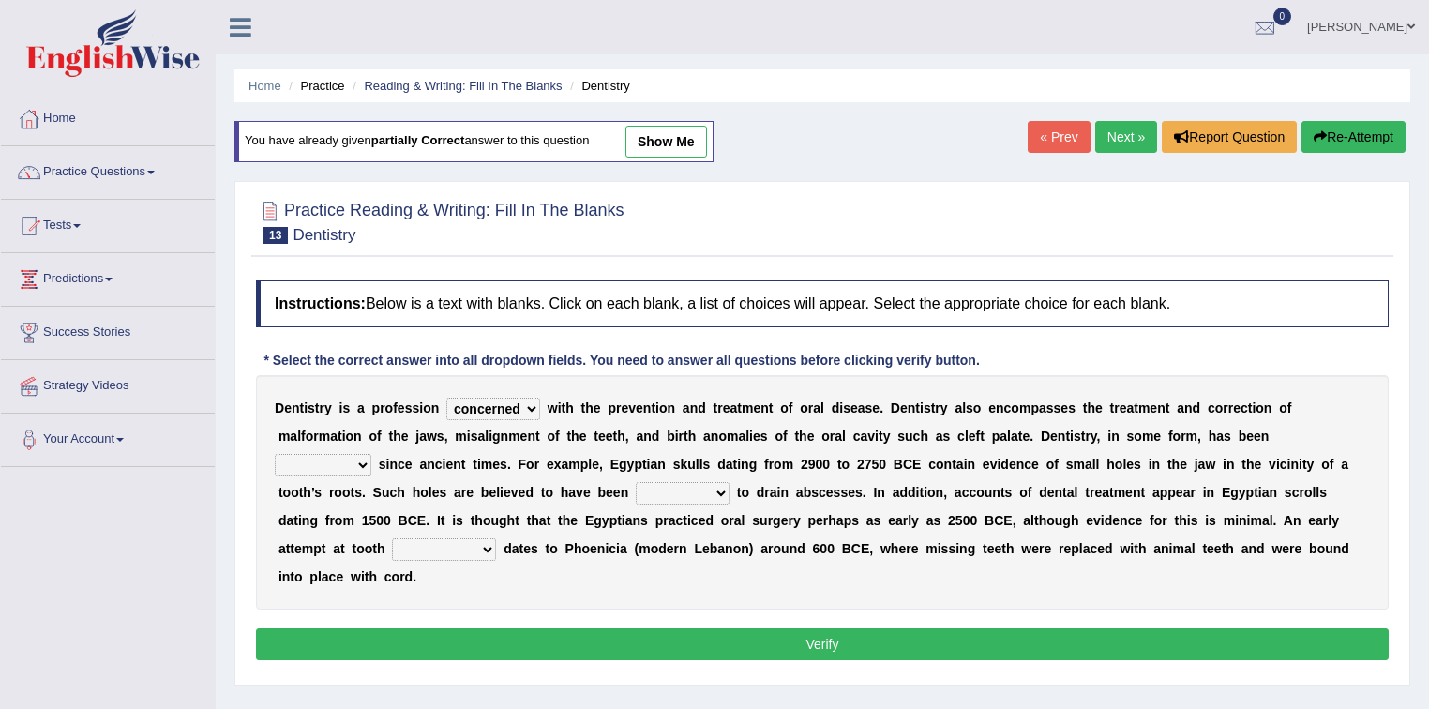
click at [275, 454] on select "criticized replaced practiced abandoned" at bounding box center [323, 465] width 97 height 23
click at [698, 488] on select "fluctuated laminated drilled sealed" at bounding box center [683, 493] width 94 height 23
select select "drilled"
click at [636, 482] on select "fluctuated laminated drilled sealed" at bounding box center [683, 493] width 94 height 23
click at [486, 545] on select "reparation sacrament restitution replacement" at bounding box center [444, 549] width 104 height 23
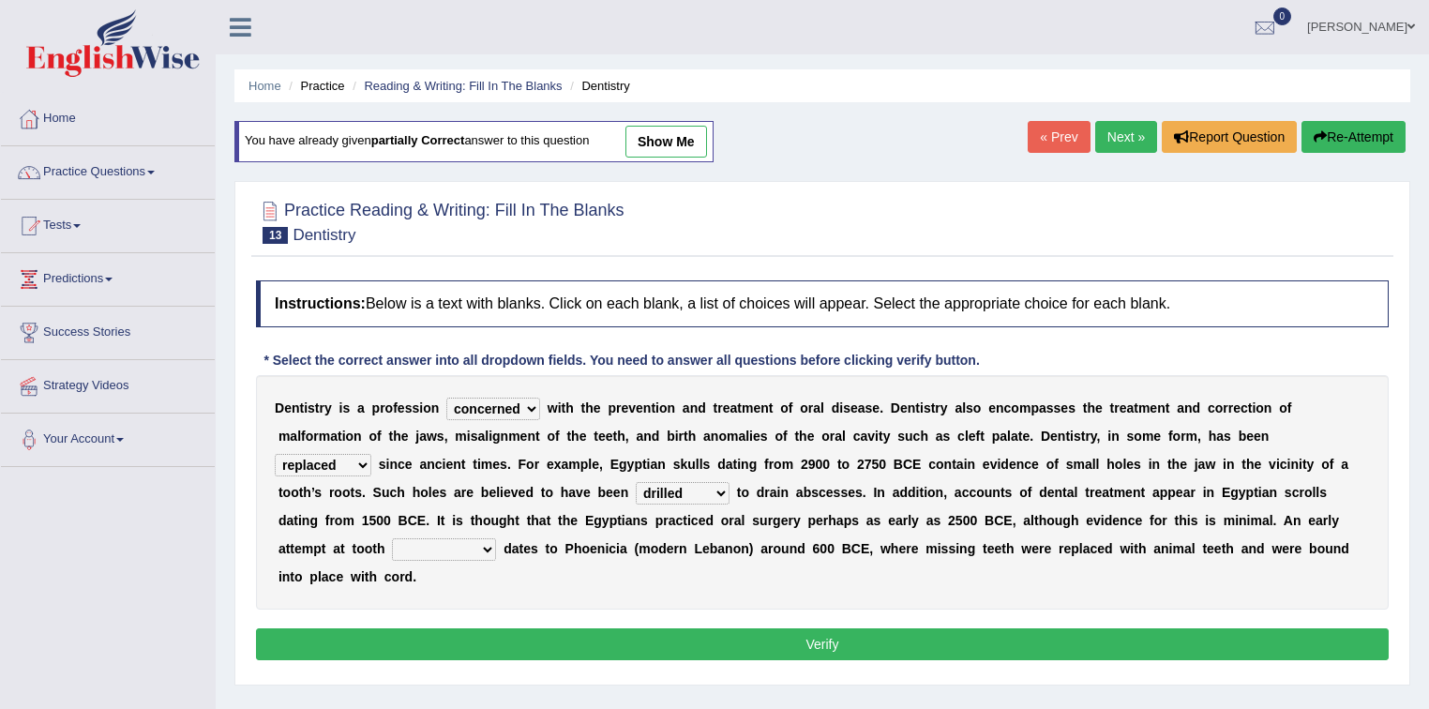
select select "replacement"
click at [392, 538] on select "reparation sacrament restitution replacement" at bounding box center [444, 549] width 104 height 23
click at [692, 491] on select "fluctuated laminated drilled sealed" at bounding box center [683, 493] width 94 height 23
select select "fluctuated"
click at [636, 482] on select "fluctuated laminated drilled sealed" at bounding box center [683, 493] width 94 height 23
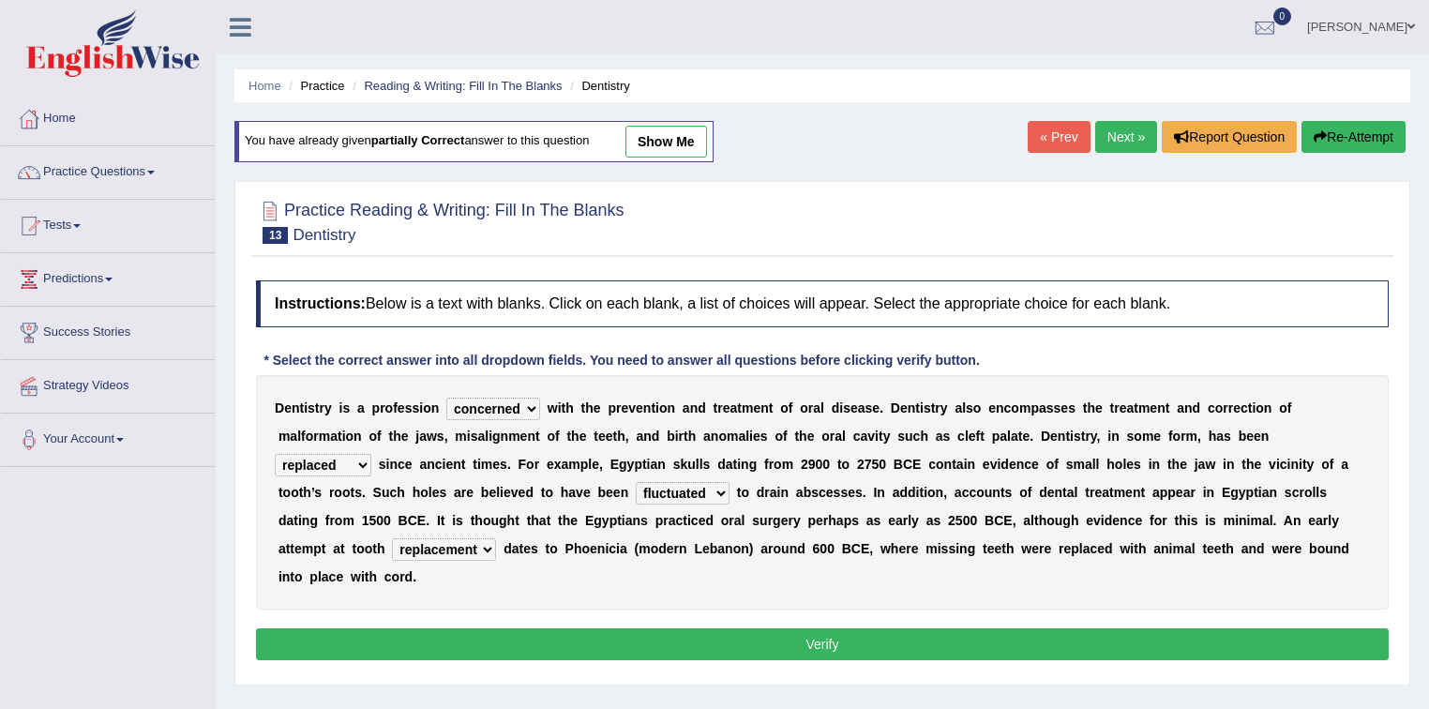
click at [690, 635] on button "Verify" at bounding box center [822, 644] width 1133 height 32
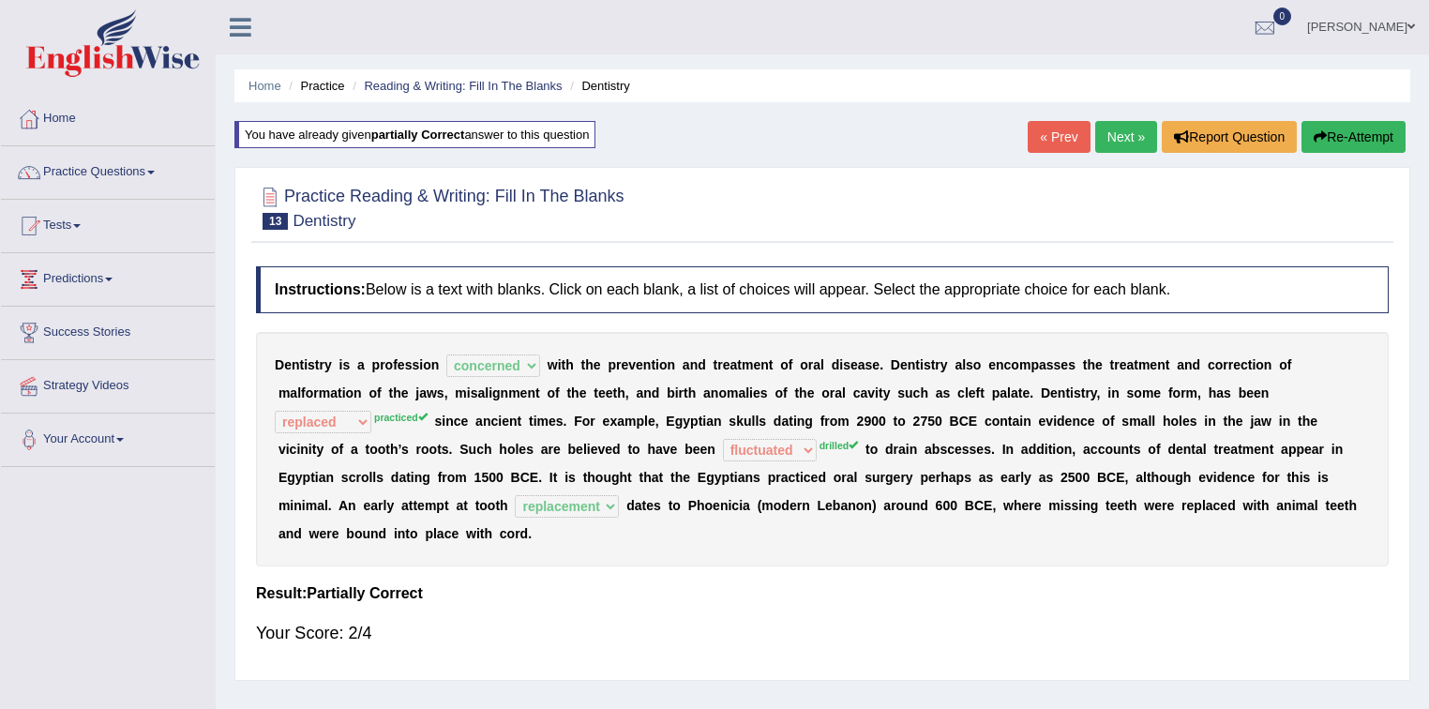
click at [1347, 134] on button "Re-Attempt" at bounding box center [1354, 137] width 104 height 32
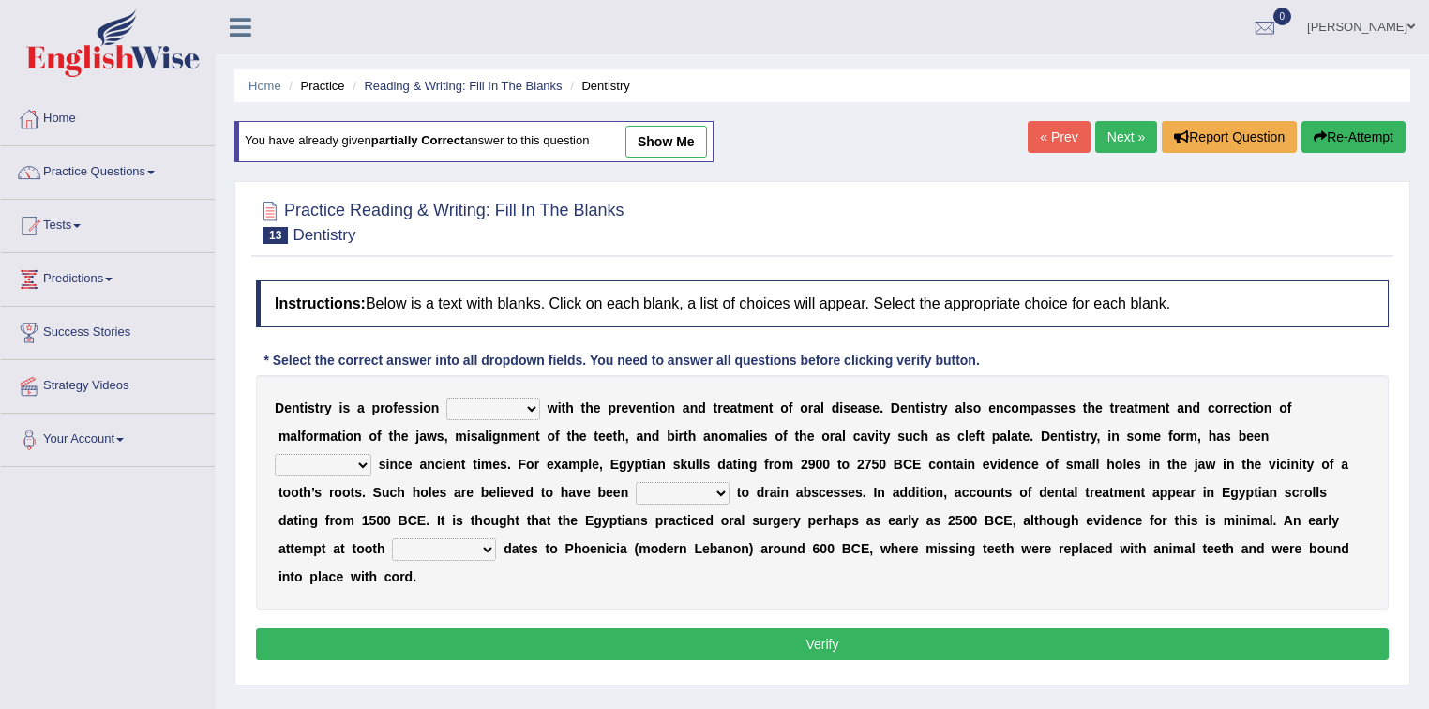
click at [513, 405] on select "agreed dealt concerned taken" at bounding box center [493, 409] width 94 height 23
select select "concerned"
click at [446, 398] on select "agreed dealt concerned taken" at bounding box center [493, 409] width 94 height 23
click at [331, 463] on select "criticized replaced practiced abandoned" at bounding box center [323, 465] width 97 height 23
select select "replaced"
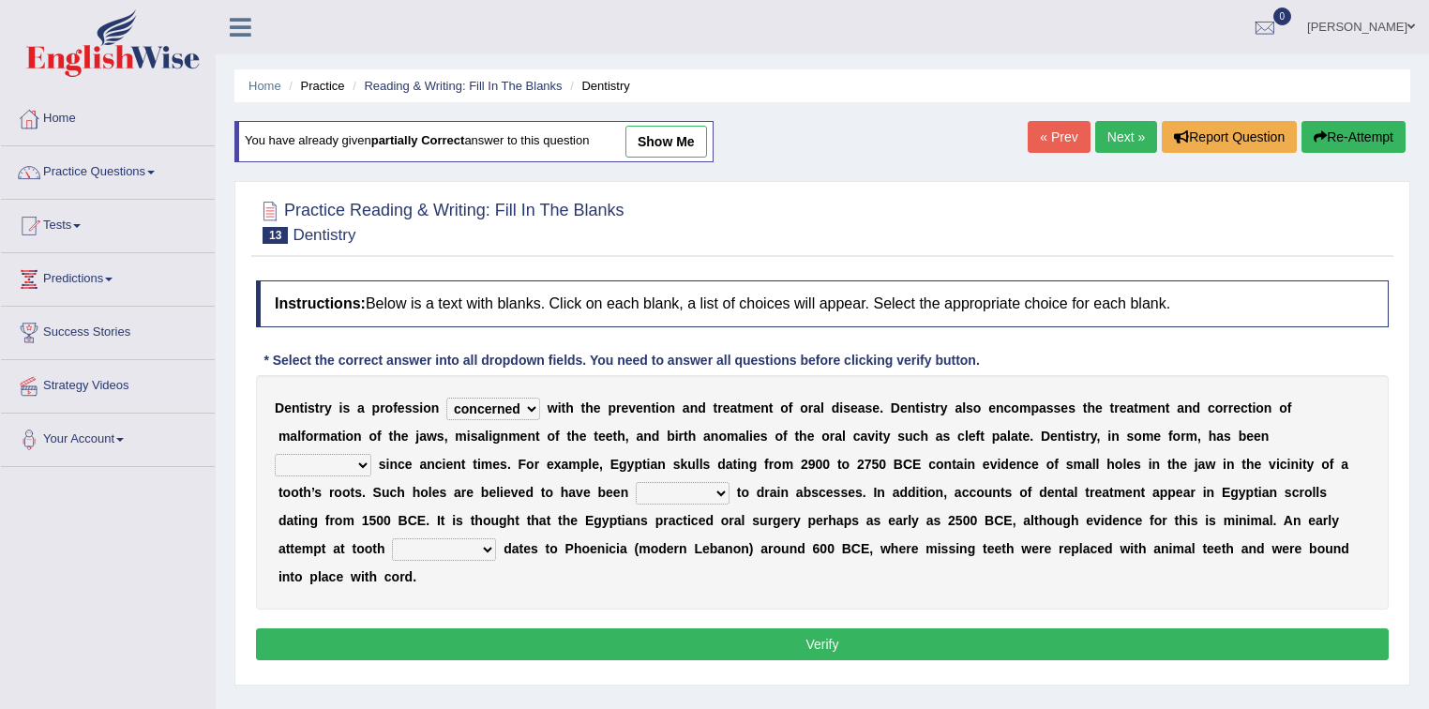
click at [275, 454] on select "criticized replaced practiced abandoned" at bounding box center [323, 465] width 97 height 23
click at [643, 492] on select "fluctuated laminated drilled sealed" at bounding box center [683, 493] width 94 height 23
select select "drilled"
click at [636, 482] on select "fluctuated laminated drilled sealed" at bounding box center [683, 493] width 94 height 23
click at [480, 545] on select "reparation sacrament restitution replacement" at bounding box center [444, 549] width 104 height 23
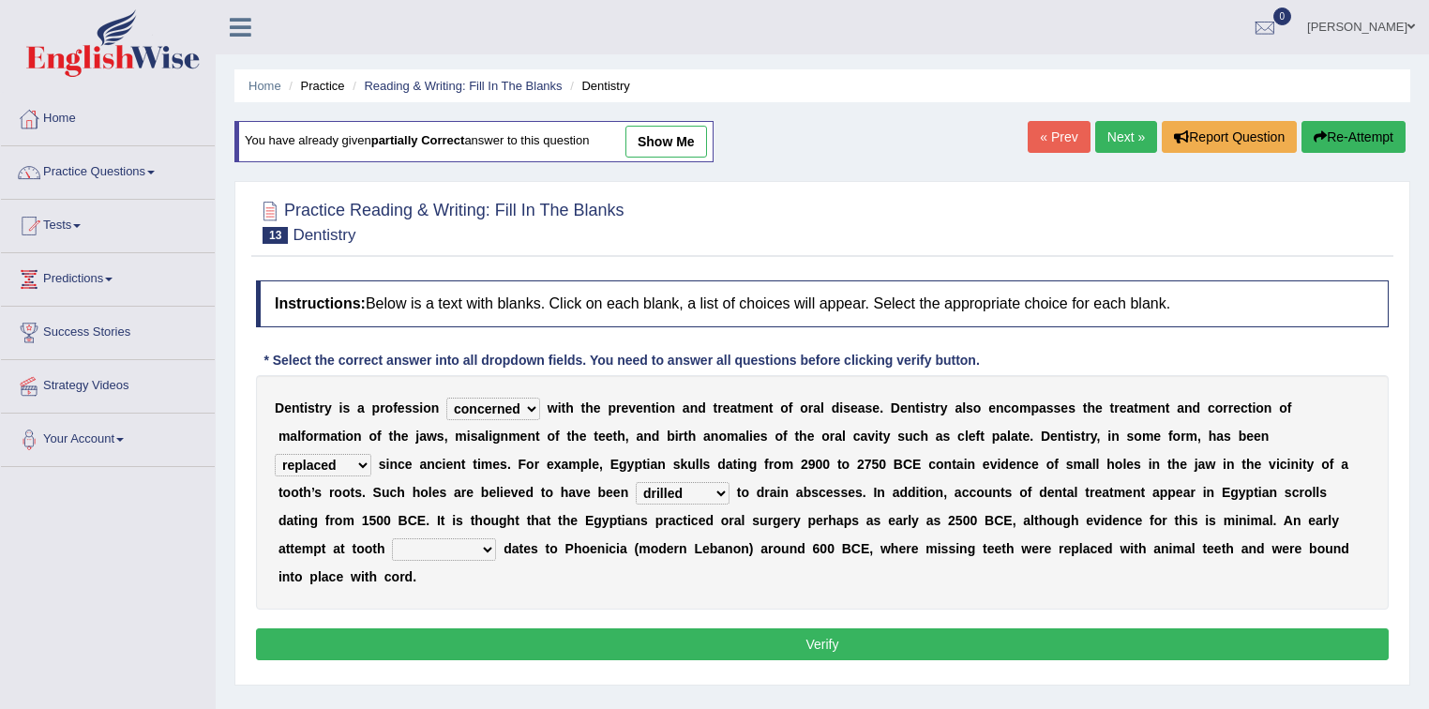
select select "replacement"
click at [392, 538] on select "reparation sacrament restitution replacement" at bounding box center [444, 549] width 104 height 23
drag, startPoint x: 476, startPoint y: 632, endPoint x: 476, endPoint y: 622, distance: 10.3
click at [476, 628] on button "Verify" at bounding box center [822, 644] width 1133 height 32
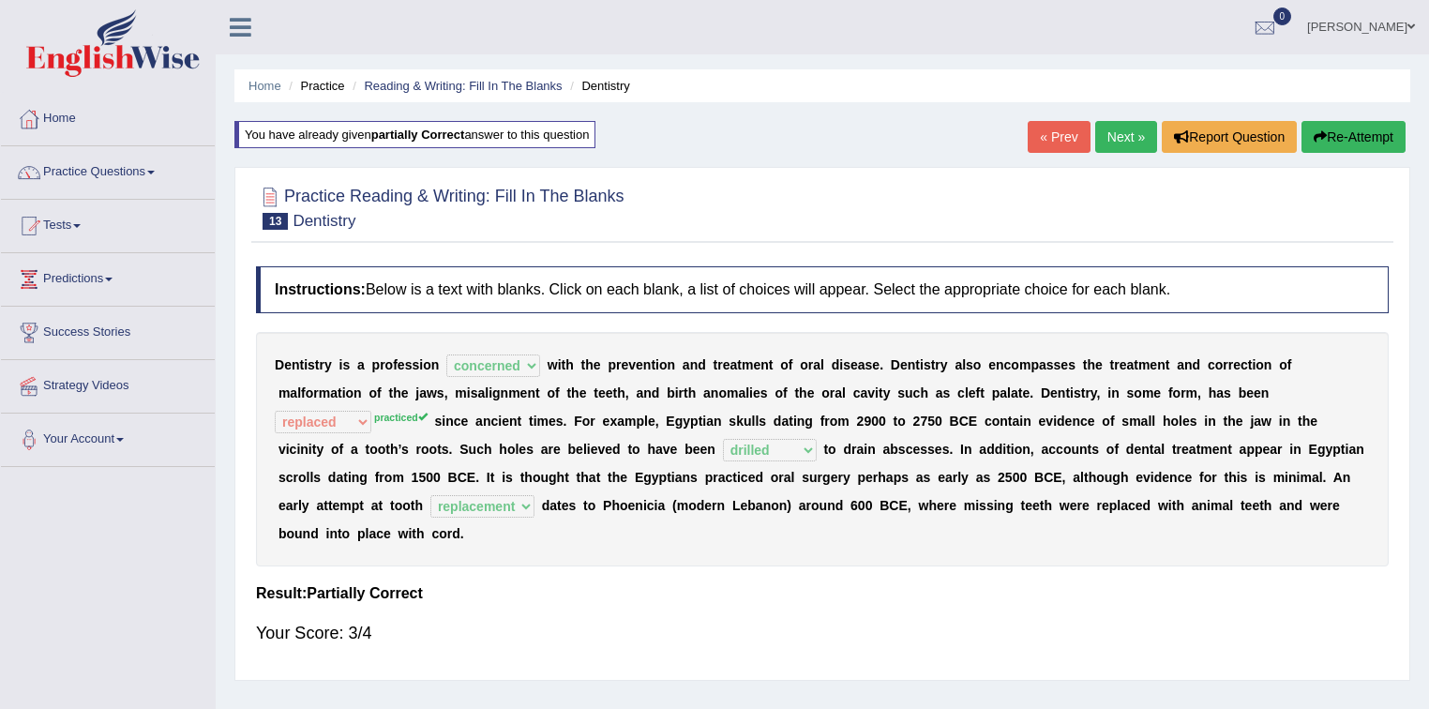
click at [1122, 143] on link "Next »" at bounding box center [1126, 137] width 62 height 32
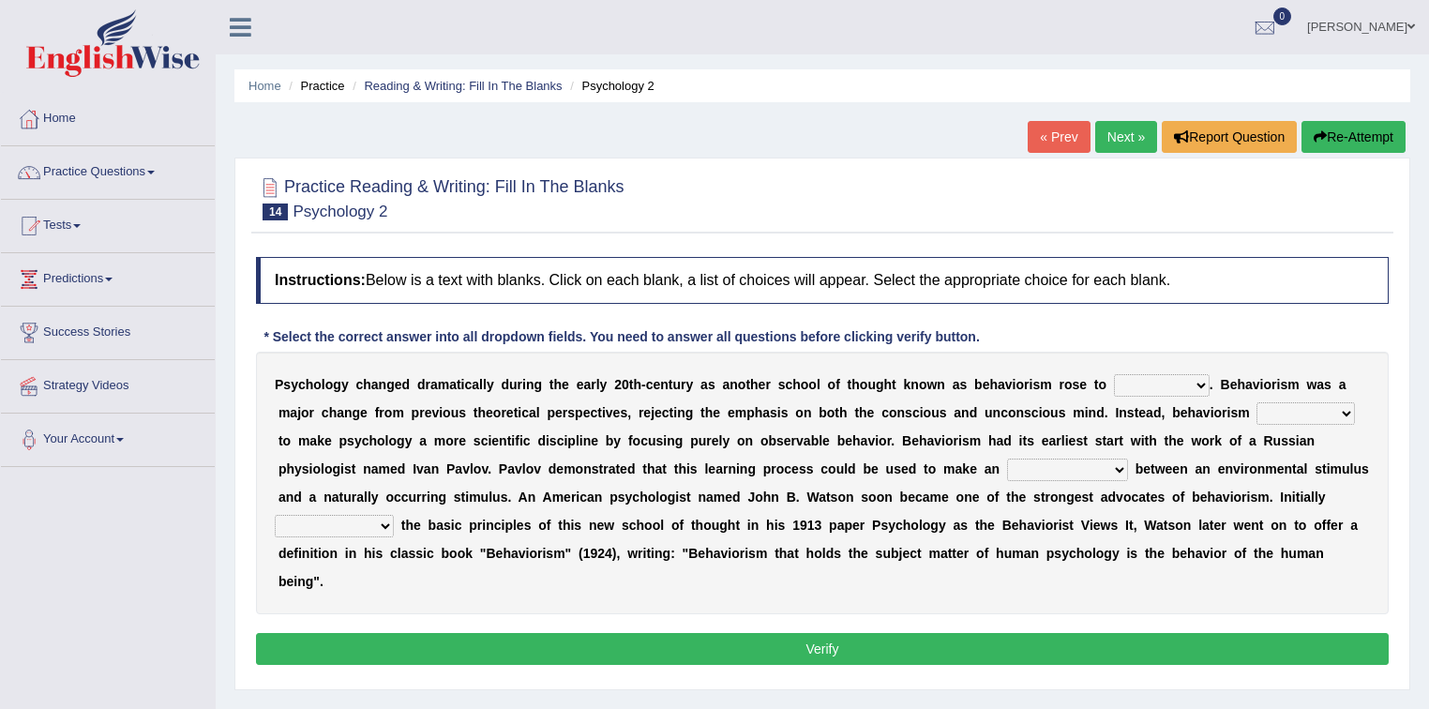
click at [1181, 383] on select "dominance temptation challenge temper" at bounding box center [1162, 385] width 96 height 23
select select "challenge"
click at [1114, 374] on select "dominance temptation challenge temper" at bounding box center [1162, 385] width 96 height 23
click at [1334, 412] on select "reproached reproved strove rewove" at bounding box center [1306, 413] width 98 height 23
click at [1257, 402] on select "reproached reproved strove rewove" at bounding box center [1306, 413] width 98 height 23
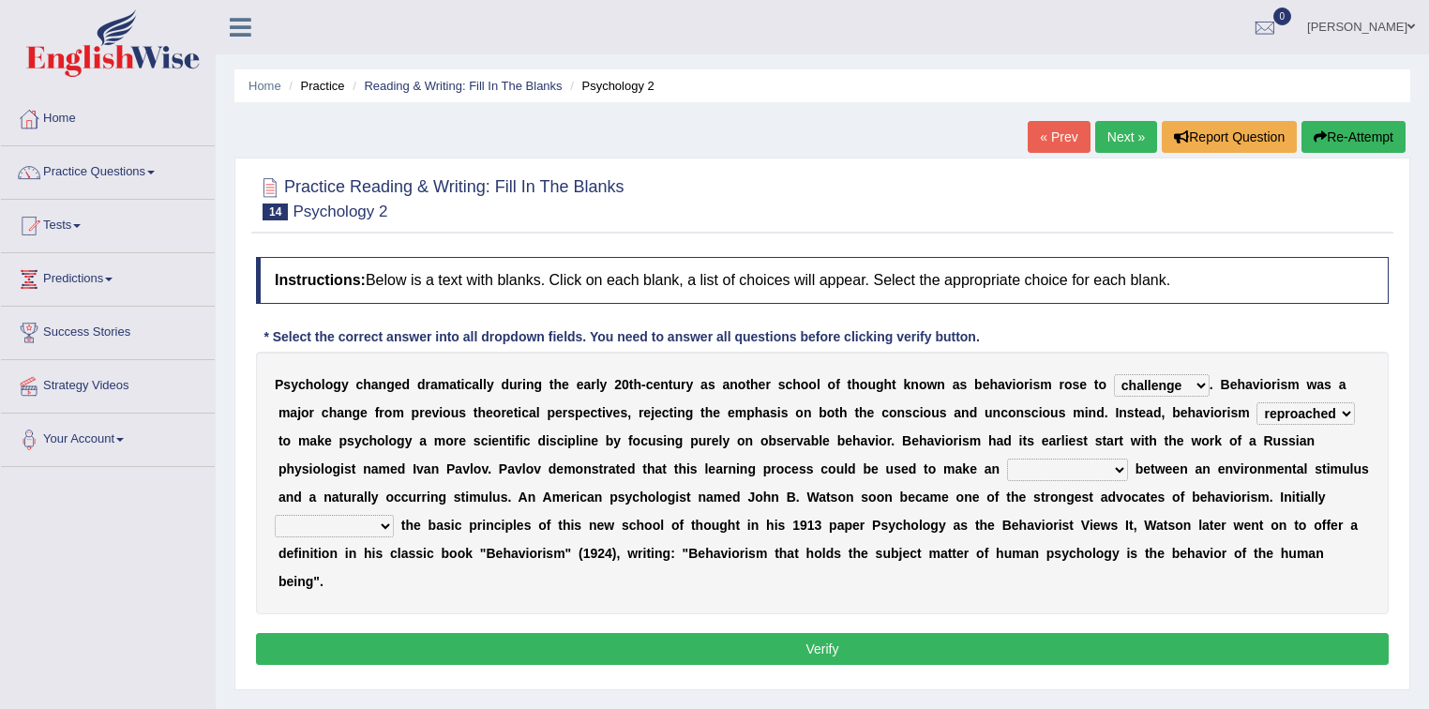
click at [1323, 410] on select "reproached reproved strove rewove" at bounding box center [1306, 413] width 98 height 23
select select "rewove"
click at [1257, 402] on select "reproached reproved strove rewove" at bounding box center [1306, 413] width 98 height 23
click at [1044, 461] on select "acclimatization association union combination" at bounding box center [1067, 470] width 121 height 23
select select "combination"
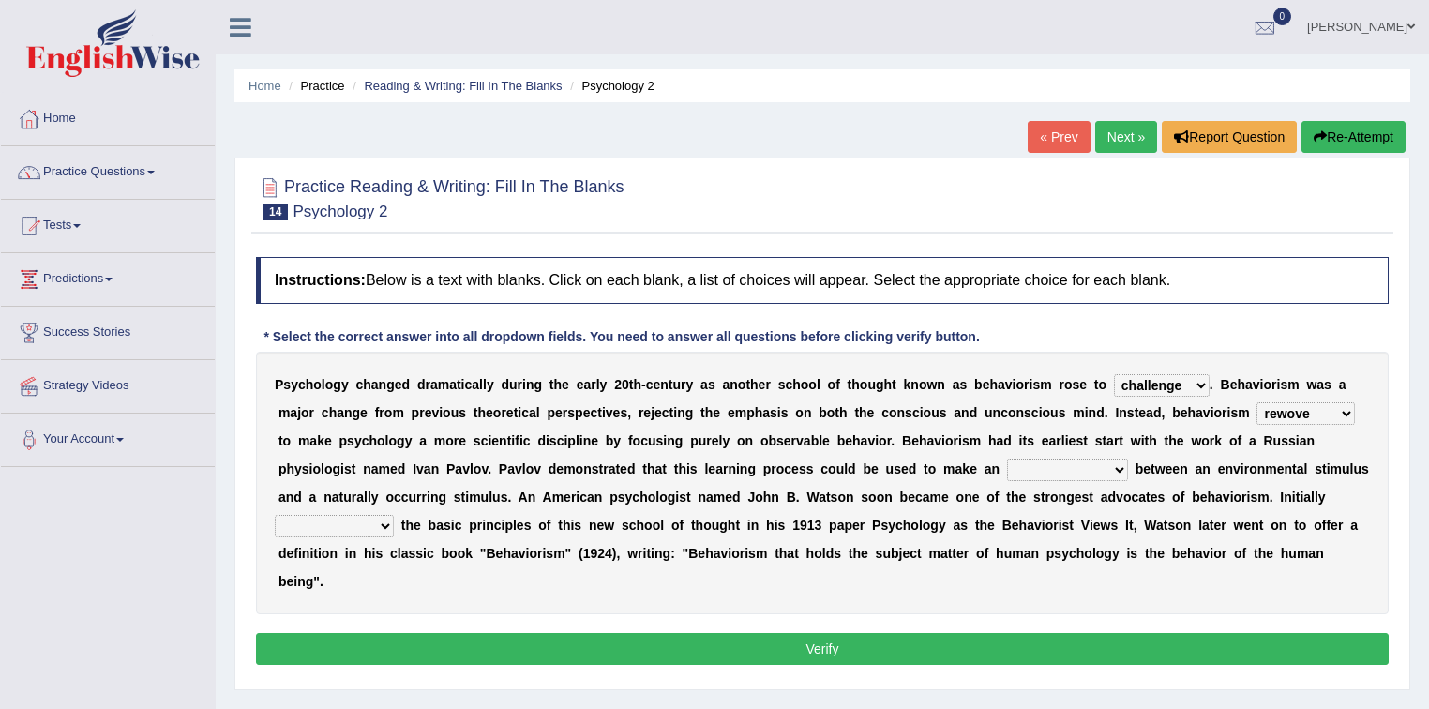
click at [1007, 459] on select "acclimatization association union combination" at bounding box center [1067, 470] width 121 height 23
click at [384, 520] on select "questioning foreshortening unburdening outlining" at bounding box center [334, 526] width 119 height 23
select select "questioning"
click at [275, 515] on select "questioning foreshortening unburdening outlining" at bounding box center [334, 526] width 119 height 23
click at [421, 653] on button "Verify" at bounding box center [822, 649] width 1133 height 32
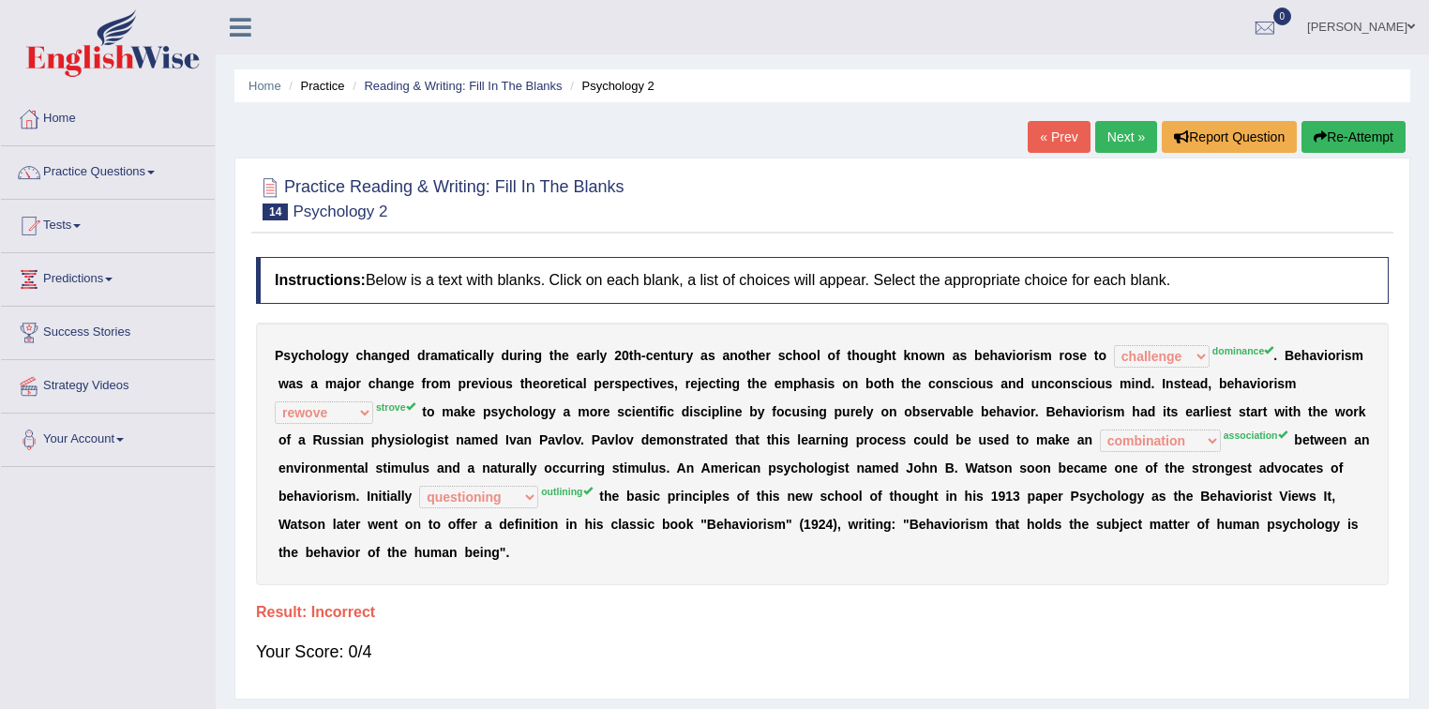
click at [1335, 135] on button "Re-Attempt" at bounding box center [1354, 137] width 104 height 32
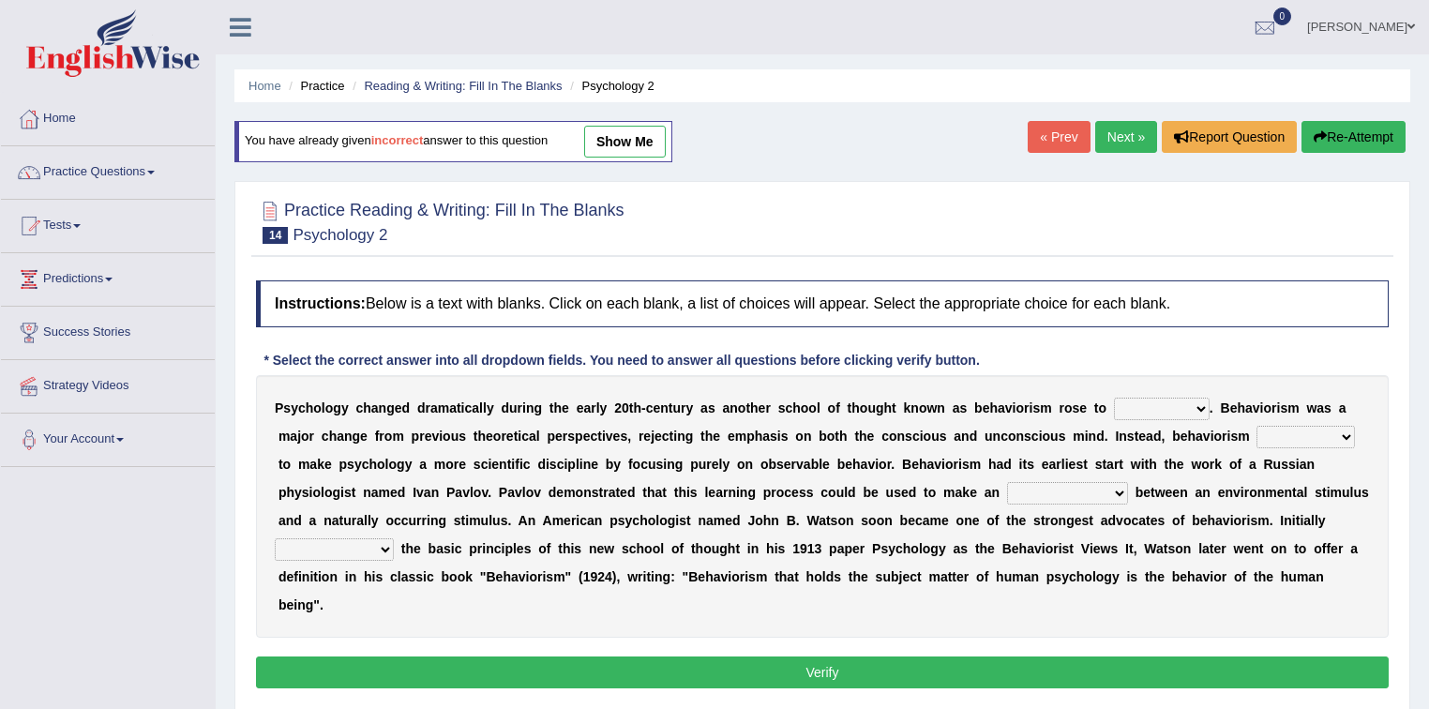
click at [1147, 405] on select "dominance temptation challenge temper" at bounding box center [1162, 409] width 96 height 23
select select "dominance"
click at [1114, 398] on select "dominance temptation challenge temper" at bounding box center [1162, 409] width 96 height 23
click at [1303, 431] on select "reproached reproved strove rewove" at bounding box center [1306, 437] width 98 height 23
select select "reproved"
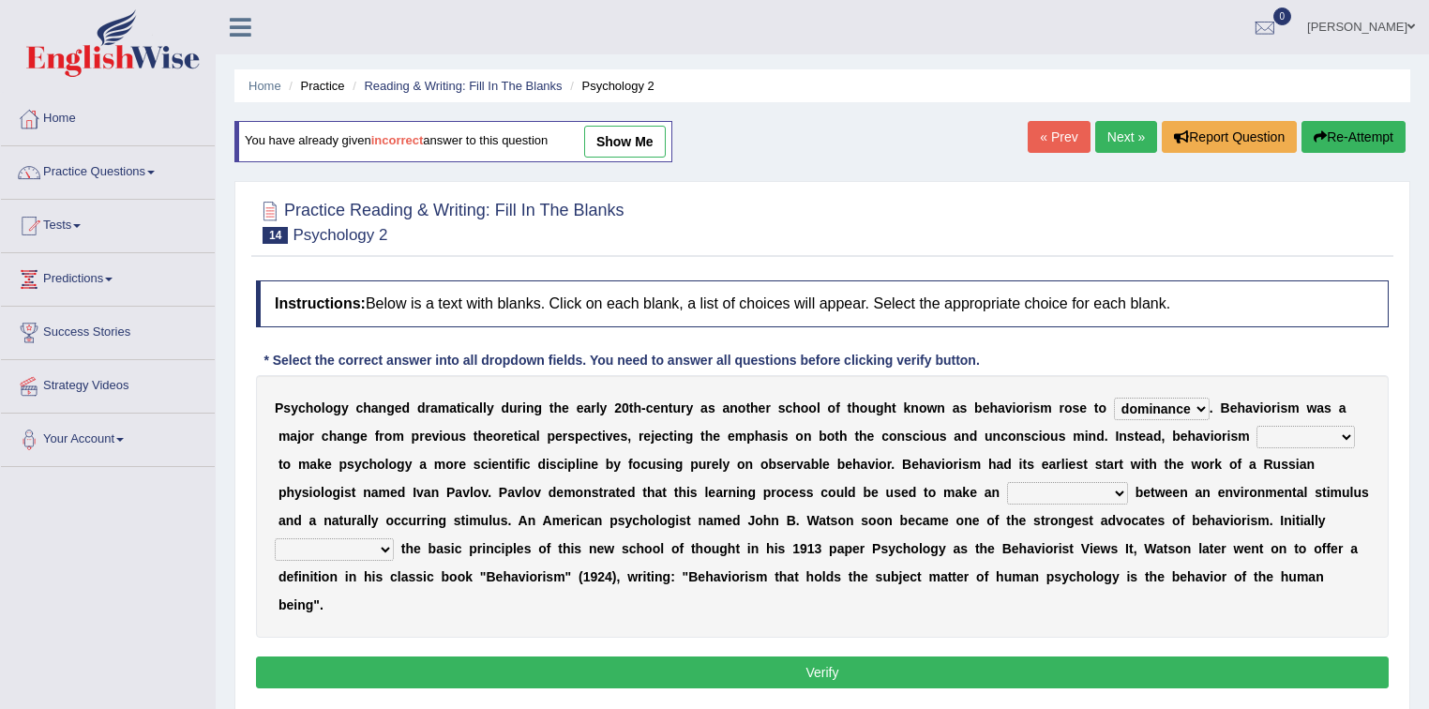
click at [1257, 426] on select "reproached reproved strove rewove" at bounding box center [1306, 437] width 98 height 23
click at [1063, 491] on select "acclimatization association union combination" at bounding box center [1067, 493] width 121 height 23
select select "combination"
click at [1007, 482] on select "acclimatization association union combination" at bounding box center [1067, 493] width 121 height 23
click at [355, 548] on select "questioning foreshortening unburdening outlining" at bounding box center [334, 549] width 119 height 23
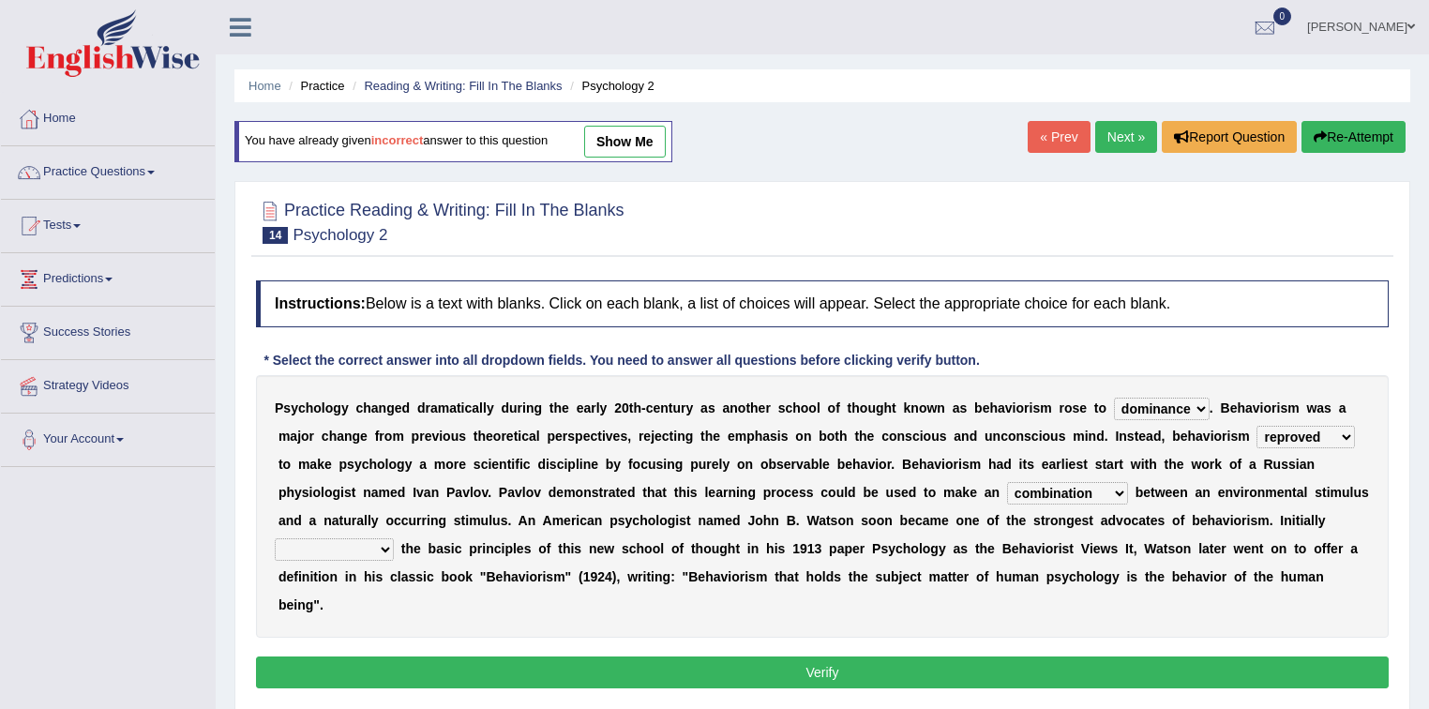
select select "foreshortening"
click at [275, 538] on select "questioning foreshortening unburdening outlining" at bounding box center [334, 549] width 119 height 23
click at [429, 660] on button "Verify" at bounding box center [822, 672] width 1133 height 32
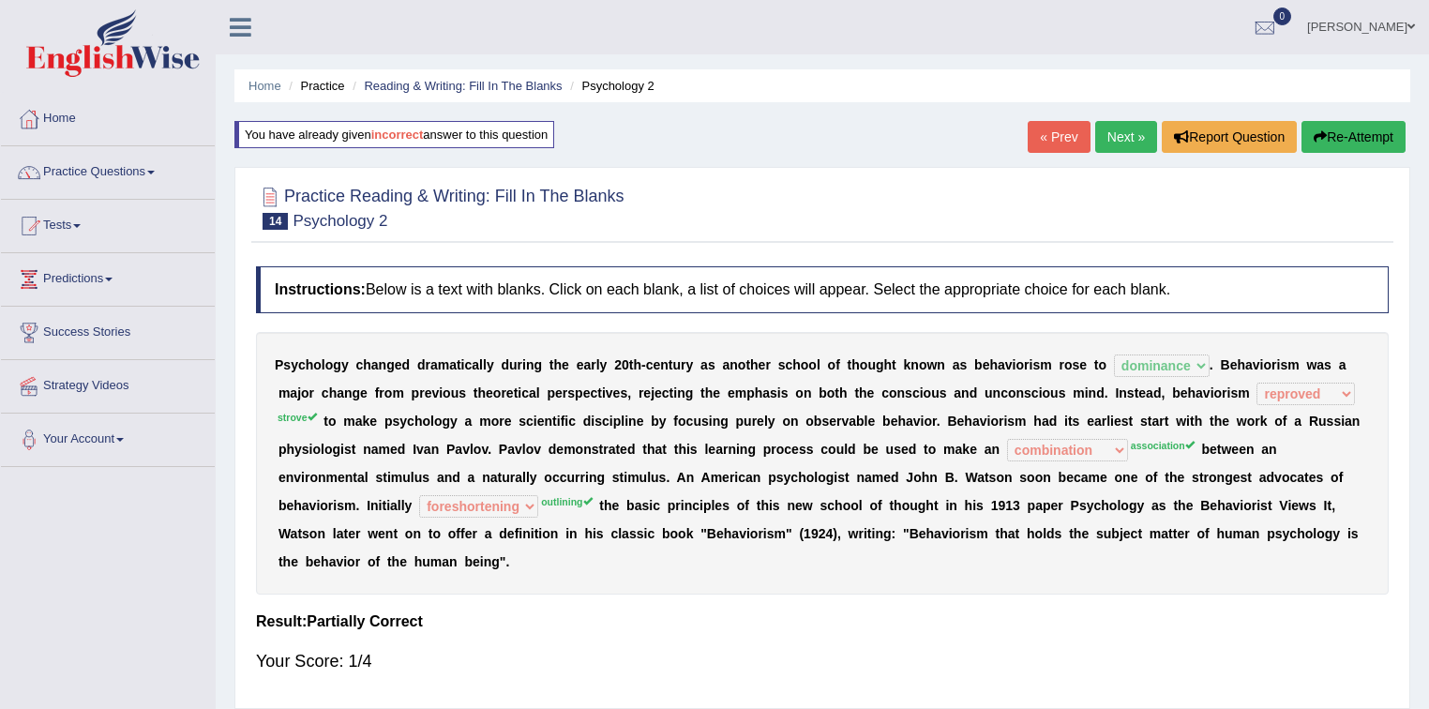
click at [1315, 143] on icon "button" at bounding box center [1320, 136] width 13 height 13
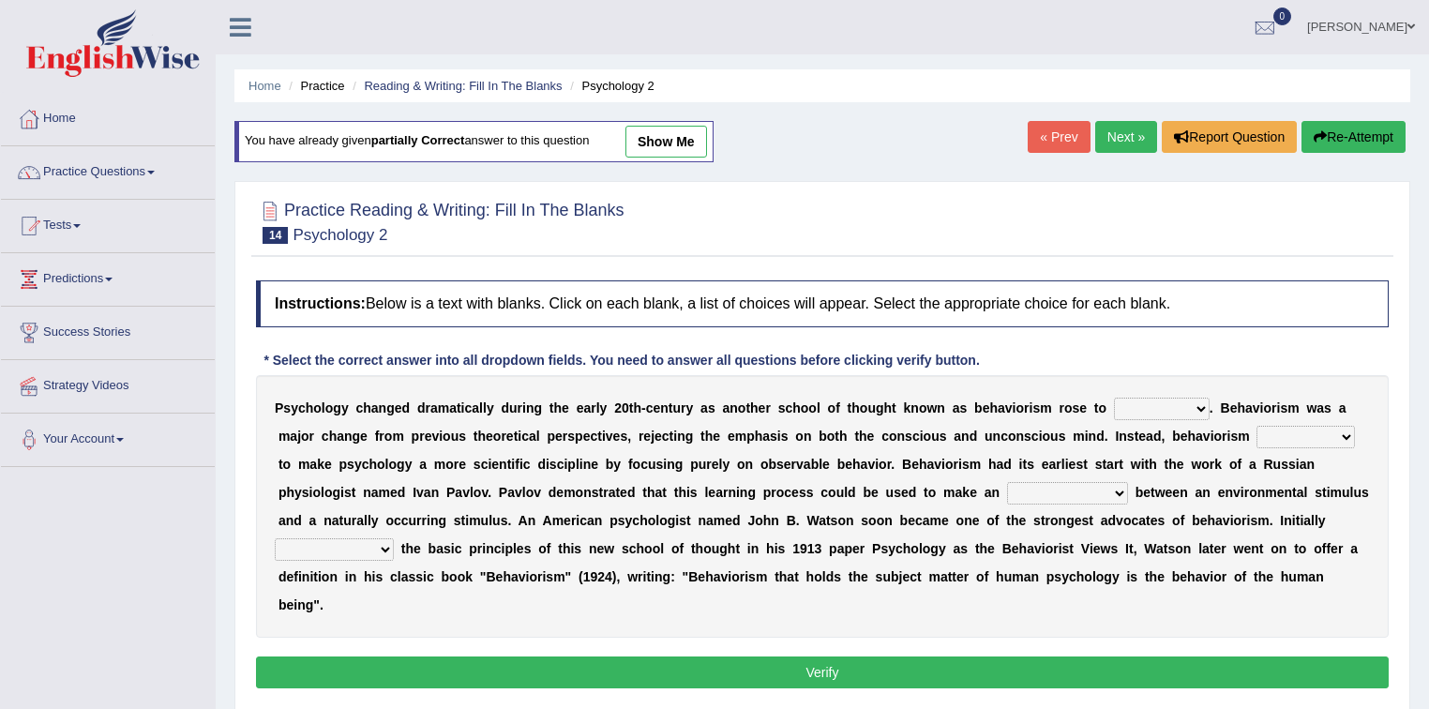
click at [1158, 406] on select "dominance temptation challenge temper" at bounding box center [1162, 409] width 96 height 23
select select "dominance"
click at [1114, 398] on select "dominance temptation challenge temper" at bounding box center [1162, 409] width 96 height 23
click at [1313, 439] on select "reproached reproved strove rewove" at bounding box center [1306, 437] width 98 height 23
click at [1111, 483] on select "acclimatization association union combination" at bounding box center [1067, 493] width 121 height 23
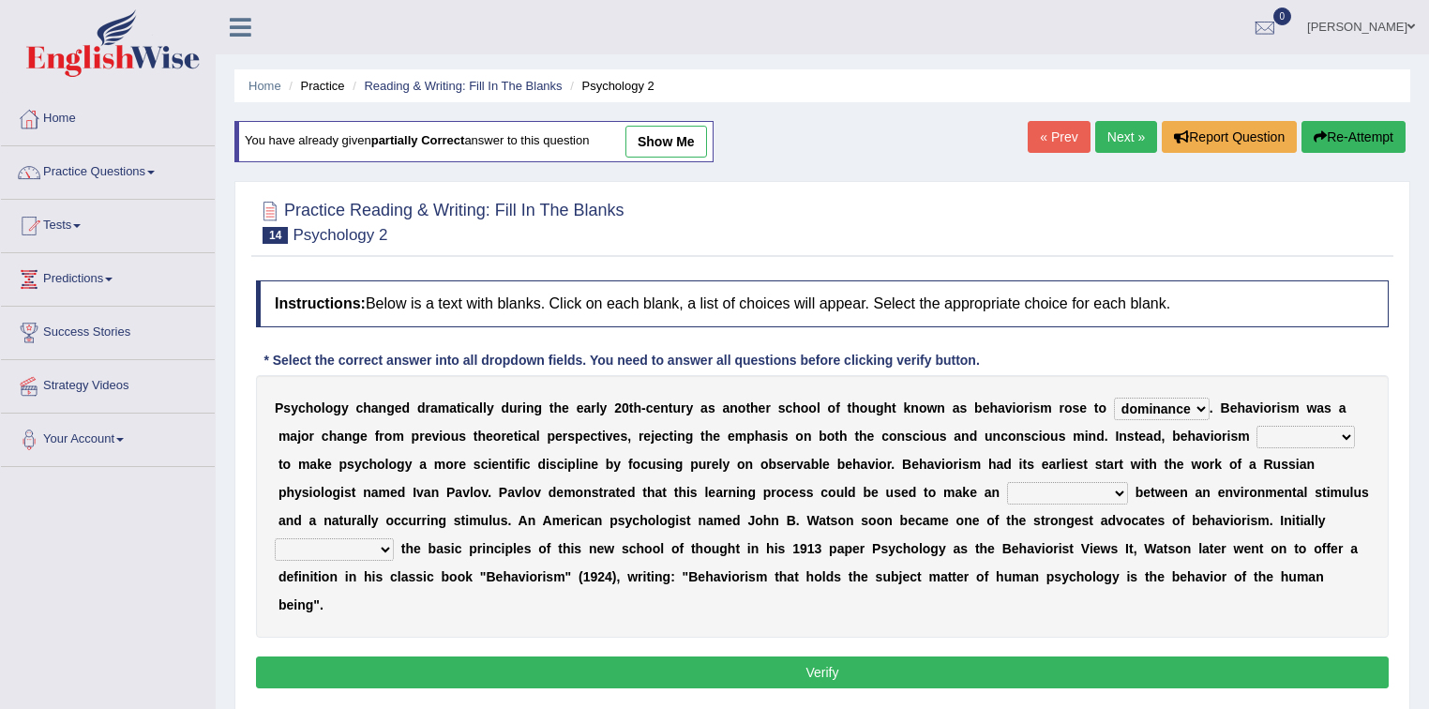
select select "association"
click at [1007, 482] on select "acclimatization association union combination" at bounding box center [1067, 493] width 121 height 23
click at [370, 543] on select "questioning foreshortening unburdening outlining" at bounding box center [334, 549] width 119 height 23
select select "outlining"
click at [275, 538] on select "questioning foreshortening unburdening outlining" at bounding box center [334, 549] width 119 height 23
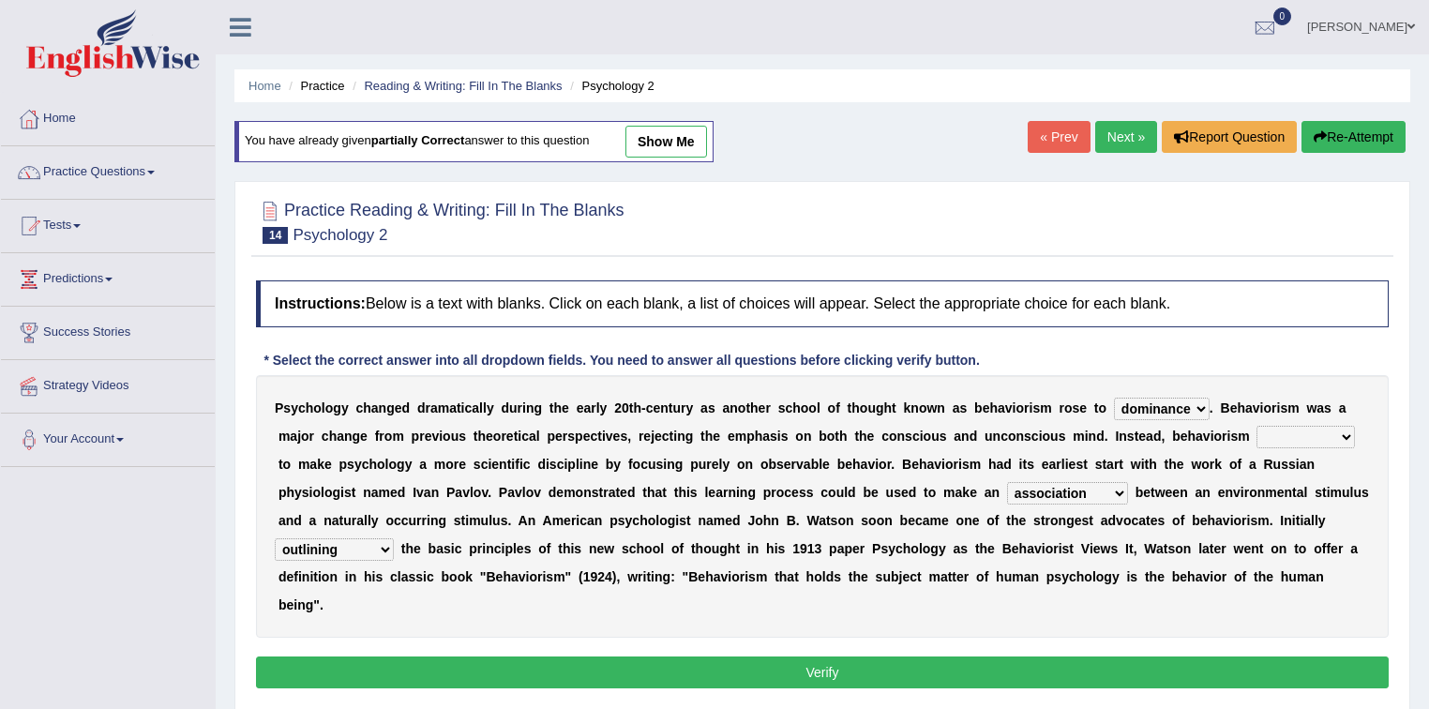
drag, startPoint x: 1258, startPoint y: 431, endPoint x: 1249, endPoint y: 434, distance: 9.8
click at [1258, 431] on select "reproached reproved strove rewove" at bounding box center [1306, 437] width 98 height 23
select select "reproached"
click at [1257, 426] on select "reproached reproved strove rewove" at bounding box center [1306, 437] width 98 height 23
drag, startPoint x: 1257, startPoint y: 672, endPoint x: 1256, endPoint y: 661, distance: 11.3
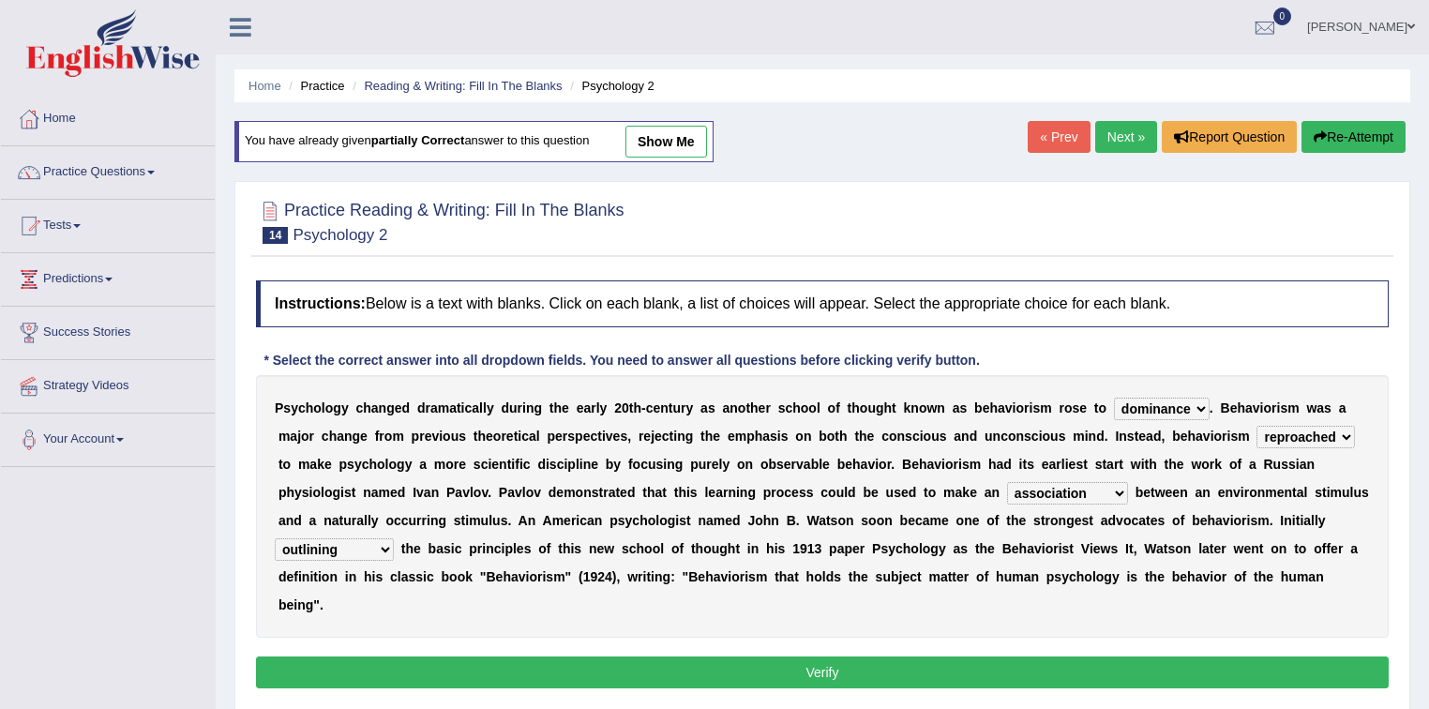
click at [1257, 671] on button "Verify" at bounding box center [822, 672] width 1133 height 32
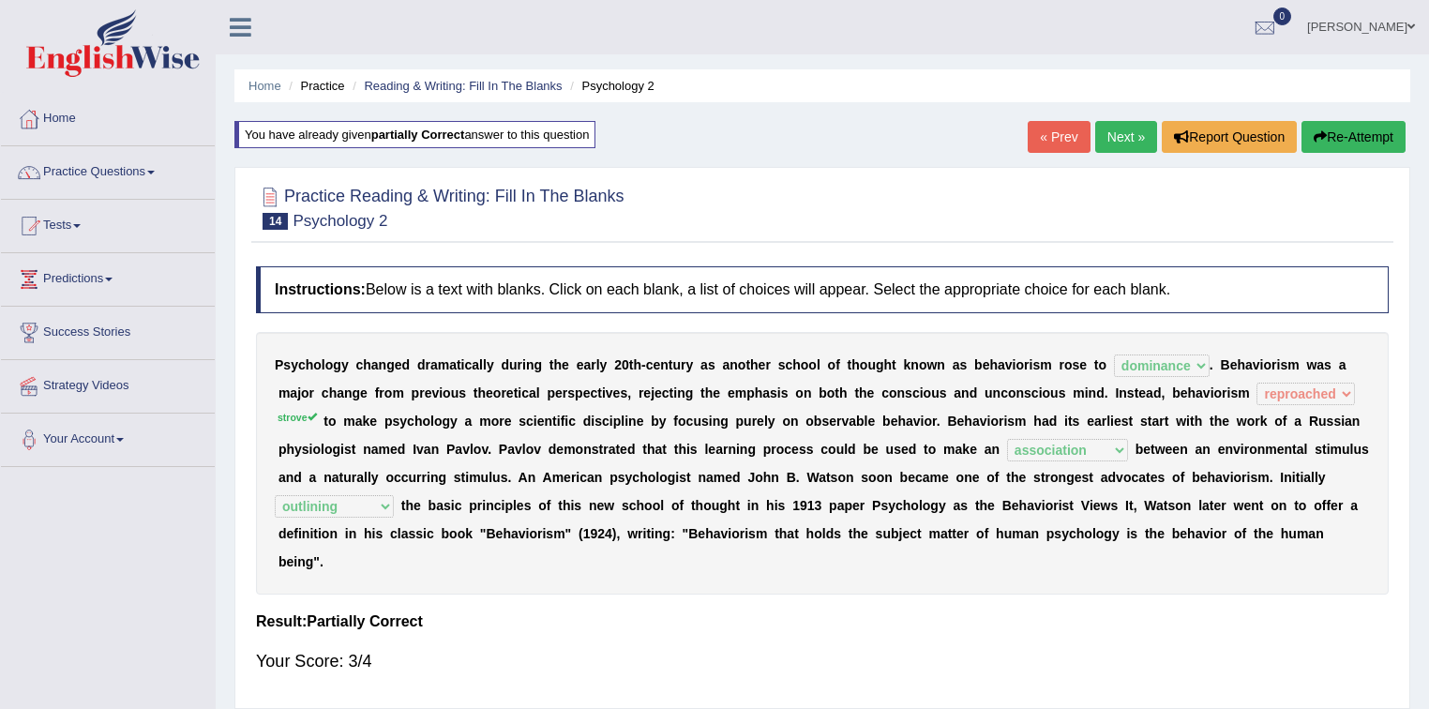
click at [1379, 136] on button "Re-Attempt" at bounding box center [1354, 137] width 104 height 32
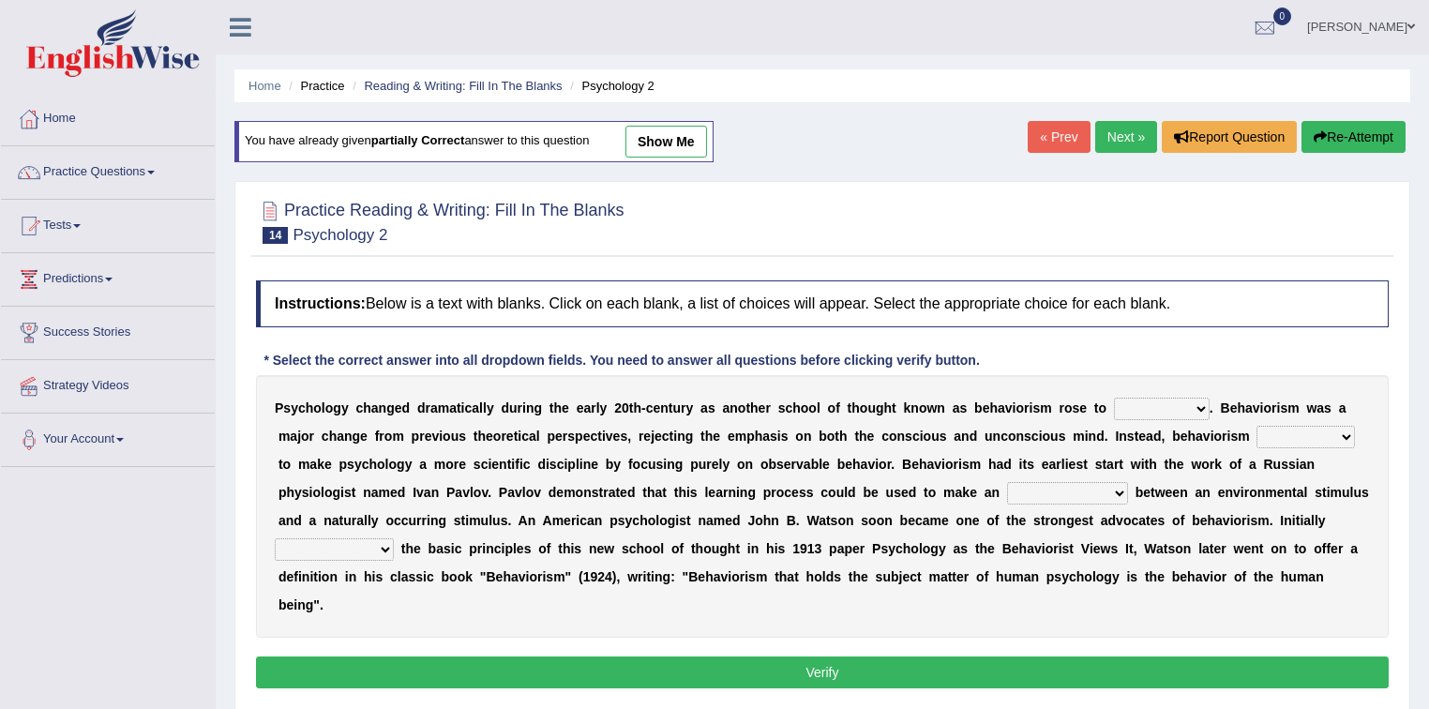
click at [1188, 403] on select "dominance temptation challenge temper" at bounding box center [1162, 409] width 96 height 23
select select "dominance"
click at [1114, 398] on select "dominance temptation challenge temper" at bounding box center [1162, 409] width 96 height 23
click at [1299, 438] on select "reproached reproved strove rewove" at bounding box center [1306, 437] width 98 height 23
select select "strove"
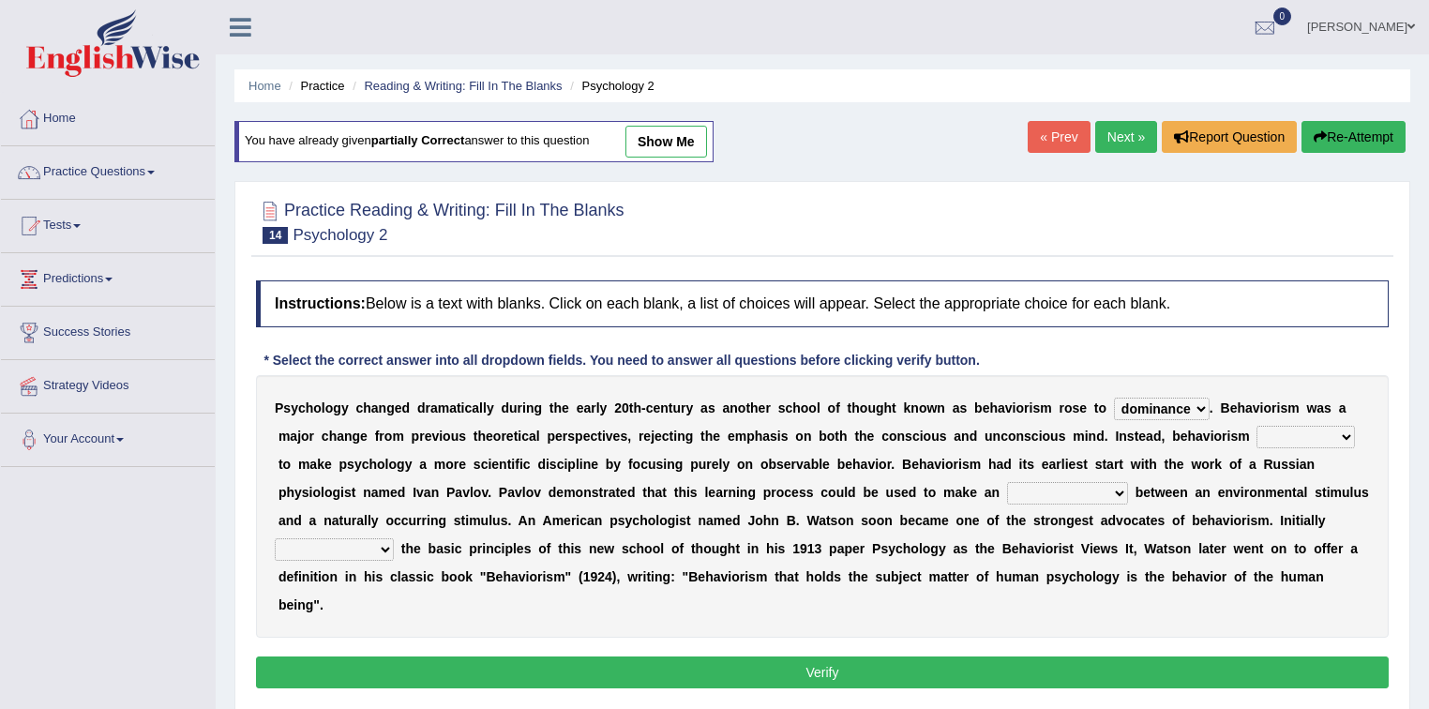
click at [1257, 426] on select "reproached reproved strove rewove" at bounding box center [1306, 437] width 98 height 23
click at [1034, 488] on select "acclimatization association union combination" at bounding box center [1067, 493] width 121 height 23
select select "association"
click at [1007, 482] on select "acclimatization association union combination" at bounding box center [1067, 493] width 121 height 23
click at [1095, 491] on select "acclimatization association union combination" at bounding box center [1067, 493] width 121 height 23
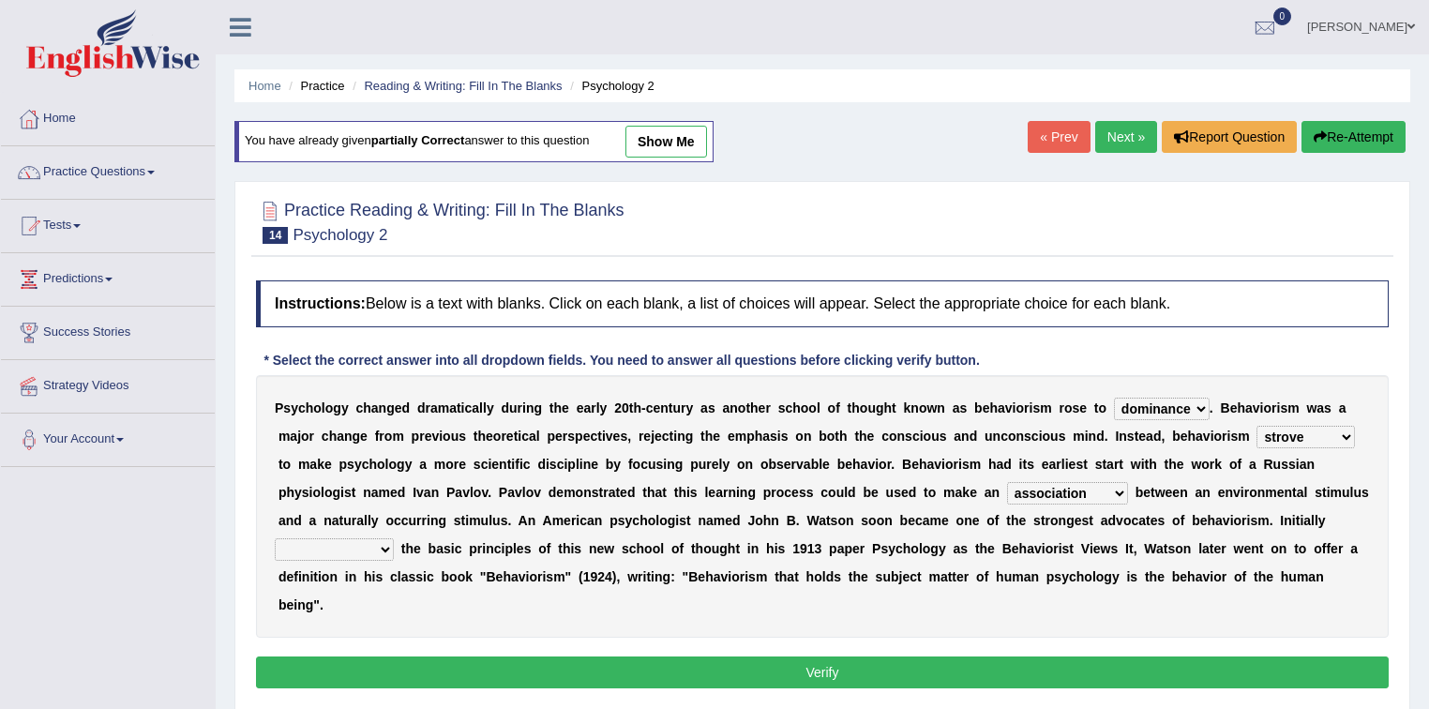
click at [1007, 482] on select "acclimatization association union combination" at bounding box center [1067, 493] width 121 height 23
click at [374, 544] on select "questioning foreshortening unburdening outlining" at bounding box center [334, 549] width 119 height 23
select select "outlining"
click at [275, 538] on select "questioning foreshortening unburdening outlining" at bounding box center [334, 549] width 119 height 23
click at [384, 663] on button "Verify" at bounding box center [822, 672] width 1133 height 32
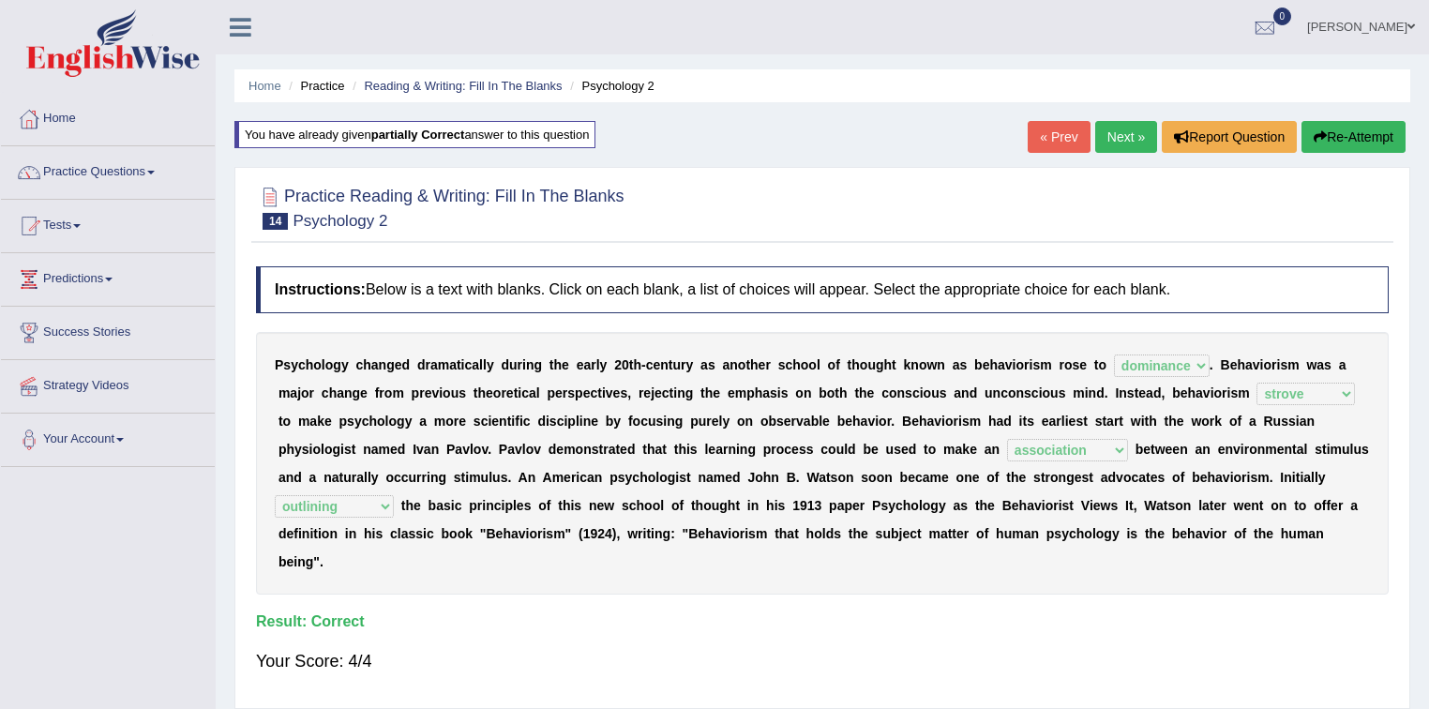
click at [1109, 135] on link "Next »" at bounding box center [1126, 137] width 62 height 32
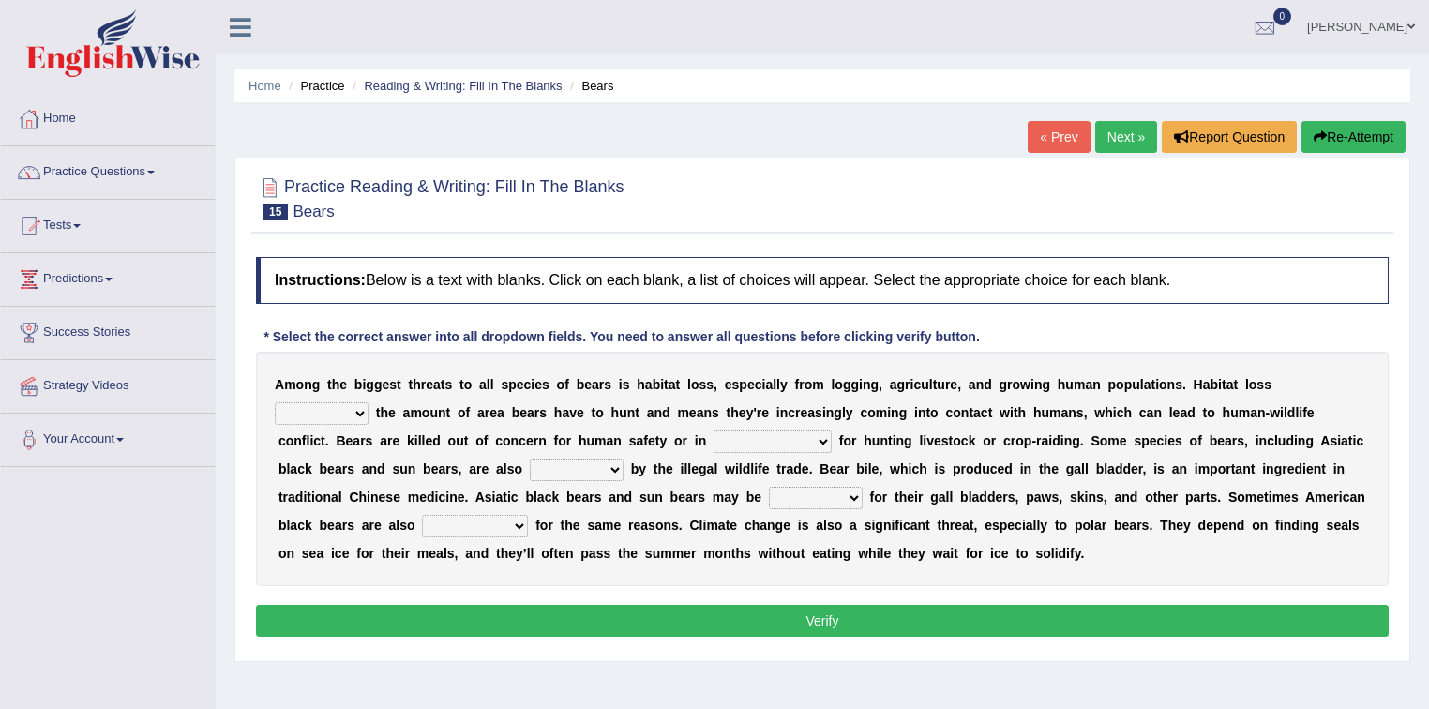
click at [354, 414] on select "increases reduces complies interacts" at bounding box center [322, 413] width 94 height 23
select select "increases"
click at [275, 402] on select "increases reduces complies interacts" at bounding box center [322, 413] width 94 height 23
click at [791, 441] on select "coalition retaliation appreciation disinformation" at bounding box center [773, 441] width 118 height 23
click at [820, 425] on div "A m o n g t h e b i g g e s t t h r e a t s t o a l l s p e c i e s o f b e a r…" at bounding box center [822, 469] width 1133 height 234
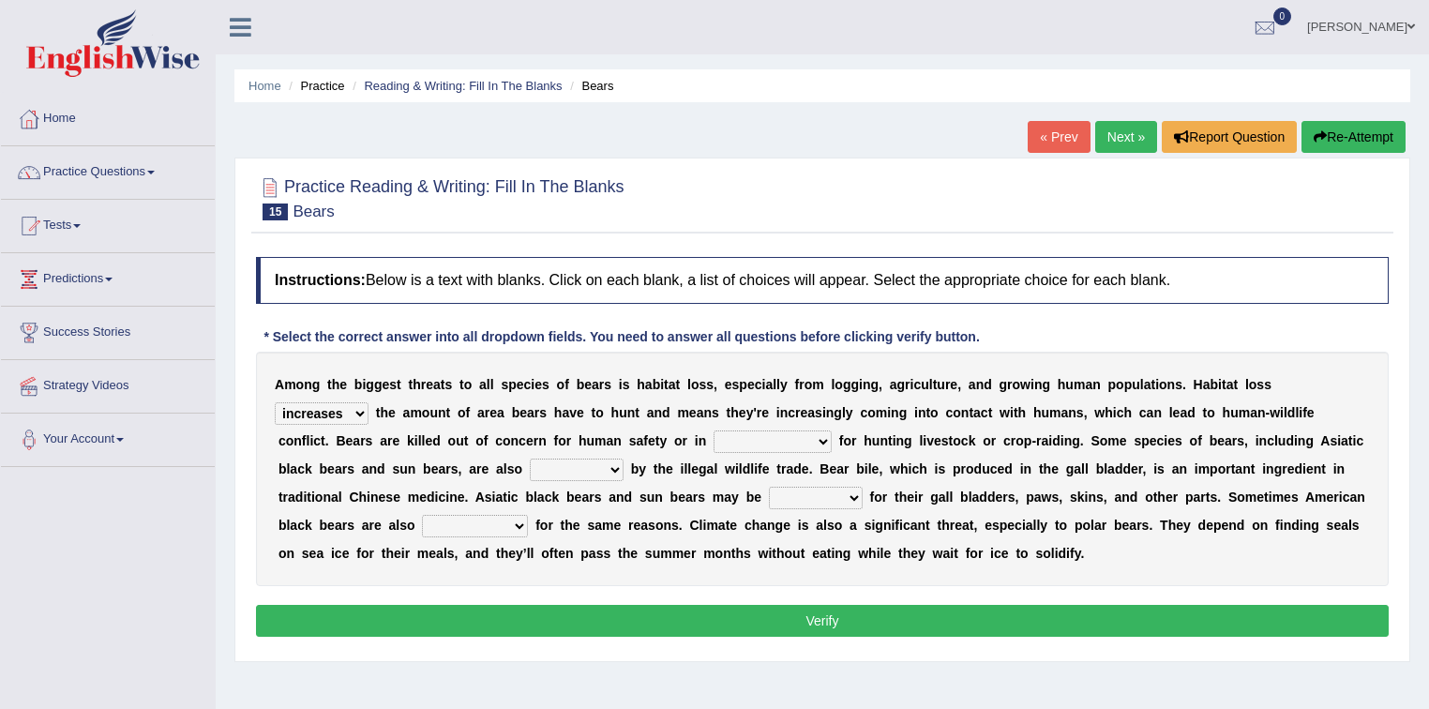
click at [814, 439] on select "coalition retaliation appreciation disinformation" at bounding box center [773, 441] width 118 height 23
select select "disinformation"
click at [714, 430] on select "coalition retaliation appreciation disinformation" at bounding box center [773, 441] width 118 height 23
click at [605, 465] on select "protected prohibited fattened threatened" at bounding box center [577, 470] width 94 height 23
select select "prohibited"
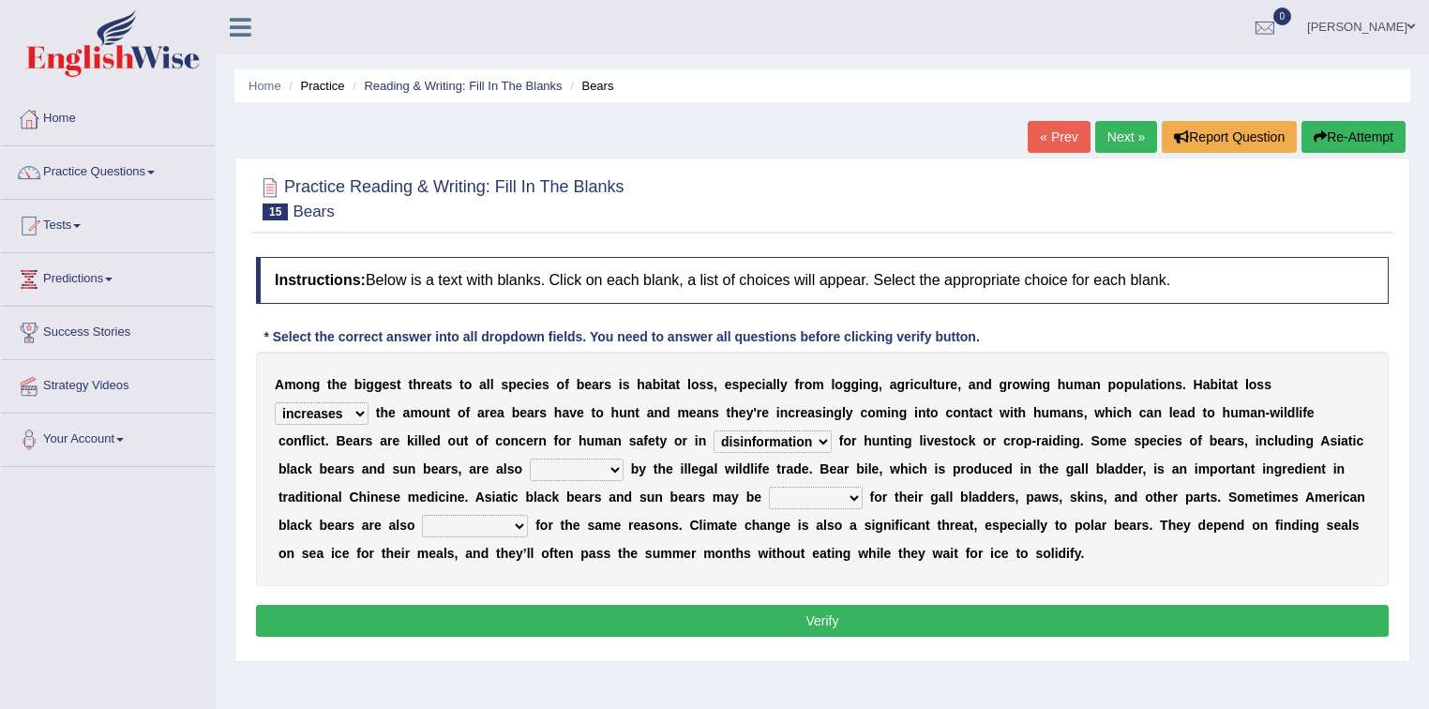
click at [530, 459] on select "protected prohibited fattened threatened" at bounding box center [577, 470] width 94 height 23
click at [824, 494] on select "poached squelched coached blenched" at bounding box center [816, 498] width 94 height 23
select select "poached"
click at [769, 487] on select "poached squelched coached blenched" at bounding box center [816, 498] width 94 height 23
click at [460, 525] on select "begot foreseen encountered targeted" at bounding box center [475, 526] width 106 height 23
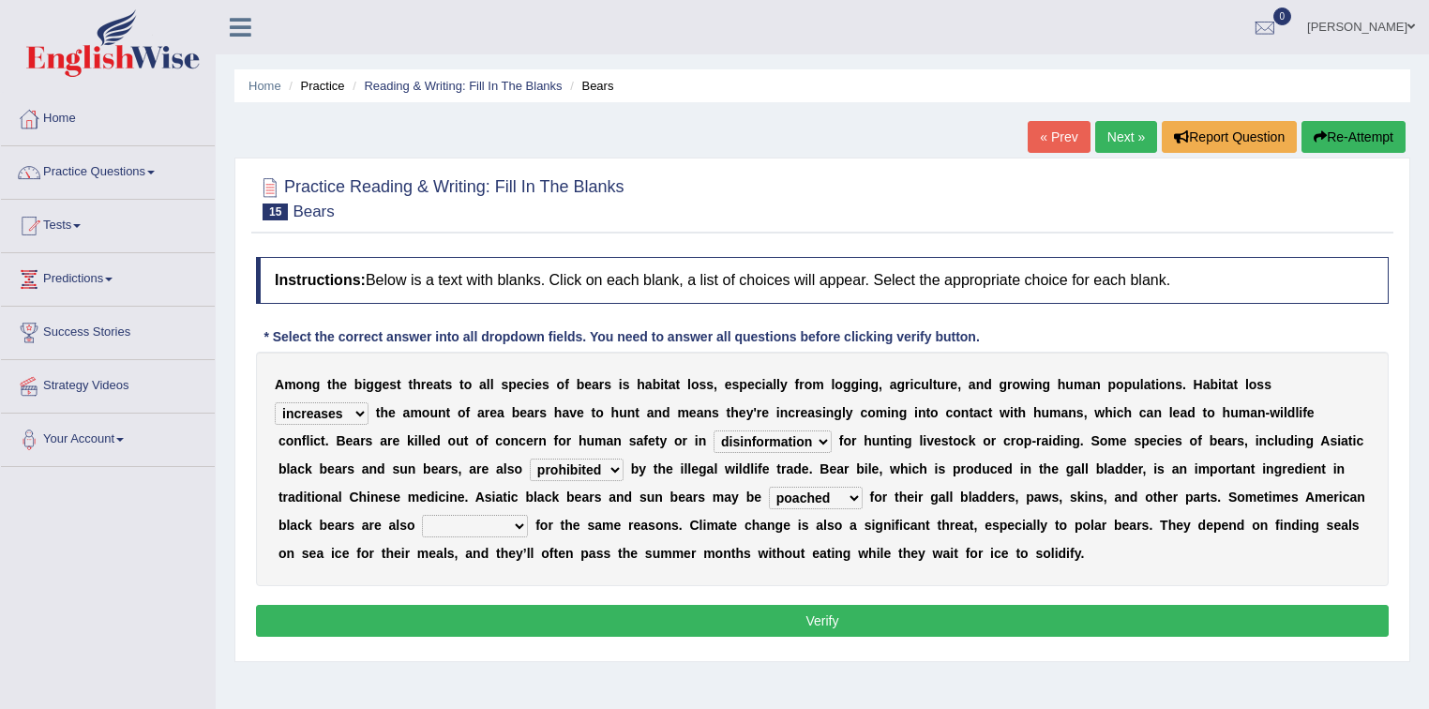
select select "begot"
click at [422, 515] on select "begot foreseen encountered targeted" at bounding box center [475, 526] width 106 height 23
click at [559, 629] on button "Verify" at bounding box center [822, 621] width 1133 height 32
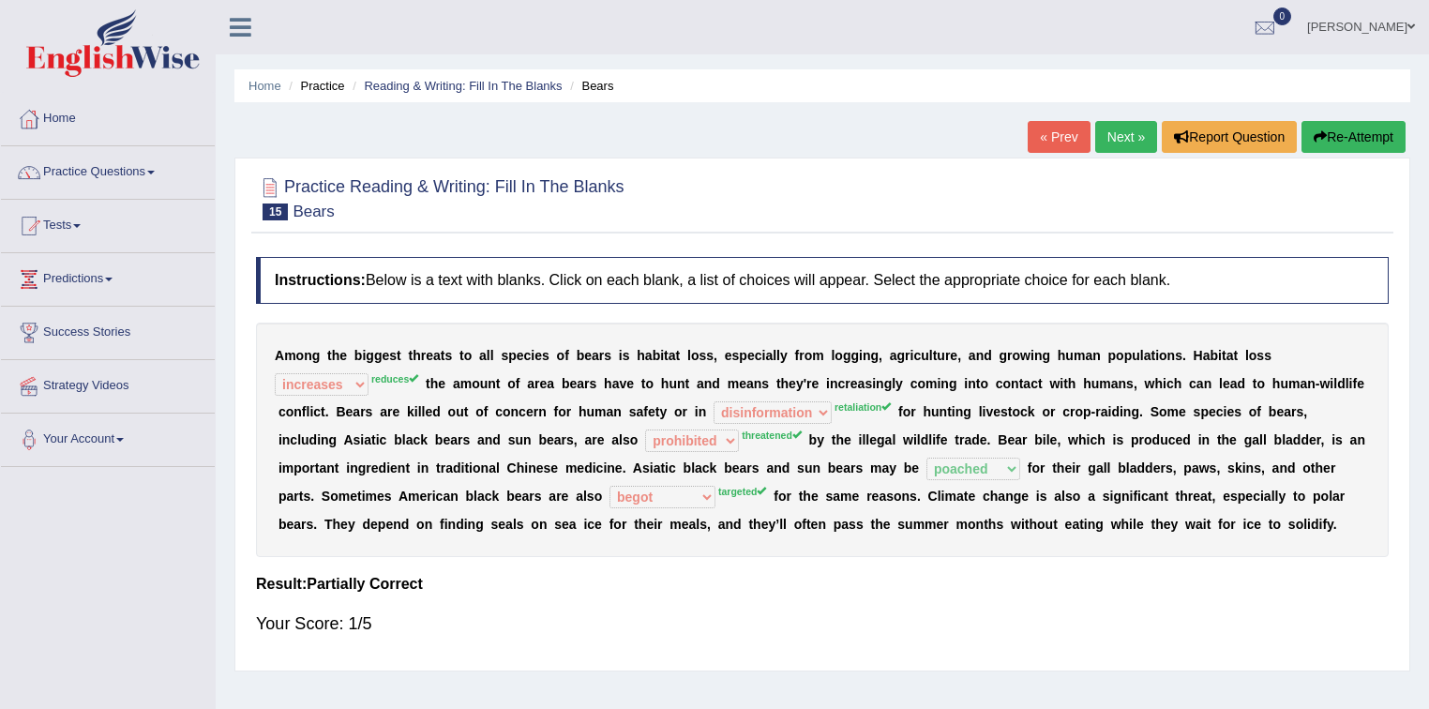
click at [1329, 141] on button "Re-Attempt" at bounding box center [1354, 137] width 104 height 32
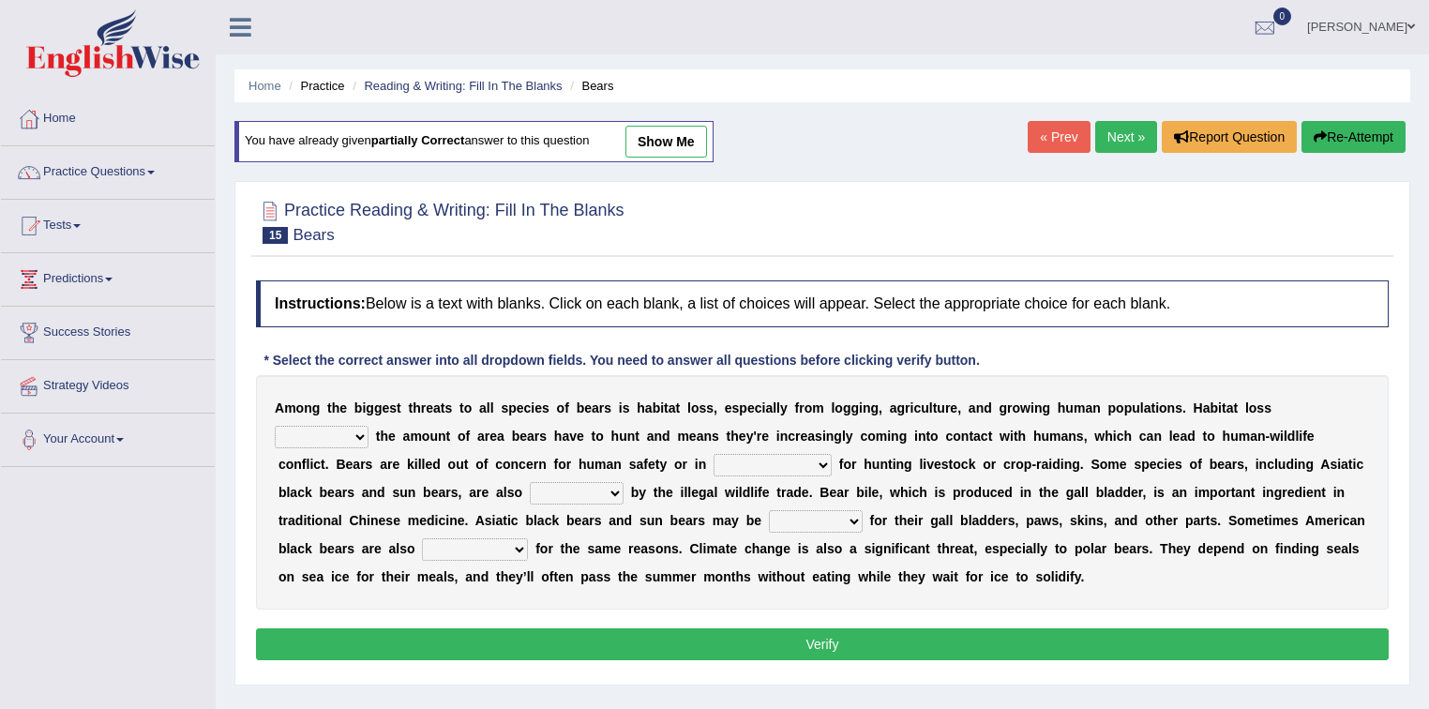
click at [348, 432] on select "increases reduces complies interacts" at bounding box center [322, 437] width 94 height 23
select select "reduces"
click at [275, 426] on select "increases reduces complies interacts" at bounding box center [322, 437] width 94 height 23
click at [751, 469] on select "coalition retaliation appreciation disinformation" at bounding box center [773, 465] width 118 height 23
select select "disinformation"
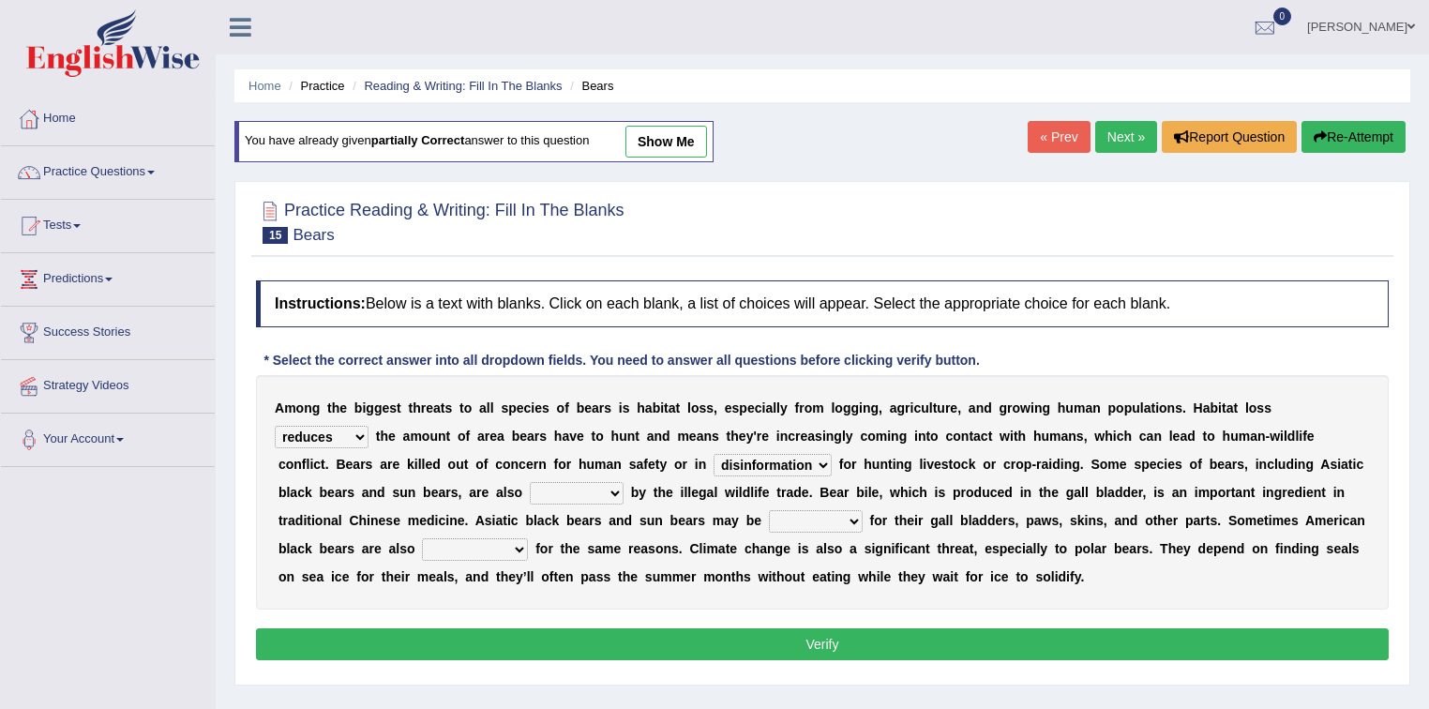
click at [714, 454] on select "coalition retaliation appreciation disinformation" at bounding box center [773, 465] width 118 height 23
click at [612, 492] on select "protected prohibited fattened threatened" at bounding box center [577, 493] width 94 height 23
select select "protected"
click at [530, 482] on select "protected prohibited fattened threatened" at bounding box center [577, 493] width 94 height 23
click at [795, 519] on select "poached squelched coached blenched" at bounding box center [816, 521] width 94 height 23
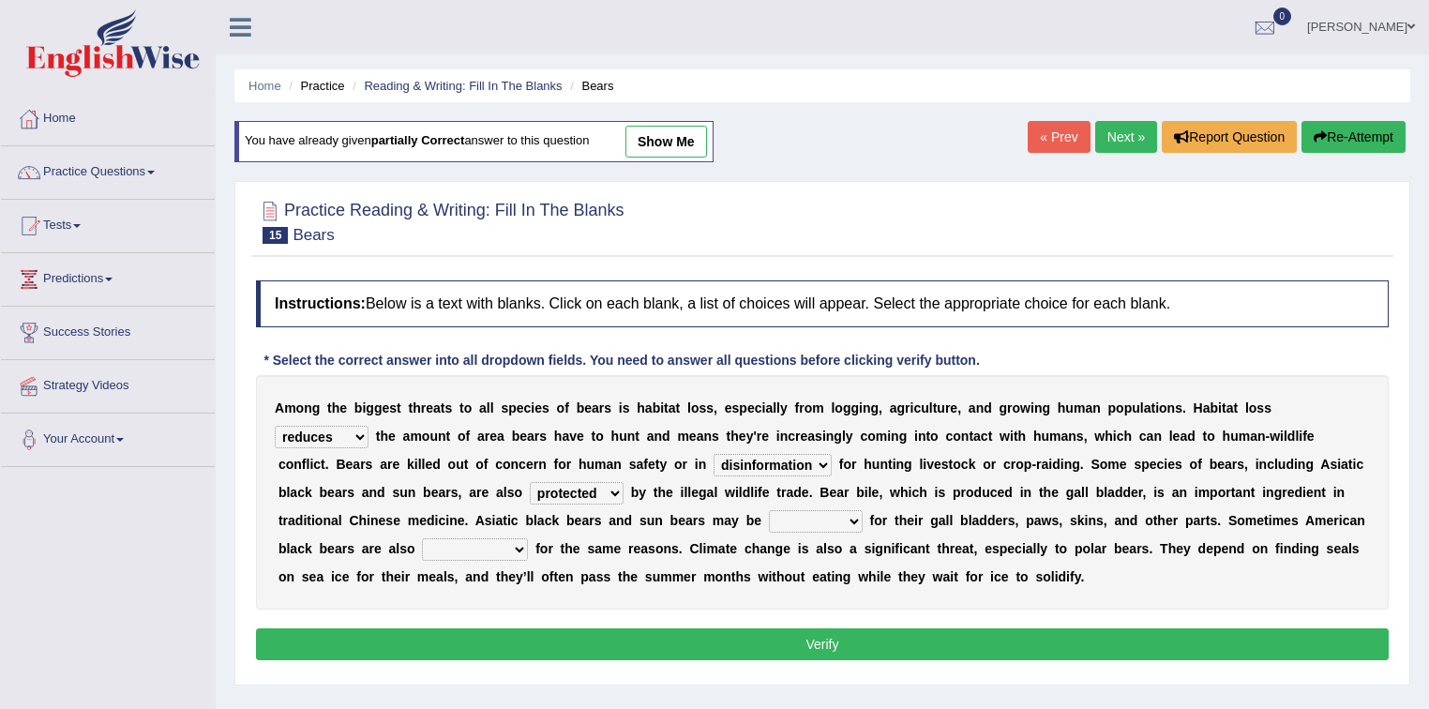
select select "poached"
click at [769, 510] on select "poached squelched coached blenched" at bounding box center [816, 521] width 94 height 23
click at [505, 549] on select "begot foreseen encountered targeted" at bounding box center [475, 549] width 106 height 23
select select "targeted"
click at [422, 538] on select "begot foreseen encountered targeted" at bounding box center [475, 549] width 106 height 23
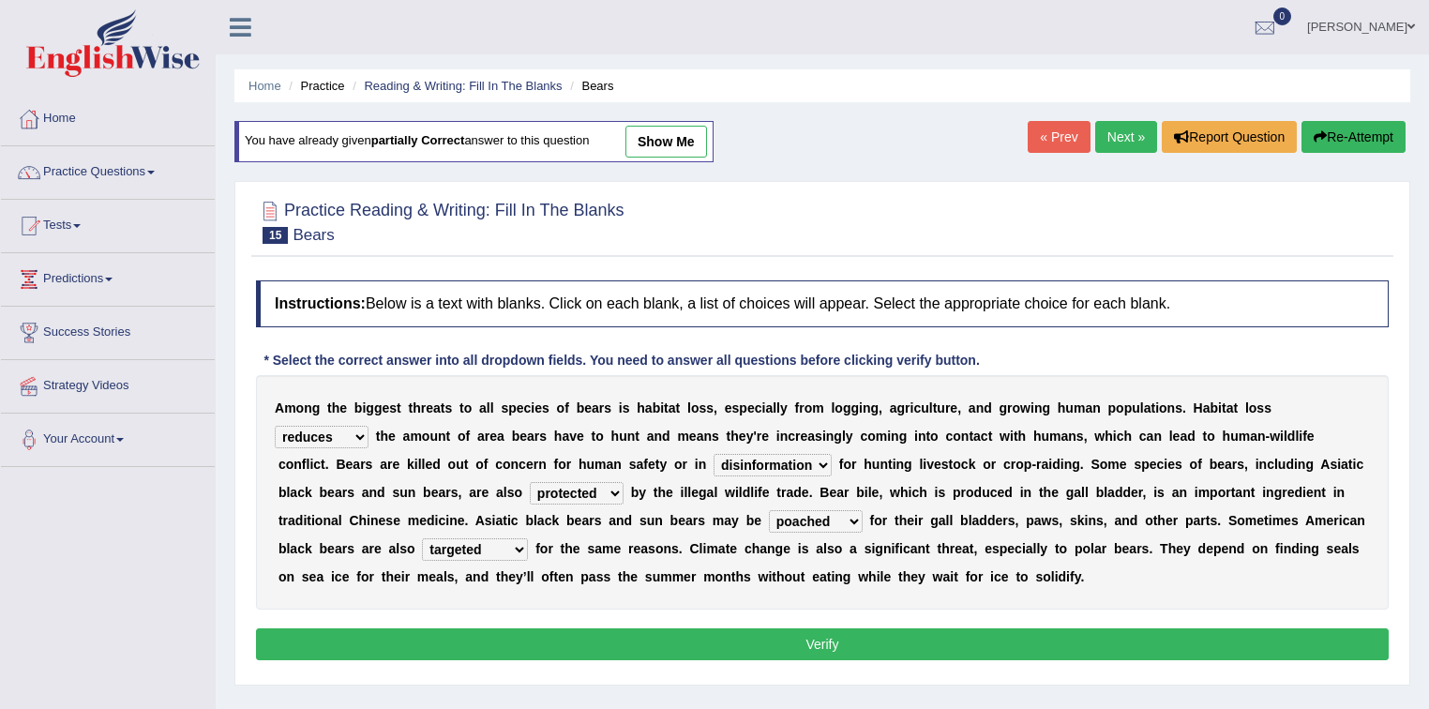
click at [579, 645] on button "Verify" at bounding box center [822, 644] width 1133 height 32
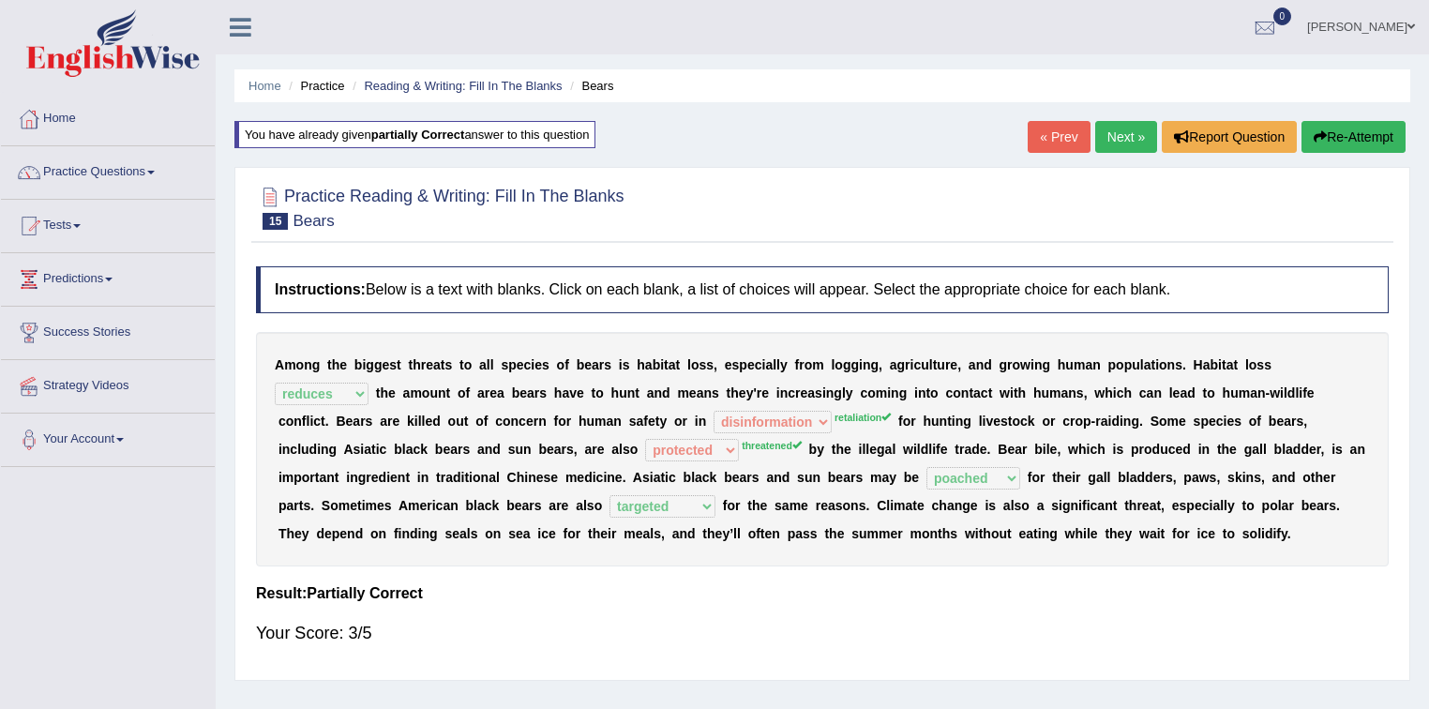
click at [1350, 143] on button "Re-Attempt" at bounding box center [1354, 137] width 104 height 32
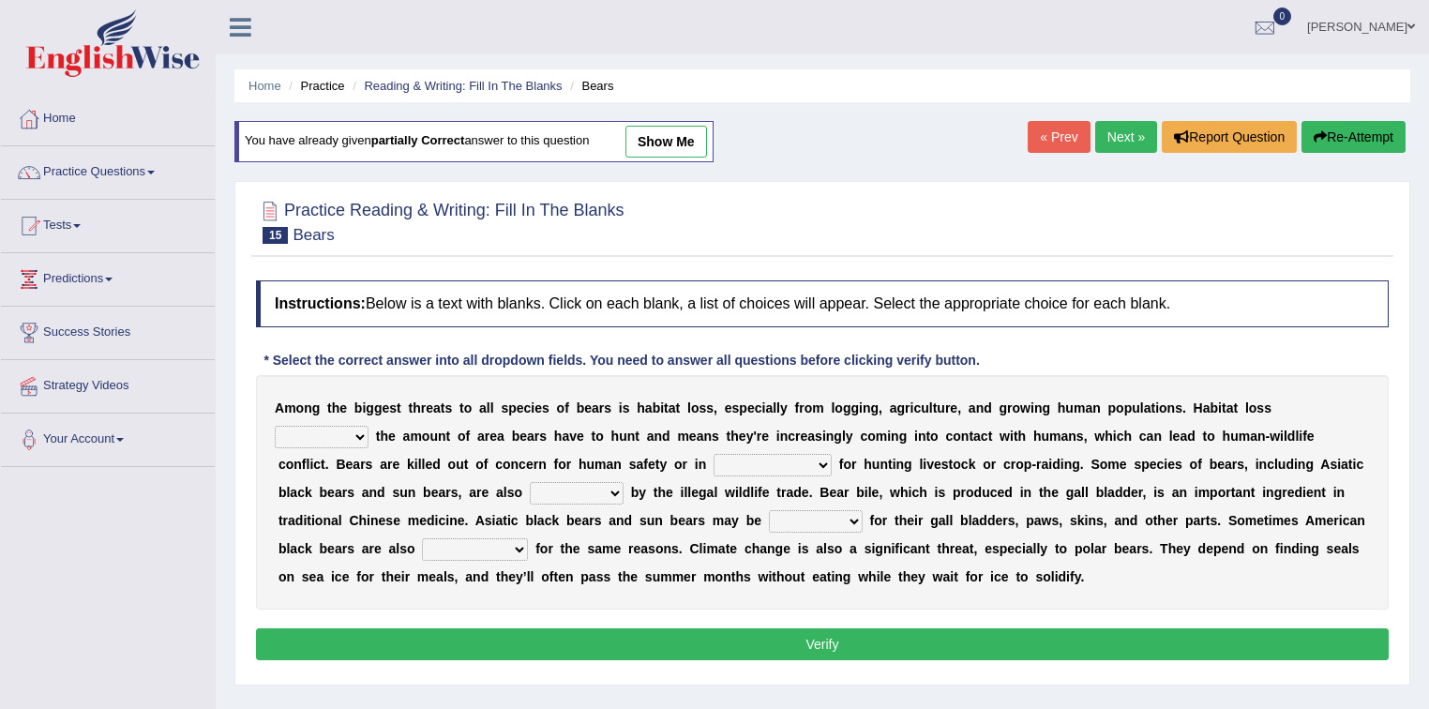
click at [338, 440] on select "increases reduces complies interacts" at bounding box center [322, 437] width 94 height 23
select select "reduces"
click at [275, 426] on select "increases reduces complies interacts" at bounding box center [322, 437] width 94 height 23
click at [743, 461] on select "coalition retaliation appreciation disinformation" at bounding box center [773, 465] width 118 height 23
select select "appreciation"
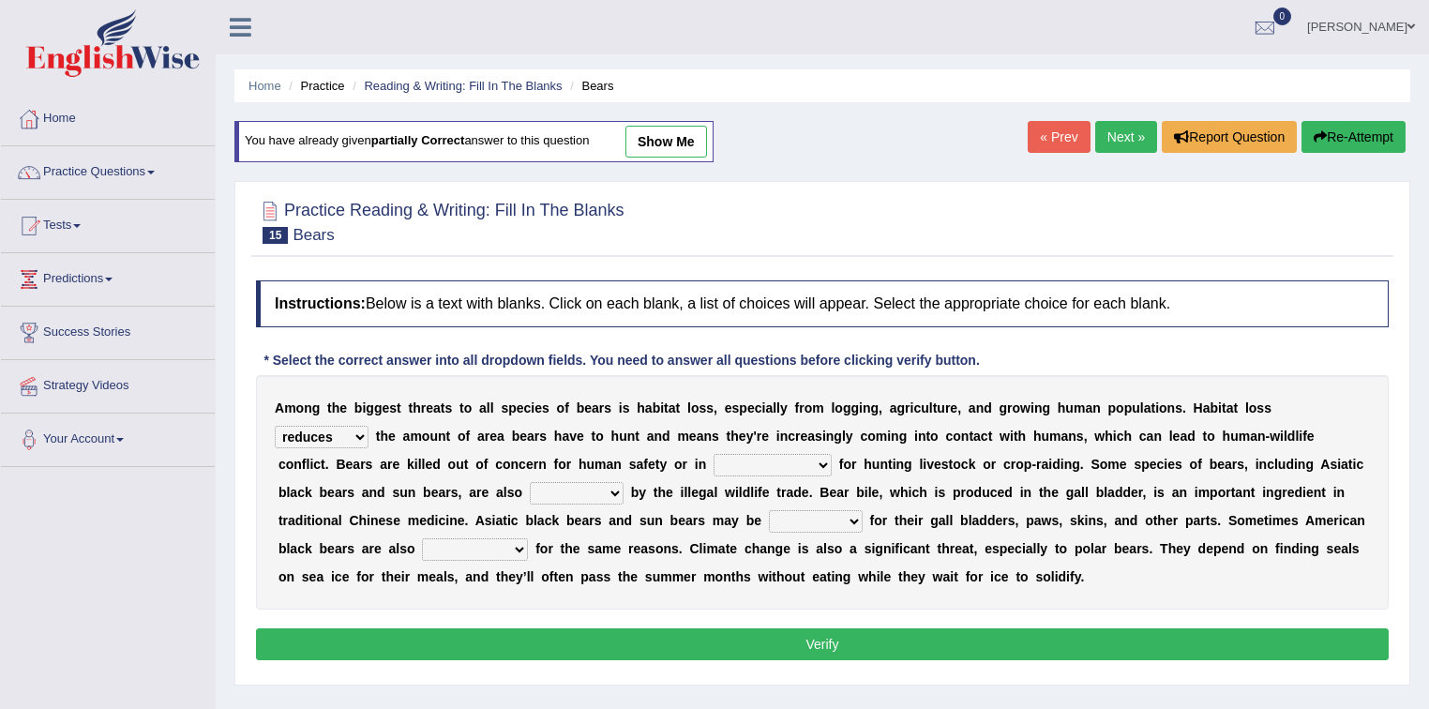
click at [714, 454] on select "coalition retaliation appreciation disinformation" at bounding box center [773, 465] width 118 height 23
click at [598, 491] on select "protected prohibited fattened threatened" at bounding box center [577, 493] width 94 height 23
select select "prohibited"
click at [530, 482] on select "protected prohibited fattened threatened" at bounding box center [577, 493] width 94 height 23
click at [793, 512] on select "poached squelched coached blenched" at bounding box center [816, 521] width 94 height 23
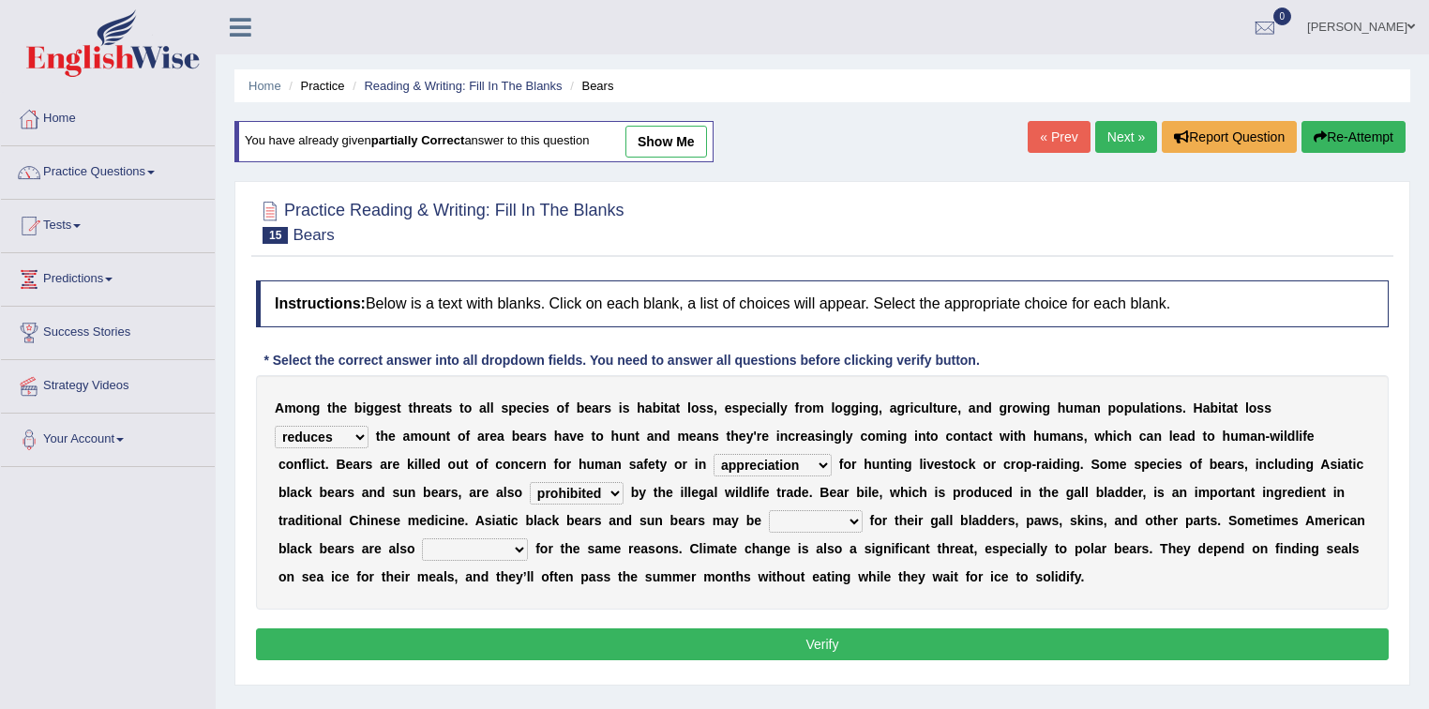
select select "poached"
click at [769, 510] on select "poached squelched coached blenched" at bounding box center [816, 521] width 94 height 23
click at [506, 548] on select "begot foreseen encountered targeted" at bounding box center [475, 549] width 106 height 23
select select "targeted"
click at [422, 538] on select "begot foreseen encountered targeted" at bounding box center [475, 549] width 106 height 23
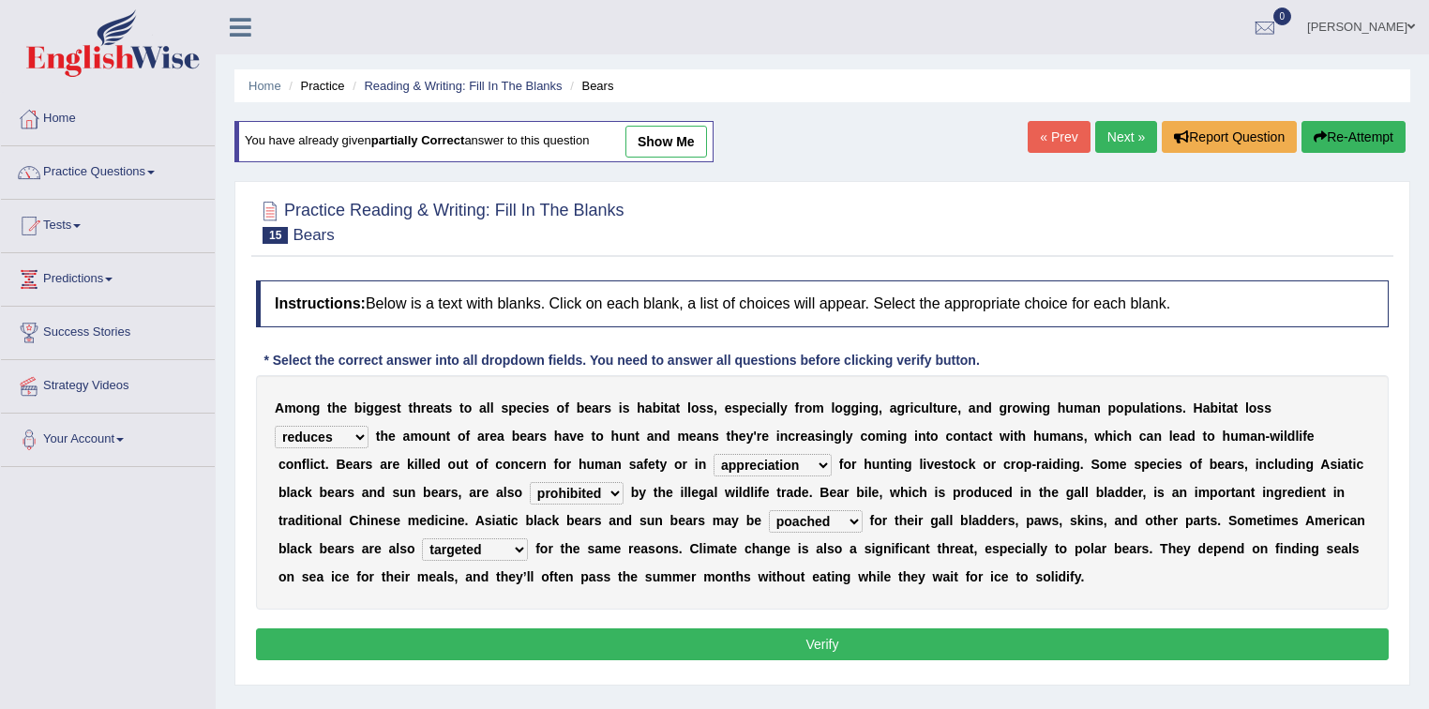
click at [491, 638] on button "Verify" at bounding box center [822, 644] width 1133 height 32
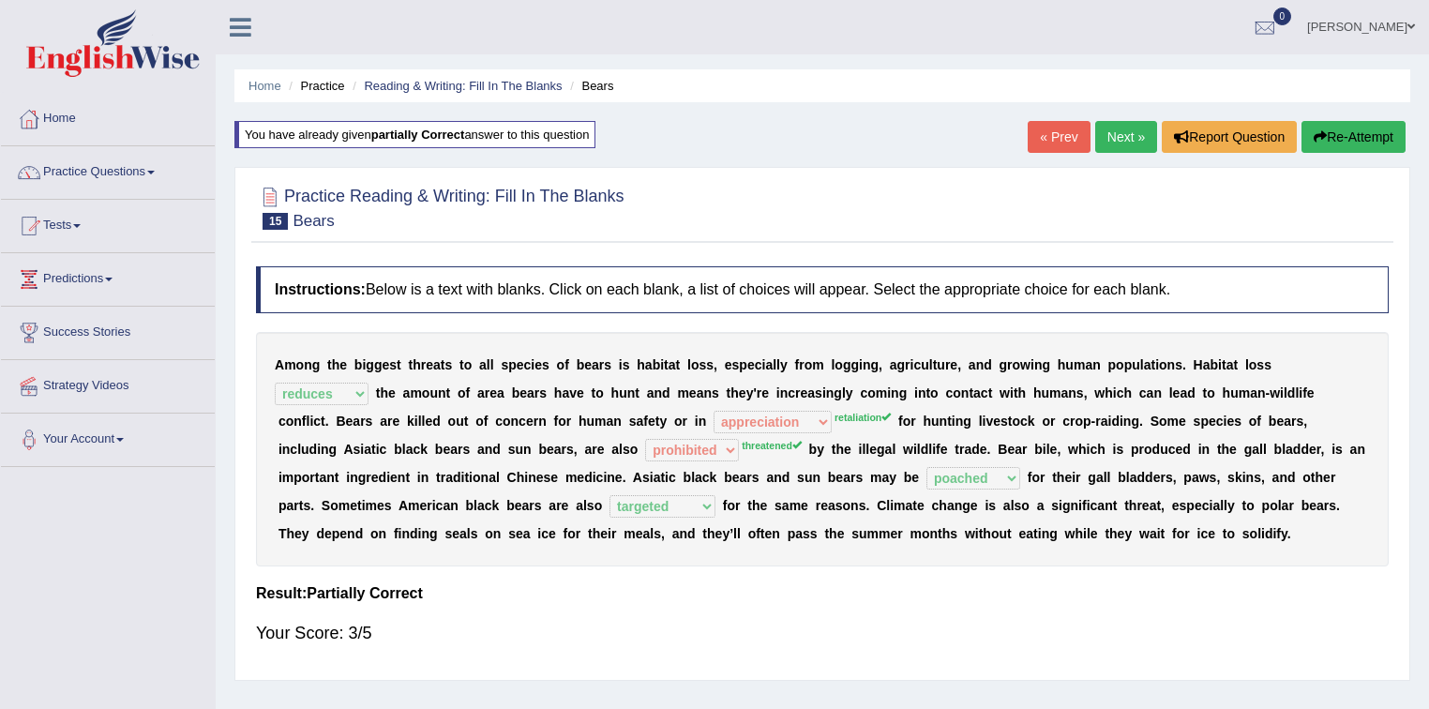
click at [1323, 138] on button "Re-Attempt" at bounding box center [1354, 137] width 104 height 32
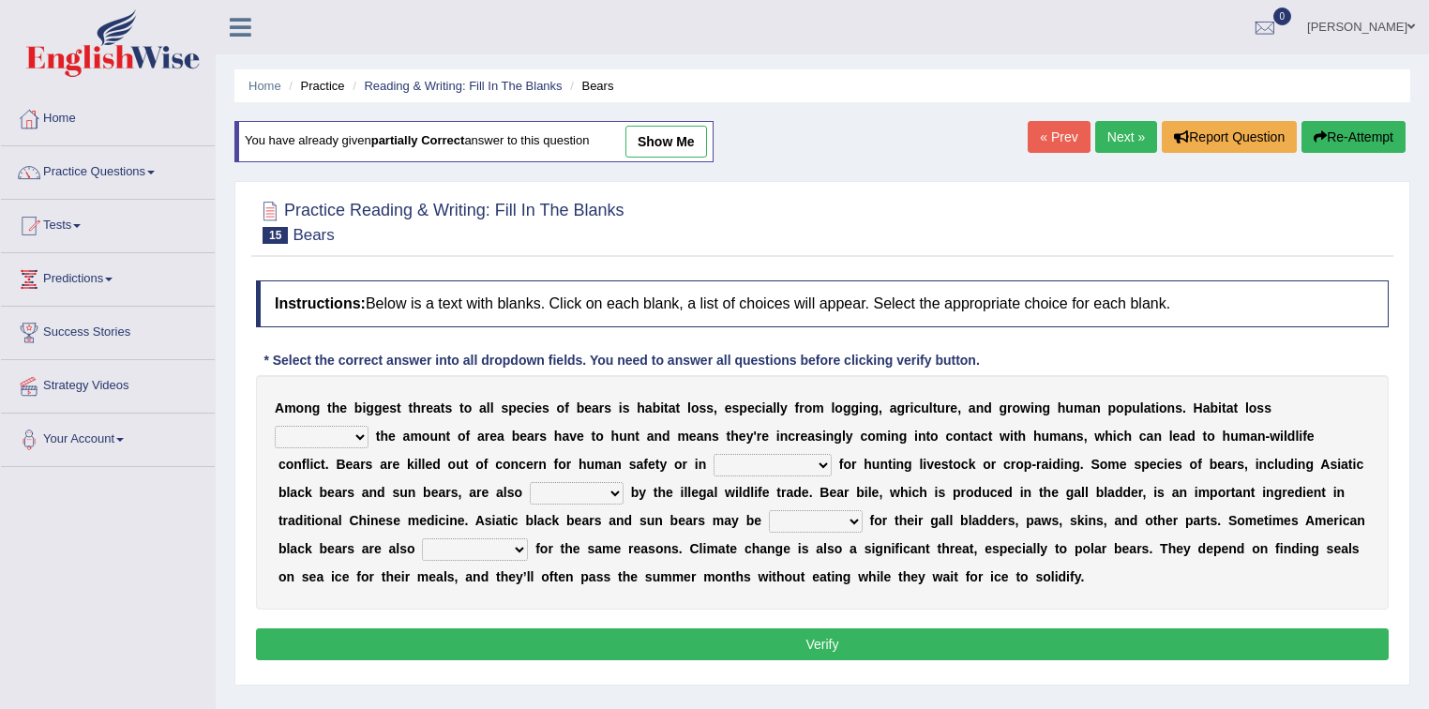
drag, startPoint x: 0, startPoint y: 0, endPoint x: 353, endPoint y: 439, distance: 563.0
click at [353, 439] on select "increases reduces complies interacts" at bounding box center [322, 437] width 94 height 23
select select "reduces"
click at [275, 426] on select "increases reduces complies interacts" at bounding box center [322, 437] width 94 height 23
drag, startPoint x: 713, startPoint y: 470, endPoint x: 722, endPoint y: 464, distance: 10.9
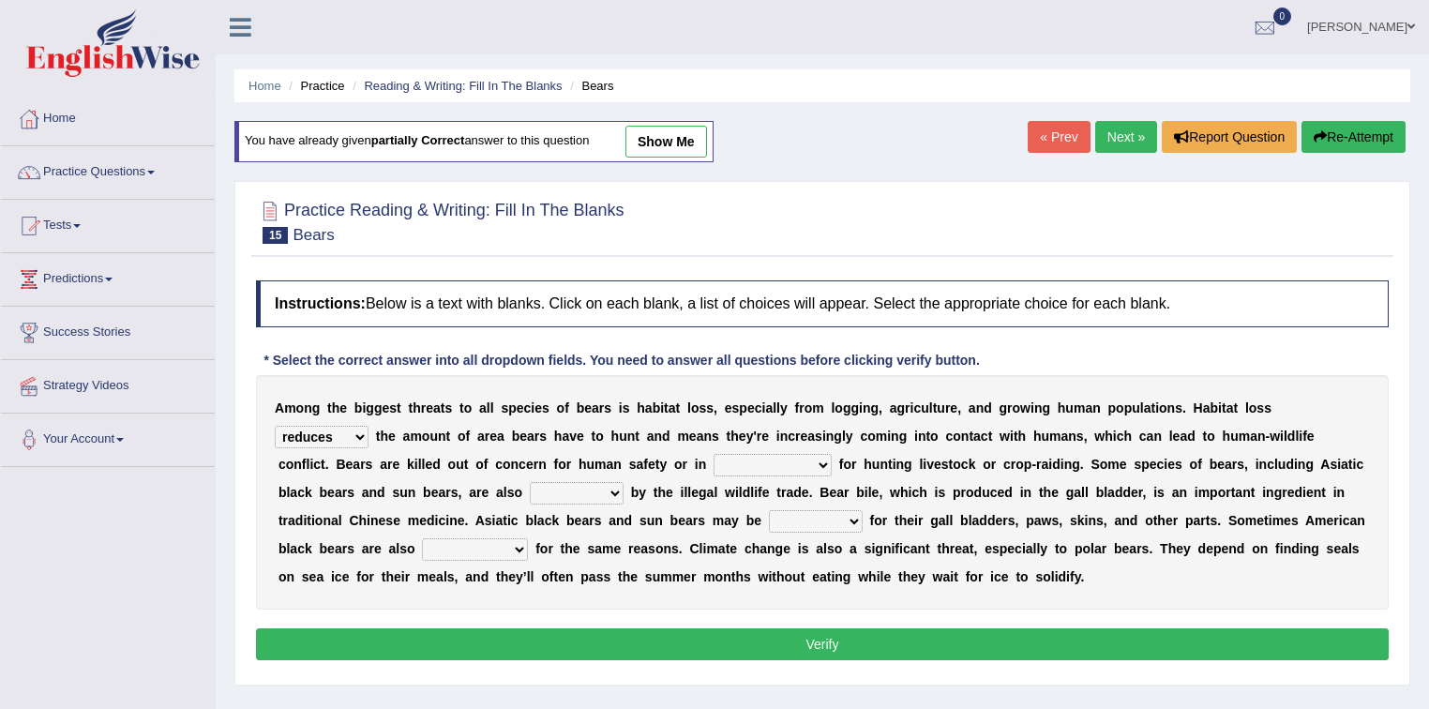
click at [714, 470] on select "coalition retaliation appreciation disinformation" at bounding box center [773, 465] width 118 height 23
select select "retaliation"
click at [714, 454] on select "coalition retaliation appreciation disinformation" at bounding box center [773, 465] width 118 height 23
click at [611, 497] on select "protected prohibited fattened threatened" at bounding box center [577, 493] width 94 height 23
click at [530, 482] on select "protected prohibited fattened threatened" at bounding box center [577, 493] width 94 height 23
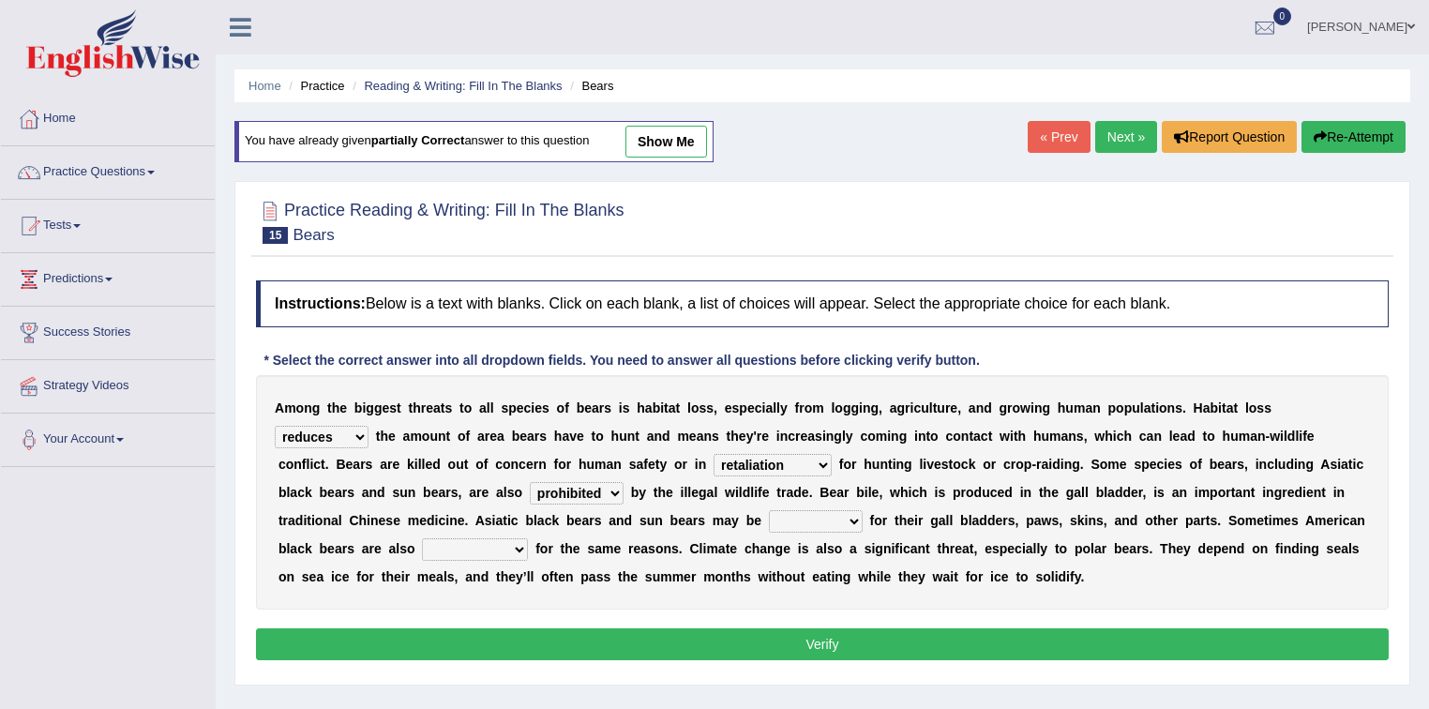
click at [581, 488] on select "protected prohibited fattened threatened" at bounding box center [577, 493] width 94 height 23
select select "threatened"
click at [530, 482] on select "protected prohibited fattened threatened" at bounding box center [577, 493] width 94 height 23
click at [818, 518] on select "poached squelched coached blenched" at bounding box center [816, 521] width 94 height 23
select select "poached"
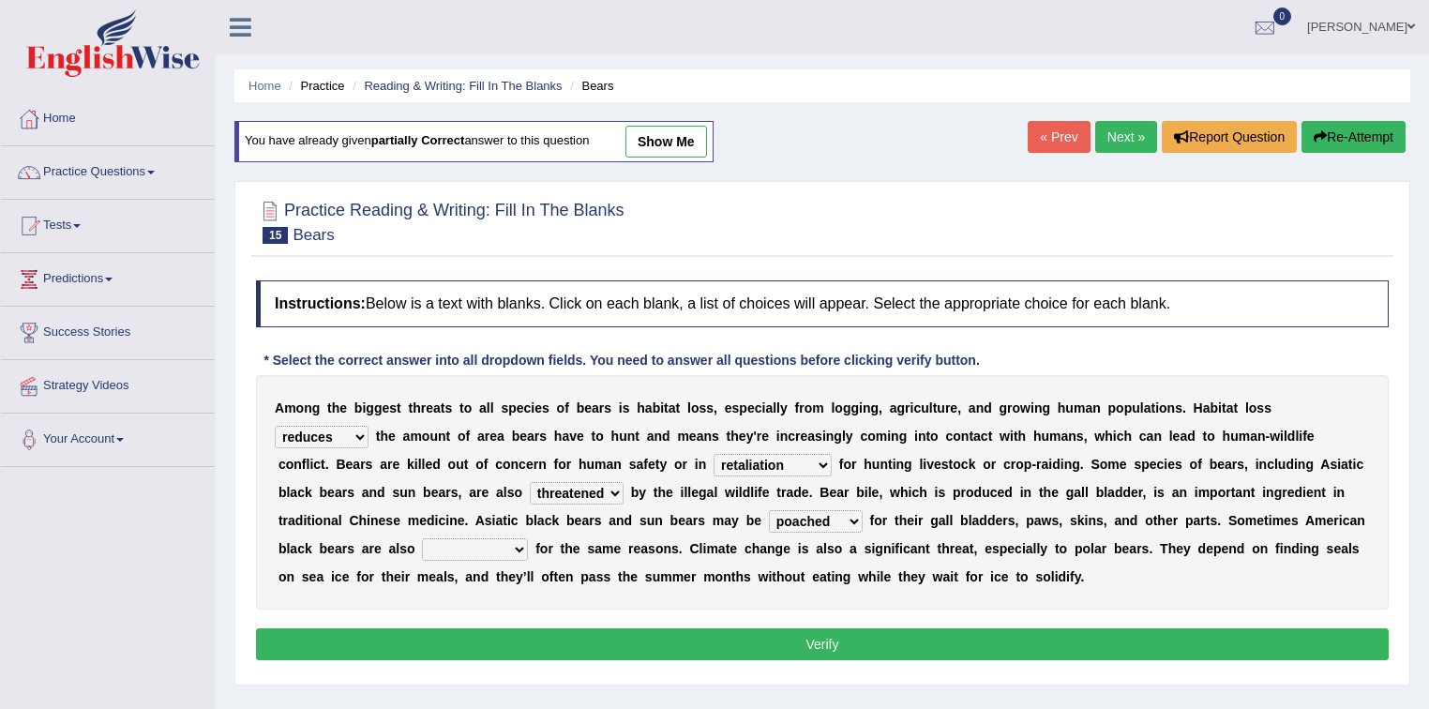
click at [769, 510] on select "poached squelched coached blenched" at bounding box center [816, 521] width 94 height 23
click at [484, 547] on select "begot foreseen encountered targeted" at bounding box center [475, 549] width 106 height 23
select select "targeted"
click at [422, 538] on select "begot foreseen encountered targeted" at bounding box center [475, 549] width 106 height 23
click at [460, 645] on button "Verify" at bounding box center [822, 644] width 1133 height 32
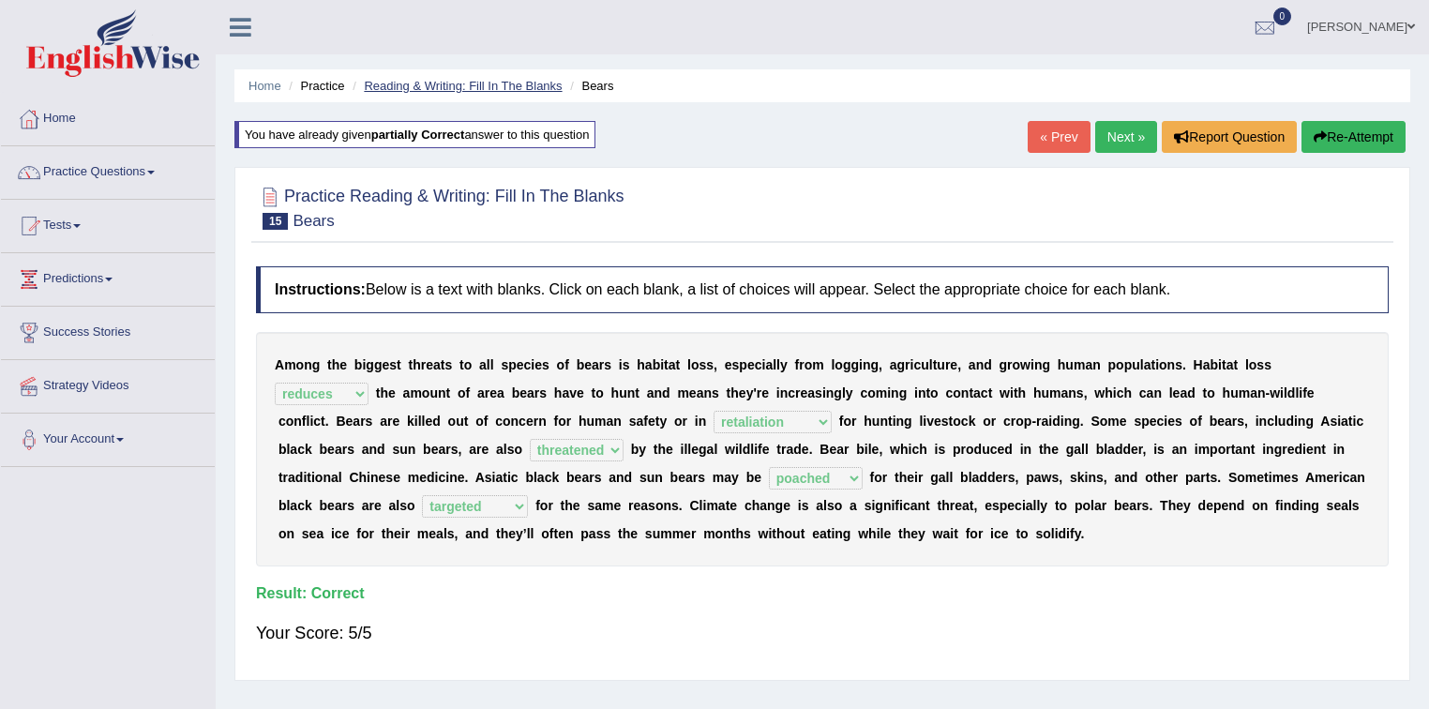
click at [413, 89] on link "Reading & Writing: Fill In The Blanks" at bounding box center [463, 86] width 198 height 14
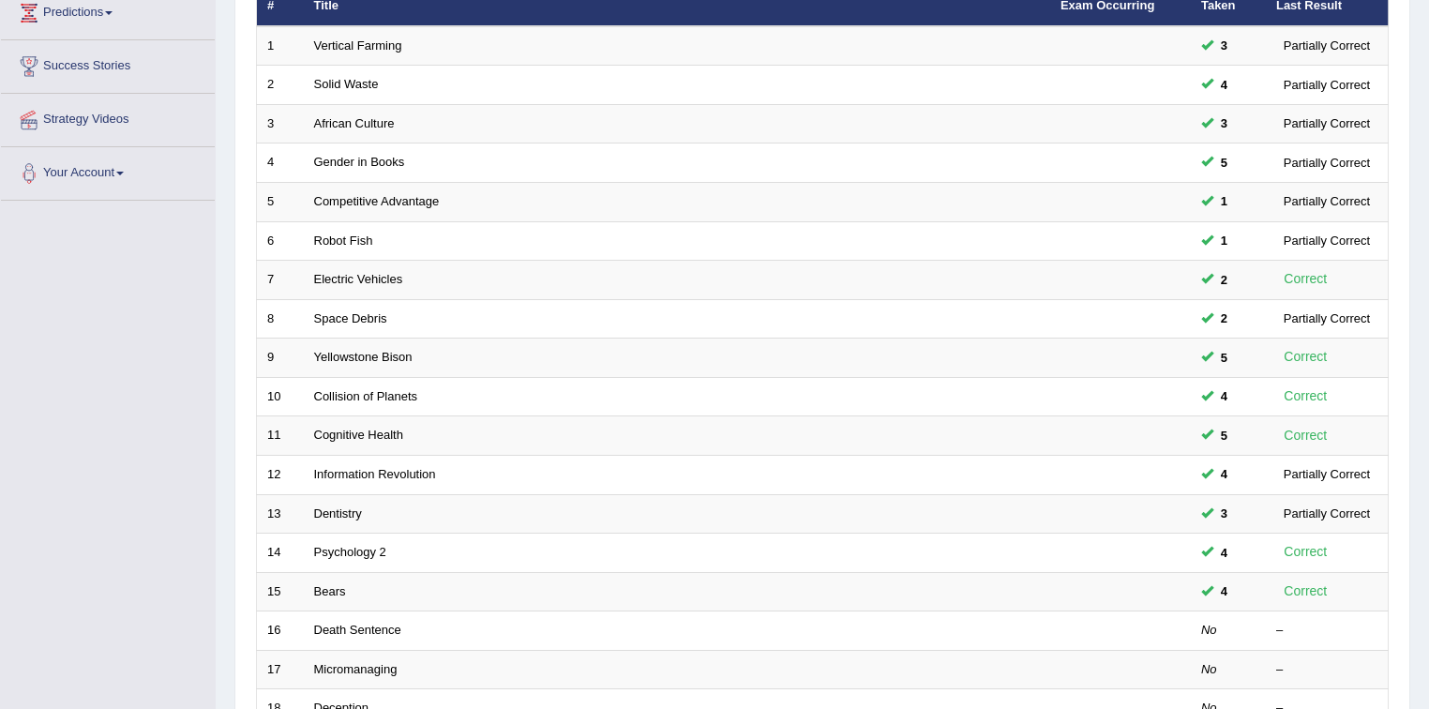
scroll to position [75, 0]
